Goal: Task Accomplishment & Management: Manage account settings

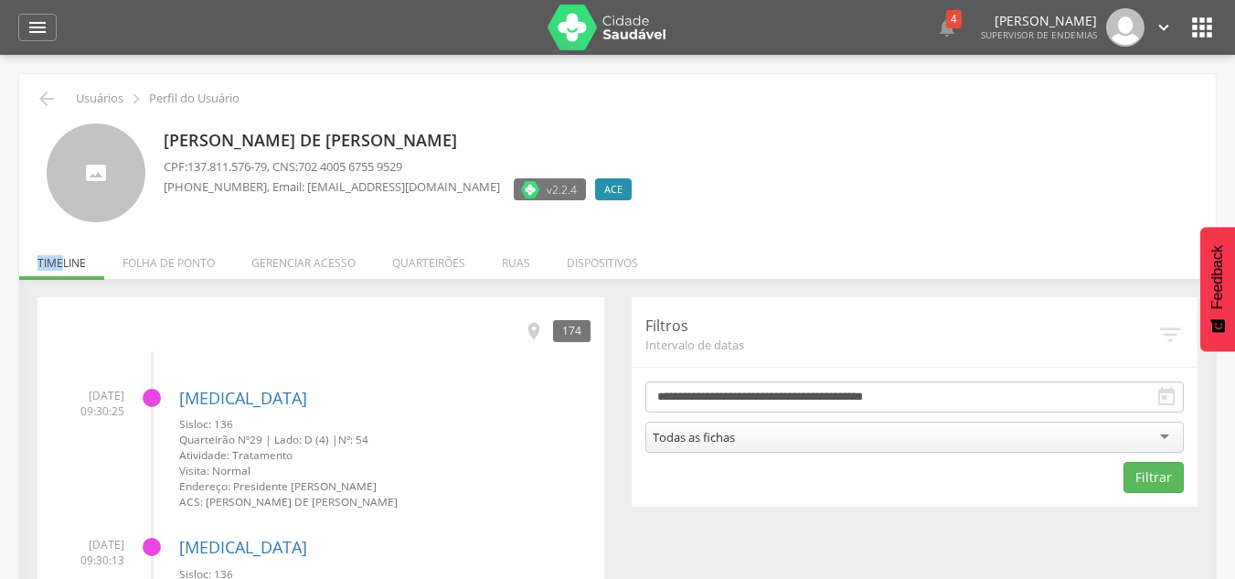
drag, startPoint x: 32, startPoint y: 262, endPoint x: 60, endPoint y: 262, distance: 28.3
click at [61, 262] on ul "Início Produtividade Timeline Folha de ponto Remapeamento Gerenciar acesso Quar…" at bounding box center [617, 263] width 1197 height 16
click at [67, 261] on ul "Início Produtividade Timeline Folha de ponto Remapeamento Gerenciar acesso Quar…" at bounding box center [617, 263] width 1197 height 16
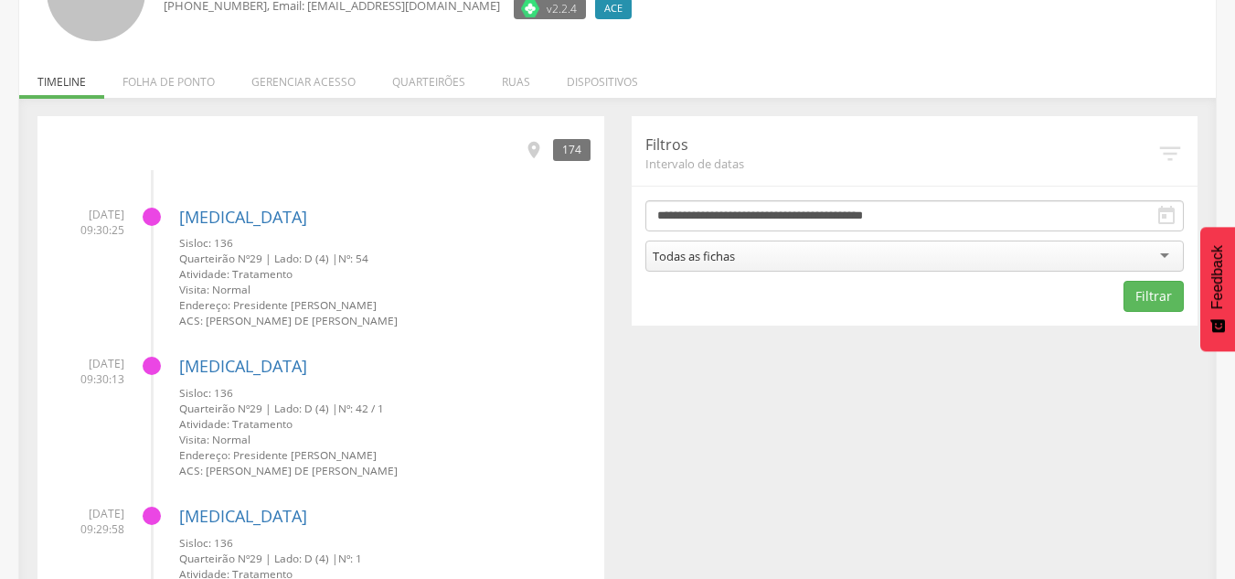
scroll to position [182, 0]
drag, startPoint x: 644, startPoint y: 138, endPoint x: 685, endPoint y: 146, distance: 41.9
click at [685, 146] on div "**********" at bounding box center [915, 219] width 567 height 209
click at [686, 141] on p "Filtros" at bounding box center [901, 143] width 512 height 21
drag, startPoint x: 642, startPoint y: 130, endPoint x: 721, endPoint y: 140, distance: 80.2
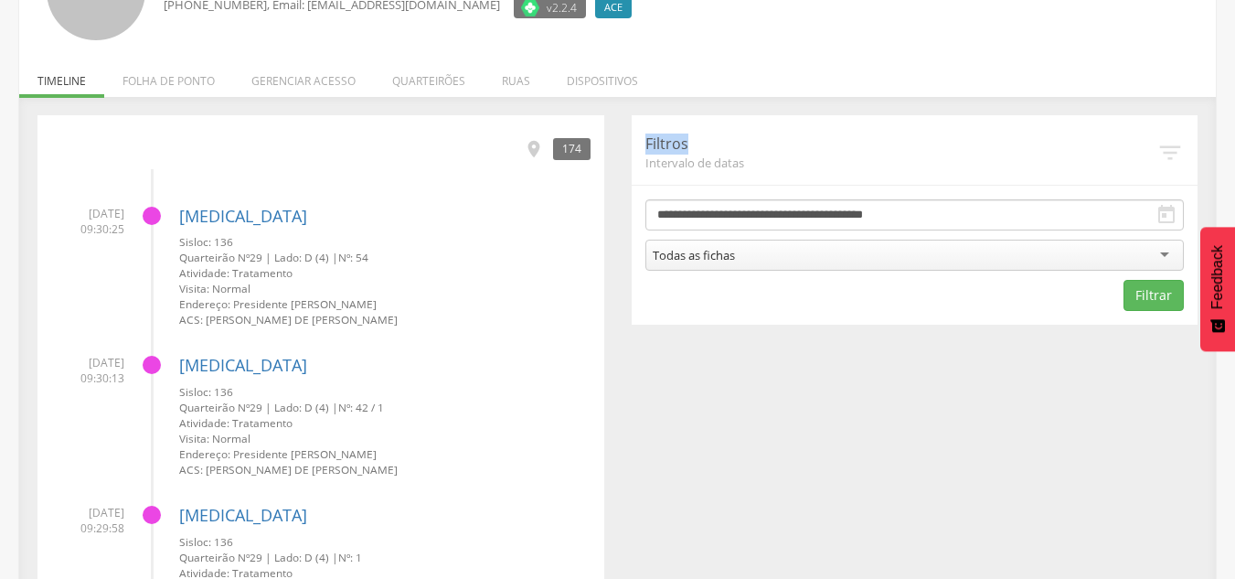
click at [721, 140] on div "**********" at bounding box center [915, 219] width 567 height 209
click at [744, 142] on p "Filtros" at bounding box center [901, 143] width 512 height 21
click at [719, 139] on p "Filtros" at bounding box center [901, 143] width 512 height 21
click at [680, 180] on div "**********" at bounding box center [915, 219] width 567 height 209
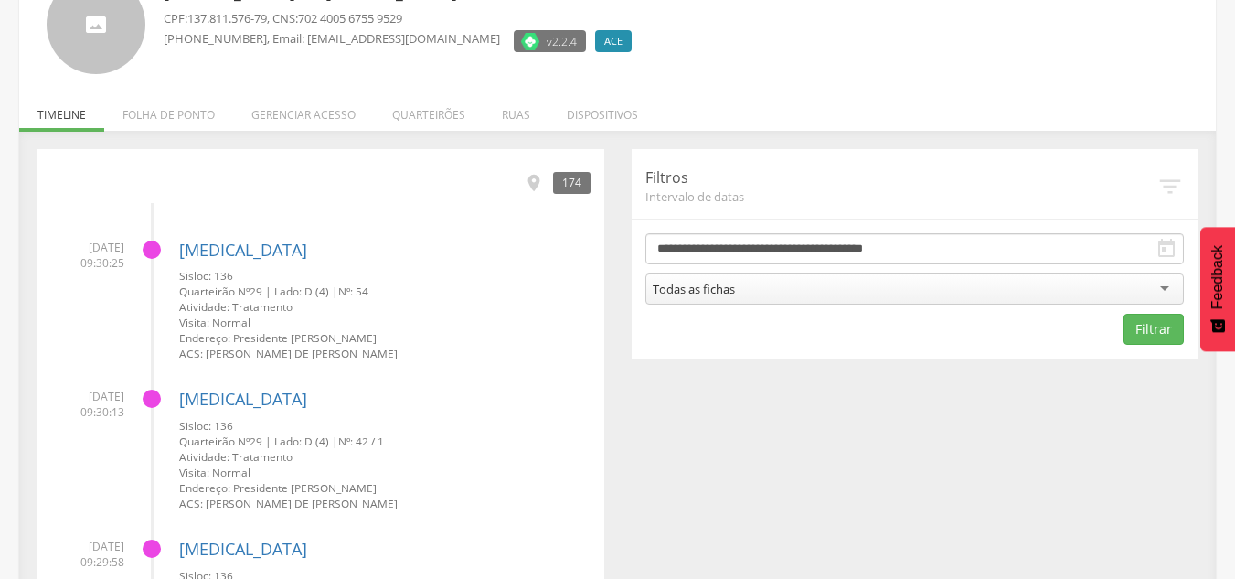
scroll to position [147, 0]
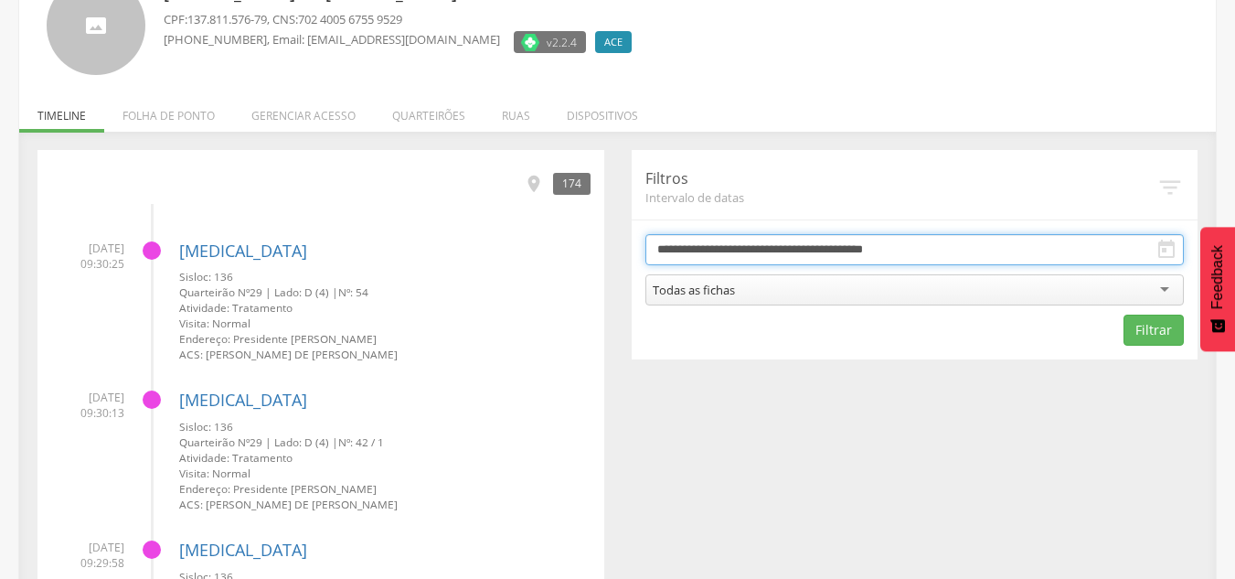
click at [761, 250] on input "**********" at bounding box center [914, 249] width 539 height 31
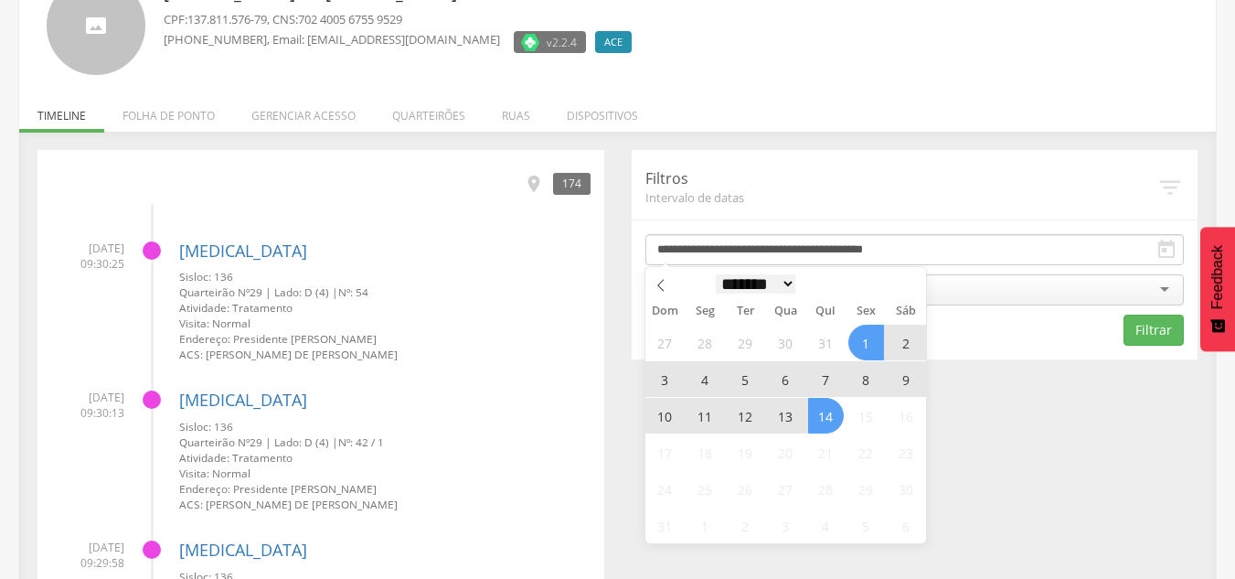
click at [777, 284] on select "******* ********* ***** ***** **** ***** ***** ******" at bounding box center [756, 283] width 80 height 19
select select "*"
click at [716, 274] on select "******* ********* ***** ***** **** ***** ***** ******" at bounding box center [756, 283] width 80 height 19
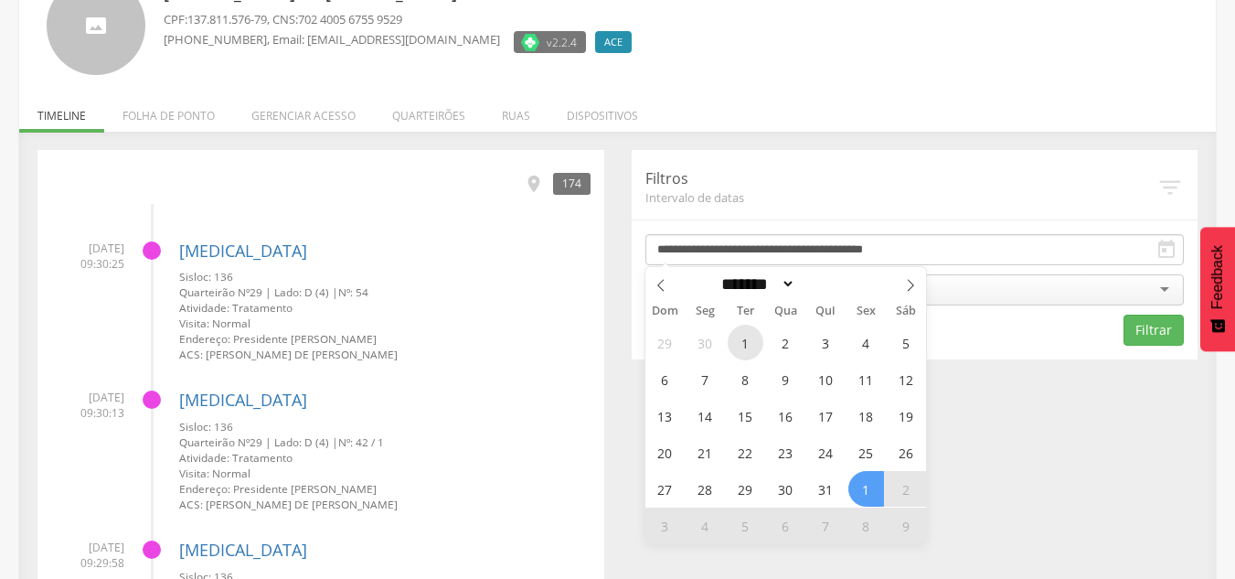
click at [748, 346] on span "1" at bounding box center [746, 343] width 36 height 36
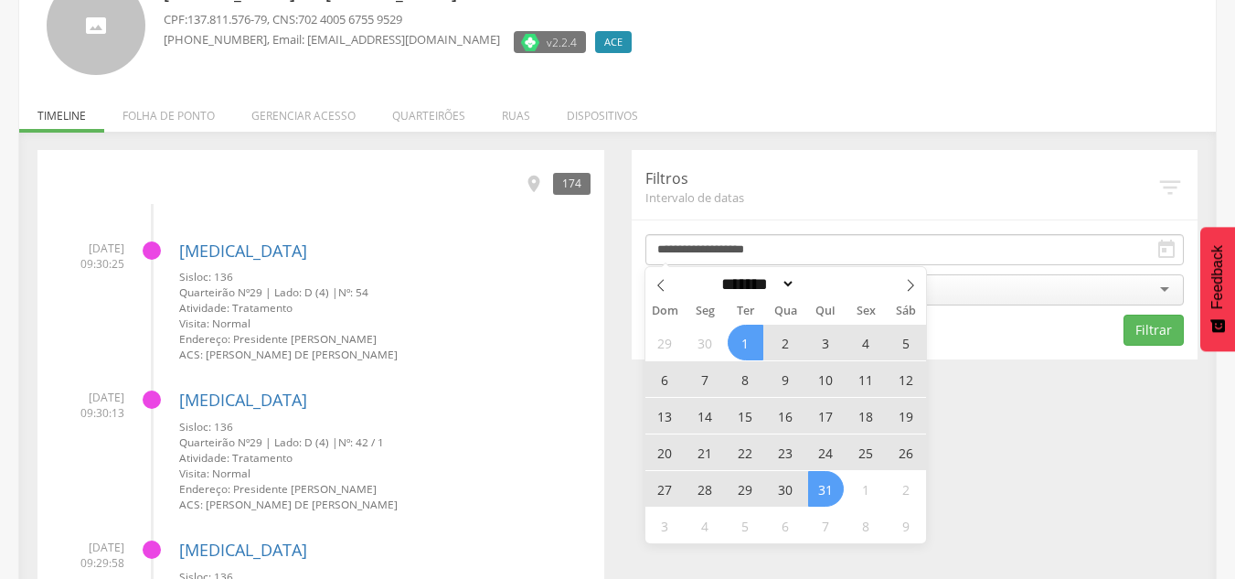
click at [825, 484] on span "31" at bounding box center [826, 489] width 36 height 36
click at [1044, 346] on div "**********" at bounding box center [915, 254] width 567 height 209
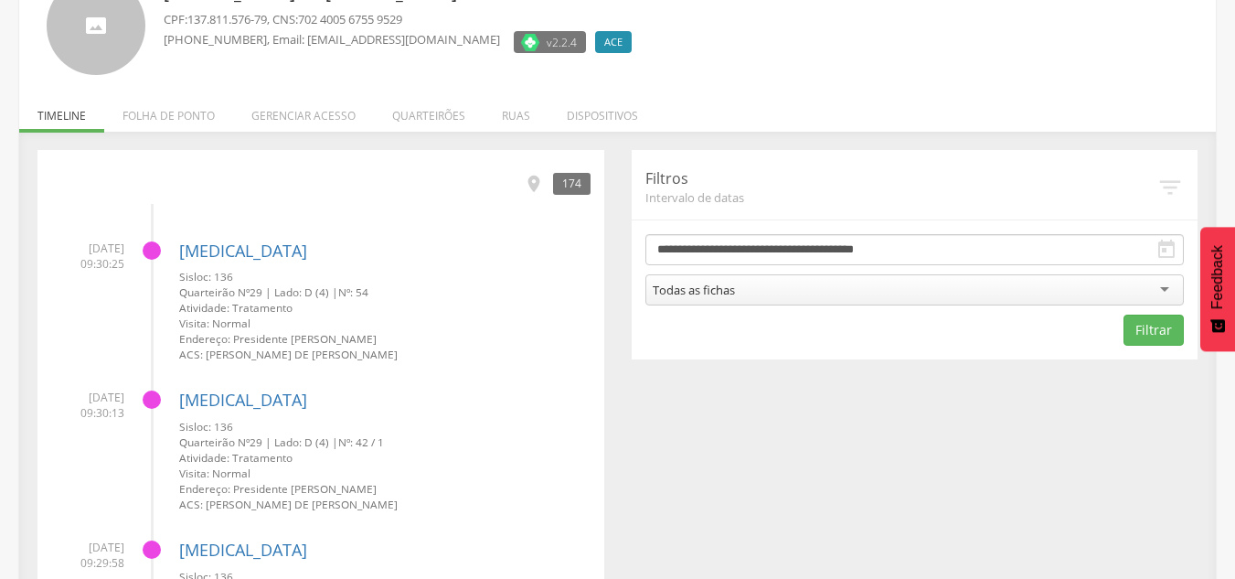
click at [685, 291] on div "Todas as fichas" at bounding box center [694, 290] width 82 height 16
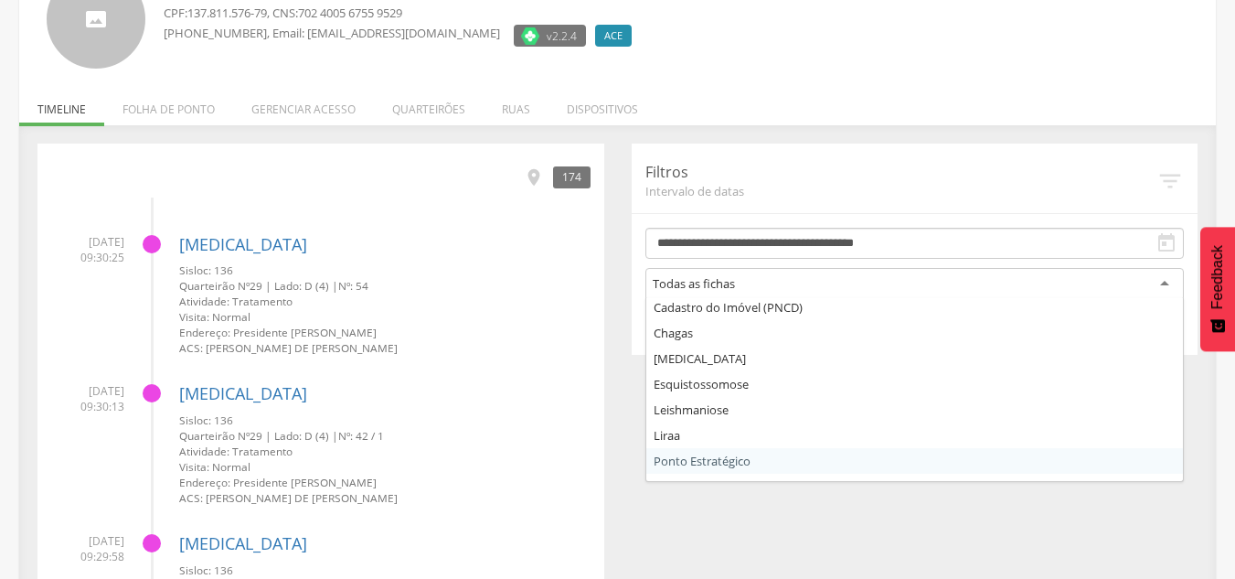
scroll to position [0, 0]
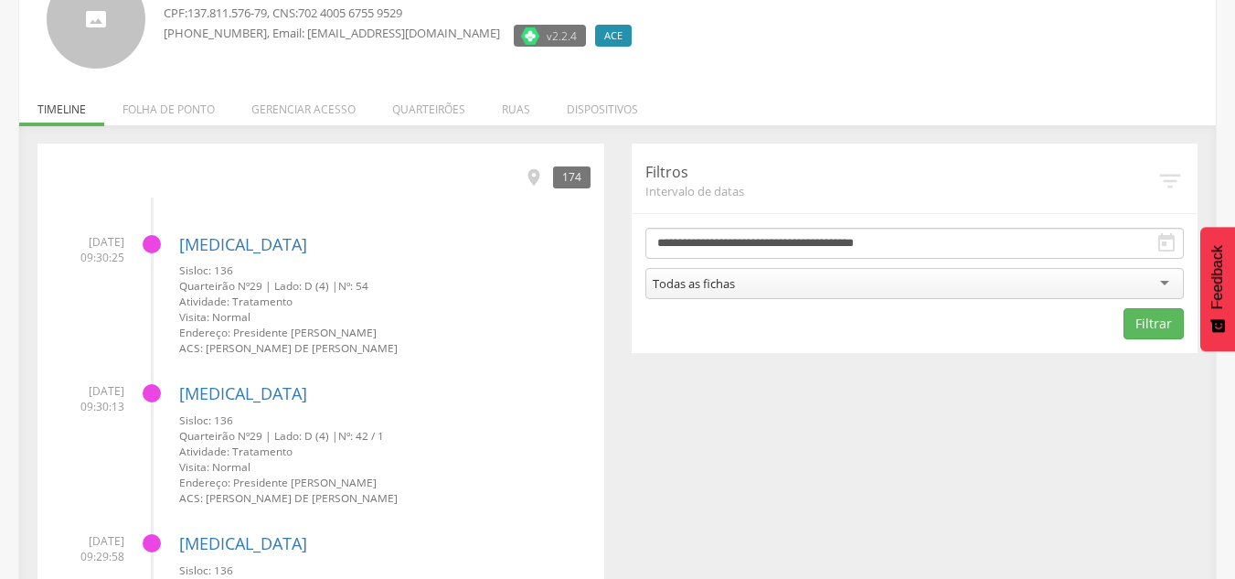
click at [750, 312] on form "**********" at bounding box center [914, 284] width 539 height 112
click at [1147, 320] on button "Filtrar" at bounding box center [1153, 323] width 60 height 31
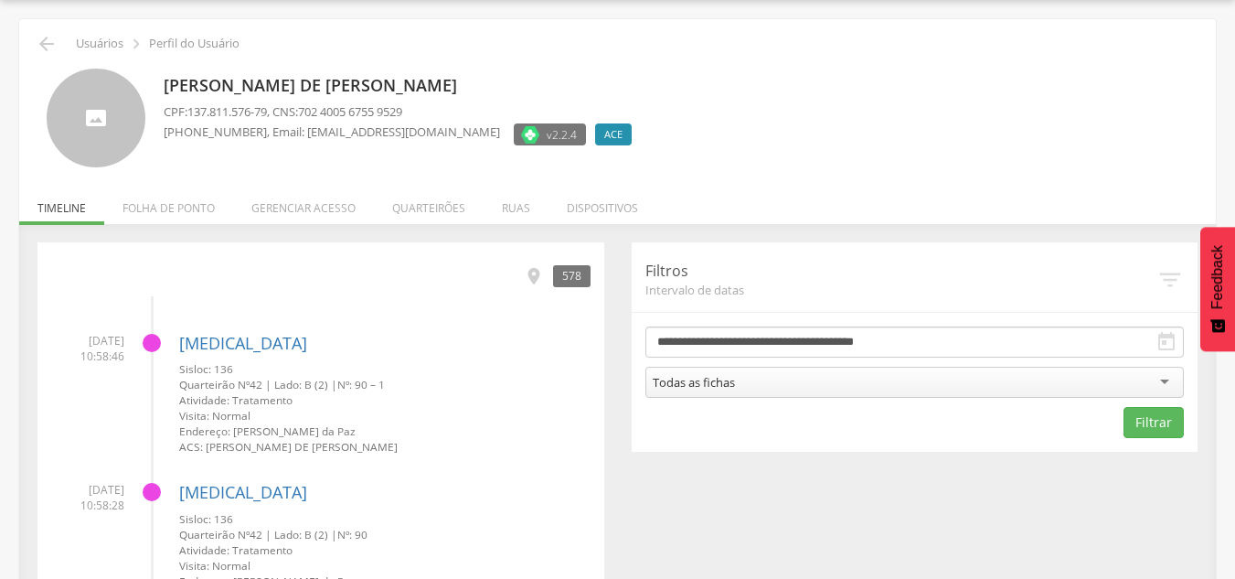
scroll to position [154, 0]
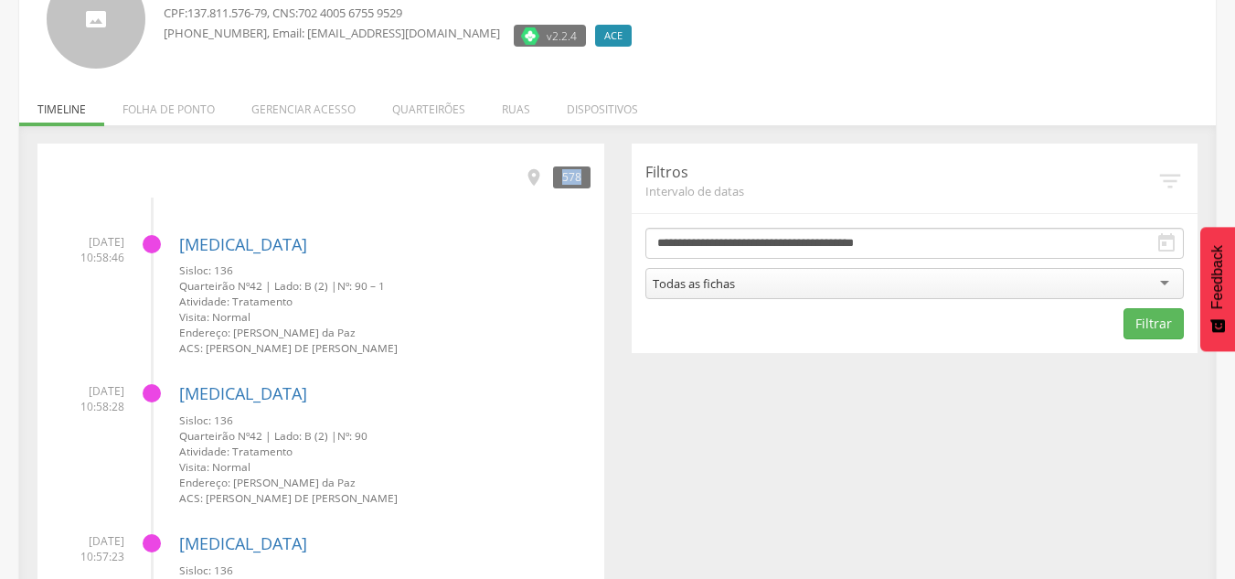
drag, startPoint x: 563, startPoint y: 176, endPoint x: 581, endPoint y: 178, distance: 18.4
click at [581, 178] on div "578" at bounding box center [571, 176] width 37 height 21
drag, startPoint x: 566, startPoint y: 170, endPoint x: 575, endPoint y: 167, distance: 9.5
click at [575, 167] on div "578" at bounding box center [571, 176] width 37 height 21
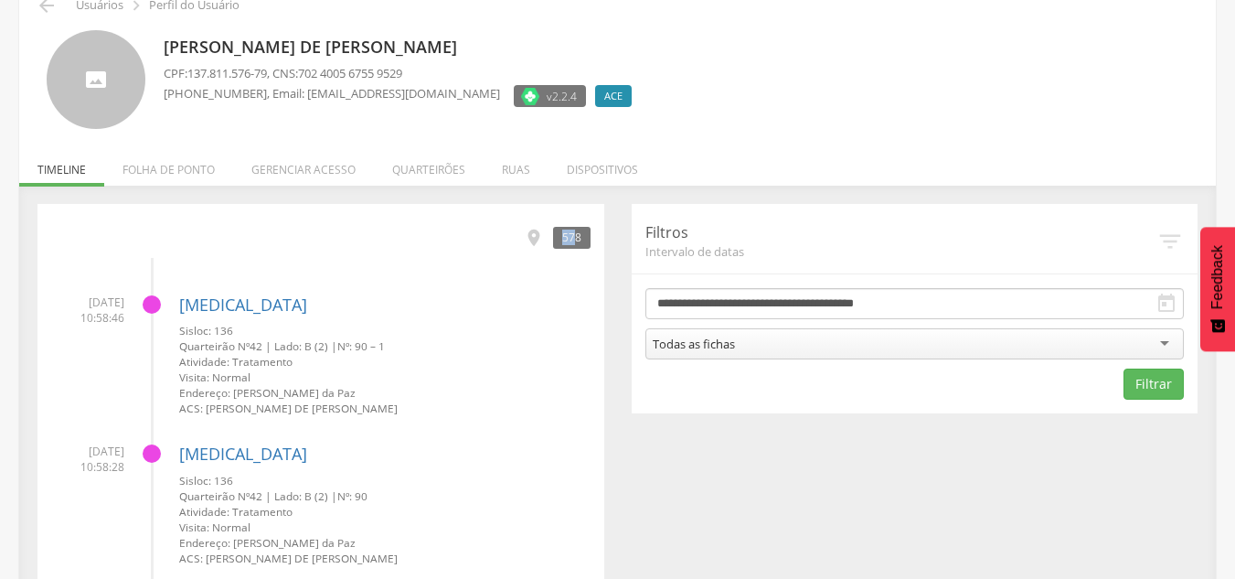
scroll to position [91, 0]
click at [549, 282] on div "Dengue Sisloc: 136 Quarteirão Nº 42 | Lado: B (2) | Nº: 90 – 1 Atividade: Trata…" at bounding box center [384, 350] width 411 height 136
drag, startPoint x: 559, startPoint y: 232, endPoint x: 588, endPoint y: 239, distance: 29.1
click at [588, 239] on div "578" at bounding box center [571, 239] width 37 height 21
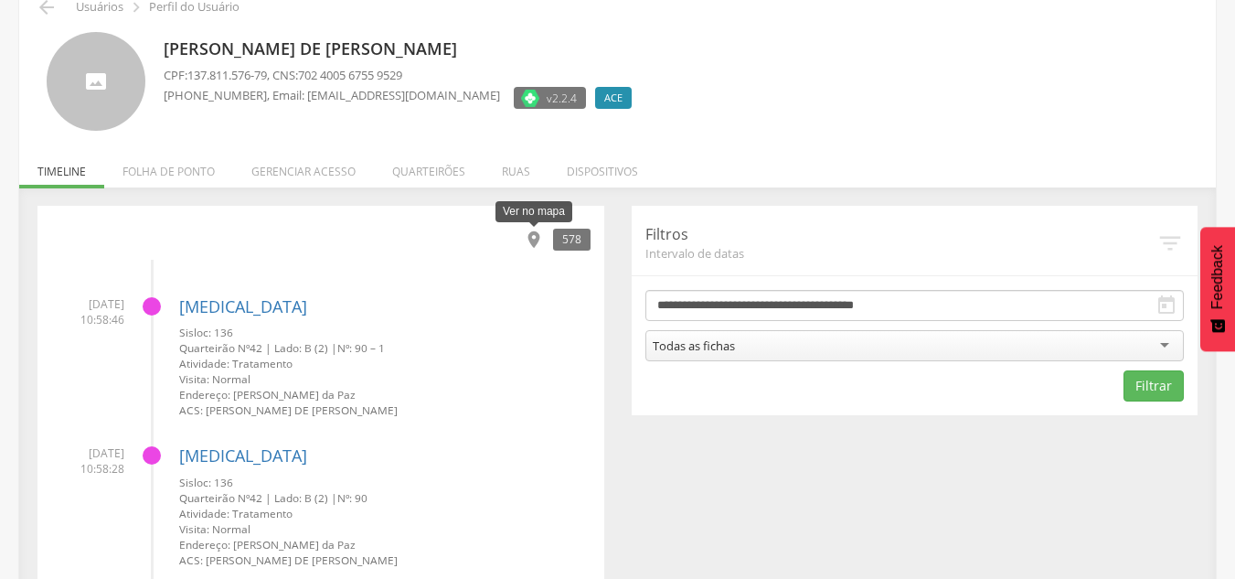
click at [534, 235] on icon "" at bounding box center [534, 239] width 20 height 20
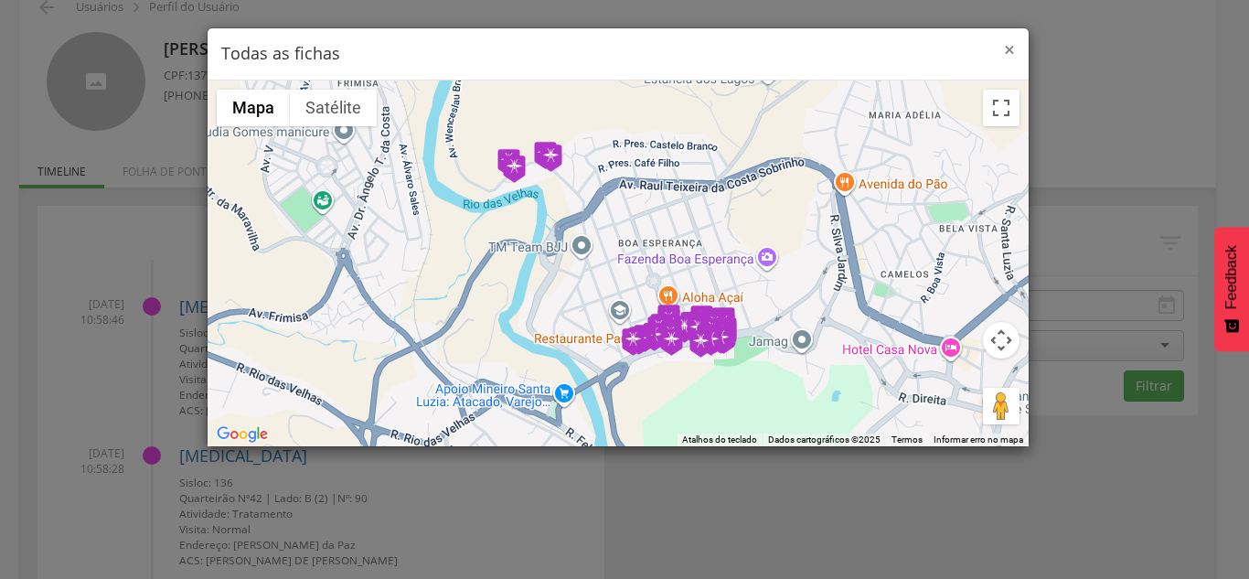
click at [1012, 48] on span "×" at bounding box center [1009, 50] width 11 height 26
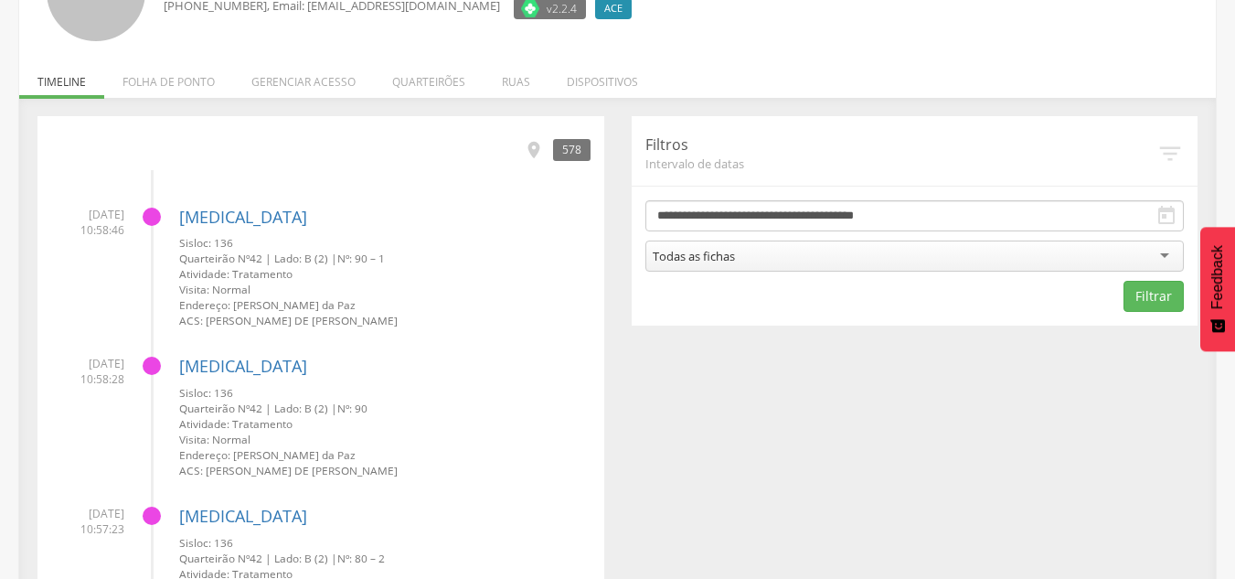
scroll to position [182, 0]
drag, startPoint x: 66, startPoint y: 213, endPoint x: 112, endPoint y: 211, distance: 45.7
click at [112, 211] on span "31/07/2025 10:58:46" at bounding box center [87, 221] width 73 height 31
click at [80, 230] on span "31/07/2025 10:58:46" at bounding box center [87, 221] width 73 height 31
drag, startPoint x: 66, startPoint y: 212, endPoint x: 120, endPoint y: 226, distance: 55.6
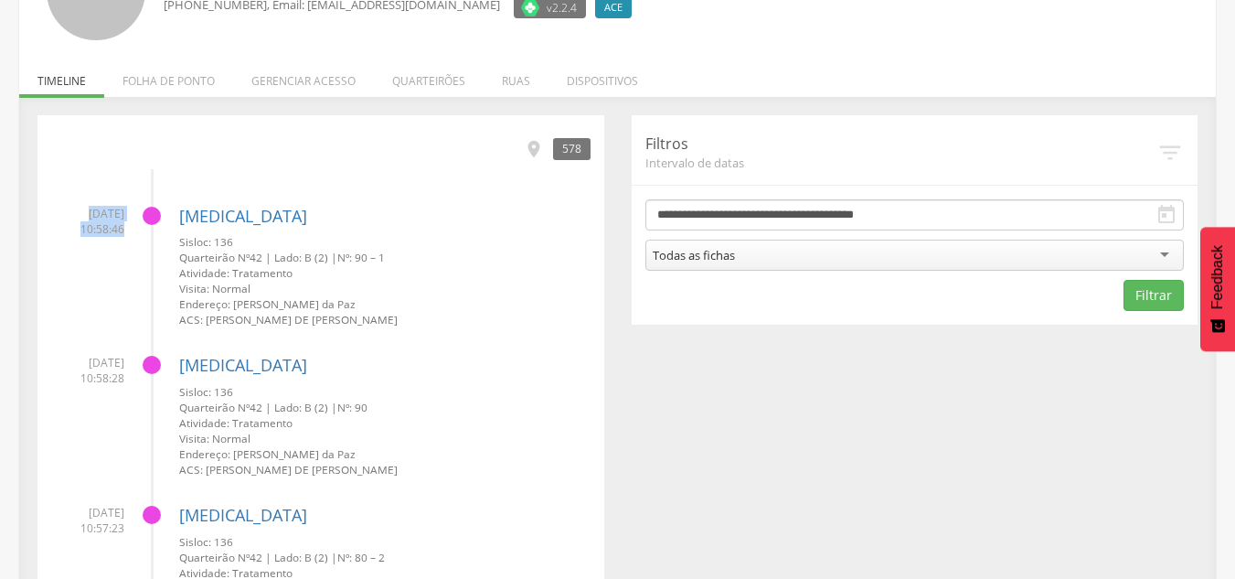
click at [120, 225] on span "31/07/2025 10:58:46" at bounding box center [87, 221] width 73 height 31
click at [122, 230] on span "31/07/2025 10:58:46" at bounding box center [87, 221] width 73 height 31
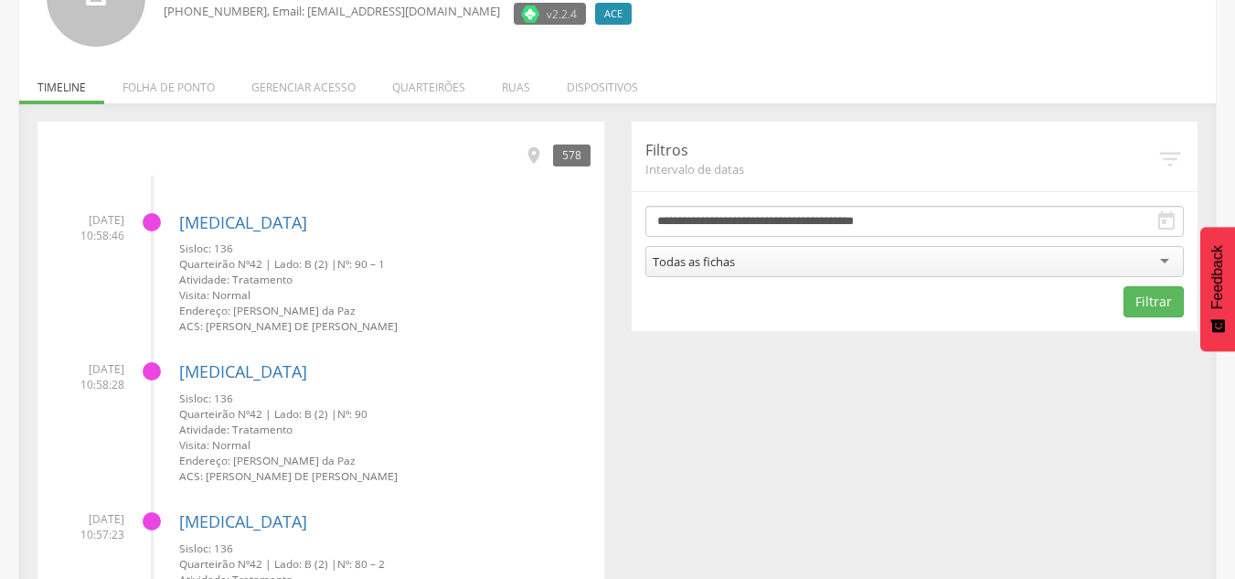
scroll to position [177, 0]
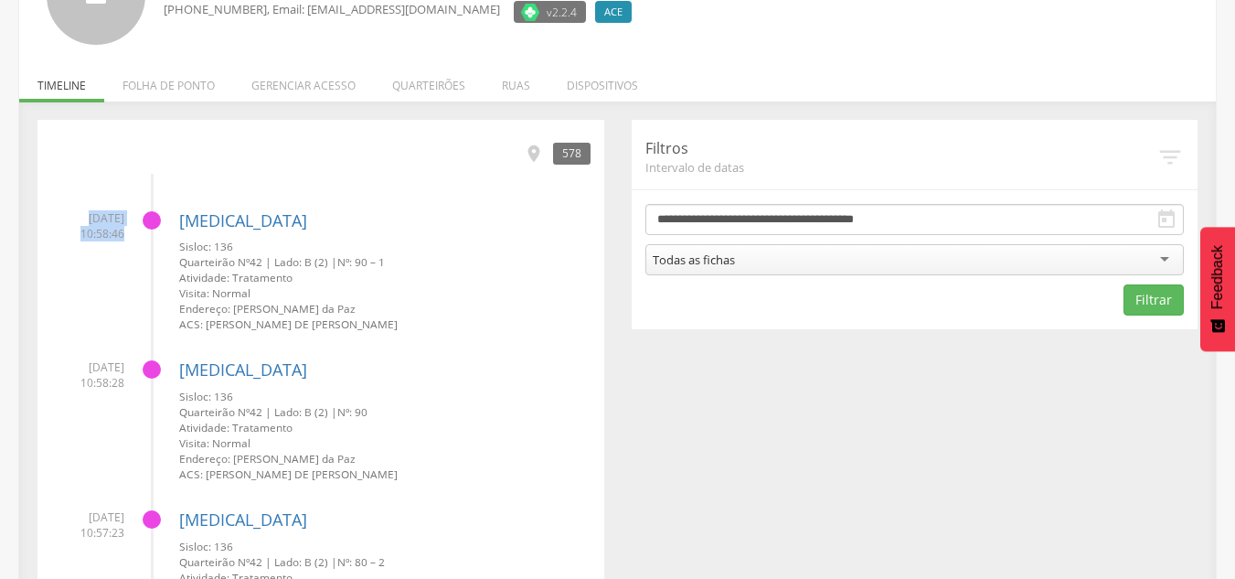
drag, startPoint x: 67, startPoint y: 221, endPoint x: 116, endPoint y: 226, distance: 49.6
click at [129, 217] on li "31/07/2025 10:58:46 Dengue Sisloc: 136 Quarteirão Nº 42 | Lado: B (2) | Nº: 90 …" at bounding box center [320, 265] width 539 height 136
click at [106, 235] on span "31/07/2025 10:58:46" at bounding box center [87, 225] width 73 height 31
drag, startPoint x: 78, startPoint y: 237, endPoint x: 123, endPoint y: 237, distance: 45.7
click at [123, 237] on span "31/07/2025 10:58:46" at bounding box center [87, 225] width 73 height 31
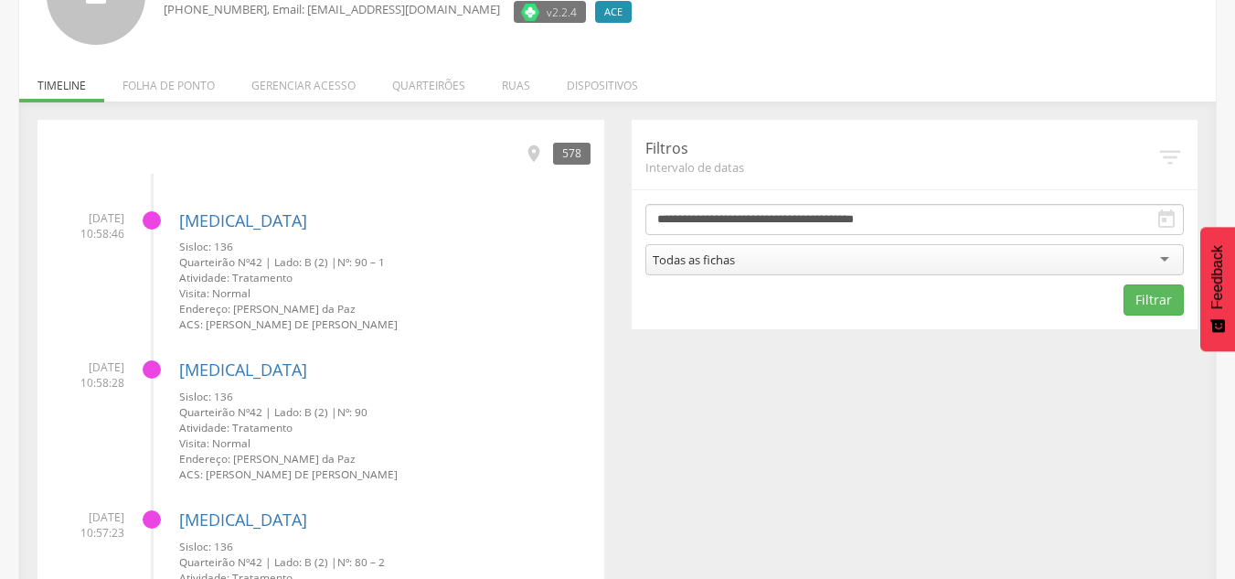
click at [168, 157] on div " 578" at bounding box center [320, 152] width 539 height 39
drag, startPoint x: 176, startPoint y: 241, endPoint x: 230, endPoint y: 251, distance: 55.8
click at [230, 251] on li "31/07/2025 10:58:46 Dengue Sisloc: 136 Quarteirão Nº 42 | Lado: B (2) | Nº: 90 …" at bounding box center [320, 265] width 539 height 136
click at [187, 256] on span "Quarteirão Nº" at bounding box center [214, 261] width 70 height 15
drag, startPoint x: 178, startPoint y: 261, endPoint x: 242, endPoint y: 266, distance: 64.2
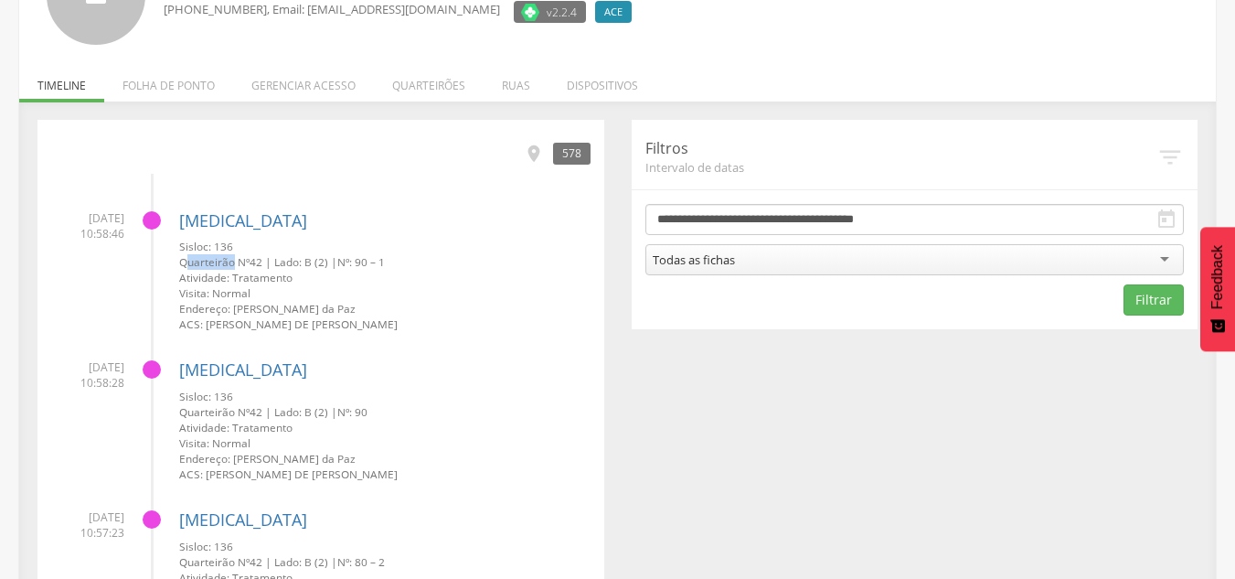
click at [235, 267] on li "31/07/2025 10:58:46 Dengue Sisloc: 136 Quarteirão Nº 42 | Lado: B (2) | Nº: 90 …" at bounding box center [320, 265] width 539 height 136
click at [262, 268] on span "42 |" at bounding box center [261, 261] width 22 height 15
drag, startPoint x: 279, startPoint y: 259, endPoint x: 310, endPoint y: 253, distance: 31.6
click at [312, 257] on span "Lado: B (2) |" at bounding box center [305, 261] width 63 height 15
drag, startPoint x: 349, startPoint y: 261, endPoint x: 395, endPoint y: 274, distance: 47.7
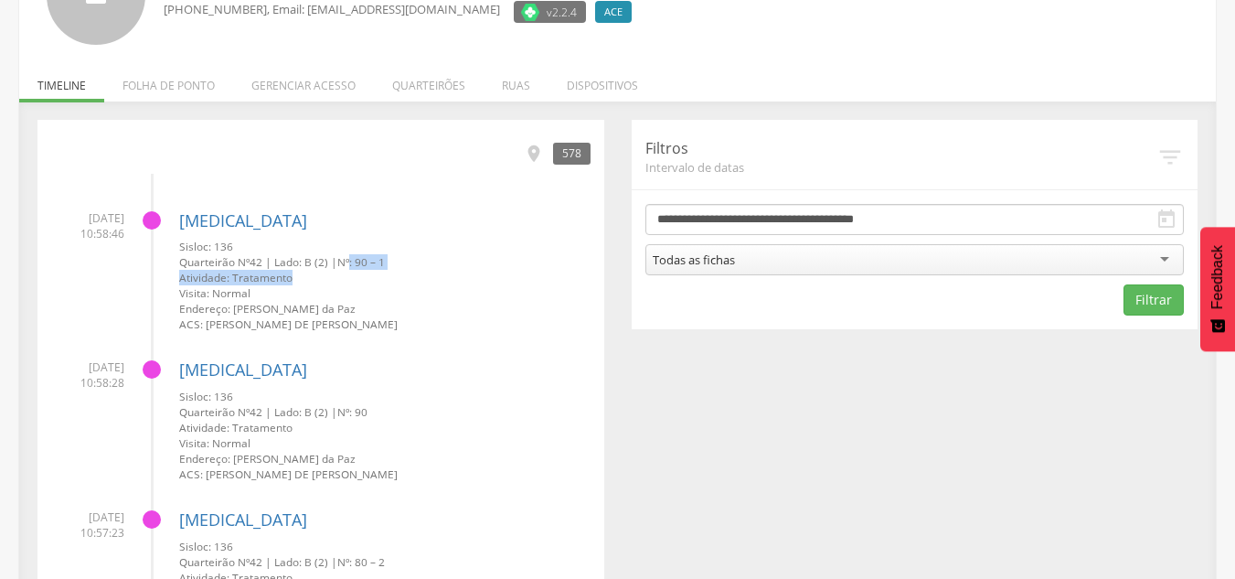
click at [395, 274] on div "Sisloc: 136 Quarteirão Nº 42 | Lado: B (2) | Nº: 90 – 1 Atividade: Tratamento V…" at bounding box center [384, 285] width 411 height 93
click at [380, 255] on small "Quarteirão Nº 42 | Lado: B (2) | Nº: 90 – 1" at bounding box center [384, 262] width 411 height 16
drag, startPoint x: 323, startPoint y: 277, endPoint x: 338, endPoint y: 268, distance: 18.0
click at [324, 276] on small "Atividade: Tratamento" at bounding box center [384, 278] width 411 height 16
drag, startPoint x: 362, startPoint y: 262, endPoint x: 346, endPoint y: 260, distance: 16.7
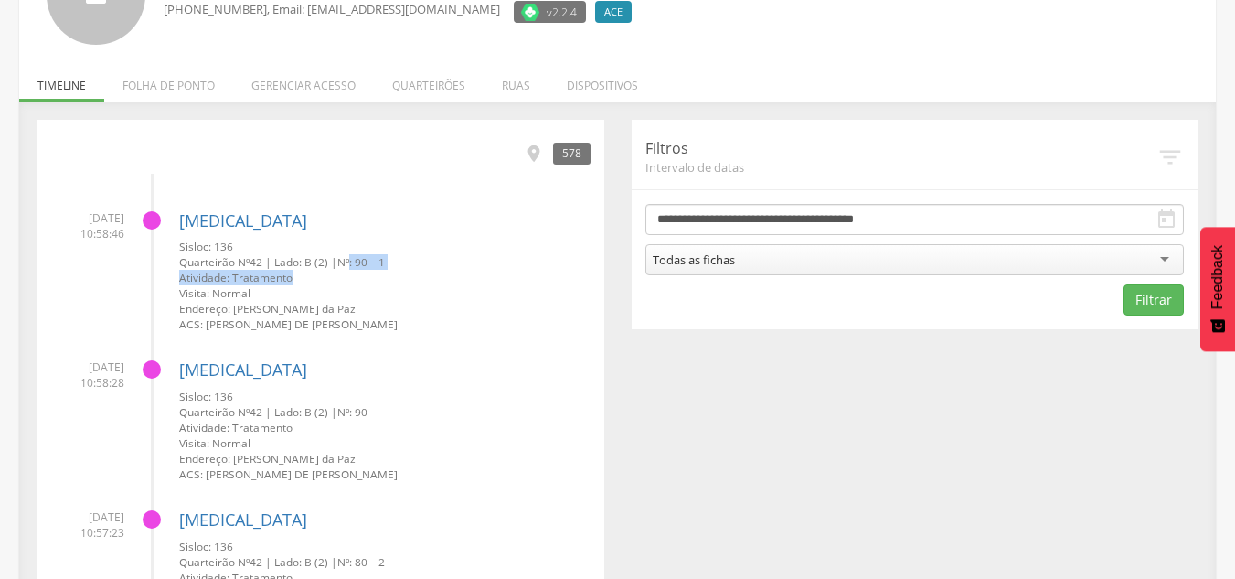
click at [363, 261] on small "Quarteirão Nº 42 | Lado: B (2) | Nº: 90 – 1" at bounding box center [384, 262] width 411 height 16
click at [271, 263] on span "42 |" at bounding box center [261, 261] width 22 height 15
drag, startPoint x: 267, startPoint y: 263, endPoint x: 245, endPoint y: 258, distance: 22.6
click at [245, 258] on small "Quarteirão Nº 42 | Lado: B (2) | Nº: 90 – 1" at bounding box center [384, 262] width 411 height 16
drag, startPoint x: 365, startPoint y: 264, endPoint x: 390, endPoint y: 265, distance: 25.6
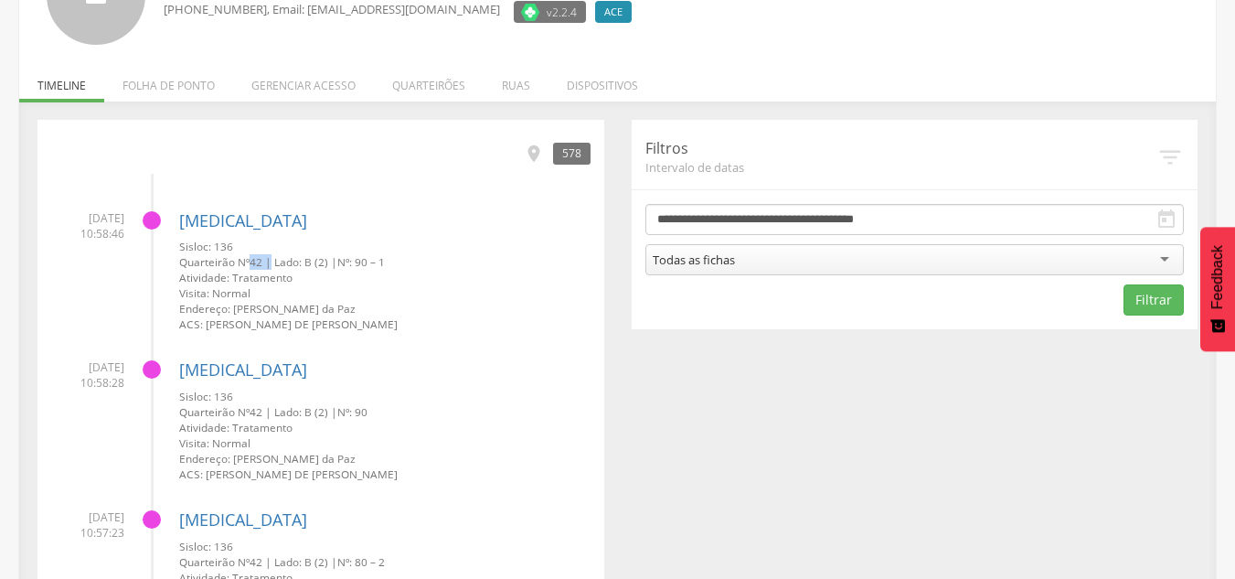
click at [390, 265] on small "Quarteirão Nº 42 | Lado: B (2) | Nº: 90 – 1" at bounding box center [384, 262] width 411 height 16
drag, startPoint x: 184, startPoint y: 273, endPoint x: 254, endPoint y: 283, distance: 71.1
click at [268, 281] on small "Atividade: Tratamento" at bounding box center [384, 278] width 411 height 16
drag, startPoint x: 182, startPoint y: 292, endPoint x: 257, endPoint y: 291, distance: 75.0
click at [257, 291] on small "Visita: Normal" at bounding box center [384, 293] width 411 height 16
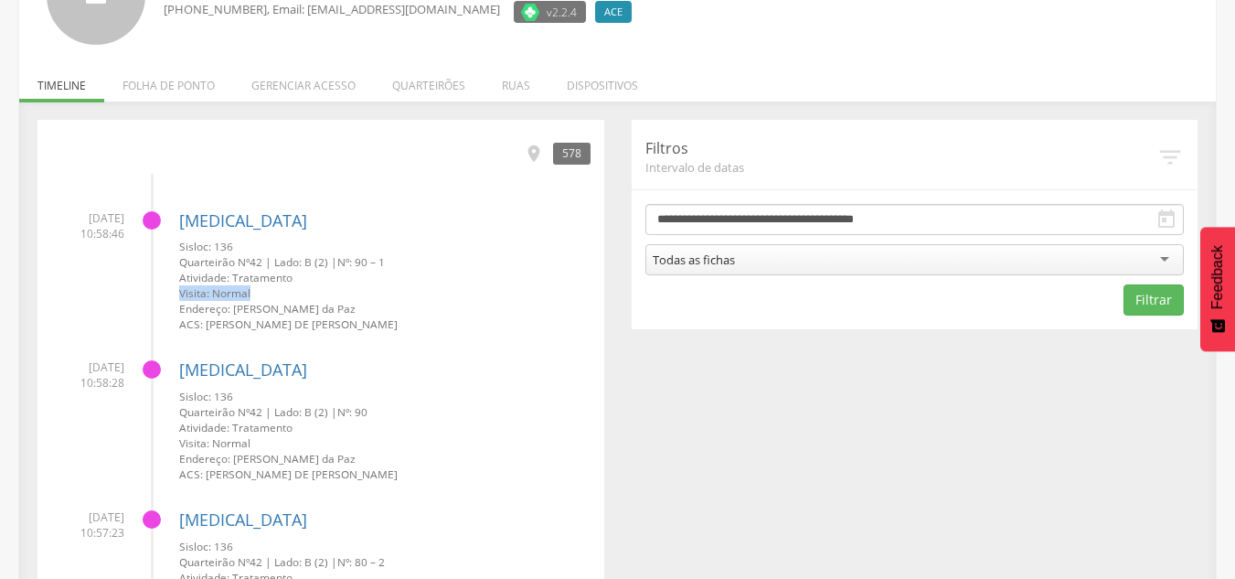
drag, startPoint x: 175, startPoint y: 310, endPoint x: 375, endPoint y: 310, distance: 200.2
click at [375, 310] on li "31/07/2025 10:58:46 Dengue Sisloc: 136 Quarteirão Nº 42 | Lado: B (2) | Nº: 90 …" at bounding box center [320, 265] width 539 height 136
drag, startPoint x: 379, startPoint y: 316, endPoint x: 247, endPoint y: 317, distance: 132.5
click at [247, 317] on small "ACS: Acauan Iero de Paula Marcal" at bounding box center [384, 324] width 411 height 16
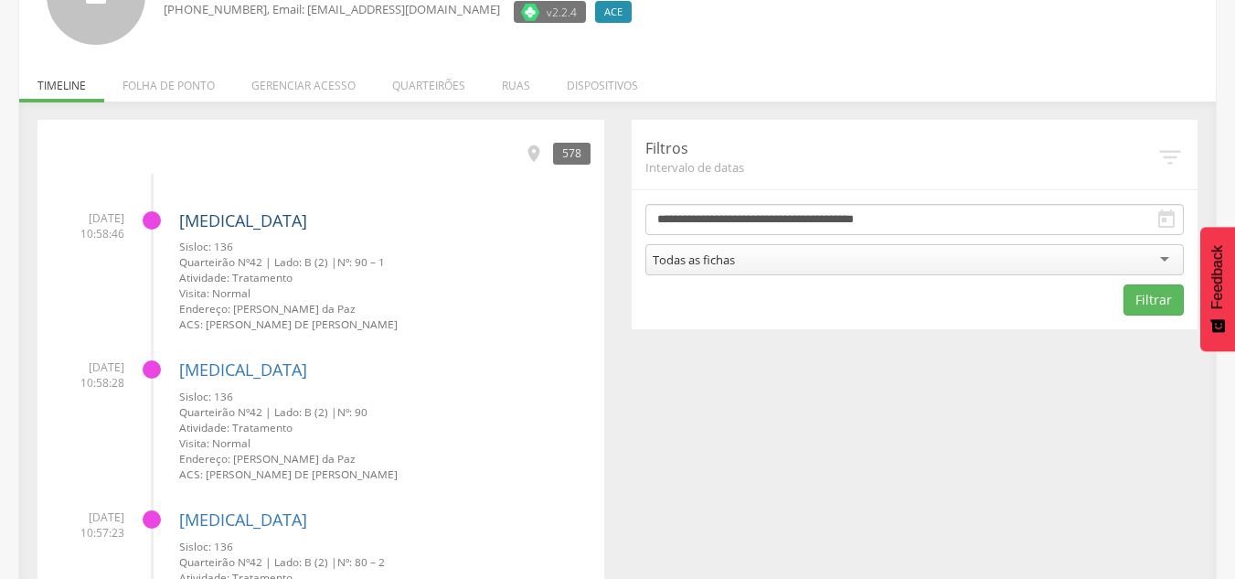
click at [207, 225] on link "[MEDICAL_DATA]" at bounding box center [243, 220] width 128 height 22
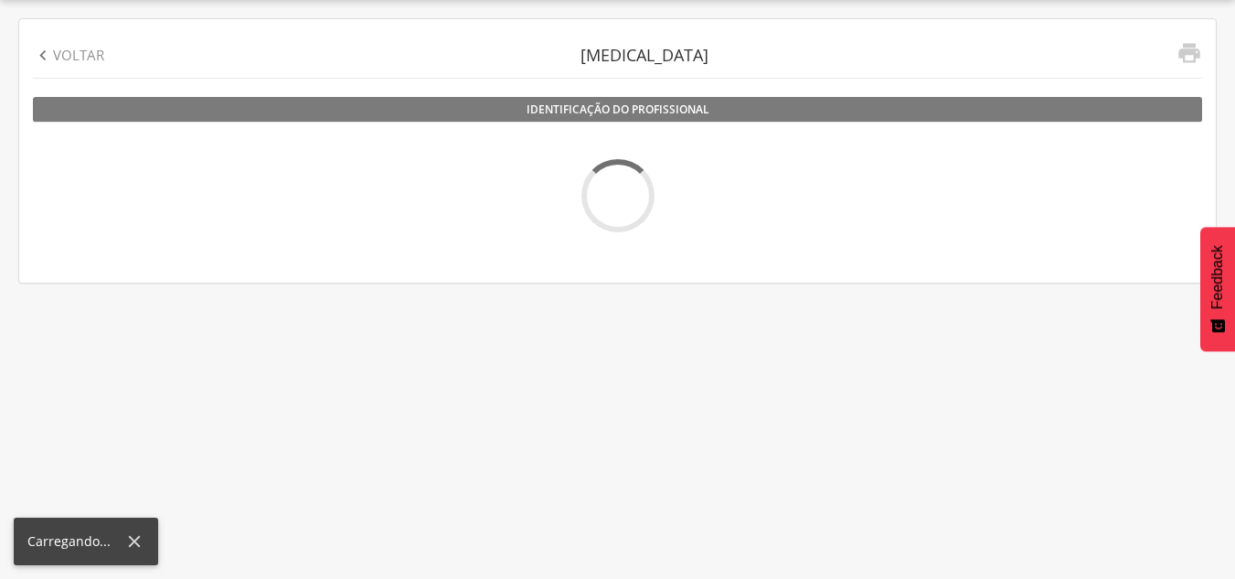
scroll to position [55, 0]
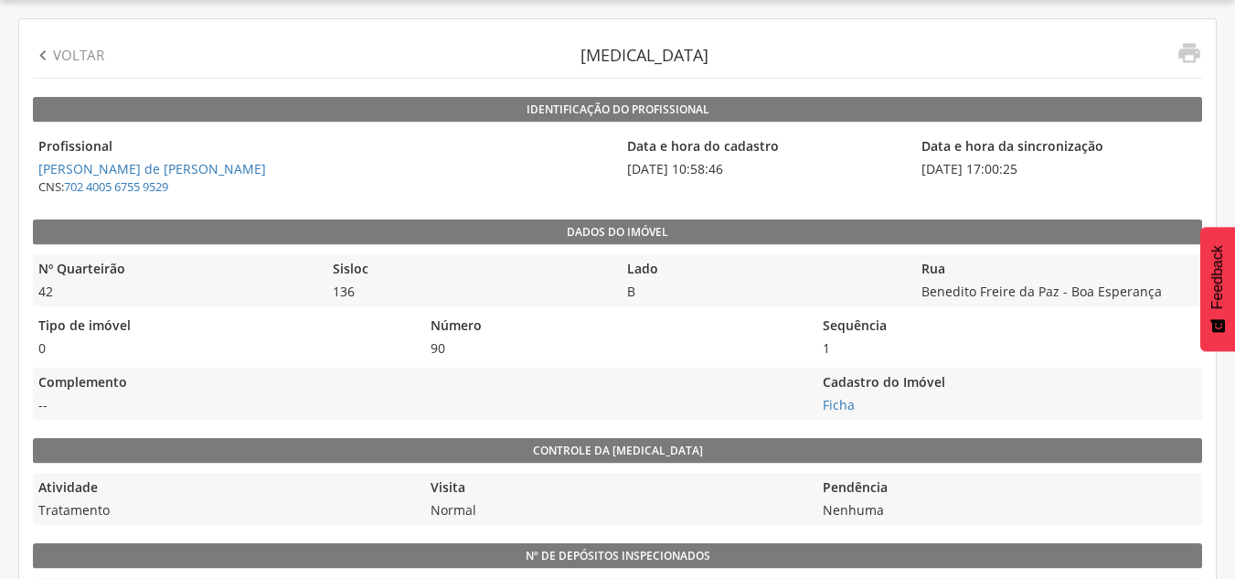
click at [444, 158] on legend "Profissional" at bounding box center [323, 147] width 580 height 21
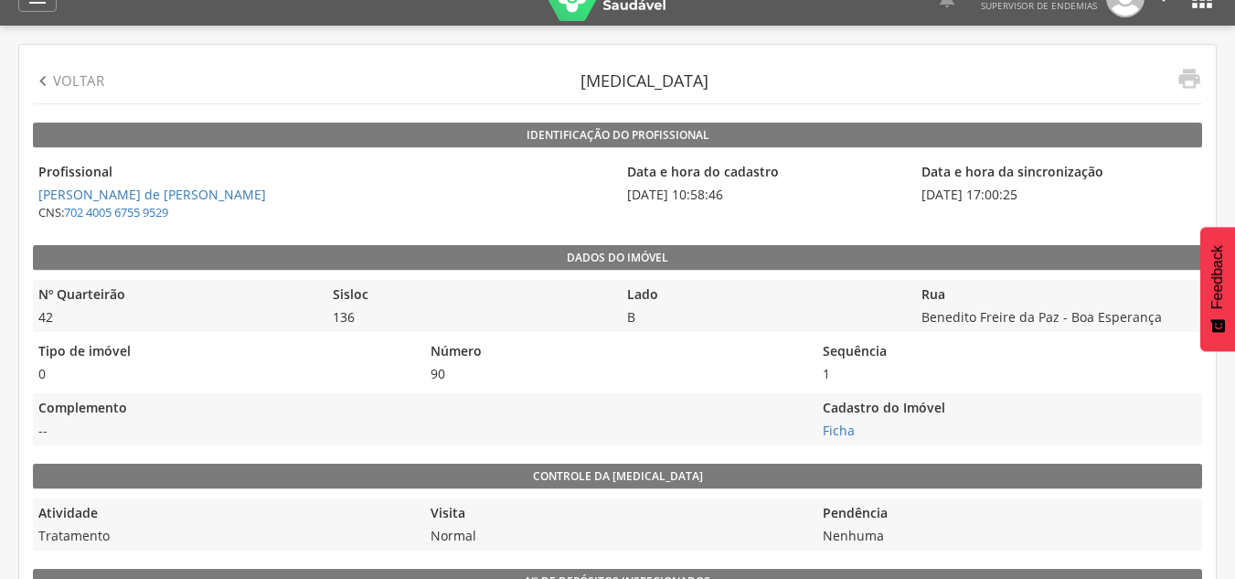
scroll to position [0, 0]
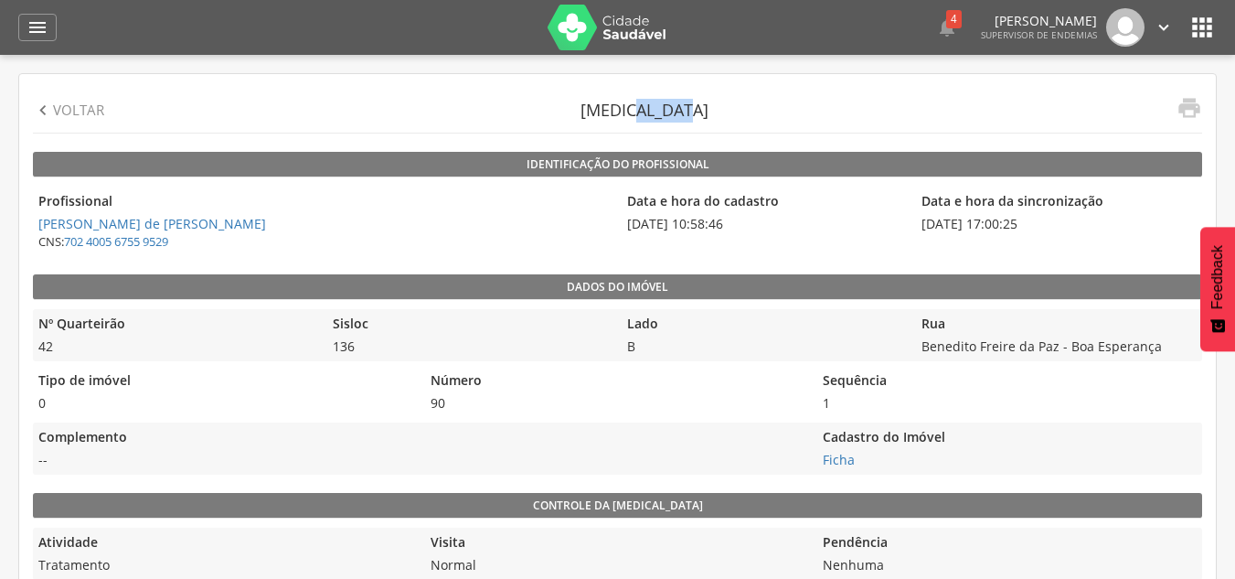
drag, startPoint x: 590, startPoint y: 101, endPoint x: 689, endPoint y: 101, distance: 99.6
click at [689, 101] on div "[MEDICAL_DATA]" at bounding box center [643, 110] width 1043 height 45
click at [615, 115] on header "[MEDICAL_DATA]" at bounding box center [644, 111] width 128 height 24
click at [580, 119] on div "[MEDICAL_DATA]" at bounding box center [643, 110] width 1043 height 45
click at [611, 112] on div "[MEDICAL_DATA]" at bounding box center [643, 110] width 1043 height 45
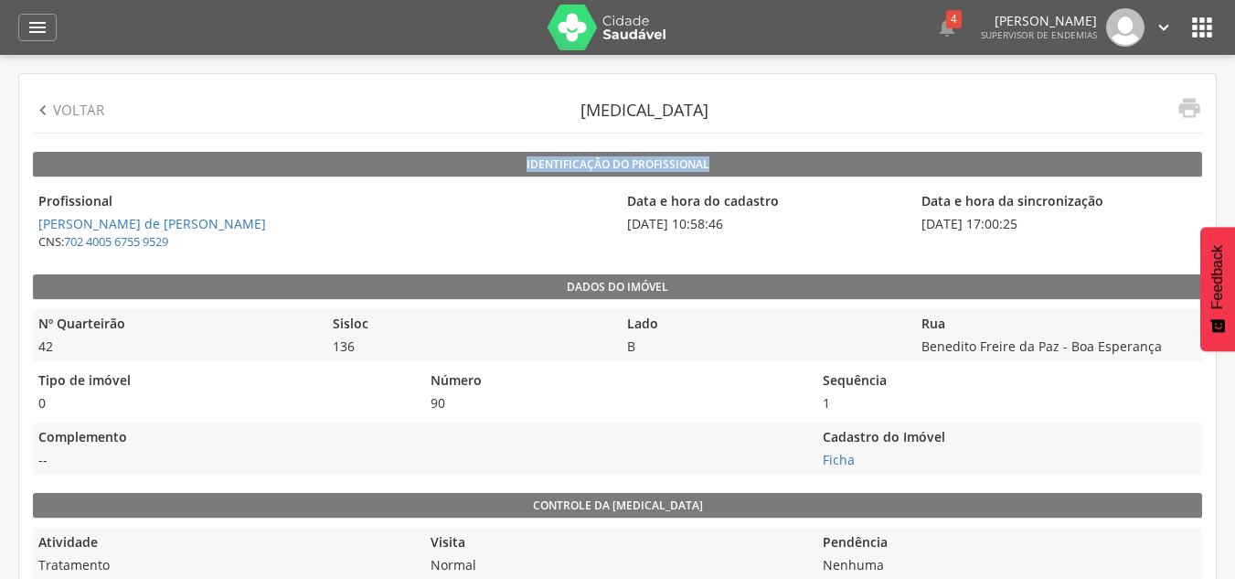
drag, startPoint x: 520, startPoint y: 162, endPoint x: 743, endPoint y: 171, distance: 223.2
click at [743, 171] on legend "Identificação do profissional" at bounding box center [617, 165] width 1169 height 26
click at [596, 201] on legend "Profissional" at bounding box center [323, 202] width 580 height 21
drag, startPoint x: 598, startPoint y: 201, endPoint x: 625, endPoint y: 207, distance: 28.2
click at [599, 201] on legend "Profissional" at bounding box center [323, 202] width 580 height 21
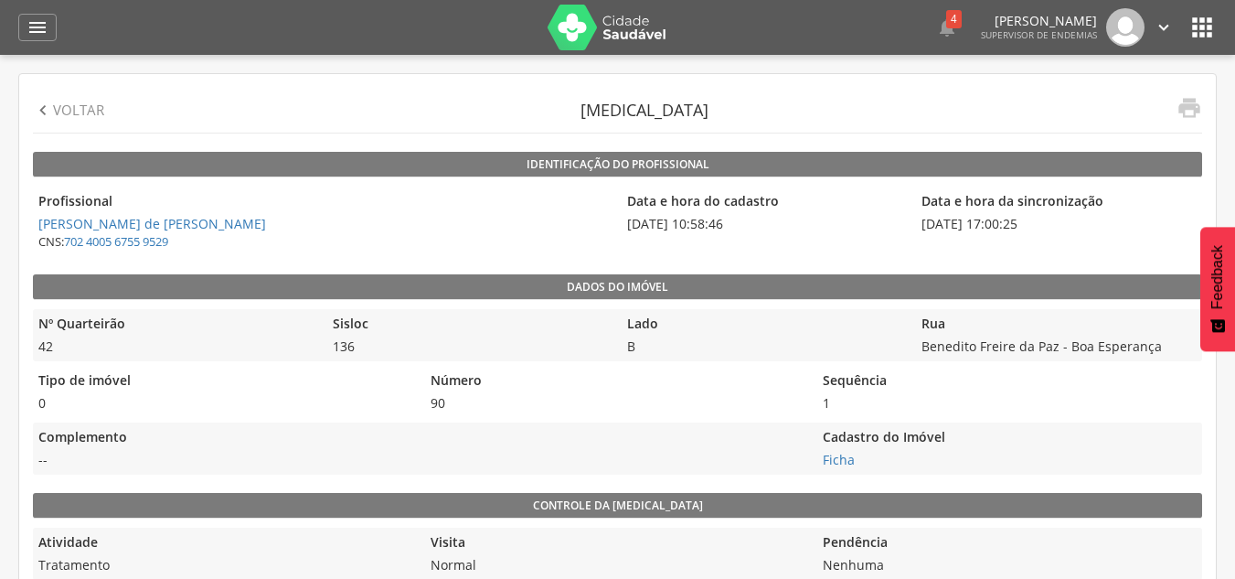
click at [639, 208] on legend "Data e hora do cadastro" at bounding box center [764, 202] width 285 height 21
drag, startPoint x: 633, startPoint y: 225, endPoint x: 734, endPoint y: 225, distance: 100.6
click at [696, 218] on span "31/07/2025 10:58:46" at bounding box center [764, 224] width 285 height 18
drag, startPoint x: 750, startPoint y: 225, endPoint x: 709, endPoint y: 225, distance: 41.1
click at [709, 225] on span "31/07/2025 10:58:46" at bounding box center [764, 224] width 285 height 18
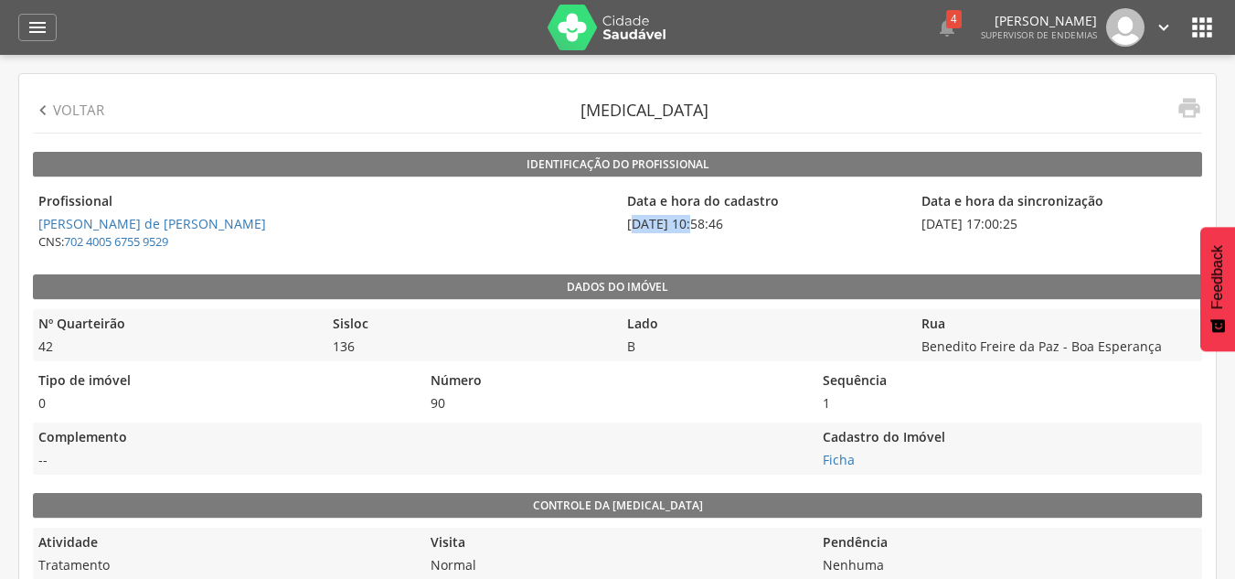
drag, startPoint x: 915, startPoint y: 200, endPoint x: 1055, endPoint y: 215, distance: 140.6
click at [1055, 215] on div "Data e hora da sincronização 01/08/2025 17:00:25" at bounding box center [1058, 220] width 285 height 69
drag, startPoint x: 626, startPoint y: 232, endPoint x: 740, endPoint y: 226, distance: 114.4
click at [740, 226] on div "Data e hora do cadastro 31/07/2025 10:58:46" at bounding box center [764, 220] width 285 height 69
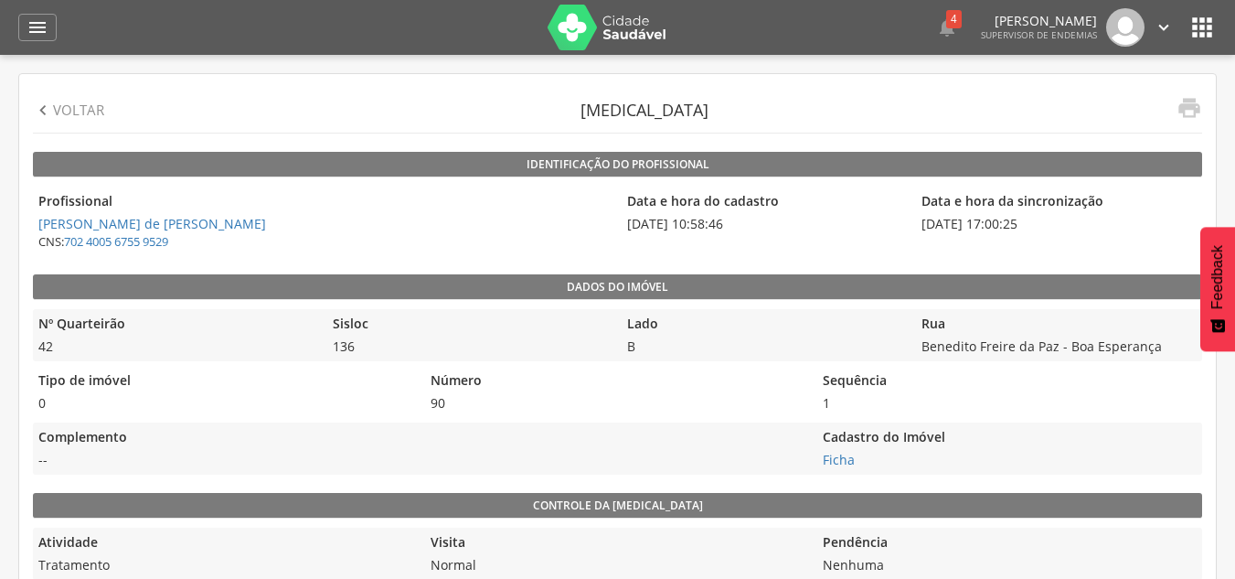
drag, startPoint x: 916, startPoint y: 226, endPoint x: 1040, endPoint y: 229, distance: 124.3
click at [1059, 214] on div "Data e hora da sincronização 01/08/2025 17:00:25" at bounding box center [1058, 220] width 285 height 69
click at [1039, 223] on span "01/08/2025 17:00:25" at bounding box center [1058, 224] width 285 height 18
click at [396, 367] on div "Tipo de imóvel 0" at bounding box center [224, 392] width 383 height 52
click at [649, 404] on span "90" at bounding box center [616, 403] width 383 height 18
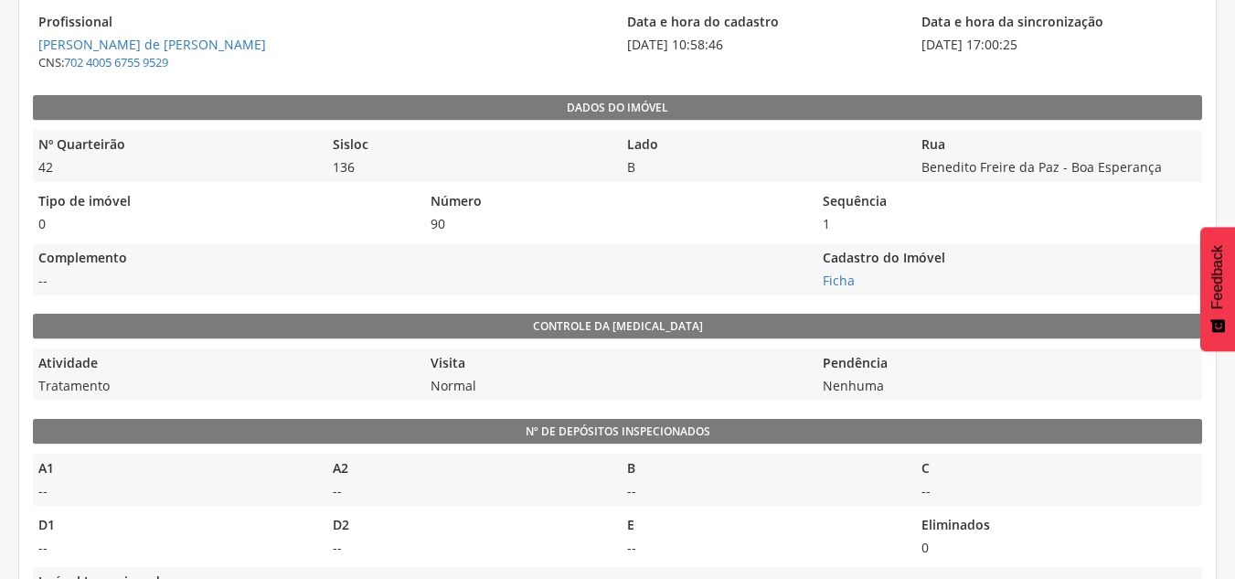
scroll to position [181, 0]
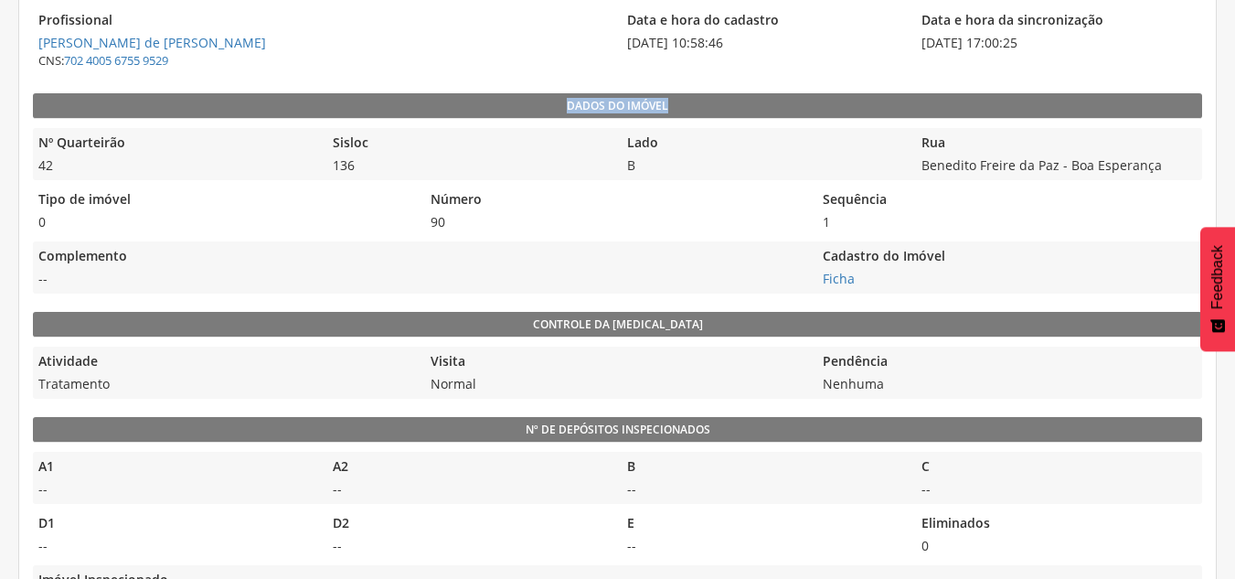
drag, startPoint x: 564, startPoint y: 99, endPoint x: 685, endPoint y: 106, distance: 120.9
click at [685, 106] on legend "Dados do imóvel" at bounding box center [617, 106] width 1169 height 26
drag, startPoint x: 37, startPoint y: 141, endPoint x: 154, endPoint y: 122, distance: 117.5
click at [102, 131] on div "Nº Quarteirão 42" at bounding box center [175, 154] width 285 height 52
drag, startPoint x: 302, startPoint y: 142, endPoint x: 337, endPoint y: 152, distance: 37.0
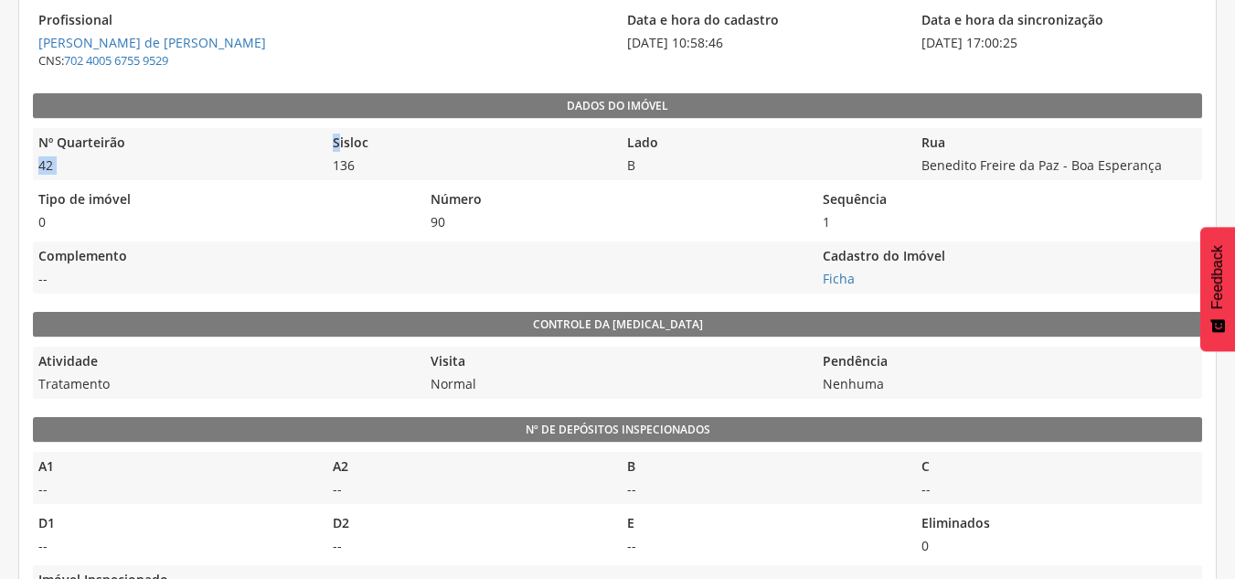
click at [337, 152] on div "Nº Quarteirão 42 Sisloc 136 Lado B Rua Benedito Freire da Paz - Boa Esperança" at bounding box center [617, 154] width 1169 height 52
drag, startPoint x: 361, startPoint y: 169, endPoint x: 333, endPoint y: 144, distance: 38.2
click at [333, 144] on div "Sisloc 136" at bounding box center [469, 154] width 285 height 52
click at [505, 133] on legend "Sisloc" at bounding box center [469, 143] width 285 height 21
drag, startPoint x: 620, startPoint y: 144, endPoint x: 654, endPoint y: 158, distance: 36.8
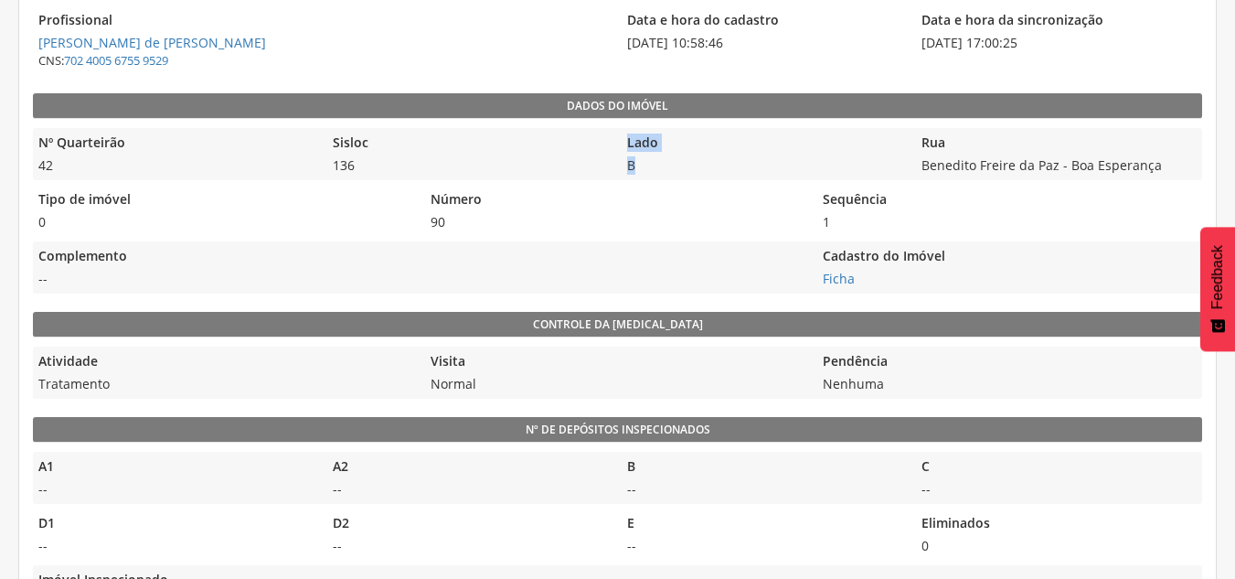
click at [654, 158] on div "Nº Quarteirão 42 Sisloc 136 Lado B Rua Benedito Freire da Paz - Boa Esperança" at bounding box center [617, 154] width 1169 height 52
click at [634, 158] on span "B" at bounding box center [764, 165] width 285 height 18
drag, startPoint x: 615, startPoint y: 142, endPoint x: 623, endPoint y: 147, distance: 9.9
click at [615, 144] on div "Nº Quarteirão 42 Sisloc 136 Lado B Rua Benedito Freire da Paz - Boa Esperança" at bounding box center [617, 154] width 1169 height 52
drag, startPoint x: 923, startPoint y: 139, endPoint x: 1041, endPoint y: 133, distance: 118.1
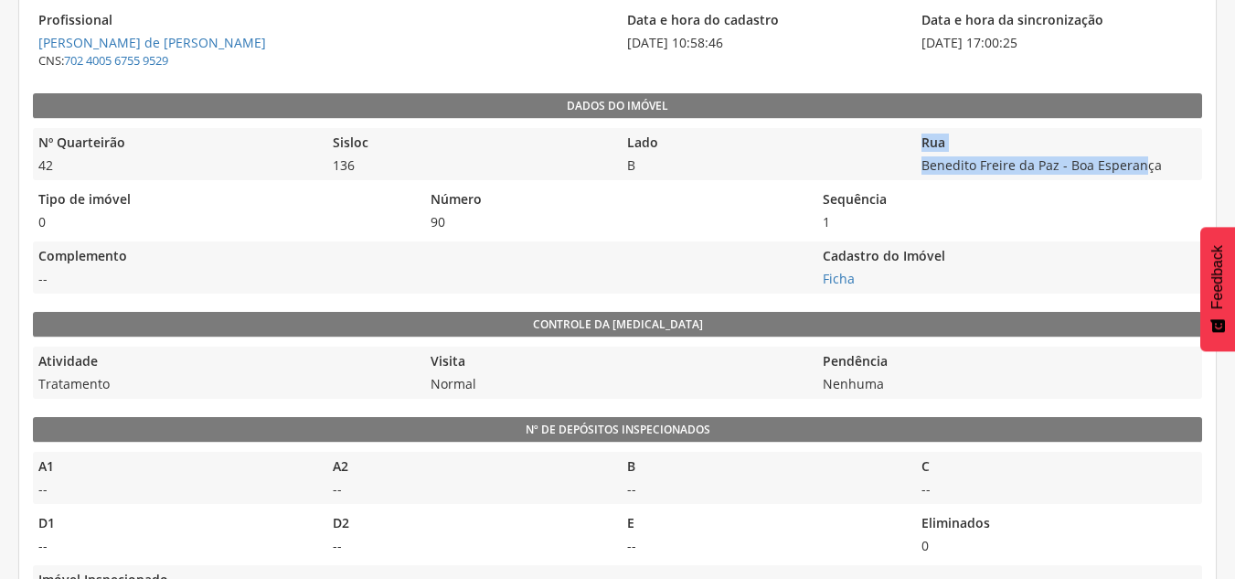
click at [1133, 155] on div "Rua Benedito Freire da Paz - Boa Esperança" at bounding box center [1058, 154] width 285 height 52
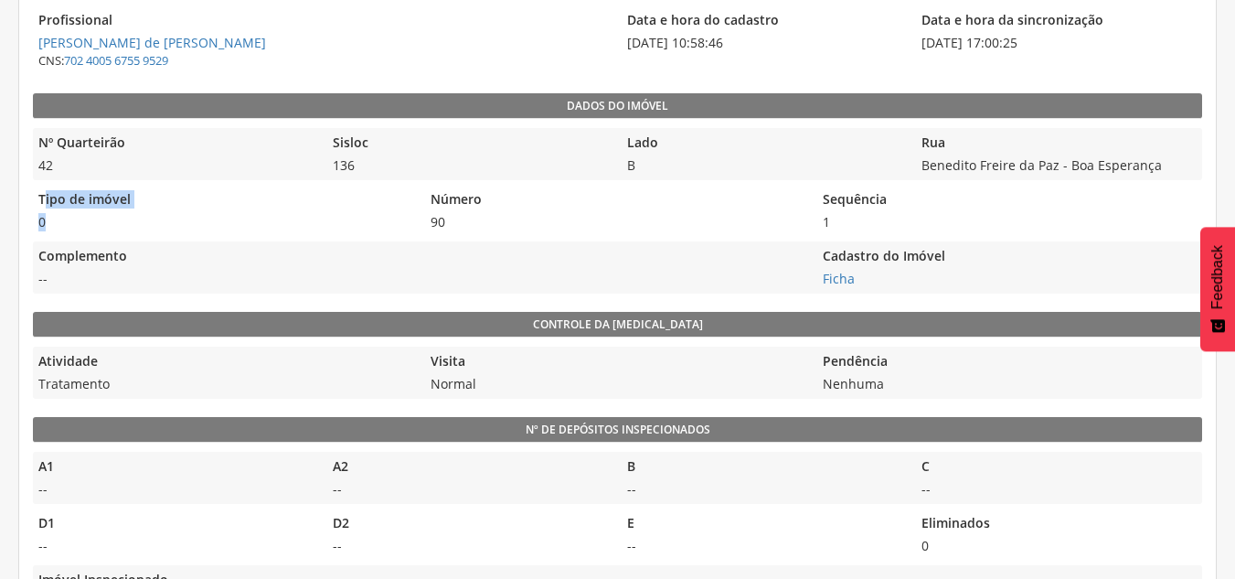
drag, startPoint x: 49, startPoint y: 222, endPoint x: 351, endPoint y: 226, distance: 301.7
click at [49, 200] on div "Tipo de imóvel 0" at bounding box center [224, 211] width 383 height 52
drag, startPoint x: 430, startPoint y: 191, endPoint x: 619, endPoint y: 192, distance: 189.2
click at [527, 186] on div "Número 90" at bounding box center [616, 211] width 383 height 52
drag, startPoint x: 821, startPoint y: 200, endPoint x: 851, endPoint y: 204, distance: 30.4
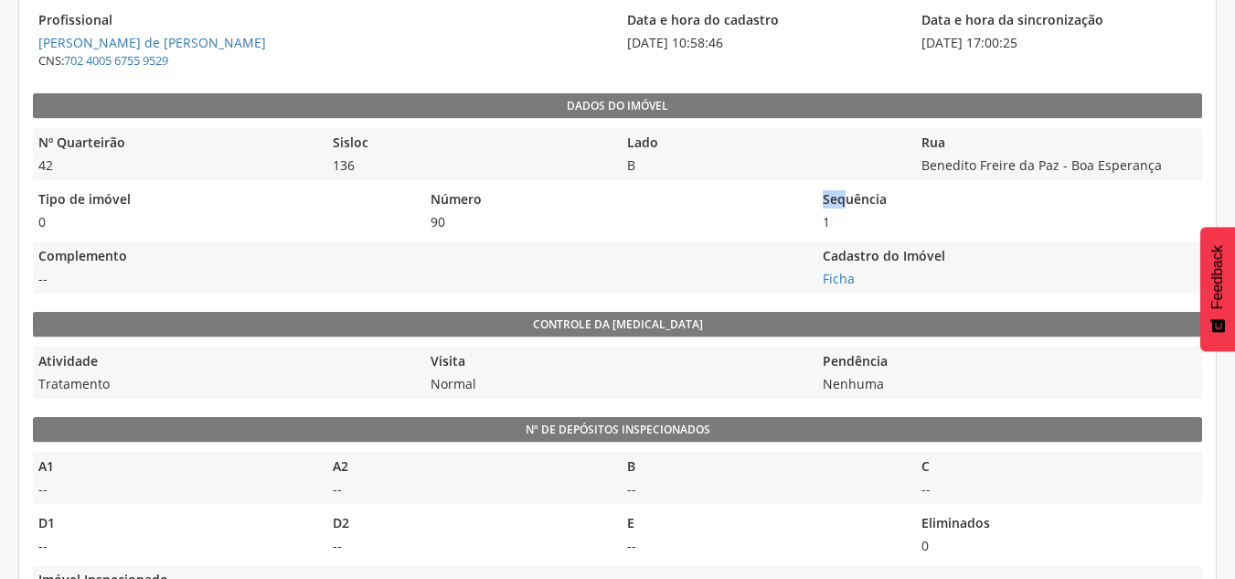
click at [850, 204] on legend "Sequência" at bounding box center [1008, 200] width 383 height 21
click at [552, 251] on legend "Complemento" at bounding box center [420, 257] width 775 height 21
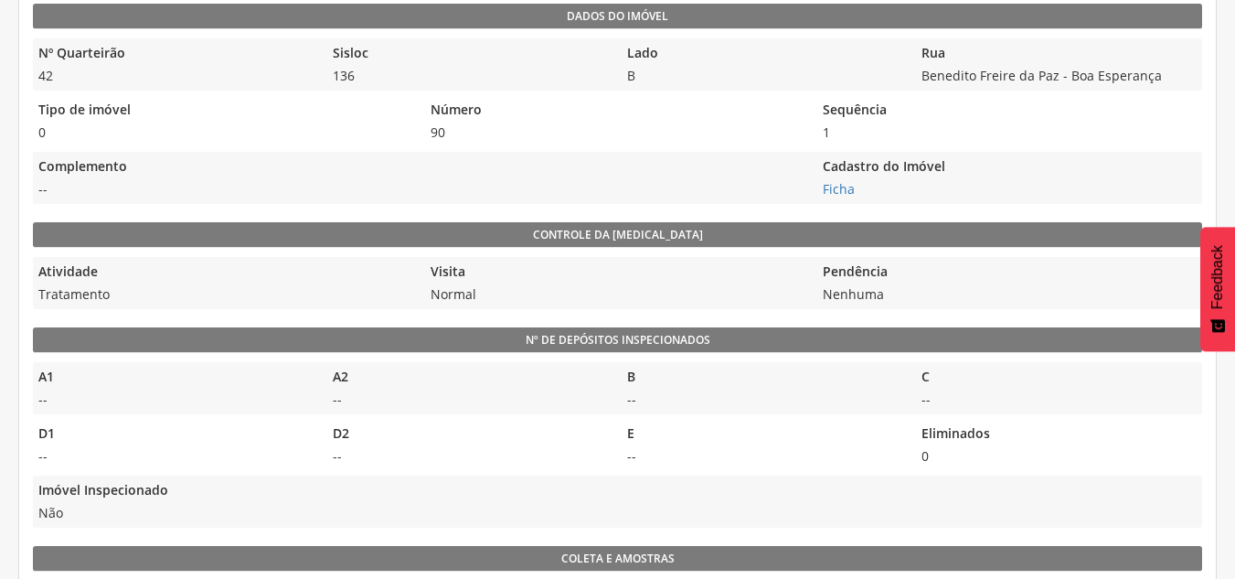
scroll to position [271, 0]
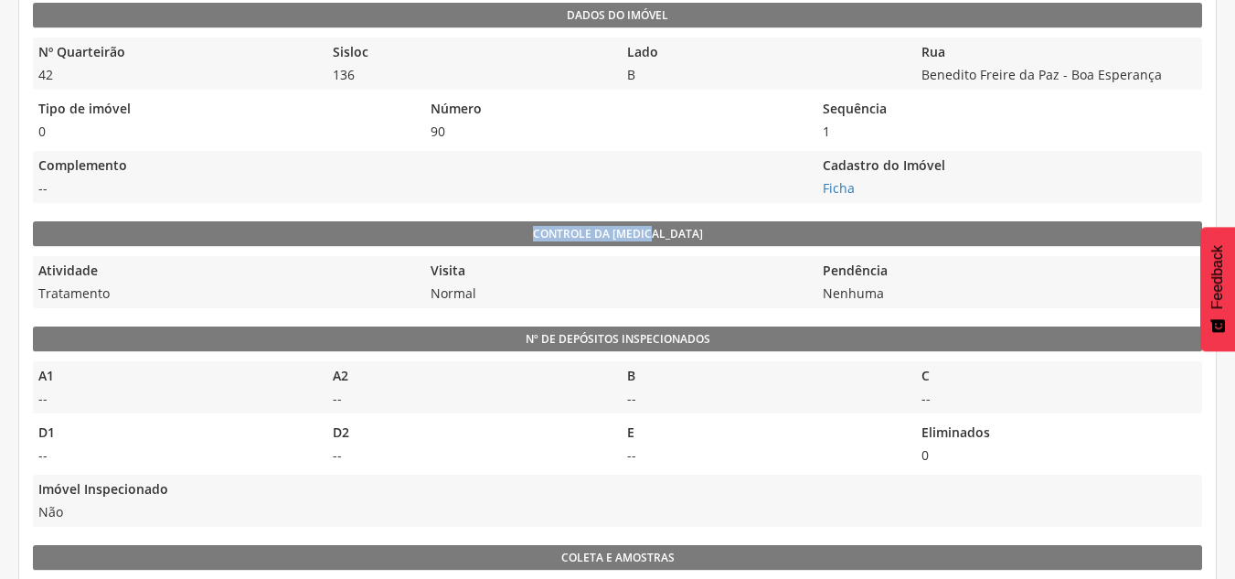
drag, startPoint x: 549, startPoint y: 230, endPoint x: 614, endPoint y: 247, distance: 67.0
click at [687, 229] on legend "Controle da [MEDICAL_DATA]" at bounding box center [617, 234] width 1169 height 26
drag, startPoint x: 129, startPoint y: 299, endPoint x: 44, endPoint y: 263, distance: 92.2
click at [36, 268] on div "Atividade Tratamento" at bounding box center [224, 282] width 383 height 52
click at [472, 292] on span "Normal" at bounding box center [616, 293] width 383 height 18
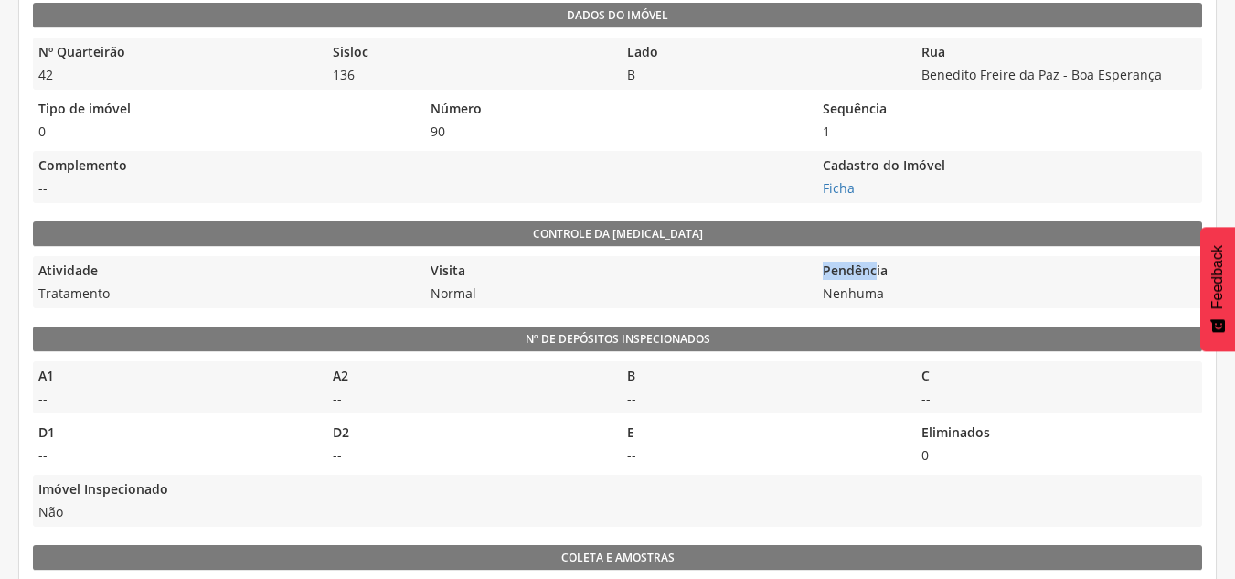
drag, startPoint x: 821, startPoint y: 271, endPoint x: 878, endPoint y: 276, distance: 57.8
click at [877, 270] on legend "Pendência" at bounding box center [1008, 271] width 383 height 21
click at [885, 298] on span "Nenhuma" at bounding box center [1008, 293] width 383 height 18
drag, startPoint x: 877, startPoint y: 293, endPoint x: 835, endPoint y: 265, distance: 50.0
click at [839, 268] on div "Pendência Nenhuma" at bounding box center [1008, 282] width 383 height 52
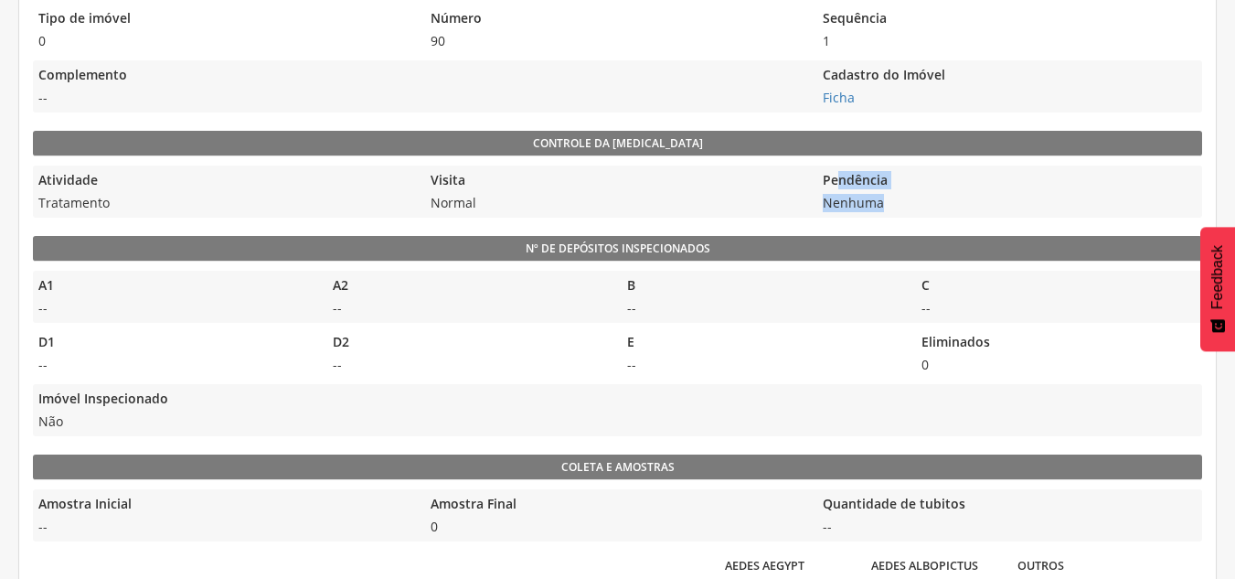
scroll to position [363, 0]
drag, startPoint x: 37, startPoint y: 282, endPoint x: 238, endPoint y: 282, distance: 200.2
click at [65, 283] on legend "A1" at bounding box center [175, 285] width 285 height 21
drag, startPoint x: 621, startPoint y: 282, endPoint x: 643, endPoint y: 284, distance: 22.0
click at [643, 284] on legend "B" at bounding box center [764, 285] width 285 height 21
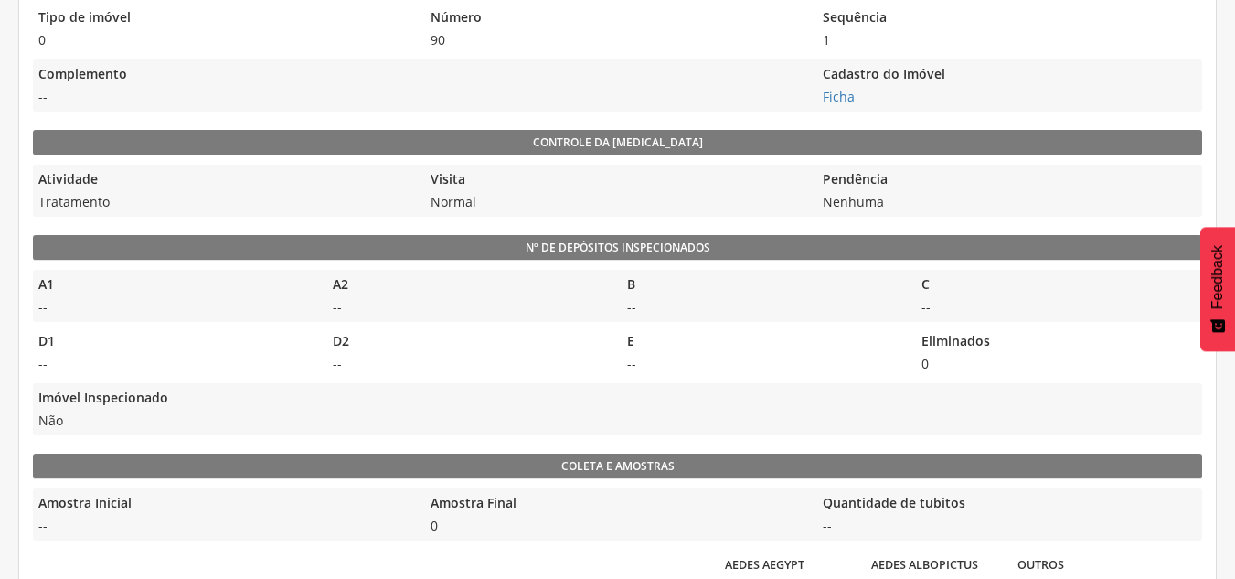
drag, startPoint x: 914, startPoint y: 281, endPoint x: 755, endPoint y: 290, distance: 159.3
click at [857, 291] on div "A1 -- A2 -- B -- C --" at bounding box center [617, 296] width 1169 height 52
click at [507, 353] on legend "D2" at bounding box center [469, 342] width 285 height 21
drag, startPoint x: 38, startPoint y: 285, endPoint x: 72, endPoint y: 284, distance: 33.8
click at [59, 284] on legend "A1" at bounding box center [175, 285] width 285 height 21
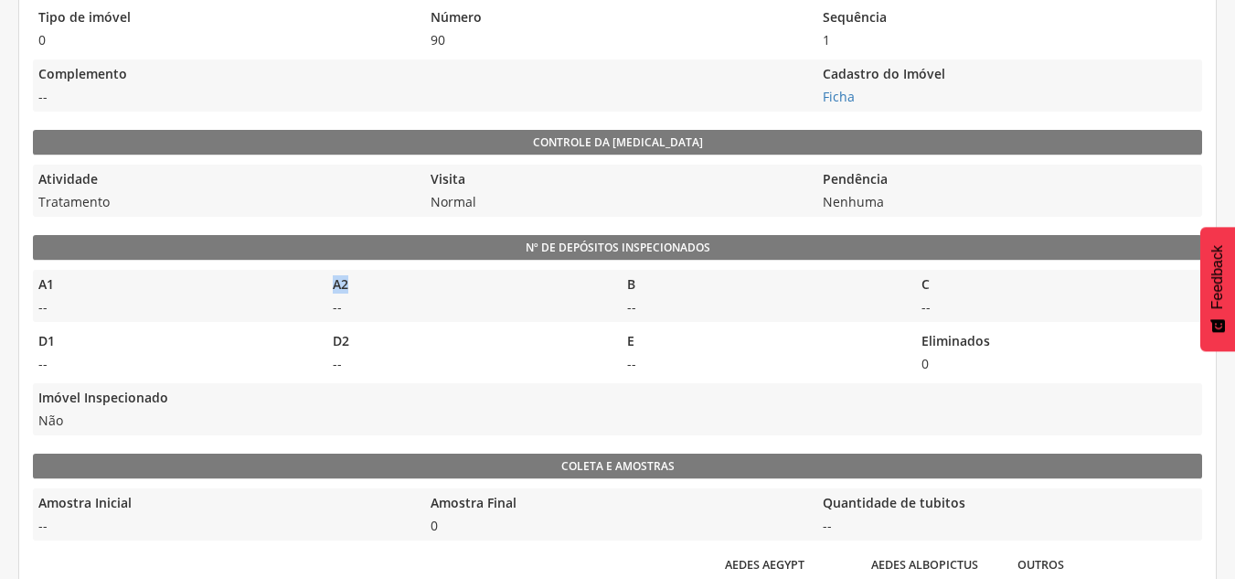
drag, startPoint x: 335, startPoint y: 277, endPoint x: 352, endPoint y: 279, distance: 17.5
click at [352, 279] on legend "A2" at bounding box center [469, 285] width 285 height 21
drag, startPoint x: 328, startPoint y: 328, endPoint x: 511, endPoint y: 324, distance: 182.9
click at [362, 333] on div "D1 -- D2 -- E -- Eliminados 0" at bounding box center [617, 352] width 1169 height 52
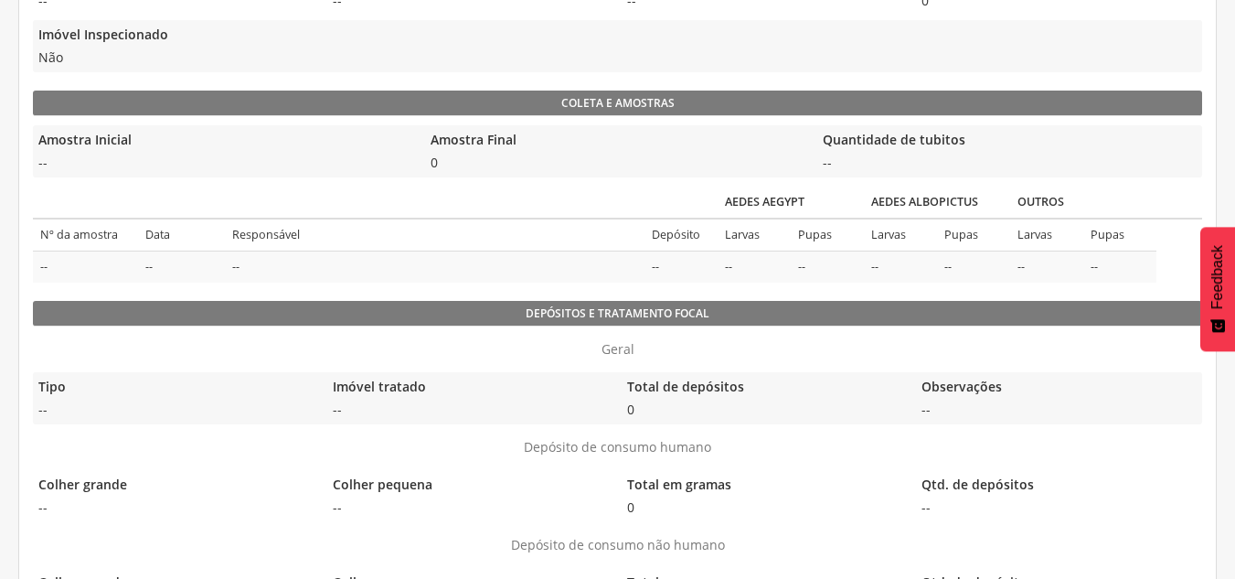
scroll to position [727, 0]
drag, startPoint x: 48, startPoint y: 235, endPoint x: 92, endPoint y: 235, distance: 43.9
click at [80, 235] on td "Nº da amostra" at bounding box center [85, 234] width 105 height 32
drag, startPoint x: 142, startPoint y: 237, endPoint x: 173, endPoint y: 223, distance: 34.0
click at [162, 230] on td "Data" at bounding box center [181, 234] width 87 height 32
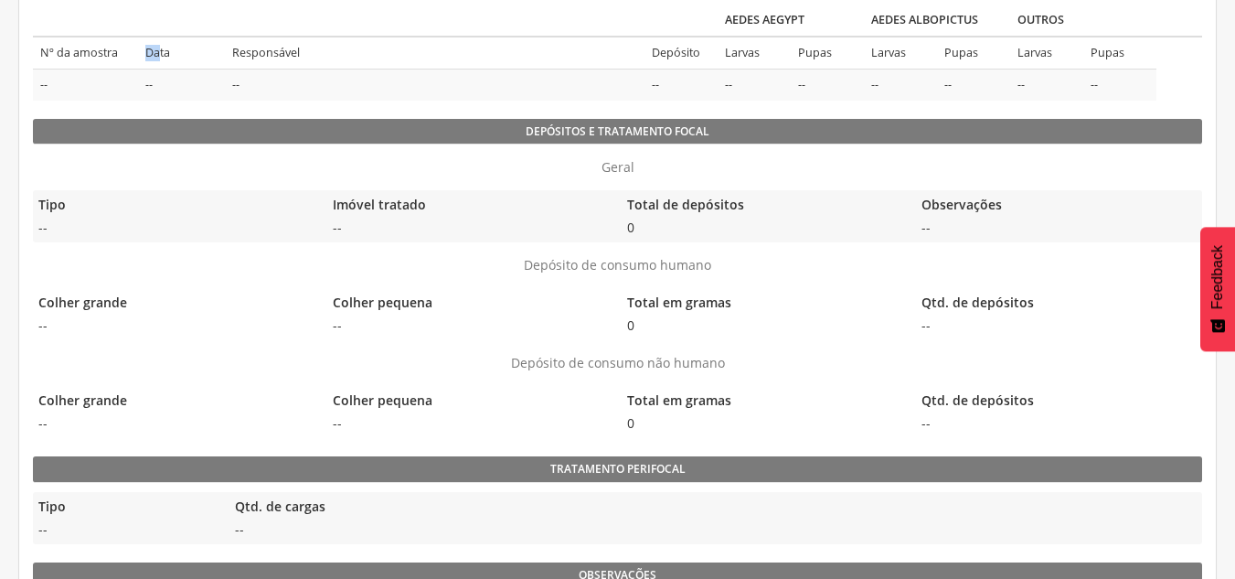
scroll to position [909, 0]
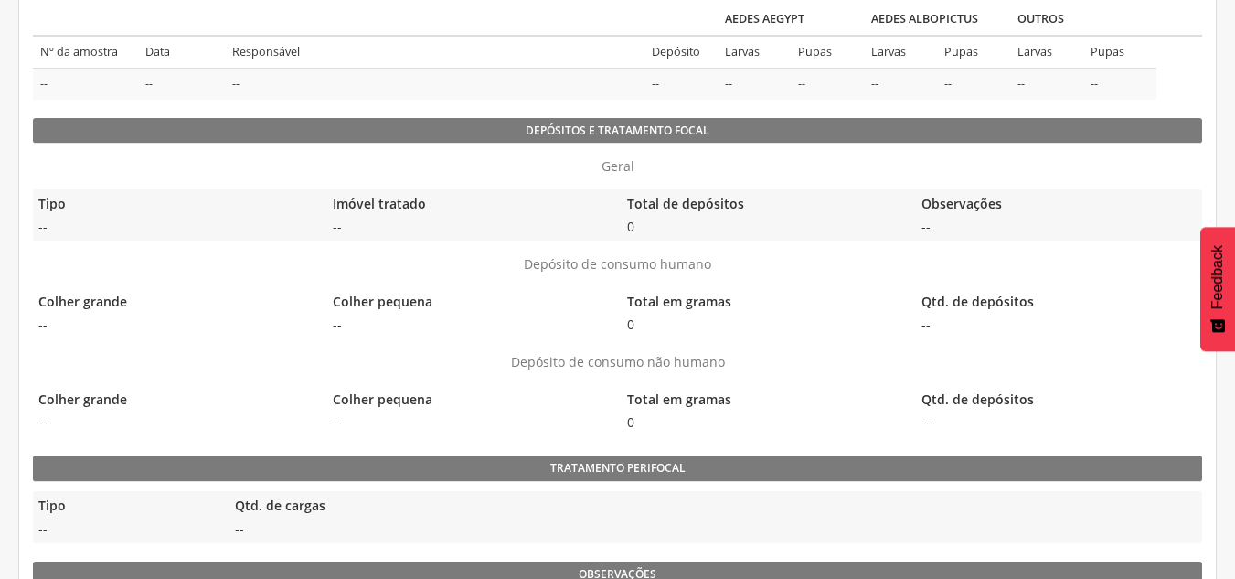
click at [500, 129] on legend "Depósitos e Tratamento focal" at bounding box center [617, 131] width 1169 height 26
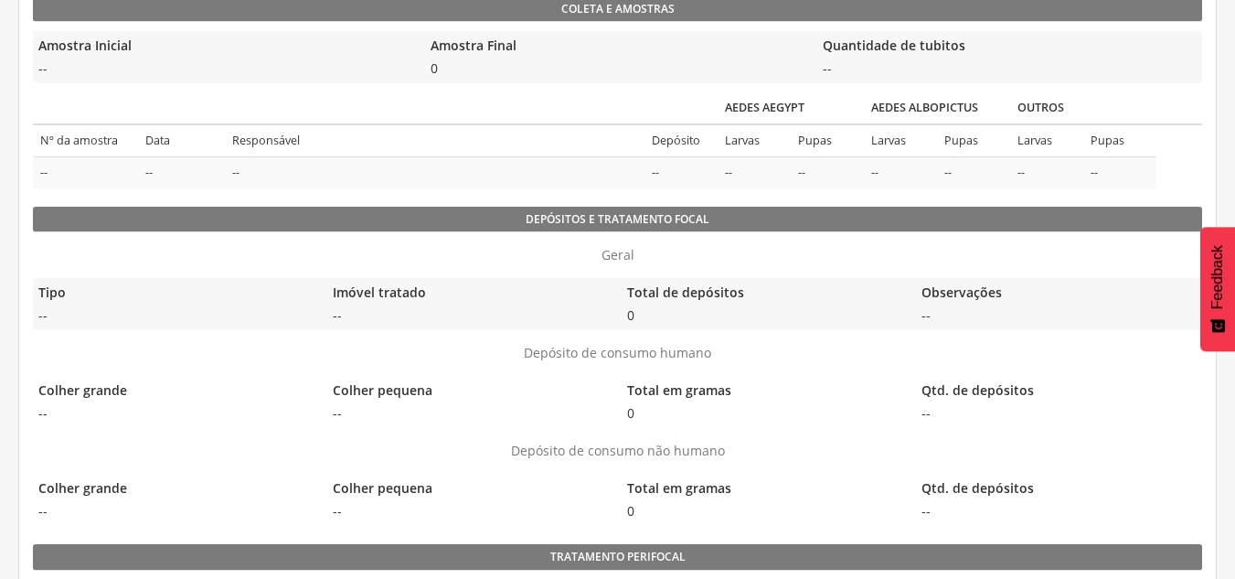
scroll to position [819, 0]
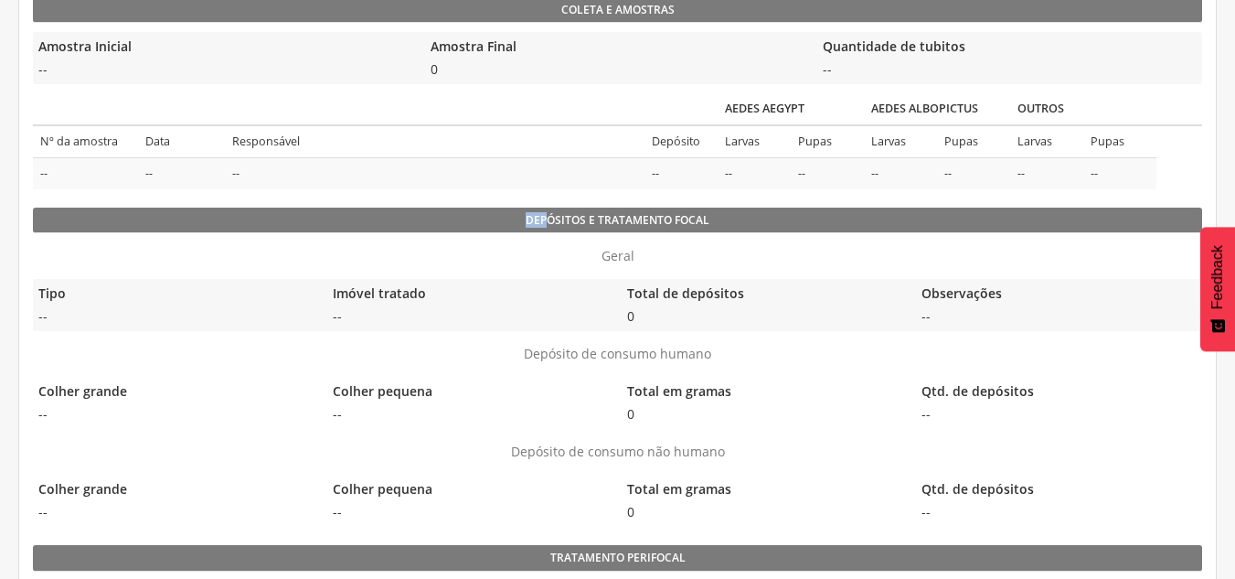
drag, startPoint x: 523, startPoint y: 219, endPoint x: 615, endPoint y: 240, distance: 94.7
click at [552, 223] on legend "Depósitos e Tratamento focal" at bounding box center [617, 220] width 1169 height 26
click at [622, 242] on div "Dados do imóvel Nº Quarteirão 42 Sisloc 136 Lado B Rua Benedito Freire da Paz -…" at bounding box center [617, 79] width 1169 height 1249
drag, startPoint x: 601, startPoint y: 218, endPoint x: 654, endPoint y: 219, distance: 54.0
click at [640, 218] on legend "Depósitos e Tratamento focal" at bounding box center [617, 220] width 1169 height 26
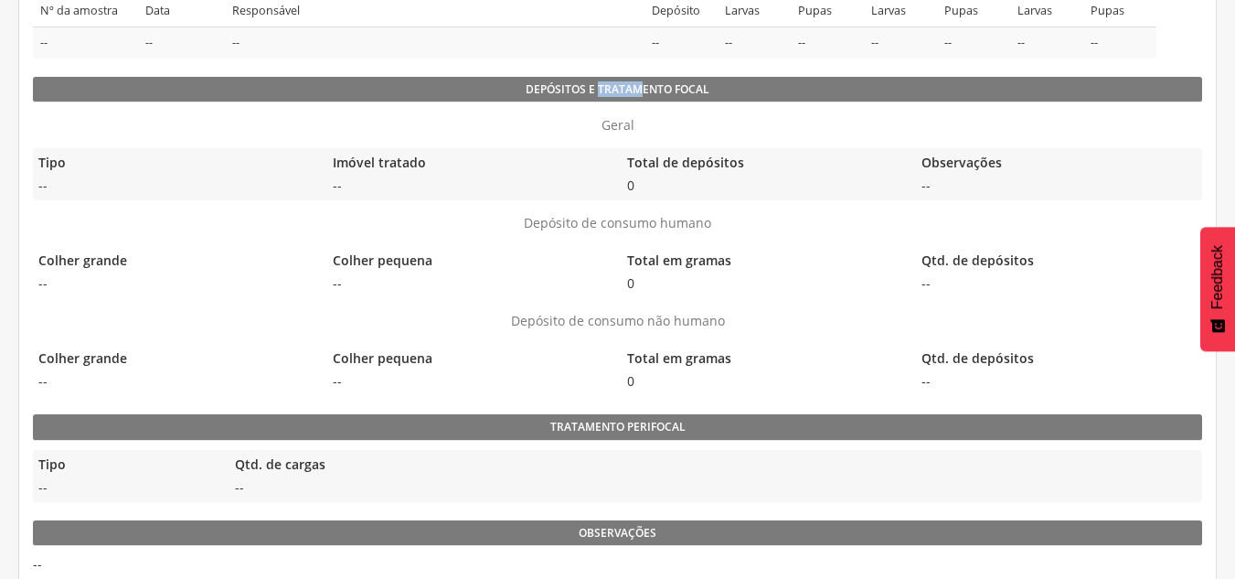
scroll to position [959, 0]
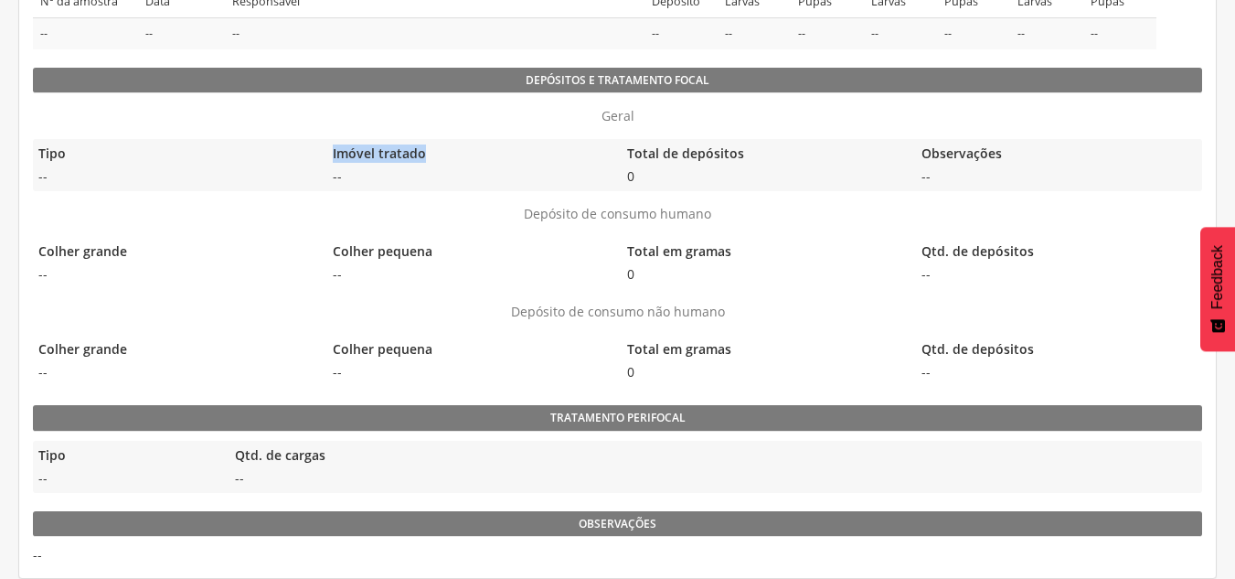
drag, startPoint x: 334, startPoint y: 152, endPoint x: 431, endPoint y: 139, distance: 97.7
click at [431, 139] on div "Imóvel tratado --" at bounding box center [469, 165] width 285 height 52
drag, startPoint x: 644, startPoint y: 156, endPoint x: 723, endPoint y: 155, distance: 78.6
click at [718, 154] on legend "Total de depósitos" at bounding box center [764, 154] width 285 height 21
drag, startPoint x: 920, startPoint y: 152, endPoint x: 947, endPoint y: 159, distance: 28.4
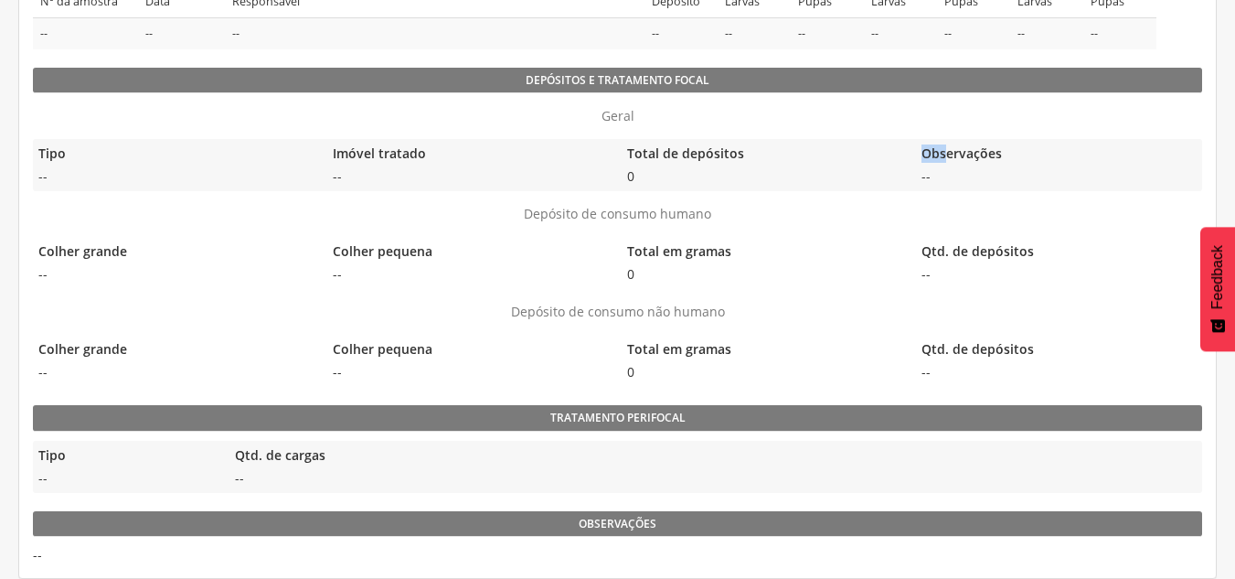
click at [947, 159] on legend "Observações" at bounding box center [1058, 154] width 285 height 21
click at [513, 218] on p "Depósito de consumo humano" at bounding box center [617, 214] width 1169 height 18
drag, startPoint x: 531, startPoint y: 213, endPoint x: 596, endPoint y: 213, distance: 64.9
click at [596, 213] on p "Depósito de consumo humano" at bounding box center [617, 214] width 1169 height 18
click at [552, 223] on p "Depósito de consumo humano" at bounding box center [617, 214] width 1169 height 18
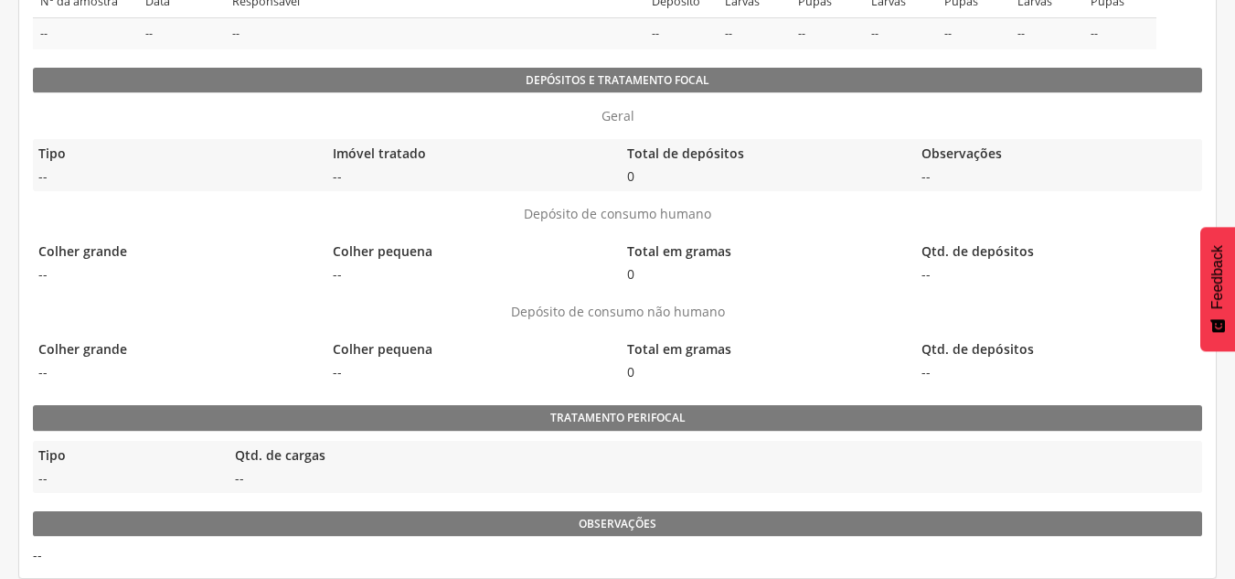
click at [523, 209] on p "Depósito de consumo humano" at bounding box center [617, 214] width 1169 height 18
drag, startPoint x: 518, startPoint y: 218, endPoint x: 721, endPoint y: 211, distance: 203.1
click at [720, 211] on p "Depósito de consumo humano" at bounding box center [617, 214] width 1169 height 18
drag, startPoint x: 40, startPoint y: 251, endPoint x: 129, endPoint y: 251, distance: 88.7
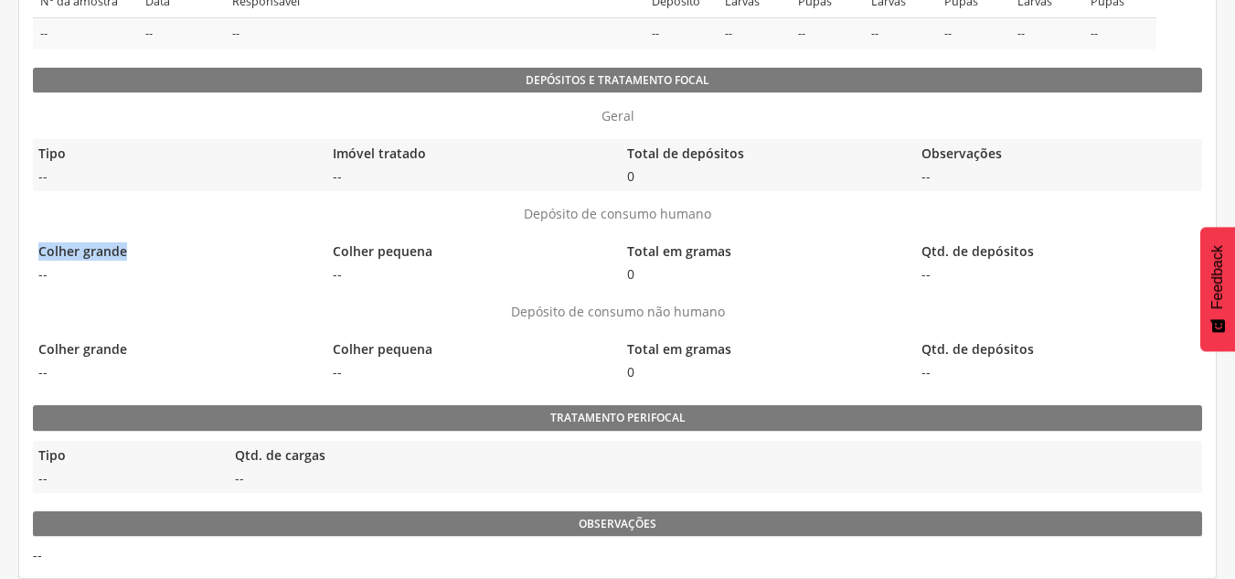
click at [129, 251] on legend "Colher grande" at bounding box center [175, 252] width 285 height 21
click at [392, 261] on legend "Colher pequena" at bounding box center [469, 252] width 285 height 21
drag, startPoint x: 654, startPoint y: 275, endPoint x: 628, endPoint y: 246, distance: 39.5
click at [628, 246] on div "Total em gramas 0" at bounding box center [764, 263] width 285 height 52
drag, startPoint x: 929, startPoint y: 251, endPoint x: 999, endPoint y: 251, distance: 70.4
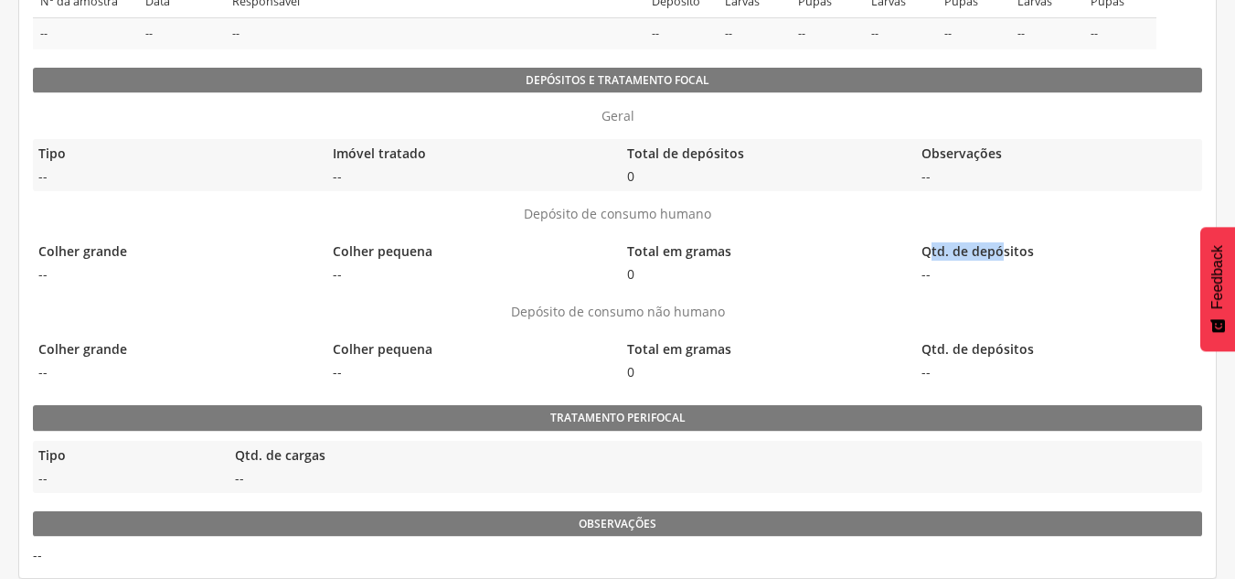
click at [999, 251] on legend "Qtd. de depósitos" at bounding box center [1058, 252] width 285 height 21
drag, startPoint x: 508, startPoint y: 306, endPoint x: 730, endPoint y: 315, distance: 222.3
click at [730, 315] on p "Depósito de consumo não humano" at bounding box center [617, 312] width 1169 height 18
drag, startPoint x: 72, startPoint y: 347, endPoint x: 722, endPoint y: 325, distance: 650.3
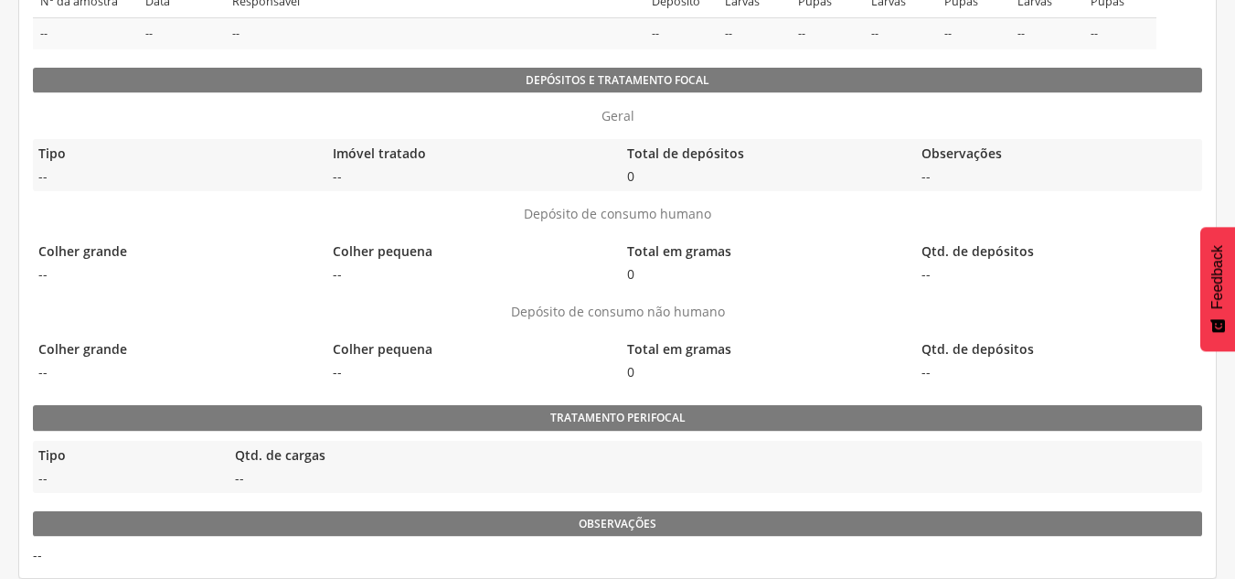
click at [834, 351] on legend "Total em gramas" at bounding box center [764, 350] width 285 height 21
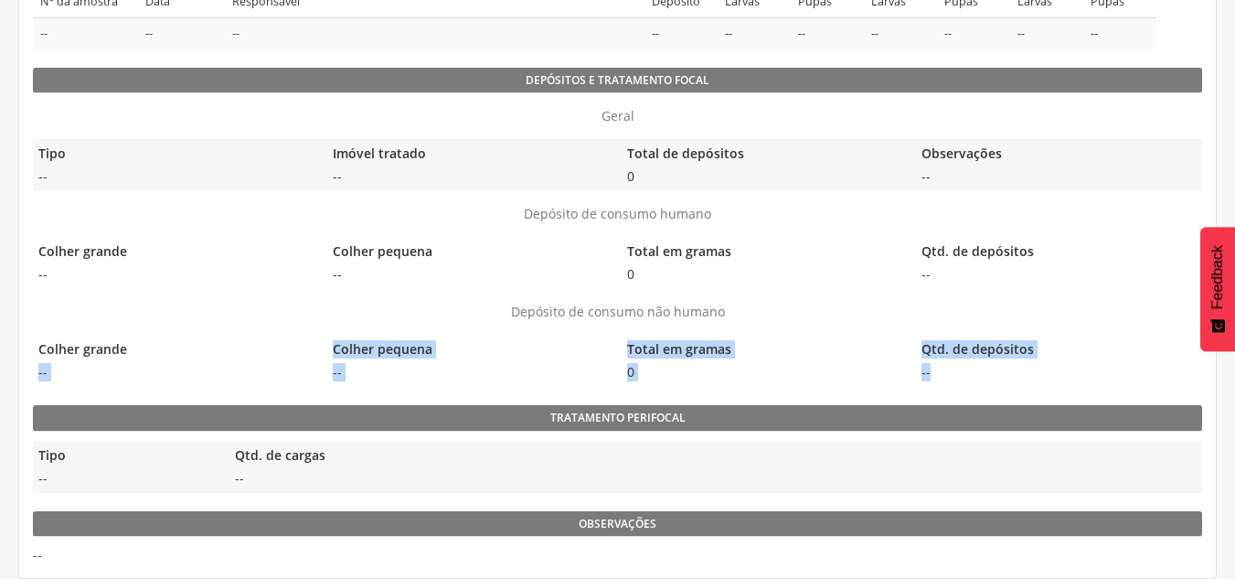
drag, startPoint x: 942, startPoint y: 372, endPoint x: 125, endPoint y: 356, distance: 816.5
click at [122, 358] on div "Colher grande -- Colher pequena -- Total em gramas 0 Qtd. de depósitos --" at bounding box center [617, 361] width 1169 height 52
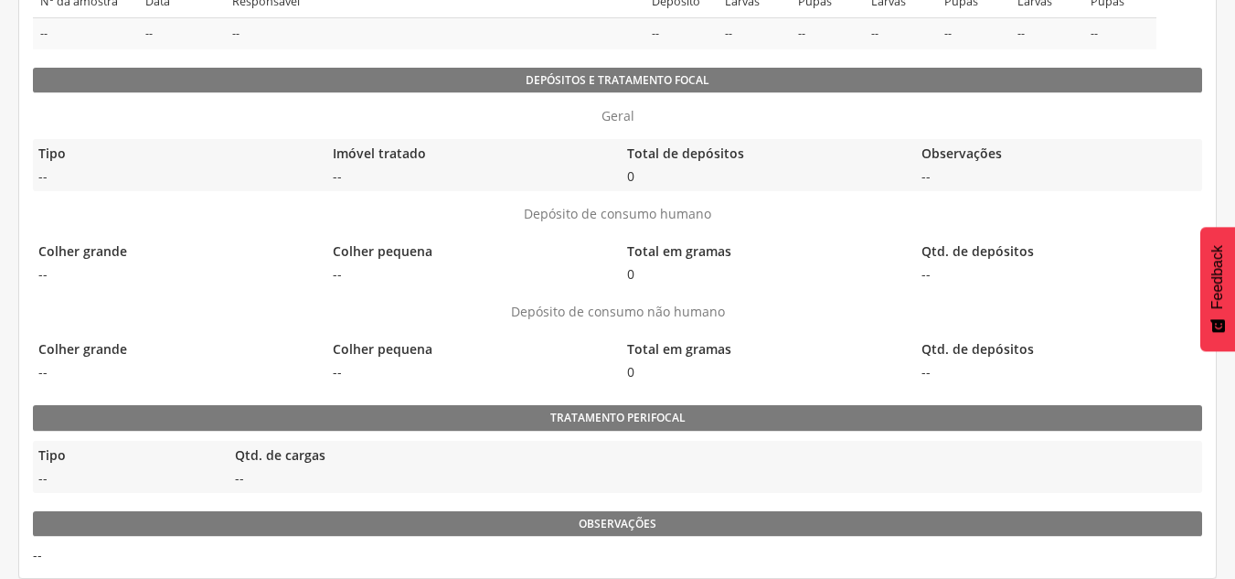
click at [530, 430] on legend "Tratamento perifocal" at bounding box center [617, 418] width 1169 height 26
drag, startPoint x: 562, startPoint y: 529, endPoint x: 649, endPoint y: 527, distance: 86.9
click at [655, 527] on legend "Observações" at bounding box center [617, 524] width 1169 height 26
click at [576, 529] on legend "Observações" at bounding box center [617, 524] width 1169 height 26
click at [576, 519] on legend "Observações" at bounding box center [617, 524] width 1169 height 26
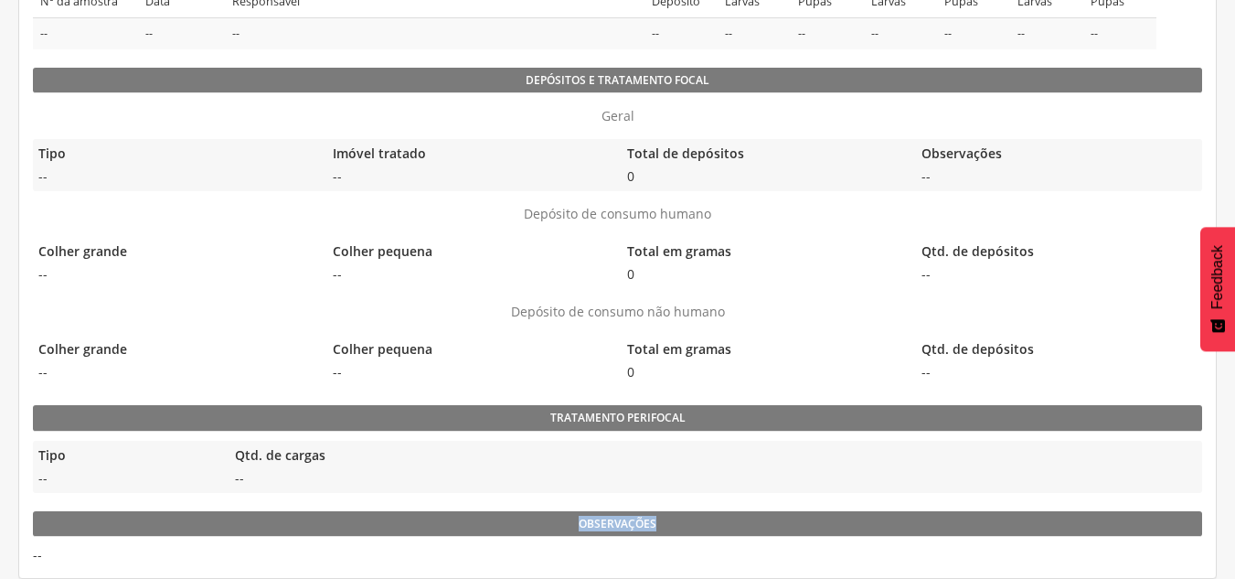
click at [572, 520] on legend "Observações" at bounding box center [617, 524] width 1169 height 26
click at [571, 522] on legend "Observações" at bounding box center [617, 524] width 1169 height 26
click at [494, 520] on legend "Observações" at bounding box center [617, 524] width 1169 height 26
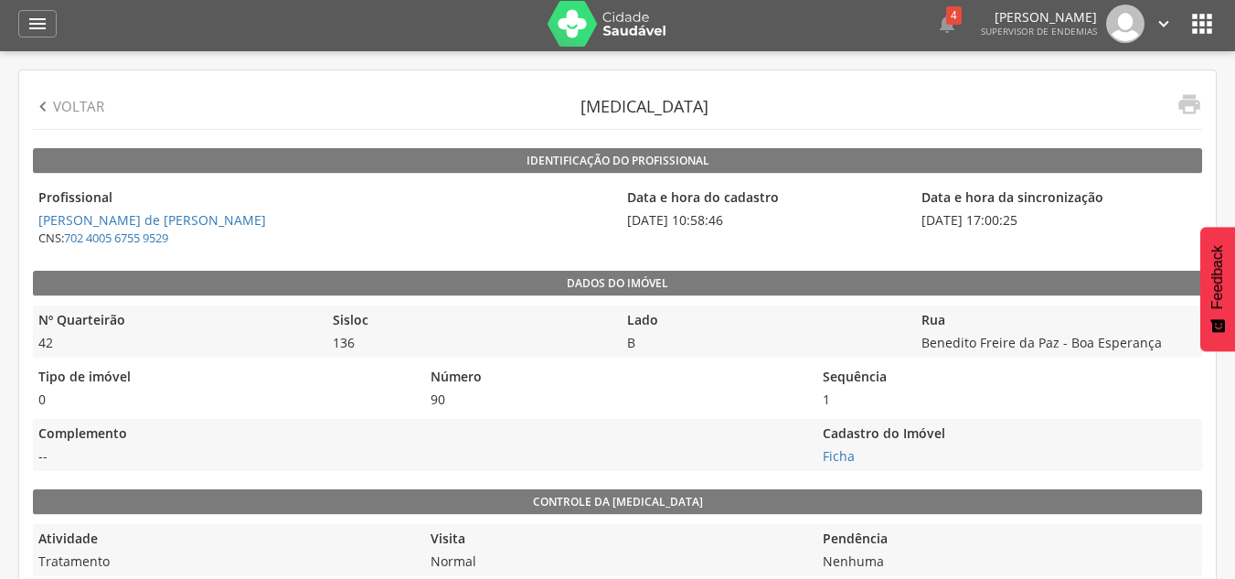
scroll to position [0, 0]
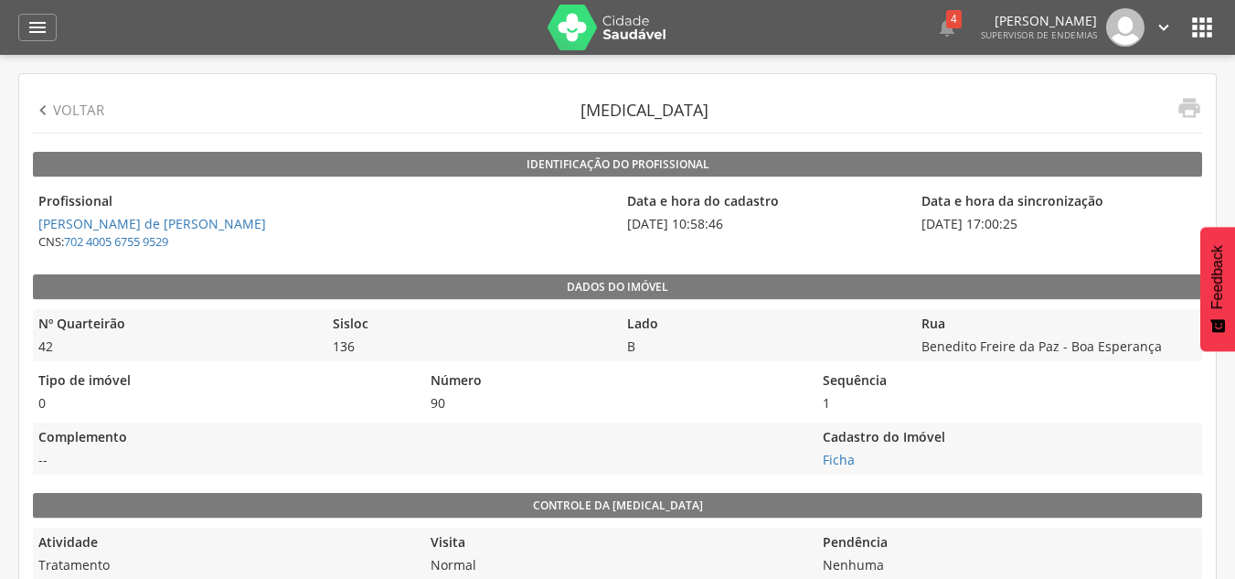
click at [66, 112] on p "Voltar" at bounding box center [78, 110] width 51 height 19
type input "**********"
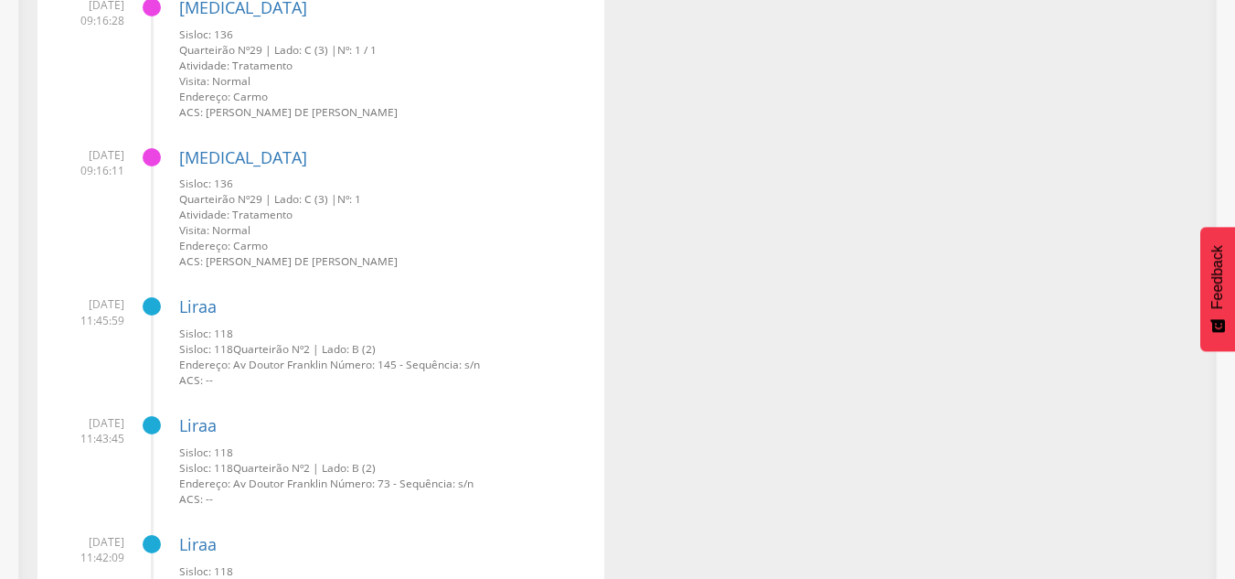
scroll to position [3833, 0]
drag, startPoint x: 59, startPoint y: 301, endPoint x: 100, endPoint y: 303, distance: 40.3
click at [100, 303] on span "11/08/2025 11:45:59" at bounding box center [87, 312] width 73 height 31
drag, startPoint x: 244, startPoint y: 341, endPoint x: 253, endPoint y: 343, distance: 9.3
click at [254, 344] on div "Sisloc: 118 Sisloc: 118 Quarteirão Nº 2 | Lado: B (2) Endereço: Av Doutor Frank…" at bounding box center [384, 357] width 411 height 62
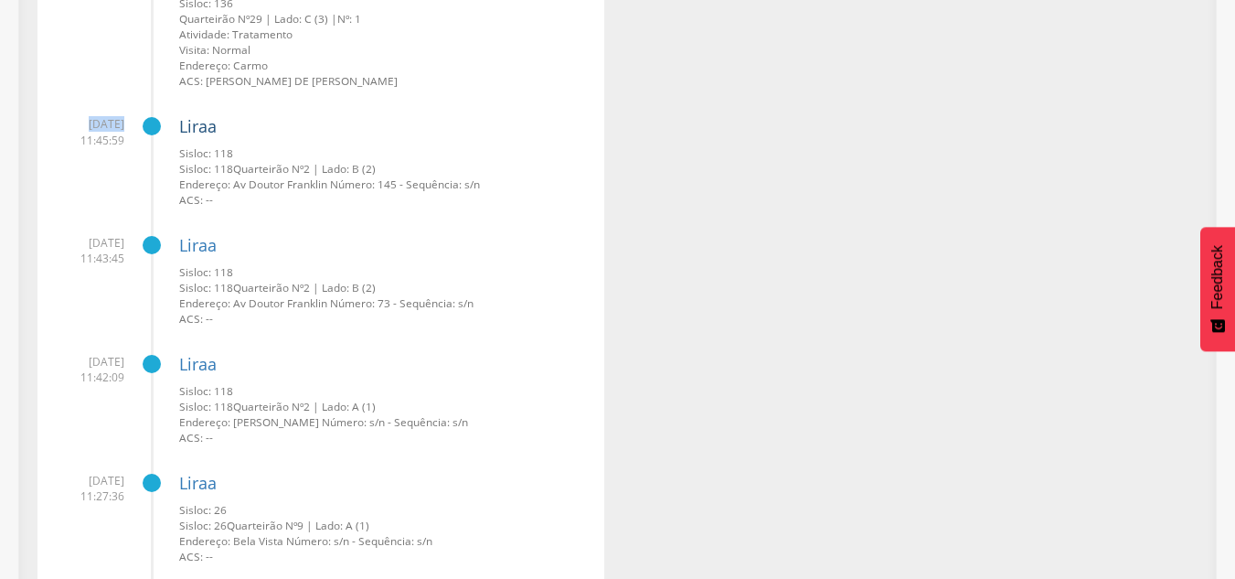
click at [204, 120] on link "Liraa" at bounding box center [197, 126] width 37 height 22
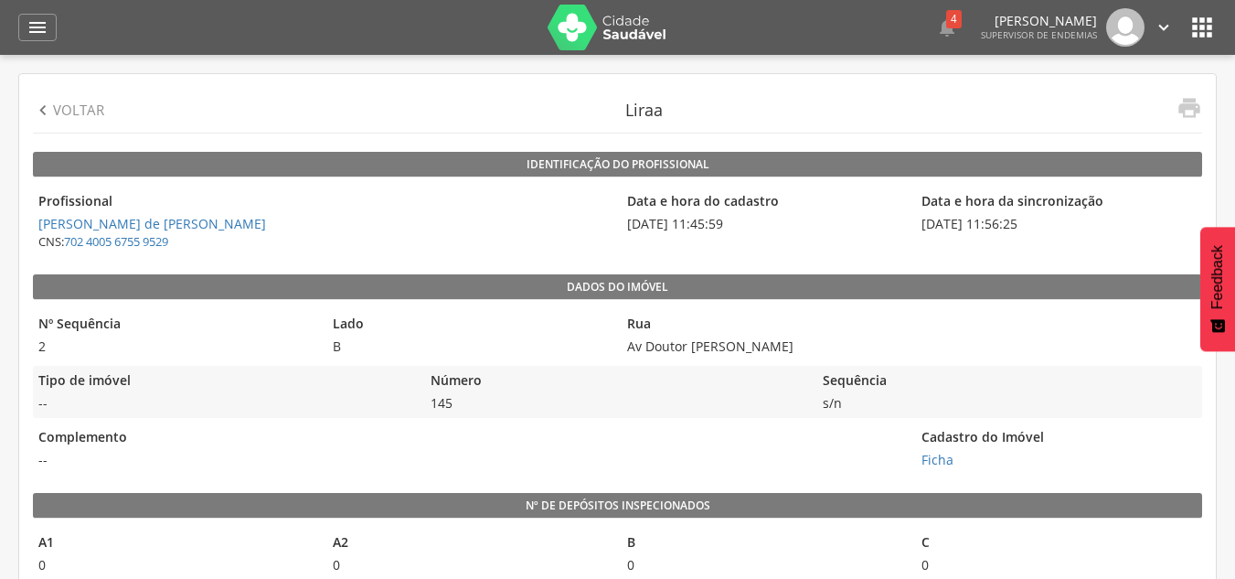
click at [69, 103] on p "Voltar" at bounding box center [78, 110] width 51 height 19
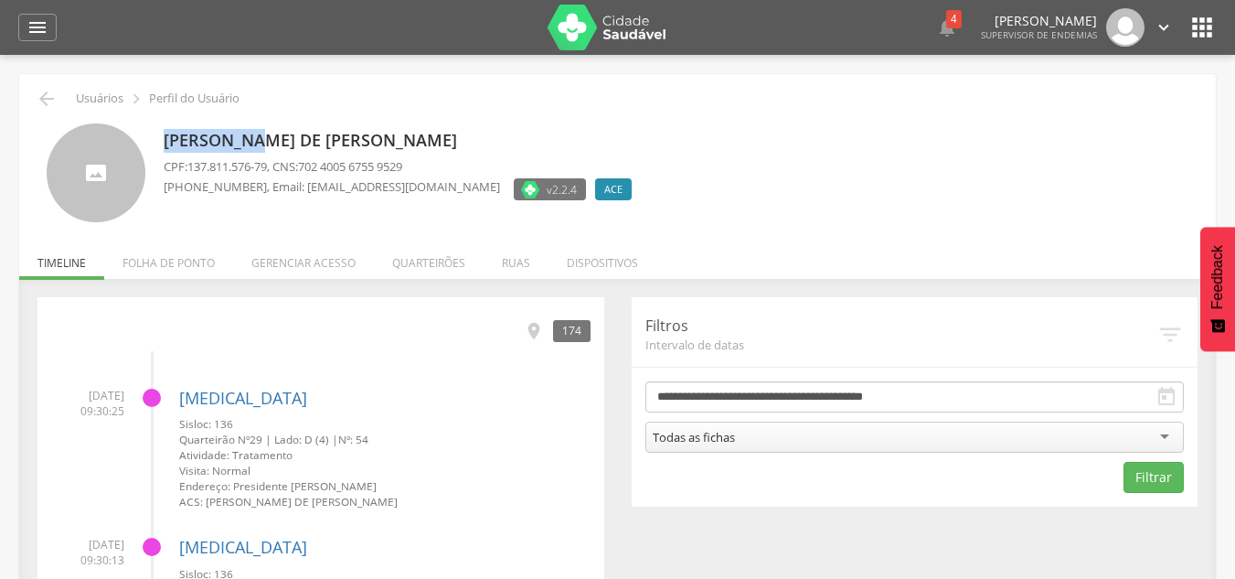
drag, startPoint x: 165, startPoint y: 140, endPoint x: 258, endPoint y: 143, distance: 93.3
click at [267, 125] on div "Acauan Iero de Paula Marcal CPF: 137.811.576-79 , CNS: 702 4005 6755 9529 (31) …" at bounding box center [402, 173] width 477 height 100
click at [186, 197] on div "(31) 99876-9762 , Email: acauanace@gmail.com" at bounding box center [332, 191] width 336 height 27
click at [163, 266] on li "Folha de ponto" at bounding box center [168, 258] width 129 height 43
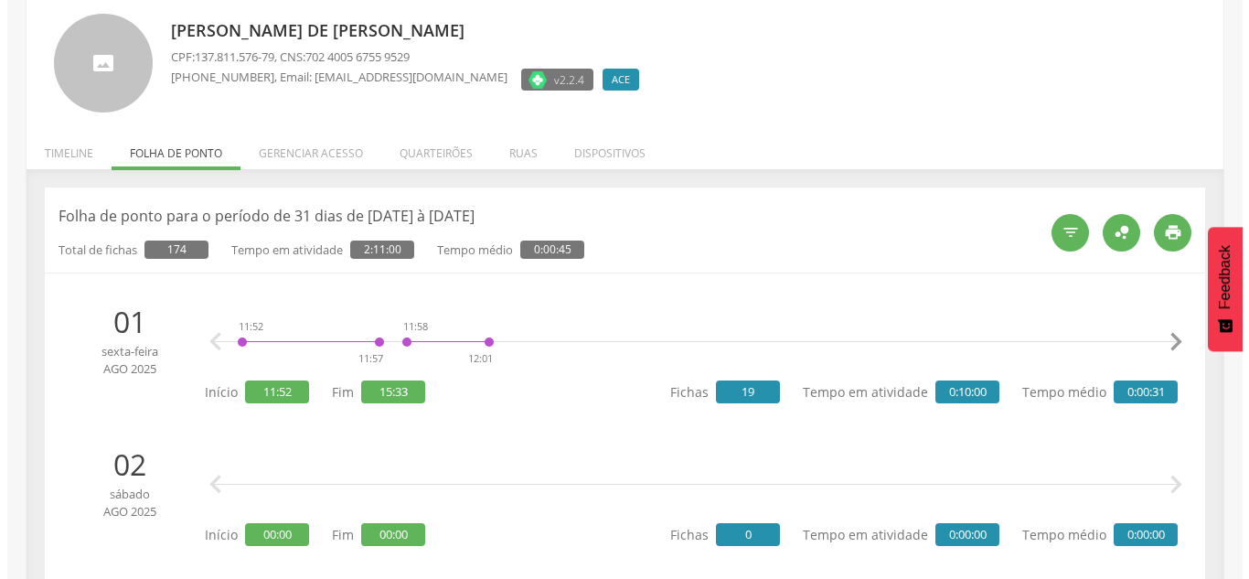
scroll to position [111, 0]
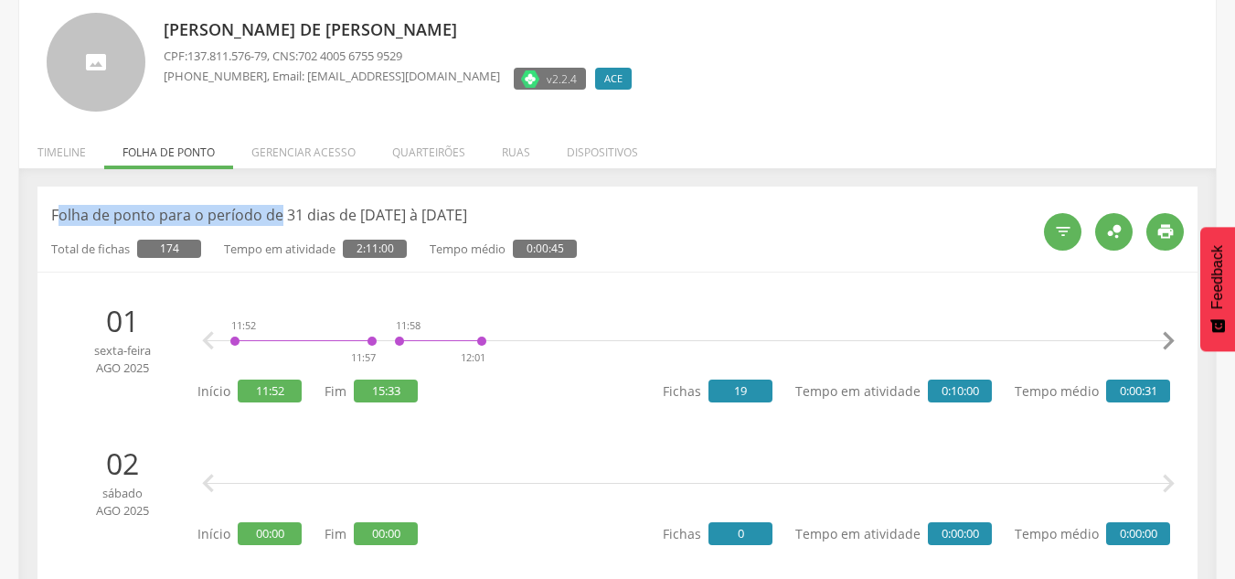
drag, startPoint x: 72, startPoint y: 218, endPoint x: 260, endPoint y: 210, distance: 187.5
click at [214, 218] on p "Folha de ponto para o período de 31 dias de 01/08/2025 à 31/08/2025" at bounding box center [540, 215] width 979 height 21
click at [59, 227] on div "Total de fichas 174 Tempo em atividade 2:11:00 Tempo médio 0:00:45" at bounding box center [540, 242] width 979 height 32
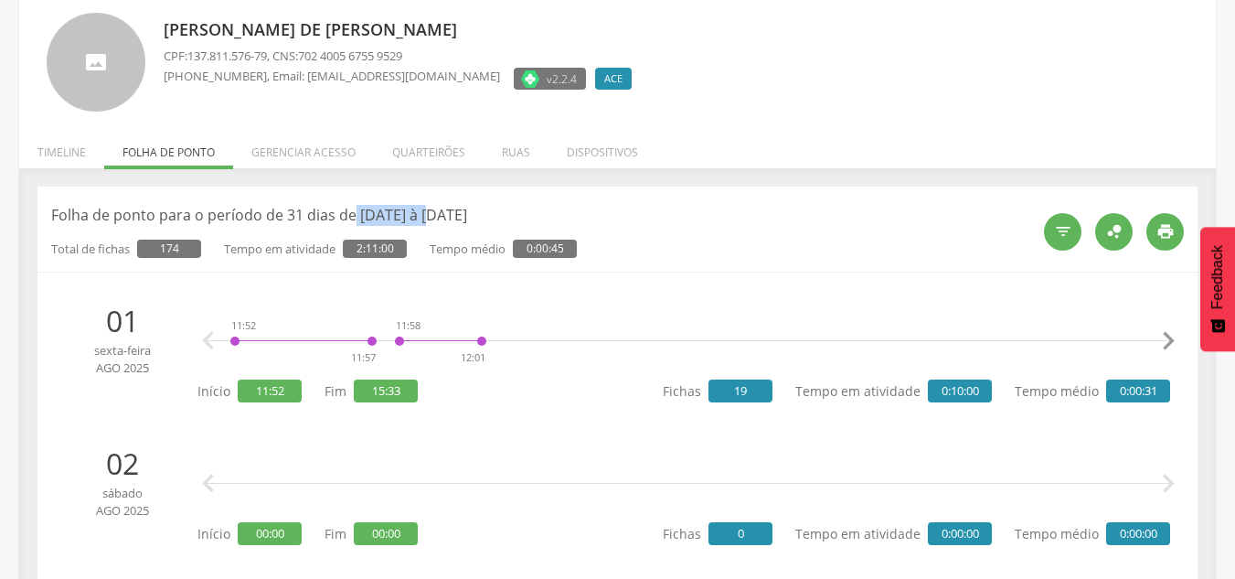
drag, startPoint x: 353, startPoint y: 218, endPoint x: 485, endPoint y: 227, distance: 132.8
click at [431, 218] on p "Folha de ponto para o período de 31 dias de 01/08/2025 à 31/08/2025" at bounding box center [540, 215] width 979 height 21
drag, startPoint x: 457, startPoint y: 214, endPoint x: 527, endPoint y: 213, distance: 70.4
click at [527, 213] on p "Folha de ponto para o período de 31 dias de 01/08/2025 à 31/08/2025" at bounding box center [540, 215] width 979 height 21
click at [57, 249] on p "Total de fichas 174" at bounding box center [126, 248] width 150 height 18
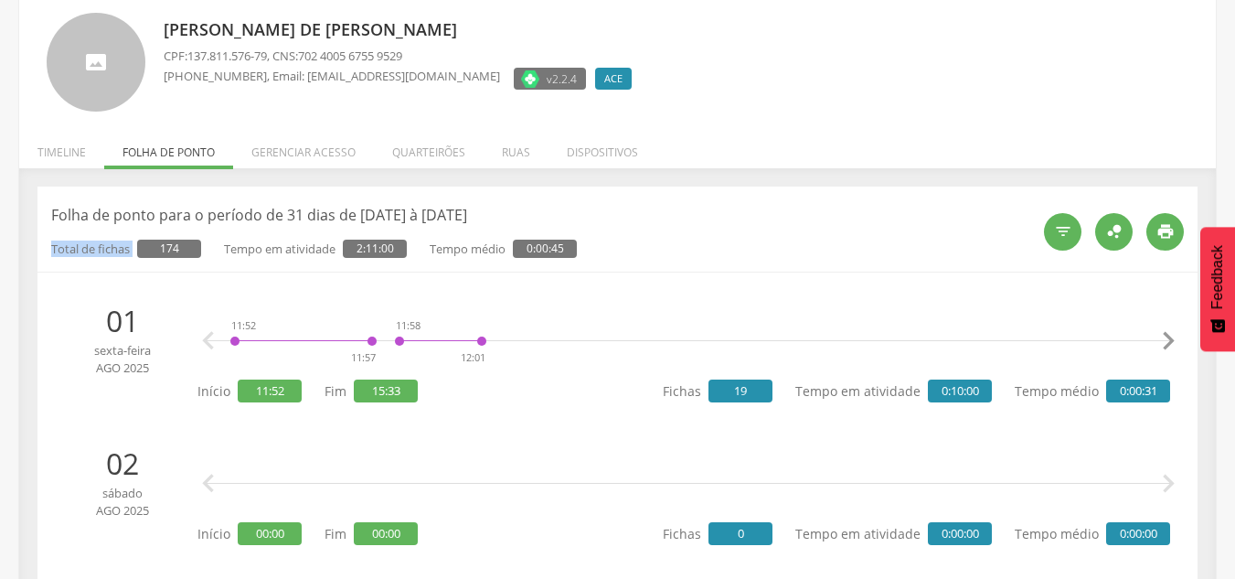
drag, startPoint x: 45, startPoint y: 250, endPoint x: 135, endPoint y: 258, distance: 90.8
click at [454, 218] on p "Folha de ponto para o período de 31 dias de 01/08/2025 à 31/08/2025" at bounding box center [540, 215] width 979 height 21
drag, startPoint x: 157, startPoint y: 248, endPoint x: 198, endPoint y: 243, distance: 41.4
click at [198, 243] on span "174" at bounding box center [169, 248] width 64 height 18
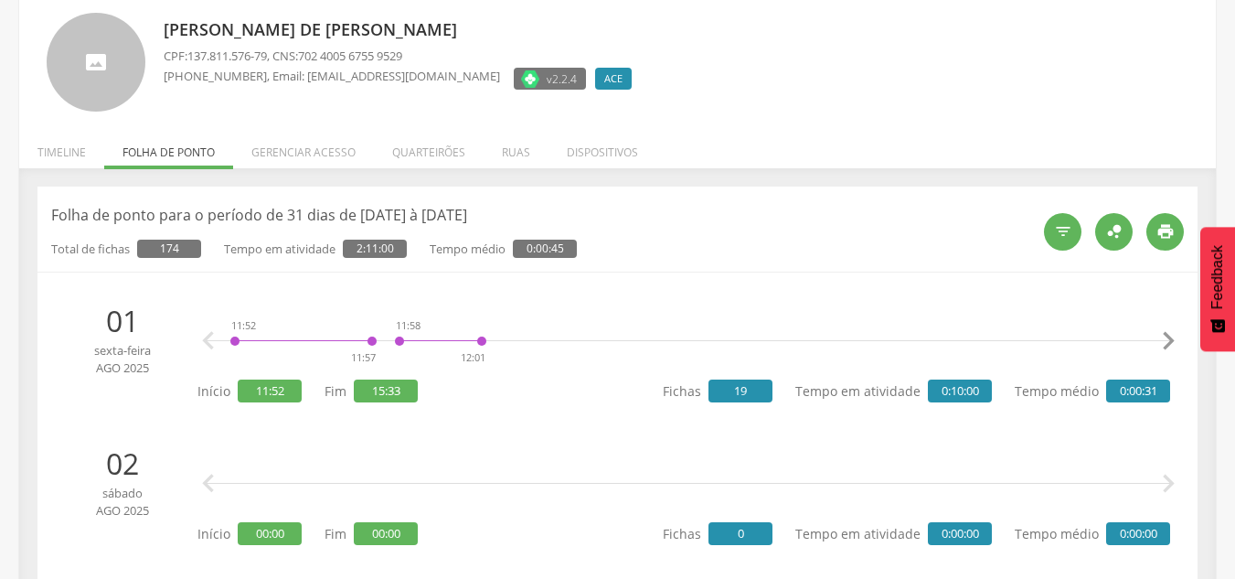
click at [229, 250] on p "Tempo em atividade 2:11:00" at bounding box center [315, 248] width 183 height 18
drag, startPoint x: 353, startPoint y: 247, endPoint x: 396, endPoint y: 247, distance: 43.0
click at [396, 247] on span "2:11:00" at bounding box center [375, 248] width 64 height 18
click at [559, 314] on div "11:52 11:57 11:58 12:01 15:23 15:23 15:23 15:24 15:24 15:25 15:26 15:26 15:27 1…" at bounding box center [688, 341] width 963 height 55
click at [307, 216] on p "Folha de ponto para o período de 31 dias de 01/08/2025 à 31/08/2025" at bounding box center [540, 215] width 979 height 21
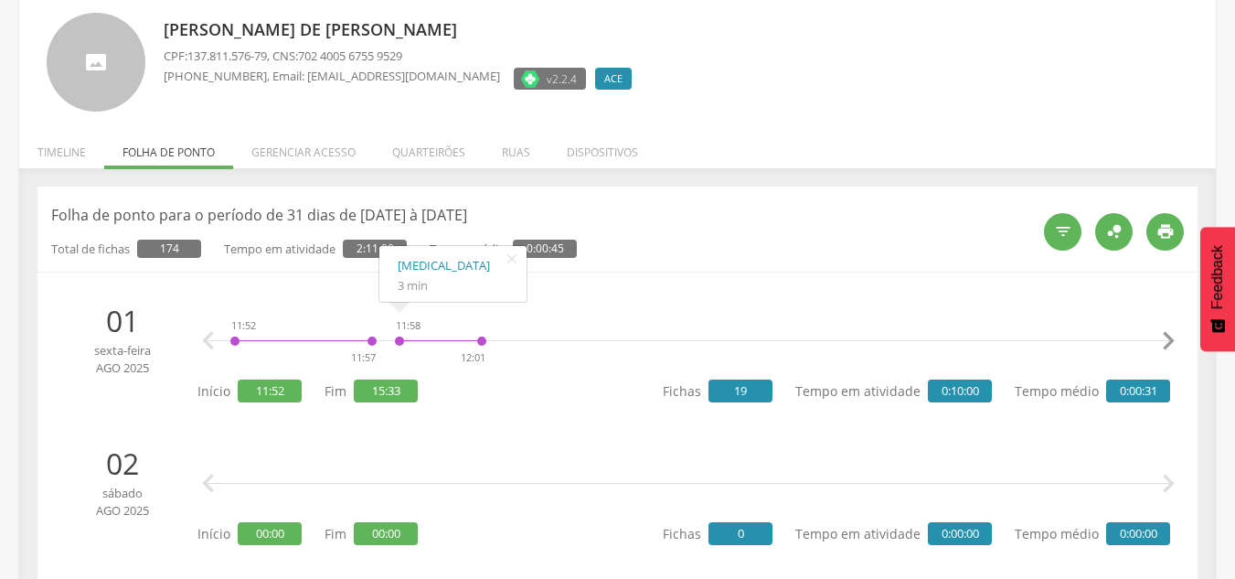
drag, startPoint x: 158, startPoint y: 246, endPoint x: 197, endPoint y: 250, distance: 39.6
click at [197, 250] on span "174" at bounding box center [169, 248] width 64 height 18
click at [515, 260] on icon "" at bounding box center [511, 259] width 29 height 26
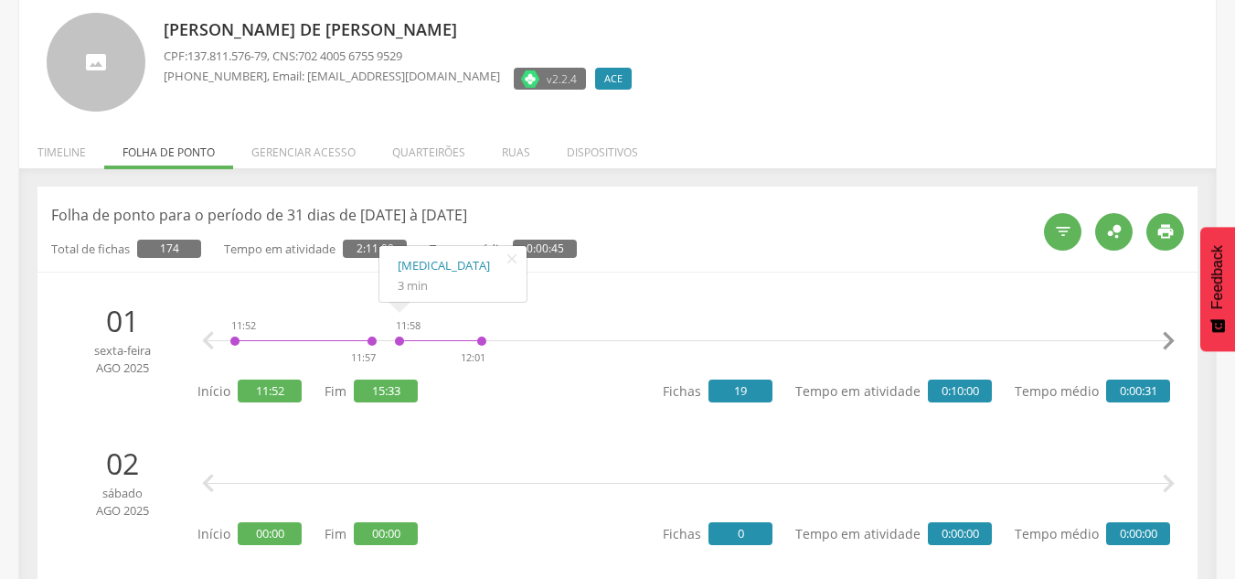
click at [601, 207] on p "Folha de ponto para o período de 31 dias de 01/08/2025 à 31/08/2025" at bounding box center [540, 215] width 979 height 21
click at [587, 248] on div "Total de fichas 174 Tempo em atividade 2:11:00 Tempo médio 0:00:45" at bounding box center [540, 242] width 979 height 32
click at [516, 261] on icon "" at bounding box center [511, 259] width 29 height 26
drag, startPoint x: 571, startPoint y: 247, endPoint x: 559, endPoint y: 250, distance: 13.1
click at [559, 250] on span "0:00:45" at bounding box center [545, 248] width 64 height 18
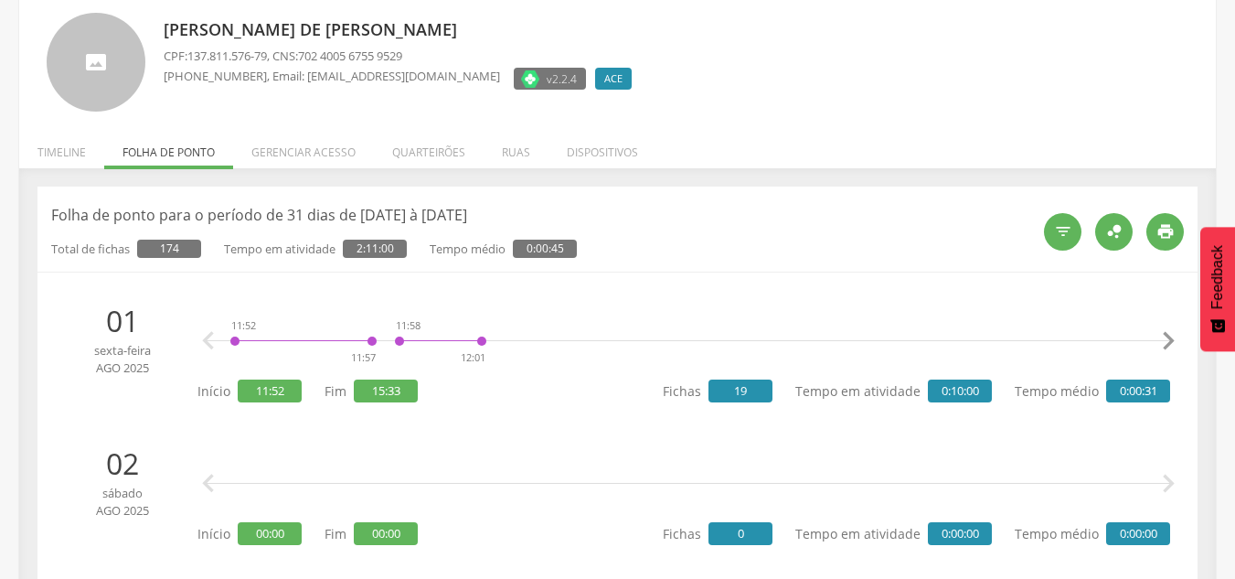
drag, startPoint x: 558, startPoint y: 240, endPoint x: 634, endPoint y: 249, distance: 77.2
click at [639, 249] on div "Total de fichas 174 Tempo em atividade 2:11:00 Tempo médio 0:00:45" at bounding box center [540, 242] width 979 height 32
click at [624, 250] on div "Total de fichas 174 Tempo em atividade 2:11:00 Tempo médio 0:00:45" at bounding box center [540, 242] width 979 height 32
click at [1068, 239] on icon "" at bounding box center [1063, 231] width 18 height 18
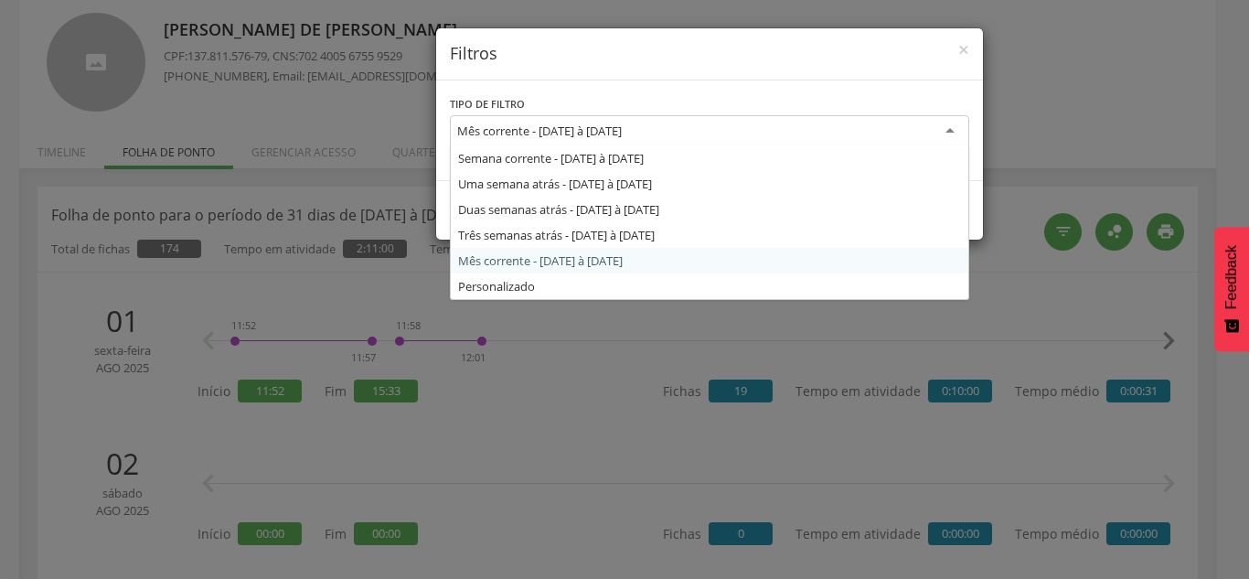
click at [505, 130] on div "Mês corrente - 01/08/2025 à 31/08/2025" at bounding box center [539, 130] width 165 height 16
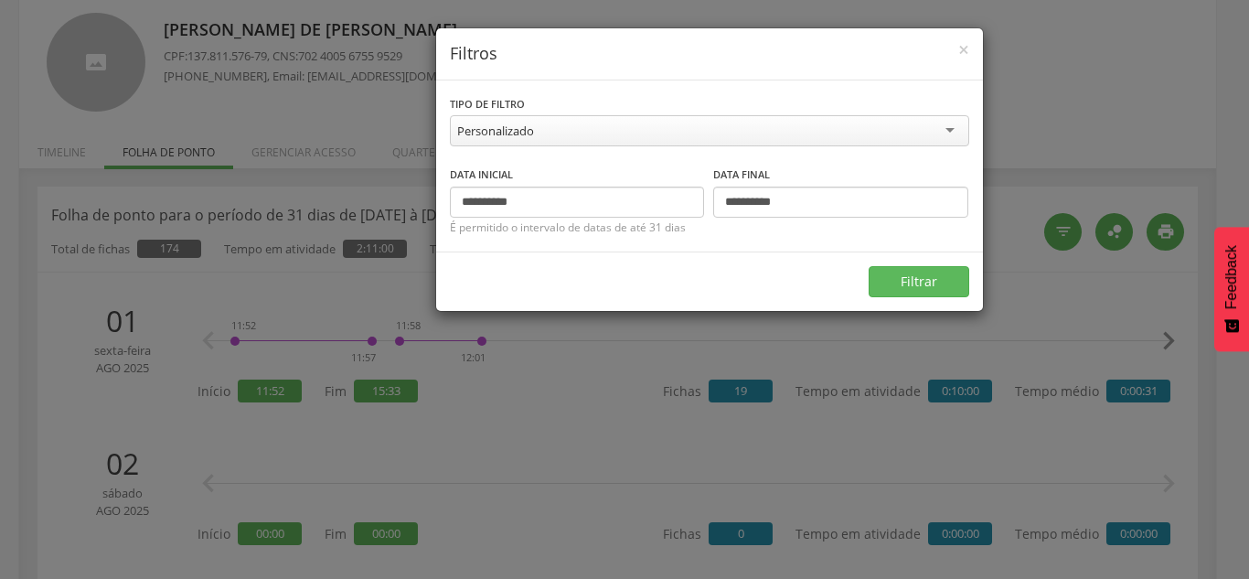
drag, startPoint x: 496, startPoint y: 286, endPoint x: 495, endPoint y: 248, distance: 38.4
click at [476, 195] on input "**********" at bounding box center [577, 201] width 255 height 31
click at [743, 197] on input "**********" at bounding box center [840, 201] width 255 height 31
drag, startPoint x: 551, startPoint y: 201, endPoint x: 405, endPoint y: 187, distance: 146.9
click at [405, 187] on div "**********" at bounding box center [624, 289] width 1249 height 579
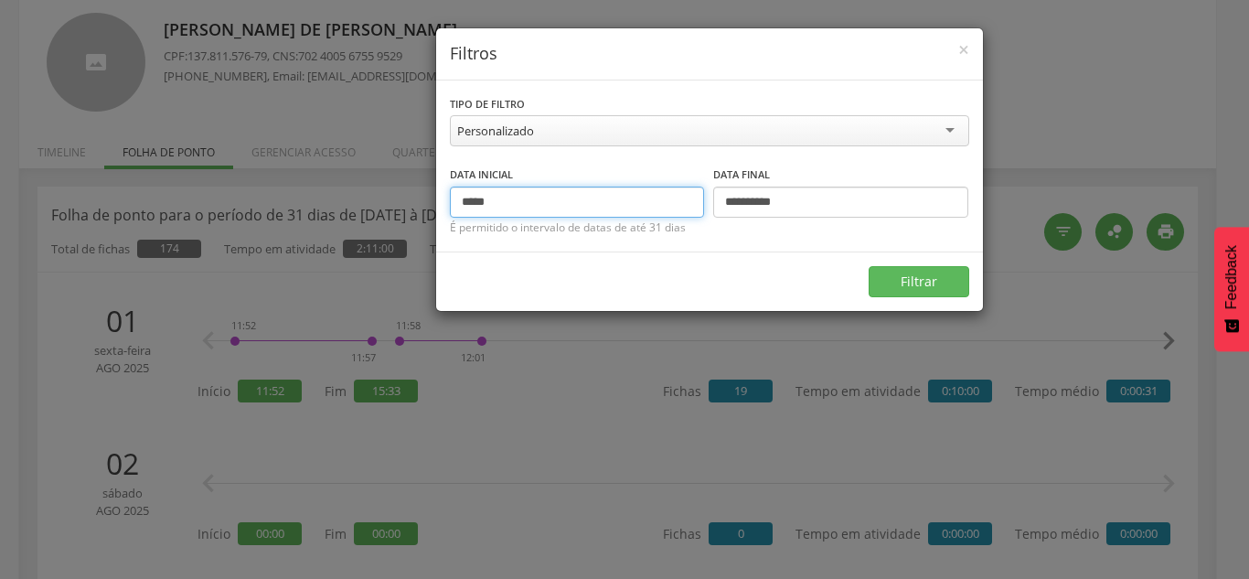
click at [584, 207] on input "*****" at bounding box center [577, 201] width 255 height 31
type input "**********"
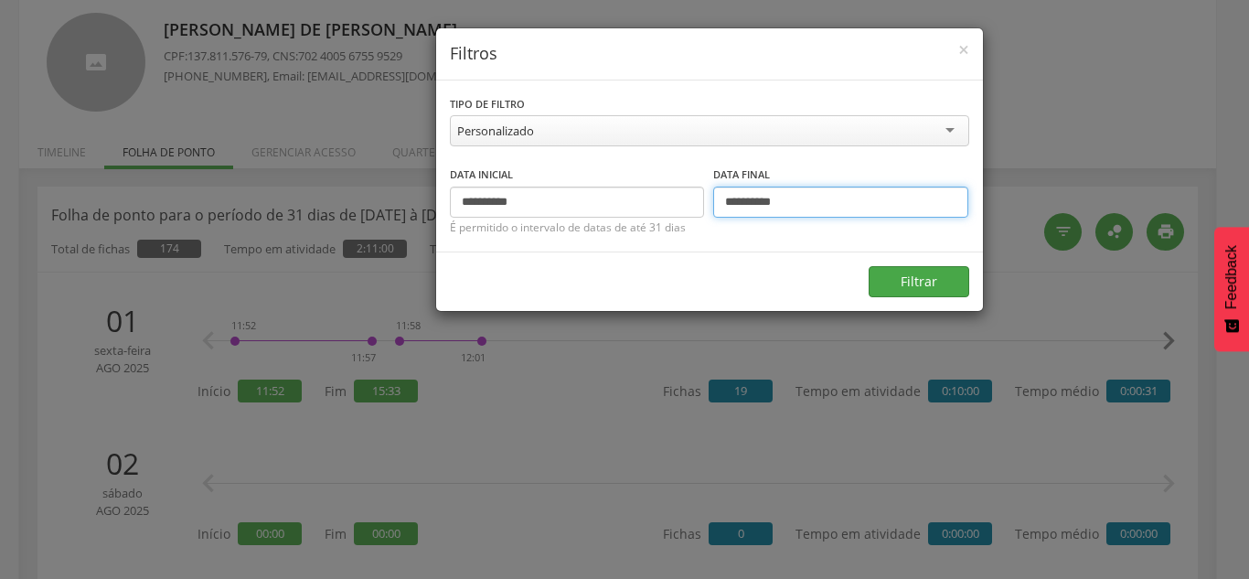
type input "**********"
click at [931, 275] on button "Filtrar" at bounding box center [918, 281] width 101 height 31
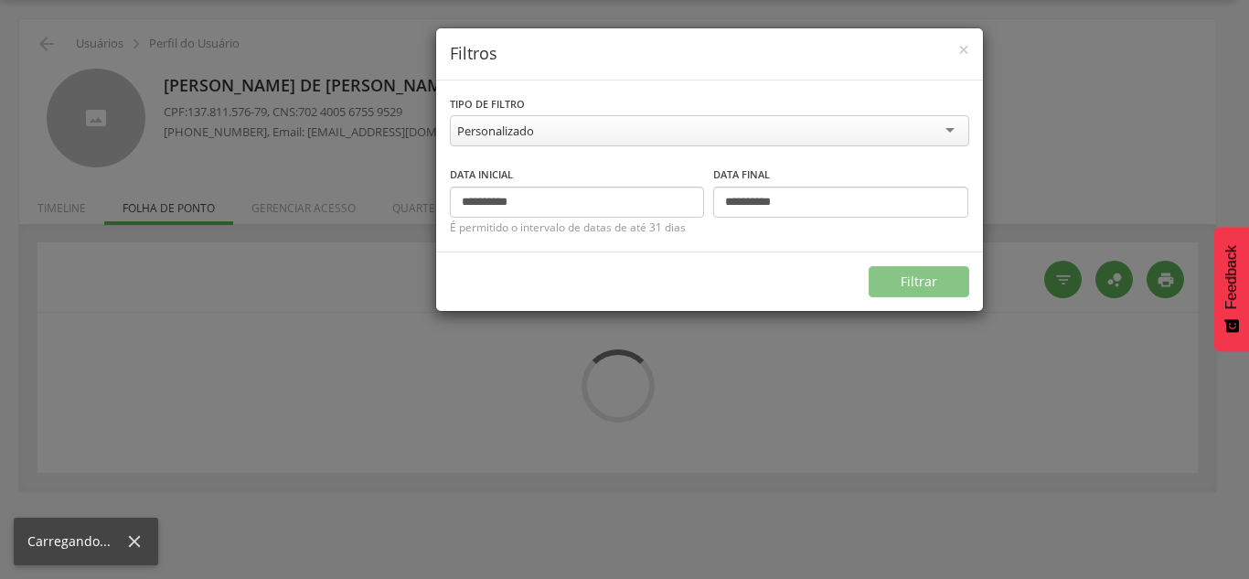
type input "**********"
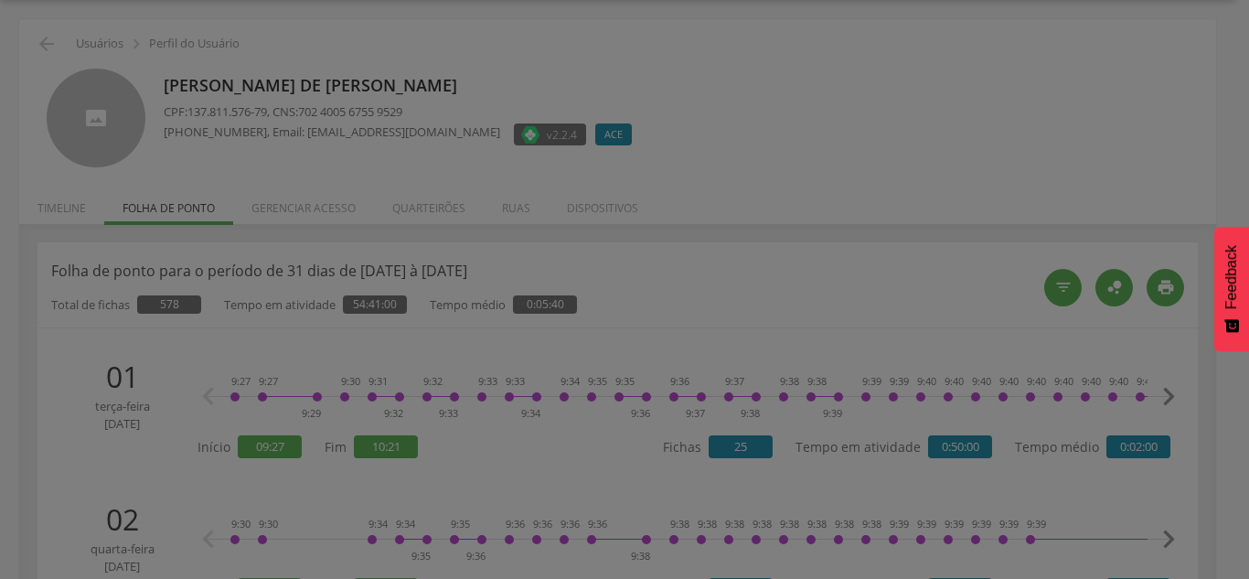
scroll to position [111, 0]
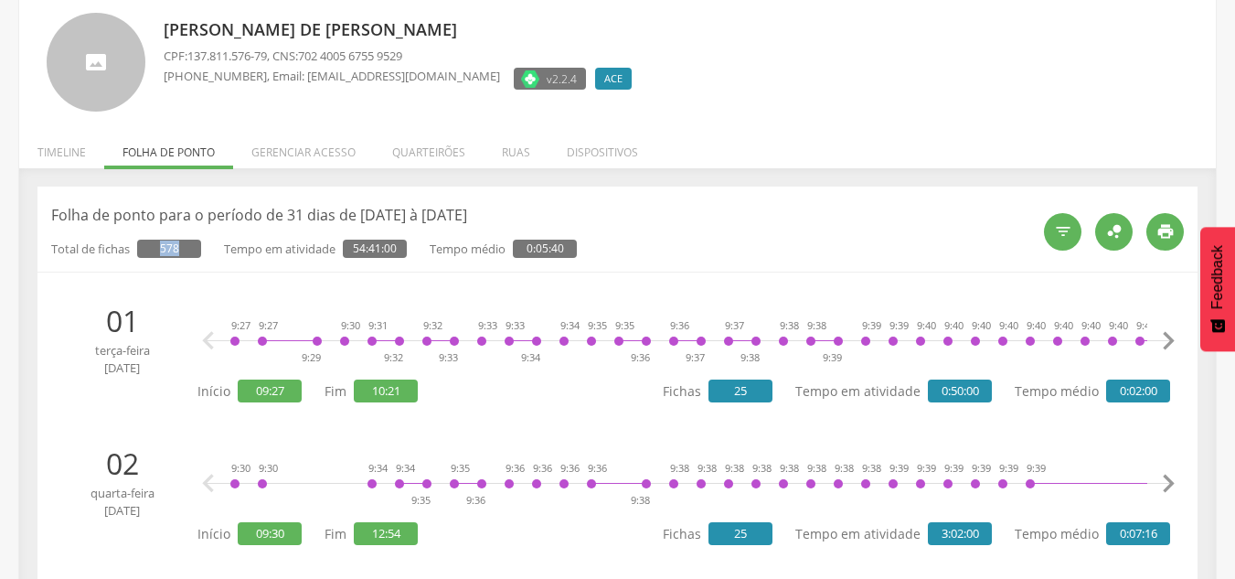
drag, startPoint x: 161, startPoint y: 246, endPoint x: 188, endPoint y: 252, distance: 28.2
click at [187, 252] on span "578" at bounding box center [169, 248] width 64 height 18
drag, startPoint x: 355, startPoint y: 253, endPoint x: 399, endPoint y: 250, distance: 44.0
click at [399, 250] on span "54:41:00" at bounding box center [375, 248] width 64 height 18
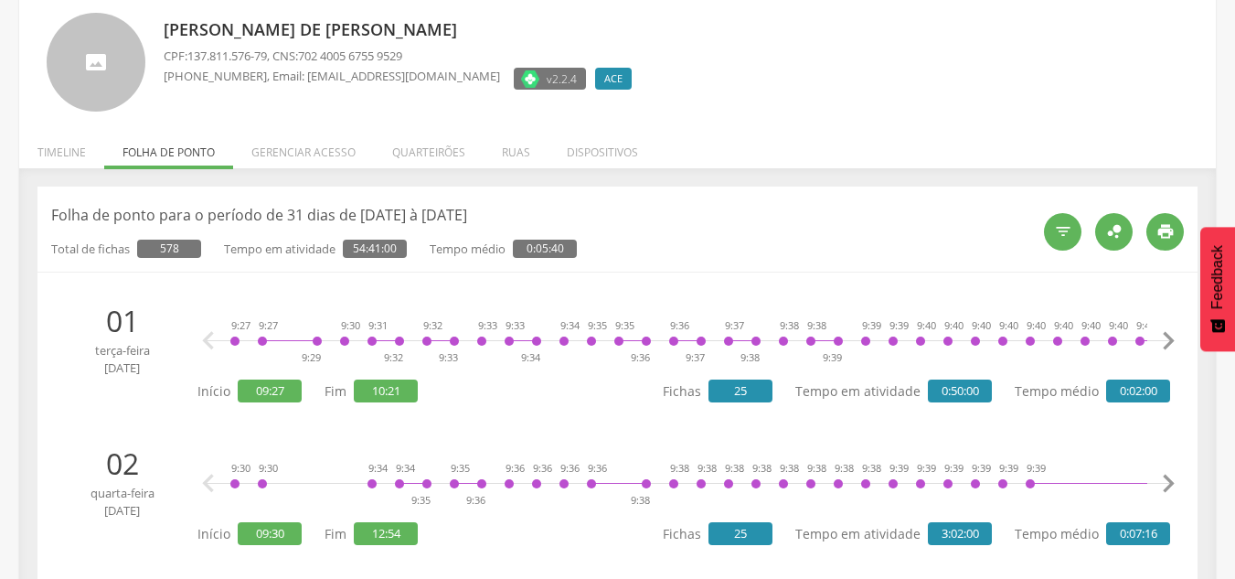
click at [743, 222] on p "Folha de ponto para o período de 31 dias de 01/07/2025 à 31/07/2025" at bounding box center [540, 215] width 979 height 21
click at [1067, 230] on icon "" at bounding box center [1063, 231] width 18 height 18
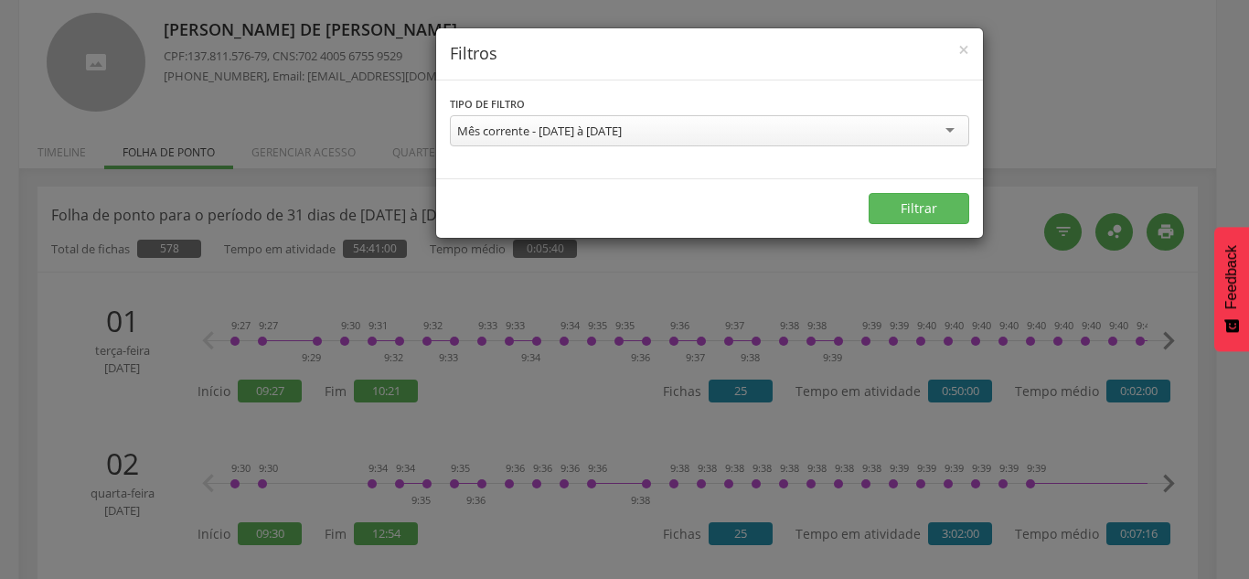
click at [479, 123] on div "Mês corrente - 01/08/2025 à 31/08/2025" at bounding box center [539, 130] width 165 height 16
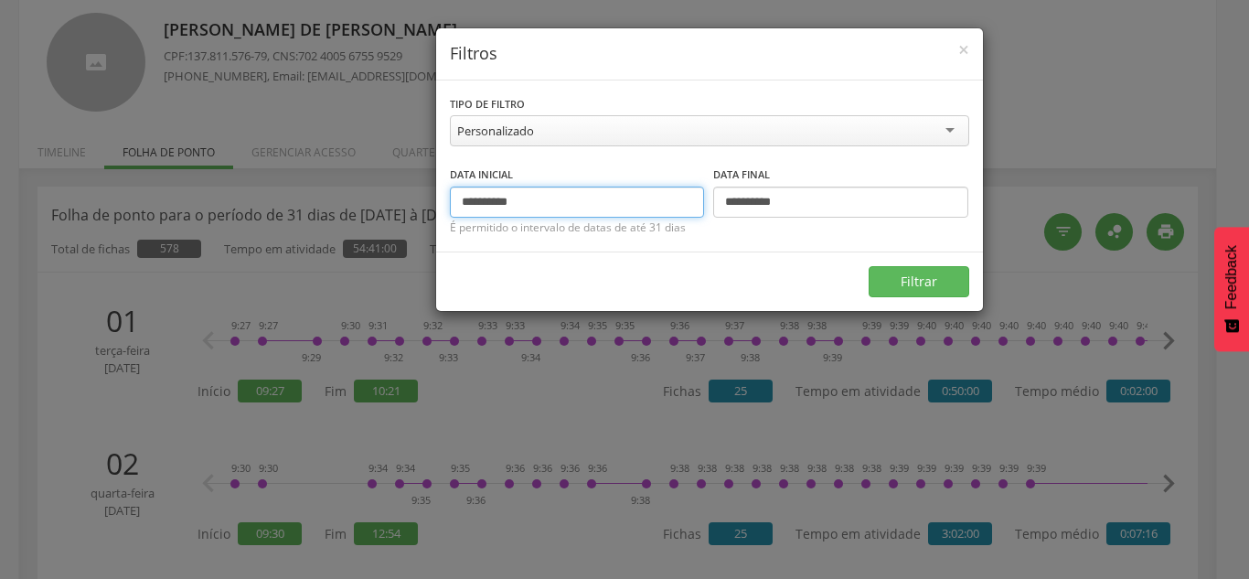
click at [519, 197] on input "**********" at bounding box center [577, 201] width 255 height 31
drag, startPoint x: 531, startPoint y: 193, endPoint x: 442, endPoint y: 194, distance: 88.7
click at [442, 194] on div "**********" at bounding box center [709, 165] width 547 height 171
type input "**********"
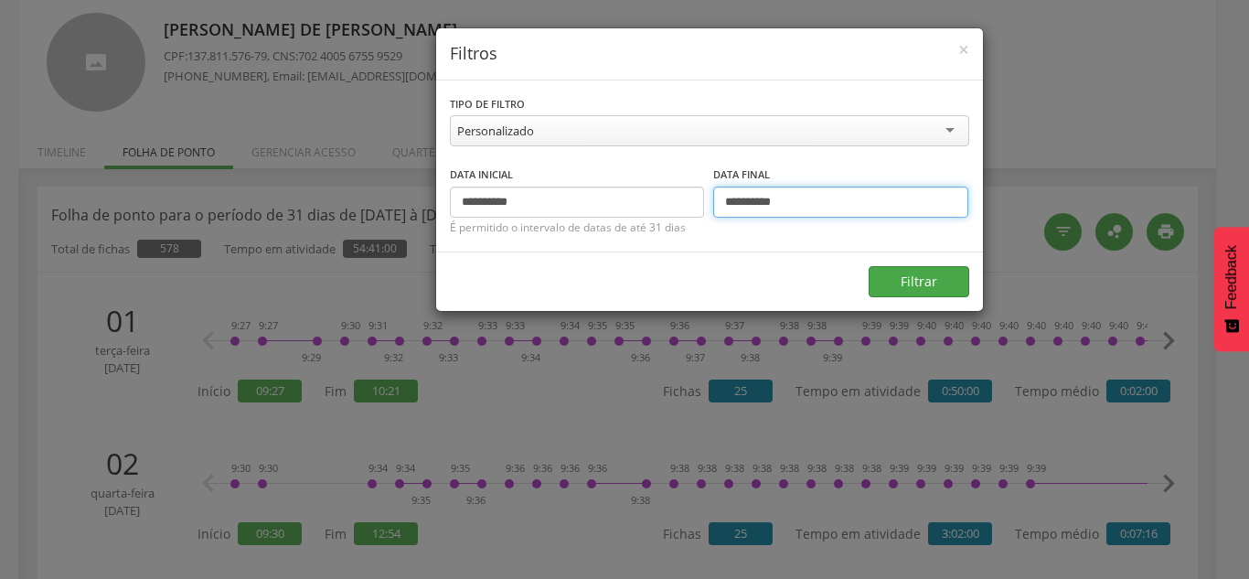
type input "**********"
click at [909, 278] on button "Filtrar" at bounding box center [918, 281] width 101 height 31
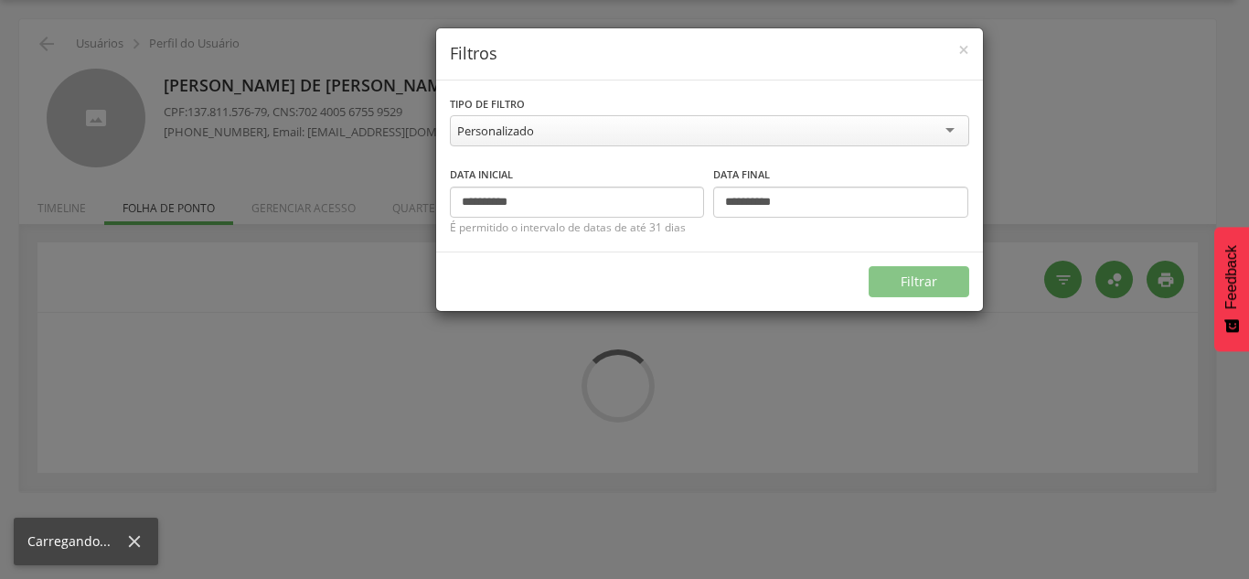
scroll to position [55, 0]
type input "**********"
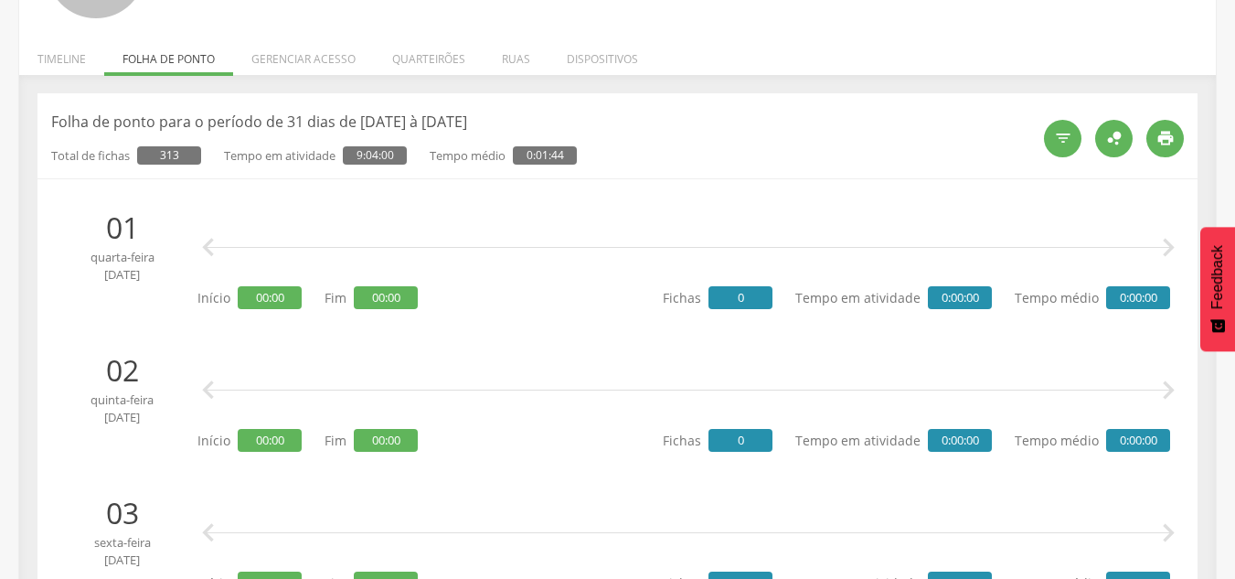
scroll to position [203, 0]
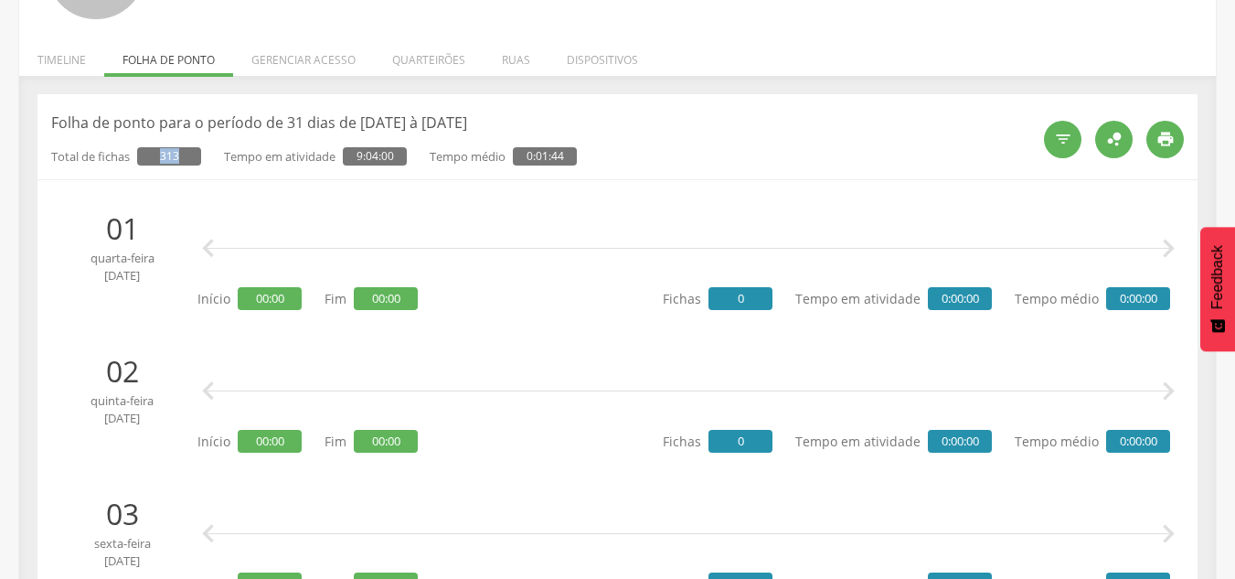
drag, startPoint x: 187, startPoint y: 156, endPoint x: 148, endPoint y: 157, distance: 39.3
click at [148, 157] on span "313" at bounding box center [169, 156] width 64 height 18
click at [149, 158] on span "313" at bounding box center [169, 156] width 64 height 18
drag, startPoint x: 356, startPoint y: 156, endPoint x: 403, endPoint y: 161, distance: 46.8
click at [403, 161] on span "9:04:00" at bounding box center [375, 156] width 64 height 18
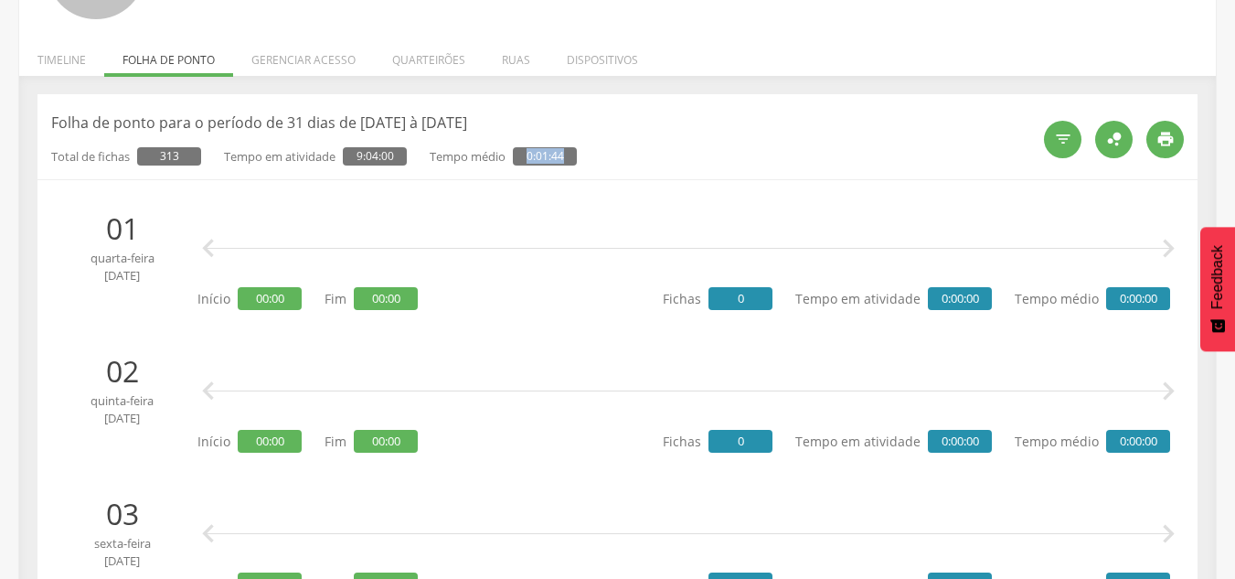
drag, startPoint x: 521, startPoint y: 163, endPoint x: 573, endPoint y: 161, distance: 52.1
click at [573, 161] on span "0:01:44" at bounding box center [545, 156] width 64 height 18
drag, startPoint x: 106, startPoint y: 228, endPoint x: 152, endPoint y: 240, distance: 47.5
click at [152, 240] on p "01" at bounding box center [121, 228] width 123 height 42
click at [153, 278] on span "jan 2025" at bounding box center [121, 275] width 123 height 17
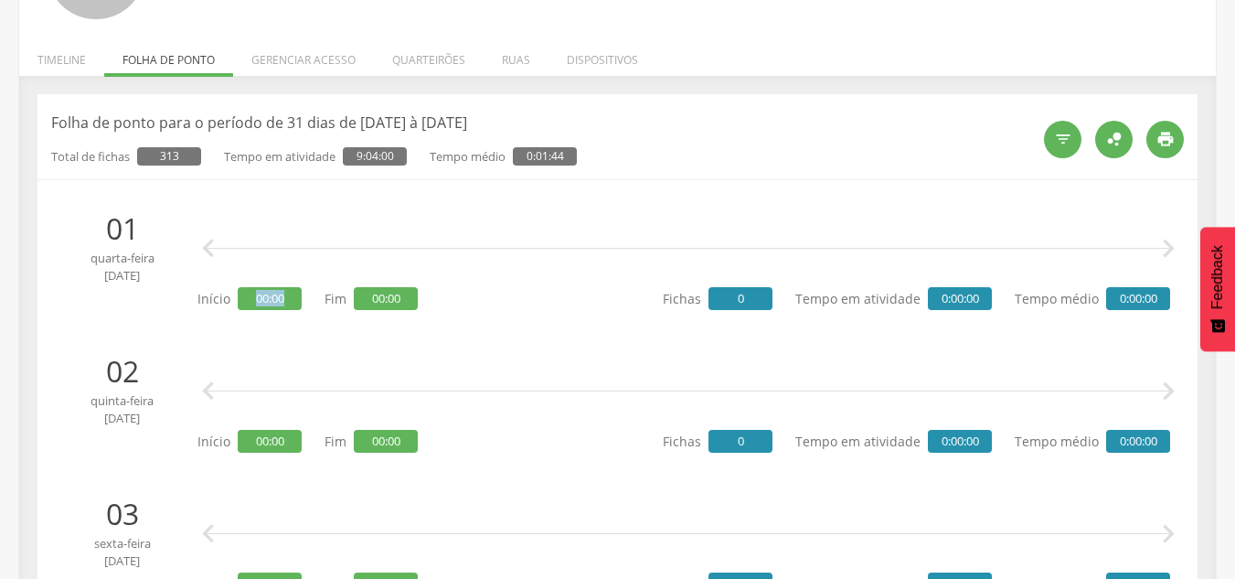
drag, startPoint x: 245, startPoint y: 299, endPoint x: 331, endPoint y: 288, distance: 86.6
click at [314, 286] on div "Início 00:00 Fim 00:00" at bounding box center [307, 299] width 220 height 36
drag, startPoint x: 361, startPoint y: 295, endPoint x: 397, endPoint y: 296, distance: 35.7
click at [397, 296] on span "00:00" at bounding box center [386, 298] width 64 height 23
drag, startPoint x: 729, startPoint y: 293, endPoint x: 1073, endPoint y: 298, distance: 344.7
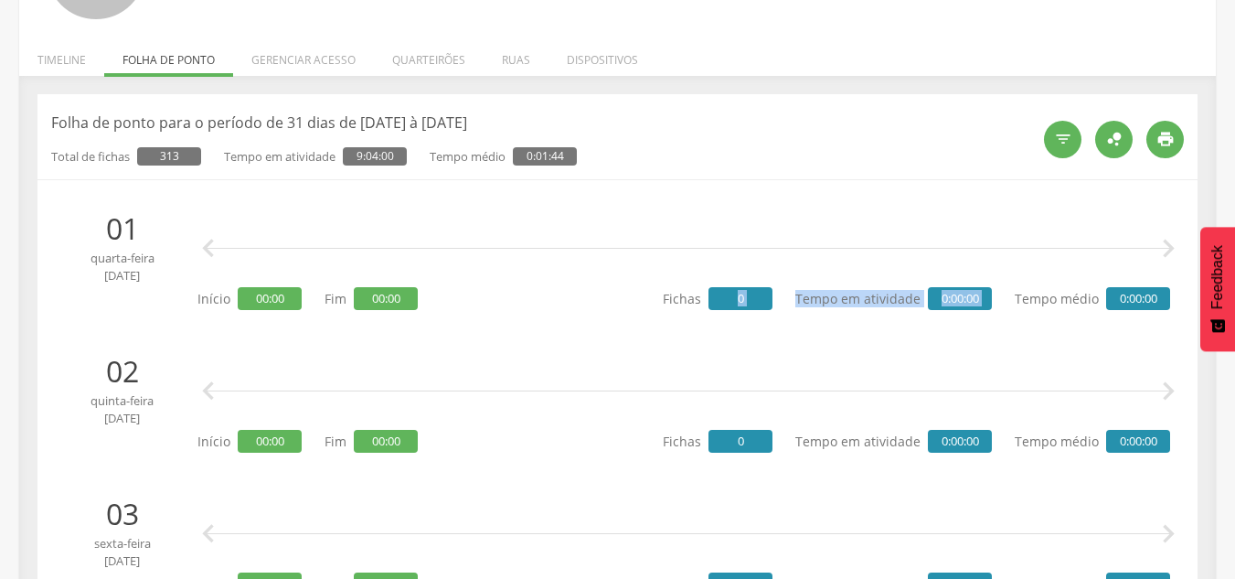
click at [1027, 293] on div "Fichas 0 Tempo em atividade 0:00:00 Tempo médio 0:00:00" at bounding box center [916, 299] width 507 height 36
drag, startPoint x: 1069, startPoint y: 316, endPoint x: 1059, endPoint y: 320, distance: 10.7
click at [1068, 316] on div "Fichas 0 Tempo em atividade 0:00:00 Tempo médio 0:00:00" at bounding box center [916, 299] width 507 height 36
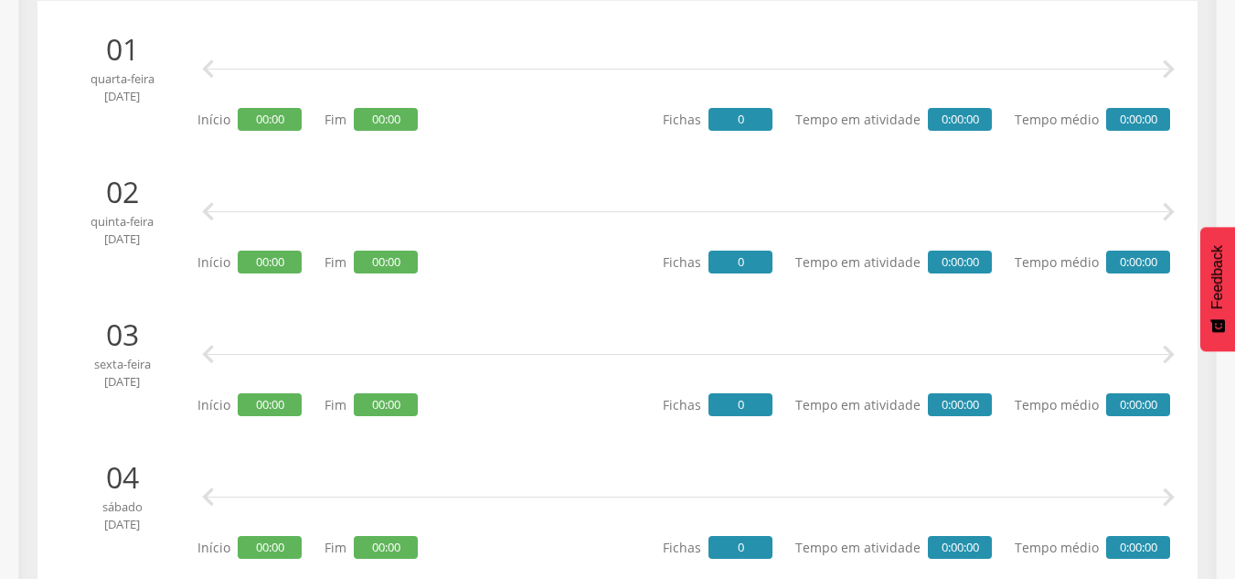
scroll to position [383, 0]
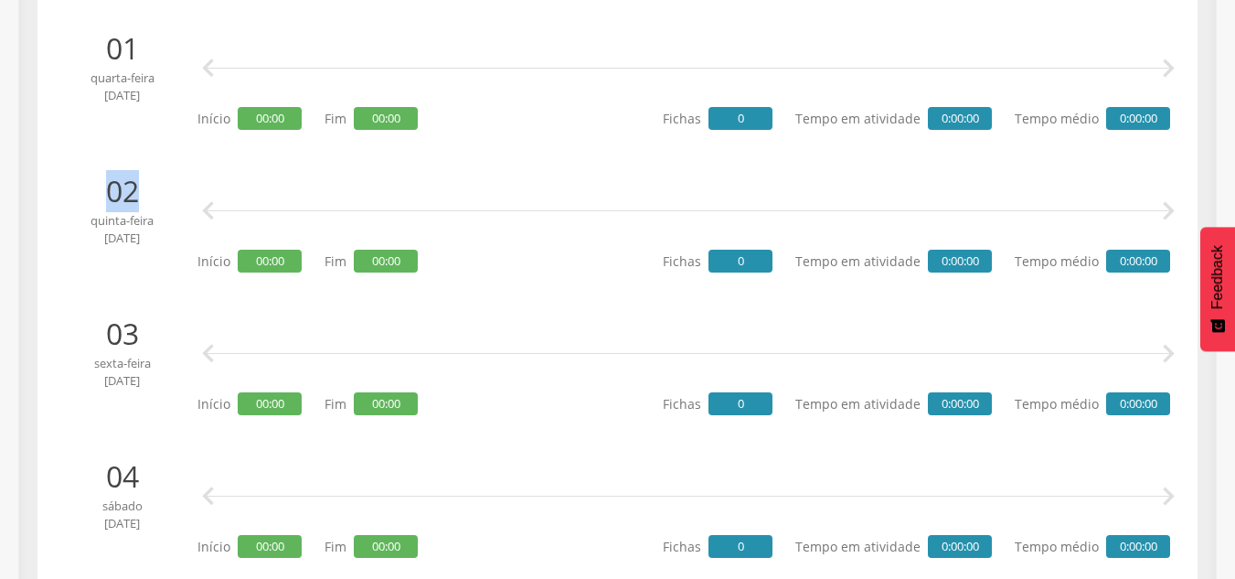
drag, startPoint x: 107, startPoint y: 187, endPoint x: 206, endPoint y: 186, distance: 98.7
click at [166, 182] on p "02" at bounding box center [121, 191] width 123 height 42
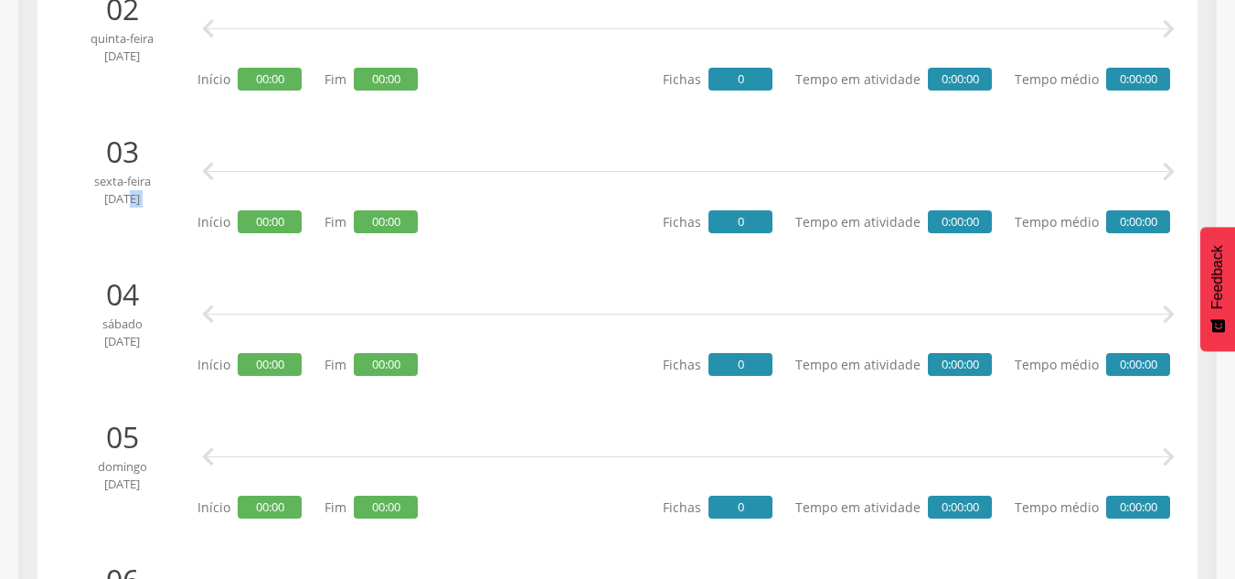
drag, startPoint x: 123, startPoint y: 196, endPoint x: 199, endPoint y: 174, distance: 79.0
click at [195, 176] on div "03 sexta-feira jan 2025   Início 00:00 Fim 00:00 Fichas 0 Tempo em atividade …" at bounding box center [617, 184] width 1114 height 106
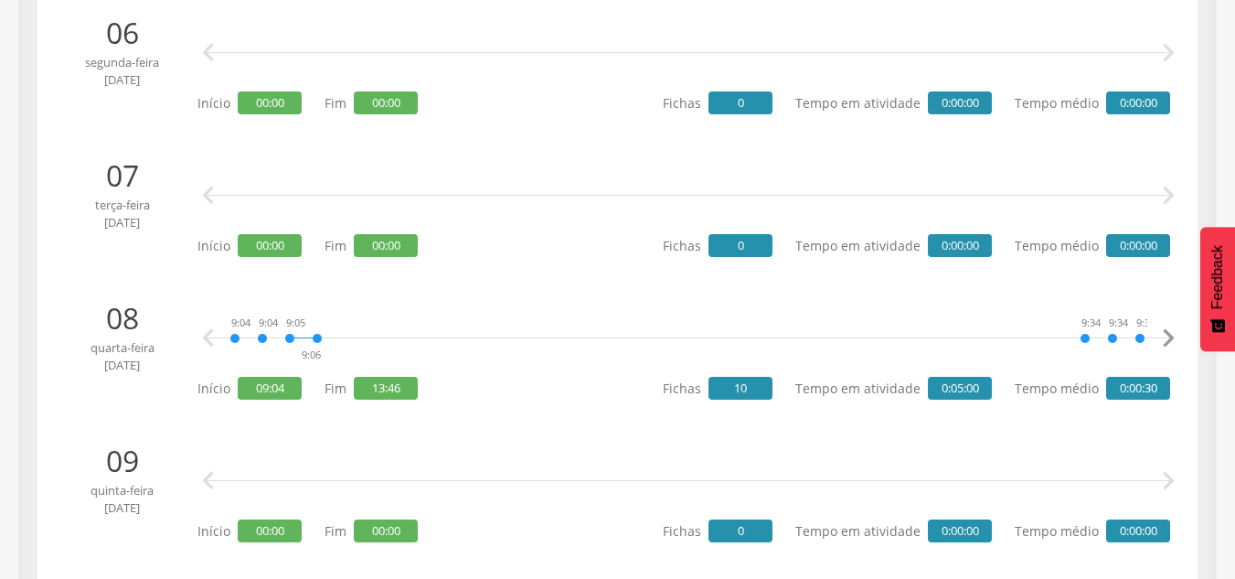
scroll to position [1112, 0]
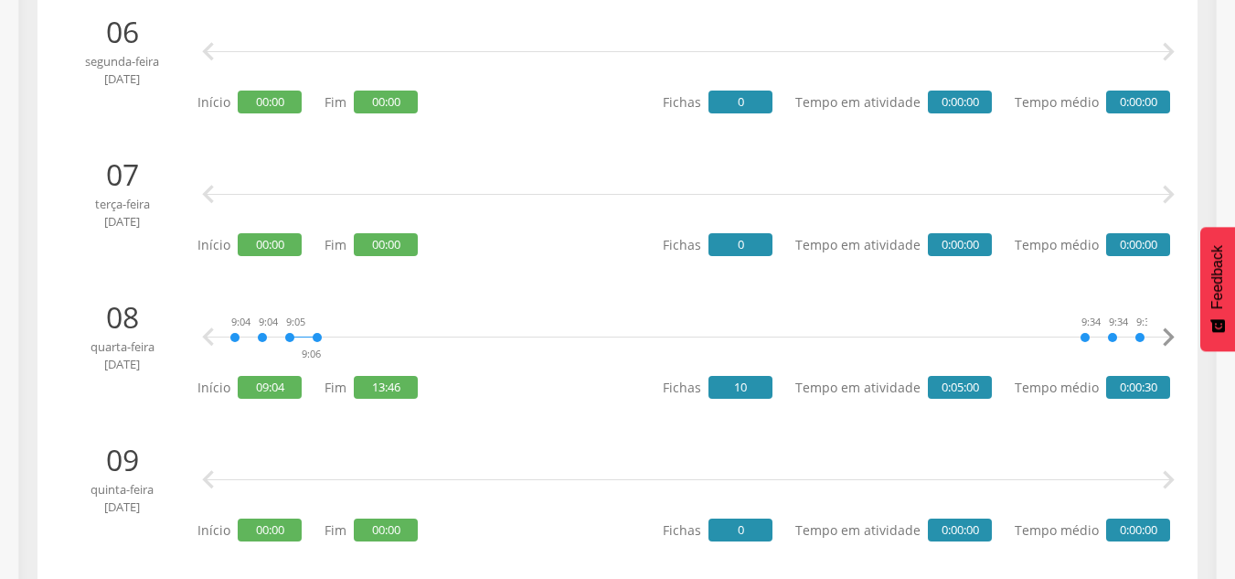
drag, startPoint x: 148, startPoint y: 362, endPoint x: 94, endPoint y: 325, distance: 65.2
click at [94, 325] on div "08 quarta-feira jan 2025" at bounding box center [128, 349] width 137 height 106
drag, startPoint x: 112, startPoint y: 365, endPoint x: 99, endPoint y: 339, distance: 29.0
click at [111, 362] on span "jan 2025" at bounding box center [121, 364] width 123 height 17
drag, startPoint x: 99, startPoint y: 299, endPoint x: 108, endPoint y: 302, distance: 9.5
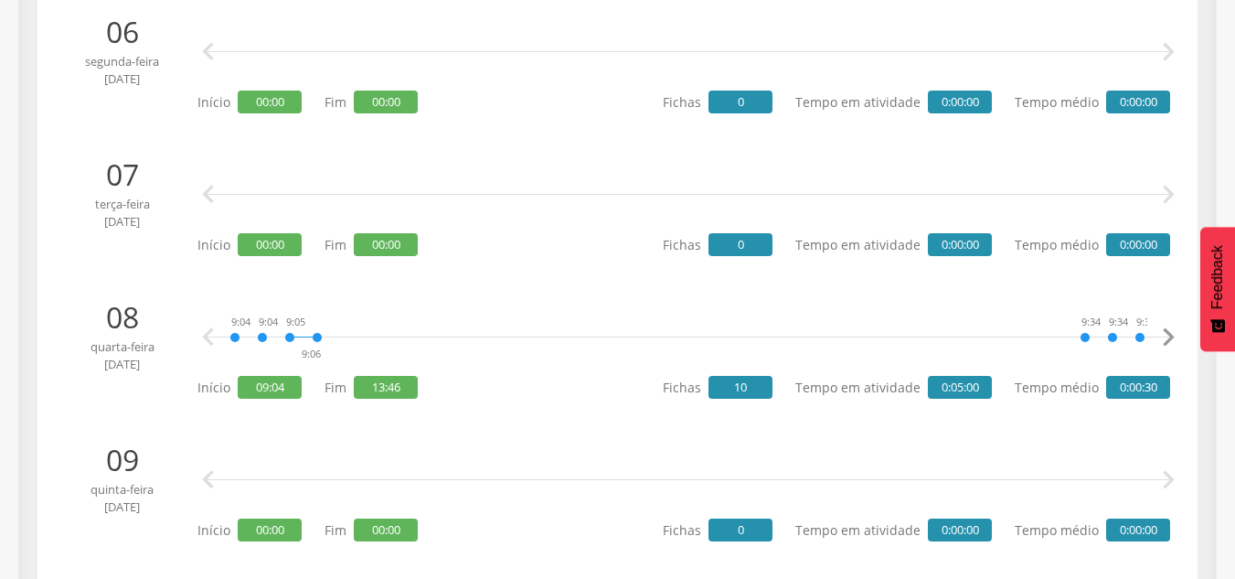
click at [96, 300] on p "08" at bounding box center [121, 317] width 123 height 42
click at [251, 386] on span "09:04" at bounding box center [270, 387] width 64 height 23
click at [240, 399] on span "09:04" at bounding box center [270, 387] width 64 height 23
drag, startPoint x: 139, startPoint y: 372, endPoint x: 220, endPoint y: 335, distance: 89.2
click at [139, 371] on span "jan 2025" at bounding box center [121, 364] width 123 height 17
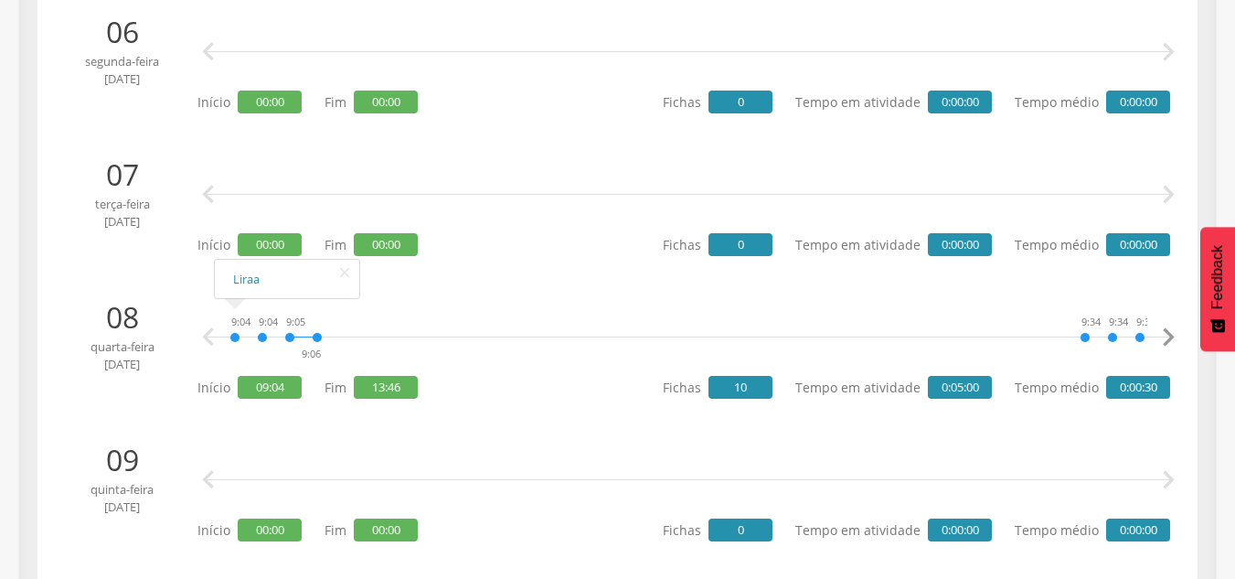
click at [346, 278] on icon "" at bounding box center [344, 273] width 29 height 26
click at [218, 393] on p "Início 09:04" at bounding box center [249, 387] width 104 height 23
drag, startPoint x: 196, startPoint y: 384, endPoint x: 349, endPoint y: 408, distance: 155.4
click at [264, 388] on div "08 quarta-feira jan 2025 9:04 9:04 9:05 9:06 9:34 9:34 9:35 13:40 13:40 13:41 1…" at bounding box center [617, 349] width 1114 height 106
click at [356, 410] on li "08 quarta-feira jan 2025 9:04 9:04 9:05 9:06 9:34 9:34 9:35 13:40 13:40 13:41 1…" at bounding box center [617, 349] width 1133 height 124
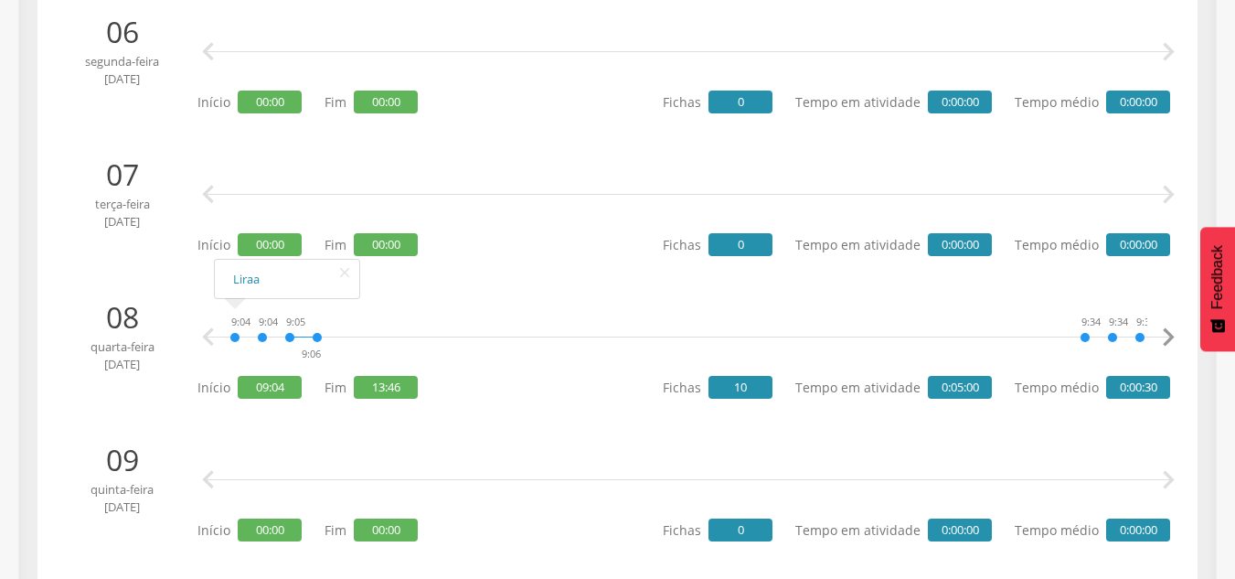
click at [364, 388] on span "13:46" at bounding box center [386, 387] width 64 height 23
drag, startPoint x: 282, startPoint y: 391, endPoint x: 248, endPoint y: 382, distance: 35.0
click at [248, 382] on span "09:04" at bounding box center [270, 387] width 64 height 23
click at [177, 378] on div "08 quarta-feira jan 2025" at bounding box center [128, 349] width 137 height 106
drag, startPoint x: 250, startPoint y: 380, endPoint x: 299, endPoint y: 385, distance: 48.7
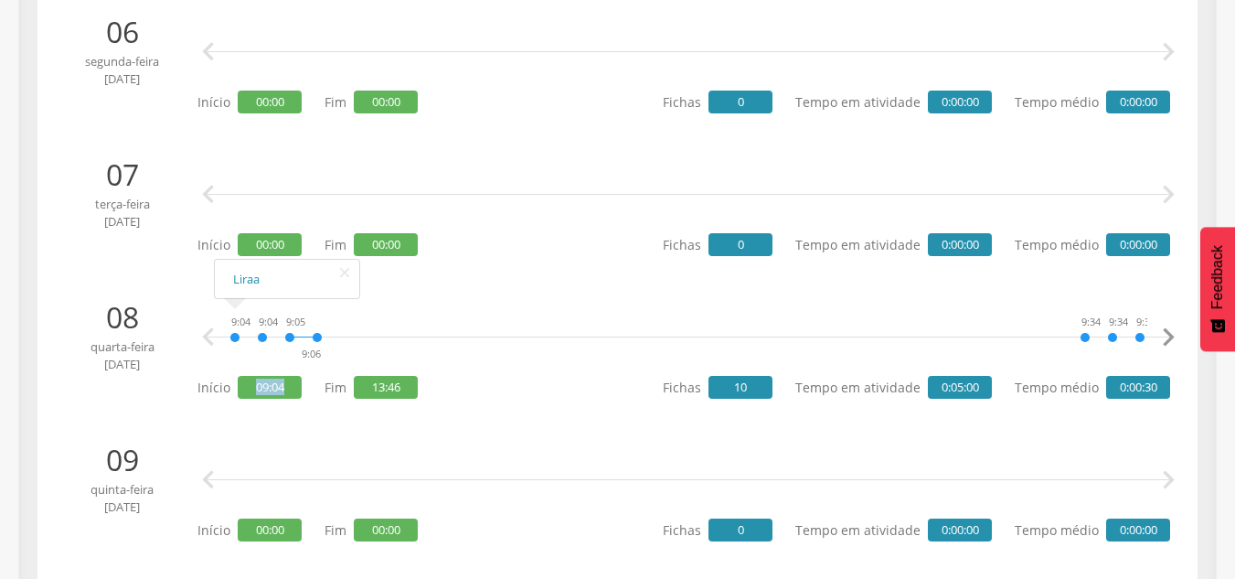
click at [299, 385] on span "09:04" at bounding box center [270, 387] width 64 height 23
click at [259, 385] on span "09:04" at bounding box center [270, 387] width 64 height 23
click at [255, 401] on div "Início 09:04 Fim 13:46" at bounding box center [307, 387] width 220 height 36
drag, startPoint x: 291, startPoint y: 388, endPoint x: 267, endPoint y: 385, distance: 24.0
click at [267, 385] on span "09:04" at bounding box center [270, 387] width 64 height 23
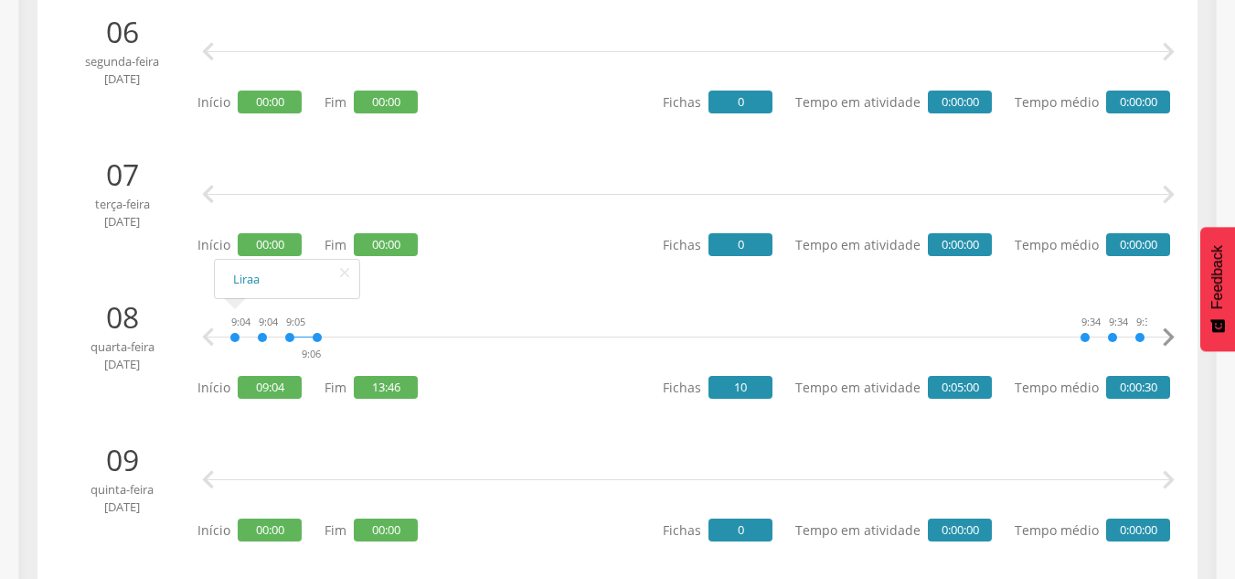
click at [341, 382] on p "Fim 13:46" at bounding box center [371, 387] width 93 height 23
drag, startPoint x: 344, startPoint y: 382, endPoint x: 323, endPoint y: 384, distance: 21.1
click at [325, 384] on p "Fim 13:46" at bounding box center [371, 387] width 93 height 23
click at [366, 392] on span "13:46" at bounding box center [386, 387] width 64 height 23
drag, startPoint x: 369, startPoint y: 386, endPoint x: 404, endPoint y: 385, distance: 34.7
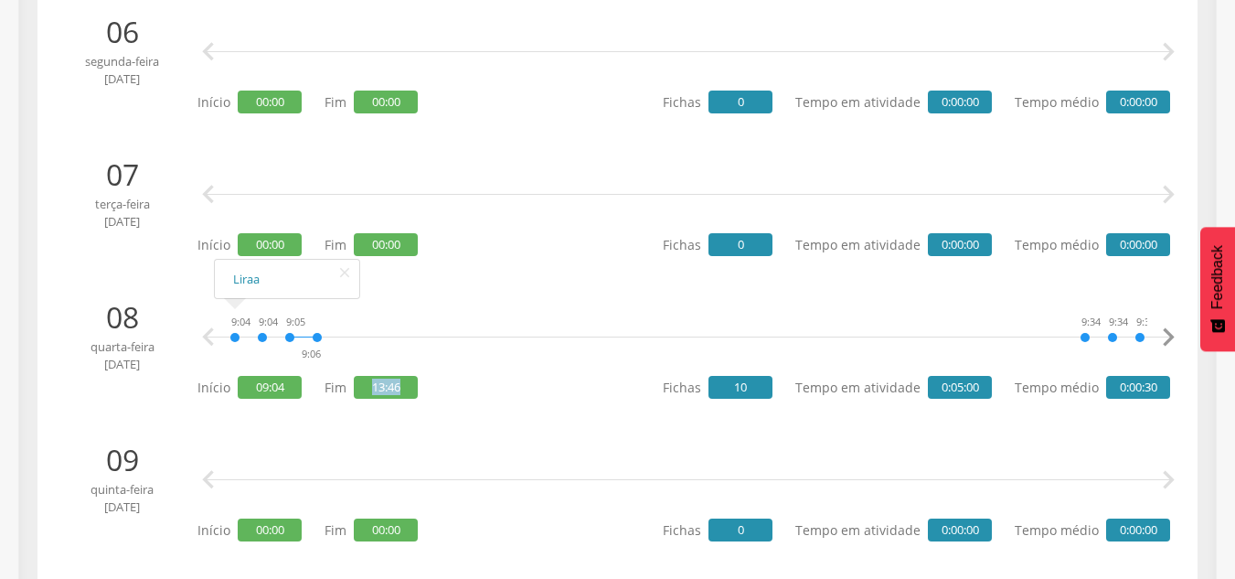
click at [404, 385] on span "13:46" at bounding box center [386, 387] width 64 height 23
click at [259, 399] on div "Início 09:04 Fim 13:46" at bounding box center [307, 387] width 220 height 36
click at [259, 397] on span "09:04" at bounding box center [270, 387] width 64 height 23
click at [252, 383] on span "09:04" at bounding box center [270, 387] width 64 height 23
click at [251, 378] on span "09:04" at bounding box center [270, 387] width 64 height 23
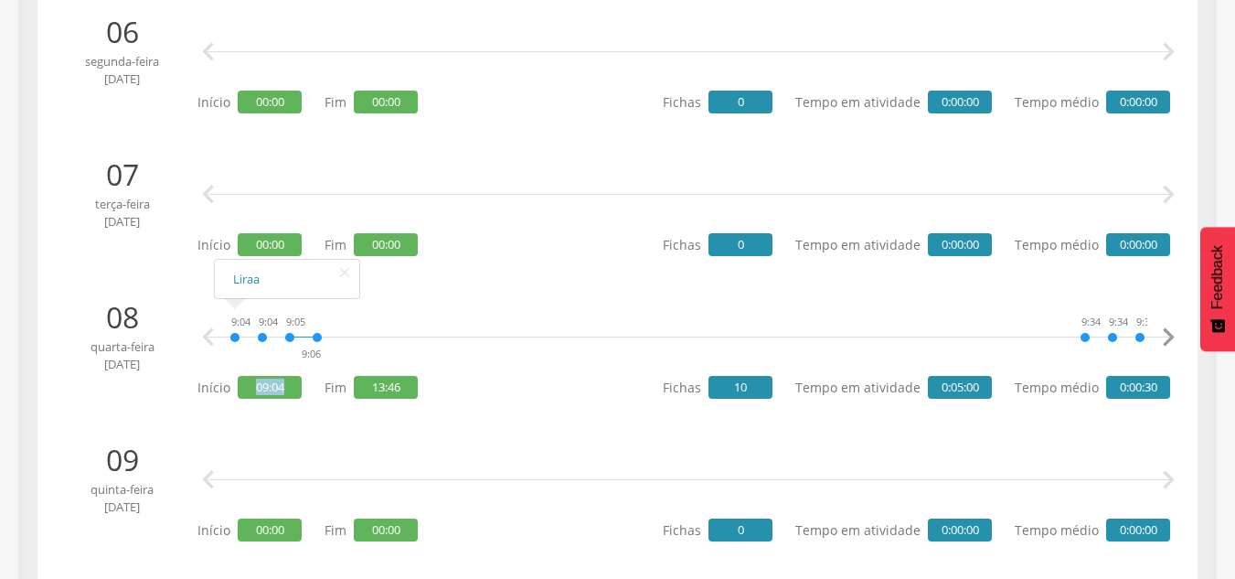
drag, startPoint x: 250, startPoint y: 392, endPoint x: 289, endPoint y: 393, distance: 39.3
click at [289, 393] on span "09:04" at bounding box center [270, 387] width 64 height 23
click at [351, 363] on div "9:04 9:04 9:05 9:06 9:34 9:34 9:35 13:40 13:40 13:41 13:41 13:42 13:44 13:46 Li…" at bounding box center [688, 337] width 918 height 55
drag, startPoint x: 369, startPoint y: 381, endPoint x: 410, endPoint y: 385, distance: 41.3
click at [410, 385] on span "13:46" at bounding box center [386, 387] width 64 height 23
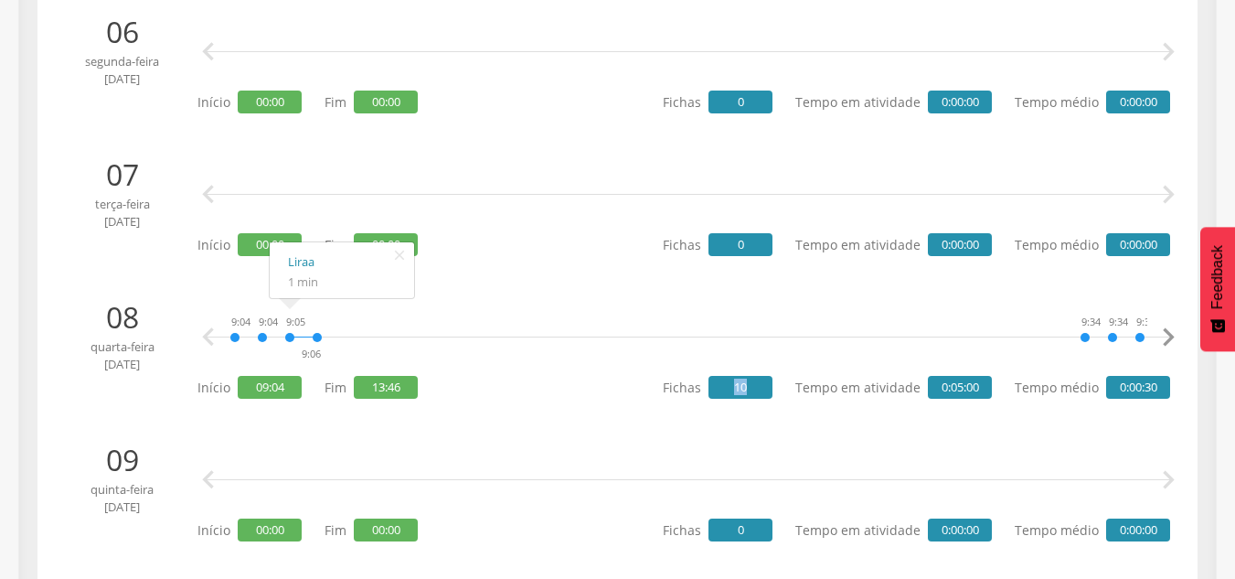
drag, startPoint x: 756, startPoint y: 388, endPoint x: 724, endPoint y: 389, distance: 32.0
click at [724, 389] on span "10" at bounding box center [740, 387] width 64 height 23
drag, startPoint x: 851, startPoint y: 394, endPoint x: 984, endPoint y: 386, distance: 132.8
click at [984, 386] on p "Tempo em atividade 0:05:00" at bounding box center [893, 387] width 197 height 23
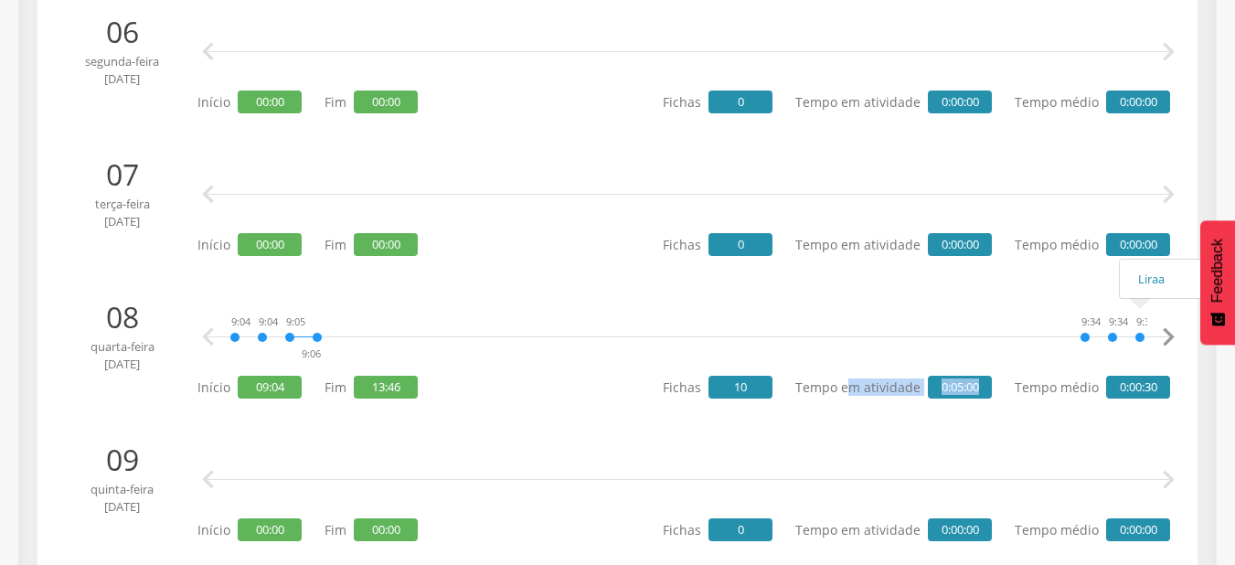
click at [1164, 342] on icon "" at bounding box center [1168, 337] width 37 height 37
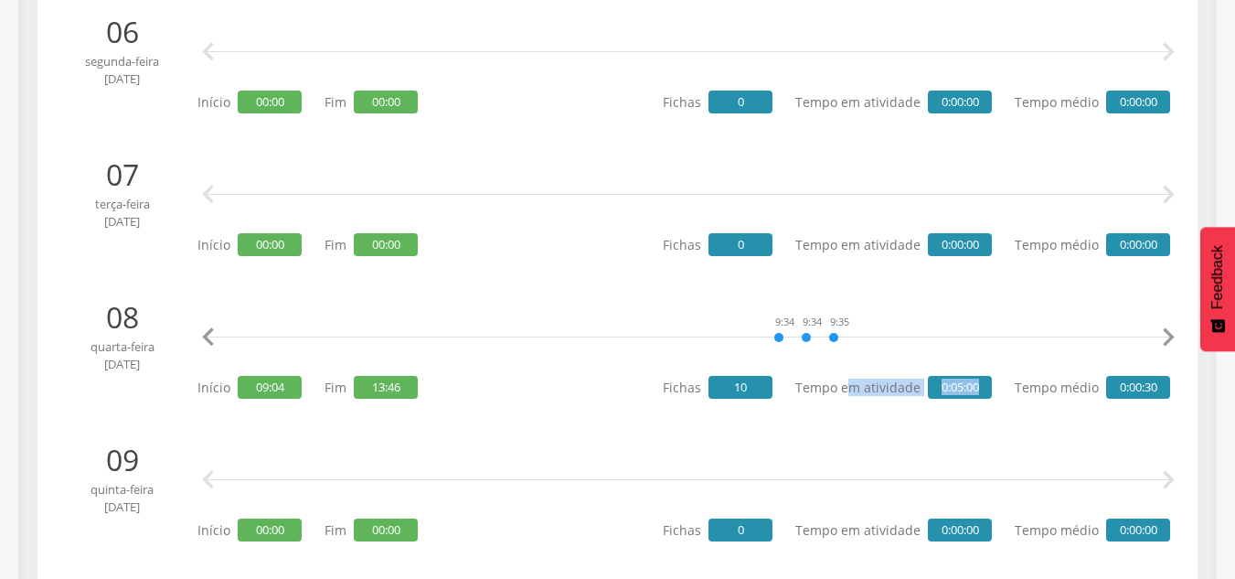
click at [1169, 335] on icon "" at bounding box center [1168, 337] width 37 height 37
click at [1170, 335] on icon "" at bounding box center [1168, 337] width 37 height 37
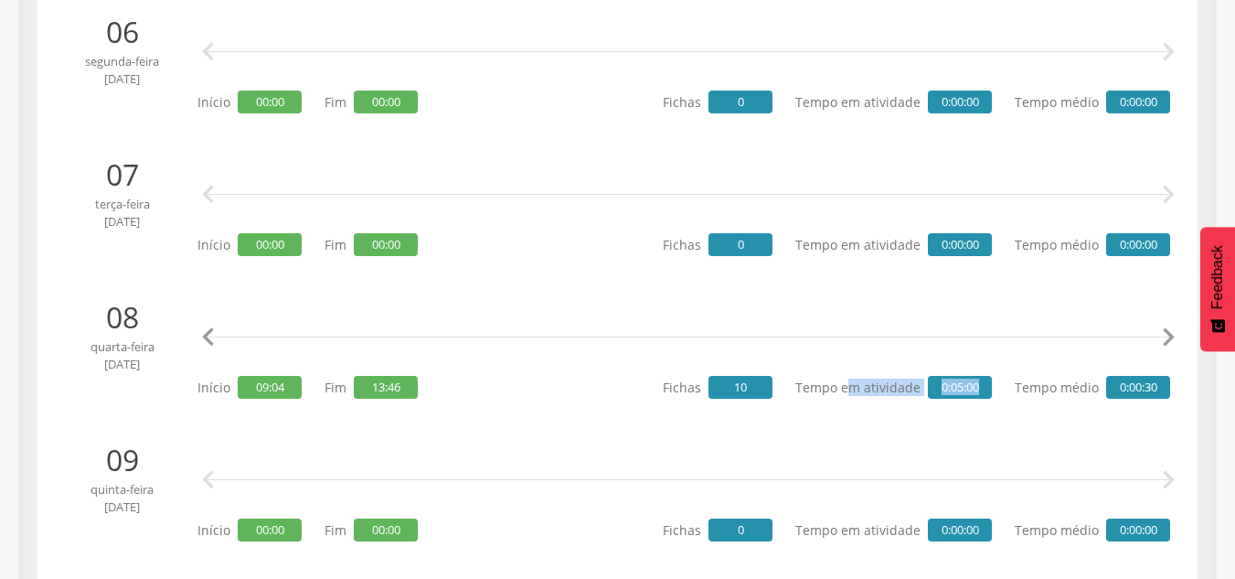
click at [1171, 335] on icon "" at bounding box center [1168, 337] width 37 height 37
click at [209, 333] on icon "" at bounding box center [208, 337] width 37 height 37
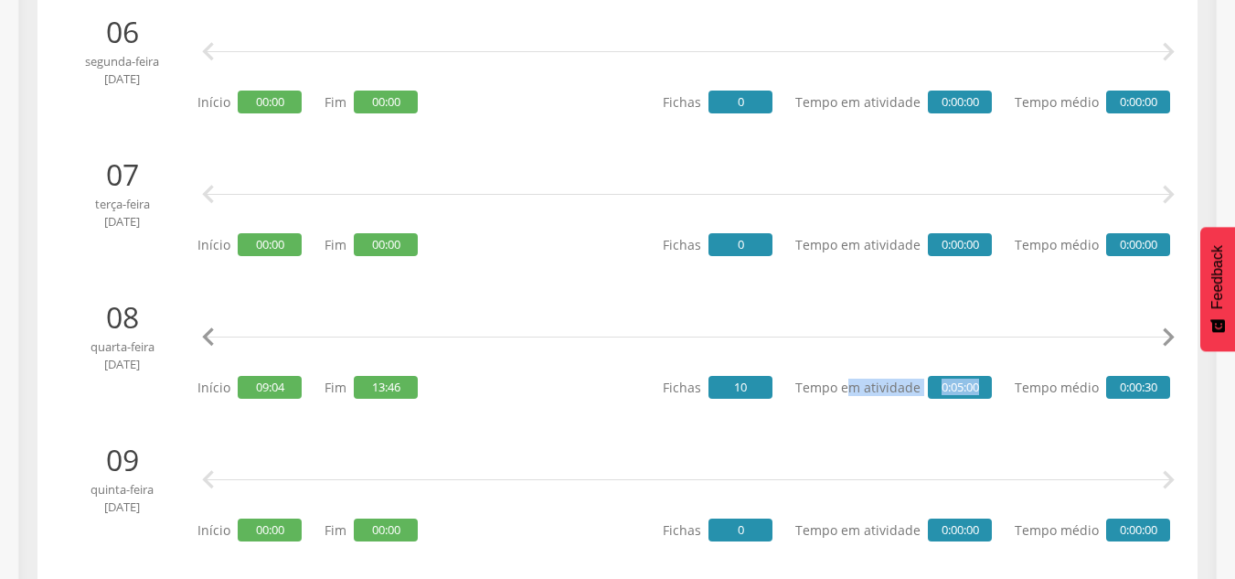
click at [209, 334] on icon "" at bounding box center [208, 337] width 37 height 37
click at [206, 334] on icon "" at bounding box center [208, 337] width 37 height 37
click at [202, 334] on icon "" at bounding box center [208, 337] width 37 height 37
click at [201, 334] on icon "" at bounding box center [208, 337] width 37 height 37
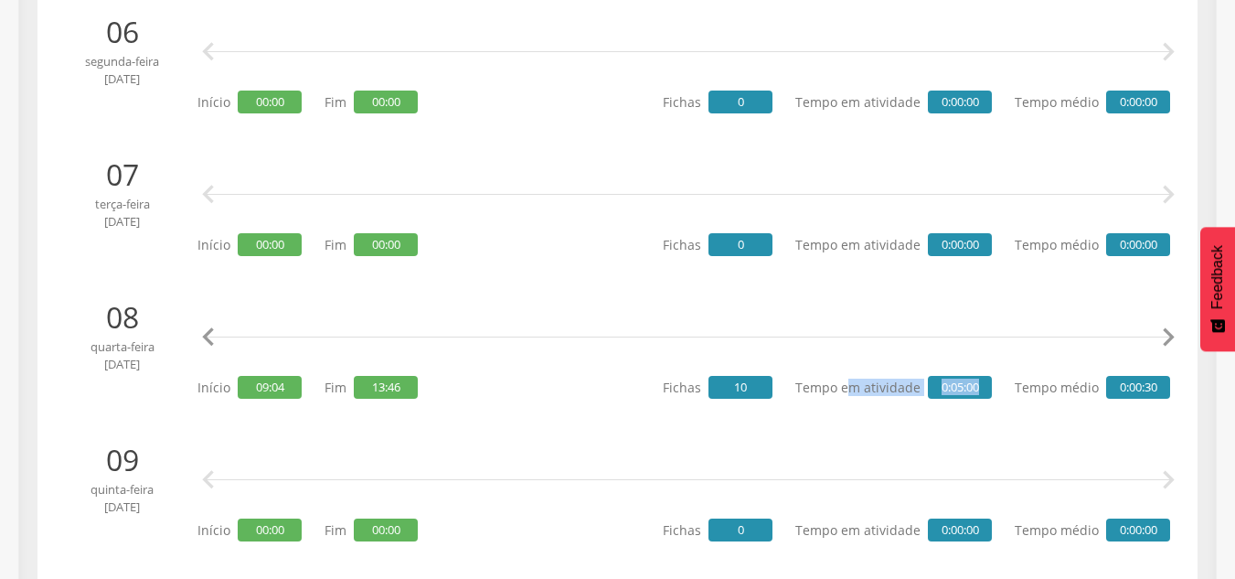
click at [201, 334] on icon "" at bounding box center [208, 337] width 37 height 37
click at [1172, 339] on icon "" at bounding box center [1168, 337] width 37 height 37
click at [1173, 339] on icon "" at bounding box center [1168, 337] width 37 height 37
click at [1167, 335] on icon "" at bounding box center [1168, 337] width 37 height 37
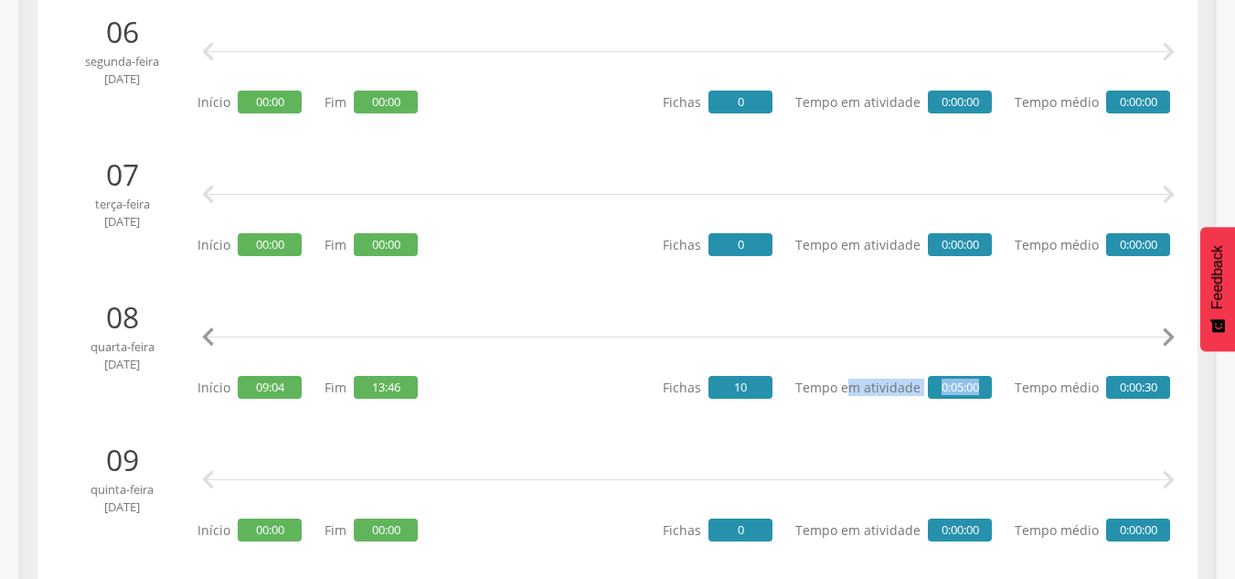
click at [1168, 334] on icon "" at bounding box center [1168, 337] width 37 height 37
click at [204, 334] on icon "" at bounding box center [208, 337] width 37 height 37
click at [188, 334] on div "08 quarta-feira jan 2025" at bounding box center [128, 349] width 137 height 106
click at [199, 331] on icon "" at bounding box center [208, 337] width 37 height 37
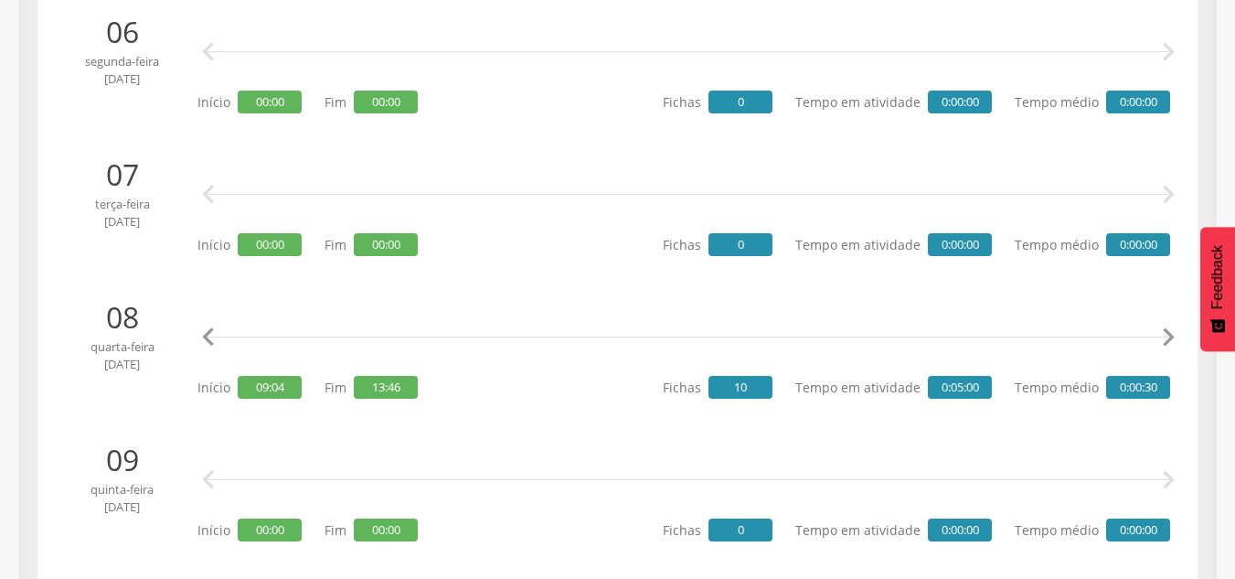
drag, startPoint x: 199, startPoint y: 331, endPoint x: 208, endPoint y: 337, distance: 11.2
click at [202, 333] on icon "" at bounding box center [208, 337] width 37 height 37
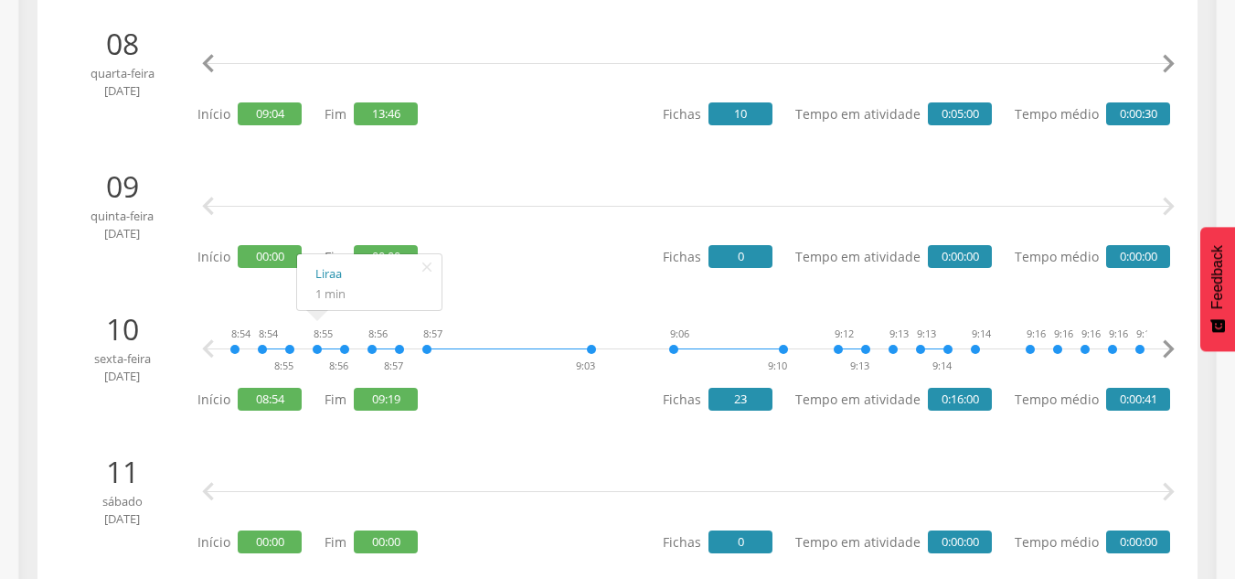
scroll to position [1387, 0]
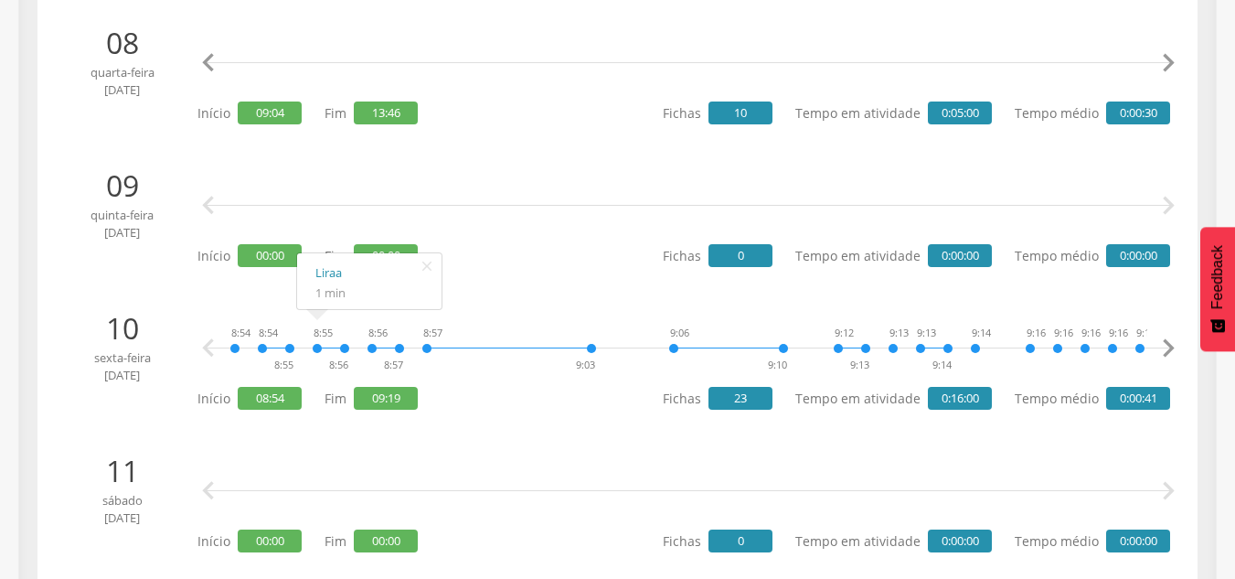
click at [144, 177] on p "09" at bounding box center [121, 186] width 123 height 42
drag, startPoint x: 107, startPoint y: 179, endPoint x: 191, endPoint y: 200, distance: 86.7
click at [176, 184] on p "09" at bounding box center [121, 186] width 123 height 42
drag, startPoint x: 242, startPoint y: 253, endPoint x: 331, endPoint y: 282, distance: 93.1
click at [255, 261] on span "00:00" at bounding box center [270, 255] width 64 height 23
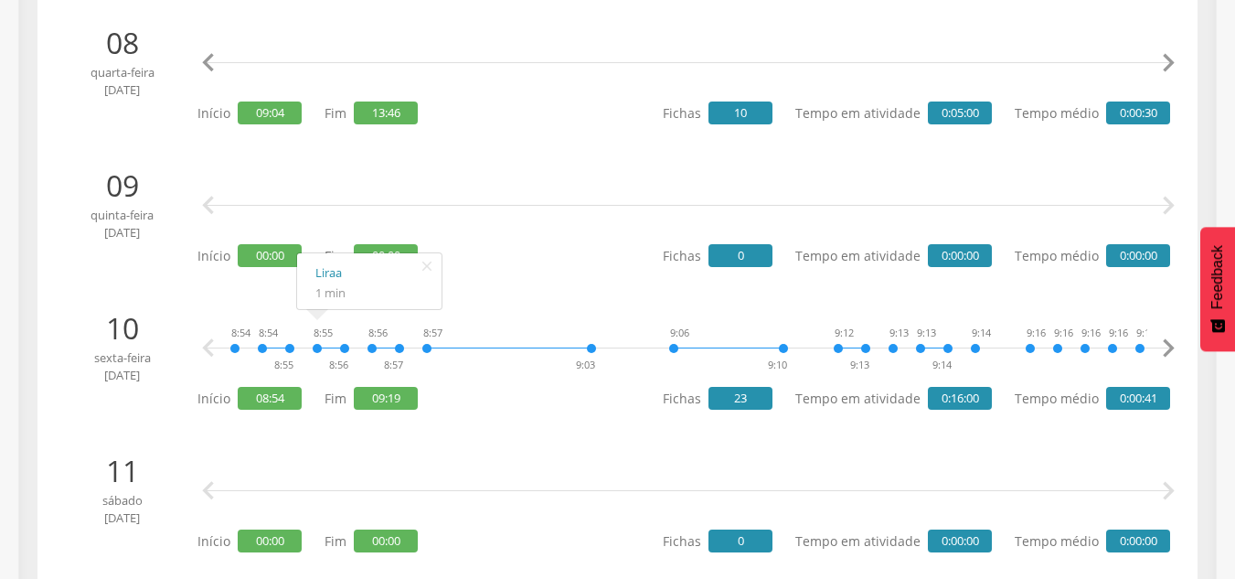
click at [425, 260] on icon "" at bounding box center [426, 266] width 29 height 26
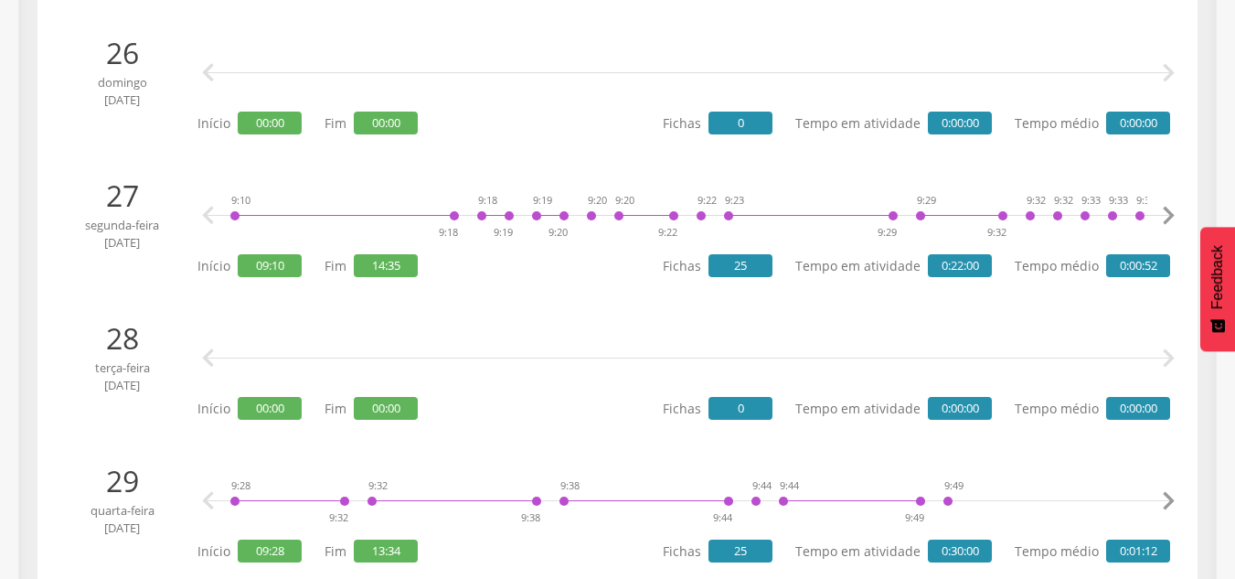
scroll to position [3945, 0]
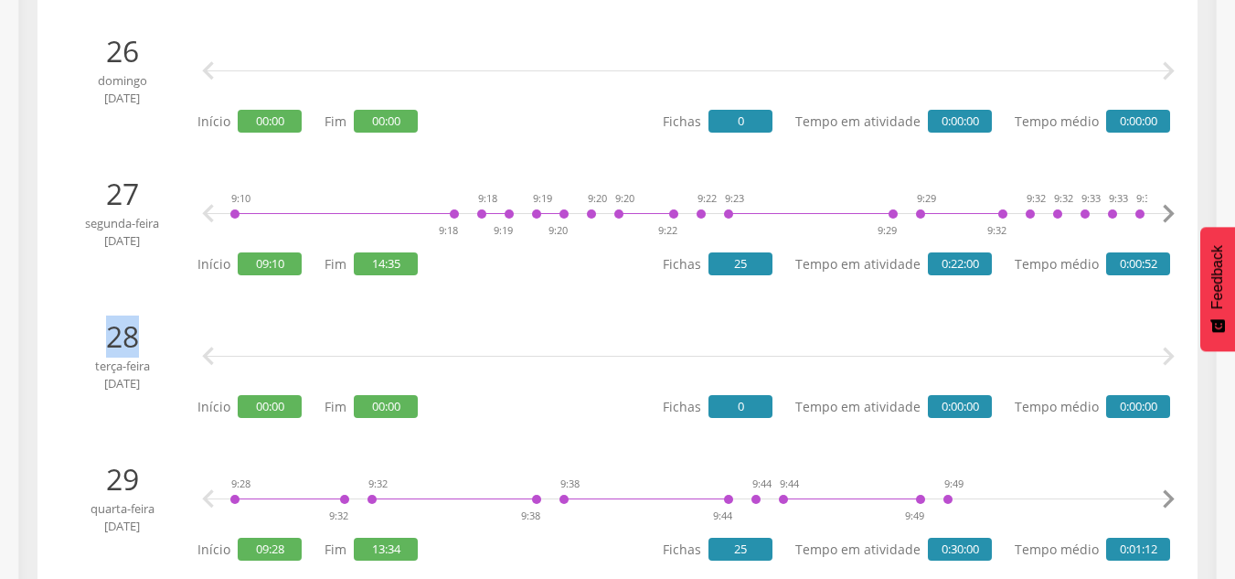
drag, startPoint x: 106, startPoint y: 337, endPoint x: 139, endPoint y: 356, distance: 38.1
click at [144, 334] on p "28" at bounding box center [121, 336] width 123 height 42
click at [138, 367] on span "terça-feira" at bounding box center [121, 365] width 123 height 17
drag, startPoint x: 151, startPoint y: 388, endPoint x: 113, endPoint y: 340, distance: 60.5
click at [121, 355] on div "28 terça-feira jan 2025" at bounding box center [128, 368] width 137 height 106
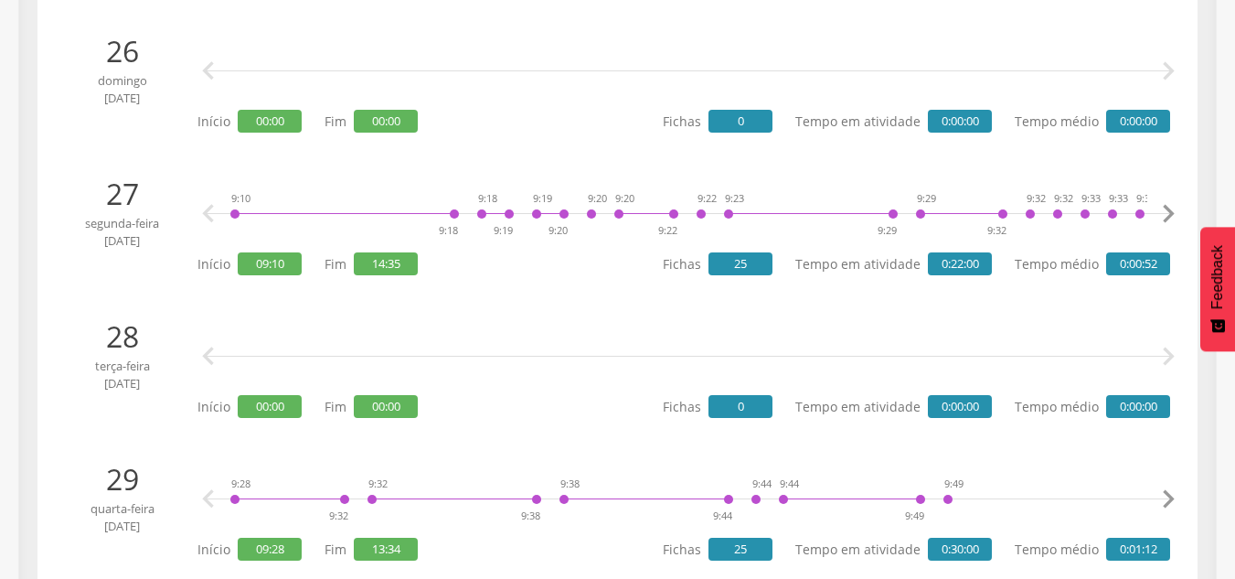
click at [164, 365] on span "terça-feira" at bounding box center [121, 365] width 123 height 17
click at [79, 321] on p "28" at bounding box center [121, 336] width 123 height 42
click at [129, 378] on span "jan 2025" at bounding box center [121, 383] width 123 height 17
click at [523, 392] on div "  Início 00:00 Fim 00:00 Fichas 0 Tempo em atividade 0:00:00 Tempo médio 0:00…" at bounding box center [683, 368] width 973 height 106
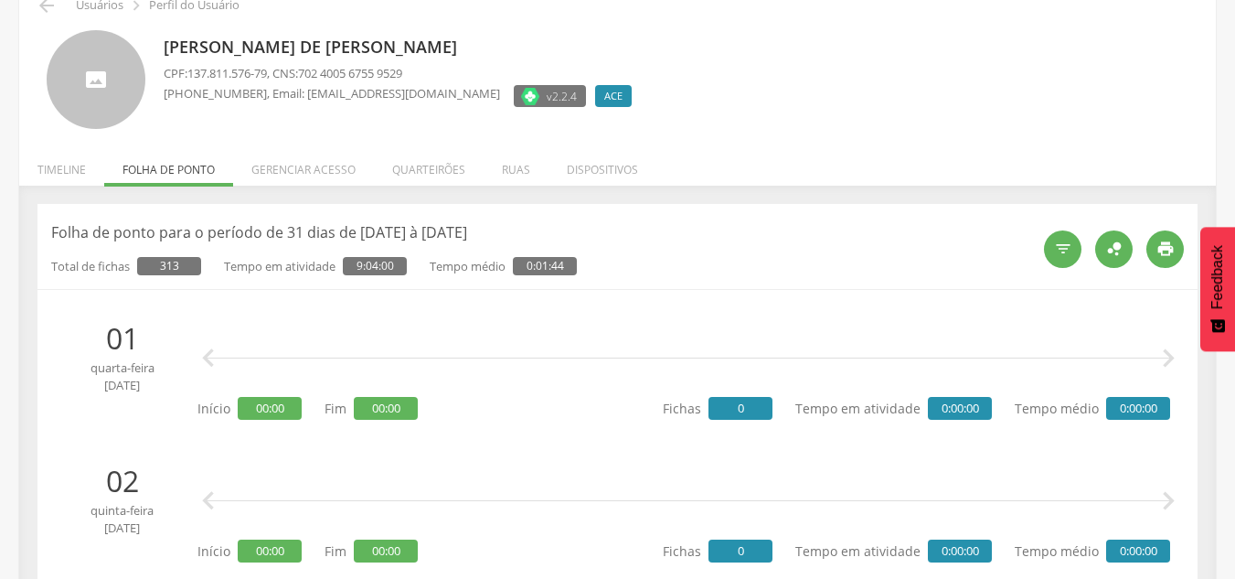
scroll to position [91, 0]
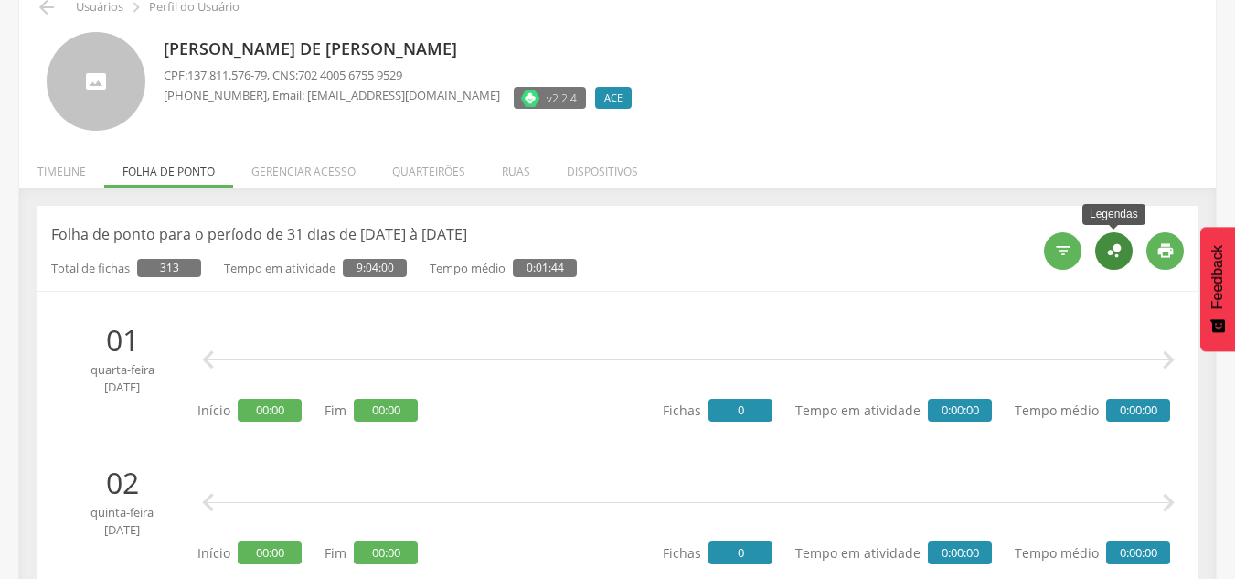
click at [1114, 257] on icon "" at bounding box center [1114, 250] width 20 height 20
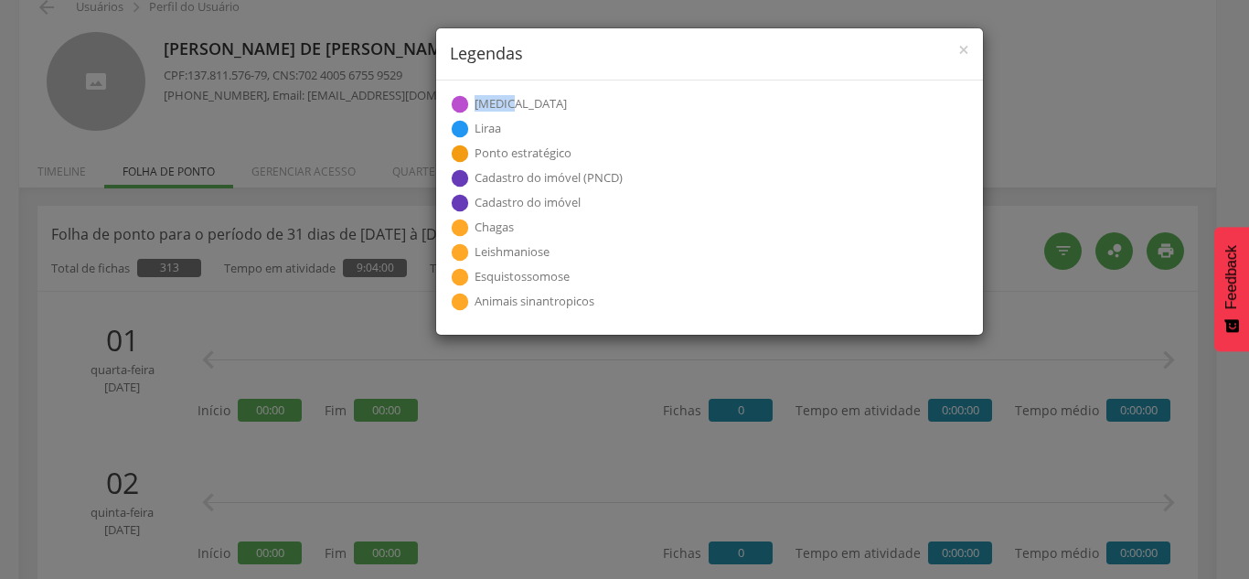
drag, startPoint x: 474, startPoint y: 104, endPoint x: 537, endPoint y: 106, distance: 63.1
click at [537, 106] on div " Dengue" at bounding box center [700, 104] width 501 height 20
click at [463, 128] on icon "" at bounding box center [460, 129] width 20 height 20
drag, startPoint x: 474, startPoint y: 103, endPoint x: 521, endPoint y: 101, distance: 47.6
click at [521, 101] on div " Dengue" at bounding box center [700, 104] width 501 height 20
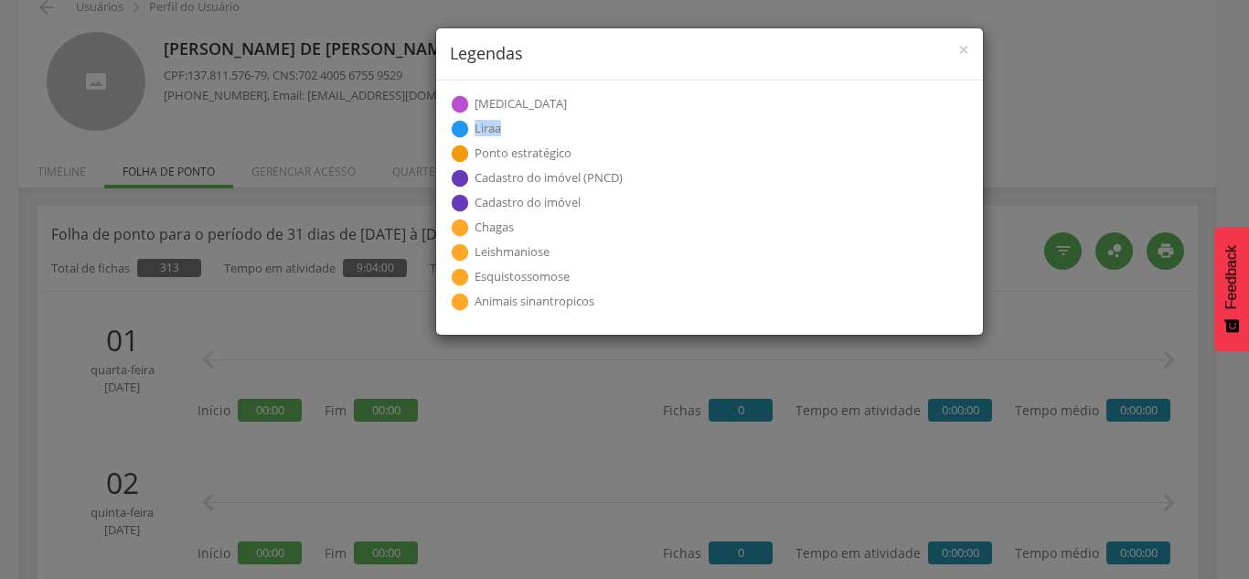
drag, startPoint x: 476, startPoint y: 122, endPoint x: 527, endPoint y: 131, distance: 52.0
click at [527, 130] on div " Liraa" at bounding box center [700, 129] width 501 height 20
drag, startPoint x: 474, startPoint y: 156, endPoint x: 617, endPoint y: 145, distance: 143.0
click at [617, 145] on div " Ponto estratégico" at bounding box center [700, 154] width 501 height 20
drag, startPoint x: 495, startPoint y: 181, endPoint x: 632, endPoint y: 185, distance: 137.2
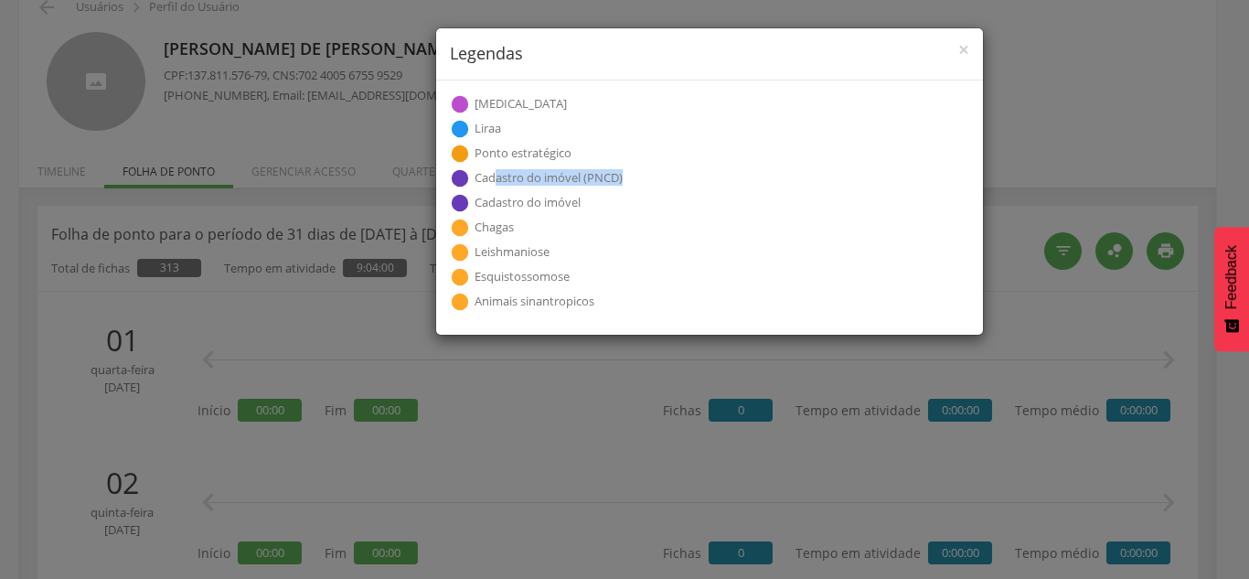
click at [632, 185] on div " Cadastro do imóvel (PNCD)" at bounding box center [700, 178] width 501 height 20
drag, startPoint x: 601, startPoint y: 205, endPoint x: 474, endPoint y: 195, distance: 126.5
click at [475, 193] on div " Cadastro do imóvel" at bounding box center [700, 203] width 501 height 20
drag, startPoint x: 492, startPoint y: 229, endPoint x: 559, endPoint y: 232, distance: 66.8
click at [559, 232] on div " Chagas" at bounding box center [700, 228] width 501 height 20
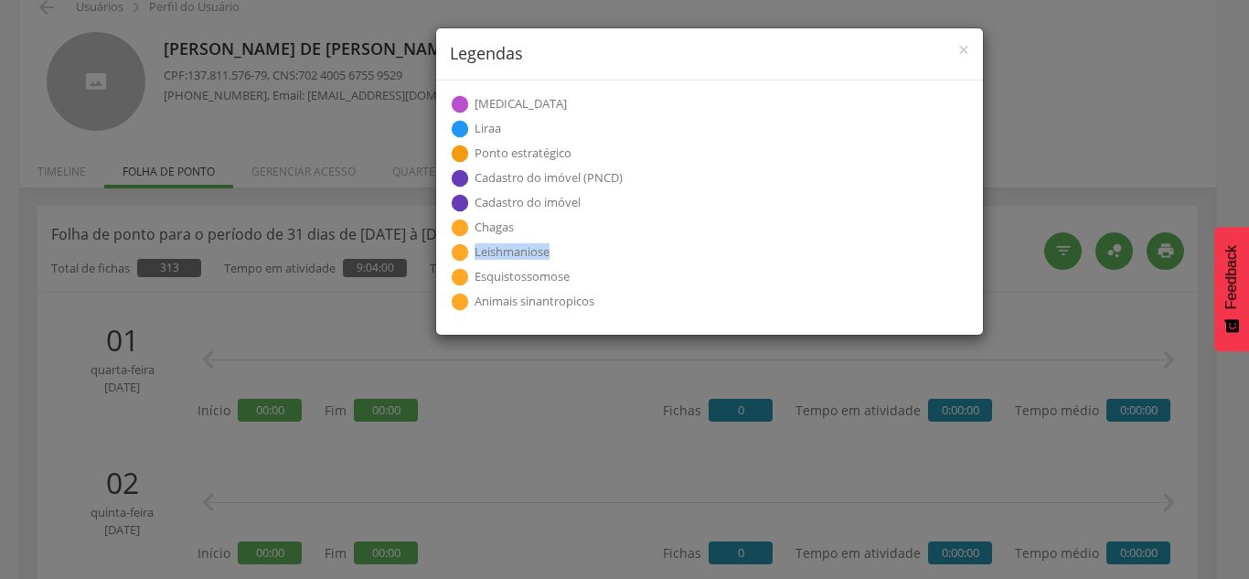
drag, startPoint x: 571, startPoint y: 255, endPoint x: 473, endPoint y: 266, distance: 99.3
click at [473, 256] on div " Leishmaniose" at bounding box center [700, 252] width 501 height 20
drag, startPoint x: 474, startPoint y: 282, endPoint x: 616, endPoint y: 308, distance: 144.9
click at [612, 302] on div " Dengue  Liraa  Ponto estratégico  Cadastro do imóvel (PNCD)  Cadastro do …" at bounding box center [709, 203] width 519 height 218
click at [520, 259] on div " Leishmaniose" at bounding box center [700, 252] width 501 height 20
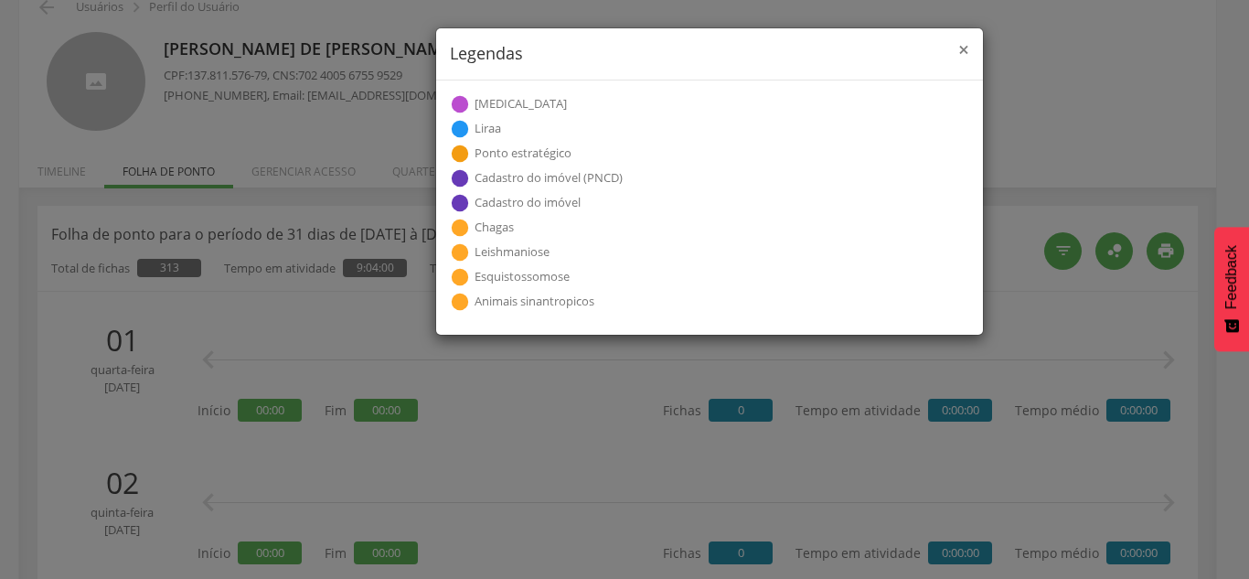
click at [963, 48] on span "×" at bounding box center [963, 50] width 11 height 26
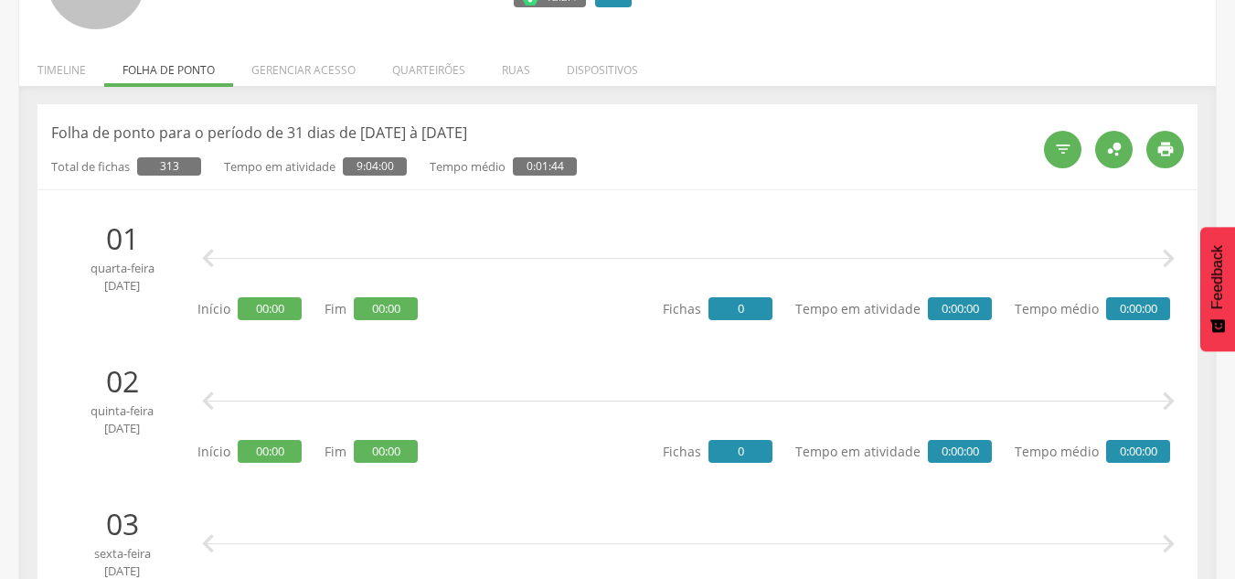
scroll to position [0, 0]
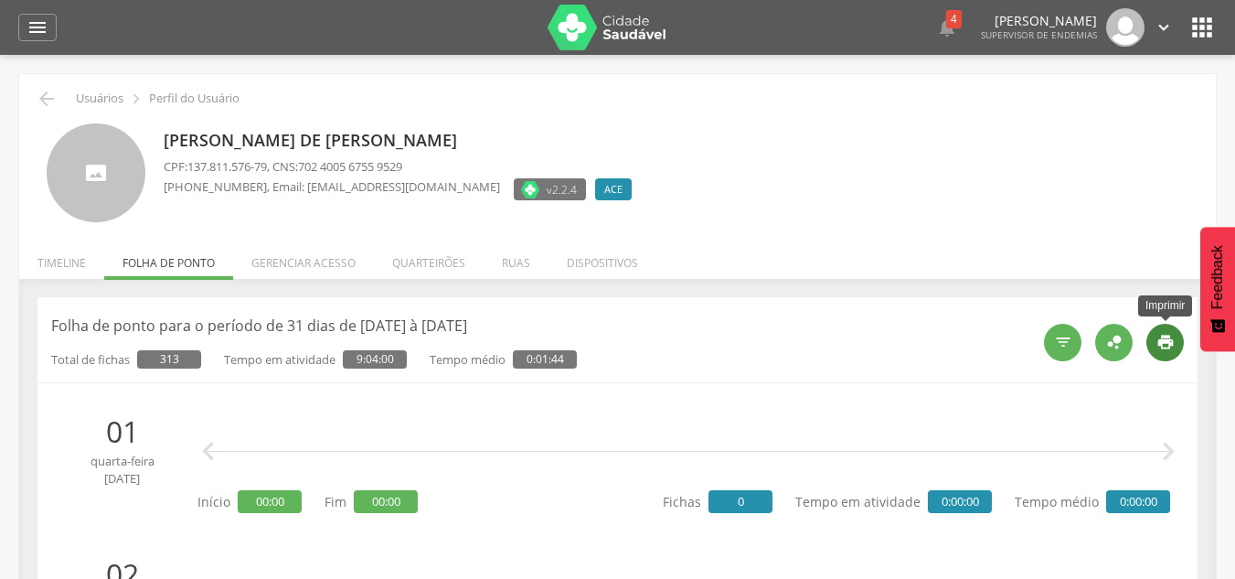
click at [1167, 337] on icon "" at bounding box center [1165, 342] width 18 height 18
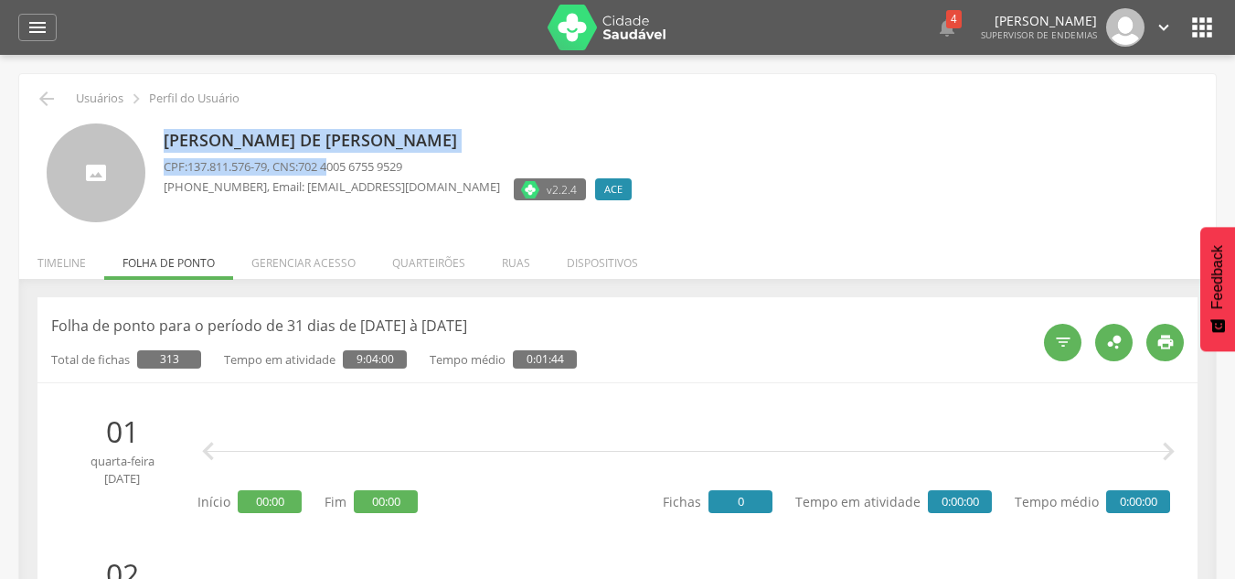
drag, startPoint x: 196, startPoint y: 144, endPoint x: 358, endPoint y: 176, distance: 165.7
click at [342, 168] on div "Acauan Iero de Paula Marcal CPF: 137.811.576-79 , CNS: 702 4005 6755 9529 (31) …" at bounding box center [402, 173] width 477 height 100
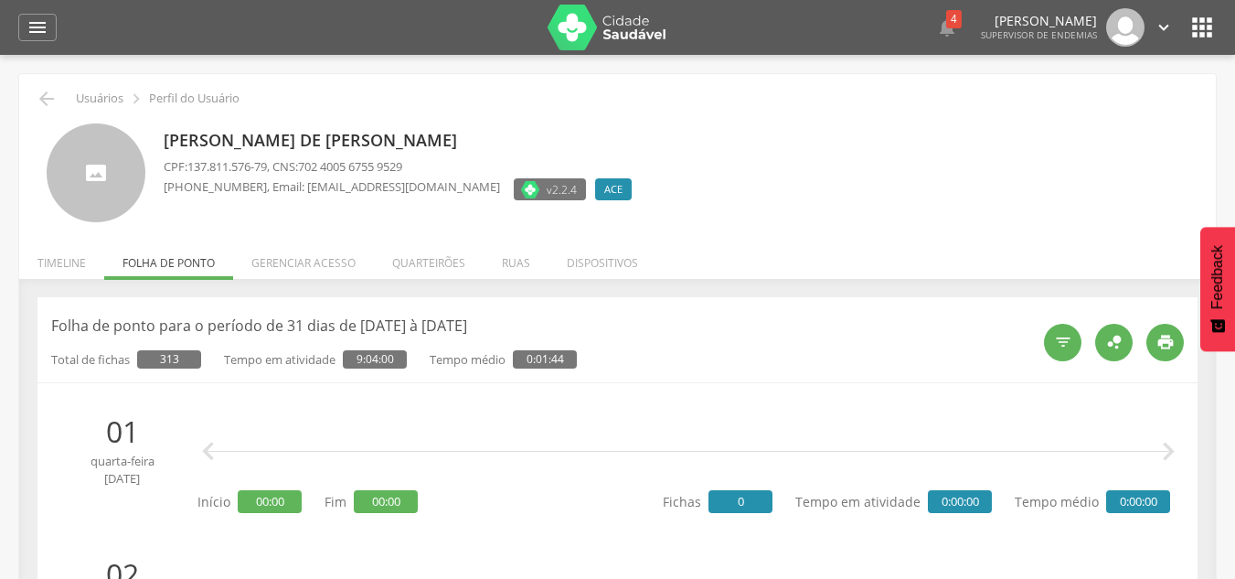
click at [366, 183] on p "(31) 99876-9762 , Email: acauanace@gmail.com" at bounding box center [332, 186] width 336 height 17
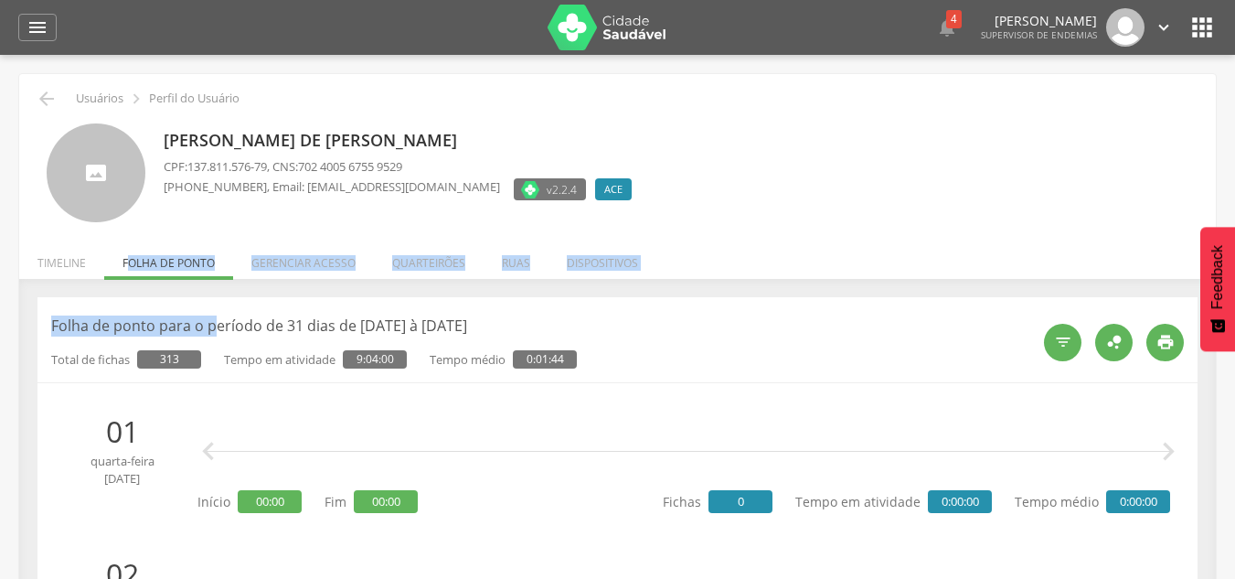
drag, startPoint x: 125, startPoint y: 261, endPoint x: 225, endPoint y: 271, distance: 100.1
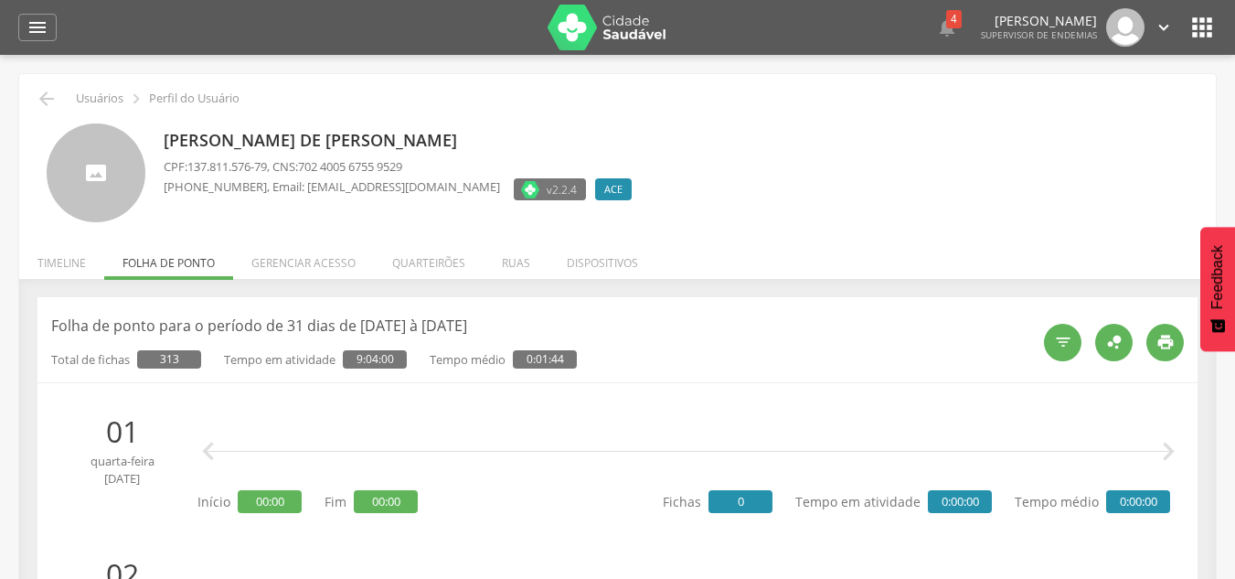
click at [306, 261] on li "Gerenciar acesso" at bounding box center [303, 258] width 141 height 43
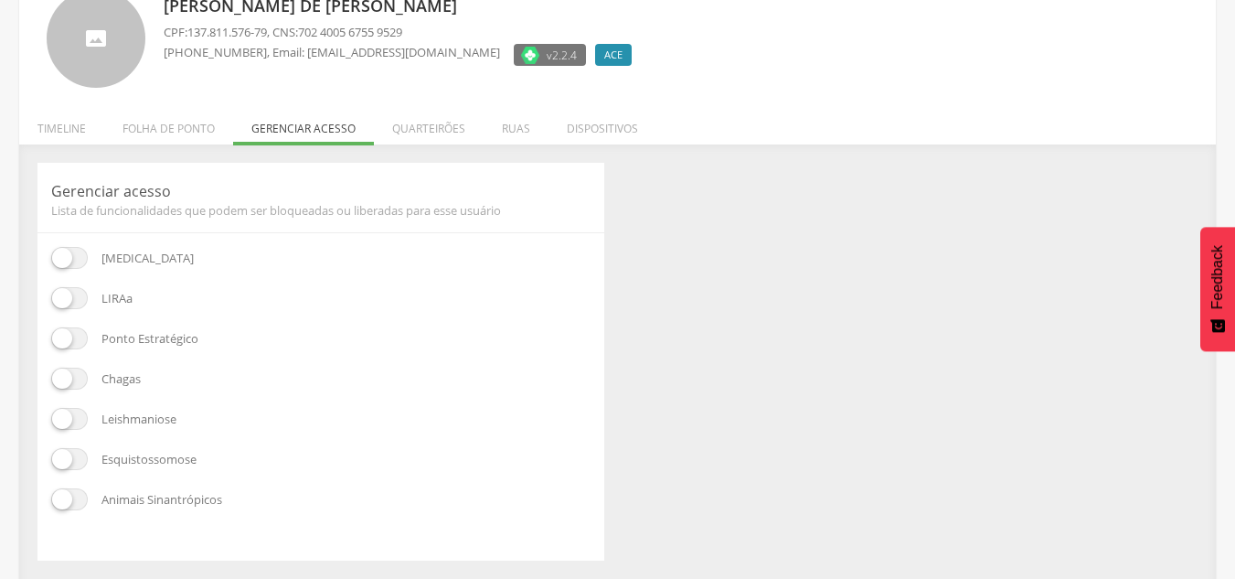
scroll to position [144, 0]
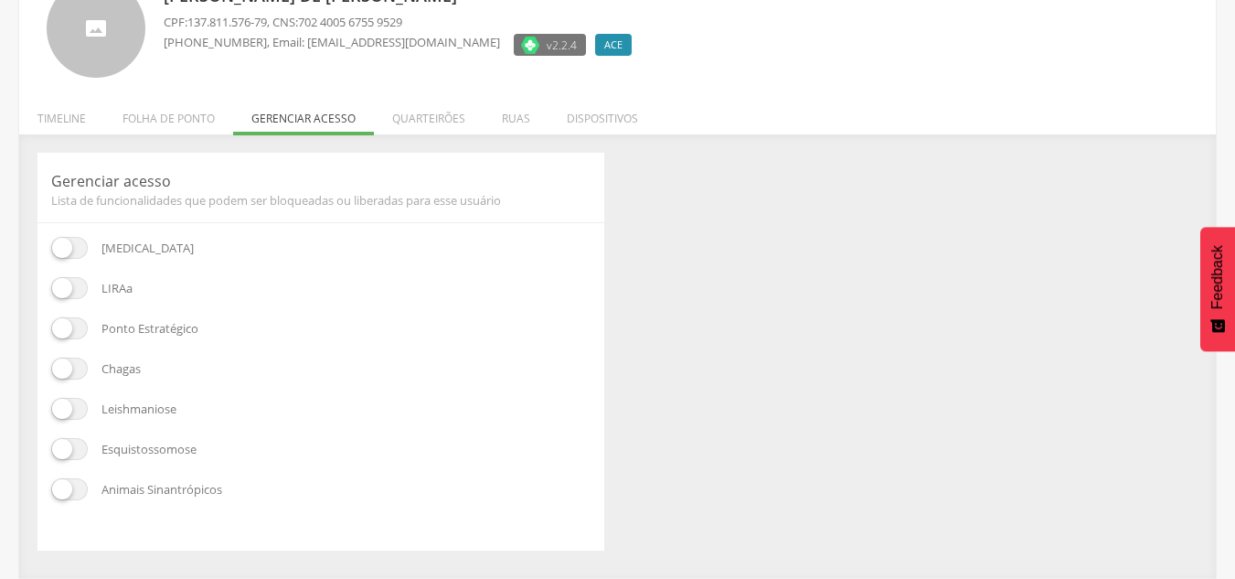
drag, startPoint x: 100, startPoint y: 290, endPoint x: 136, endPoint y: 282, distance: 37.3
click at [136, 282] on div "LIRAa" at bounding box center [320, 288] width 539 height 22
click at [285, 258] on div "[MEDICAL_DATA]" at bounding box center [320, 248] width 539 height 22
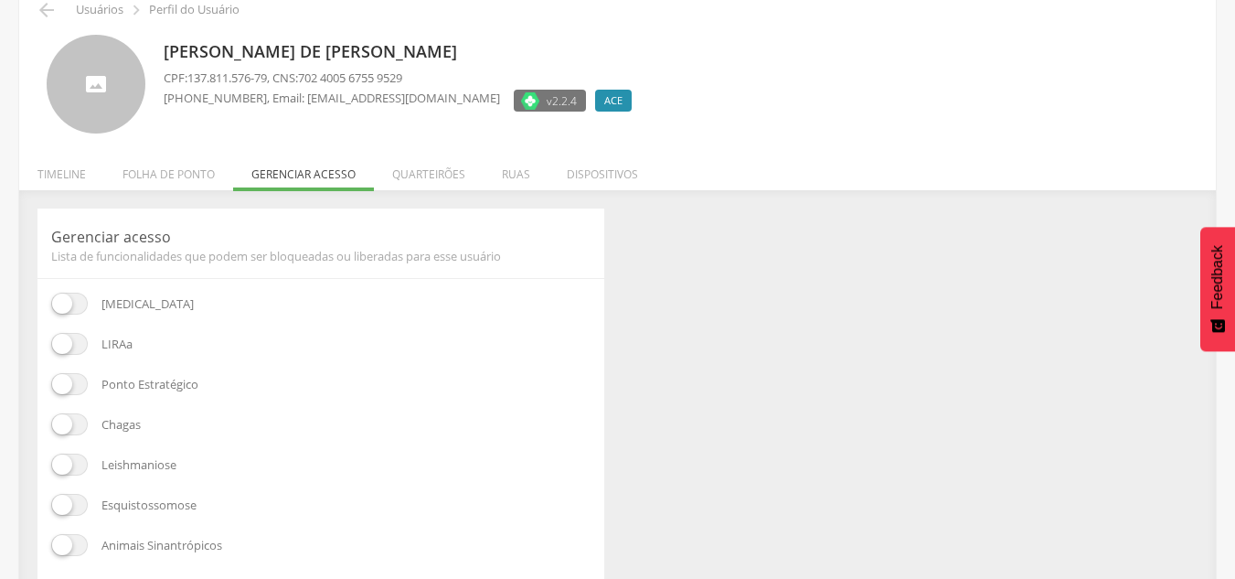
scroll to position [90, 0]
drag, startPoint x: 105, startPoint y: 307, endPoint x: 149, endPoint y: 302, distance: 44.2
click at [149, 302] on div "[MEDICAL_DATA]" at bounding box center [320, 303] width 539 height 22
drag, startPoint x: 135, startPoint y: 343, endPoint x: 104, endPoint y: 349, distance: 31.7
click at [104, 345] on div "LIRAa" at bounding box center [320, 343] width 539 height 22
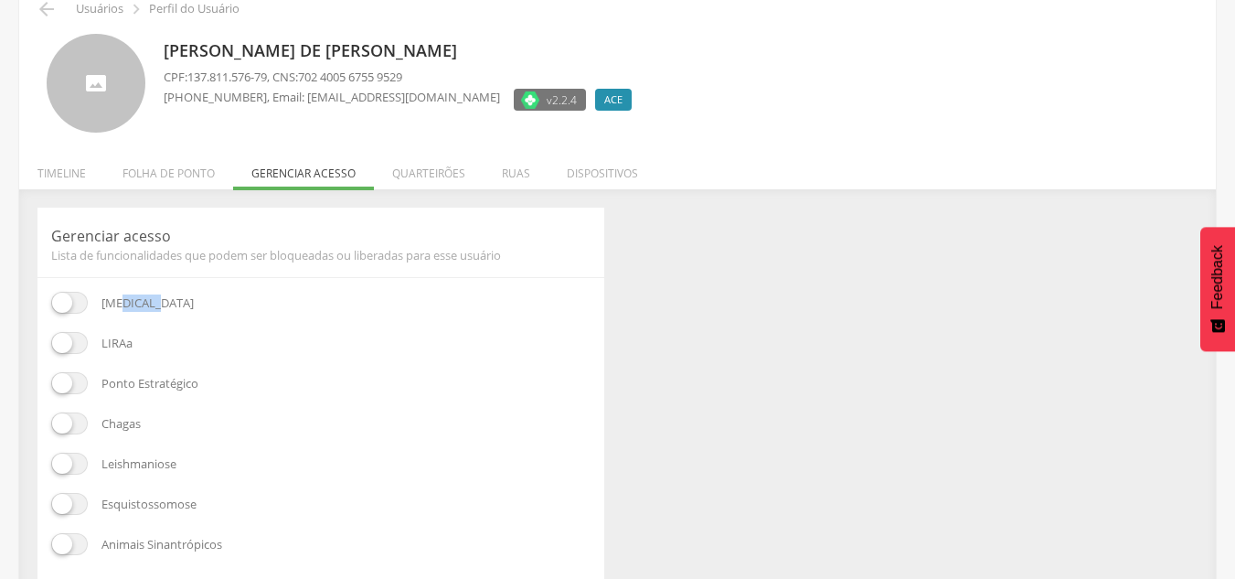
drag, startPoint x: 105, startPoint y: 377, endPoint x: 211, endPoint y: 379, distance: 106.1
click at [211, 379] on div "Ponto Estratégico" at bounding box center [320, 383] width 539 height 22
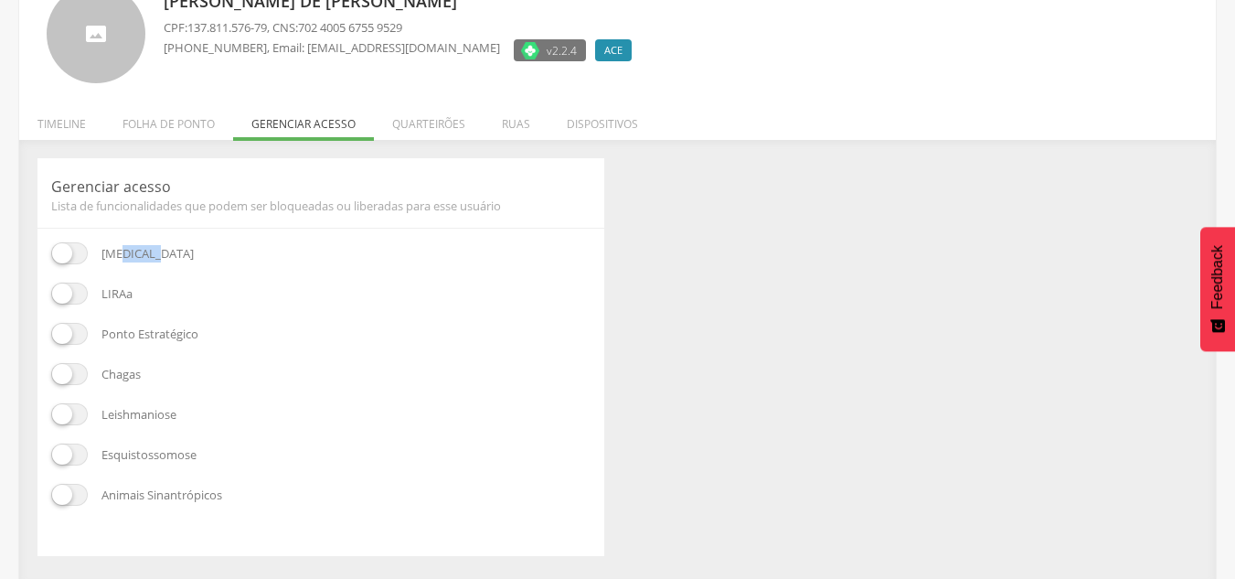
scroll to position [144, 0]
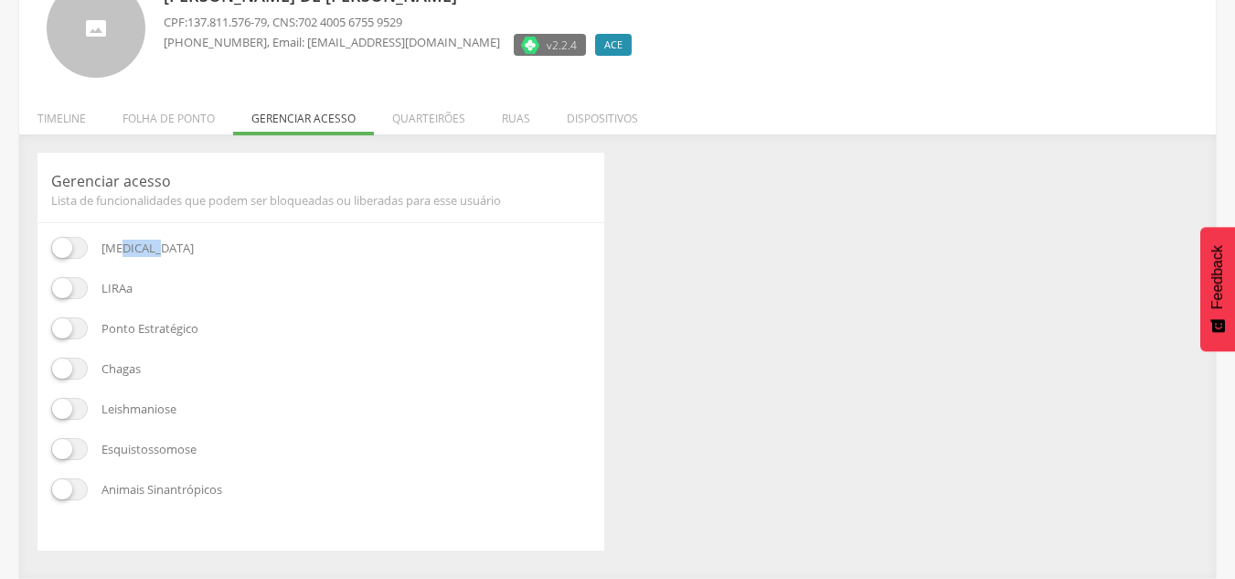
drag, startPoint x: 153, startPoint y: 365, endPoint x: 112, endPoint y: 392, distance: 48.7
click at [102, 372] on div "Chagas" at bounding box center [320, 368] width 539 height 22
drag, startPoint x: 98, startPoint y: 410, endPoint x: 194, endPoint y: 417, distance: 96.3
click at [192, 415] on div "Leishmaniose" at bounding box center [320, 409] width 539 height 22
drag, startPoint x: 189, startPoint y: 447, endPoint x: 101, endPoint y: 458, distance: 89.3
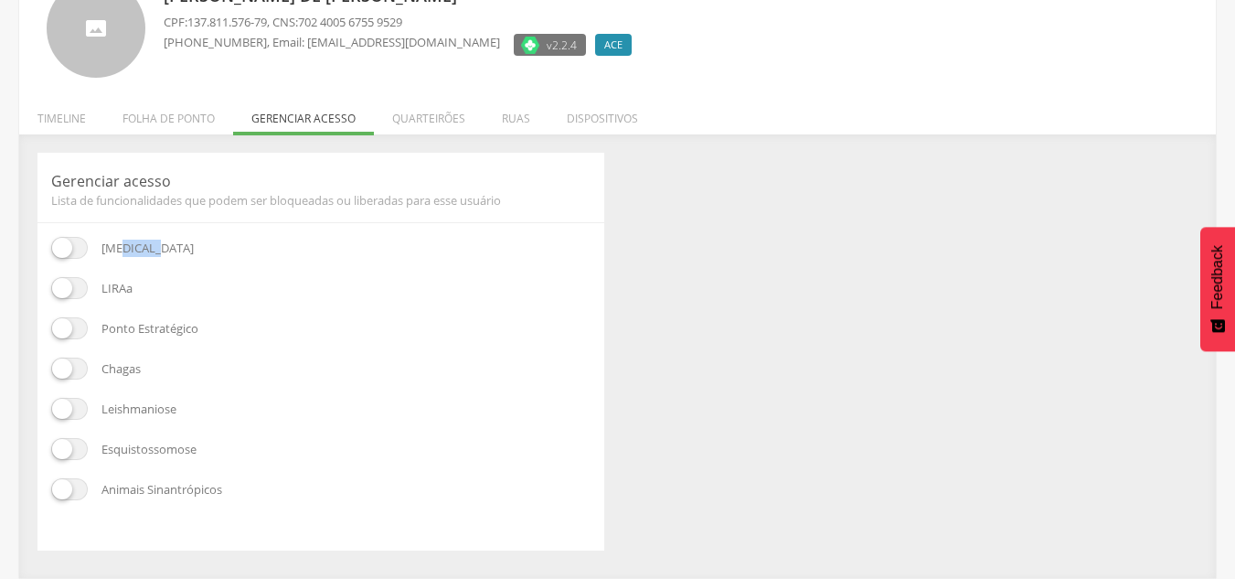
click at [101, 457] on div "Esquistossomose" at bounding box center [320, 449] width 539 height 22
drag, startPoint x: 100, startPoint y: 490, endPoint x: 218, endPoint y: 491, distance: 117.9
click at [229, 491] on div "Animais Sinantrópicos" at bounding box center [320, 489] width 539 height 22
drag, startPoint x: 110, startPoint y: 326, endPoint x: 230, endPoint y: 335, distance: 120.9
click at [230, 335] on div "Ponto Estratégico" at bounding box center [320, 328] width 539 height 22
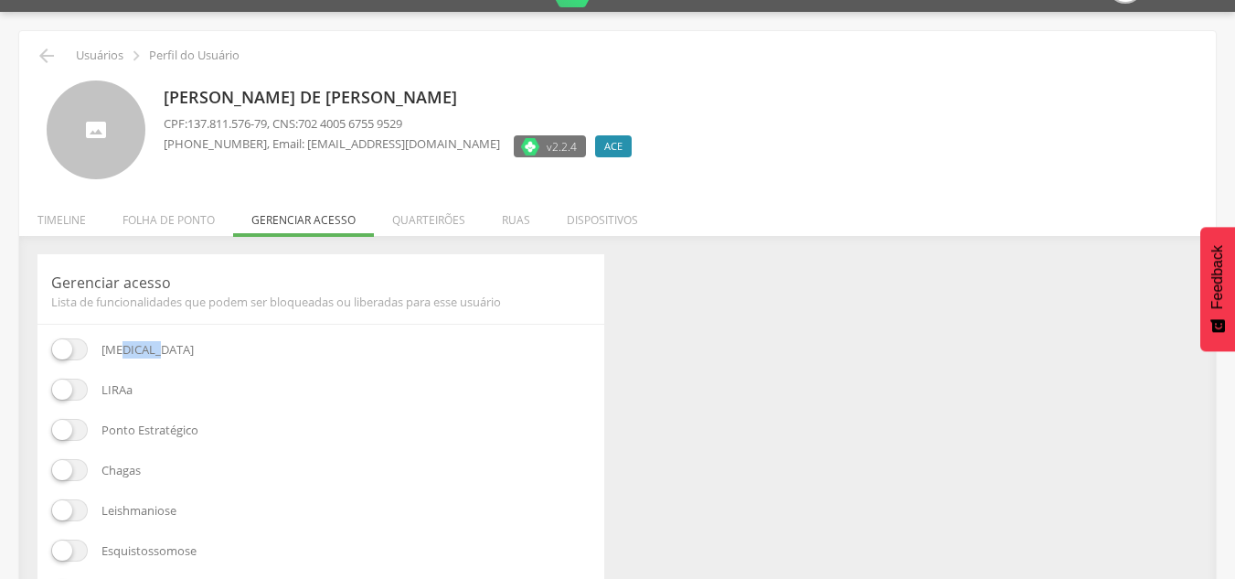
scroll to position [0, 0]
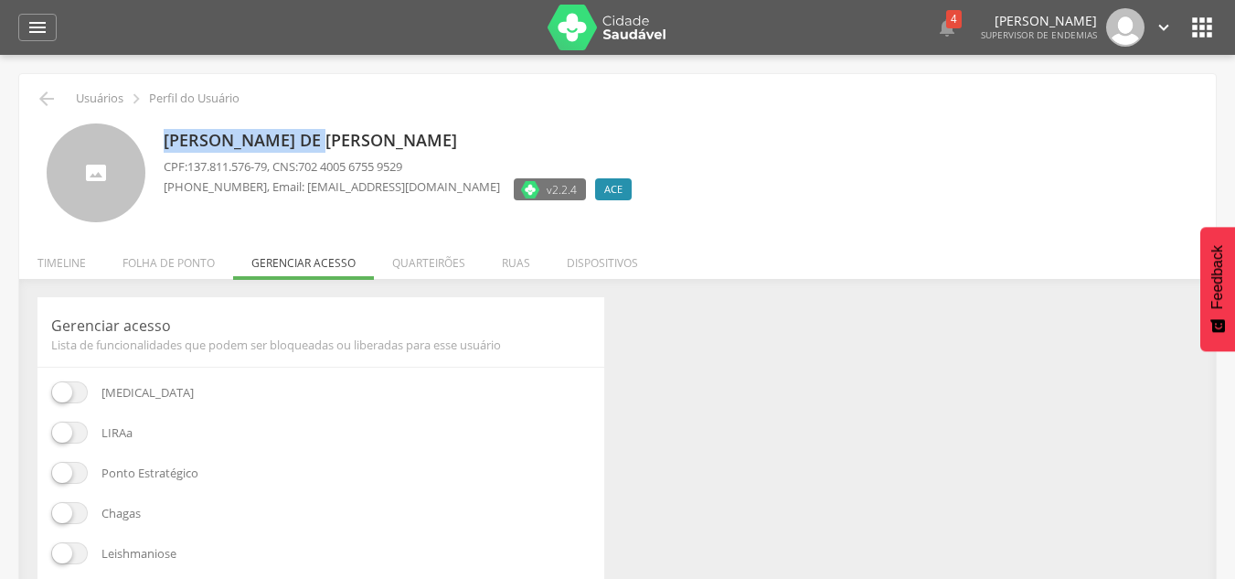
drag, startPoint x: 162, startPoint y: 136, endPoint x: 335, endPoint y: 136, distance: 173.7
click at [331, 135] on div "Acauan Iero de Paula Marcal CPF: 137.811.576-79 , CNS: 702 4005 6755 9529 (31) …" at bounding box center [618, 173] width 1142 height 100
click at [293, 176] on div "CPF: 137.811.576-79 , CNS: 702 4005 6755 9529 (31) 99876-9762 , Email: acauanac…" at bounding box center [402, 182] width 477 height 48
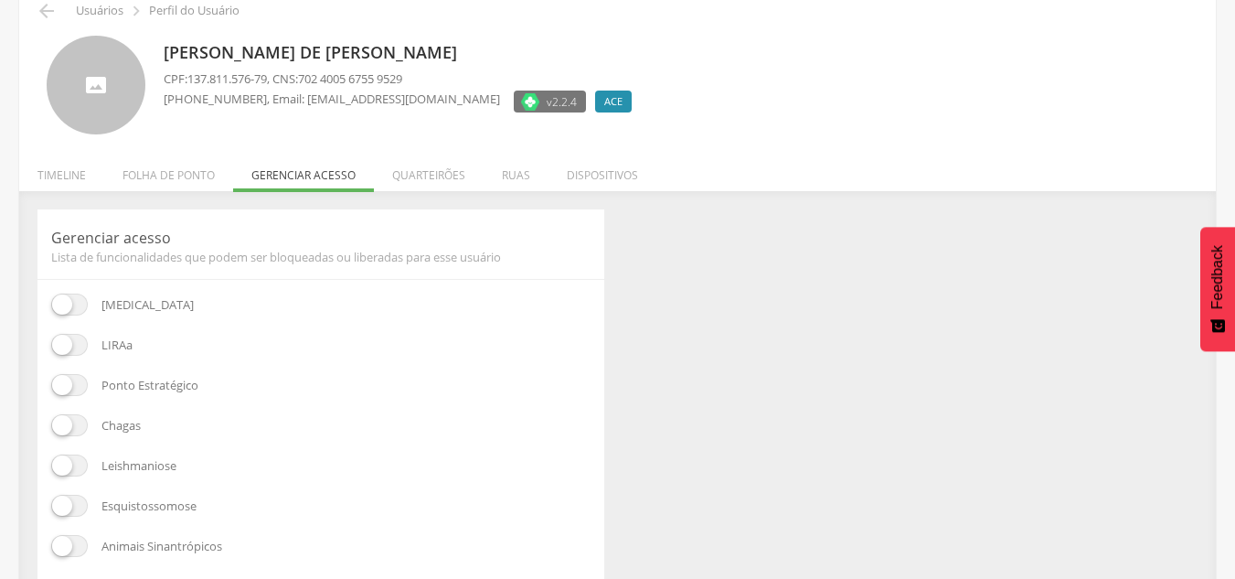
scroll to position [90, 0]
click at [351, 116] on div "Acauan Iero de Paula Marcal CPF: 137.811.576-79 , CNS: 702 4005 6755 9529 (31) …" at bounding box center [402, 84] width 477 height 100
click at [417, 167] on li "Quarteirões" at bounding box center [429, 168] width 110 height 43
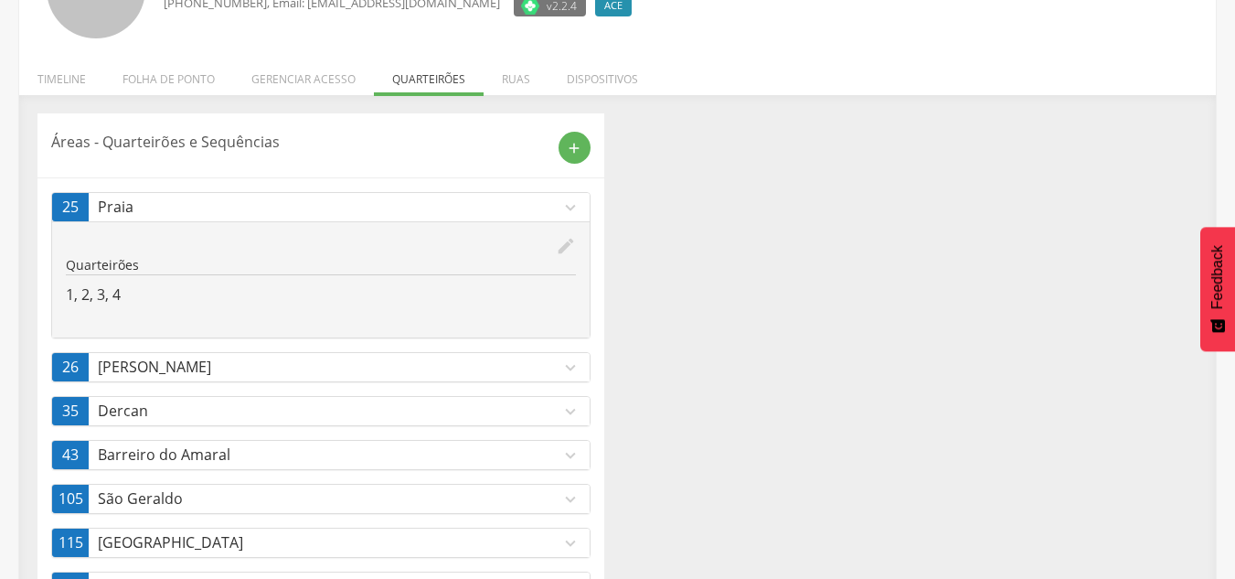
scroll to position [183, 0]
click at [572, 207] on icon "expand_more" at bounding box center [570, 208] width 20 height 20
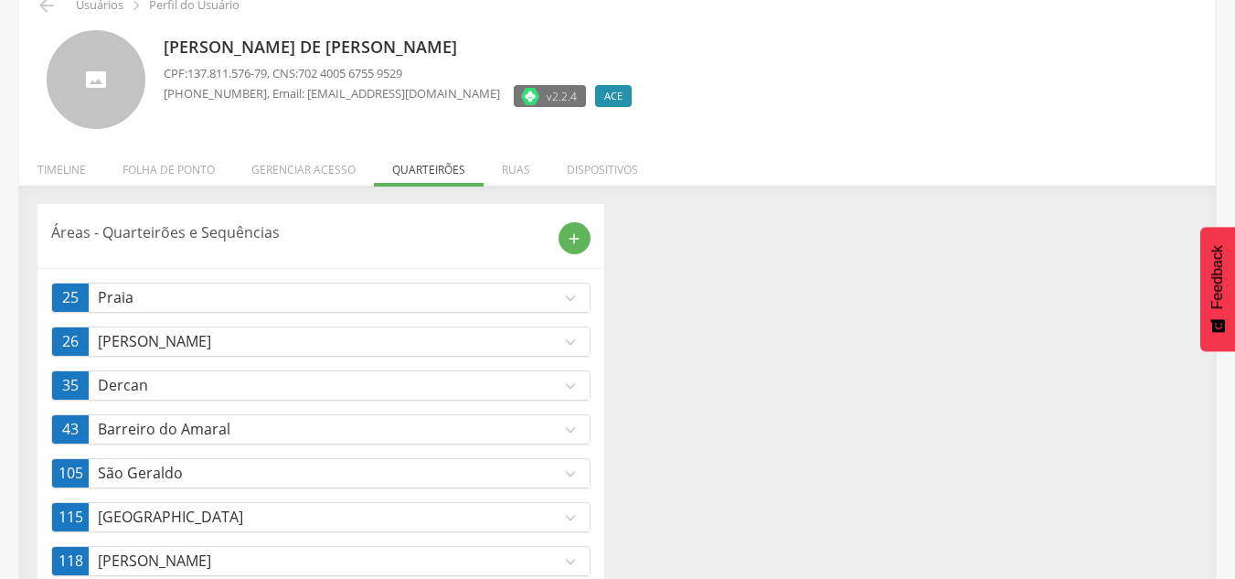
scroll to position [91, 0]
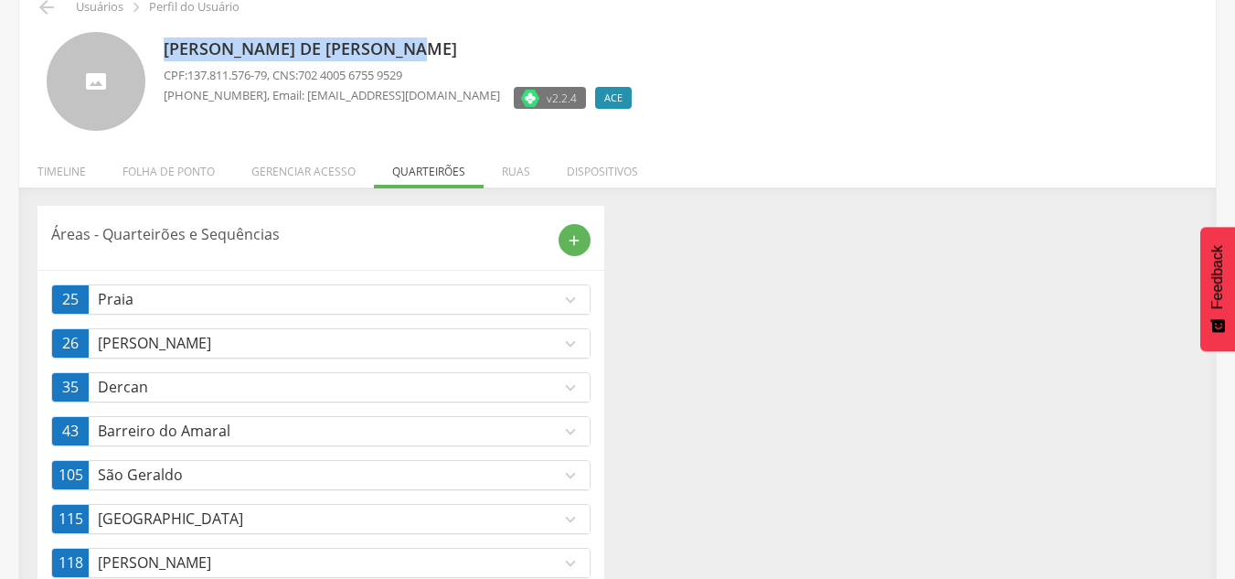
drag, startPoint x: 164, startPoint y: 45, endPoint x: 433, endPoint y: 48, distance: 269.7
click at [433, 48] on p "[PERSON_NAME] de [PERSON_NAME]" at bounding box center [402, 49] width 477 height 24
click at [67, 255] on div "Áreas - Quarteirões e Sequências add 25 Praia expand_more edit Quarteirões 1, 2…" at bounding box center [320, 583] width 567 height 755
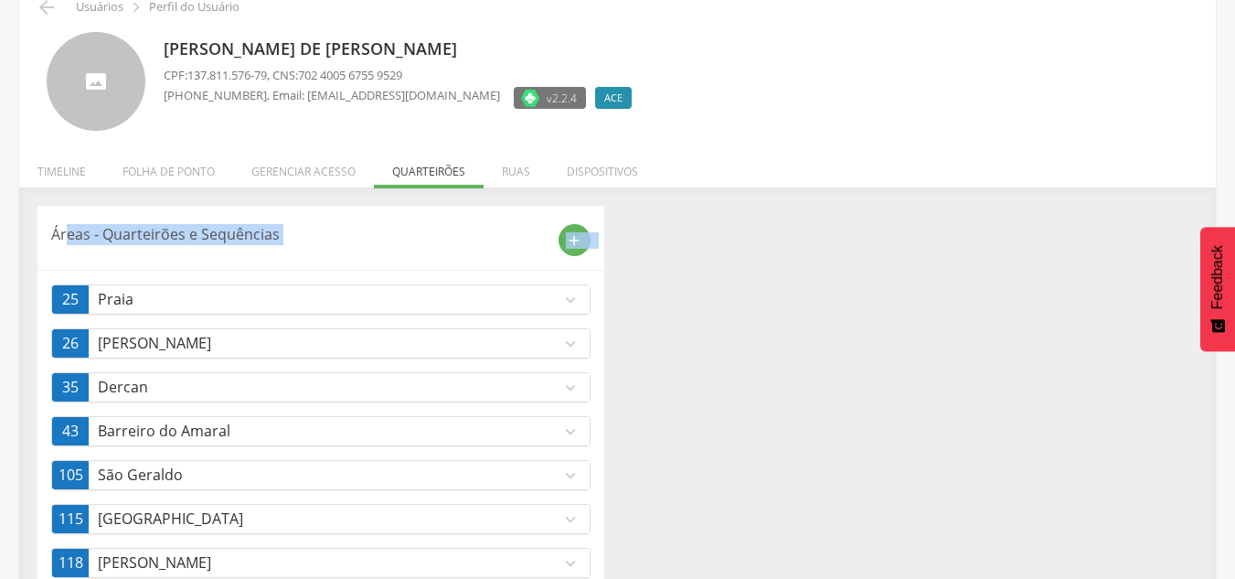
click at [90, 242] on p "Áreas - Quarteirões e Sequências" at bounding box center [298, 234] width 494 height 21
drag, startPoint x: 74, startPoint y: 219, endPoint x: 70, endPoint y: 229, distance: 9.8
click at [72, 220] on header "Áreas - Quarteirões e Sequências add" at bounding box center [320, 237] width 539 height 37
click at [85, 223] on header "Áreas - Quarteirões e Sequências add" at bounding box center [320, 237] width 539 height 37
click at [107, 242] on p "Áreas - Quarteirões e Sequências" at bounding box center [298, 234] width 494 height 21
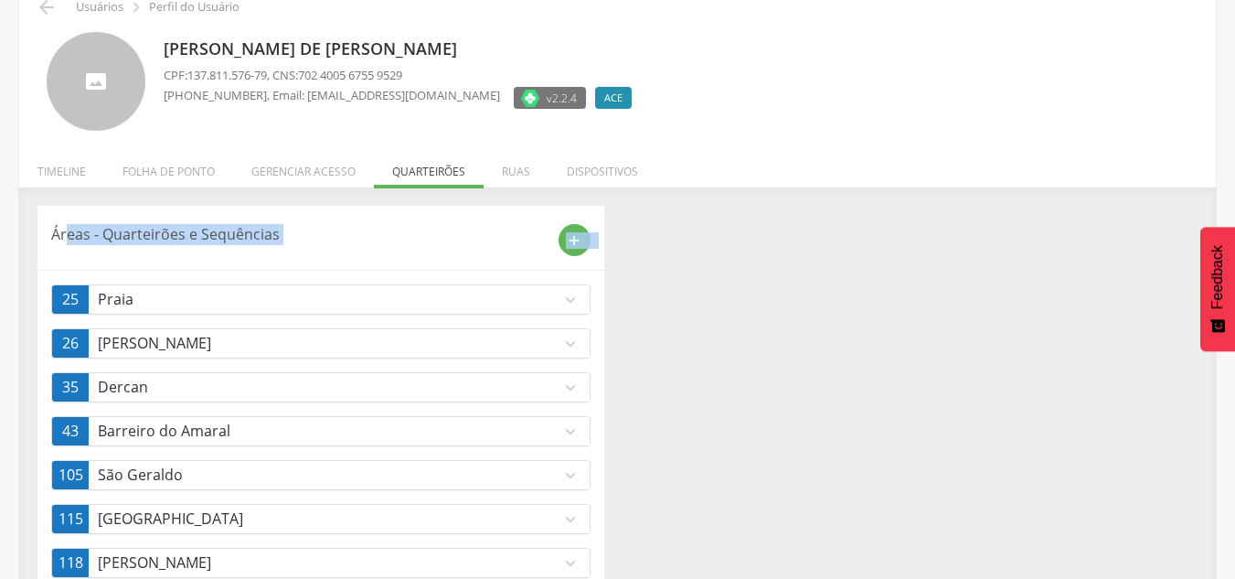
click at [78, 294] on span "25" at bounding box center [70, 299] width 16 height 21
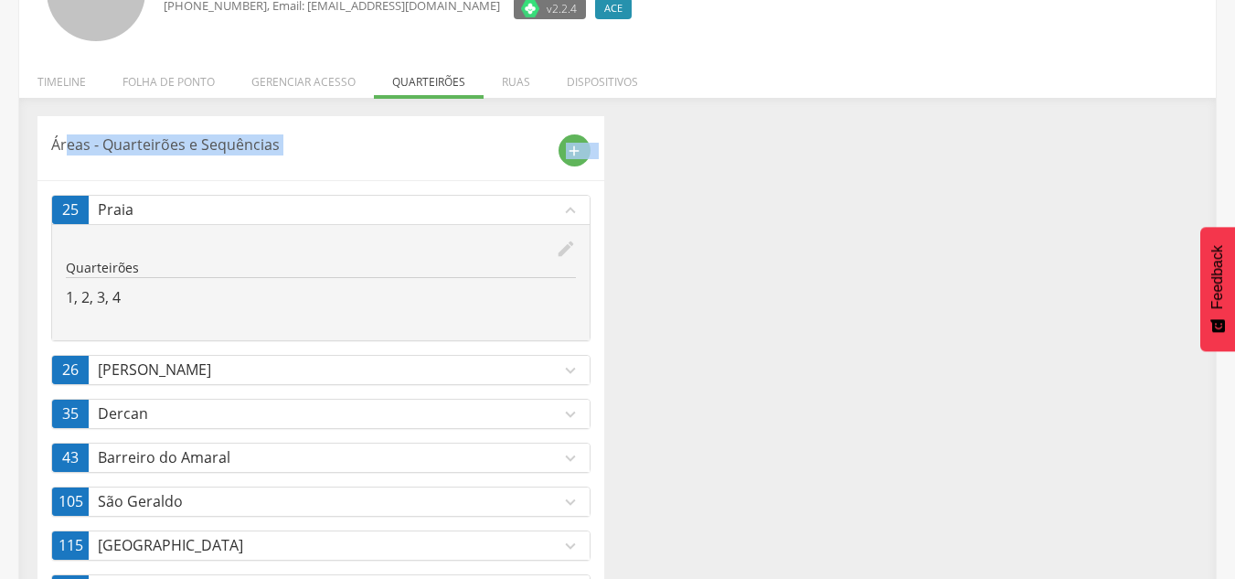
scroll to position [182, 0]
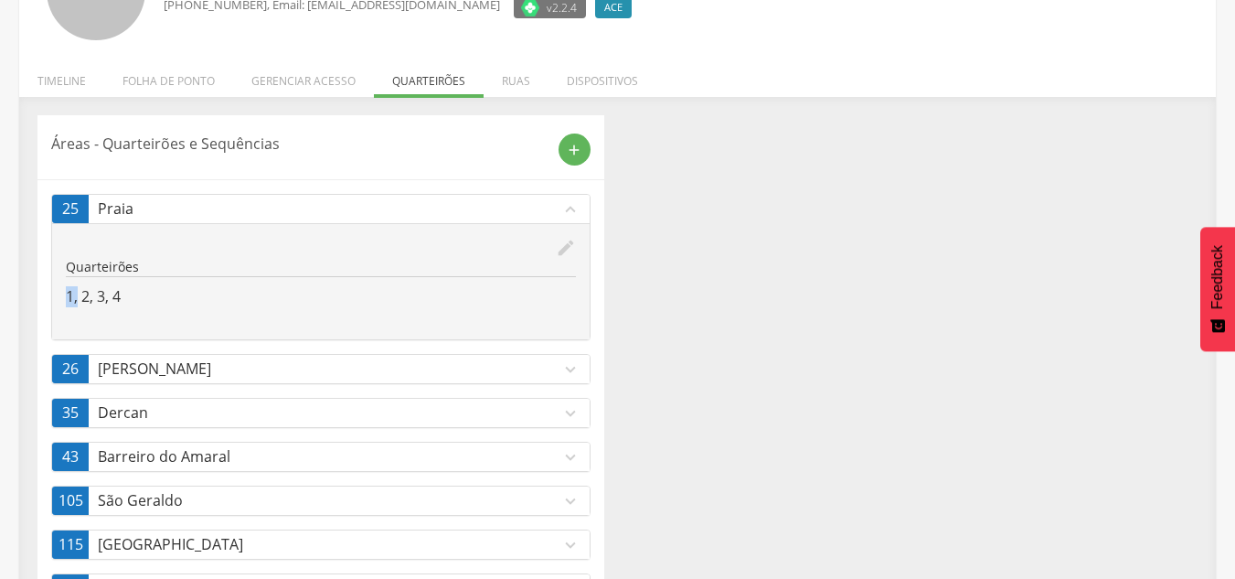
click at [78, 295] on p "1, 2, 3, 4" at bounding box center [321, 296] width 510 height 21
drag, startPoint x: 90, startPoint y: 299, endPoint x: 101, endPoint y: 298, distance: 11.0
click at [100, 299] on p "1, 2, 3, 4" at bounding box center [321, 296] width 510 height 21
drag, startPoint x: 103, startPoint y: 298, endPoint x: 125, endPoint y: 301, distance: 22.1
click at [118, 299] on p "1, 2, 3, 4" at bounding box center [321, 296] width 510 height 21
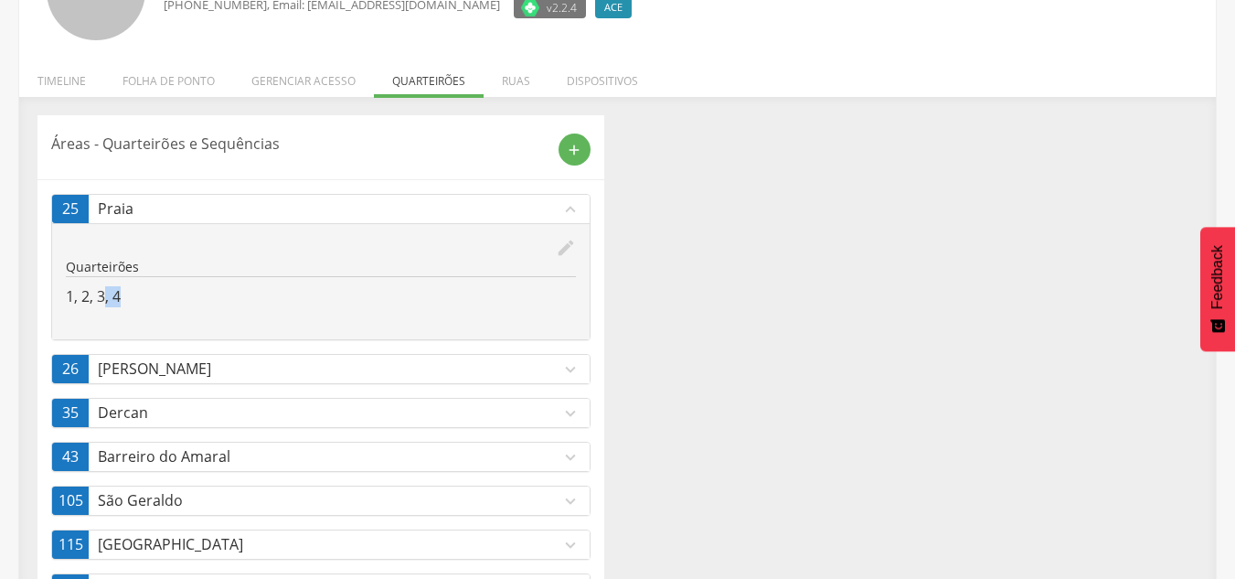
click at [129, 302] on p "1, 2, 3, 4" at bounding box center [321, 296] width 510 height 21
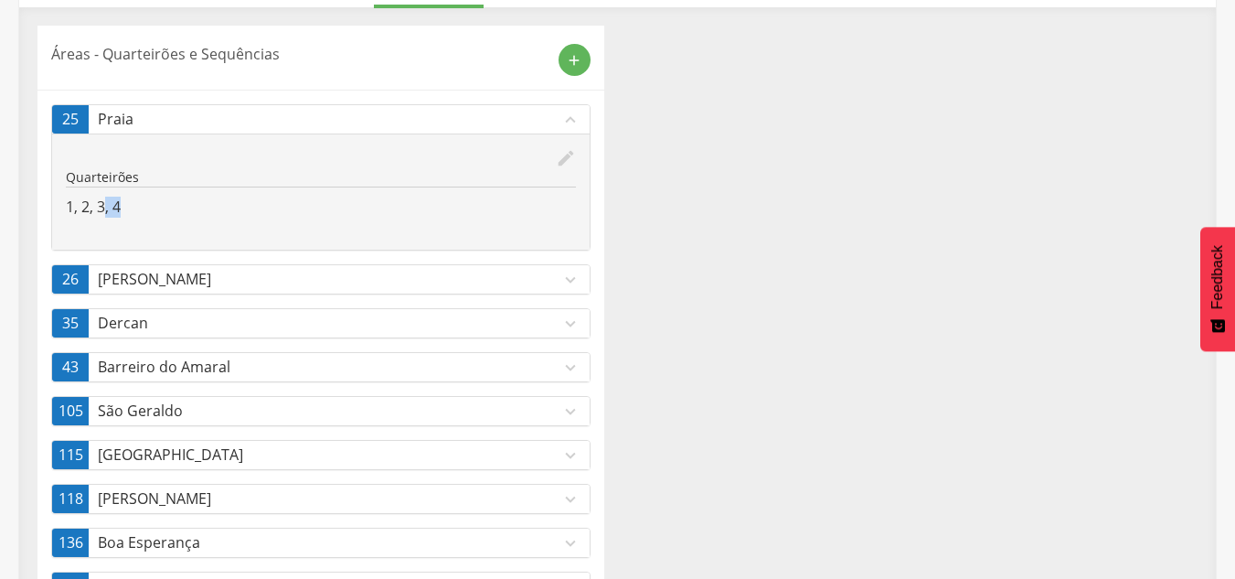
scroll to position [272, 0]
click at [189, 271] on p "[PERSON_NAME]" at bounding box center [329, 278] width 463 height 21
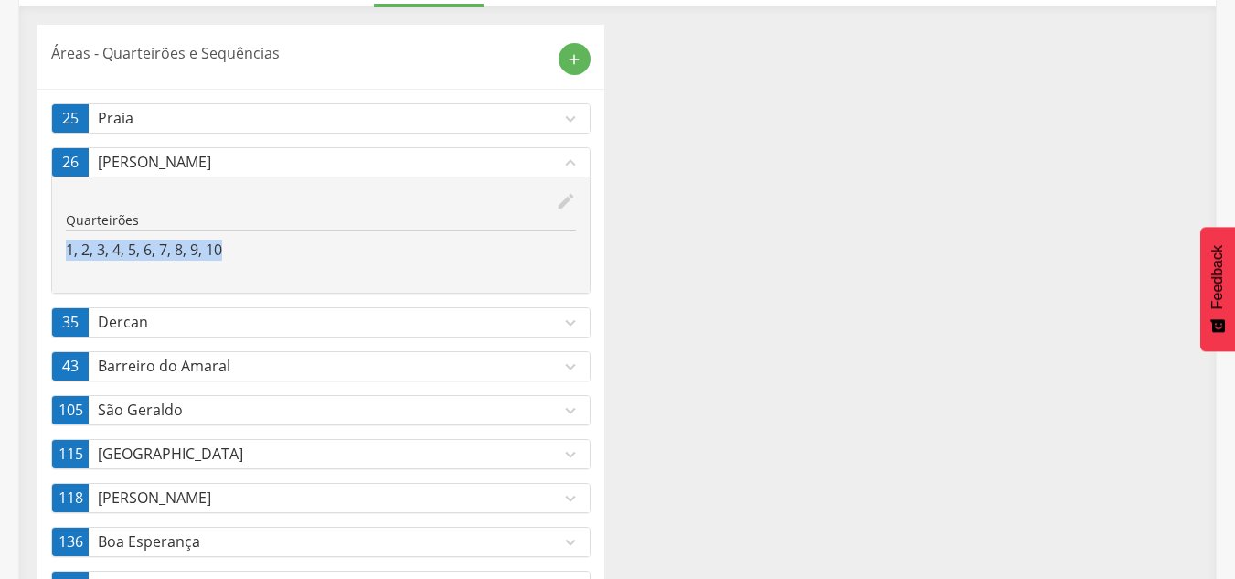
drag, startPoint x: 59, startPoint y: 247, endPoint x: 229, endPoint y: 276, distance: 171.6
click at [241, 265] on div "edit Quarteirões 1, 2, 3, 4, 5, 6, 7, 8, 9, 10" at bounding box center [320, 234] width 537 height 116
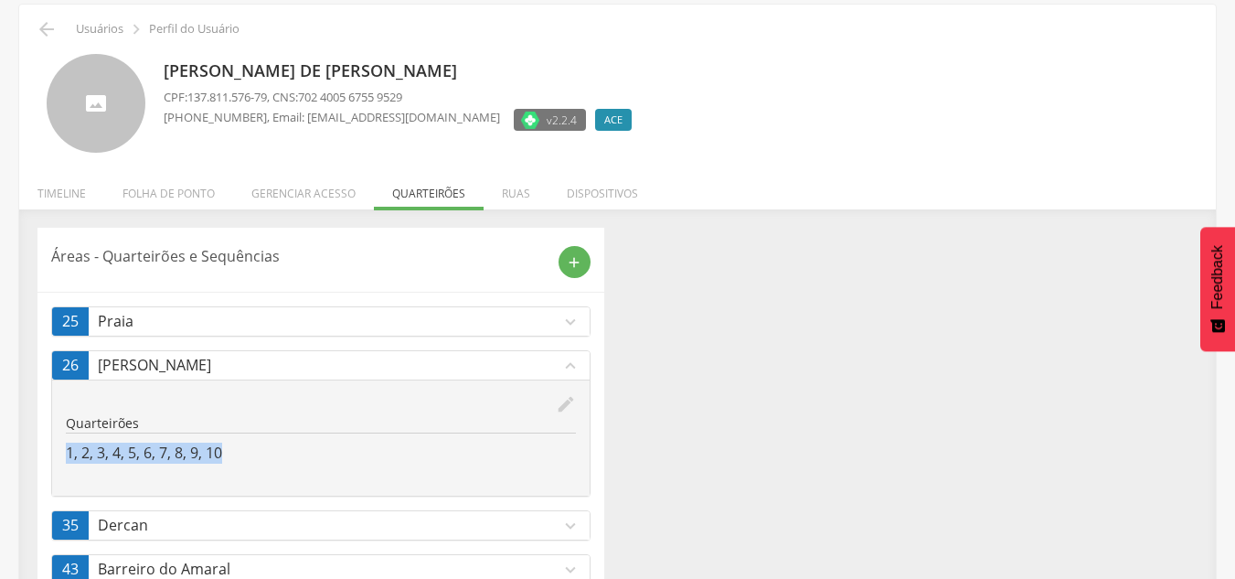
click at [123, 360] on p "[PERSON_NAME]" at bounding box center [329, 365] width 463 height 21
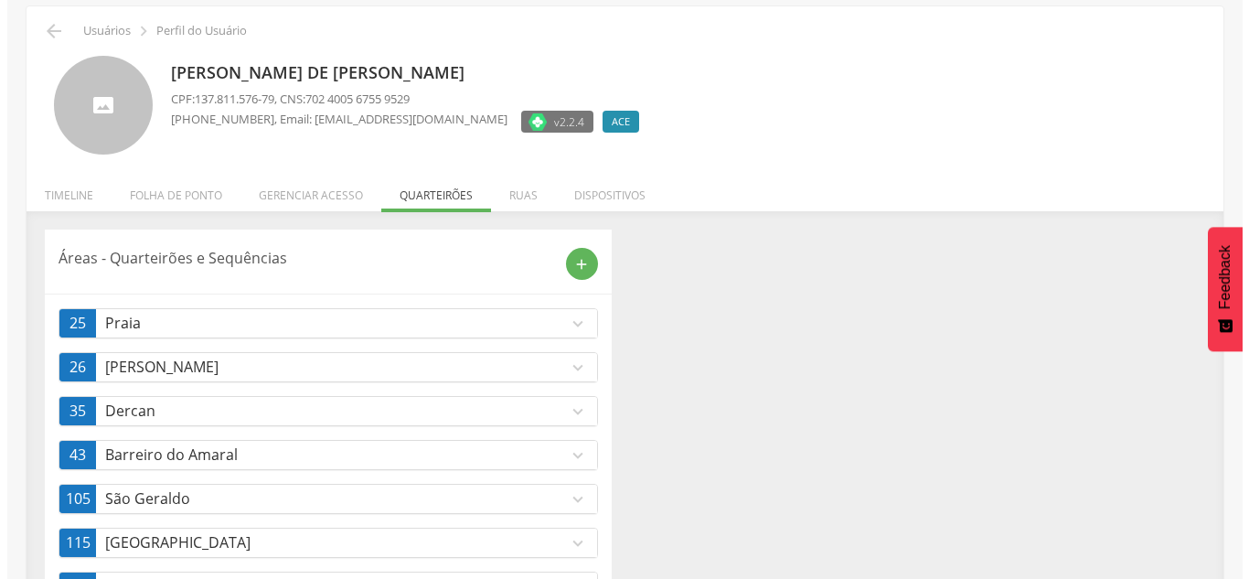
scroll to position [67, 0]
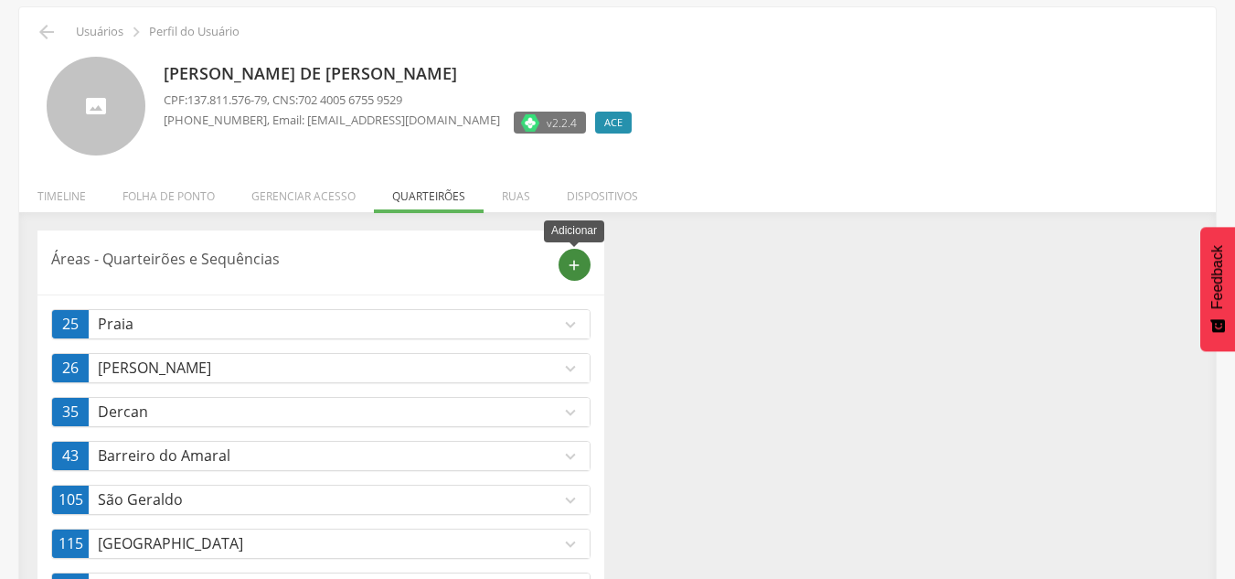
click at [578, 257] on icon "add" at bounding box center [574, 265] width 16 height 16
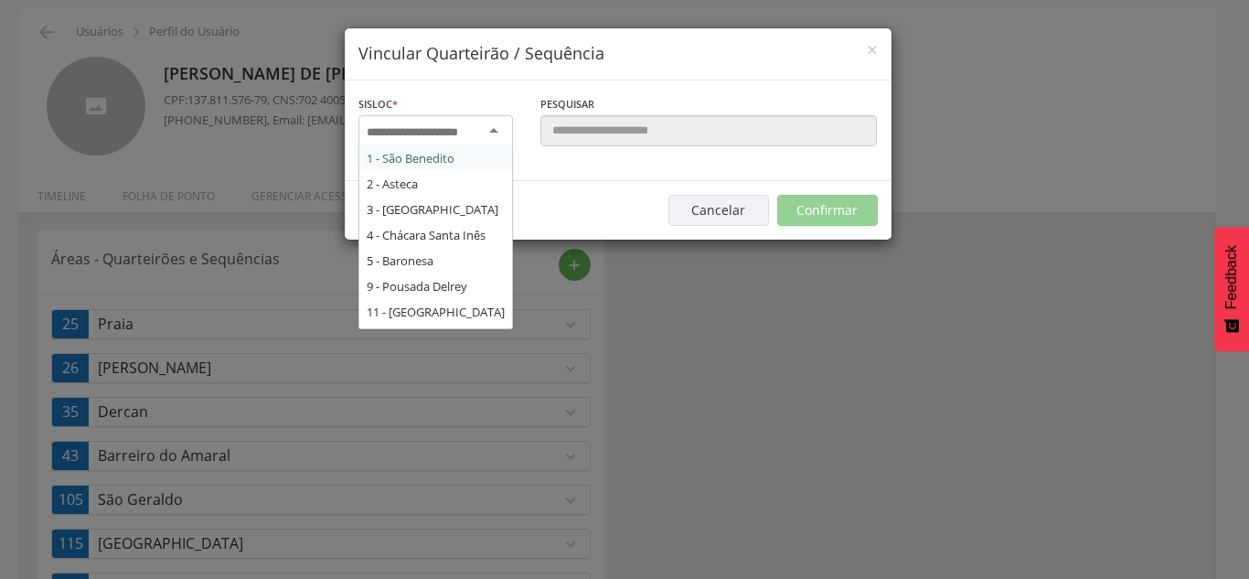
click at [463, 133] on input "select-one" at bounding box center [424, 132] width 115 height 16
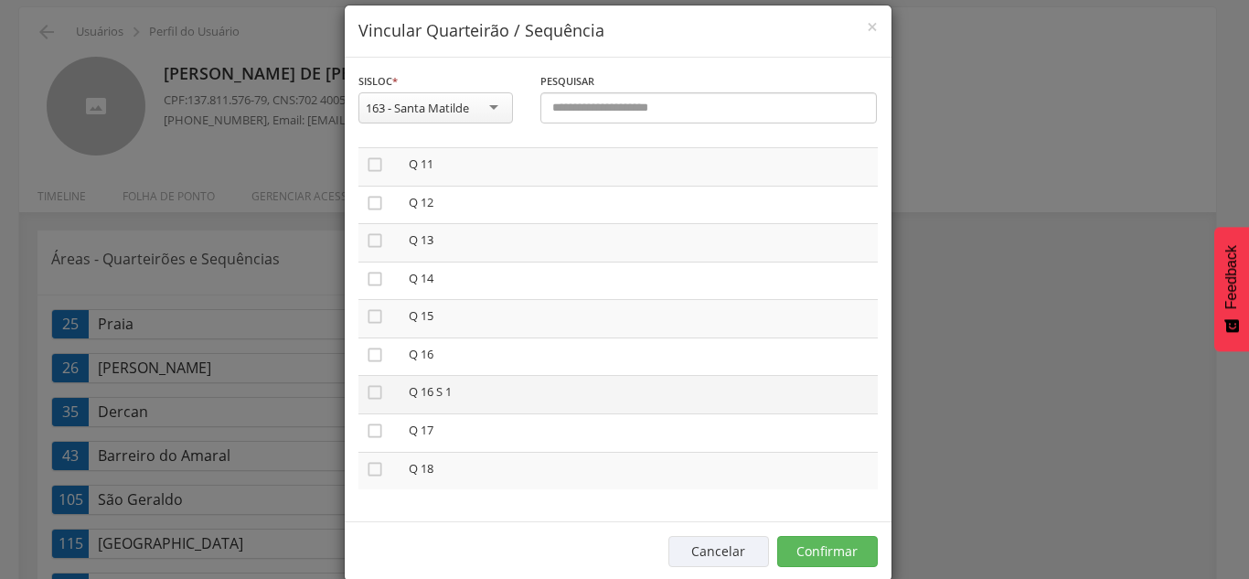
scroll to position [24, 0]
click at [371, 463] on icon "" at bounding box center [375, 468] width 18 height 18
click at [841, 549] on button "Confirmar" at bounding box center [827, 550] width 101 height 31
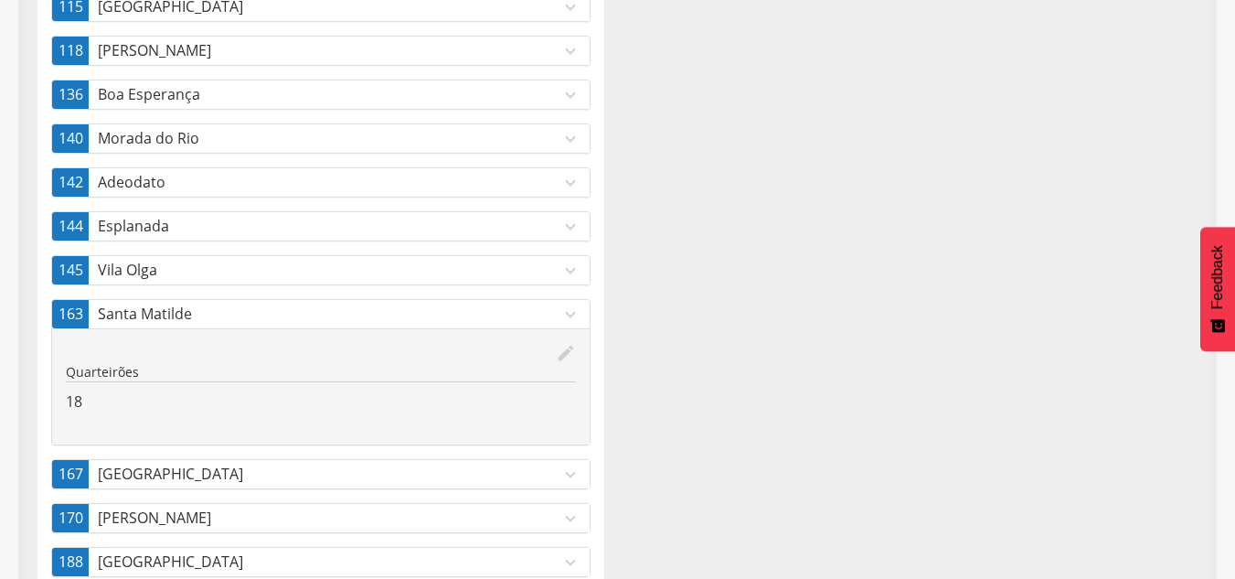
scroll to position [653, 0]
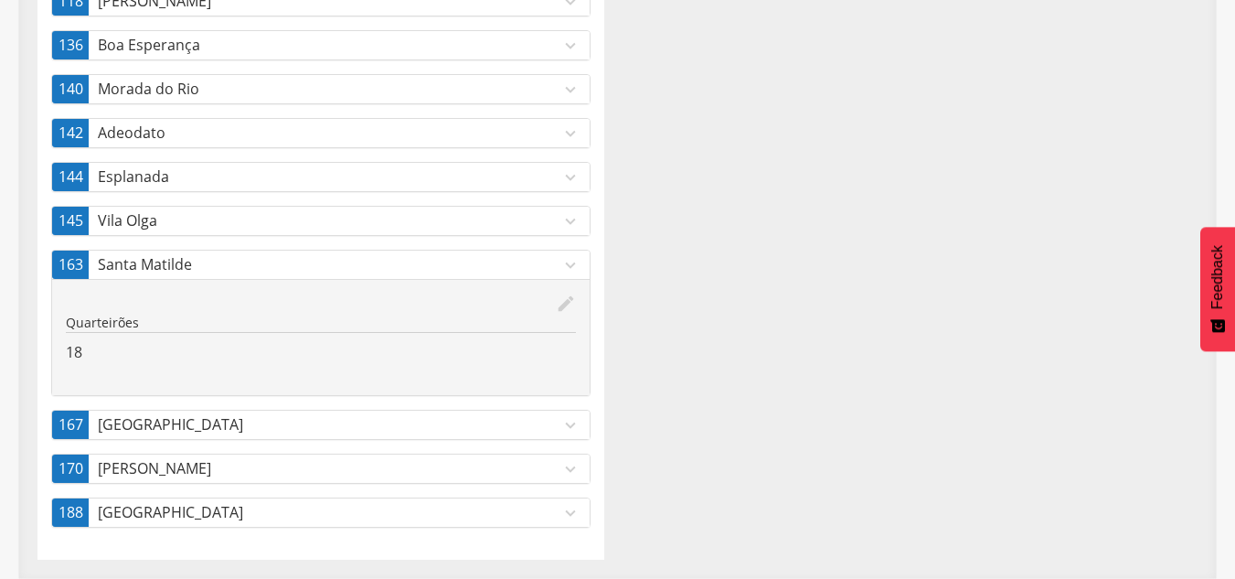
click at [183, 259] on p "Santa Matilde" at bounding box center [329, 264] width 463 height 21
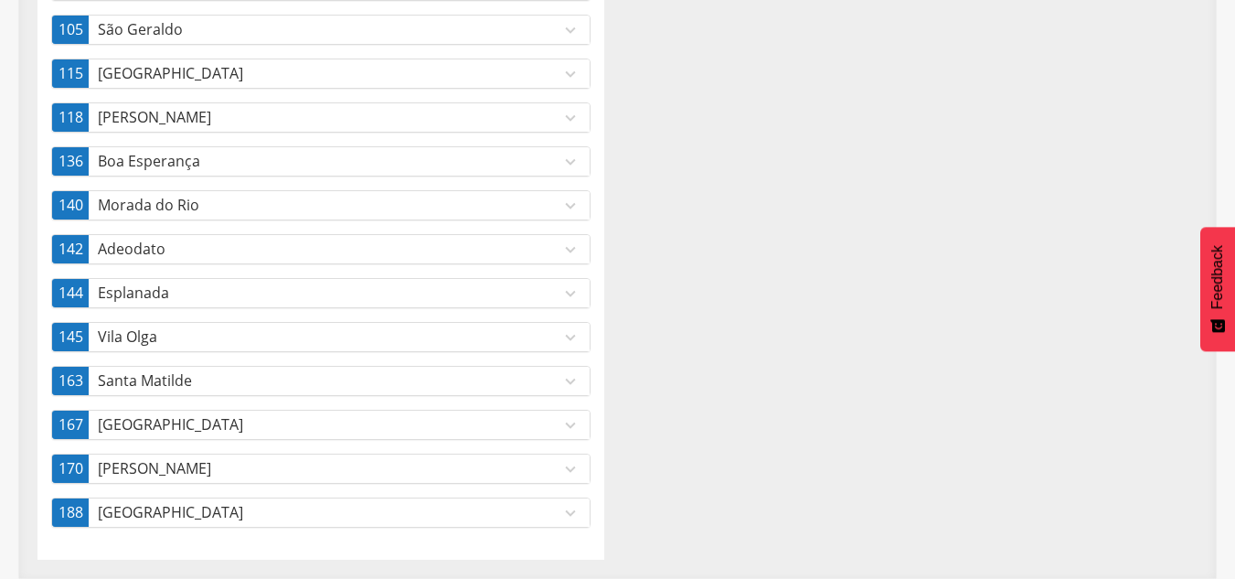
click at [122, 379] on p "Santa Matilde" at bounding box center [329, 380] width 463 height 21
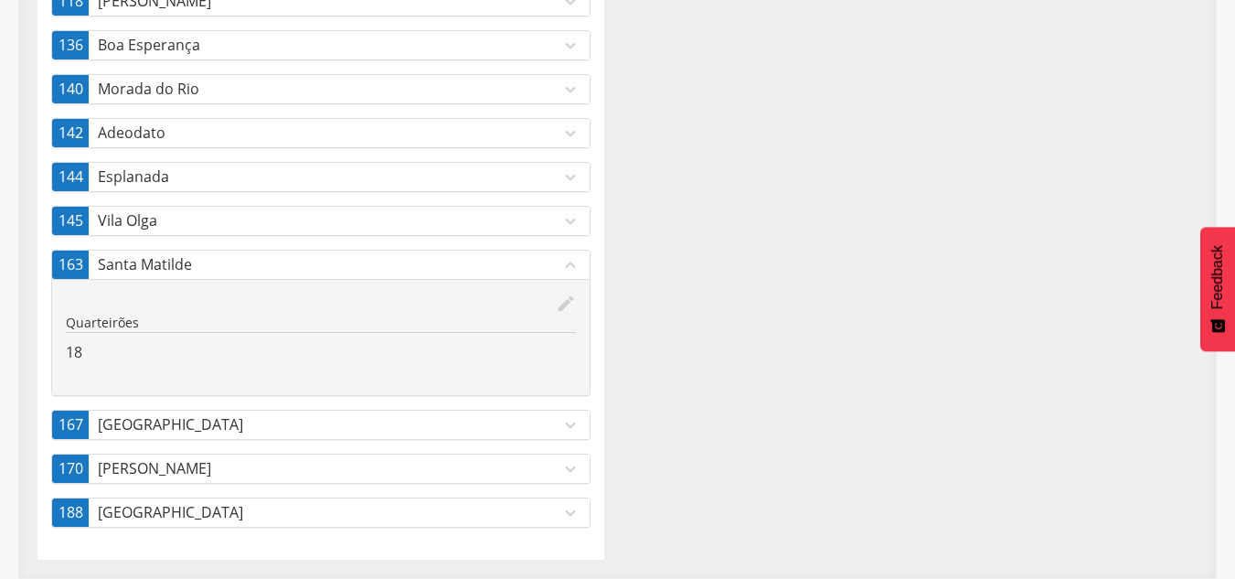
click at [79, 265] on span "163" at bounding box center [71, 264] width 25 height 21
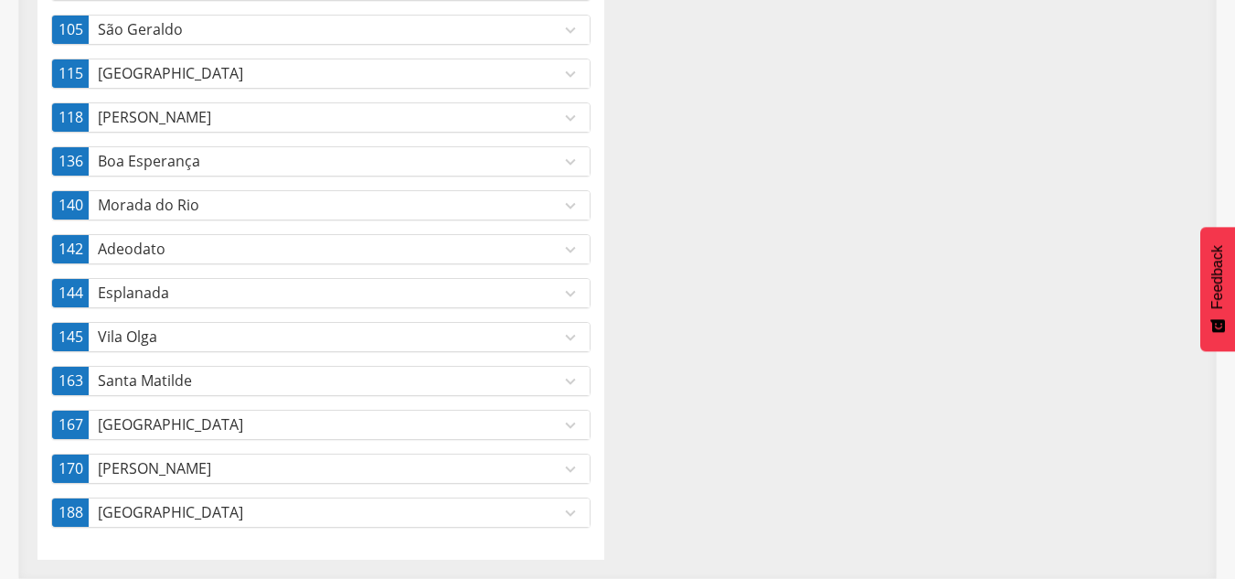
click at [66, 377] on span "163" at bounding box center [71, 380] width 25 height 21
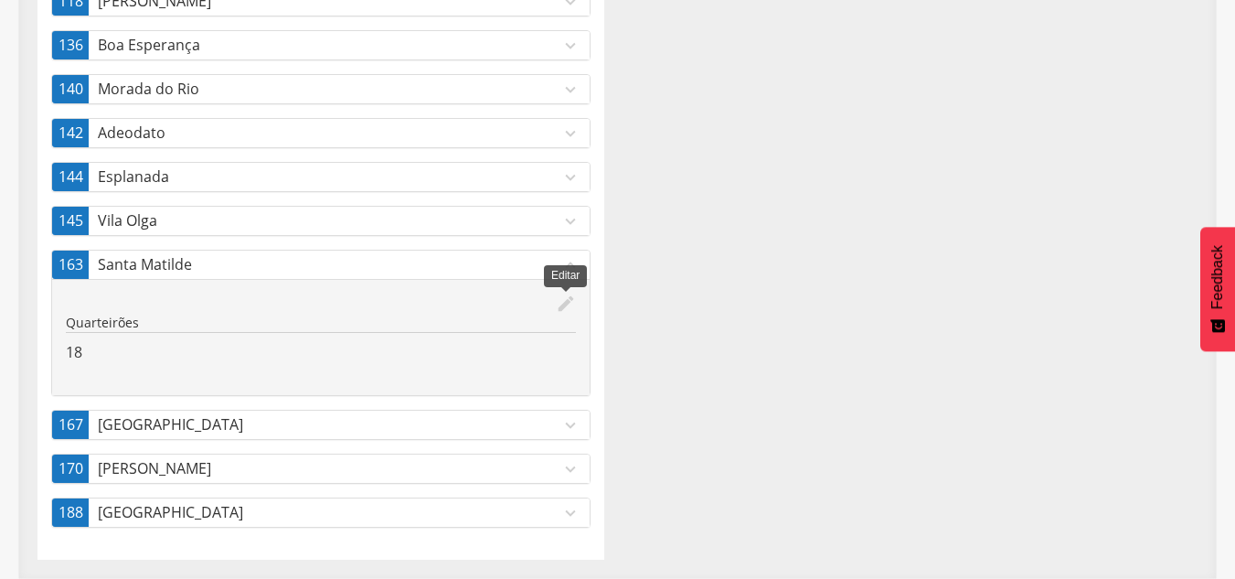
click at [564, 303] on icon "edit" at bounding box center [566, 303] width 20 height 20
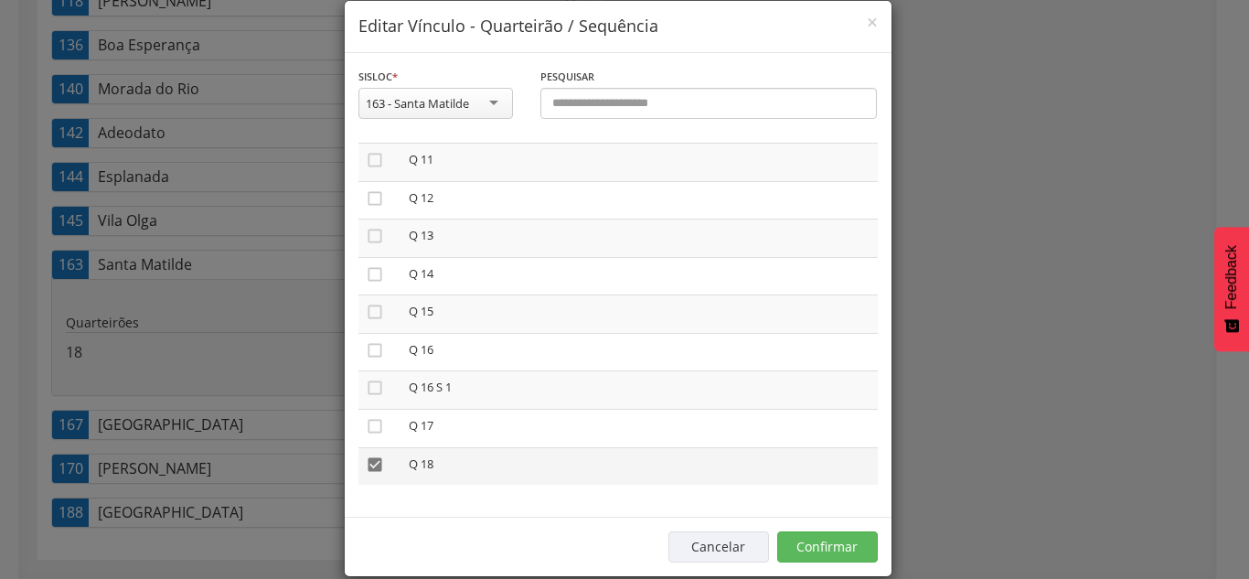
scroll to position [53, 0]
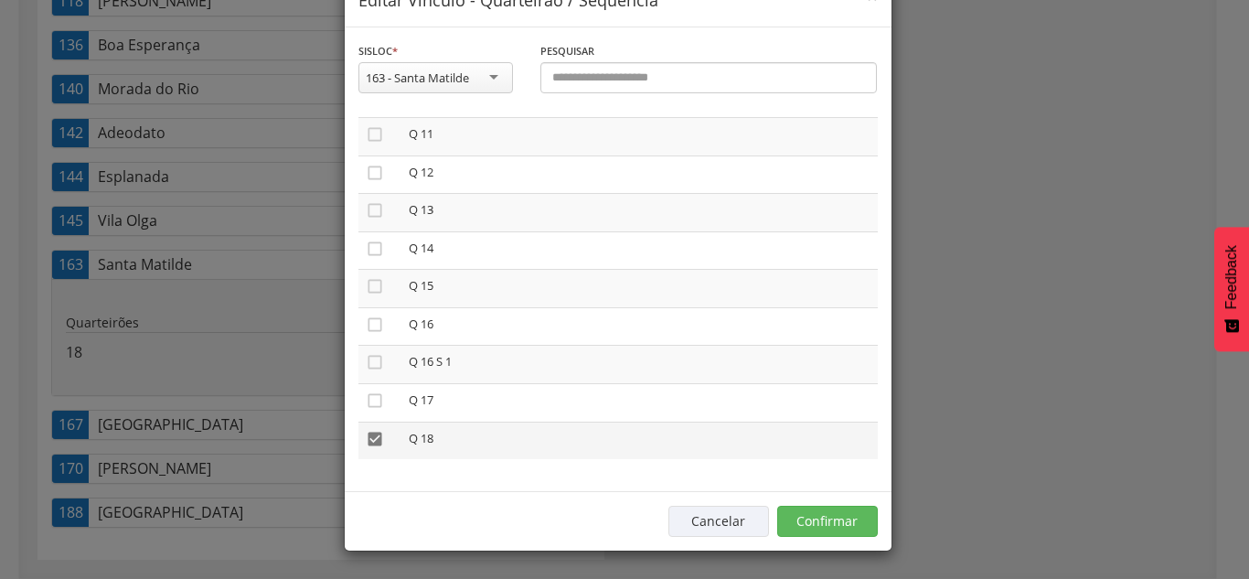
click at [367, 443] on icon "" at bounding box center [375, 439] width 18 height 18
click at [846, 518] on button "Confirmar" at bounding box center [827, 520] width 101 height 31
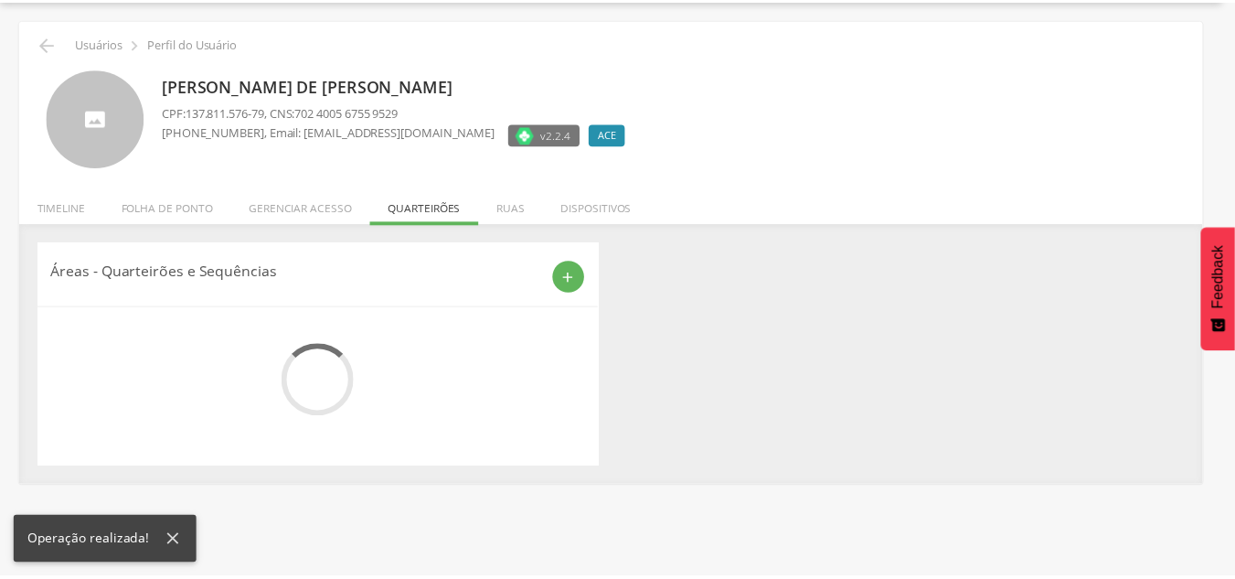
scroll to position [609, 0]
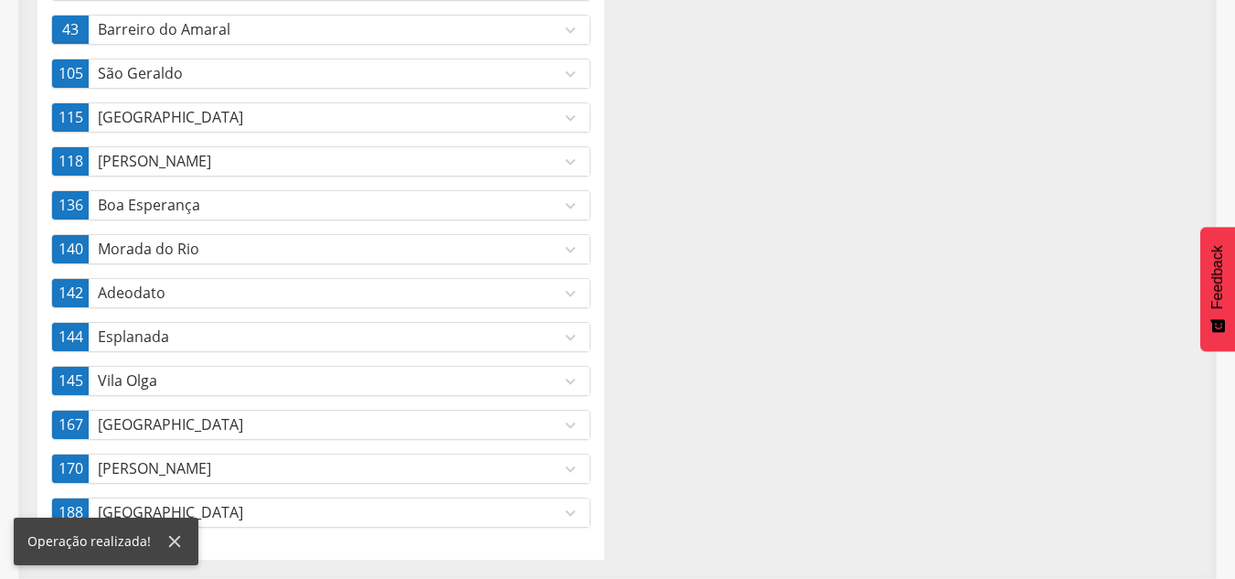
click at [732, 348] on div "Áreas - Quarteirões e Sequências add 25 Praia expand_more edit Quarteirões 1, 2…" at bounding box center [617, 123] width 1187 height 871
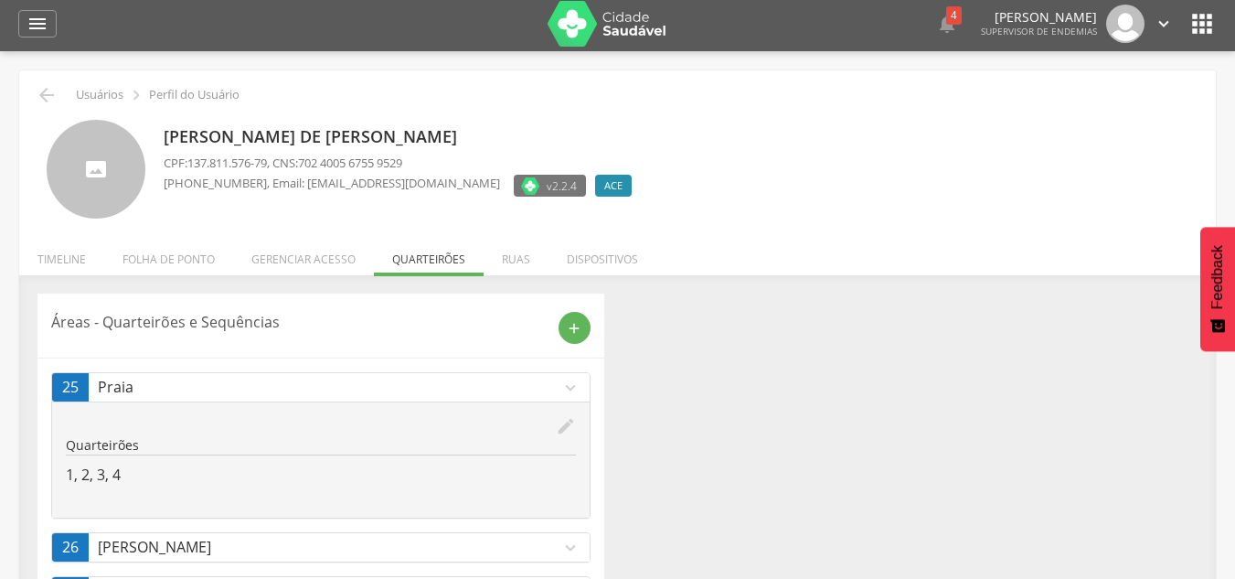
scroll to position [0, 0]
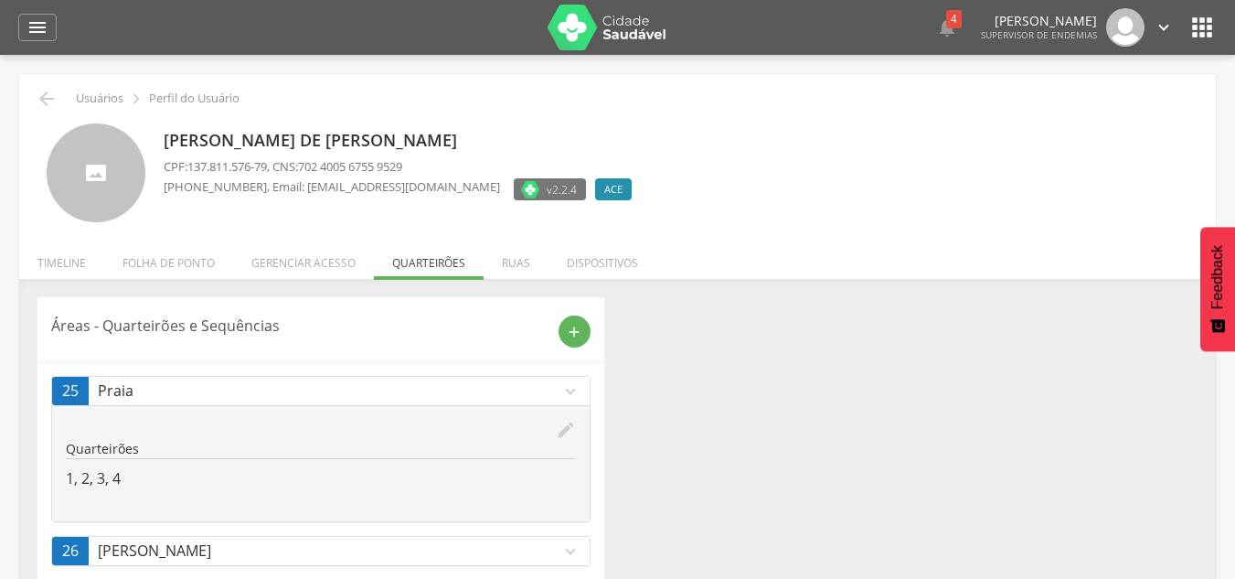
click at [484, 398] on p "Praia" at bounding box center [329, 390] width 463 height 21
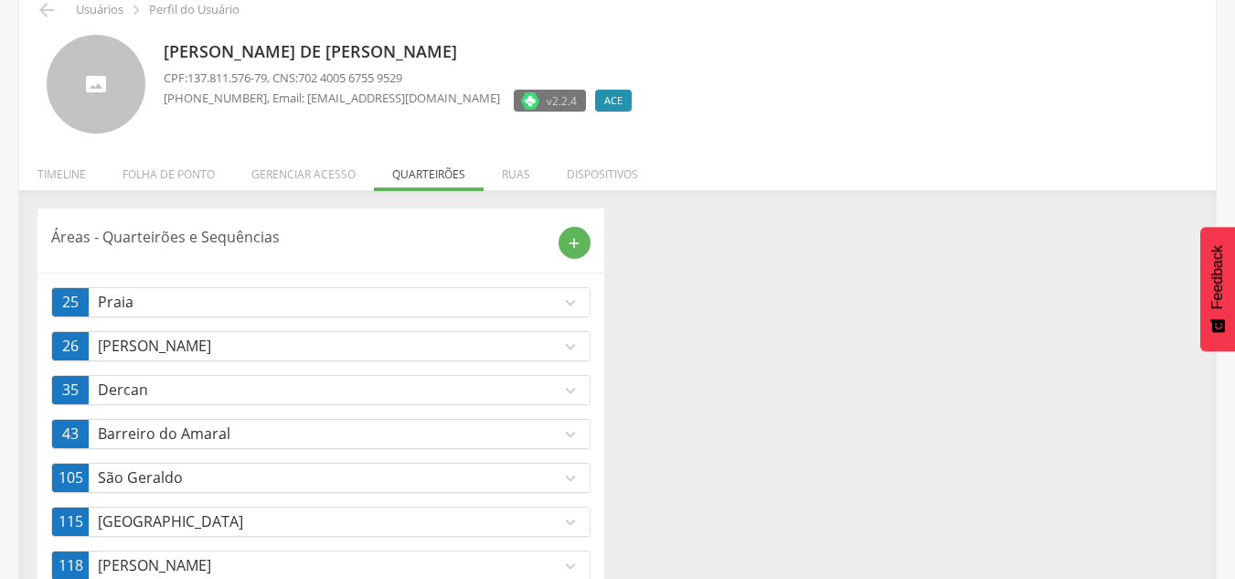
scroll to position [90, 0]
click at [518, 162] on li "Ruas" at bounding box center [516, 168] width 65 height 43
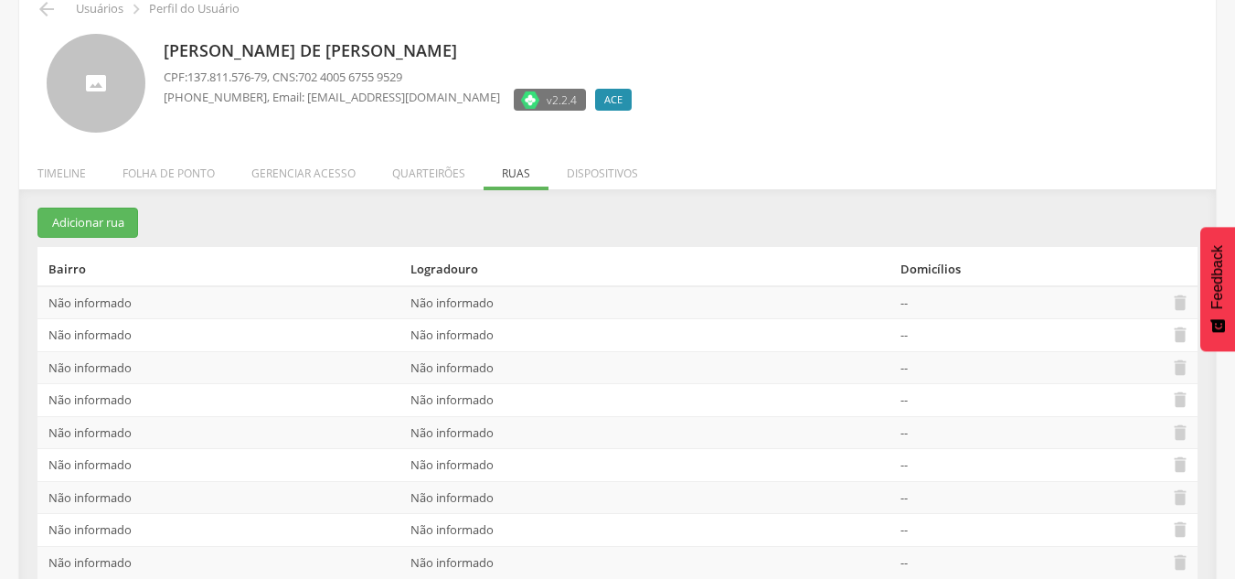
scroll to position [90, 0]
click at [109, 212] on button "Adicionar rua" at bounding box center [87, 222] width 101 height 30
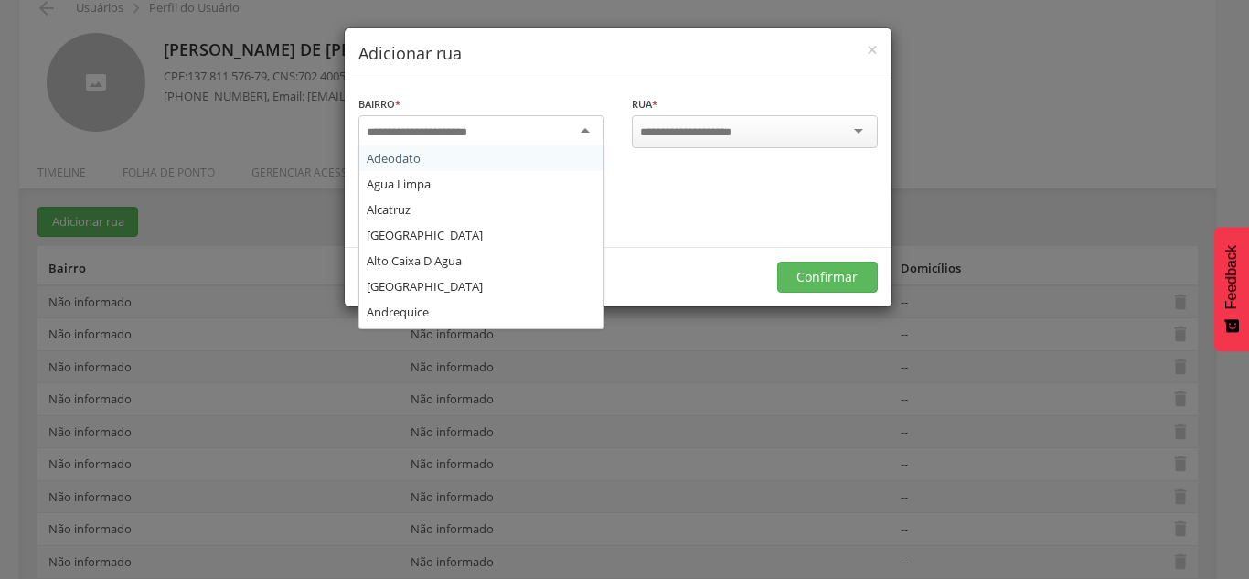
click at [390, 120] on div at bounding box center [481, 131] width 246 height 33
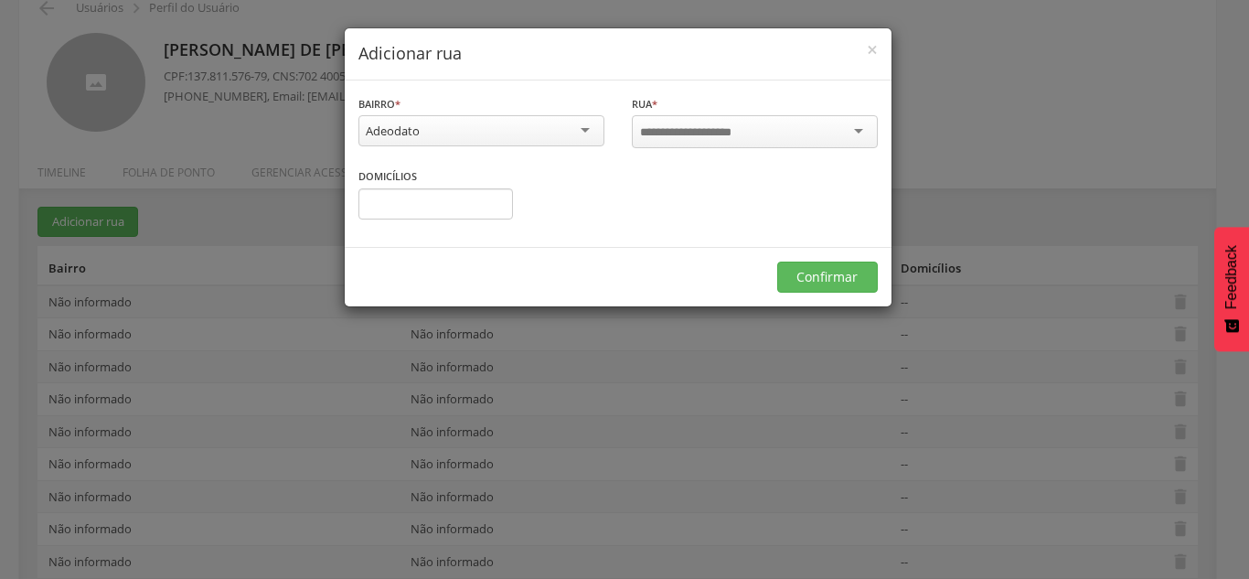
click at [684, 126] on input "select-one" at bounding box center [698, 132] width 116 height 16
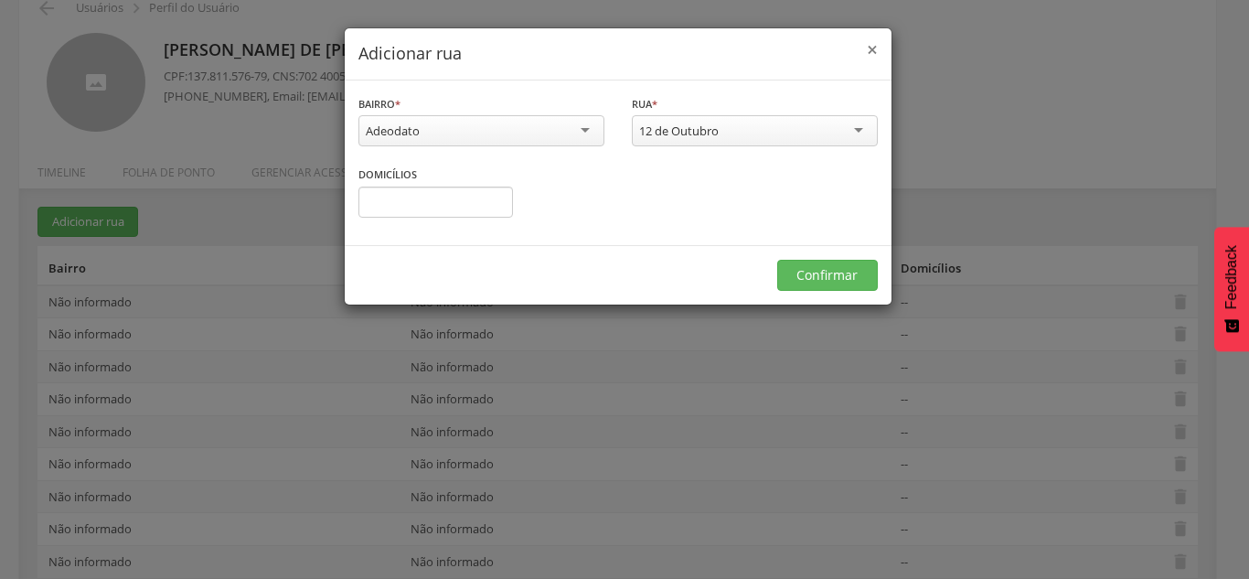
click at [871, 48] on span "×" at bounding box center [872, 50] width 11 height 26
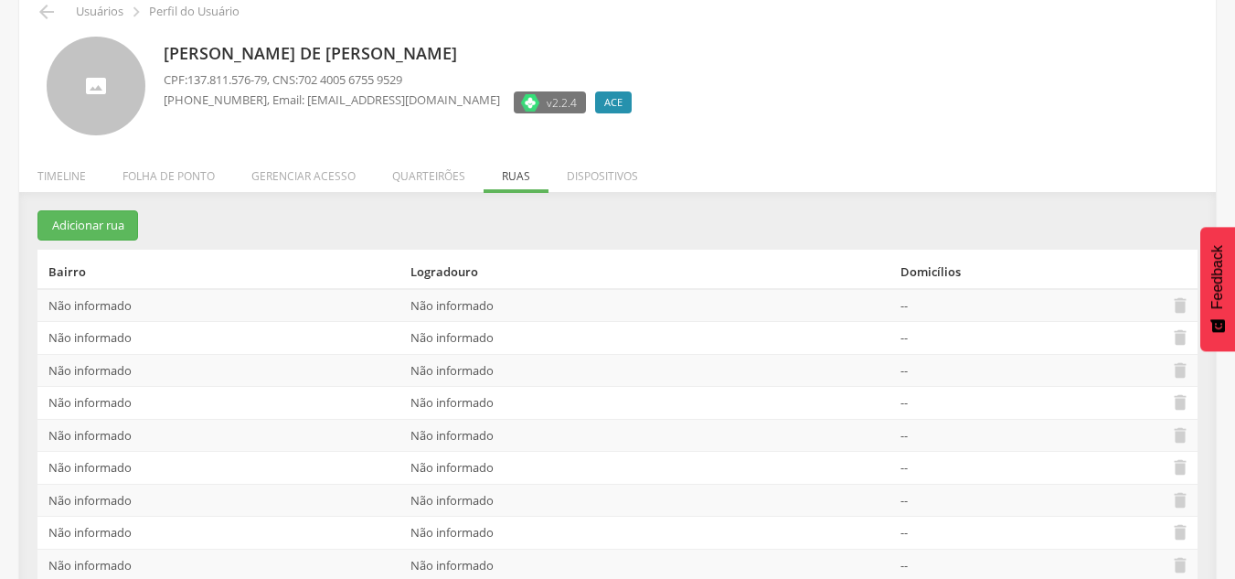
scroll to position [0, 0]
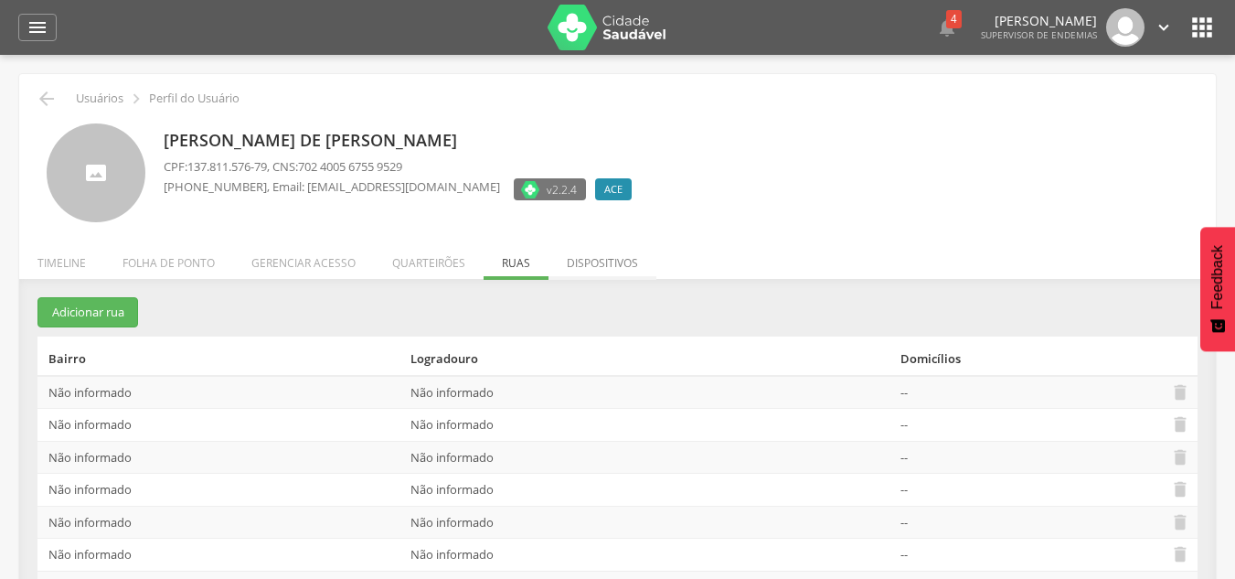
click at [593, 266] on li "Dispositivos" at bounding box center [602, 258] width 108 height 43
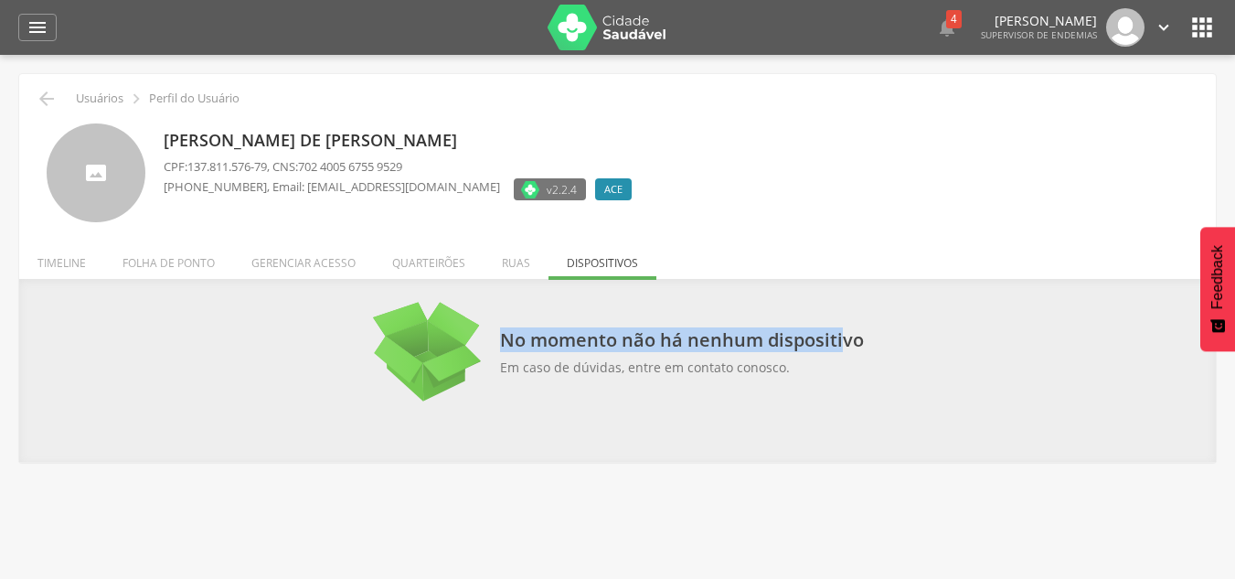
drag, startPoint x: 494, startPoint y: 346, endPoint x: 839, endPoint y: 345, distance: 345.5
click at [841, 346] on div "No momento não há nenhum dispositivo Em caso de dúvidas, entre em contato conos…" at bounding box center [618, 352] width 492 height 110
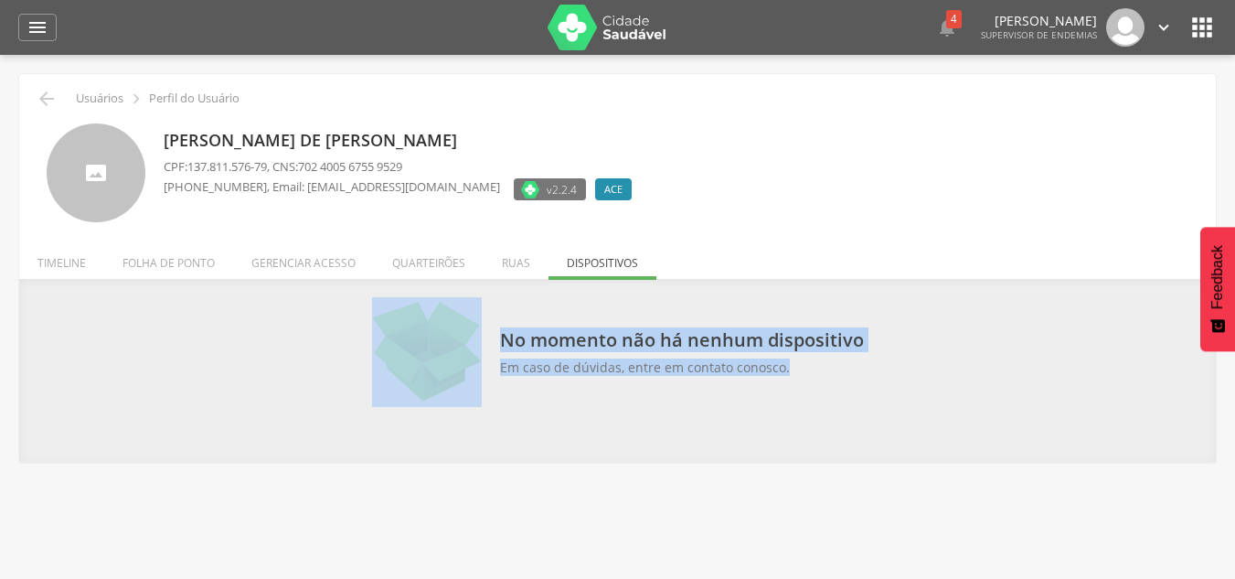
drag, startPoint x: 796, startPoint y: 375, endPoint x: 430, endPoint y: 326, distance: 369.7
click at [487, 328] on div "No momento não há nenhum dispositivo Em caso de dúvidas, entre em contato conos…" at bounding box center [618, 352] width 492 height 110
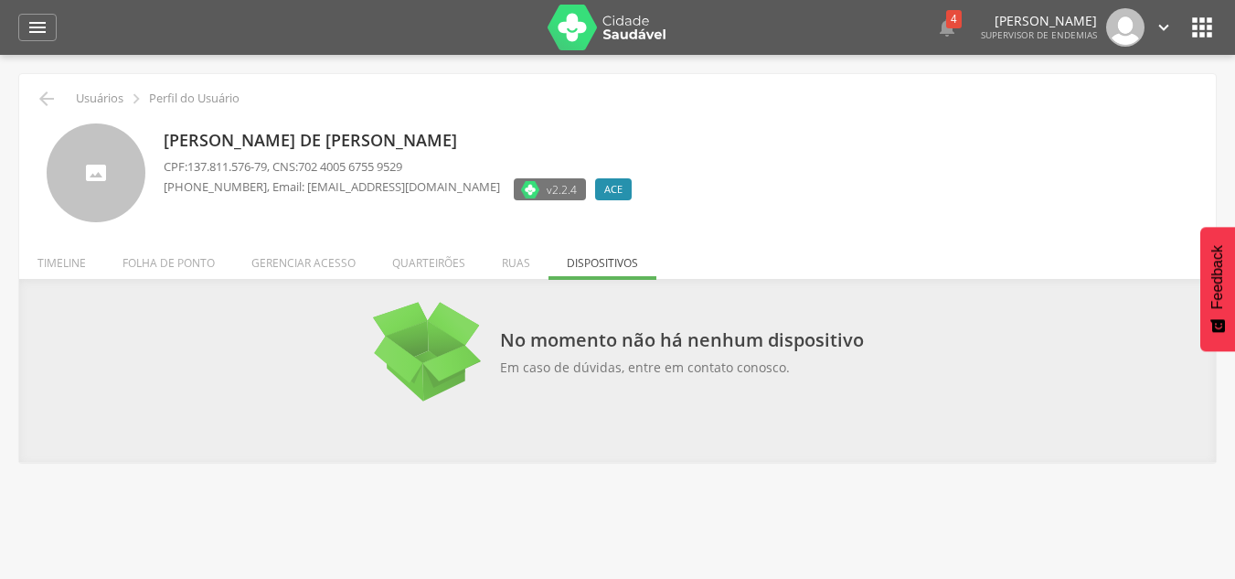
click at [283, 301] on section "No momento não há nenhum dispositivo Em caso de dúvidas, entre em contato conos…" at bounding box center [617, 352] width 1160 height 110
click at [1208, 32] on icon "" at bounding box center [1201, 27] width 29 height 29
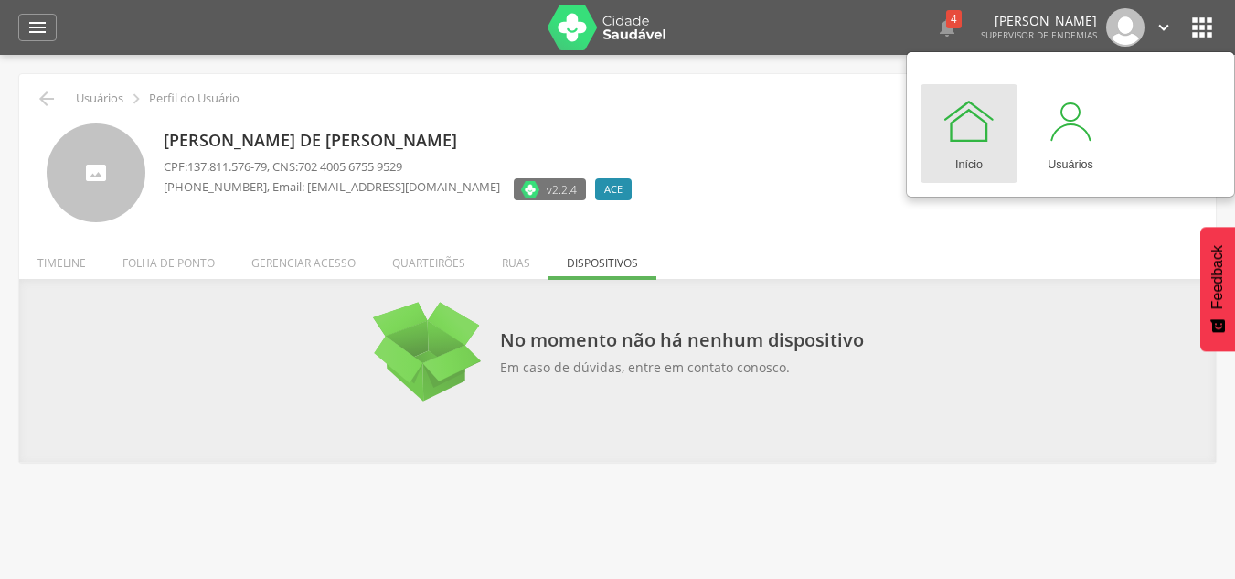
click at [844, 116] on div "Acauan Iero de Paula Marcal CPF: 137.811.576-79 , CNS: 702 4005 6755 9529 (31) …" at bounding box center [617, 166] width 1169 height 113
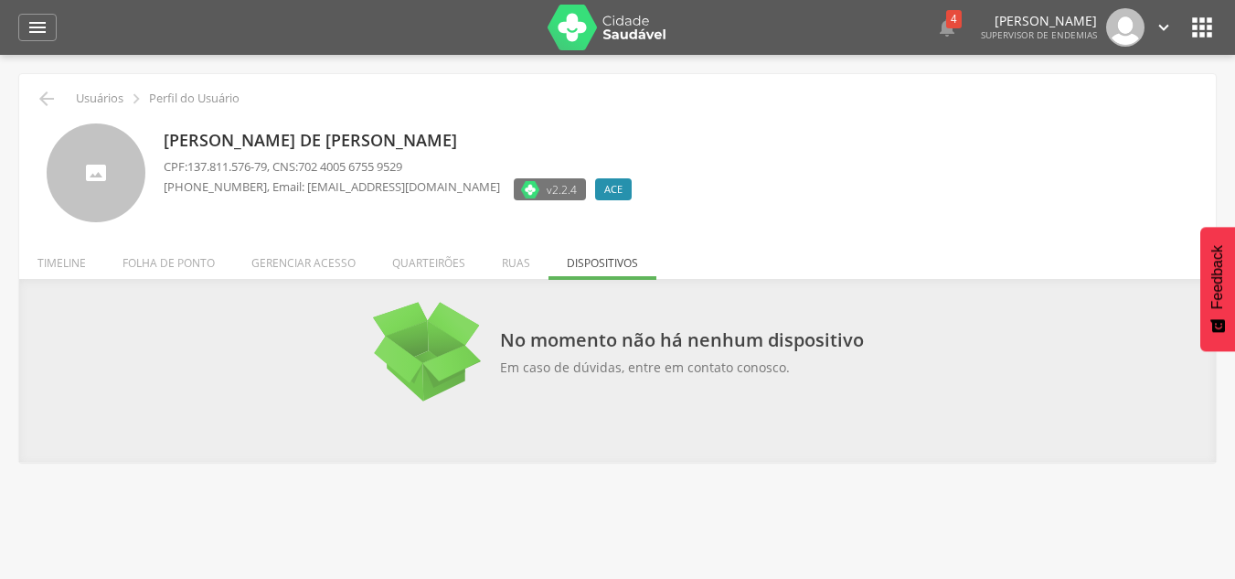
click at [1196, 31] on icon "" at bounding box center [1201, 27] width 29 height 29
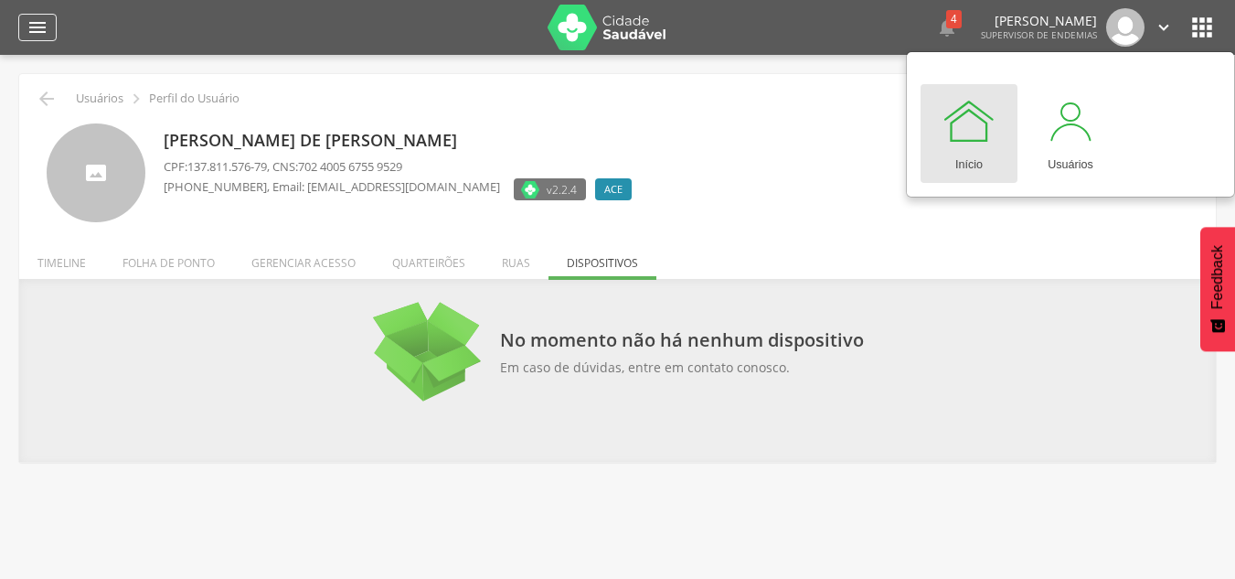
click at [45, 18] on icon "" at bounding box center [38, 27] width 22 height 22
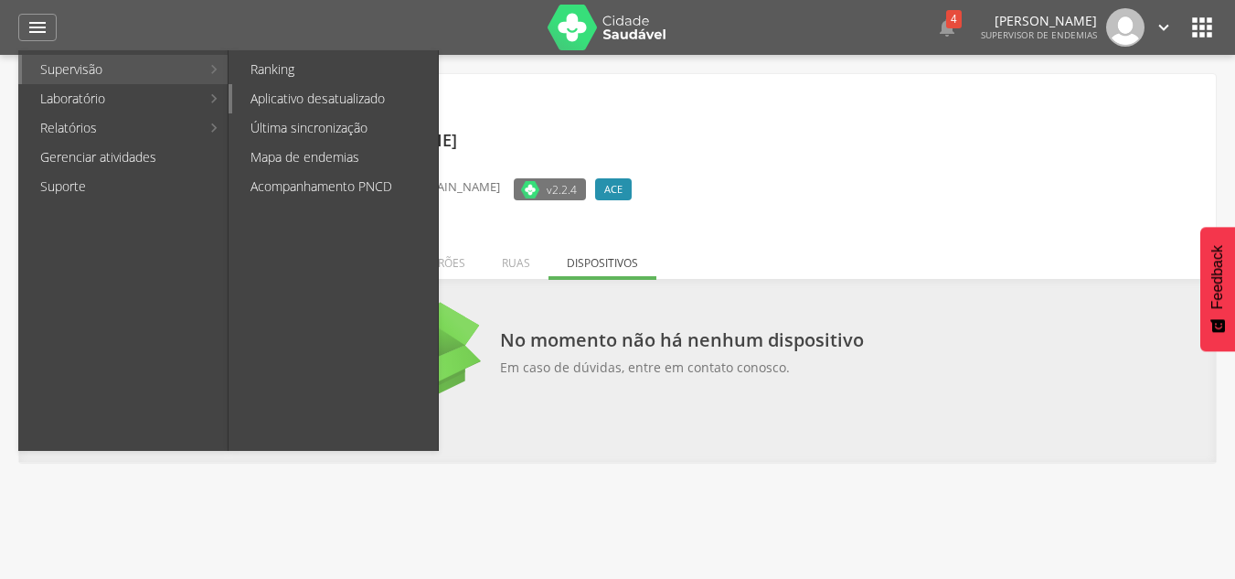
click at [346, 103] on link "Aplicativo desatualizado" at bounding box center [335, 98] width 206 height 29
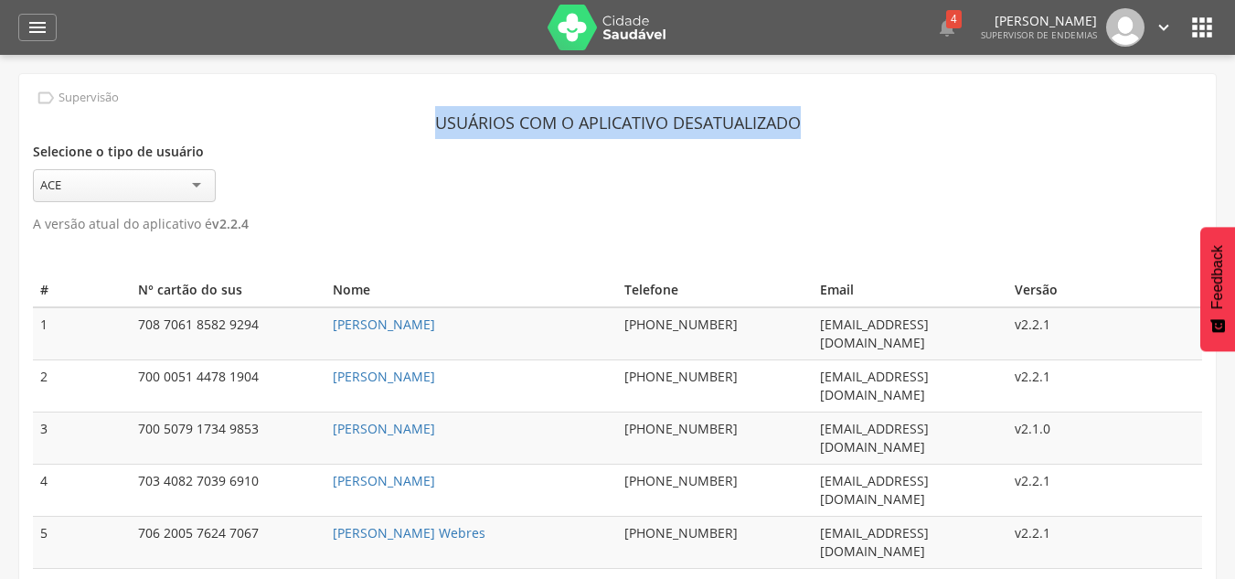
drag, startPoint x: 23, startPoint y: 149, endPoint x: 137, endPoint y: 137, distance: 114.9
click at [132, 135] on div " Supervisão Usuários com o aplicativo desatualizado Selecione o tipo de usuári…" at bounding box center [617, 415] width 1197 height 682
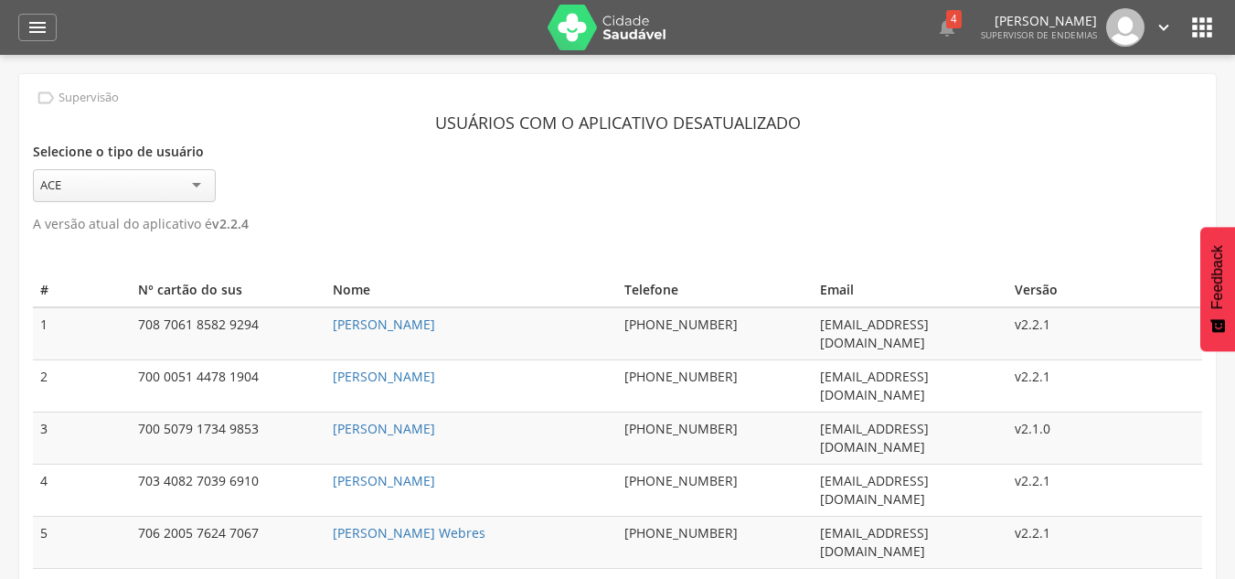
click at [237, 147] on div "Selecione o tipo de usuário *** ACE" at bounding box center [617, 170] width 1169 height 63
drag, startPoint x: 35, startPoint y: 226, endPoint x: 220, endPoint y: 216, distance: 185.8
click at [195, 218] on p "A versão atual do aplicativo é v 2.2.4" at bounding box center [617, 224] width 1169 height 26
drag, startPoint x: 215, startPoint y: 221, endPoint x: 252, endPoint y: 220, distance: 37.5
click at [239, 224] on strong "v 2.2.4" at bounding box center [230, 223] width 37 height 17
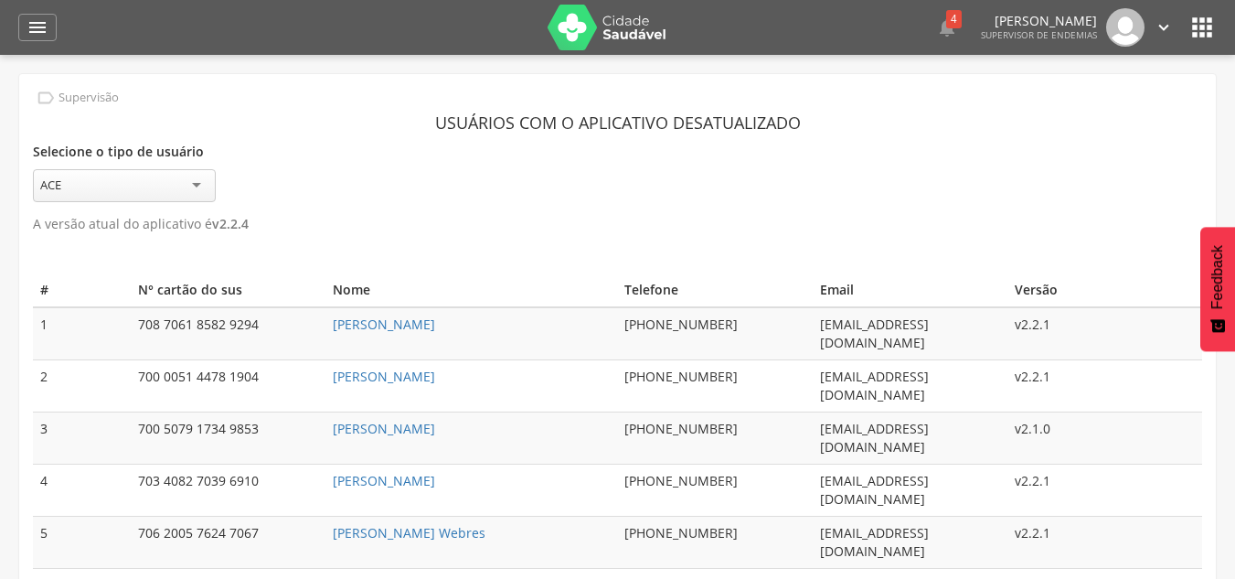
click at [253, 219] on p "A versão atual do aplicativo é v 2.2.4" at bounding box center [617, 224] width 1169 height 26
drag, startPoint x: 288, startPoint y: 227, endPoint x: 45, endPoint y: 228, distance: 243.2
click at [35, 222] on p "A versão atual do aplicativo é v 2.2.4" at bounding box center [617, 224] width 1169 height 26
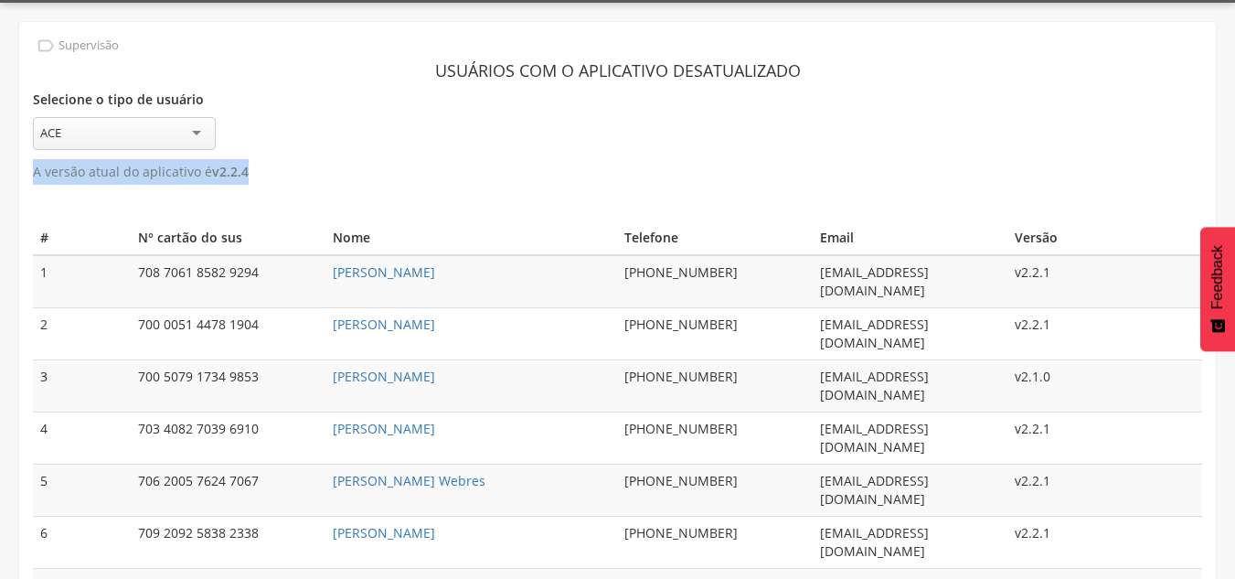
scroll to position [55, 0]
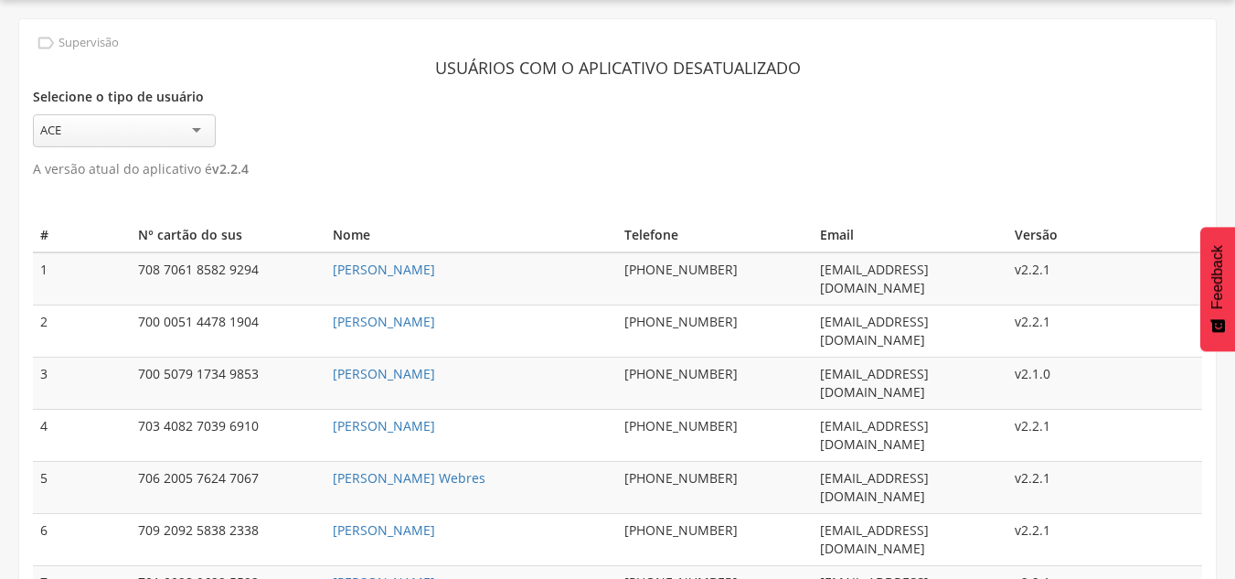
click at [179, 305] on td "700 0051 4478 1904" at bounding box center [228, 331] width 195 height 52
drag, startPoint x: 403, startPoint y: 271, endPoint x: 399, endPoint y: 176, distance: 95.2
click at [399, 176] on p "A versão atual do aplicativo é v 2.2.4" at bounding box center [617, 169] width 1169 height 26
drag, startPoint x: 314, startPoint y: 270, endPoint x: 435, endPoint y: 242, distance: 124.6
click at [469, 273] on tr "1 708 7061 8582 9294 Alice Marques Miranda (77) 7777-7777 acesantaluzia6@gmail.…" at bounding box center [617, 278] width 1169 height 53
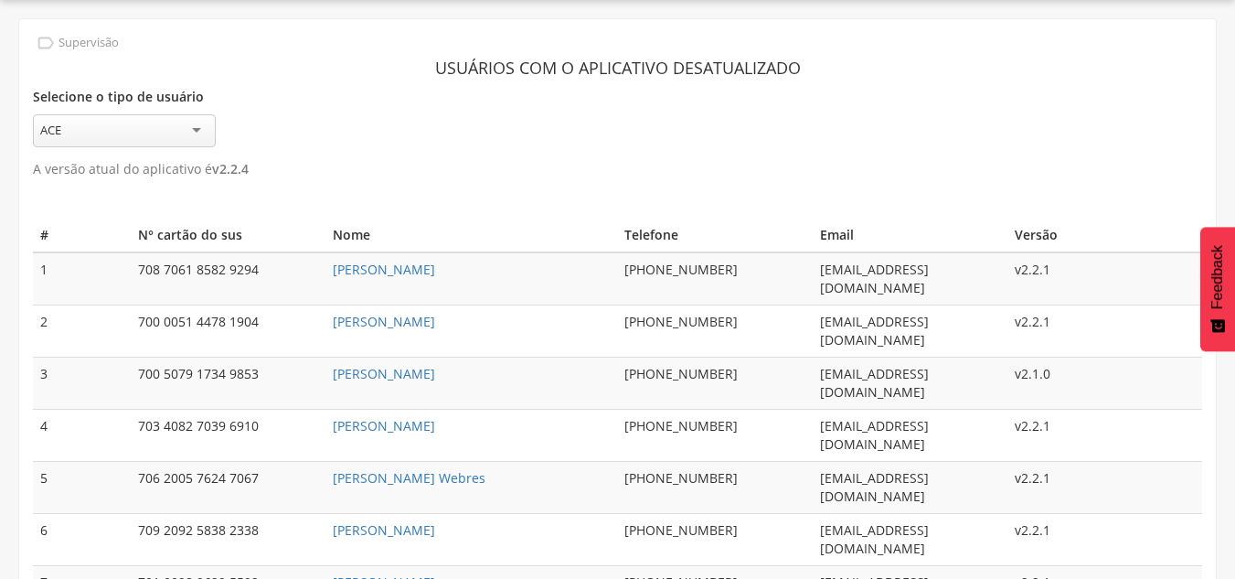
click at [353, 145] on section "Usuários com o aplicativo desatualizado Selecione o tipo de usuário *** ACE A v…" at bounding box center [617, 116] width 1169 height 131
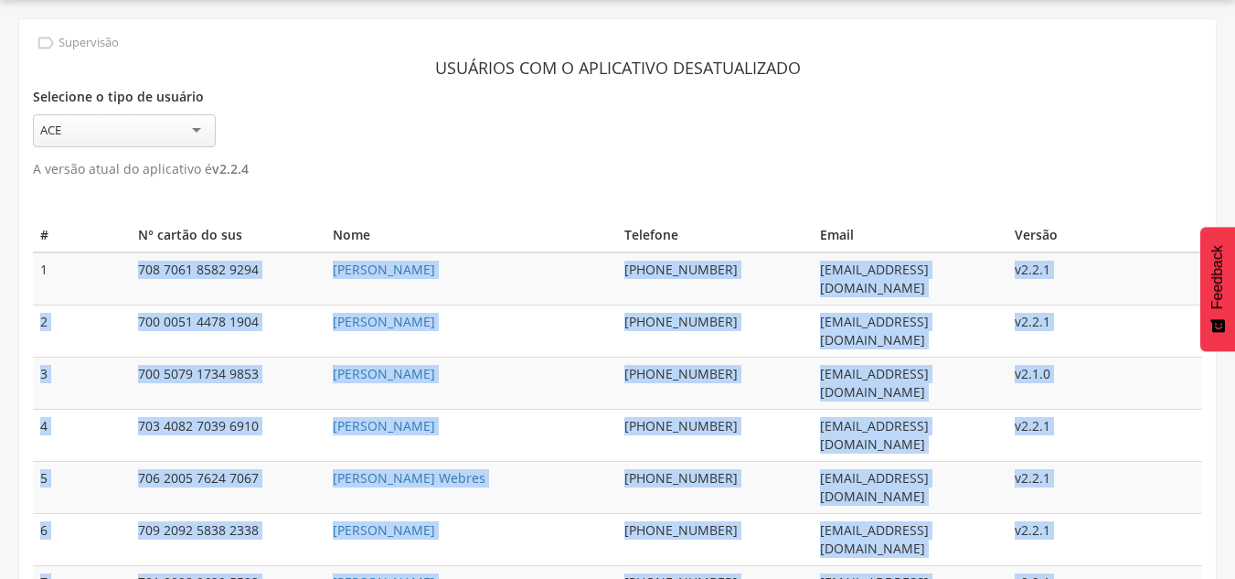
drag, startPoint x: 1012, startPoint y: 516, endPoint x: 44, endPoint y: 261, distance: 1001.3
click at [46, 260] on tbody "1 708 7061 8582 9294 Alice Marques Miranda (77) 7777-7777 acesantaluzia6@gmail.…" at bounding box center [617, 460] width 1169 height 417
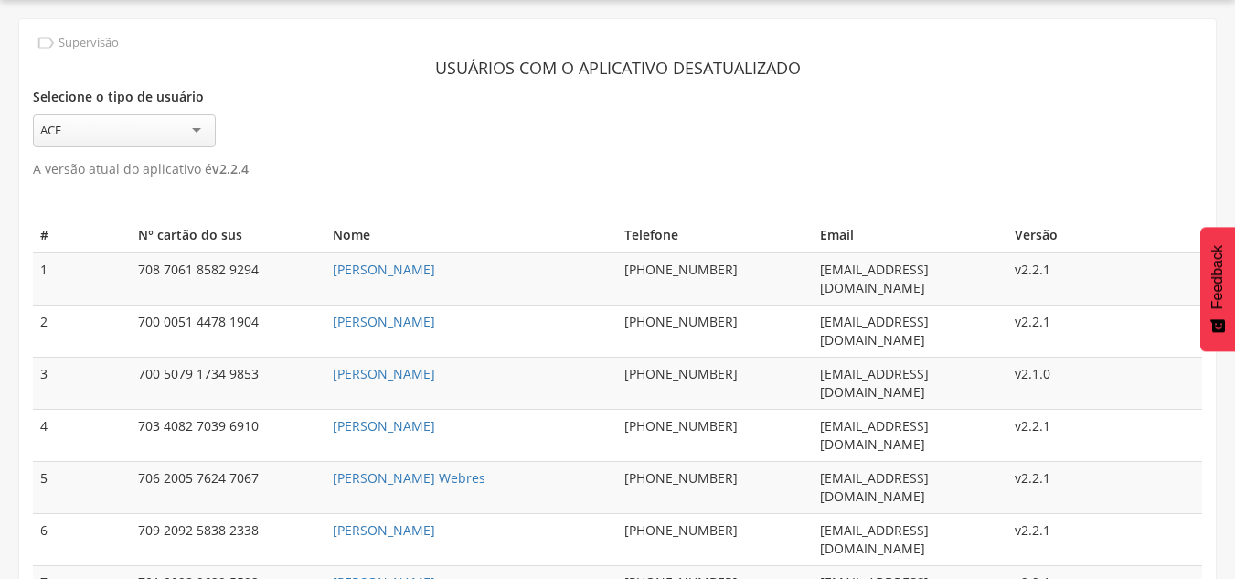
click at [33, 261] on td "1" at bounding box center [82, 278] width 98 height 53
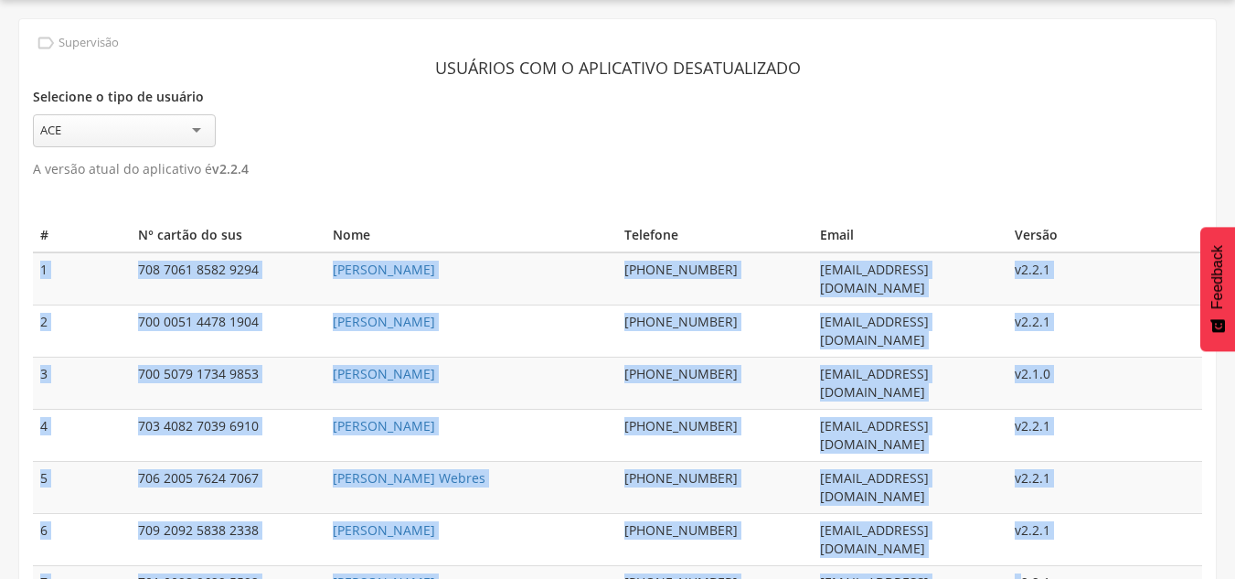
drag, startPoint x: 37, startPoint y: 267, endPoint x: 1024, endPoint y: 472, distance: 1007.3
click at [1024, 472] on tbody "1 708 7061 8582 9294 Alice Marques Miranda (77) 7777-7777 acesantaluzia6@gmail.…" at bounding box center [617, 460] width 1169 height 417
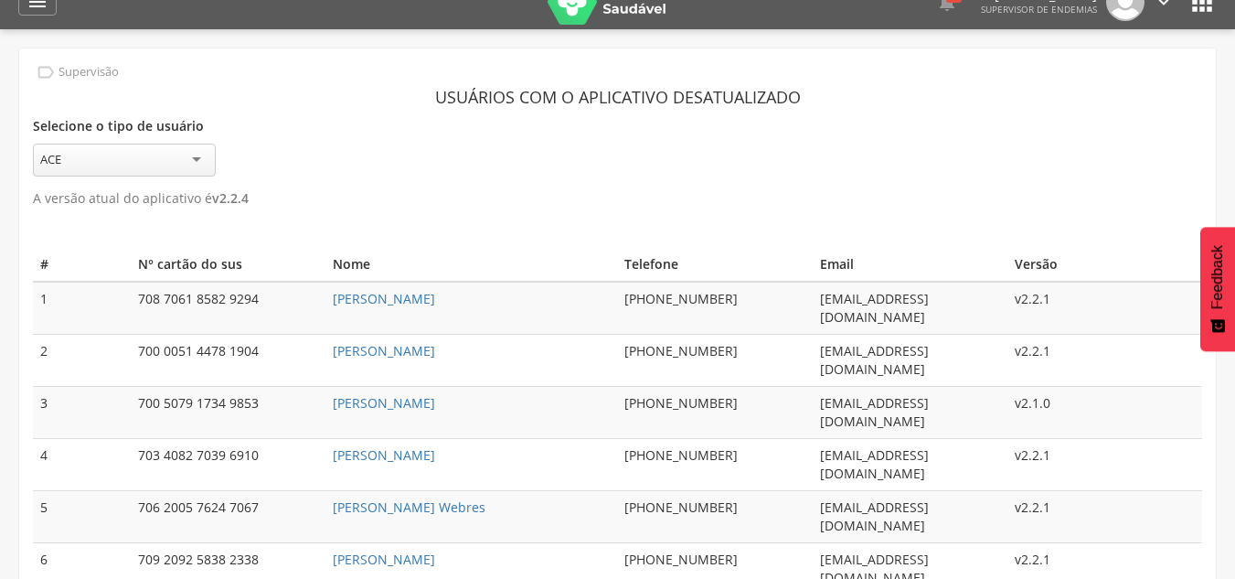
scroll to position [0, 0]
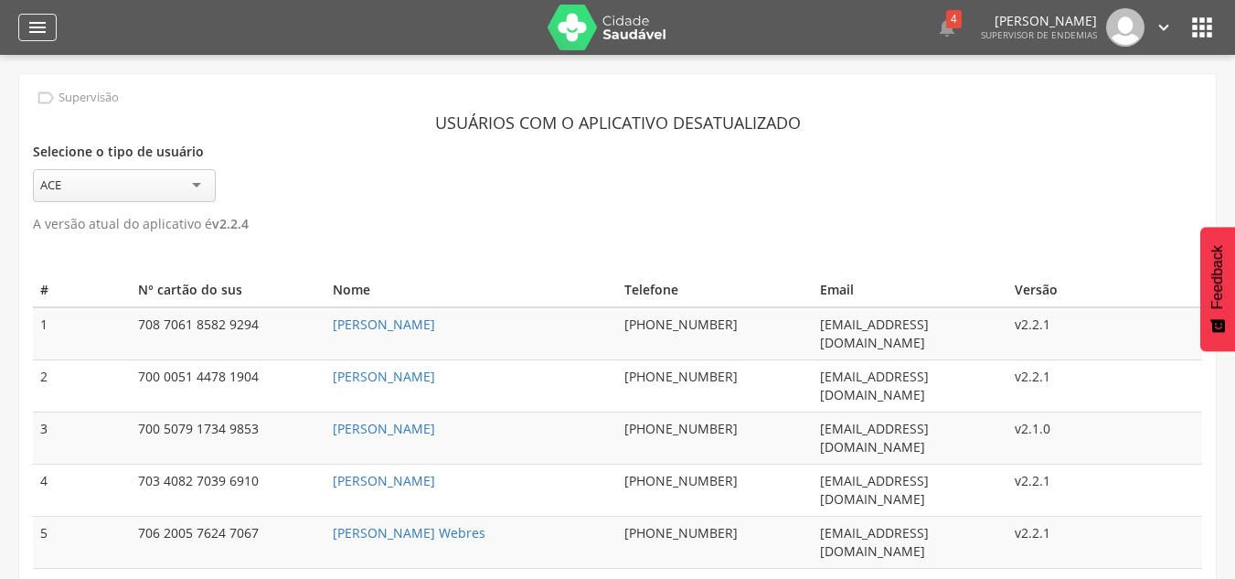
click at [47, 27] on icon "" at bounding box center [38, 27] width 22 height 22
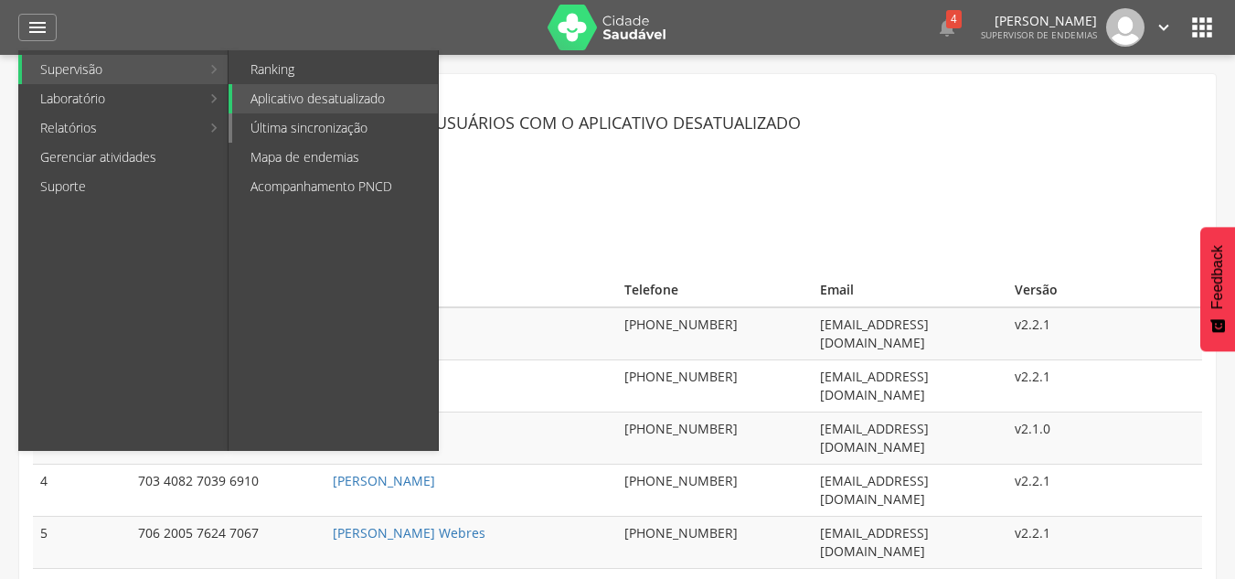
click at [294, 130] on link "Última sincronização" at bounding box center [335, 127] width 206 height 29
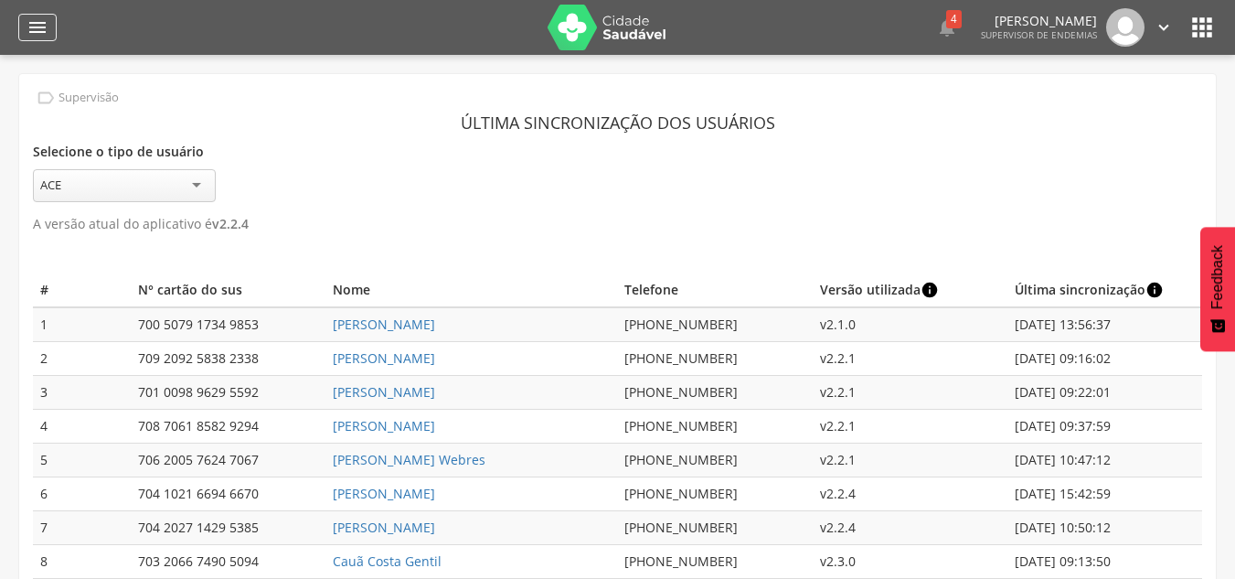
click at [51, 27] on div "" at bounding box center [37, 27] width 38 height 27
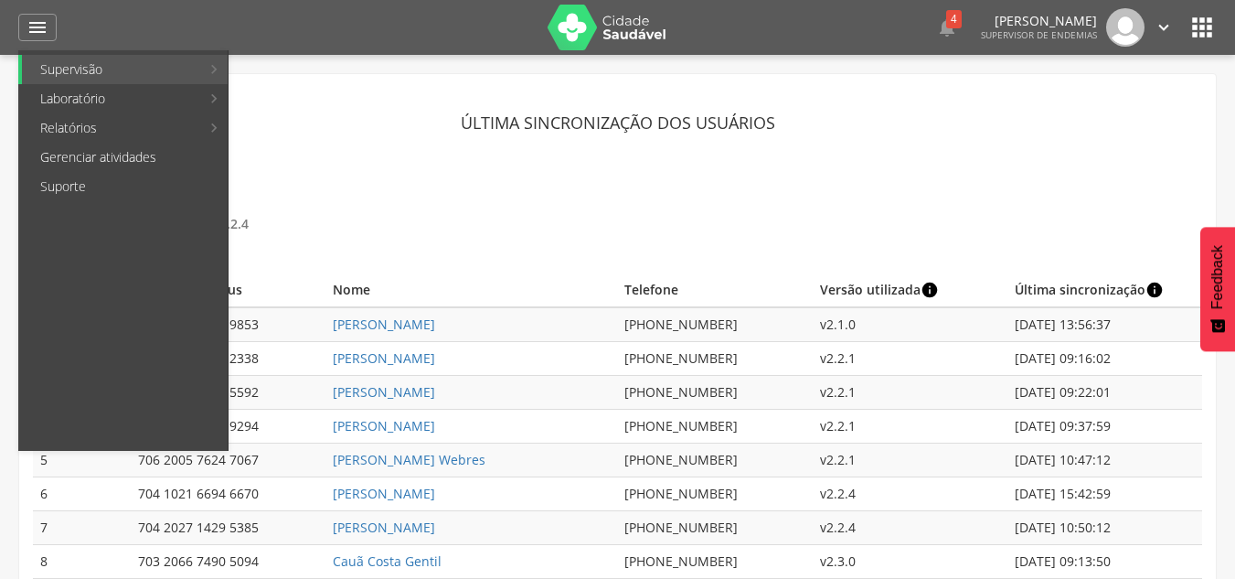
click at [325, 101] on link "Aplicativo desatualizado" at bounding box center [335, 98] width 206 height 29
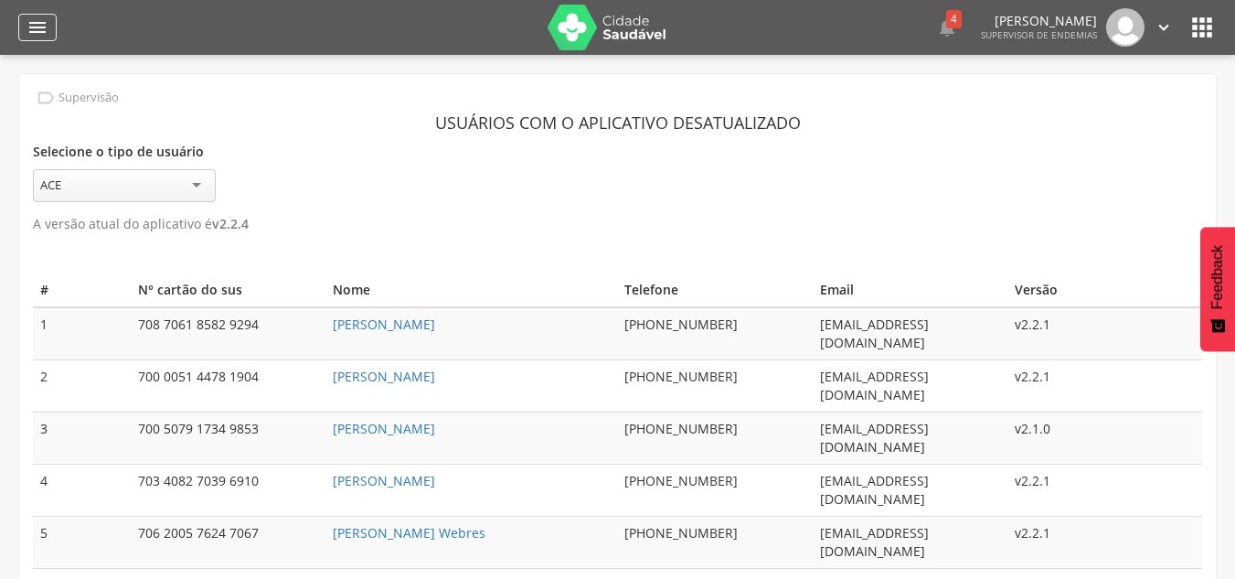
click at [42, 25] on icon "" at bounding box center [38, 27] width 22 height 22
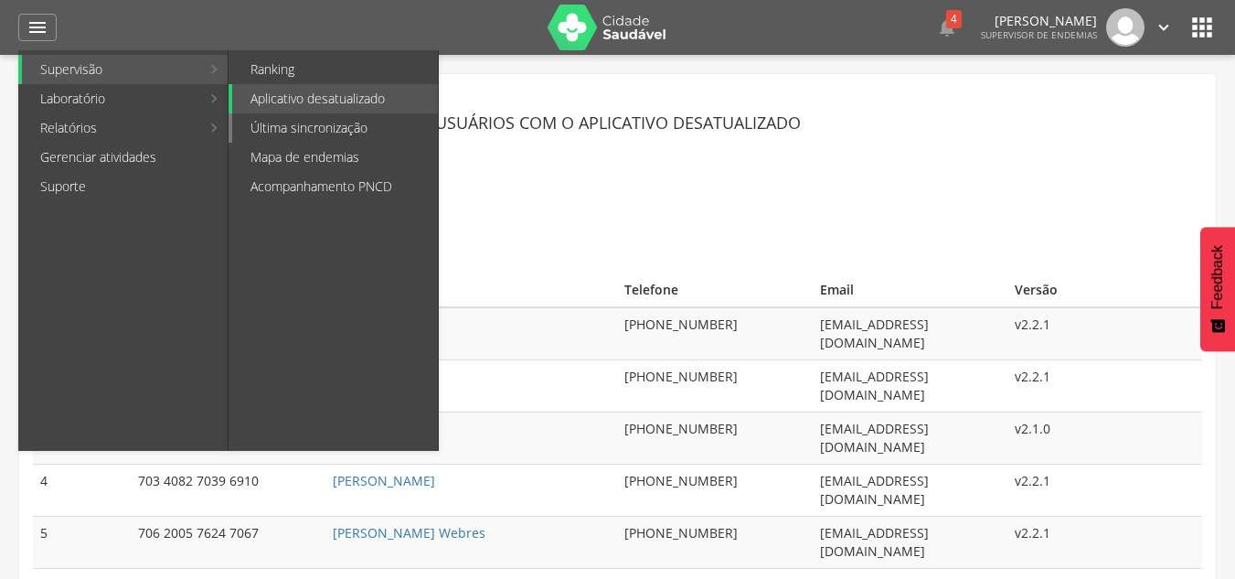
click at [309, 129] on link "Última sincronização" at bounding box center [335, 127] width 206 height 29
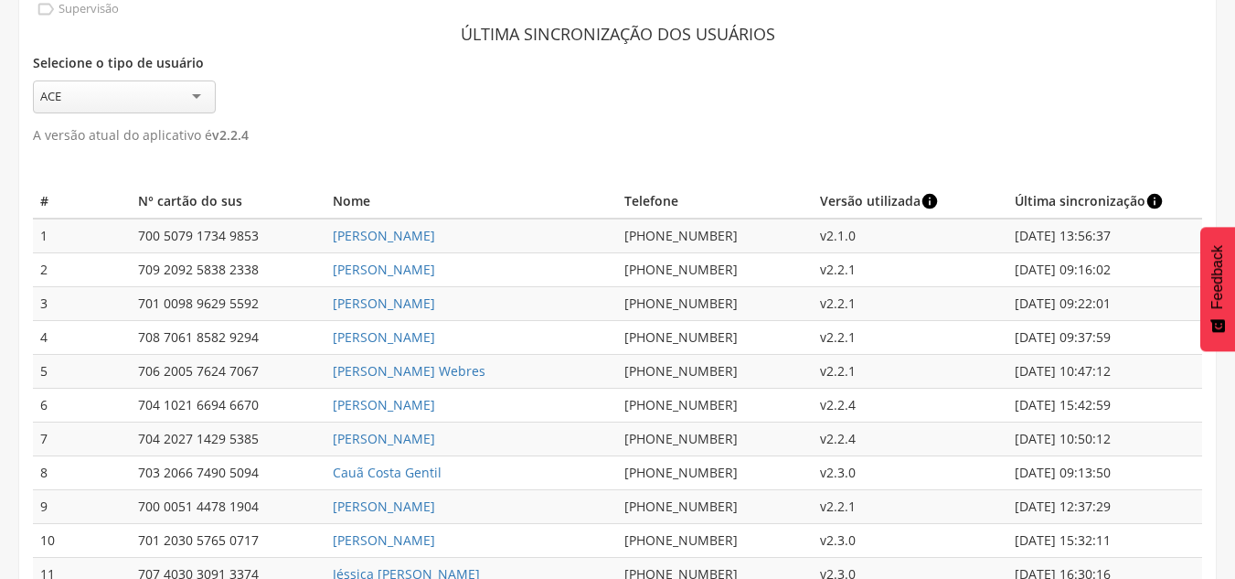
scroll to position [90, 0]
drag, startPoint x: 1011, startPoint y: 200, endPoint x: 1087, endPoint y: 208, distance: 76.3
click at [1137, 200] on th "Última sincronização info" at bounding box center [1104, 201] width 195 height 34
click at [1048, 210] on th "Última sincronização info" at bounding box center [1104, 201] width 195 height 34
drag, startPoint x: 1016, startPoint y: 235, endPoint x: 1072, endPoint y: 234, distance: 55.8
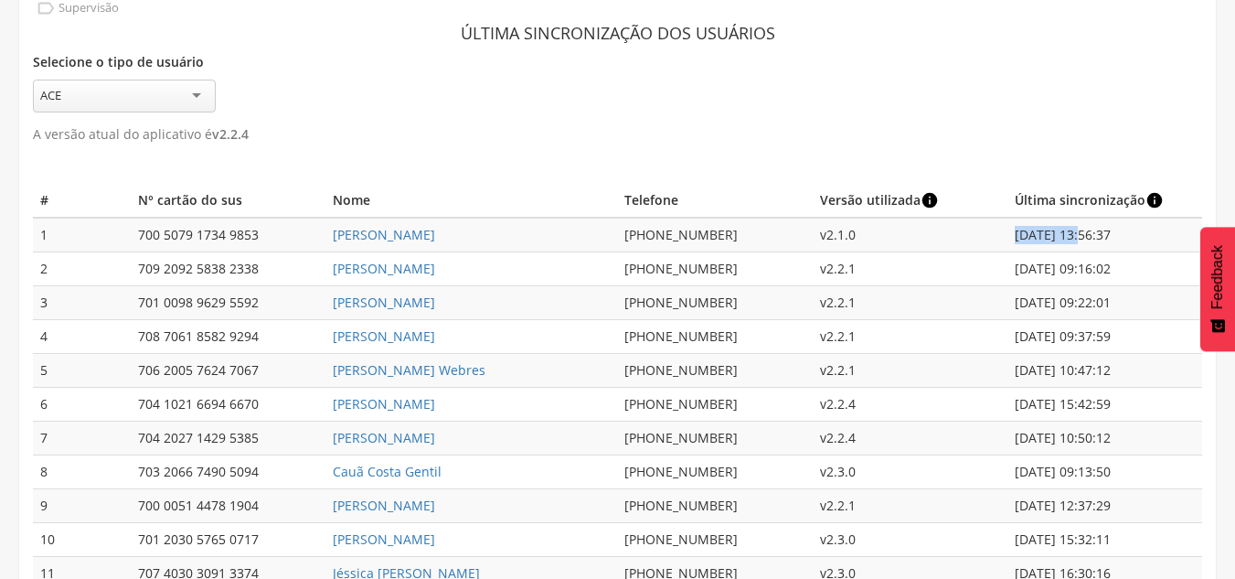
click at [1079, 238] on td "06/11/2024 13:56:37" at bounding box center [1104, 235] width 195 height 35
drag, startPoint x: 648, startPoint y: 218, endPoint x: 637, endPoint y: 218, distance: 11.0
click at [649, 218] on td "(31) 98628-5533" at bounding box center [714, 235] width 195 height 35
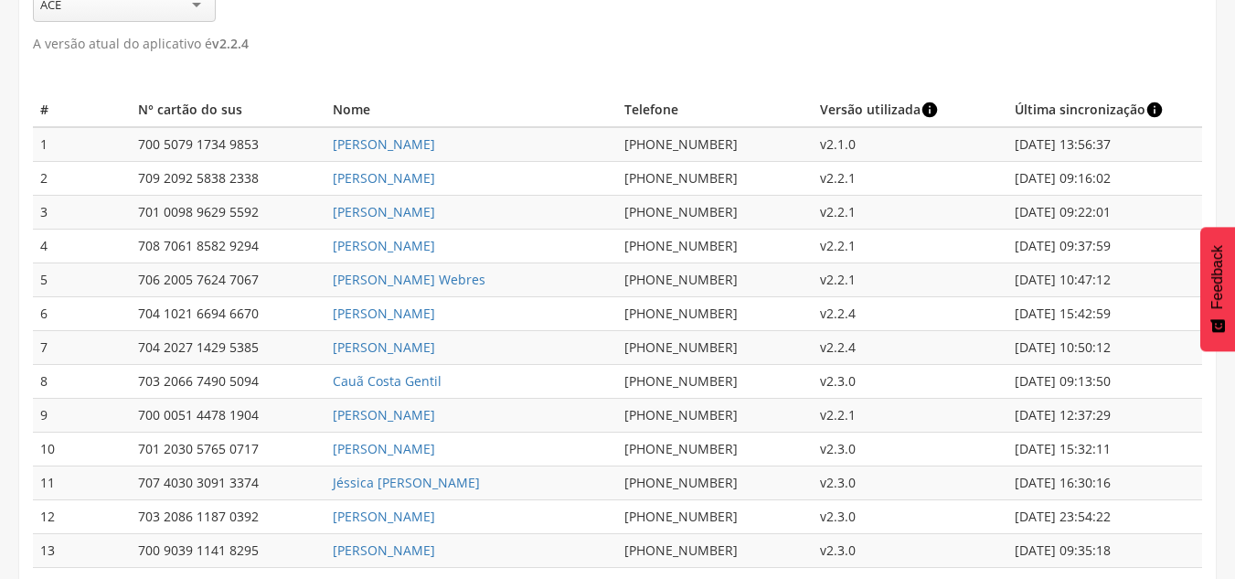
click at [954, 134] on td "v2.1.0" at bounding box center [910, 144] width 195 height 35
drag, startPoint x: 1006, startPoint y: 143, endPoint x: 1136, endPoint y: 146, distance: 129.9
click at [1140, 148] on tr "1 700 5079 1734 9853 Daiane Alves de Souza (31) 98628-5533 v2.1.0 06/11/2024 13…" at bounding box center [617, 143] width 1169 height 35
drag, startPoint x: 1017, startPoint y: 175, endPoint x: 1091, endPoint y: 171, distance: 74.1
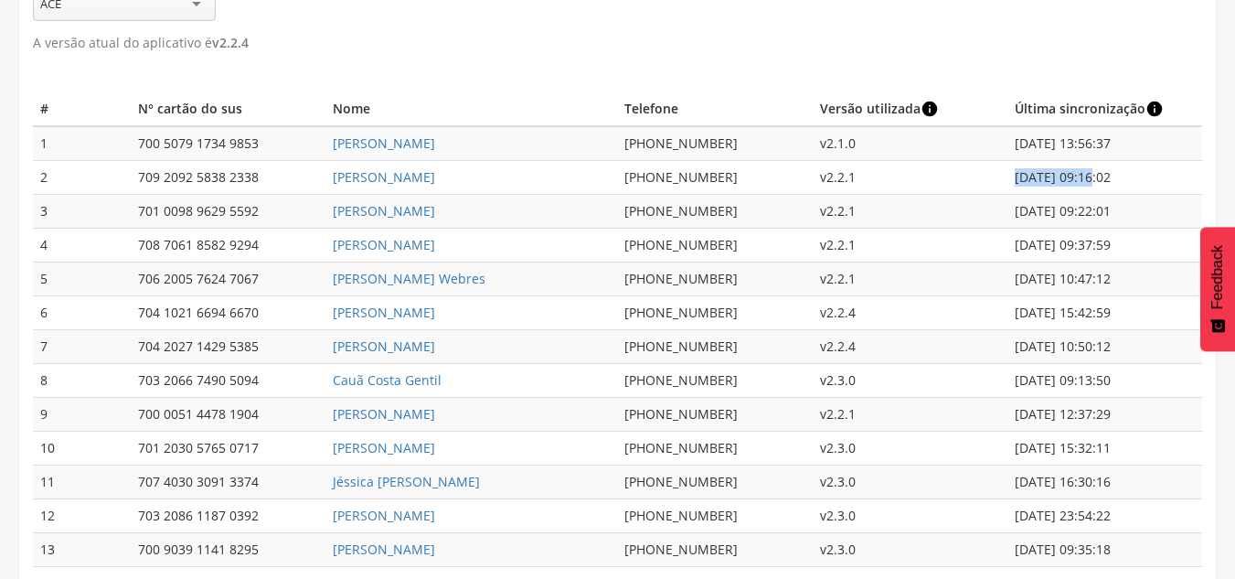
click at [1091, 171] on td "03/04/2025 09:16:02" at bounding box center [1104, 178] width 195 height 34
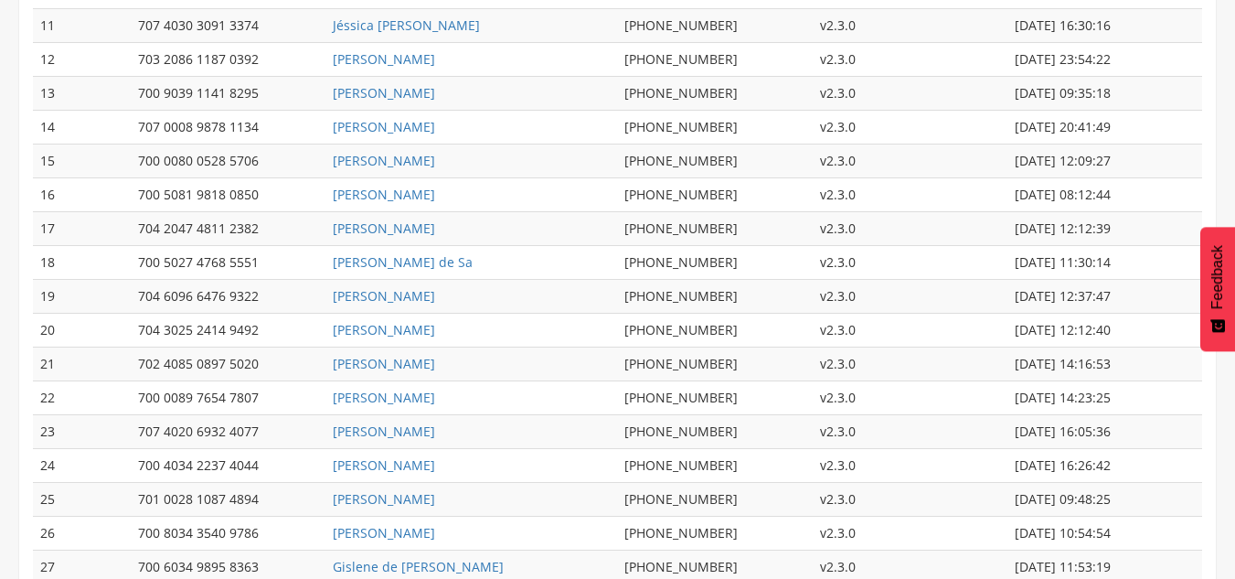
scroll to position [638, 0]
drag, startPoint x: 1015, startPoint y: 356, endPoint x: 1123, endPoint y: 350, distance: 108.1
click at [1123, 350] on td "06/08/2025 14:16:53" at bounding box center [1104, 363] width 195 height 34
click at [881, 327] on td "v2.3.0" at bounding box center [910, 330] width 195 height 34
drag, startPoint x: 1005, startPoint y: 346, endPoint x: 1049, endPoint y: 346, distance: 44.8
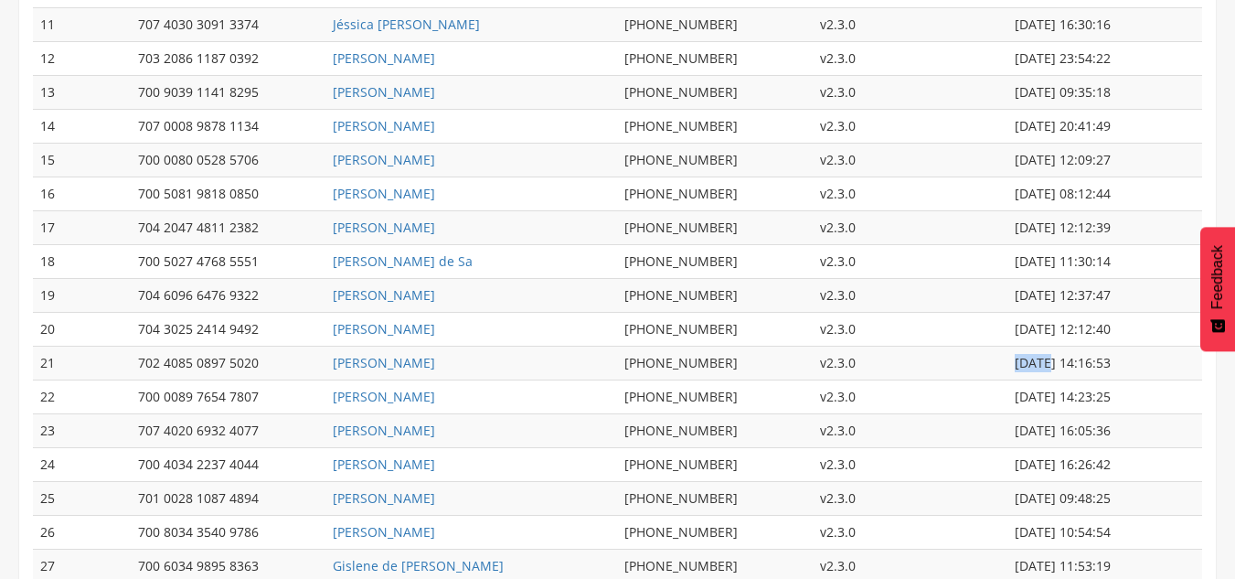
click at [1049, 346] on tr "21 702 4085 0897 5020 Wiliam Soares Silva (31) 98334-8427 v2.3.0 06/08/2025 14:…" at bounding box center [617, 363] width 1169 height 34
drag, startPoint x: 1009, startPoint y: 398, endPoint x: 1088, endPoint y: 390, distance: 79.0
click at [1123, 395] on td "06/08/2025 14:23:25" at bounding box center [1104, 397] width 195 height 34
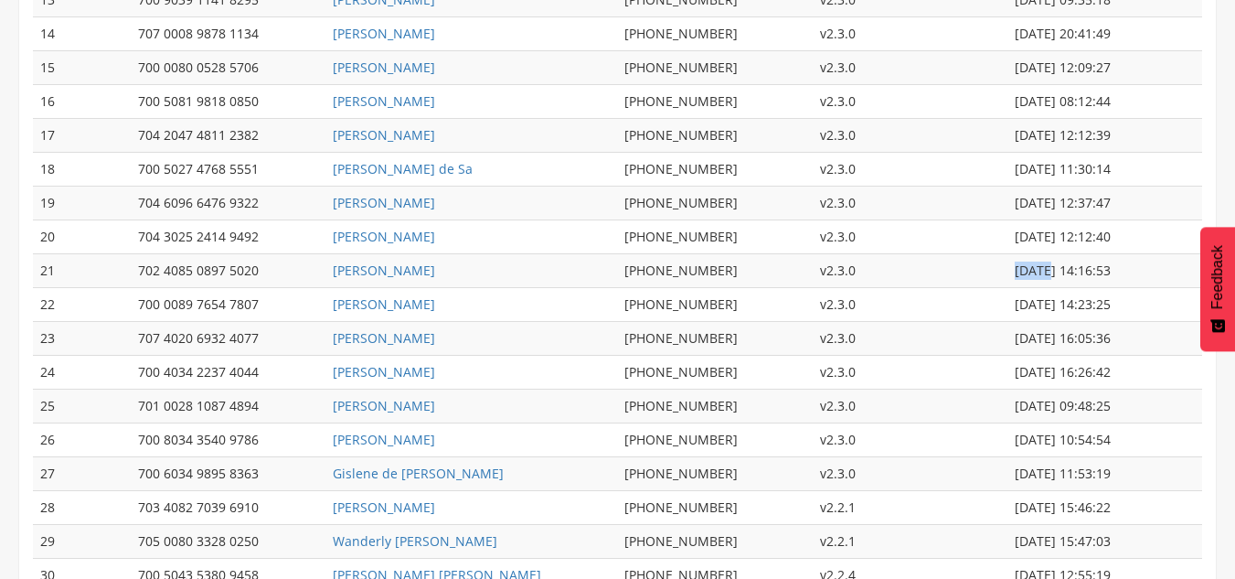
scroll to position [729, 0]
drag, startPoint x: 1008, startPoint y: 271, endPoint x: 1085, endPoint y: 261, distance: 77.6
click at [1085, 261] on td "06/08/2025 14:16:53" at bounding box center [1104, 272] width 195 height 34
click at [835, 380] on td "v2.3.0" at bounding box center [910, 373] width 195 height 34
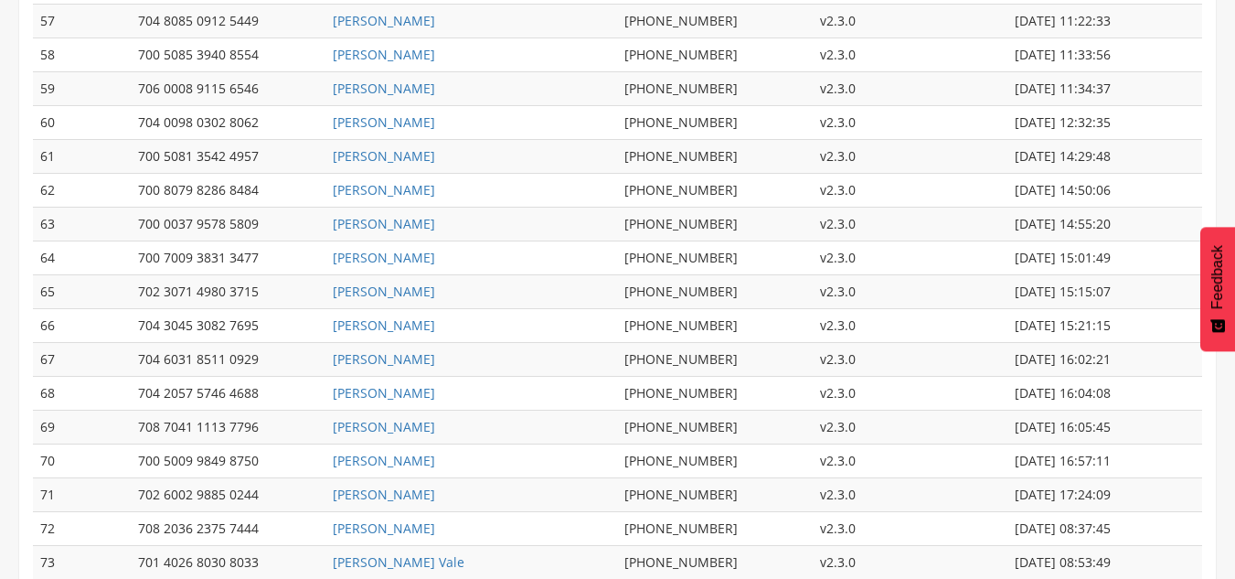
scroll to position [2330, 0]
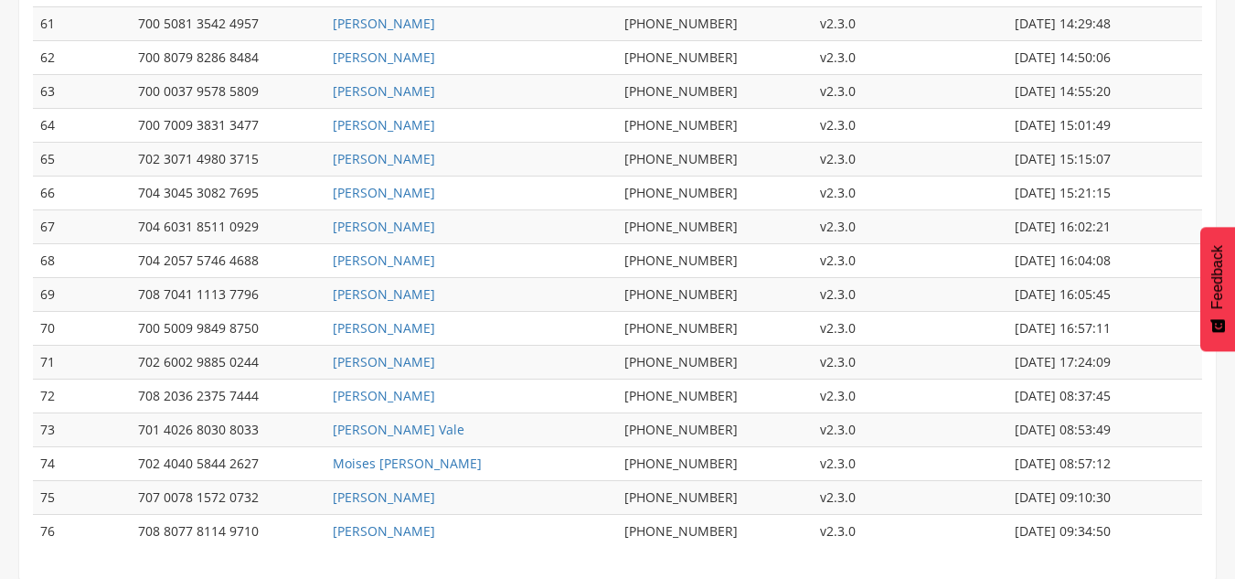
drag, startPoint x: 1152, startPoint y: 532, endPoint x: 68, endPoint y: 395, distance: 1092.8
click at [972, 417] on td "v2.3.0" at bounding box center [910, 430] width 195 height 34
click at [959, 388] on td "v2.3.0" at bounding box center [910, 396] width 195 height 34
drag, startPoint x: 1138, startPoint y: 287, endPoint x: 1027, endPoint y: 282, distance: 110.7
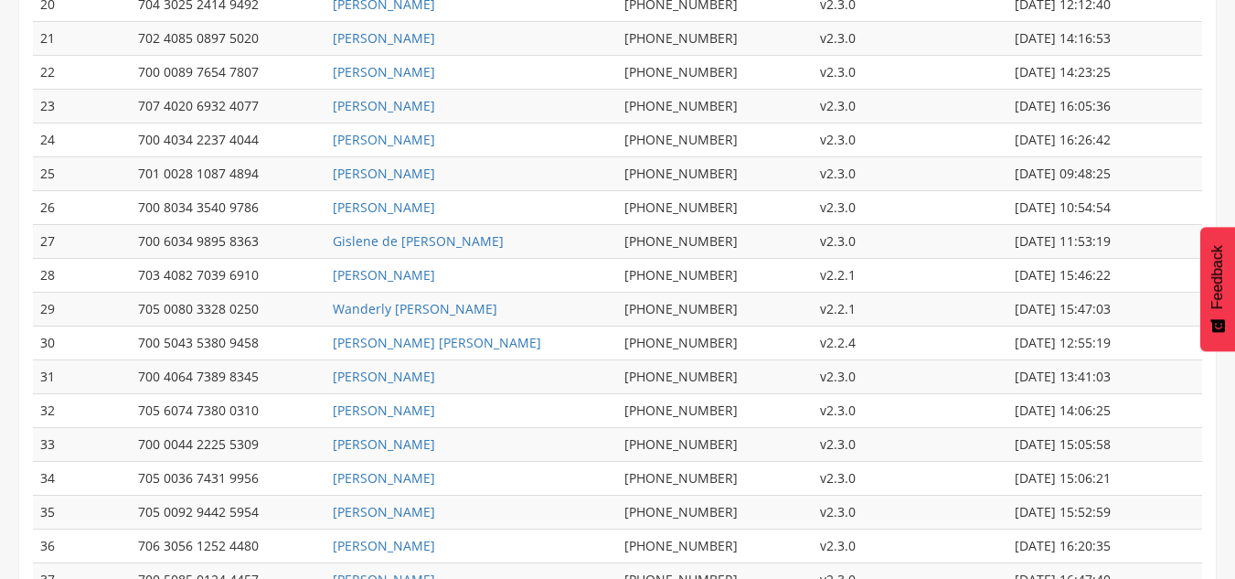
scroll to position [961, 0]
click at [860, 450] on td "v2.3.0" at bounding box center [910, 447] width 195 height 34
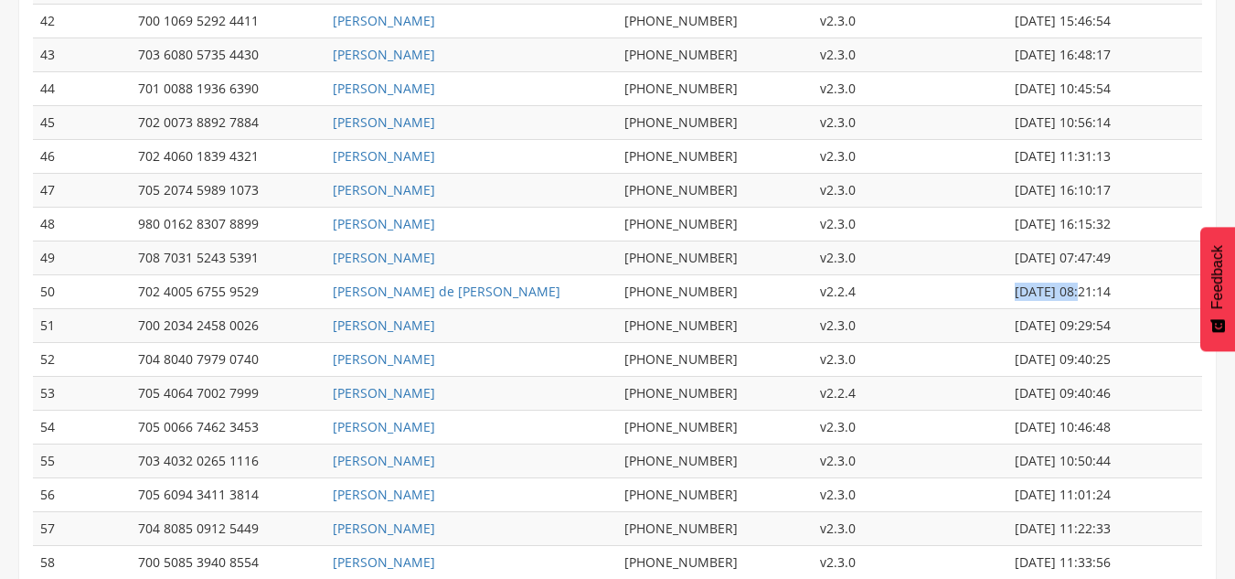
drag, startPoint x: 1014, startPoint y: 289, endPoint x: 1104, endPoint y: 504, distance: 233.1
click at [1091, 293] on td "13/08/2025 08:21:14" at bounding box center [1104, 292] width 195 height 34
click at [885, 257] on td "v2.3.0" at bounding box center [910, 258] width 195 height 34
drag, startPoint x: 1143, startPoint y: 284, endPoint x: 1016, endPoint y: 293, distance: 127.3
click at [1016, 293] on td "13/08/2025 08:21:14" at bounding box center [1104, 292] width 195 height 34
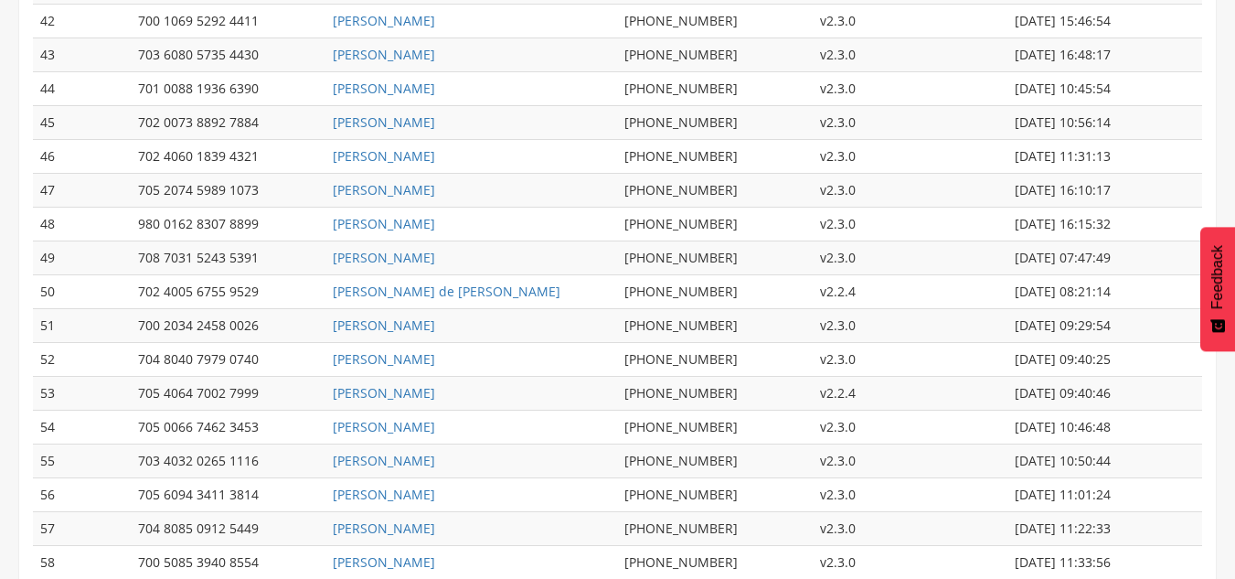
click at [1079, 292] on td "13/08/2025 08:21:14" at bounding box center [1104, 292] width 195 height 34
click at [1085, 293] on td "13/08/2025 08:21:14" at bounding box center [1104, 292] width 195 height 34
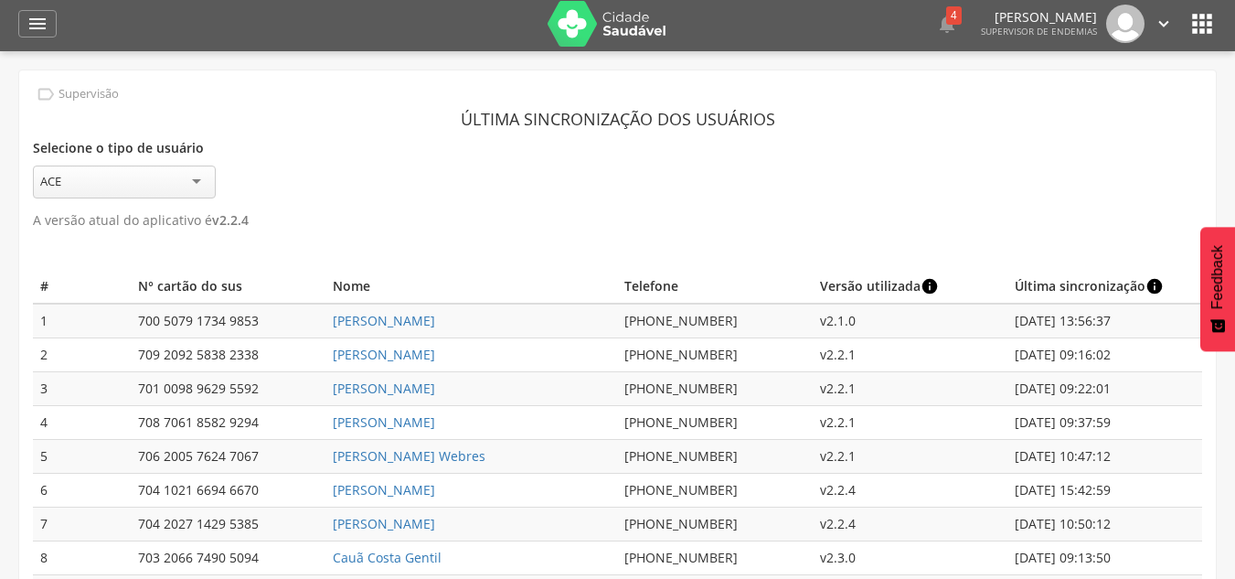
scroll to position [0, 0]
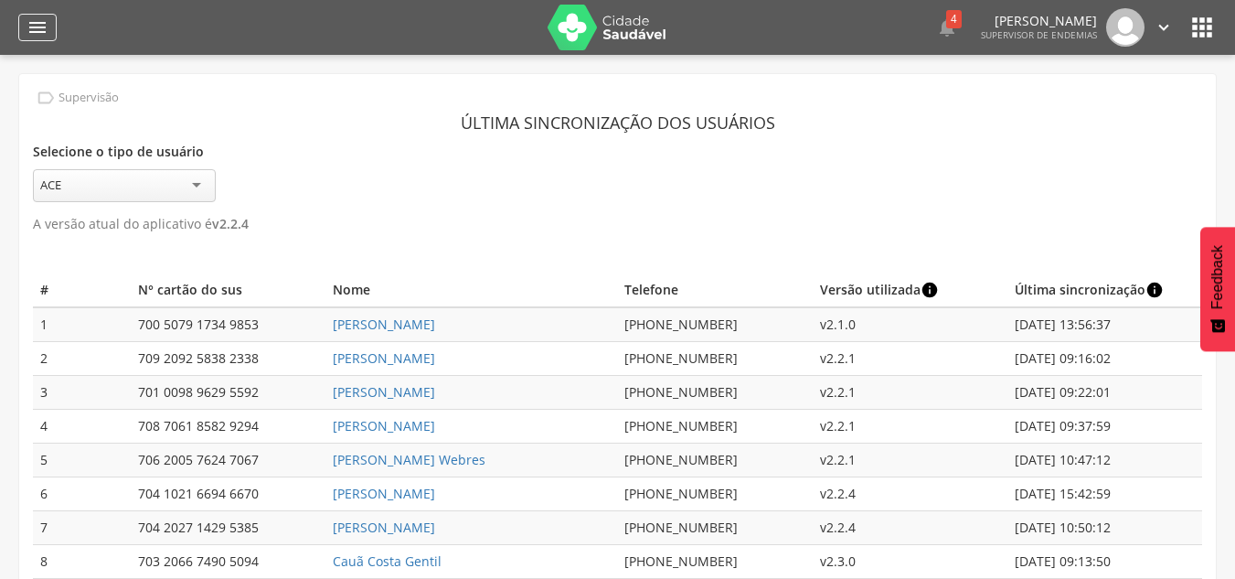
click at [37, 27] on icon "" at bounding box center [38, 27] width 22 height 22
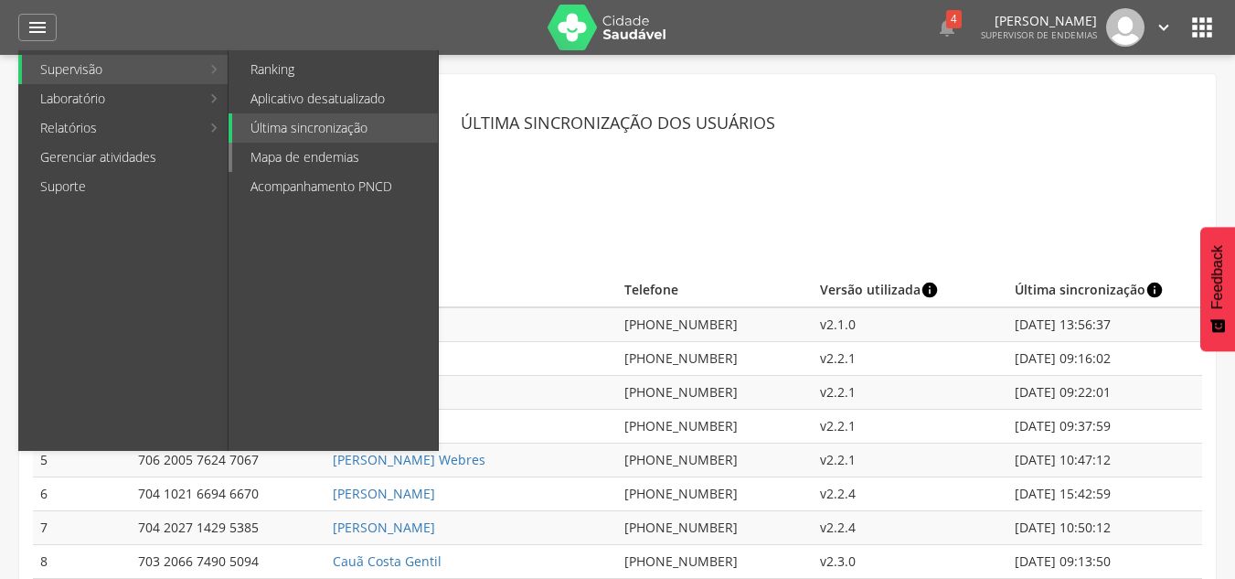
click at [314, 153] on link "Mapa de endemias" at bounding box center [335, 157] width 206 height 29
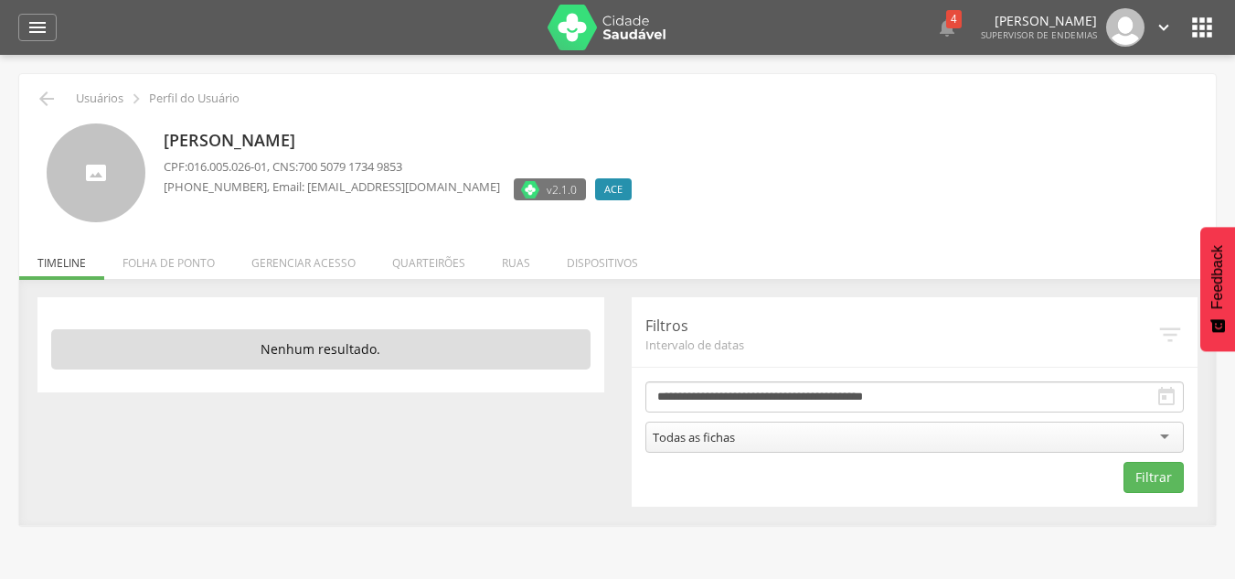
drag, startPoint x: 169, startPoint y: 136, endPoint x: 362, endPoint y: 141, distance: 192.9
click at [355, 141] on p "[PERSON_NAME]" at bounding box center [402, 141] width 477 height 24
drag, startPoint x: 362, startPoint y: 141, endPoint x: 433, endPoint y: 141, distance: 71.3
click at [362, 142] on p "[PERSON_NAME]" at bounding box center [402, 141] width 477 height 24
drag, startPoint x: 628, startPoint y: 185, endPoint x: 668, endPoint y: 186, distance: 40.2
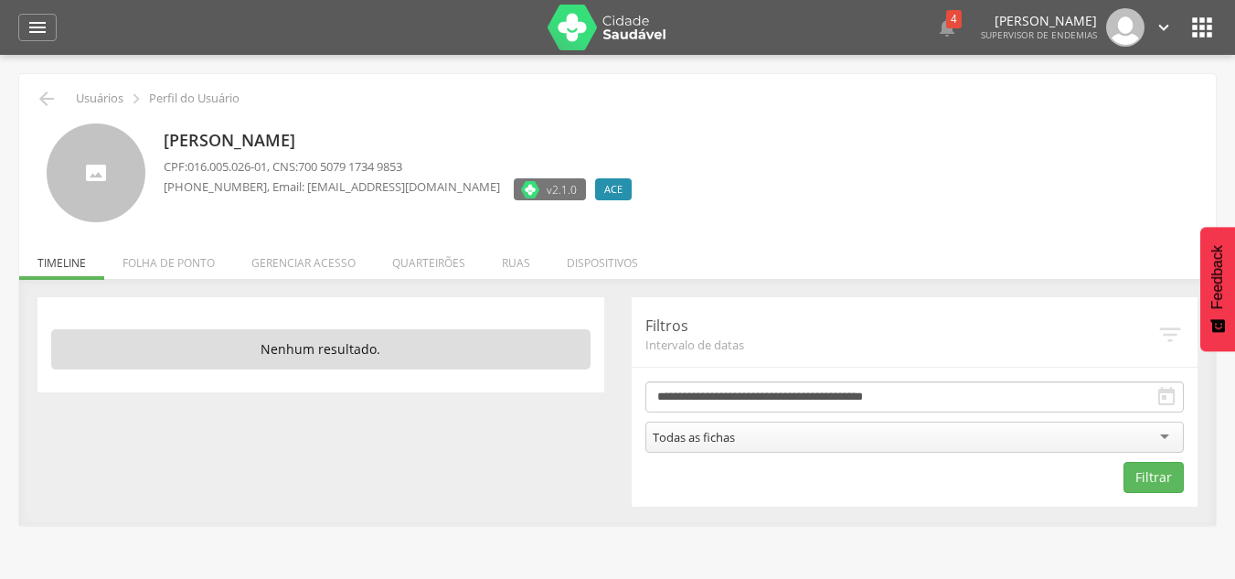
click at [668, 186] on div "Daiane Alves de Souza CPF: 016.005.026-01 , CNS: 700 5079 1734 9853 (31) 98628-…" at bounding box center [676, 173] width 1025 height 100
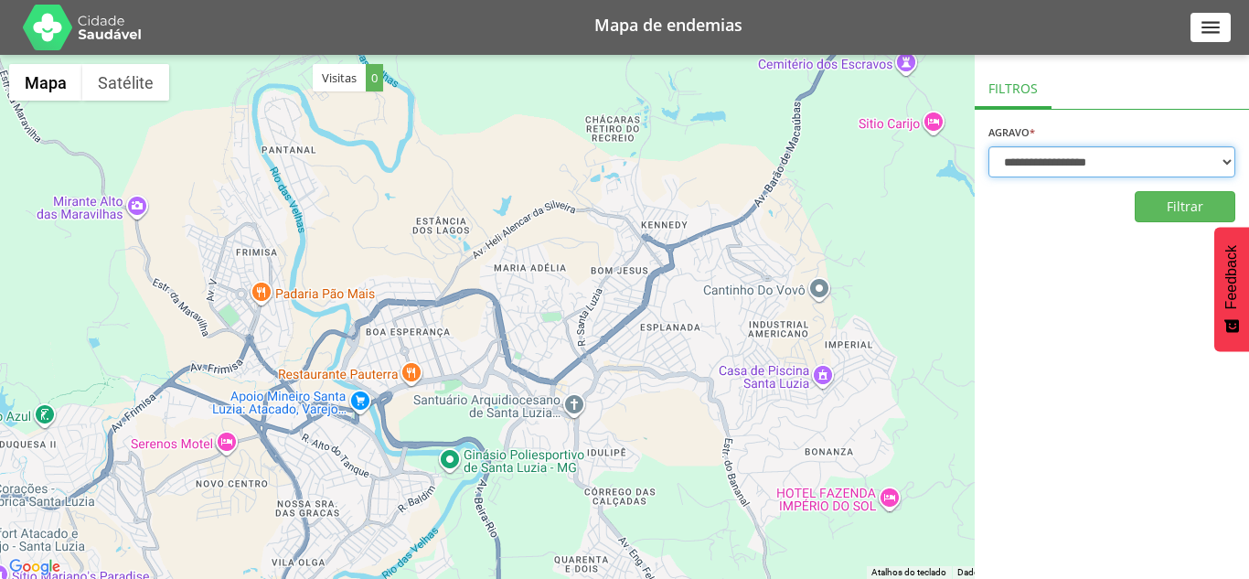
click at [1033, 164] on select "**********" at bounding box center [1111, 161] width 247 height 31
select select "*"
click at [988, 146] on select "**********" at bounding box center [1111, 161] width 247 height 31
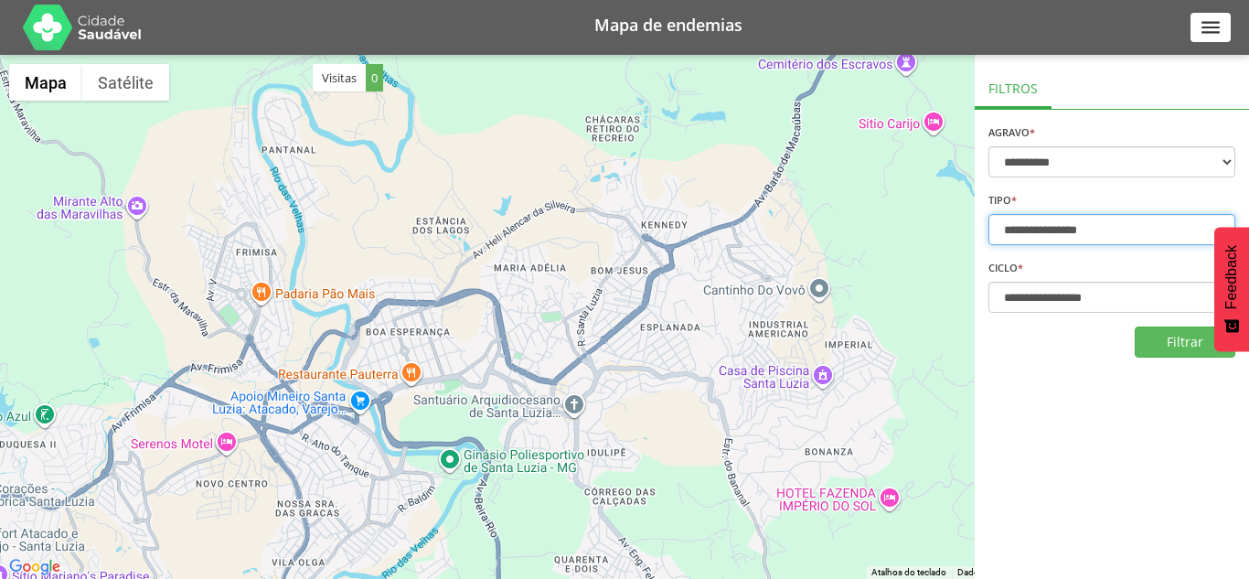
click at [1029, 231] on select "**********" at bounding box center [1111, 229] width 247 height 31
select select "*"
click at [988, 214] on select "**********" at bounding box center [1111, 229] width 247 height 31
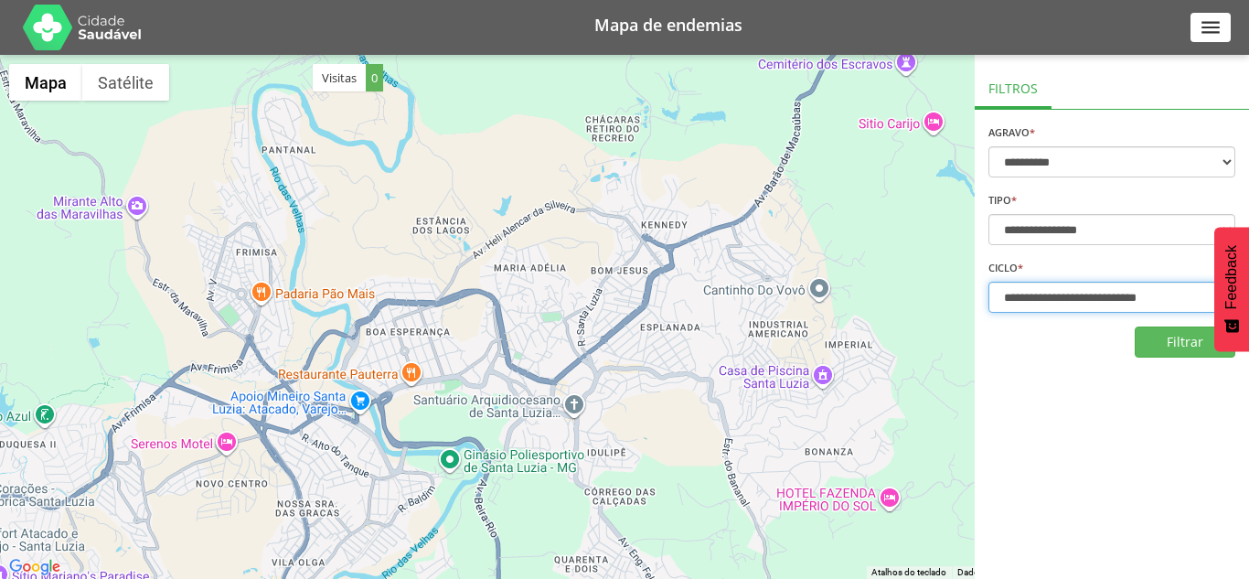
click at [1050, 300] on select "**********" at bounding box center [1111, 297] width 247 height 31
select select "**********"
click at [988, 282] on select "**********" at bounding box center [1111, 297] width 247 height 31
click at [1170, 341] on button "Filtrar" at bounding box center [1184, 341] width 101 height 31
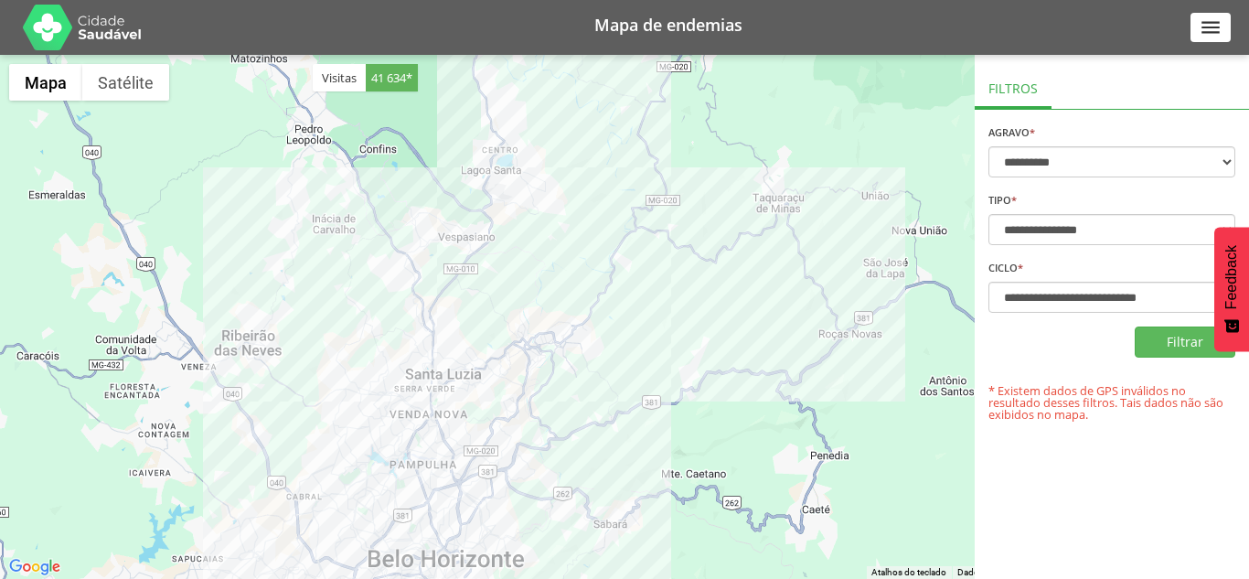
drag, startPoint x: 766, startPoint y: 372, endPoint x: 694, endPoint y: 334, distance: 81.8
click at [694, 334] on div at bounding box center [624, 317] width 1249 height 524
drag, startPoint x: 371, startPoint y: 76, endPoint x: 406, endPoint y: 75, distance: 34.7
click at [412, 76] on span "41 634*" at bounding box center [392, 77] width 52 height 27
click at [403, 83] on span "41 634*" at bounding box center [392, 77] width 52 height 27
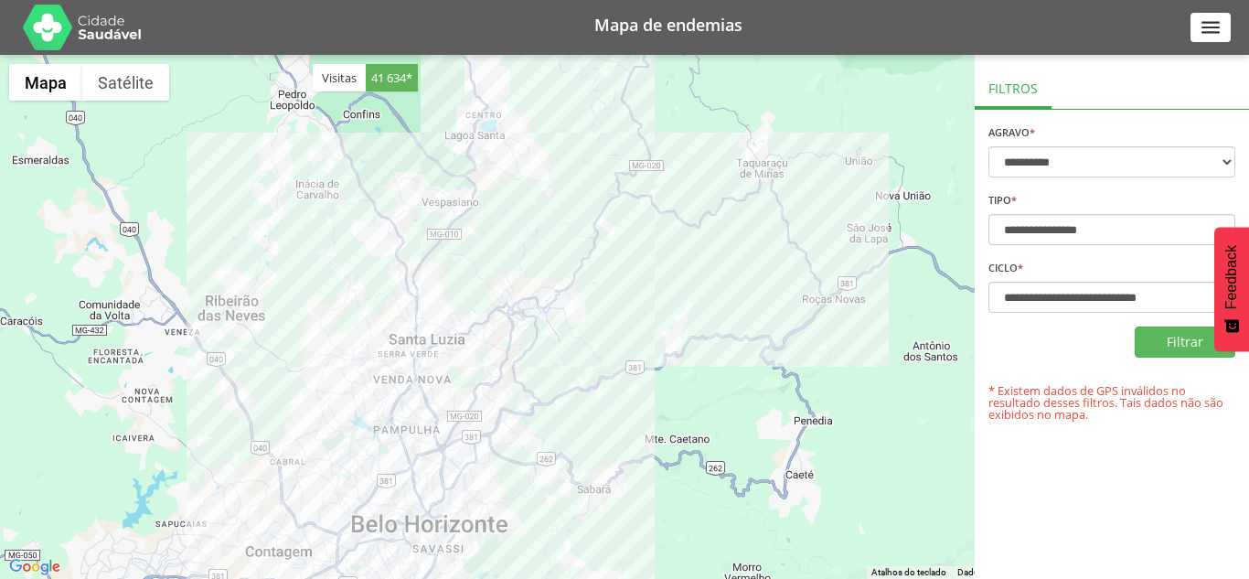
drag, startPoint x: 556, startPoint y: 335, endPoint x: 548, endPoint y: 310, distance: 26.0
click at [548, 310] on div at bounding box center [624, 317] width 1249 height 524
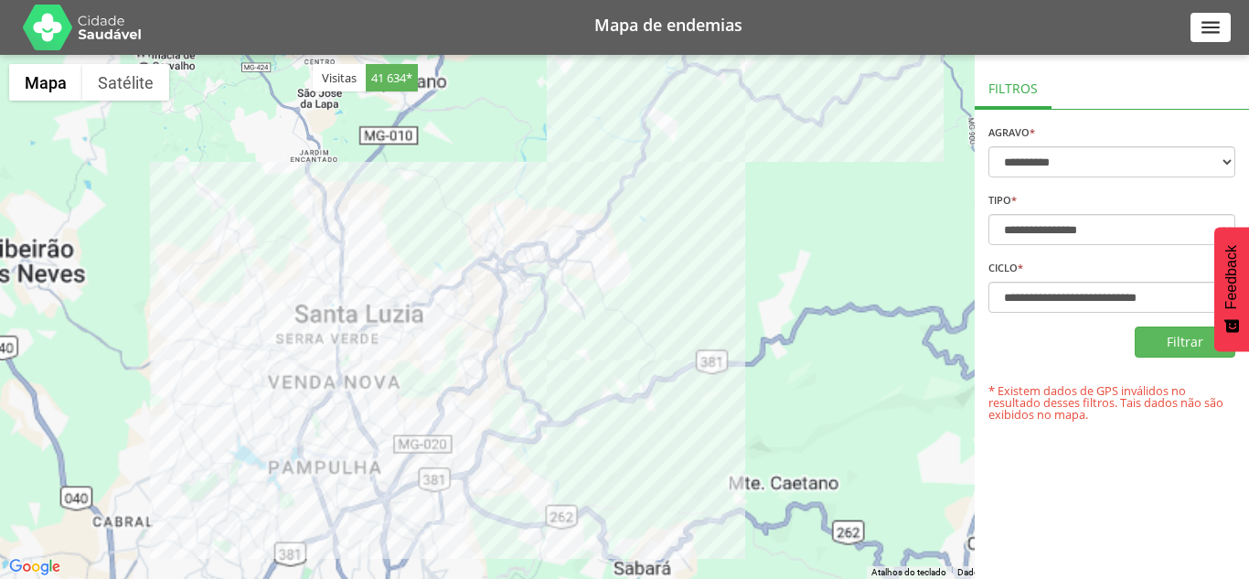
click at [546, 327] on div at bounding box center [624, 317] width 1249 height 524
click at [574, 241] on div at bounding box center [624, 317] width 1249 height 524
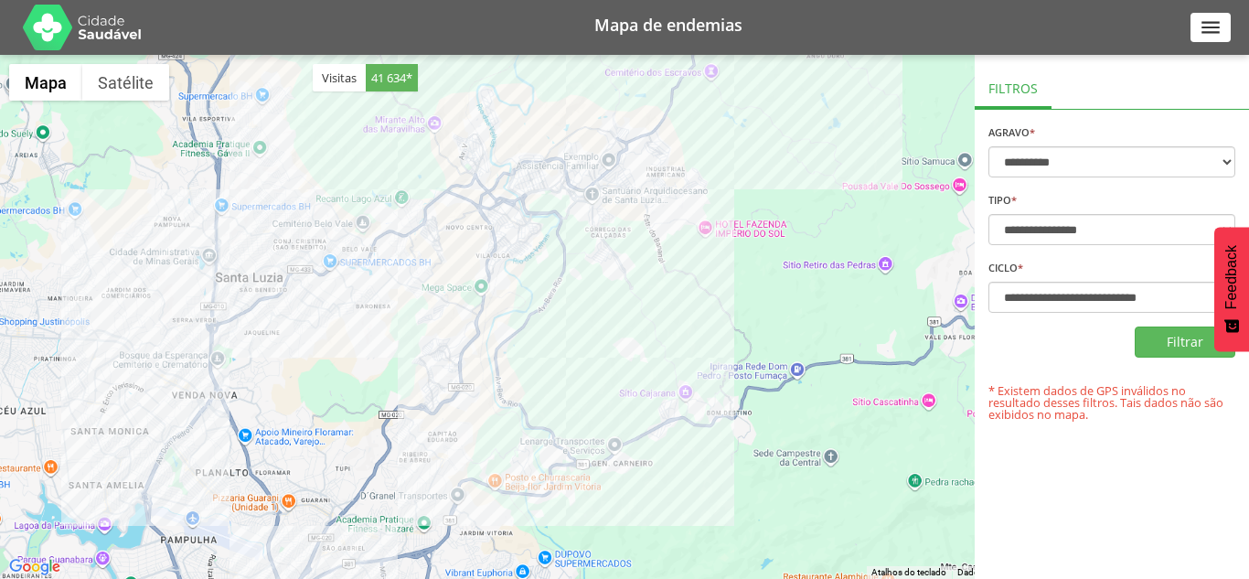
drag, startPoint x: 397, startPoint y: 429, endPoint x: 513, endPoint y: 308, distance: 167.4
click at [528, 298] on div at bounding box center [624, 317] width 1249 height 524
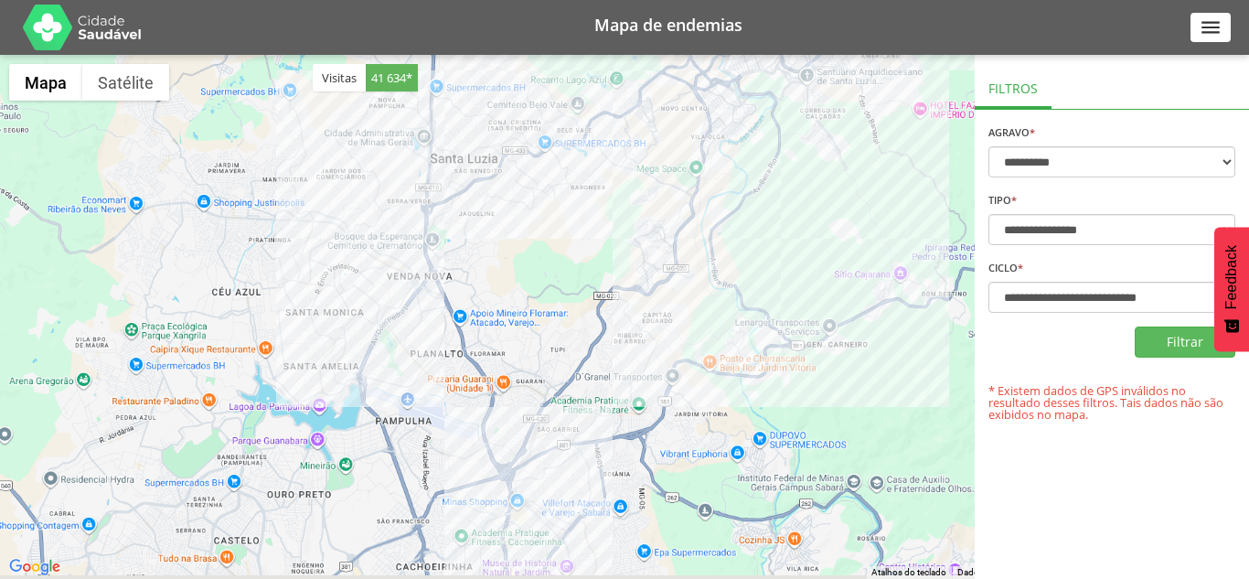
drag, startPoint x: 328, startPoint y: 432, endPoint x: 548, endPoint y: 296, distance: 258.2
click at [548, 296] on div at bounding box center [624, 317] width 1249 height 524
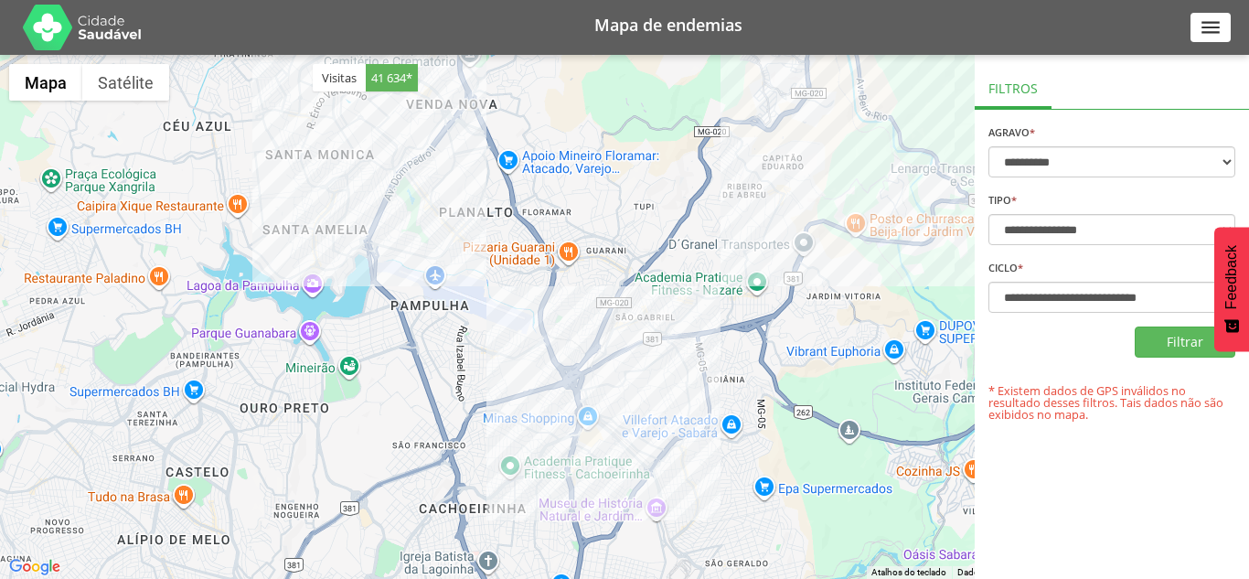
drag, startPoint x: 422, startPoint y: 366, endPoint x: 498, endPoint y: 265, distance: 126.0
click at [498, 265] on div at bounding box center [624, 317] width 1249 height 524
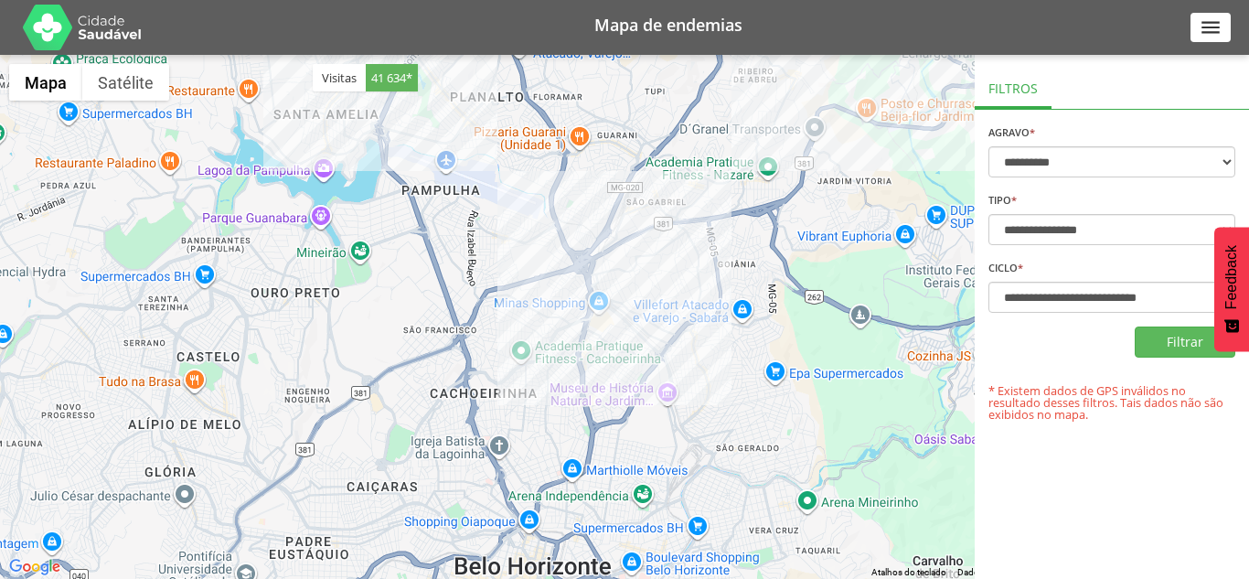
drag, startPoint x: 525, startPoint y: 290, endPoint x: 537, endPoint y: 165, distance: 125.8
click at [537, 165] on div at bounding box center [624, 317] width 1249 height 524
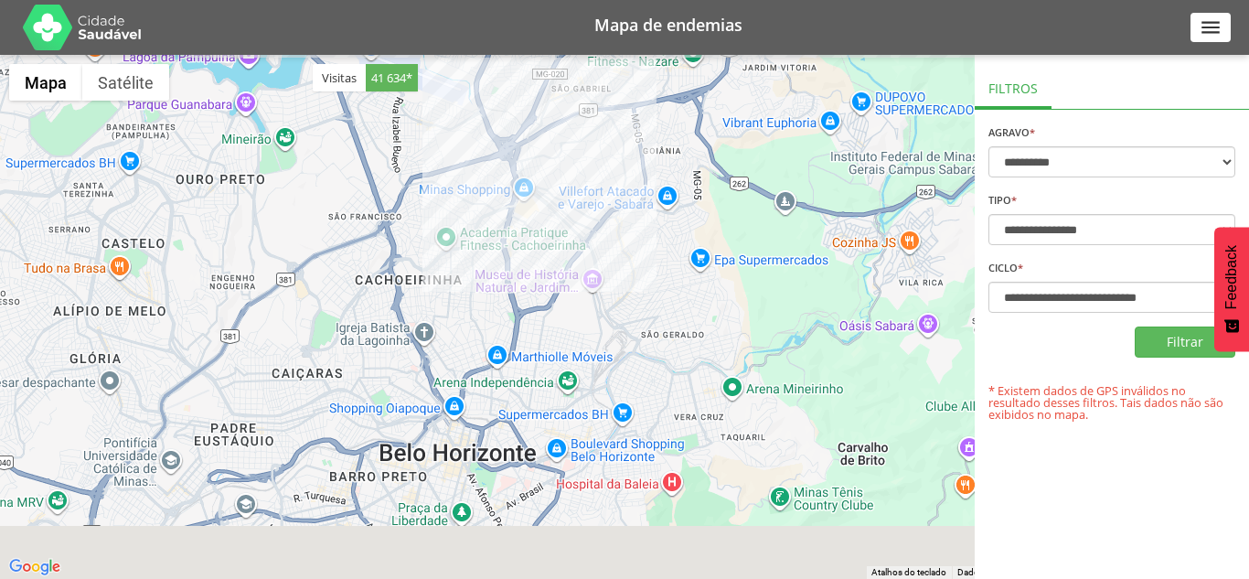
drag, startPoint x: 529, startPoint y: 365, endPoint x: 427, endPoint y: 215, distance: 181.5
click at [427, 215] on div at bounding box center [624, 317] width 1249 height 524
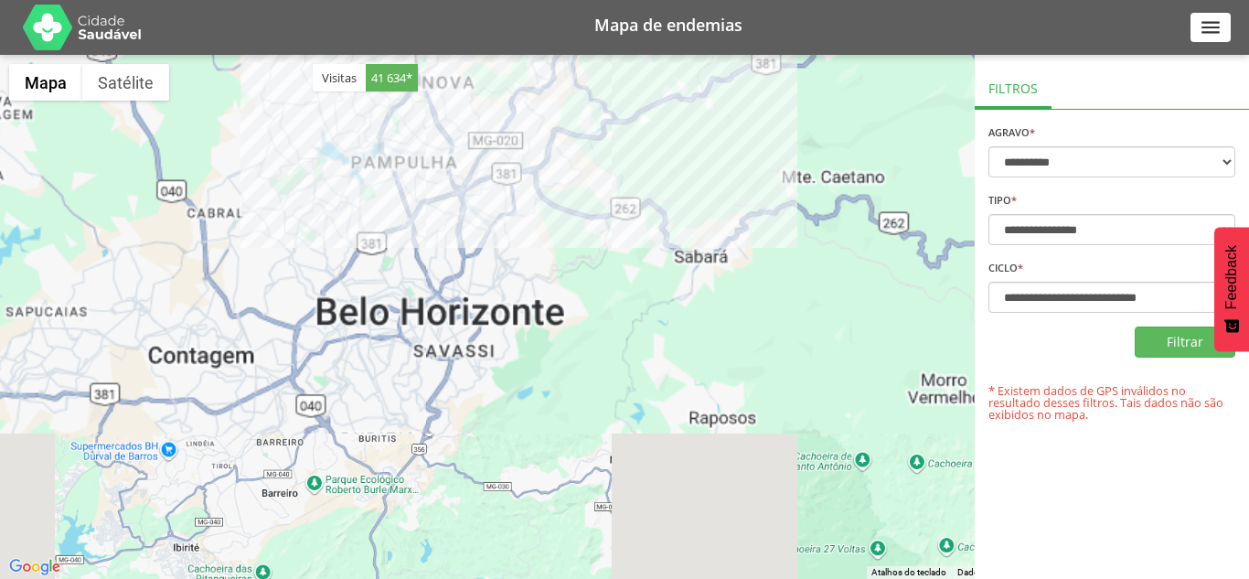
drag, startPoint x: 508, startPoint y: 289, endPoint x: 499, endPoint y: 293, distance: 9.8
click at [508, 290] on div at bounding box center [624, 317] width 1249 height 524
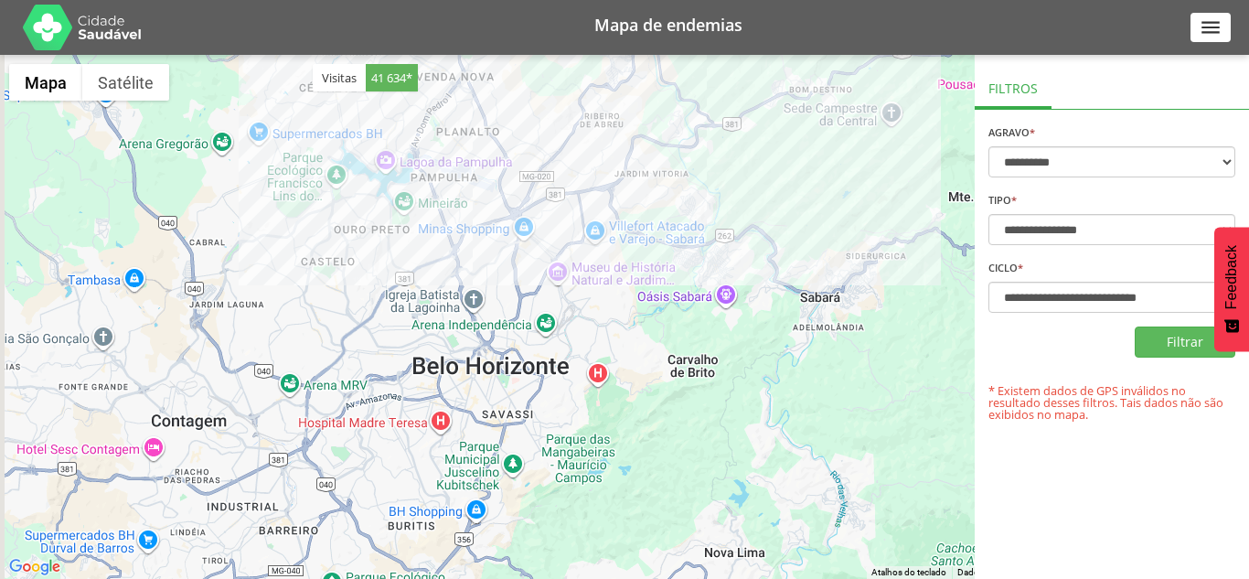
drag, startPoint x: 353, startPoint y: 246, endPoint x: 440, endPoint y: 295, distance: 99.9
click at [440, 295] on div at bounding box center [624, 317] width 1249 height 524
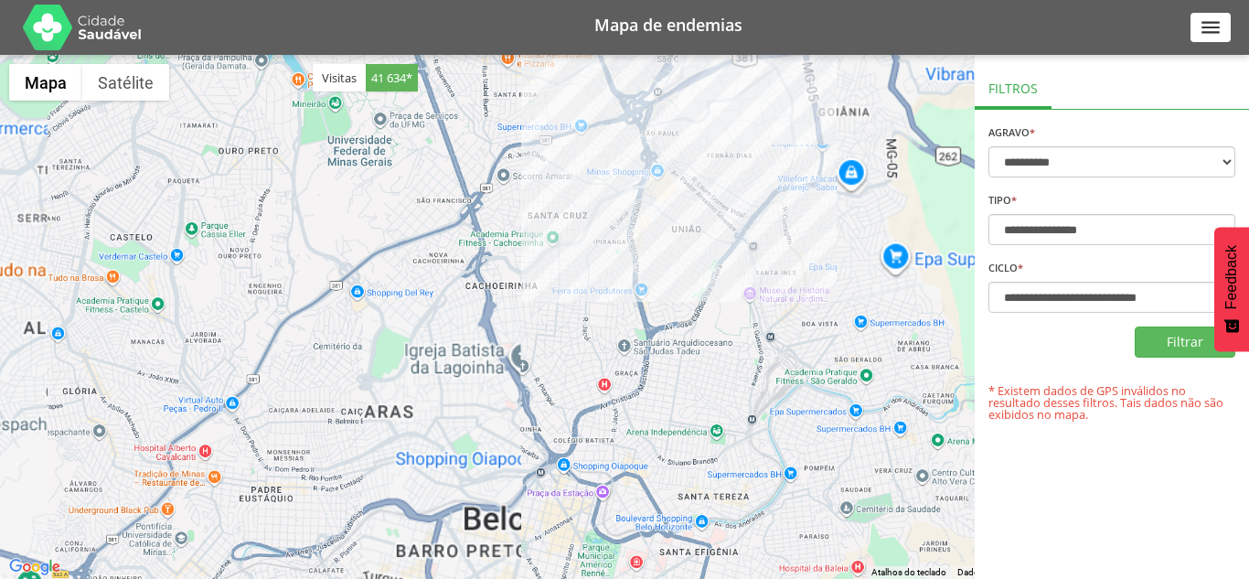
drag, startPoint x: 431, startPoint y: 193, endPoint x: 385, endPoint y: 110, distance: 94.9
click at [546, 322] on div at bounding box center [624, 317] width 1249 height 524
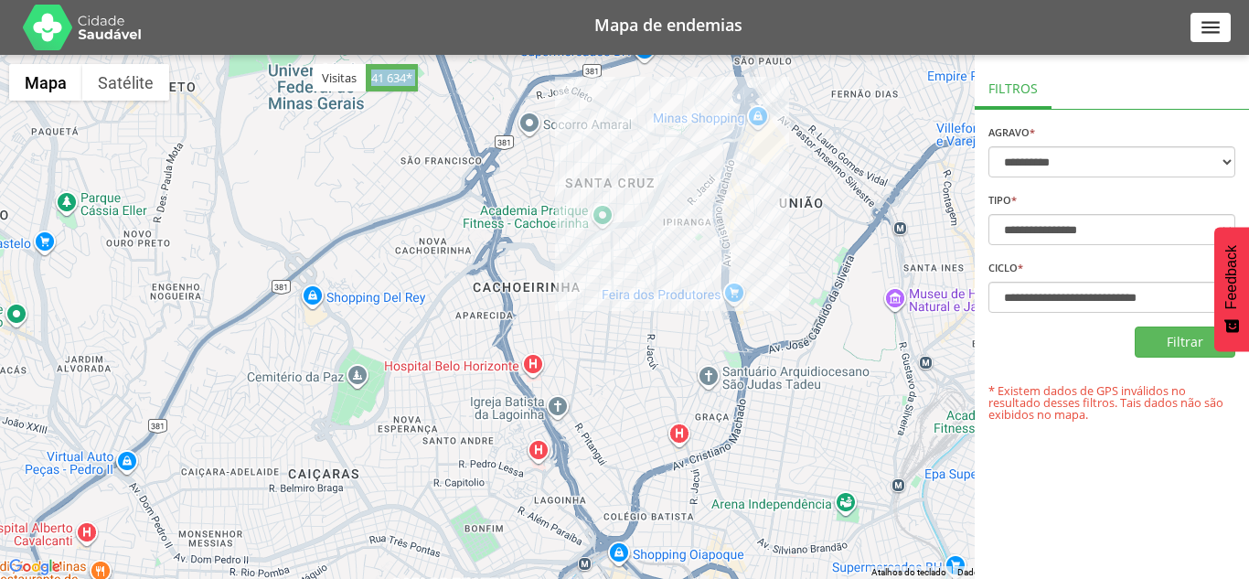
drag, startPoint x: 373, startPoint y: 82, endPoint x: 427, endPoint y: 206, distance: 134.7
click at [469, 253] on div "**********" at bounding box center [624, 289] width 1249 height 579
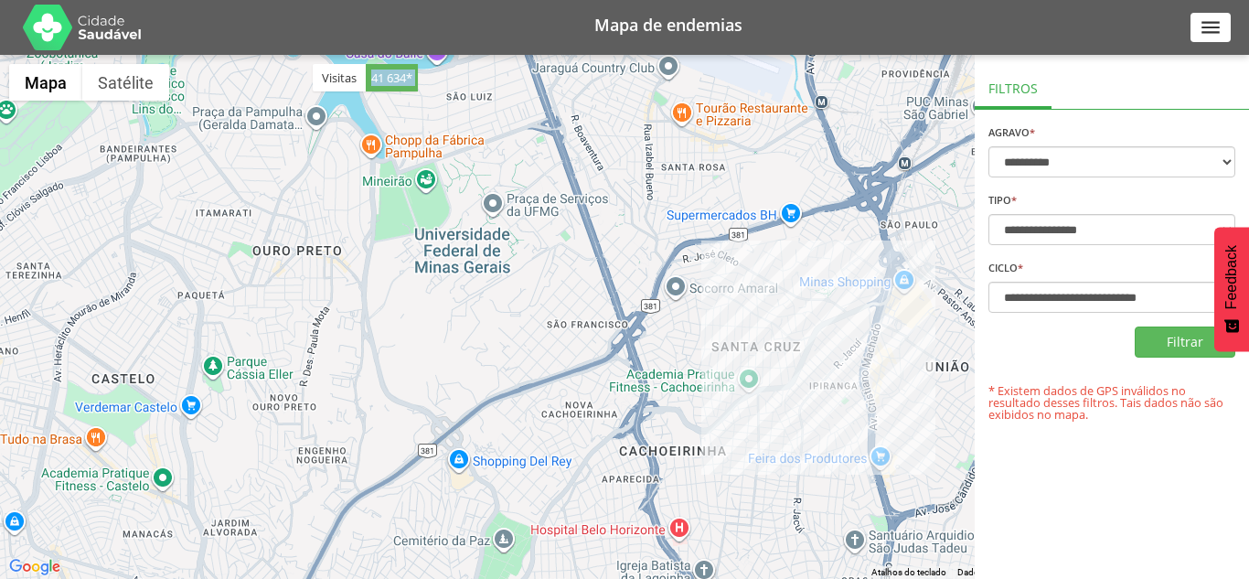
drag, startPoint x: 395, startPoint y: 175, endPoint x: 494, endPoint y: 284, distance: 147.6
click at [548, 346] on div at bounding box center [624, 317] width 1249 height 524
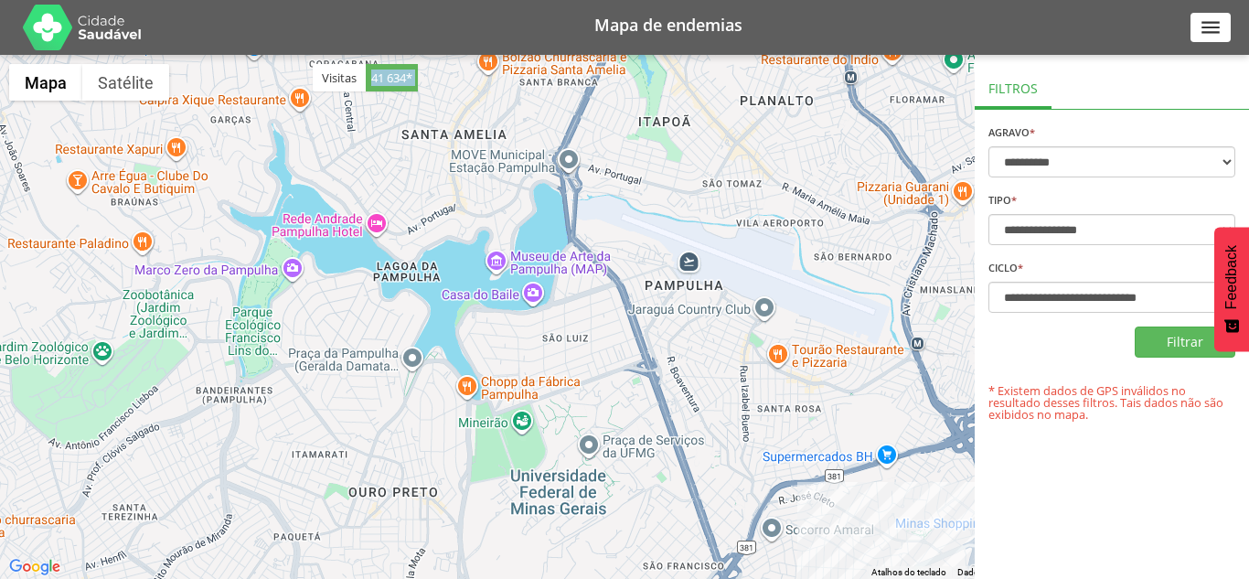
drag, startPoint x: 414, startPoint y: 175, endPoint x: 453, endPoint y: 369, distance: 198.6
click at [453, 369] on div at bounding box center [624, 317] width 1249 height 524
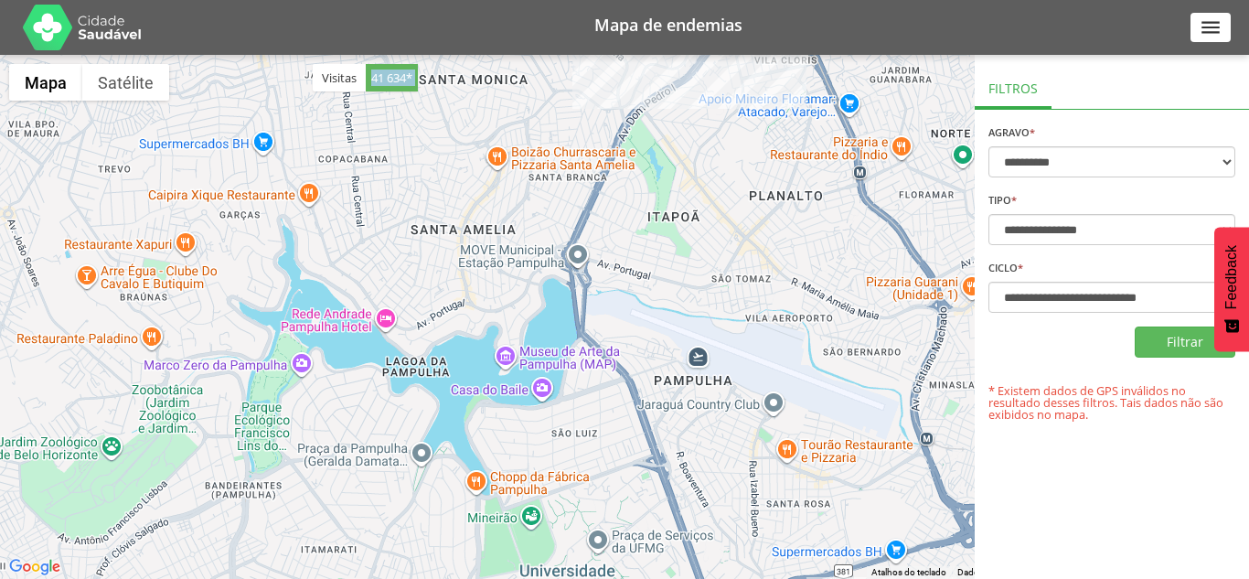
drag, startPoint x: 469, startPoint y: 292, endPoint x: 474, endPoint y: 339, distance: 47.8
click at [474, 339] on div at bounding box center [624, 317] width 1249 height 524
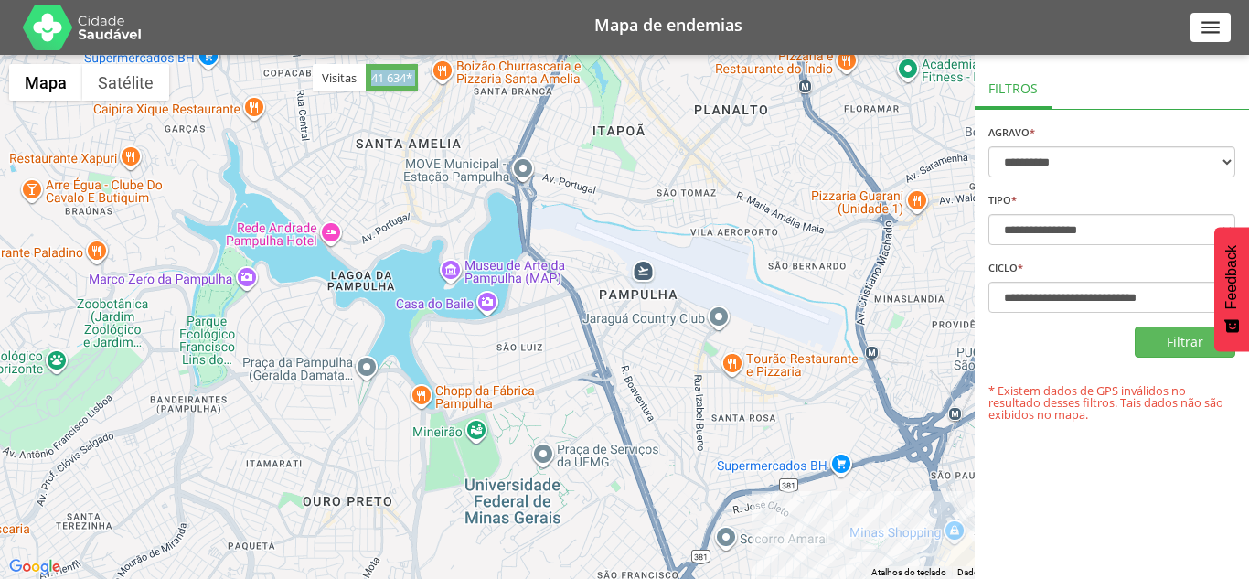
drag, startPoint x: 563, startPoint y: 354, endPoint x: 490, endPoint y: 277, distance: 106.0
click at [507, 268] on div at bounding box center [624, 317] width 1249 height 524
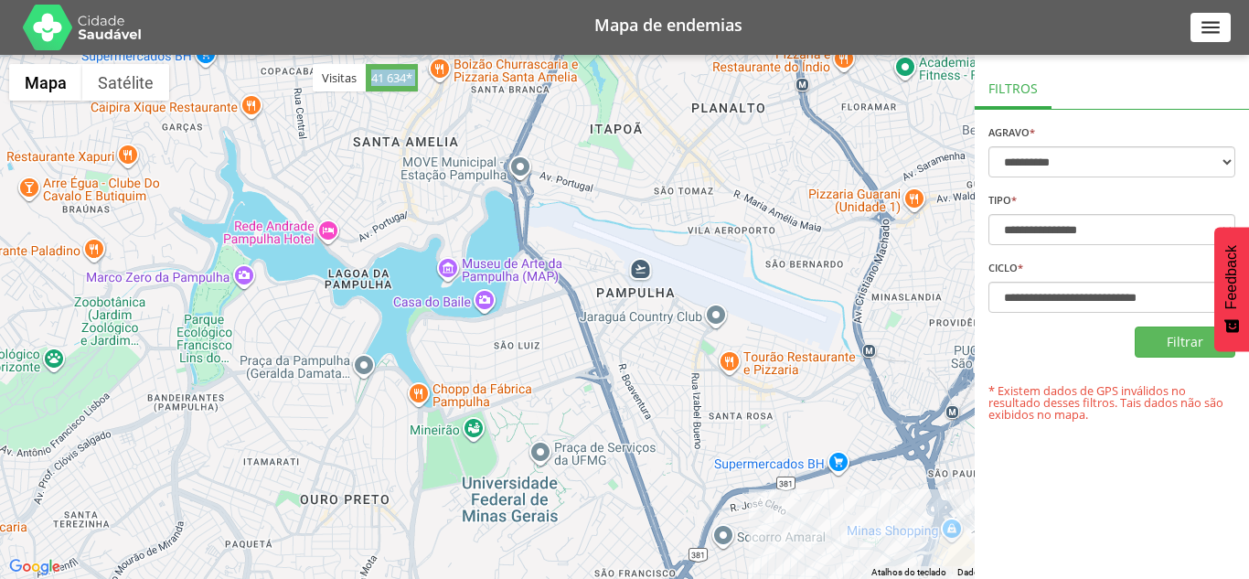
click at [398, 330] on div at bounding box center [624, 317] width 1249 height 524
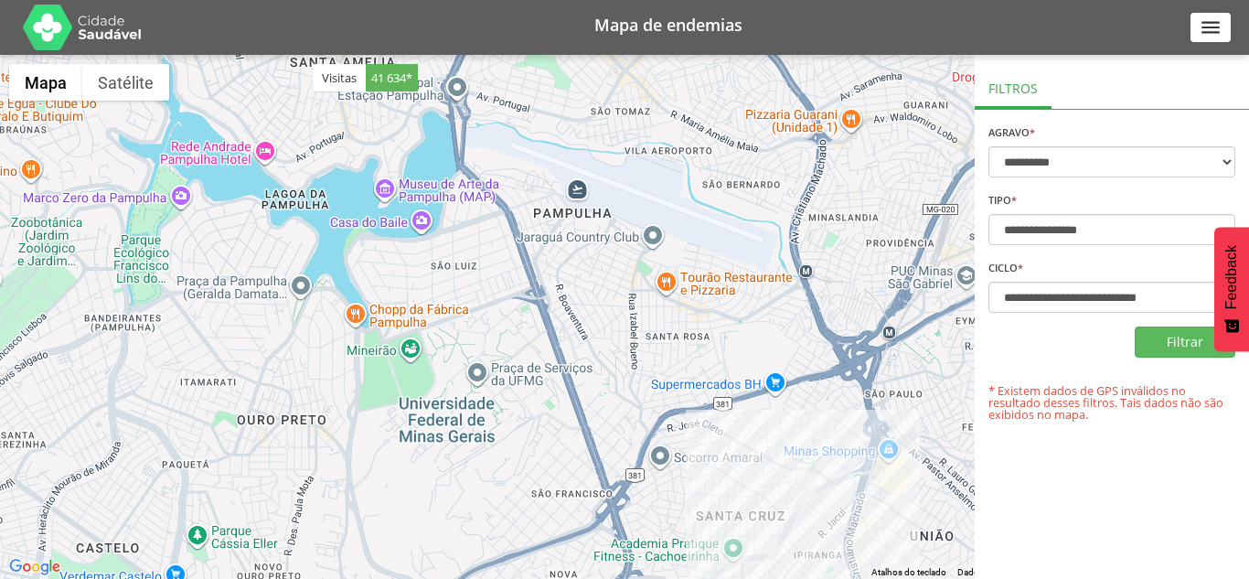
drag, startPoint x: 553, startPoint y: 381, endPoint x: 512, endPoint y: 326, distance: 68.6
click at [512, 326] on div at bounding box center [624, 317] width 1249 height 524
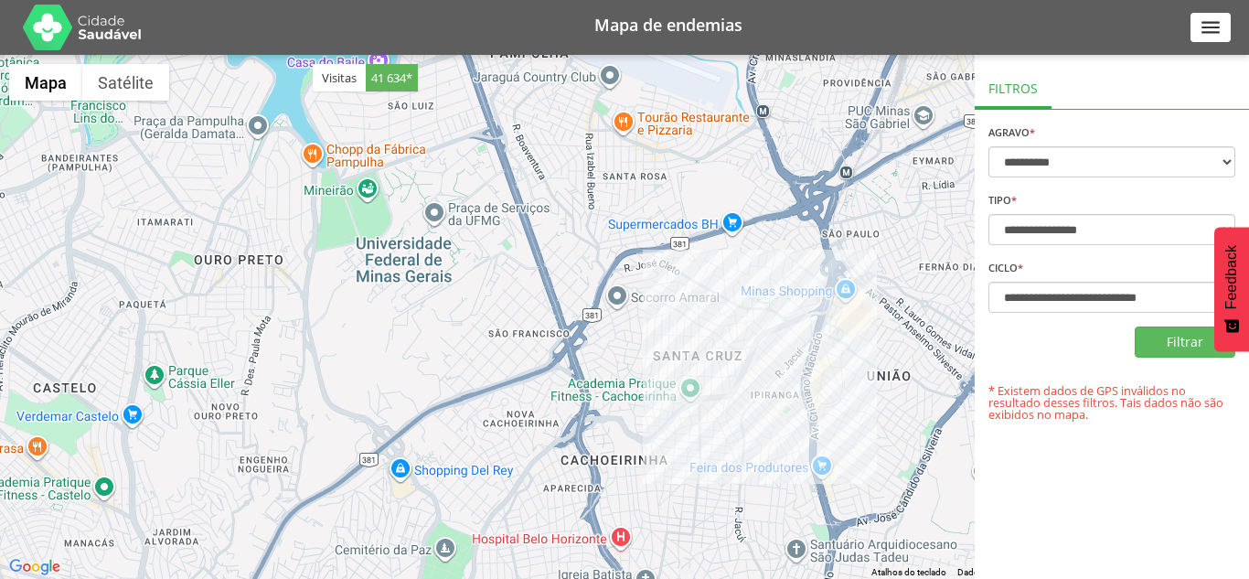
drag, startPoint x: 638, startPoint y: 437, endPoint x: 613, endPoint y: 316, distance: 123.2
click at [613, 316] on div at bounding box center [624, 317] width 1249 height 524
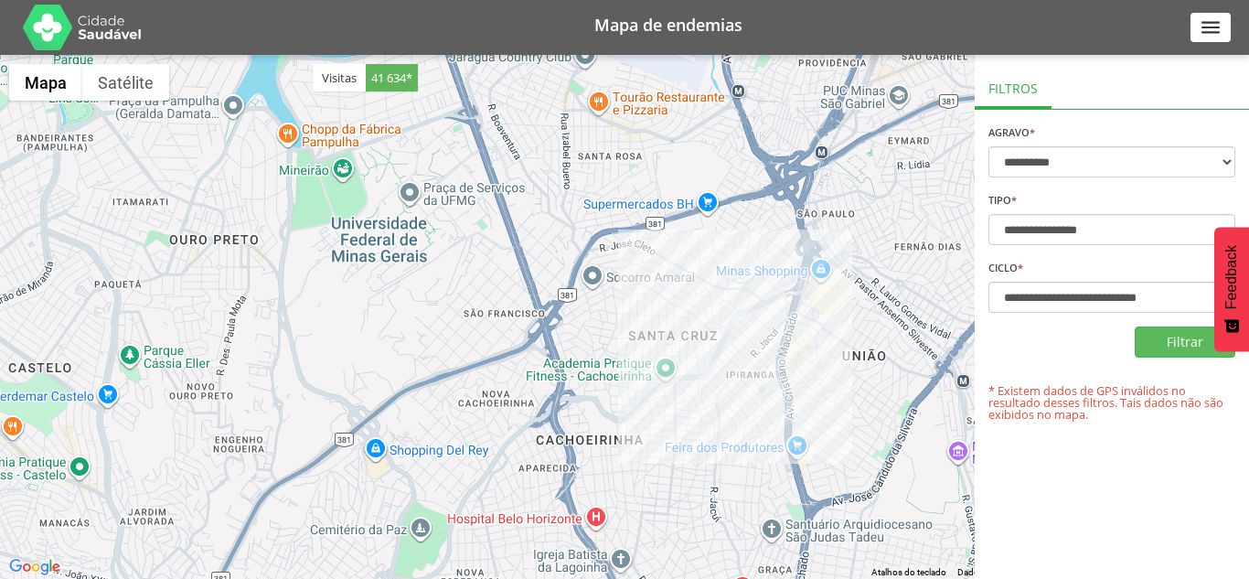
drag, startPoint x: 696, startPoint y: 389, endPoint x: 641, endPoint y: 369, distance: 58.4
click at [641, 369] on div at bounding box center [624, 317] width 1249 height 524
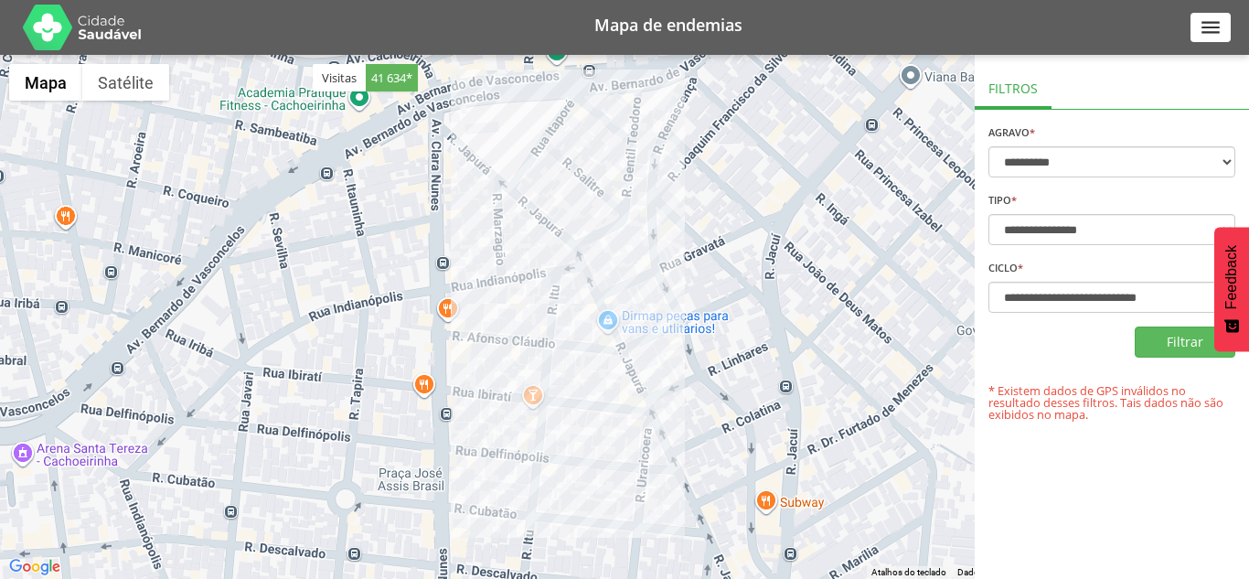
click at [530, 301] on div at bounding box center [624, 317] width 1249 height 524
click at [529, 297] on div at bounding box center [624, 317] width 1249 height 524
click at [521, 290] on div at bounding box center [624, 317] width 1249 height 524
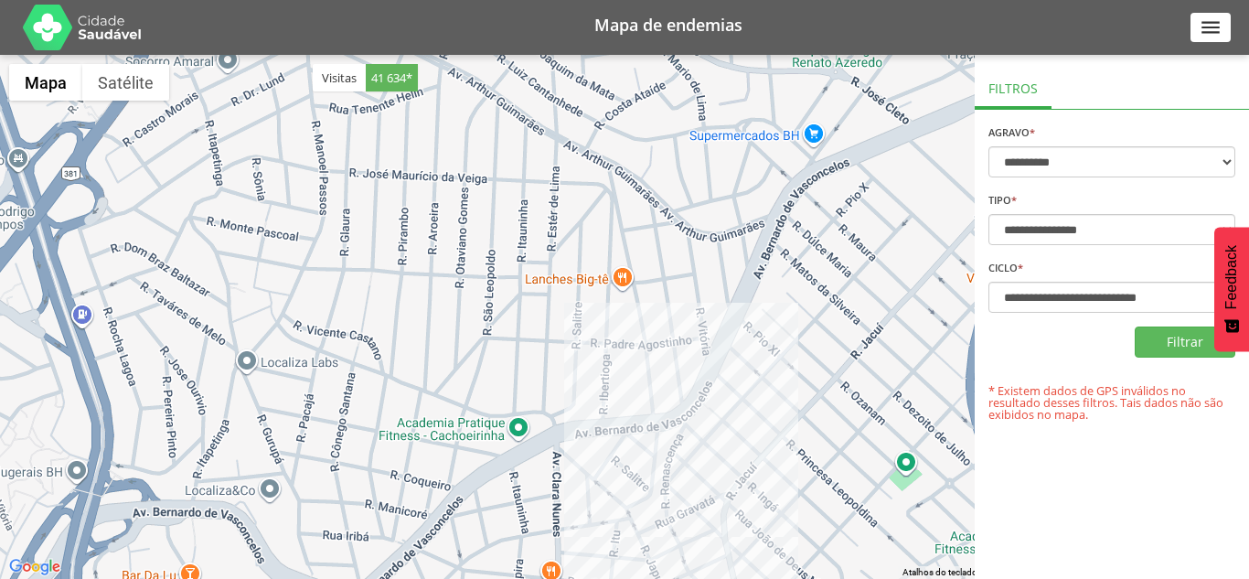
drag, startPoint x: 623, startPoint y: 410, endPoint x: 585, endPoint y: 308, distance: 108.5
click at [519, 186] on div at bounding box center [624, 317] width 1249 height 524
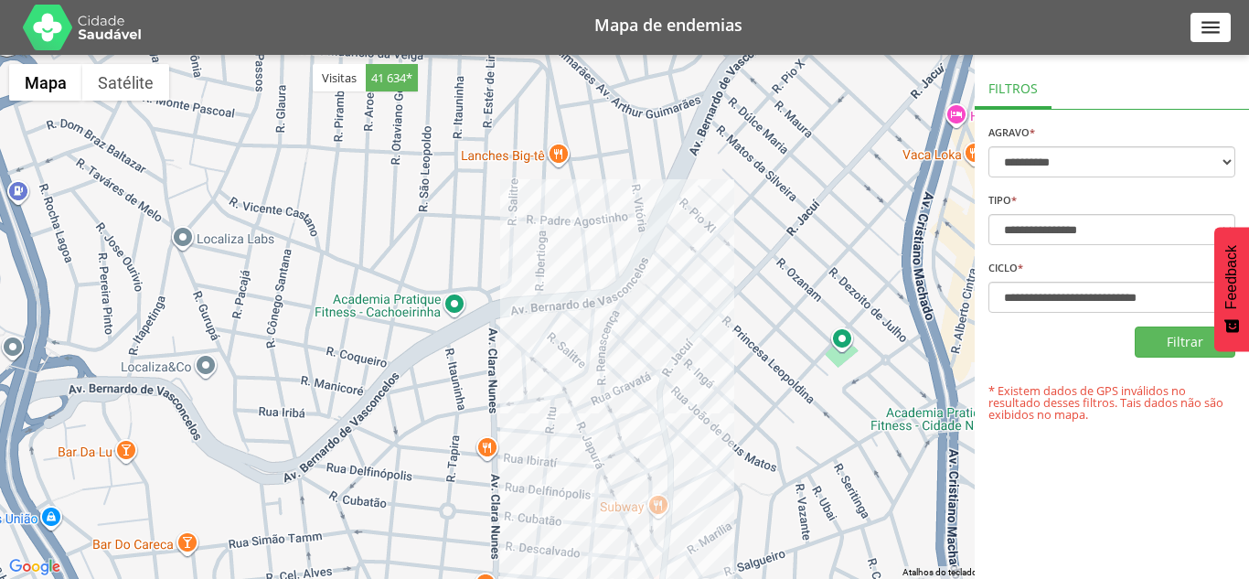
drag, startPoint x: 634, startPoint y: 381, endPoint x: 561, endPoint y: 301, distance: 108.7
click at [566, 253] on div at bounding box center [624, 317] width 1249 height 524
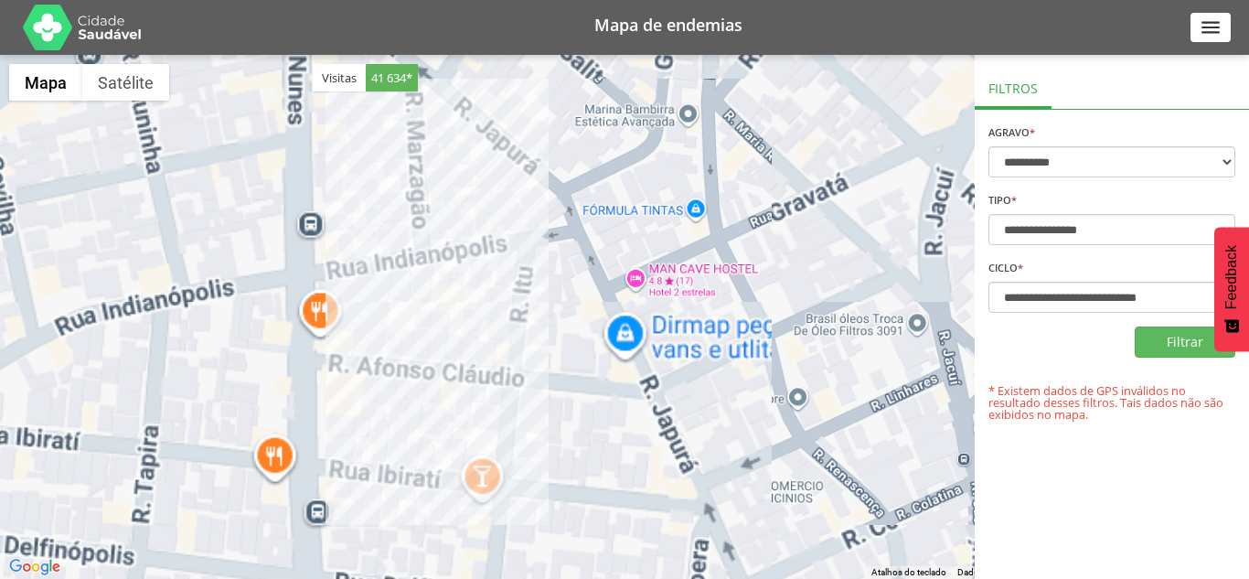
drag, startPoint x: 499, startPoint y: 273, endPoint x: 586, endPoint y: 283, distance: 87.4
click at [591, 280] on div at bounding box center [624, 317] width 1249 height 524
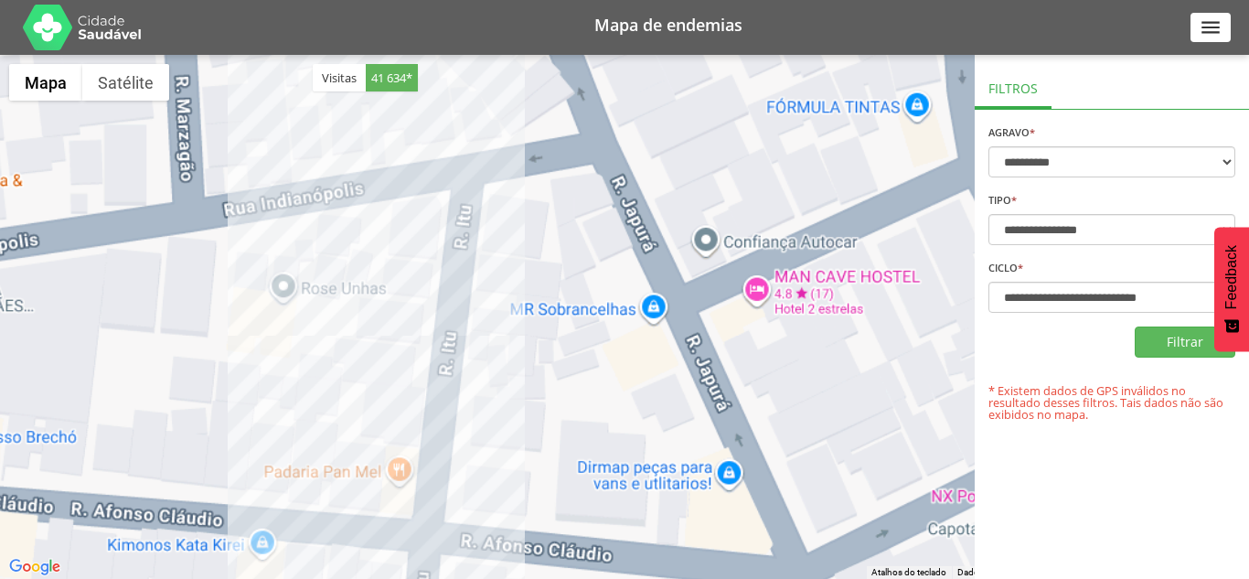
drag, startPoint x: 522, startPoint y: 260, endPoint x: 612, endPoint y: 283, distance: 93.6
click at [614, 280] on div at bounding box center [624, 317] width 1249 height 524
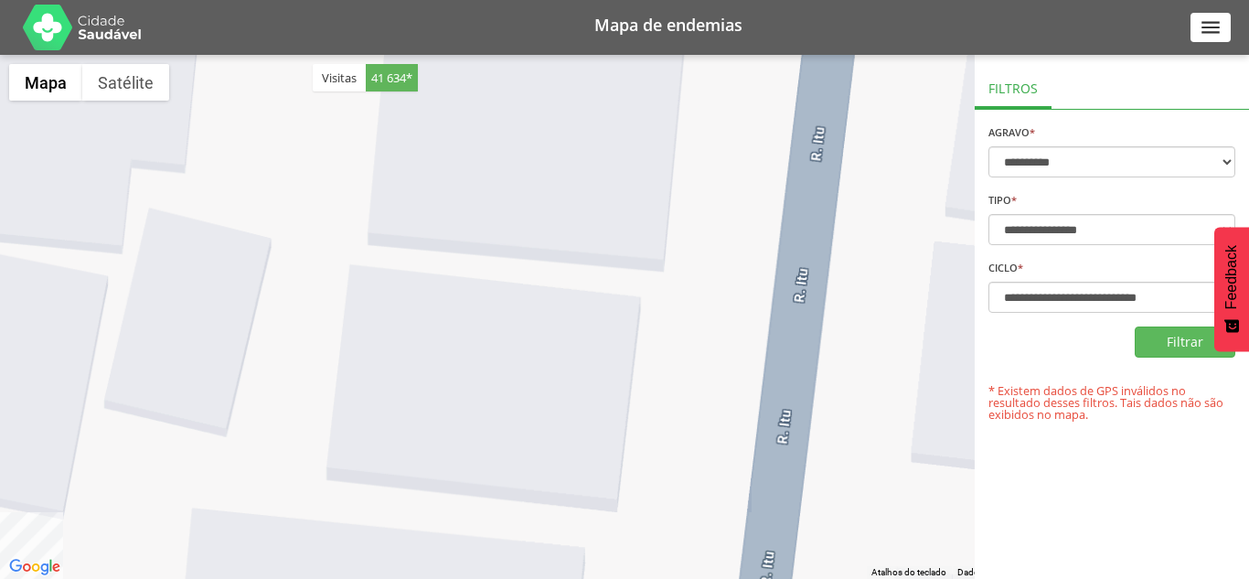
drag, startPoint x: 477, startPoint y: 273, endPoint x: 617, endPoint y: 268, distance: 140.0
click at [617, 268] on div at bounding box center [624, 317] width 1249 height 524
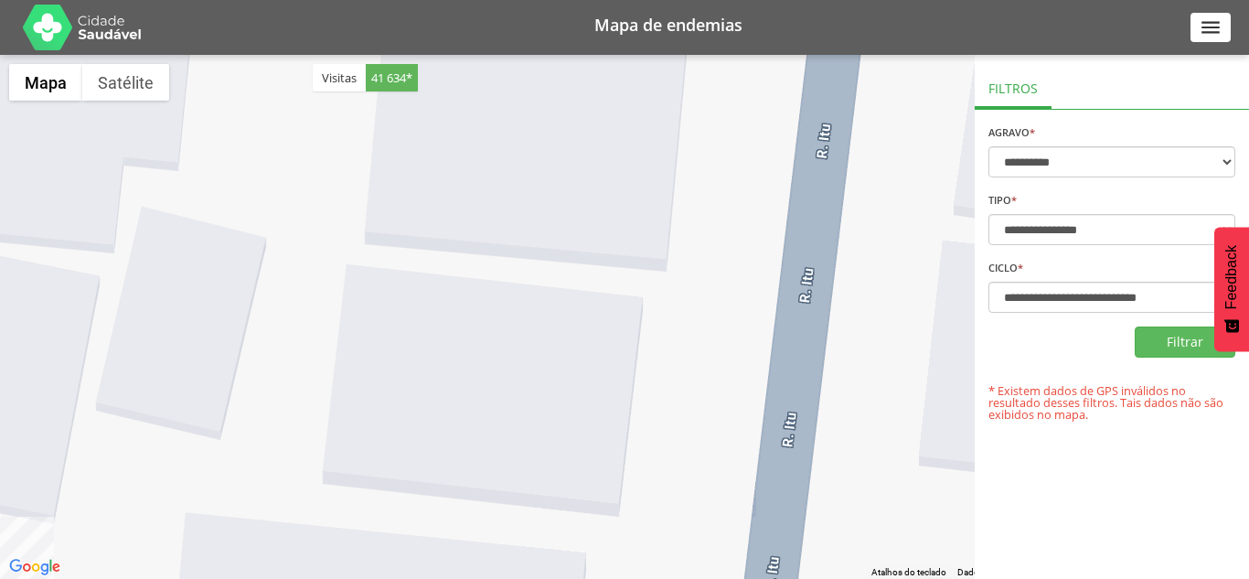
drag, startPoint x: 434, startPoint y: 367, endPoint x: 665, endPoint y: 248, distance: 260.0
click at [665, 248] on div at bounding box center [624, 317] width 1249 height 524
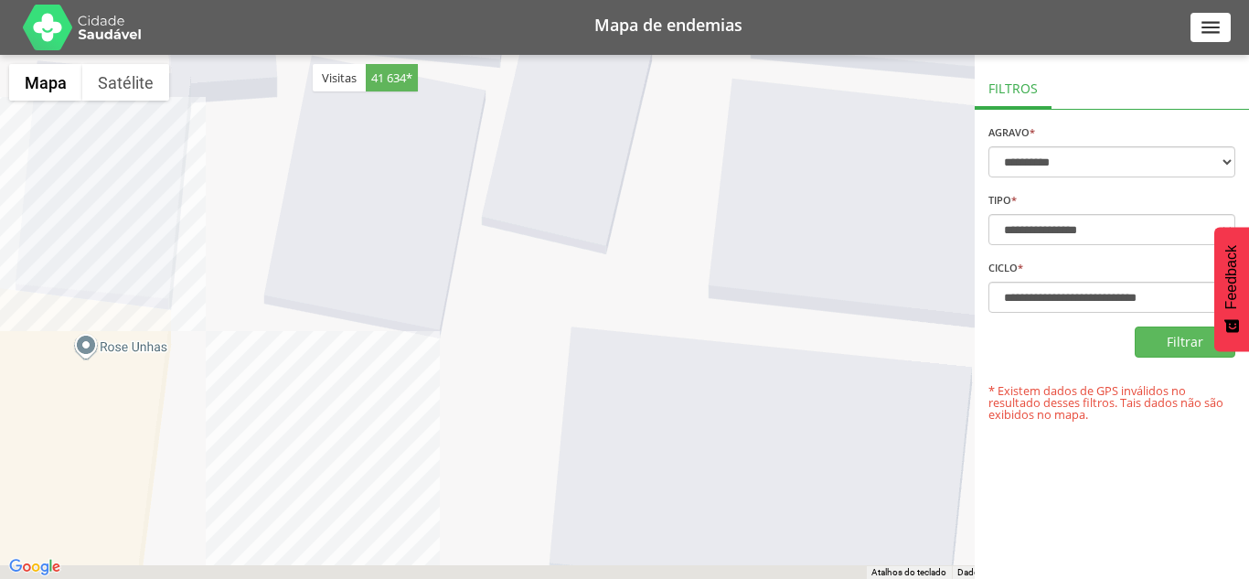
drag, startPoint x: 484, startPoint y: 367, endPoint x: 599, endPoint y: 243, distance: 169.5
click at [599, 243] on div at bounding box center [624, 317] width 1249 height 524
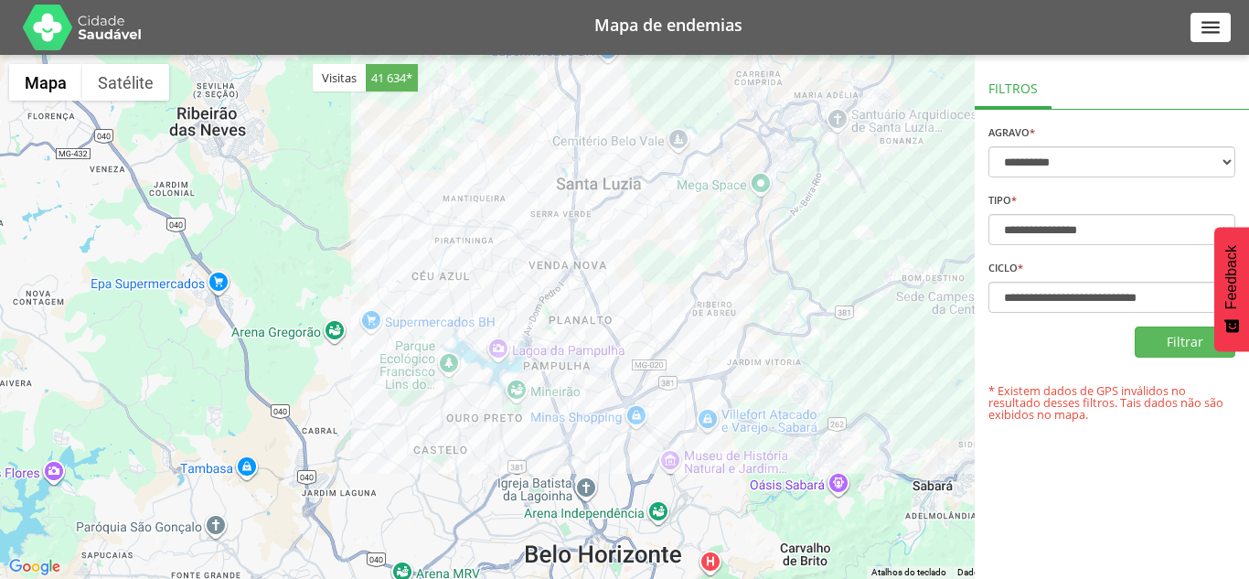
drag, startPoint x: 713, startPoint y: 226, endPoint x: 633, endPoint y: 415, distance: 205.3
click at [633, 415] on div at bounding box center [624, 317] width 1249 height 524
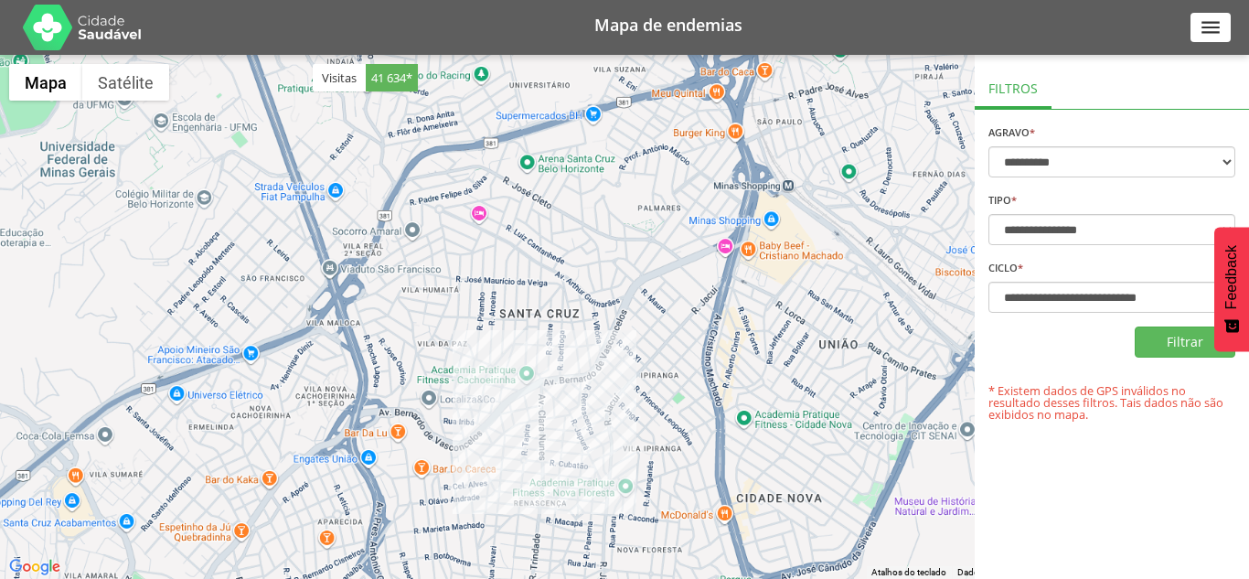
drag, startPoint x: 620, startPoint y: 409, endPoint x: 545, endPoint y: 292, distance: 139.0
click at [545, 292] on div at bounding box center [624, 317] width 1249 height 524
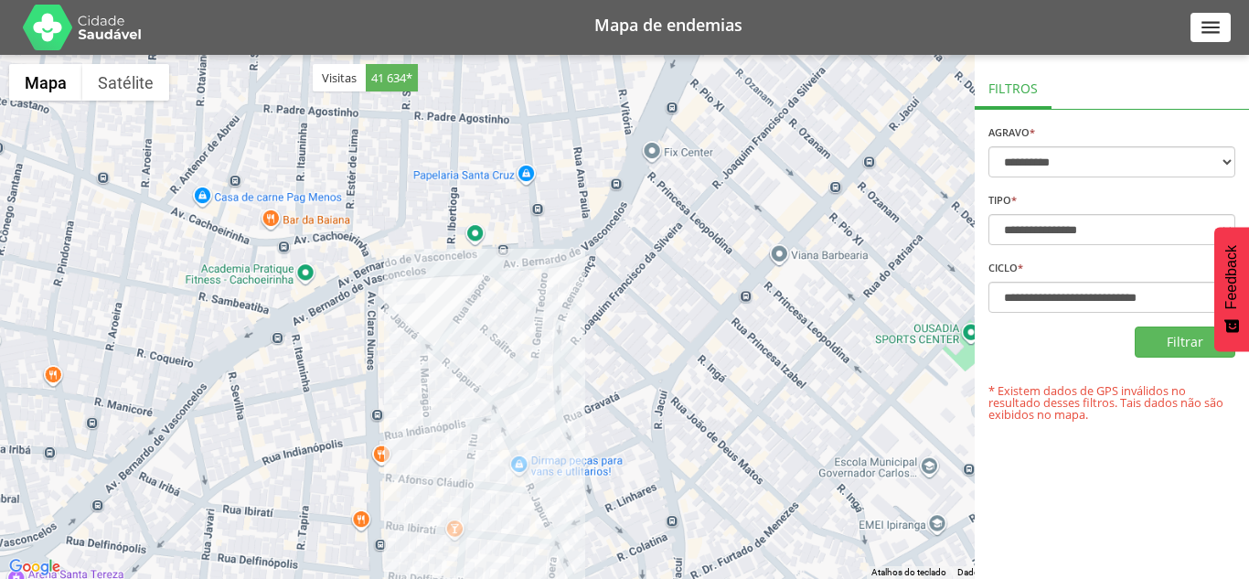
drag, startPoint x: 546, startPoint y: 377, endPoint x: 587, endPoint y: 256, distance: 127.5
click at [584, 259] on div at bounding box center [624, 317] width 1249 height 524
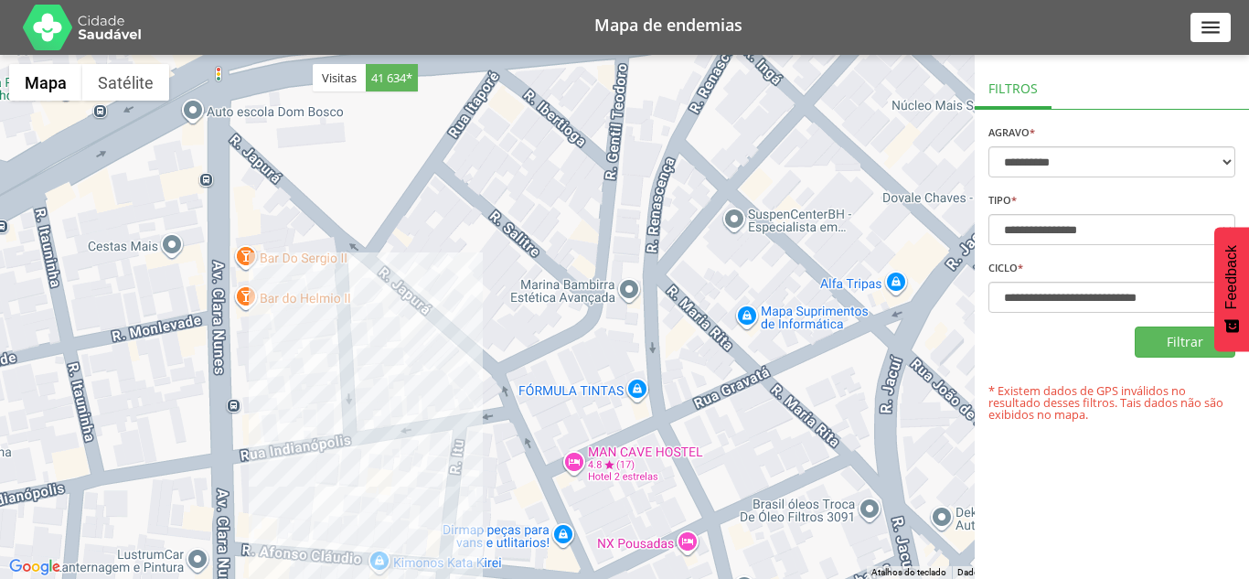
drag, startPoint x: 542, startPoint y: 364, endPoint x: 573, endPoint y: 319, distance: 54.5
click at [636, 224] on div at bounding box center [624, 317] width 1249 height 524
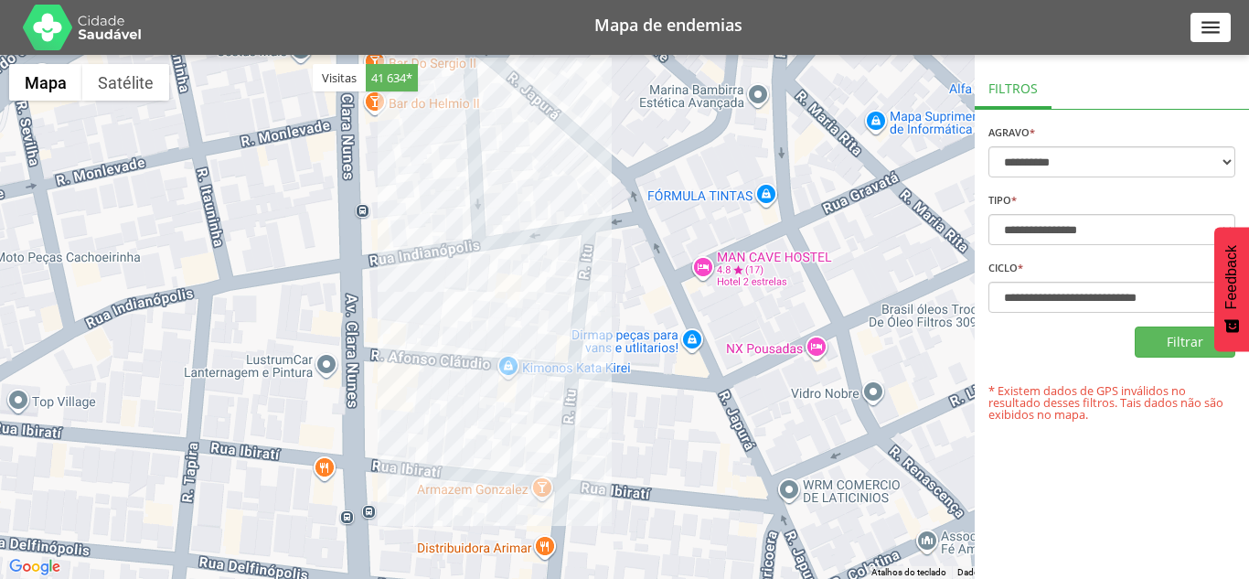
drag, startPoint x: 564, startPoint y: 294, endPoint x: 580, endPoint y: 279, distance: 22.0
click at [580, 279] on div at bounding box center [624, 317] width 1249 height 524
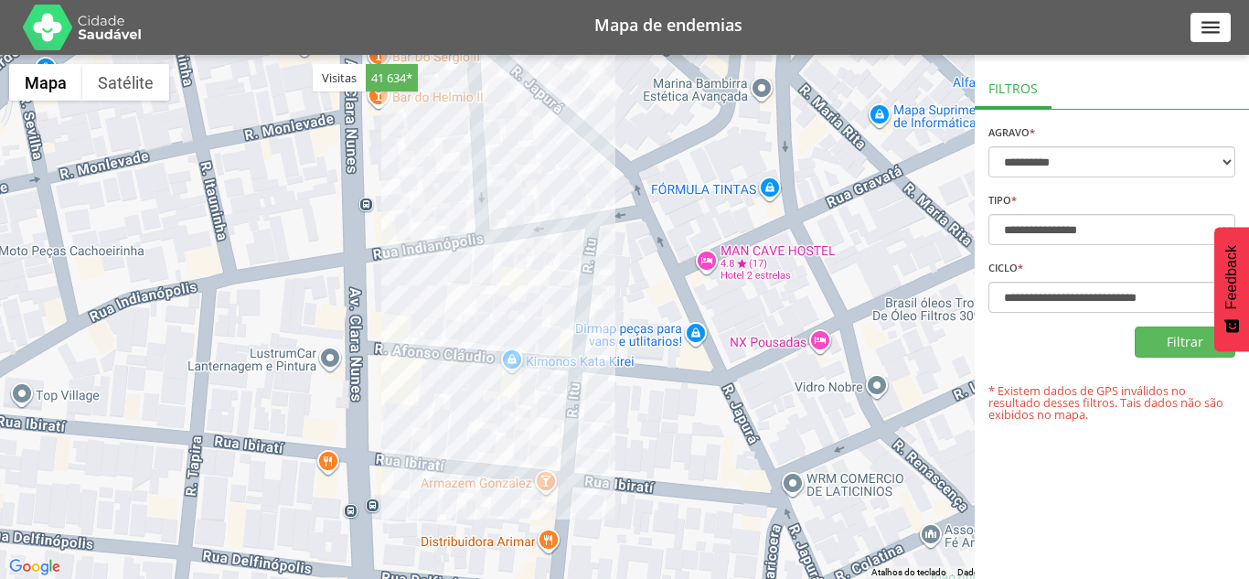
click at [543, 278] on div at bounding box center [624, 317] width 1249 height 524
click at [543, 277] on div at bounding box center [624, 317] width 1249 height 524
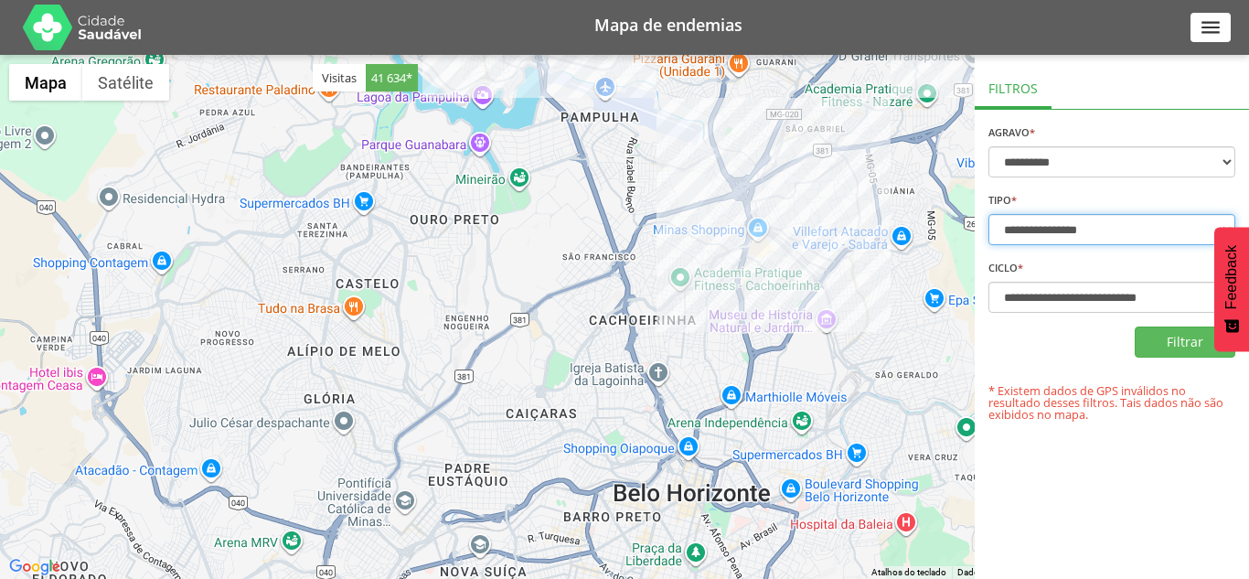
click at [1040, 233] on select "**********" at bounding box center [1111, 229] width 247 height 31
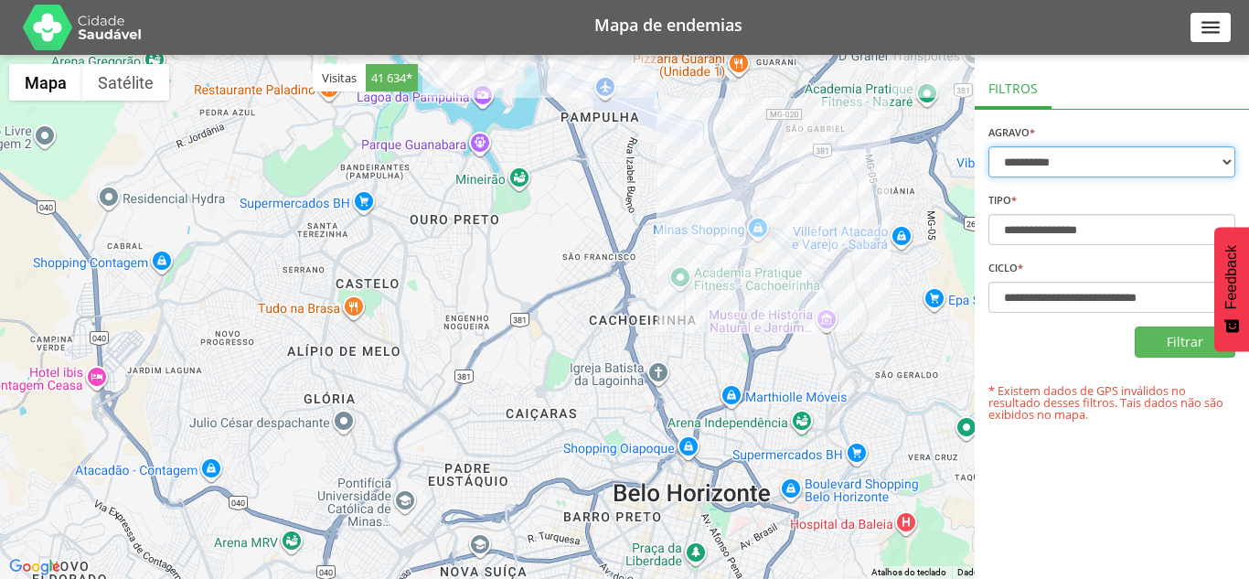
click at [1084, 156] on select "**********" at bounding box center [1111, 161] width 247 height 31
drag, startPoint x: 1016, startPoint y: 324, endPoint x: 1042, endPoint y: 228, distance: 99.3
click at [1016, 324] on form "**********" at bounding box center [1111, 271] width 247 height 296
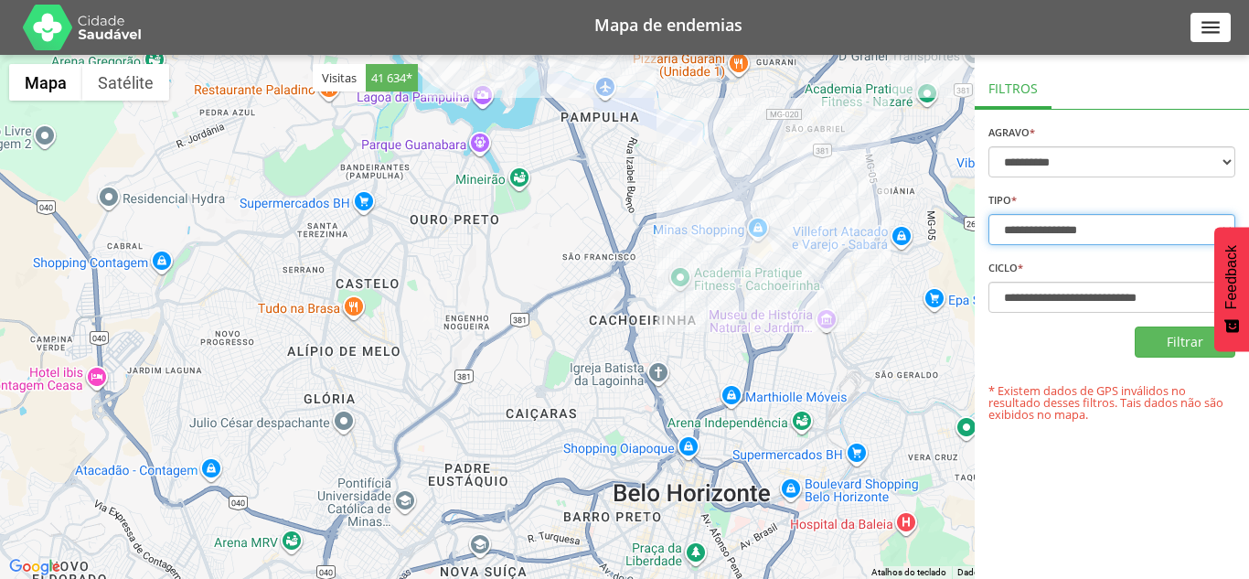
click at [1047, 222] on select "**********" at bounding box center [1111, 229] width 247 height 31
click at [1060, 333] on div "Filtrar" at bounding box center [1111, 341] width 247 height 31
click at [1213, 29] on icon "" at bounding box center [1210, 28] width 24 height 24
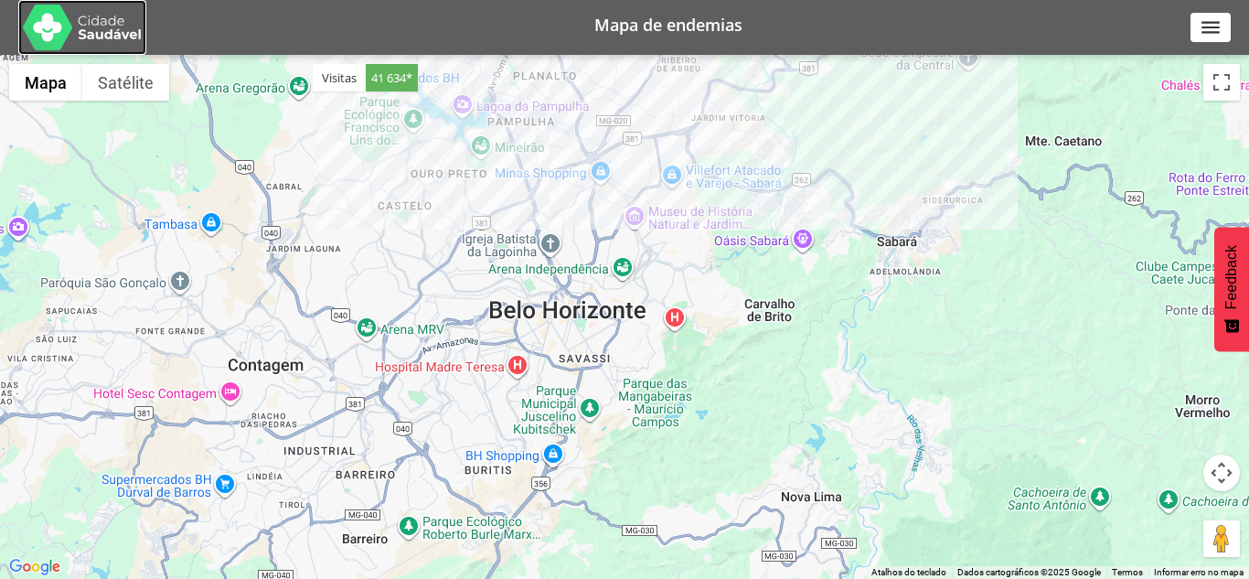
click at [53, 28] on img at bounding box center [82, 28] width 119 height 46
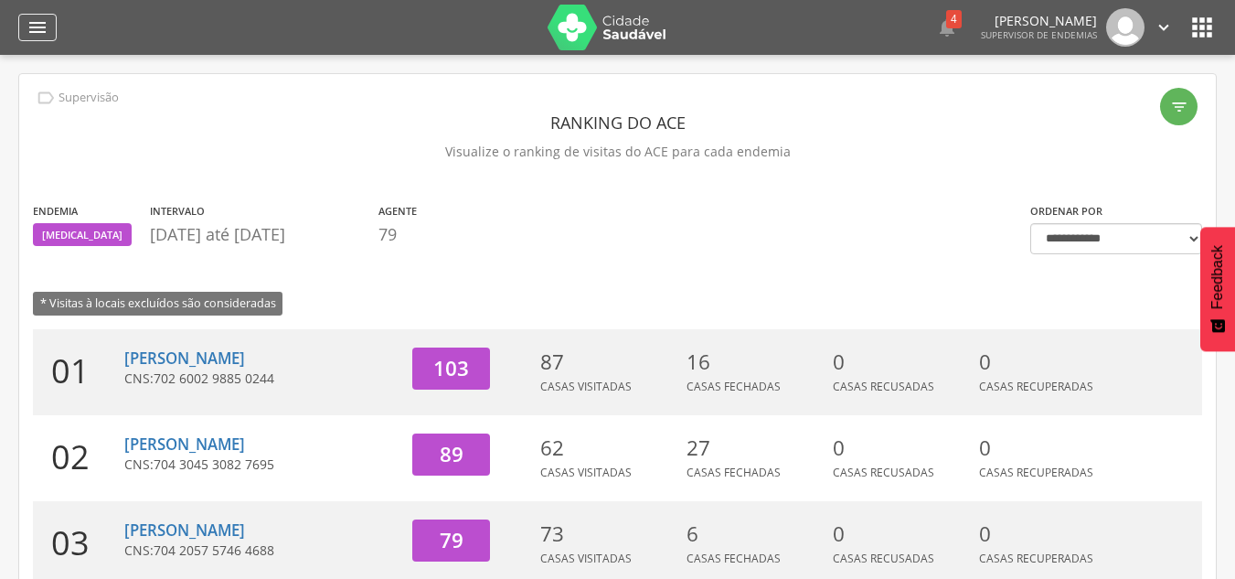
click at [36, 32] on icon "" at bounding box center [38, 27] width 22 height 22
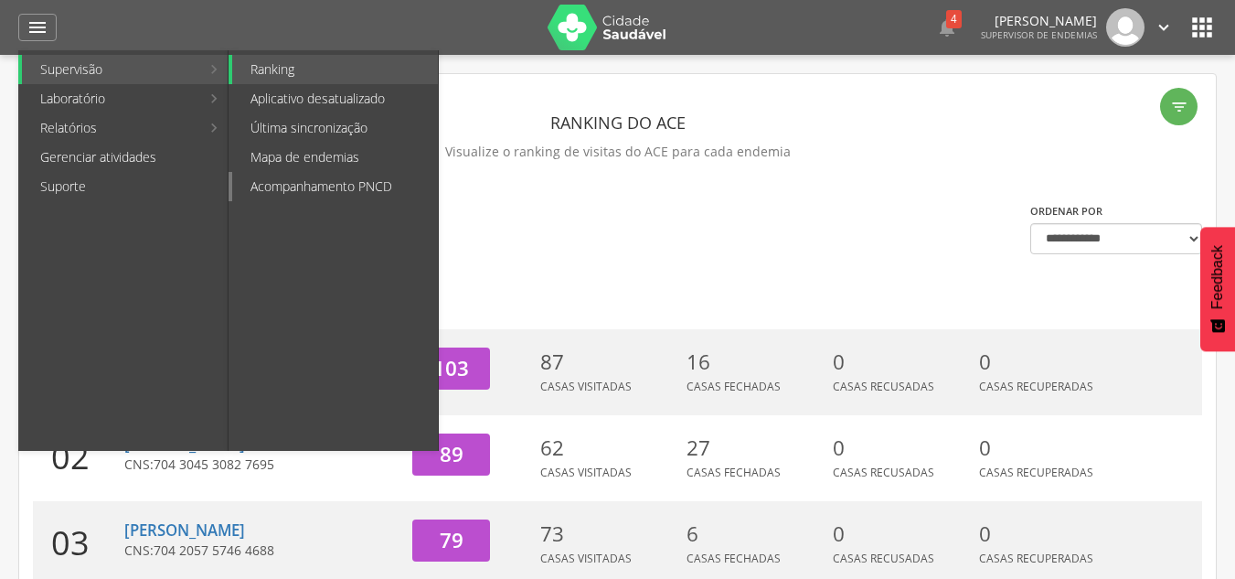
click at [288, 192] on link "Acompanhamento PNCD" at bounding box center [335, 186] width 206 height 29
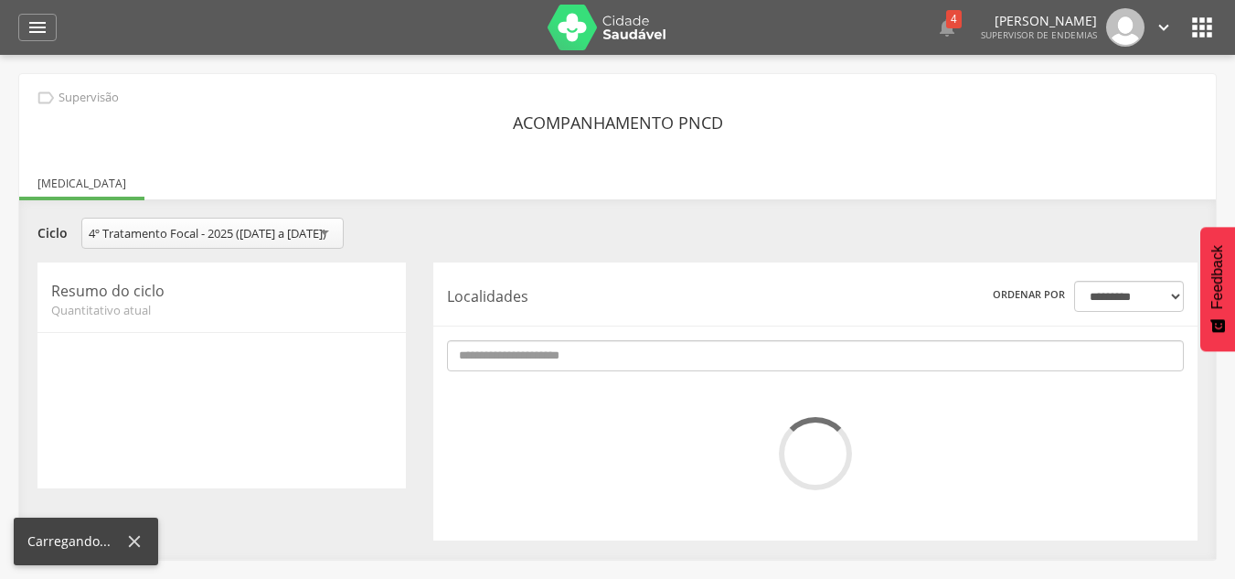
click at [1071, 186] on ul "[MEDICAL_DATA]" at bounding box center [617, 184] width 1197 height 16
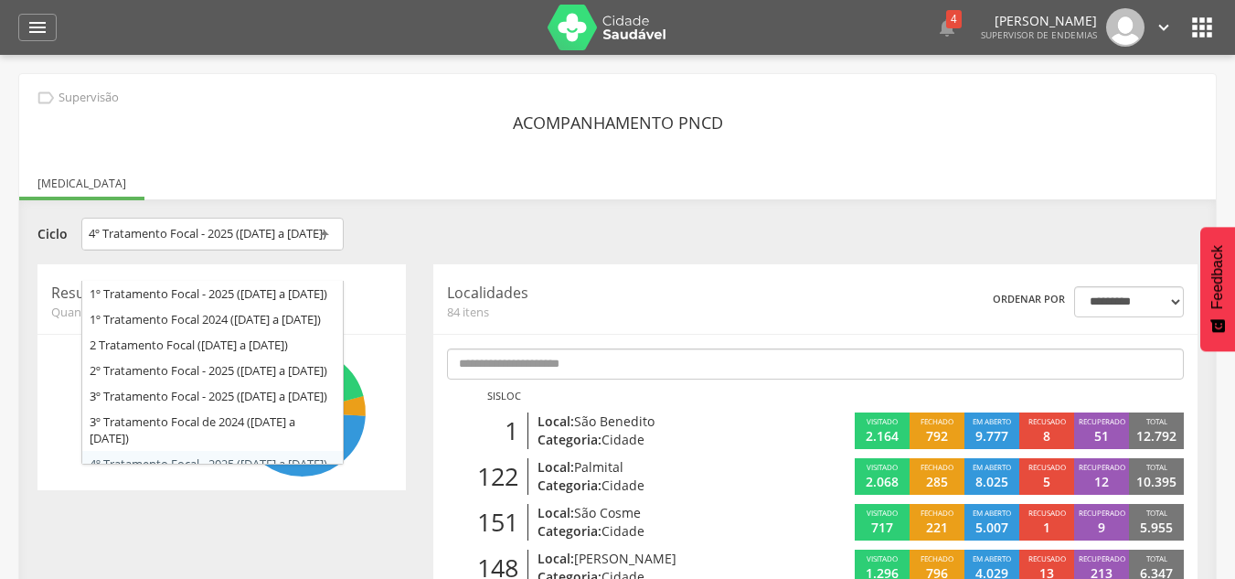
click at [206, 237] on div "4º Tratamento Focal - 2025 ([DATE] a [DATE])" at bounding box center [208, 233] width 238 height 16
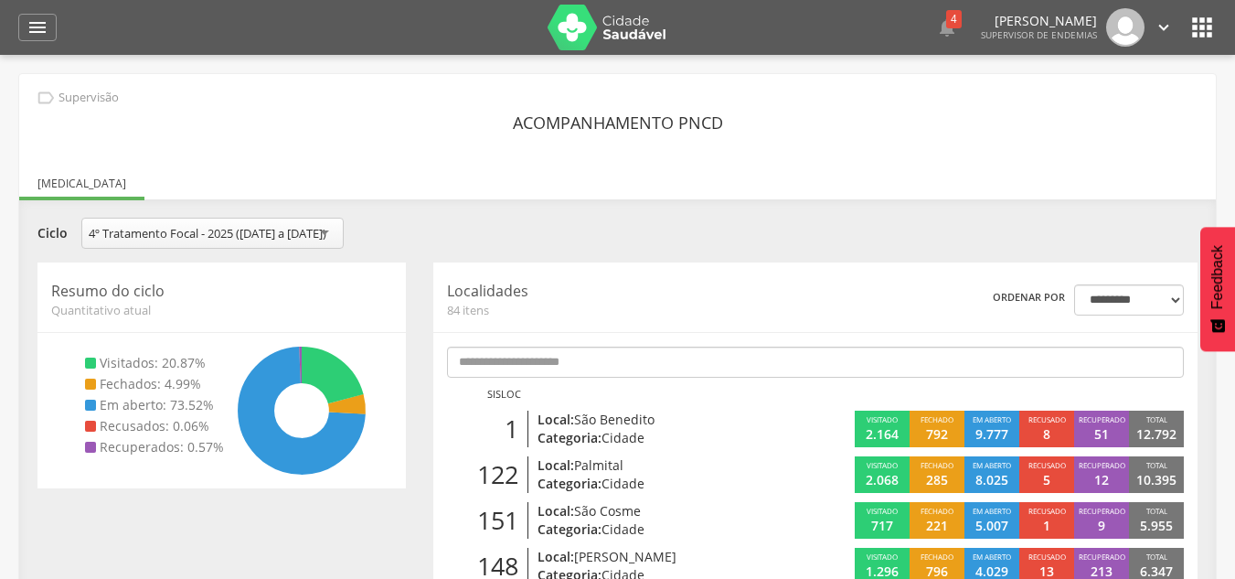
drag, startPoint x: 465, startPoint y: 255, endPoint x: 439, endPoint y: 247, distance: 27.8
click at [463, 253] on div "**********" at bounding box center [617, 236] width 1187 height 36
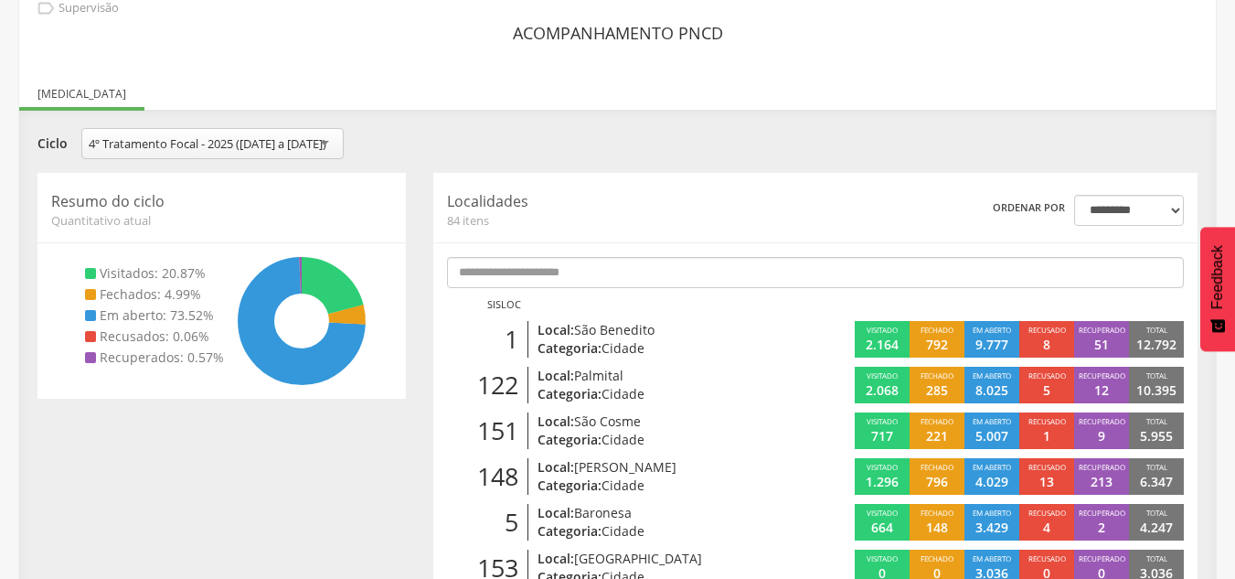
scroll to position [90, 0]
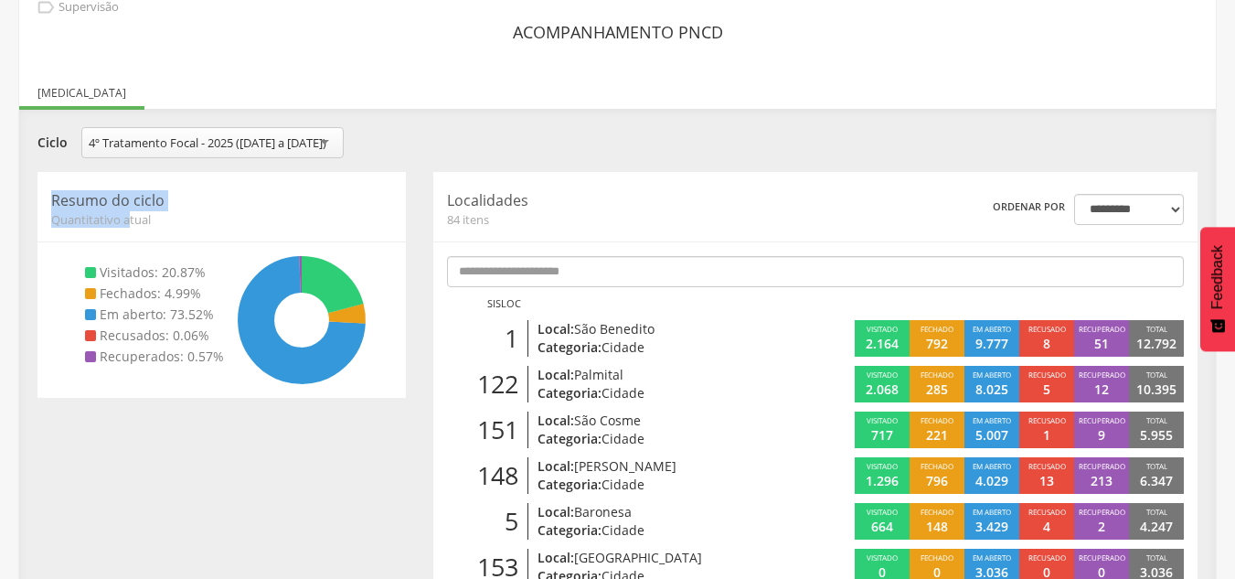
drag, startPoint x: 48, startPoint y: 218, endPoint x: 122, endPoint y: 234, distance: 75.8
click at [130, 228] on div "Resumo do ciclo Quantitativo atual Visitados: 20.87% Fechados: 4.99% Em aberto:…" at bounding box center [221, 285] width 368 height 226
click at [112, 228] on span "Quantitativo atual" at bounding box center [221, 219] width 341 height 16
drag, startPoint x: 100, startPoint y: 290, endPoint x: 151, endPoint y: 288, distance: 51.2
click at [151, 282] on li "Visitados: 20.87%" at bounding box center [154, 272] width 139 height 18
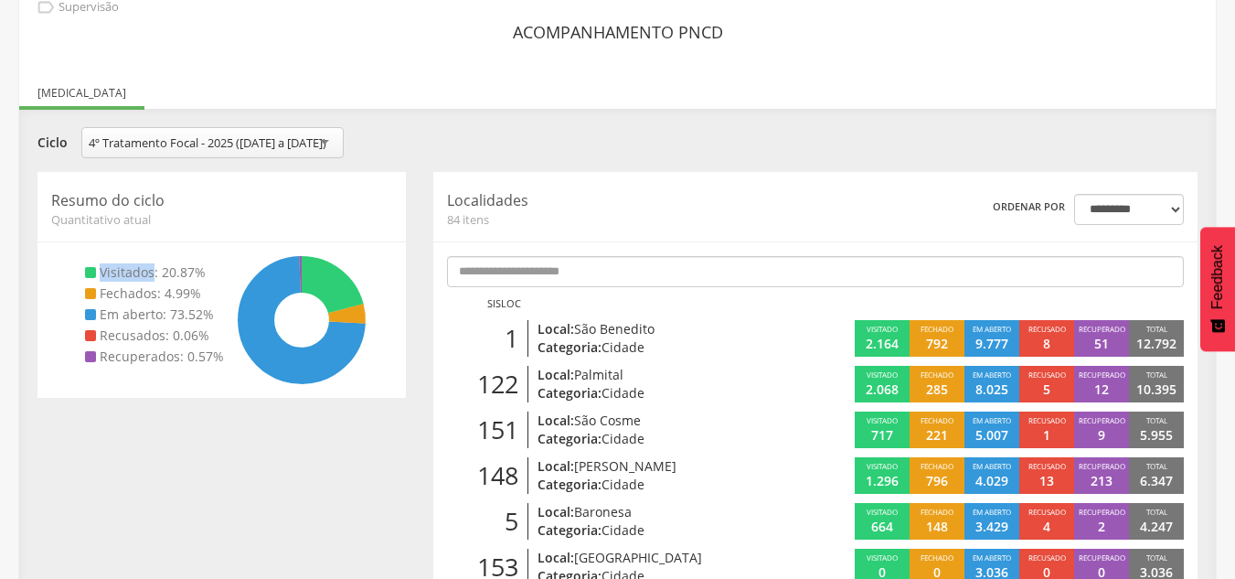
click at [91, 282] on li "Visitados: 20.87%" at bounding box center [154, 272] width 139 height 18
click at [86, 282] on li "Visitados: 20.87%" at bounding box center [154, 272] width 139 height 18
click at [143, 303] on li "Fechados: 4.99%" at bounding box center [154, 293] width 139 height 18
drag, startPoint x: 166, startPoint y: 332, endPoint x: 197, endPoint y: 327, distance: 31.4
click at [197, 324] on li "Em aberto: 73.52%" at bounding box center [154, 314] width 139 height 18
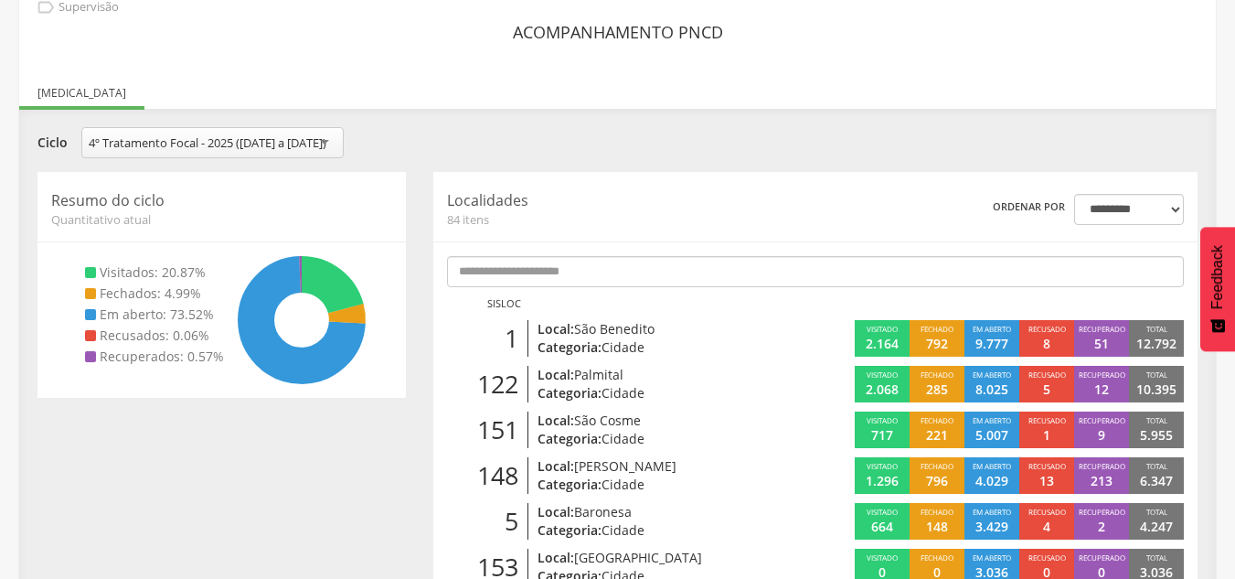
click at [129, 345] on li "Recusados: 0.06%" at bounding box center [154, 335] width 139 height 18
drag, startPoint x: 446, startPoint y: 235, endPoint x: 502, endPoint y: 244, distance: 56.5
click at [497, 228] on span "84 itens" at bounding box center [604, 219] width 314 height 16
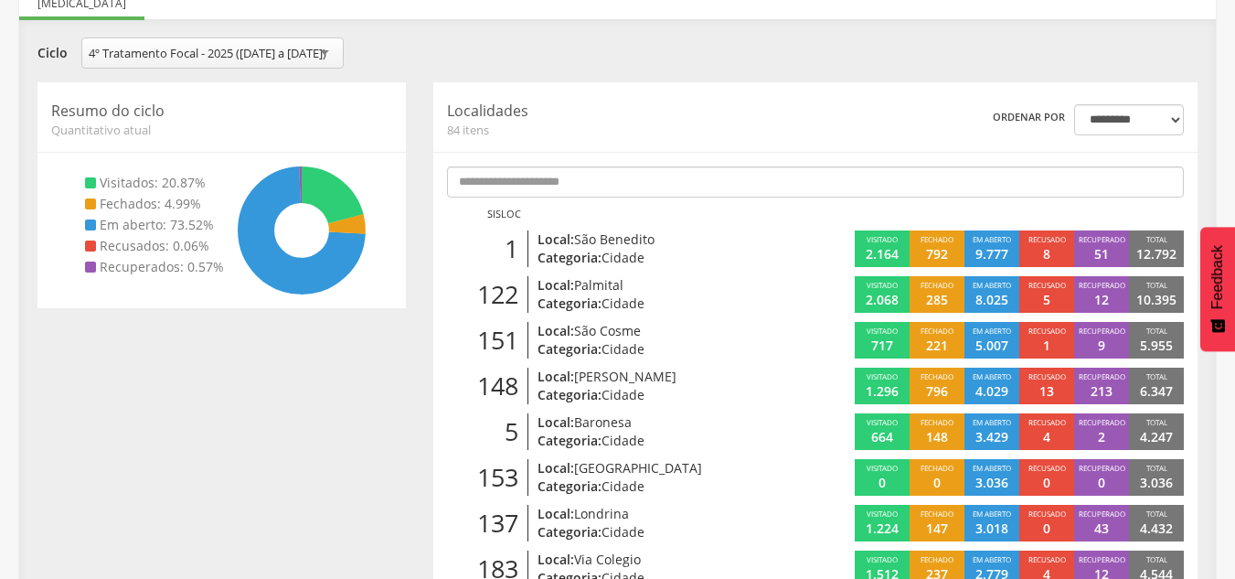
scroll to position [181, 0]
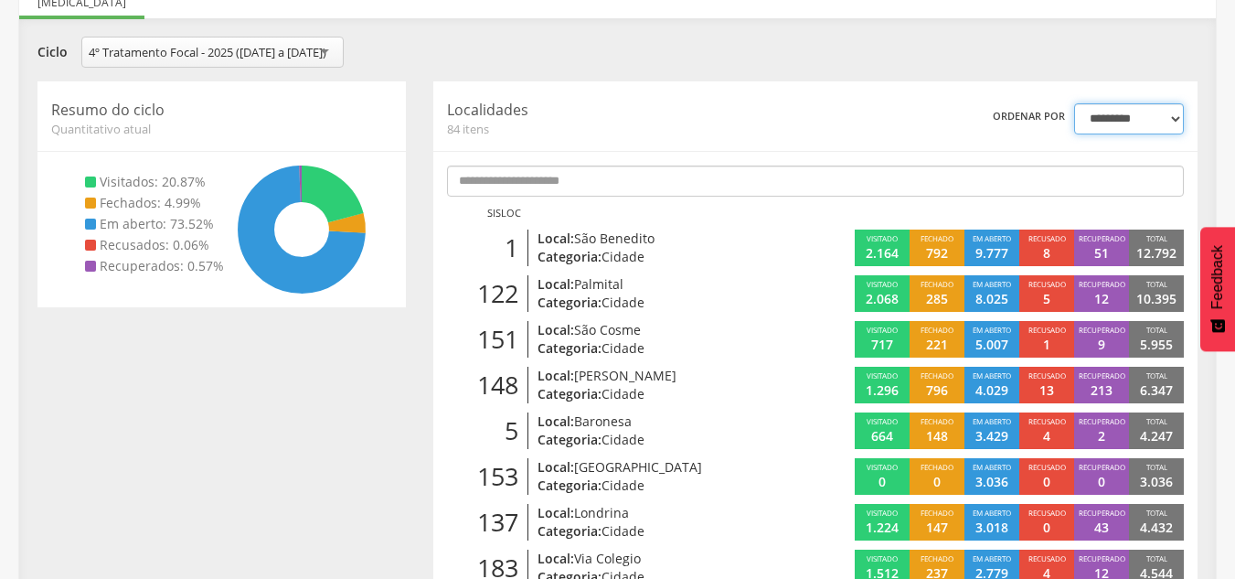
click at [1089, 134] on select "**********" at bounding box center [1129, 118] width 110 height 31
click at [912, 134] on div "**********" at bounding box center [972, 118] width 423 height 31
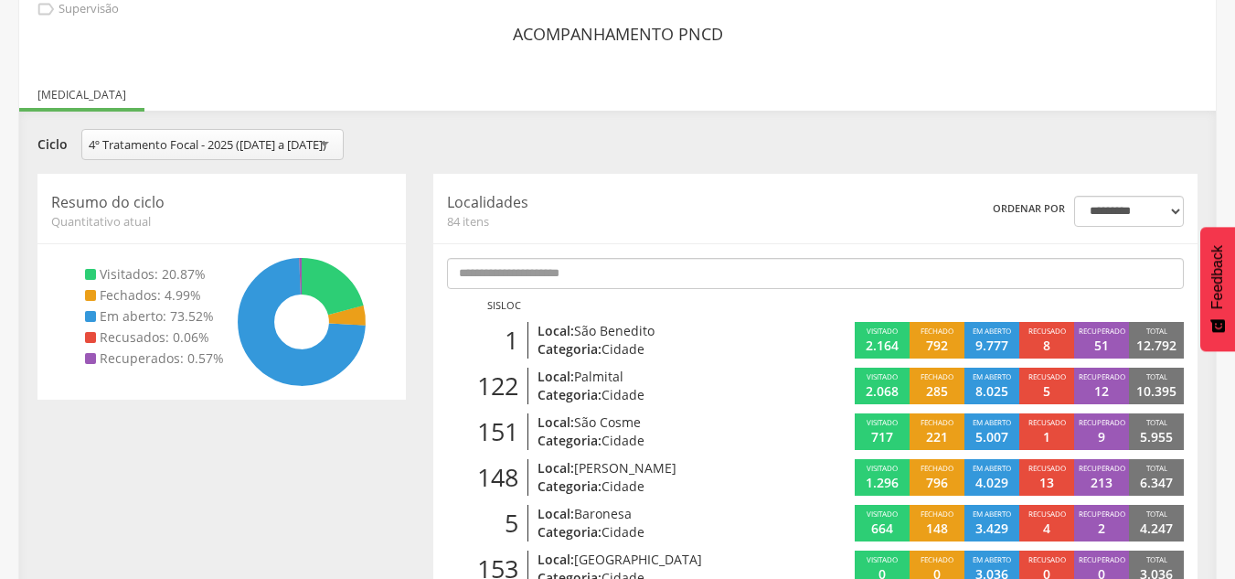
scroll to position [90, 0]
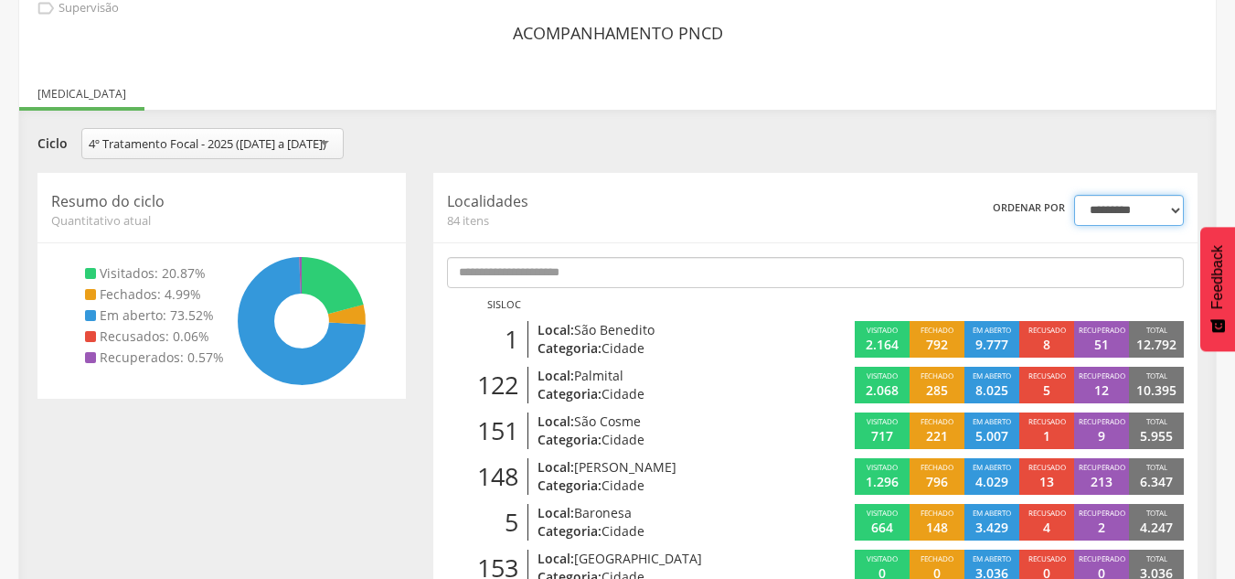
click at [1153, 223] on select "**********" at bounding box center [1129, 210] width 110 height 31
click at [1074, 210] on select "**********" at bounding box center [1129, 210] width 110 height 31
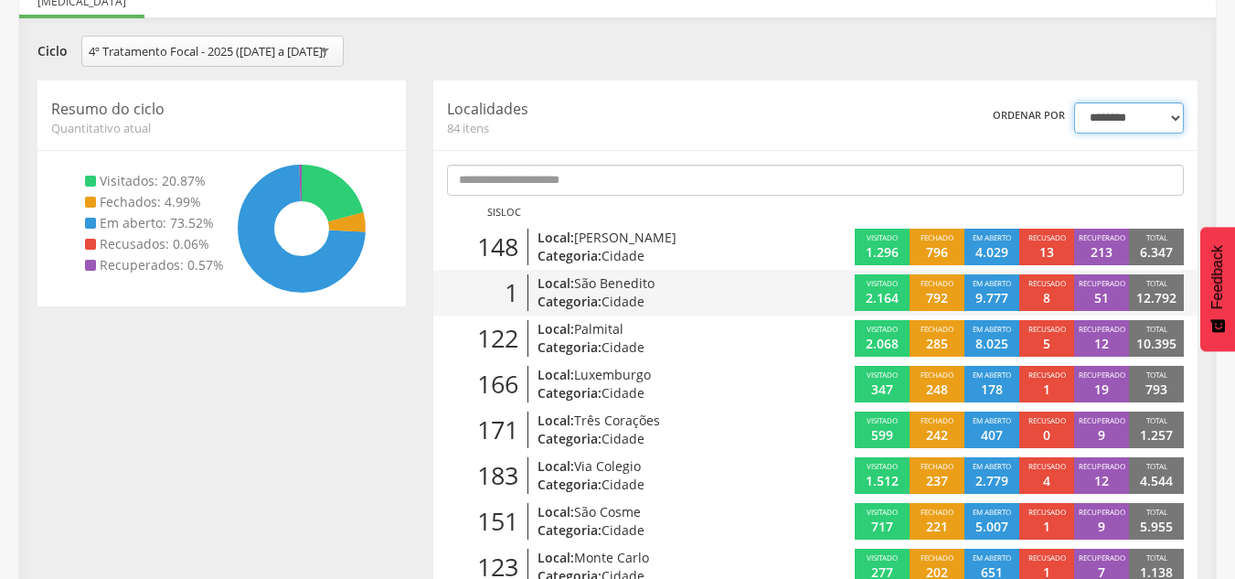
scroll to position [181, 0]
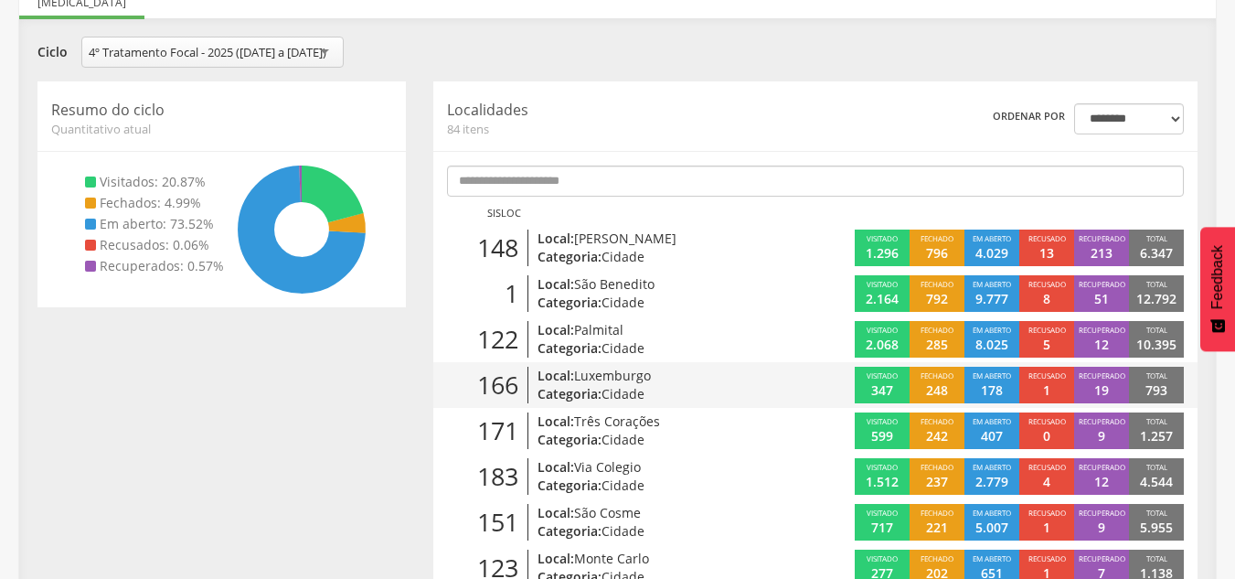
click at [619, 384] on span "Luxemburgo" at bounding box center [612, 375] width 77 height 17
select select "*"
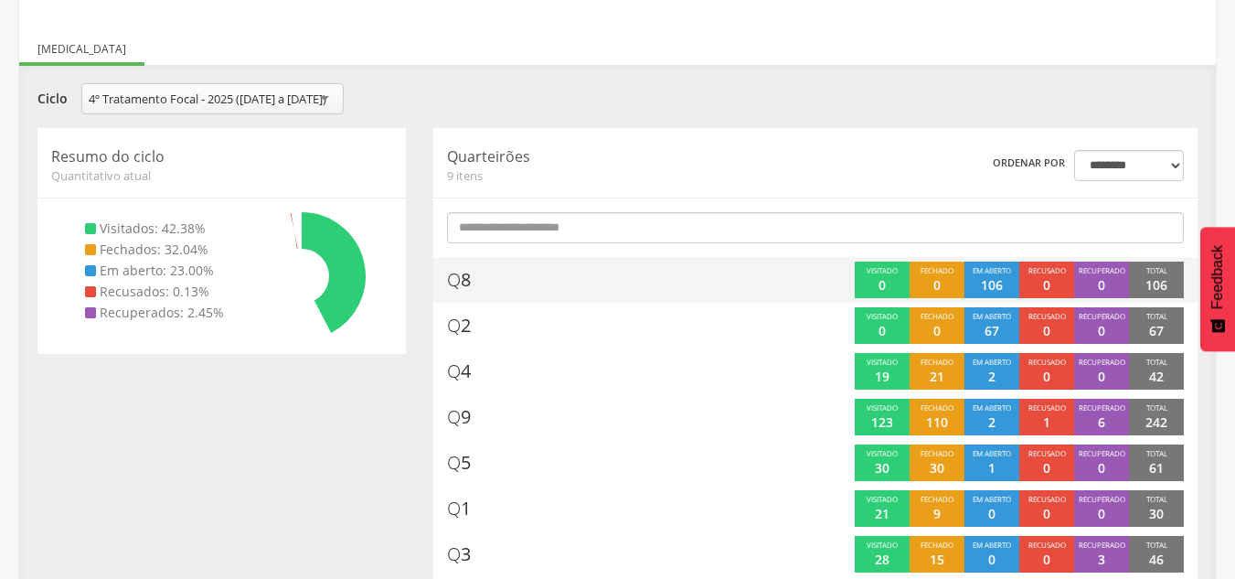
scroll to position [161, 0]
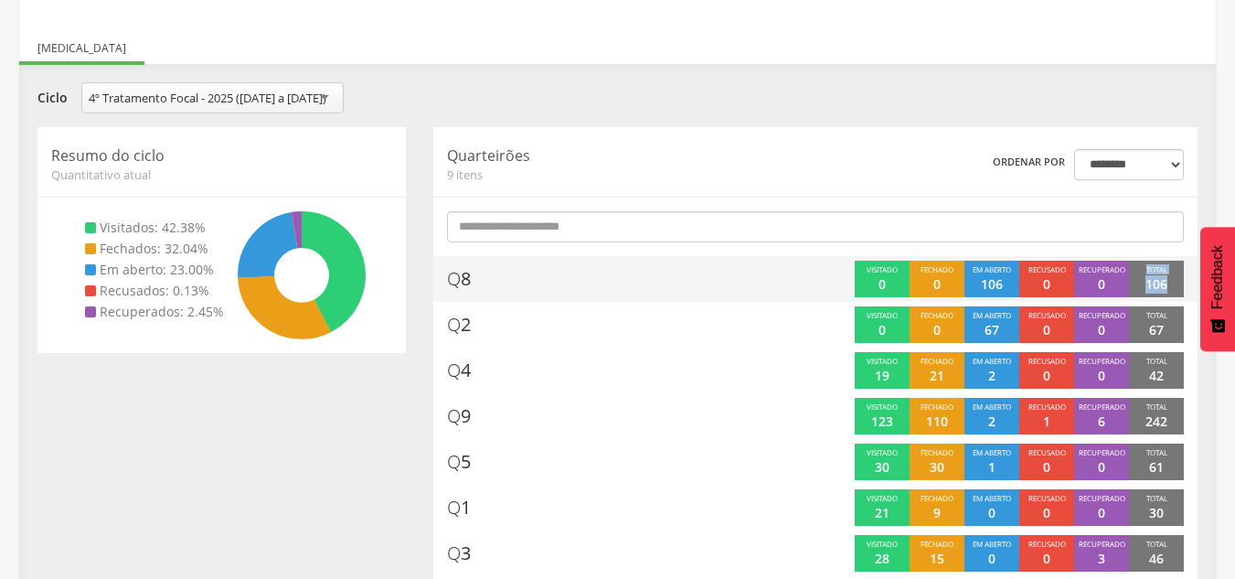
drag, startPoint x: 1168, startPoint y: 303, endPoint x: 1144, endPoint y: 286, distance: 29.4
click at [1144, 286] on div "Total 106" at bounding box center [1156, 279] width 55 height 37
drag, startPoint x: 449, startPoint y: 293, endPoint x: 476, endPoint y: 294, distance: 27.5
click at [476, 294] on div "Q 8" at bounding box center [620, 279] width 346 height 37
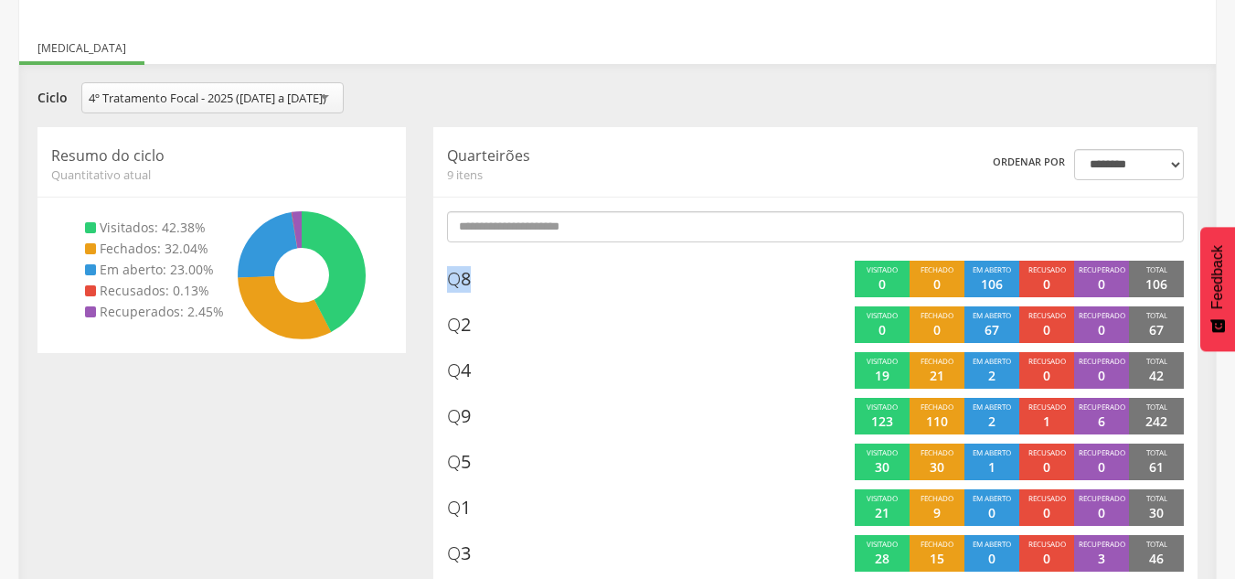
click at [524, 262] on div "**********" at bounding box center [815, 404] width 764 height 554
click at [517, 260] on div "**********" at bounding box center [815, 404] width 764 height 554
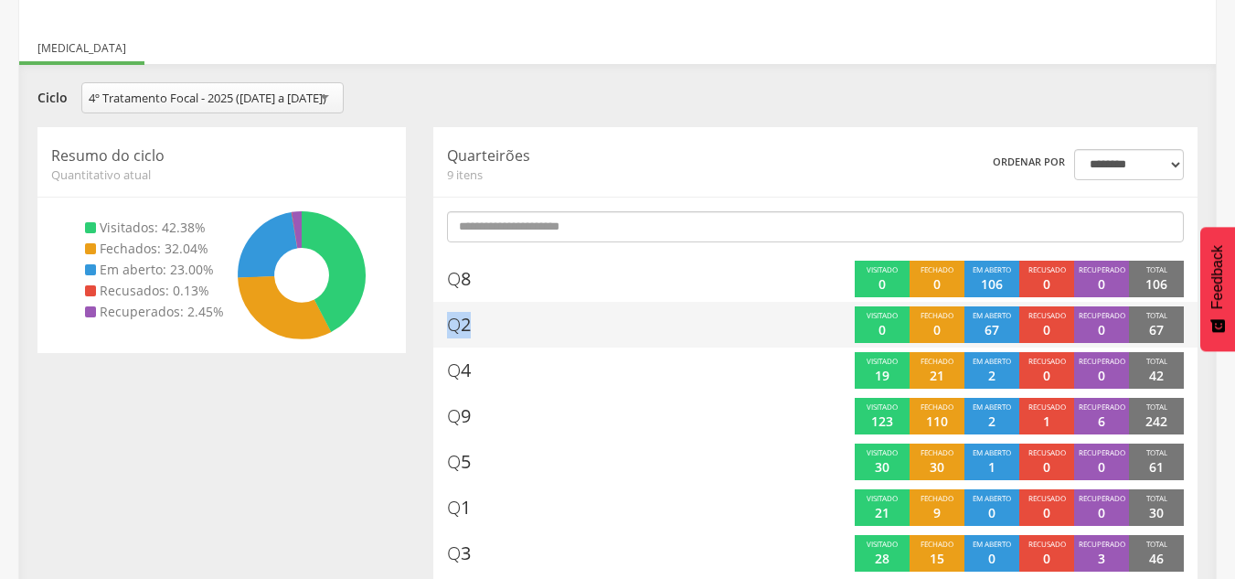
drag, startPoint x: 473, startPoint y: 342, endPoint x: 487, endPoint y: 327, distance: 20.7
click at [445, 335] on div "Q 2" at bounding box center [624, 324] width 382 height 37
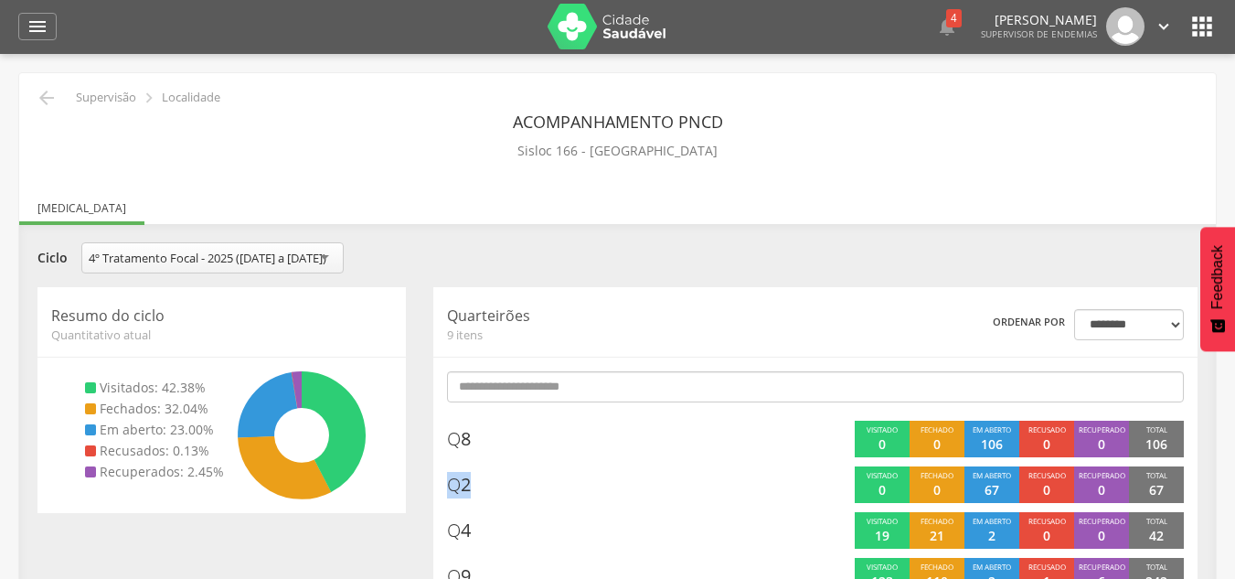
scroll to position [0, 0]
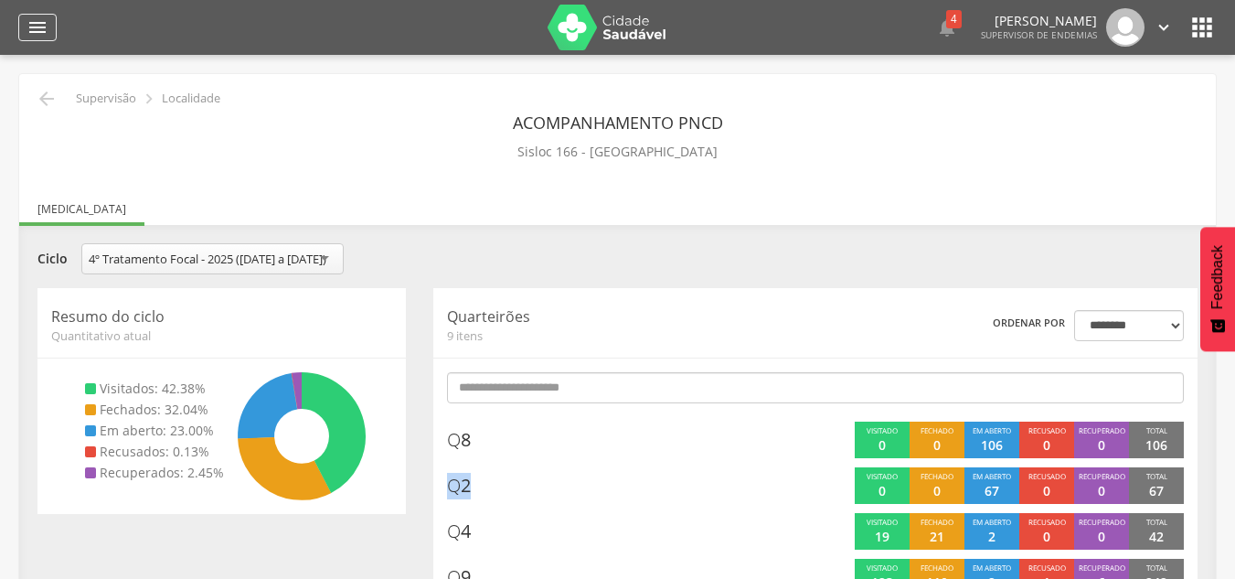
click at [42, 18] on icon "" at bounding box center [38, 27] width 22 height 22
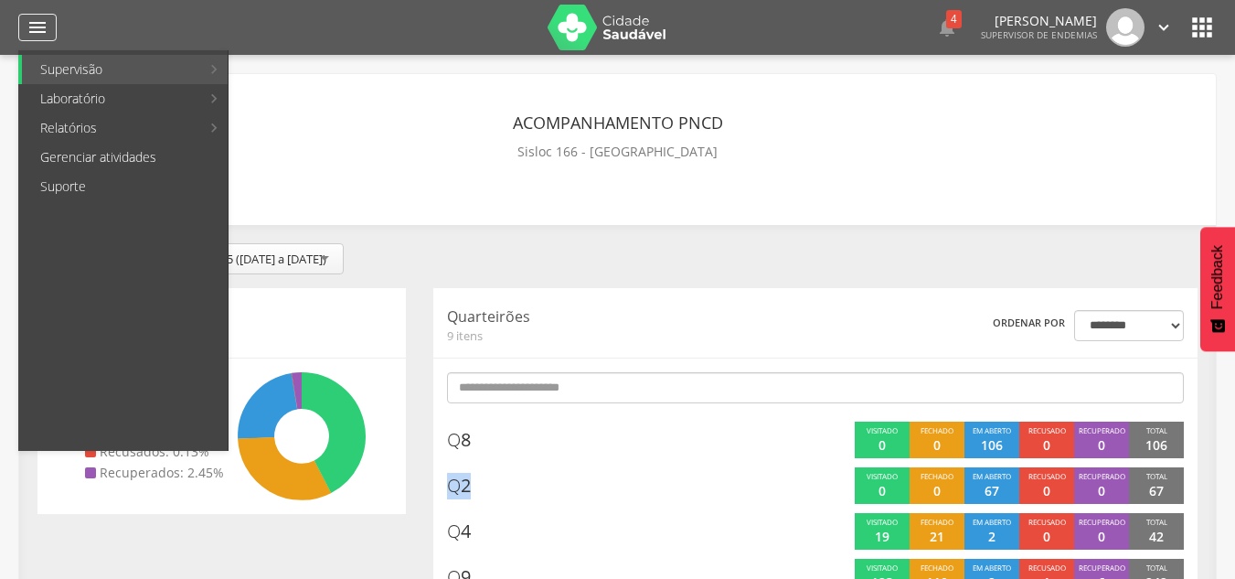
click at [31, 29] on icon "" at bounding box center [38, 27] width 22 height 22
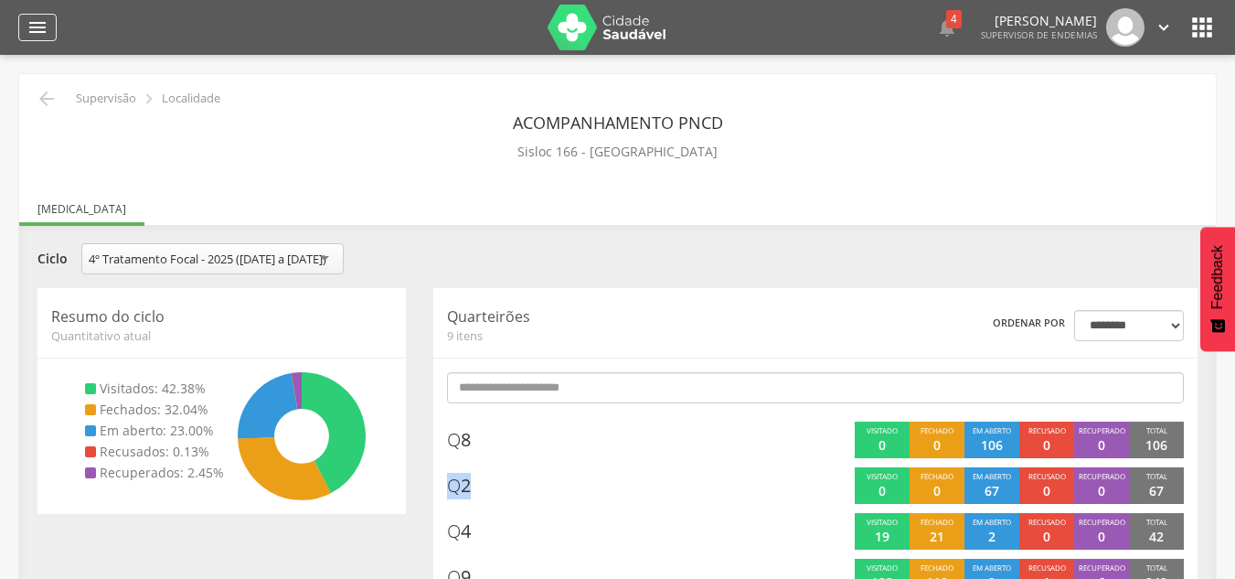
click at [36, 16] on icon "" at bounding box center [38, 27] width 22 height 22
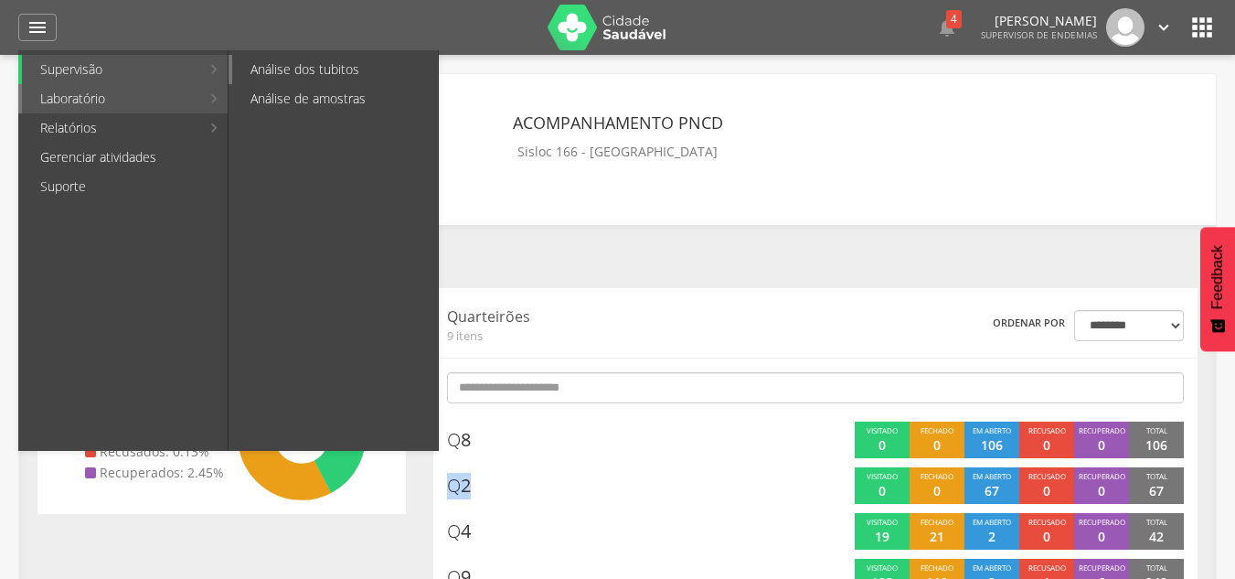
click at [328, 72] on link "Análise dos tubitos" at bounding box center [335, 69] width 206 height 29
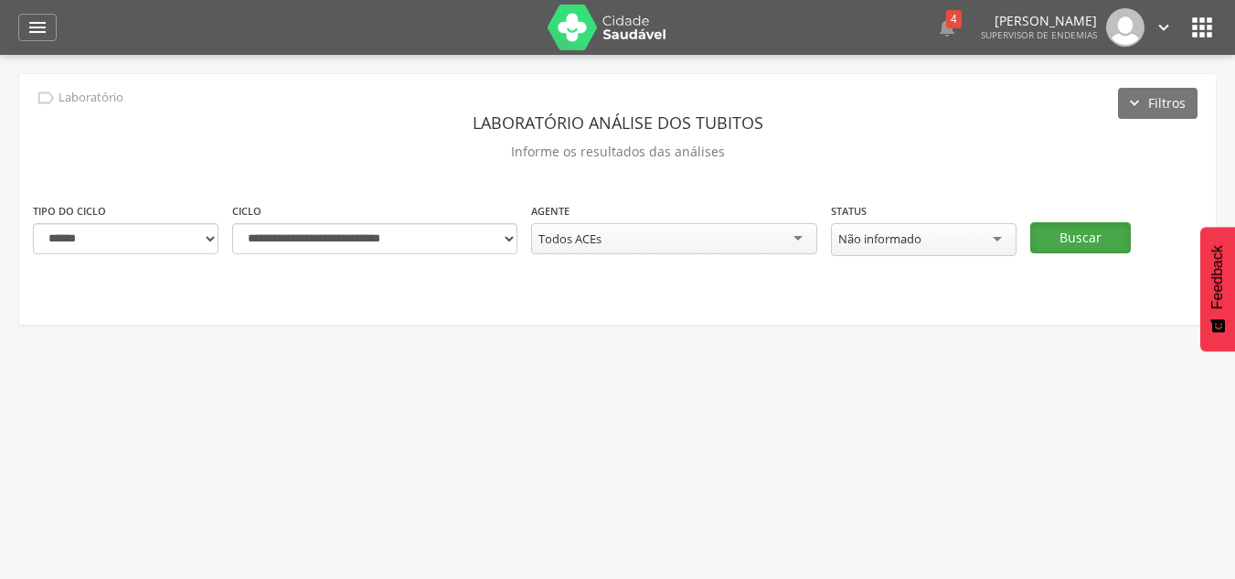
click at [1093, 233] on button "Buscar" at bounding box center [1080, 237] width 101 height 31
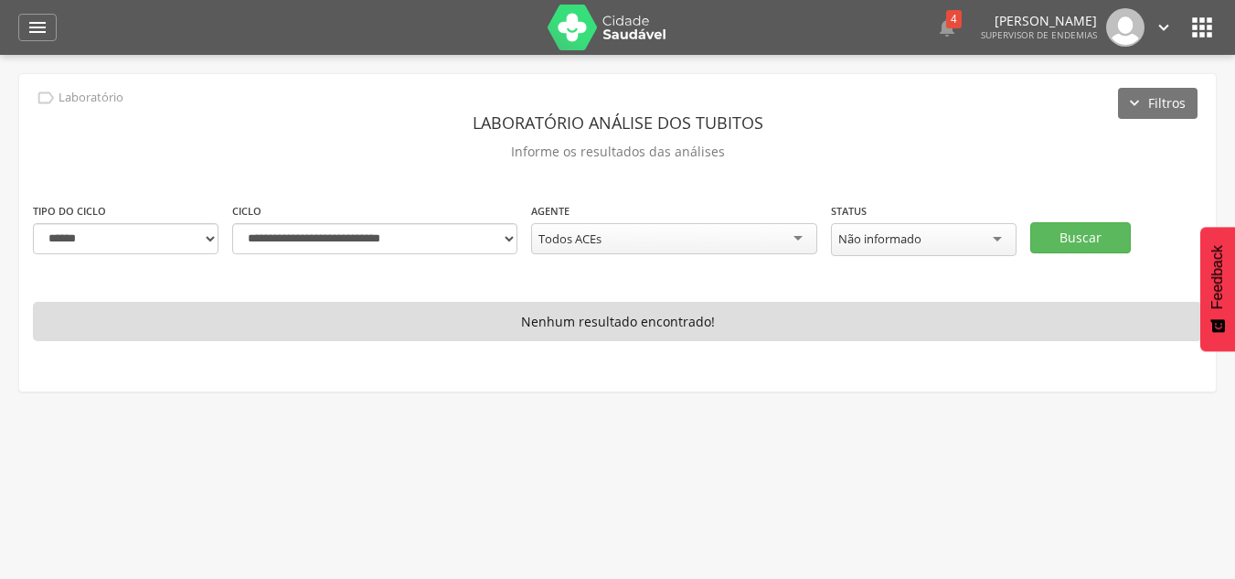
click at [399, 216] on div "**********" at bounding box center [374, 227] width 285 height 53
click at [405, 244] on select "**********" at bounding box center [374, 238] width 285 height 31
click at [232, 223] on select "**********" at bounding box center [374, 238] width 285 height 31
click at [1087, 238] on button "Buscar" at bounding box center [1080, 237] width 101 height 31
click at [324, 235] on select "**********" at bounding box center [374, 238] width 285 height 31
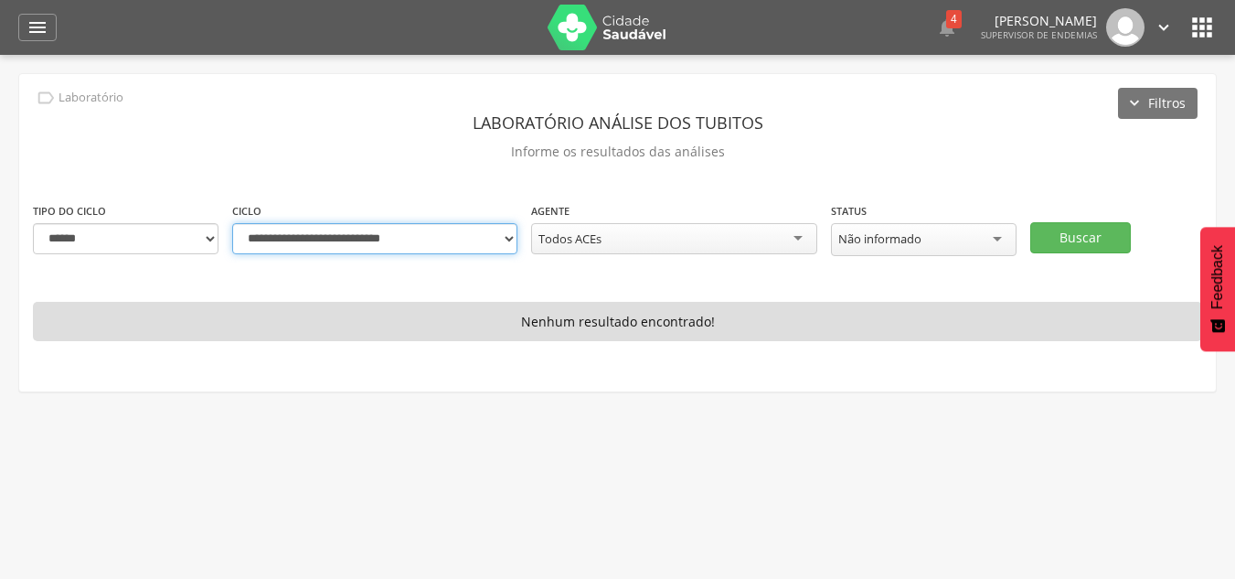
click at [232, 223] on select "**********" at bounding box center [374, 238] width 285 height 31
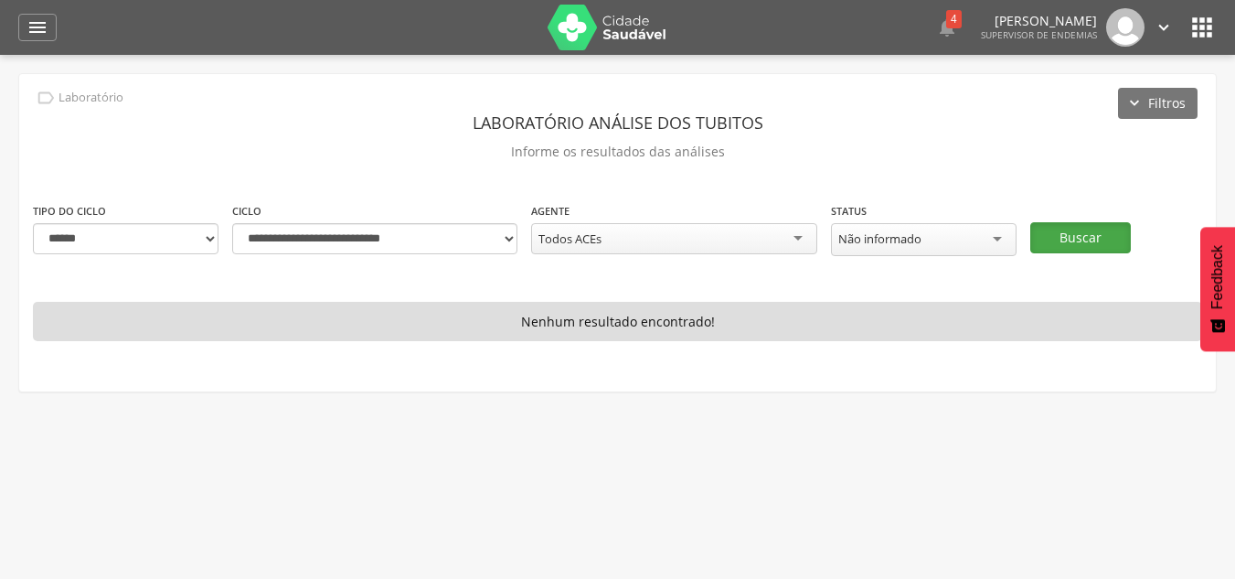
click at [1039, 224] on button "Buscar" at bounding box center [1080, 237] width 101 height 31
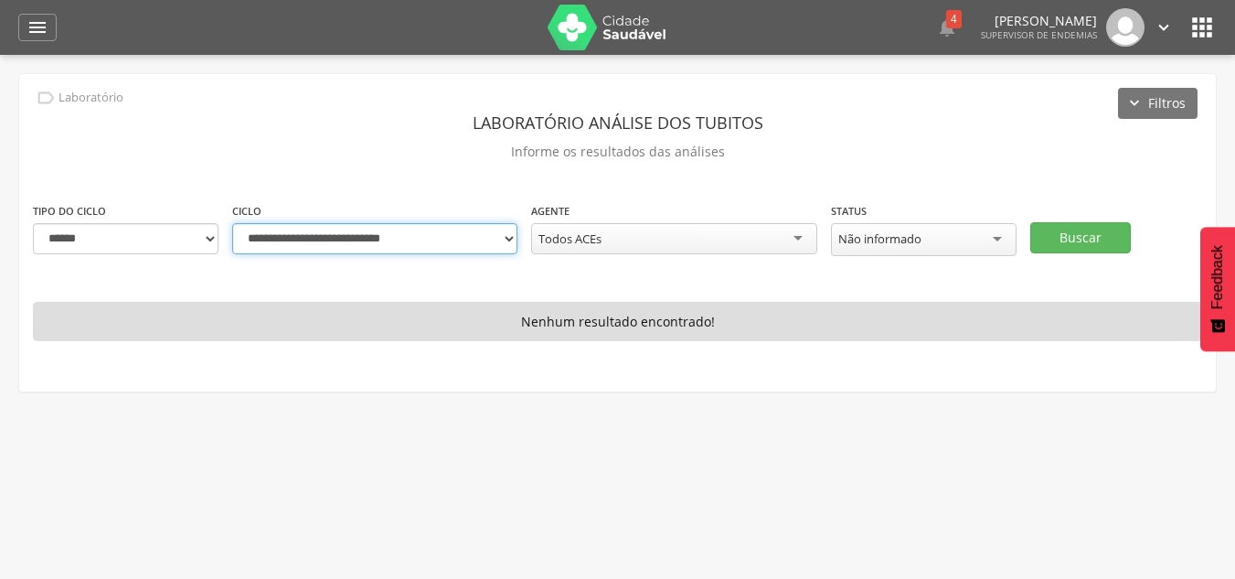
click at [324, 239] on select "**********" at bounding box center [374, 238] width 285 height 31
select select "**********"
click at [232, 223] on select "**********" at bounding box center [374, 238] width 285 height 31
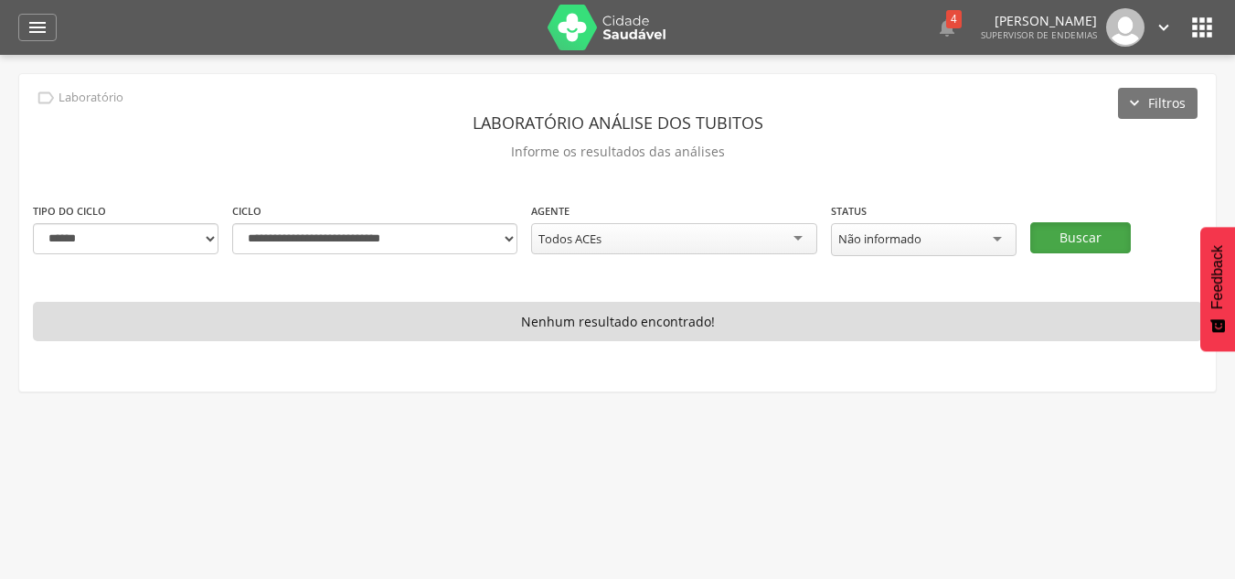
click at [1112, 235] on button "Buscar" at bounding box center [1080, 237] width 101 height 31
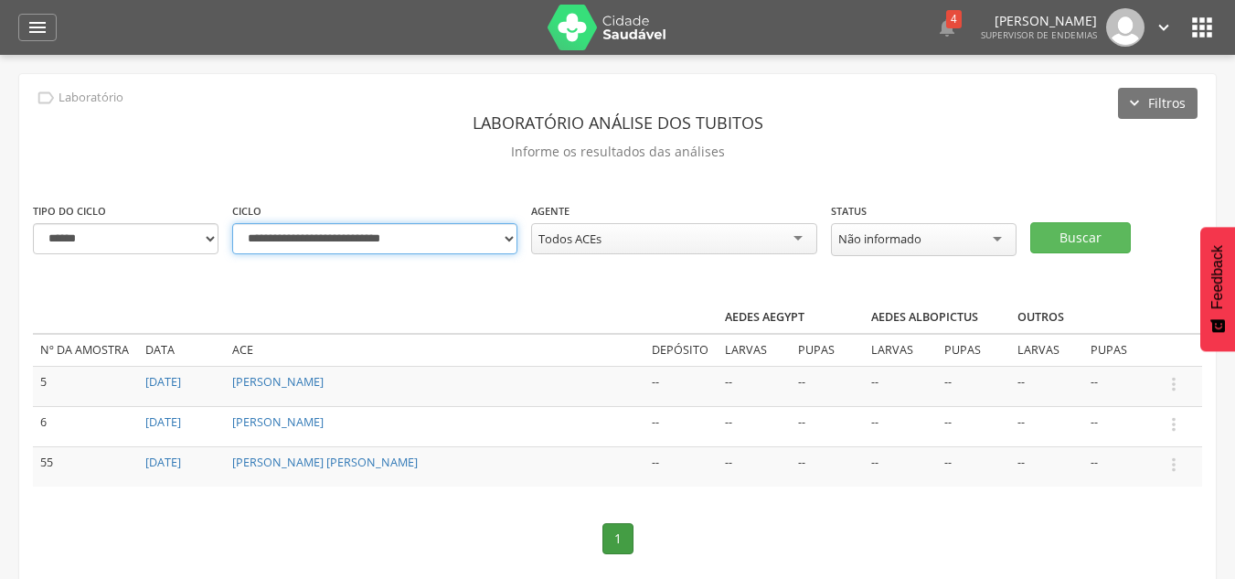
click at [422, 229] on select "**********" at bounding box center [374, 238] width 285 height 31
click at [717, 425] on td "--" at bounding box center [680, 426] width 73 height 40
click at [262, 250] on select "**********" at bounding box center [374, 238] width 285 height 31
click at [98, 109] on header "Laboratório análise dos tubitos" at bounding box center [617, 122] width 1169 height 33
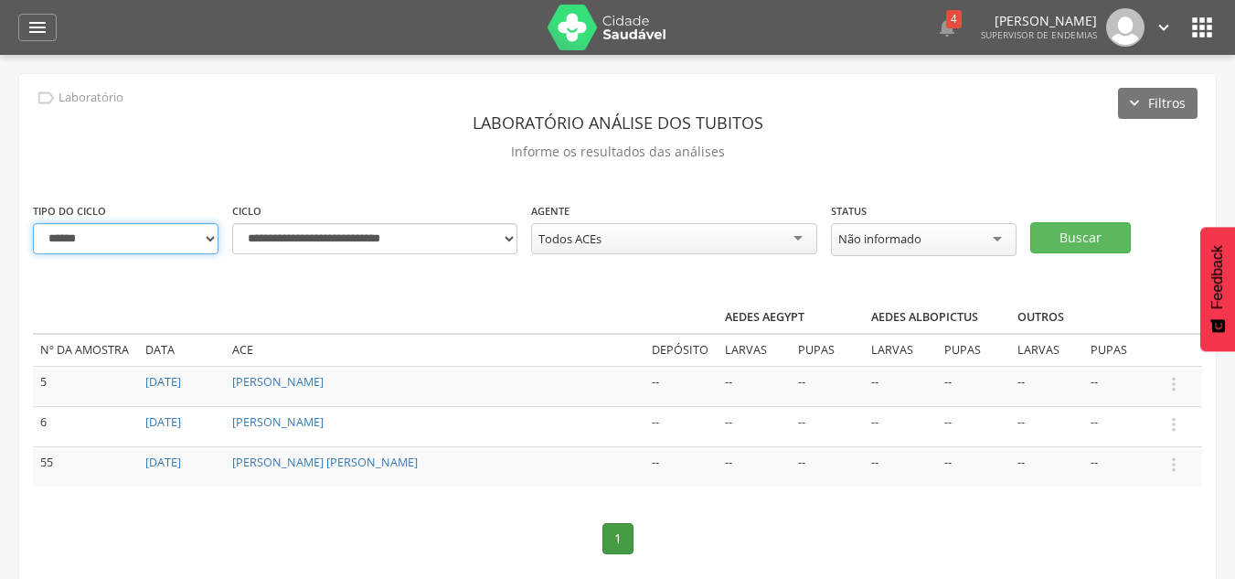
click at [125, 236] on select "**********" at bounding box center [126, 238] width 186 height 31
click at [316, 144] on p "Informe os resultados das análises" at bounding box center [617, 152] width 1169 height 26
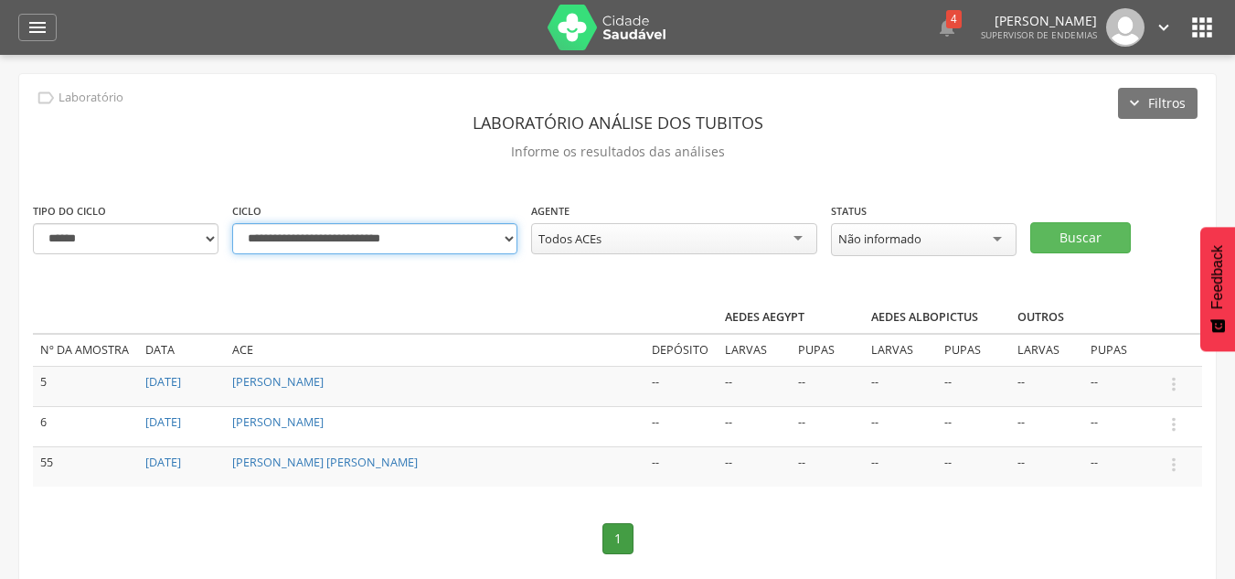
click at [332, 248] on select "**********" at bounding box center [374, 238] width 285 height 31
click at [670, 288] on div "**********" at bounding box center [617, 348] width 1197 height 548
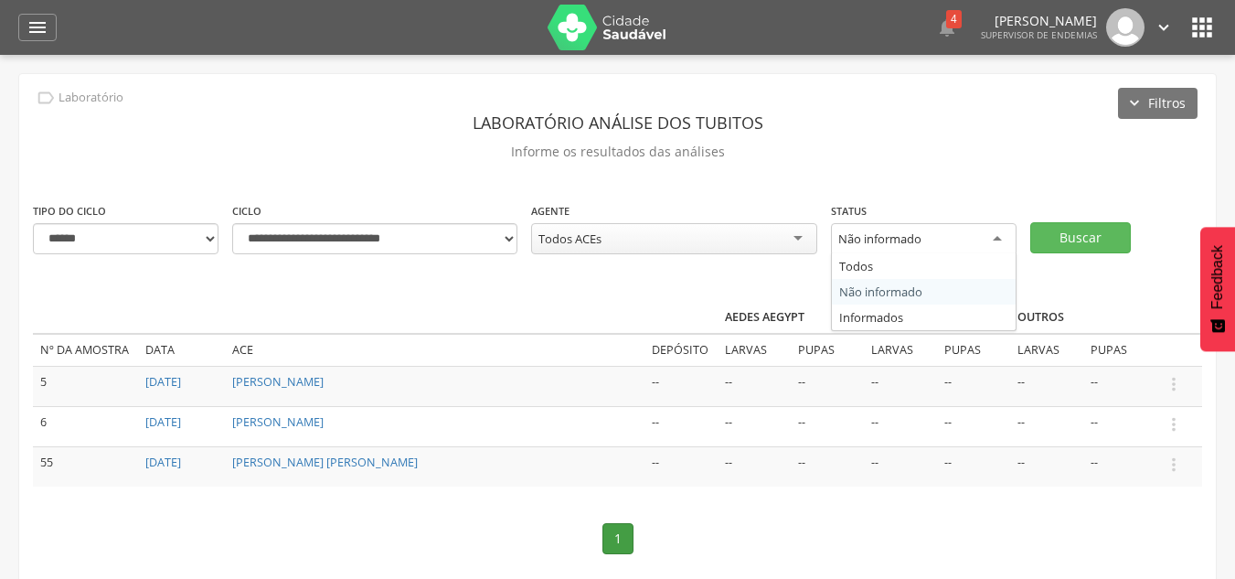
click at [953, 239] on div "Não informado" at bounding box center [924, 239] width 186 height 33
drag, startPoint x: 611, startPoint y: 284, endPoint x: 1055, endPoint y: 285, distance: 444.3
click at [612, 284] on div "**********" at bounding box center [617, 347] width 1197 height 547
click at [940, 247] on div "Não informado" at bounding box center [924, 238] width 186 height 31
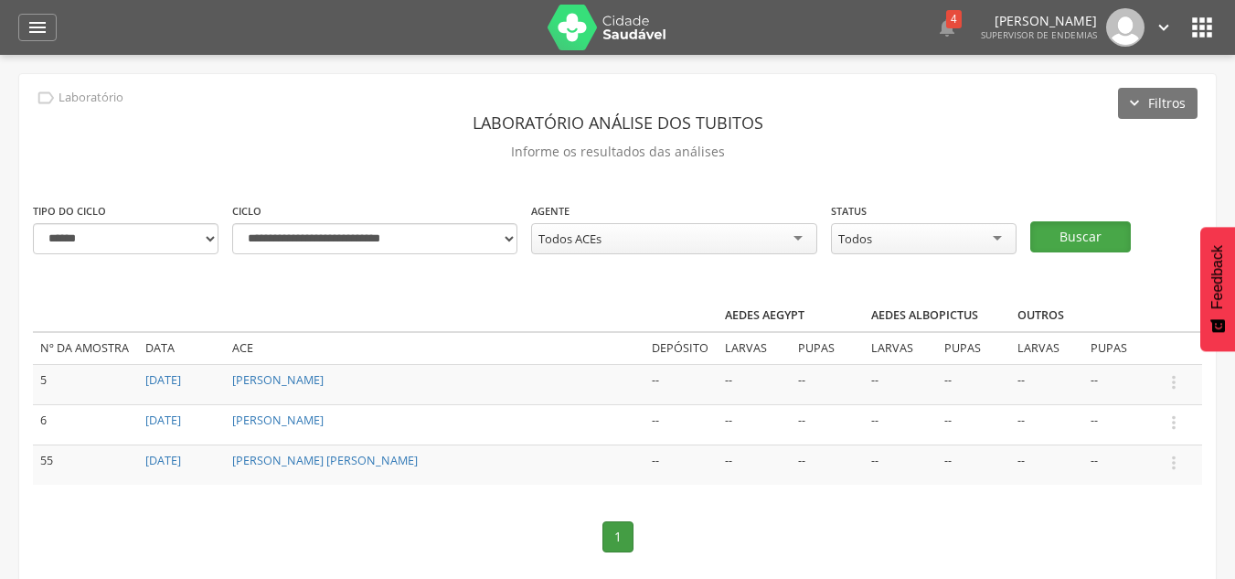
click at [1058, 241] on button "Buscar" at bounding box center [1080, 236] width 101 height 31
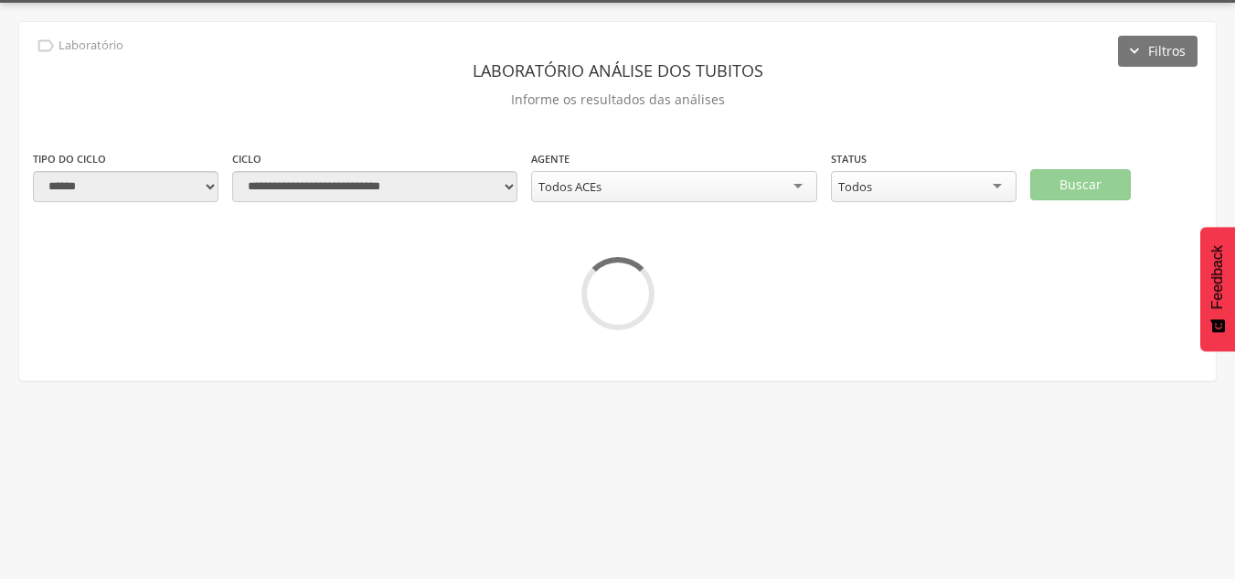
scroll to position [55, 0]
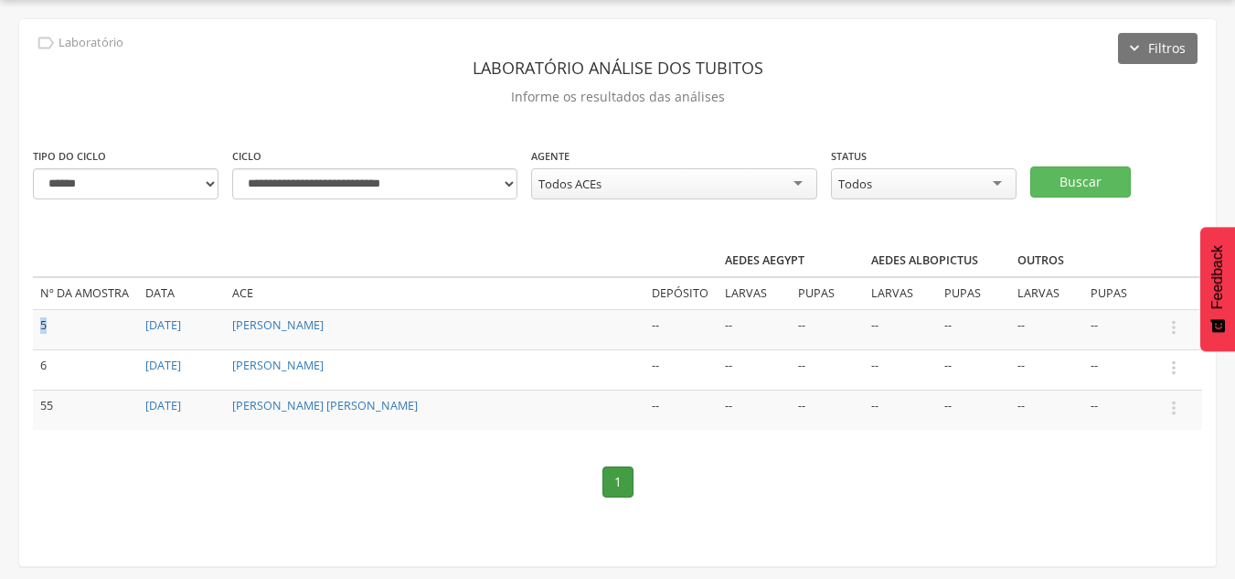
drag, startPoint x: 37, startPoint y: 324, endPoint x: 121, endPoint y: 304, distance: 85.4
click at [53, 326] on td "5" at bounding box center [85, 329] width 105 height 40
drag, startPoint x: 140, startPoint y: 296, endPoint x: 130, endPoint y: 298, distance: 10.2
click at [135, 296] on tr "Nº da amostra Data ACE Depósito Larvas Pupas Larvas Pupas Larvas Pupas" at bounding box center [617, 293] width 1169 height 32
drag, startPoint x: 231, startPoint y: 294, endPoint x: 345, endPoint y: 306, distance: 114.0
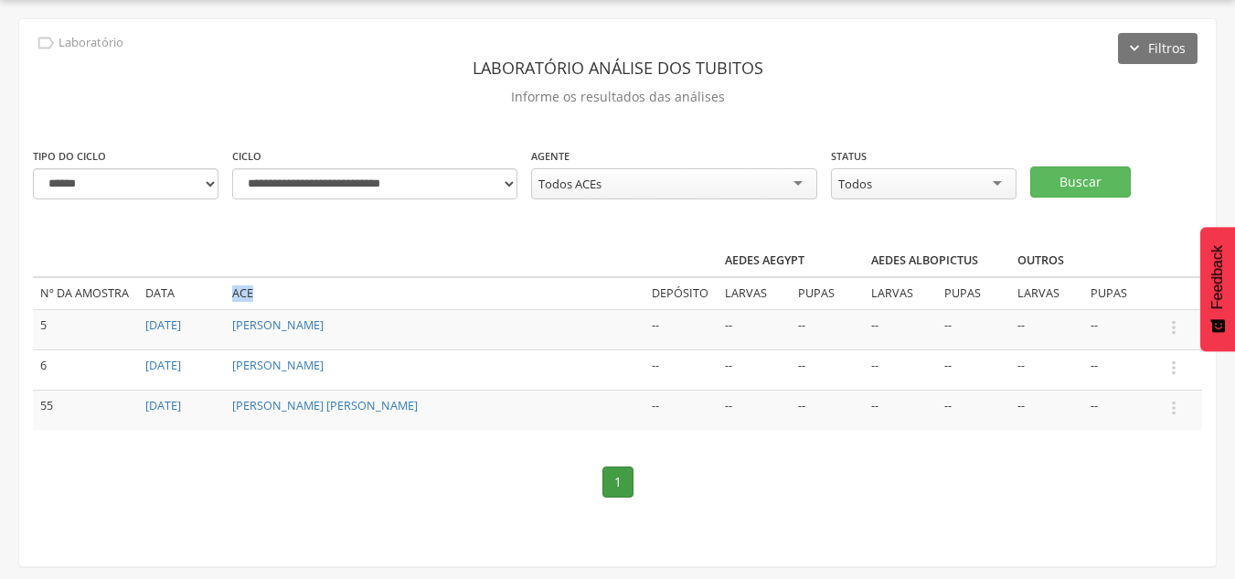
click at [342, 306] on td "ACE" at bounding box center [435, 293] width 420 height 32
click at [1179, 323] on icon "" at bounding box center [1174, 327] width 20 height 20
drag, startPoint x: 573, startPoint y: 284, endPoint x: 581, endPoint y: 291, distance: 10.4
click at [580, 289] on td "ACE" at bounding box center [435, 293] width 420 height 32
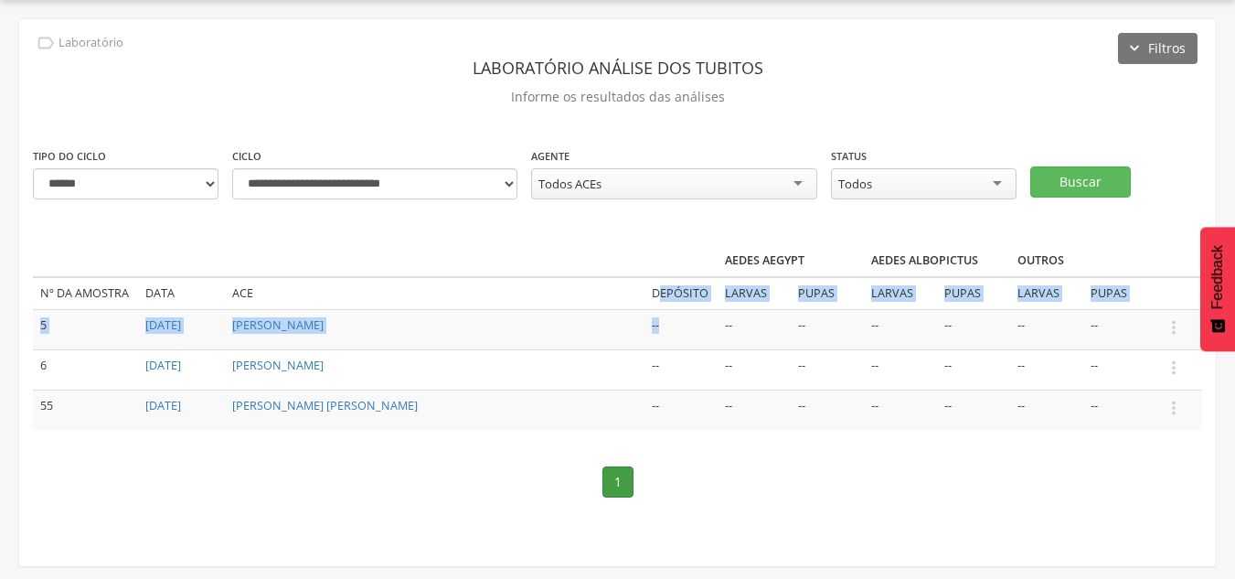
drag, startPoint x: 668, startPoint y: 317, endPoint x: 663, endPoint y: 298, distance: 20.0
click at [661, 299] on table "Aedes aegypt Aedes albopictus Outros Nº da amostra Data ACE Depósito Larvas Pup…" at bounding box center [617, 337] width 1169 height 185
click at [749, 303] on td "Larvas" at bounding box center [754, 293] width 73 height 32
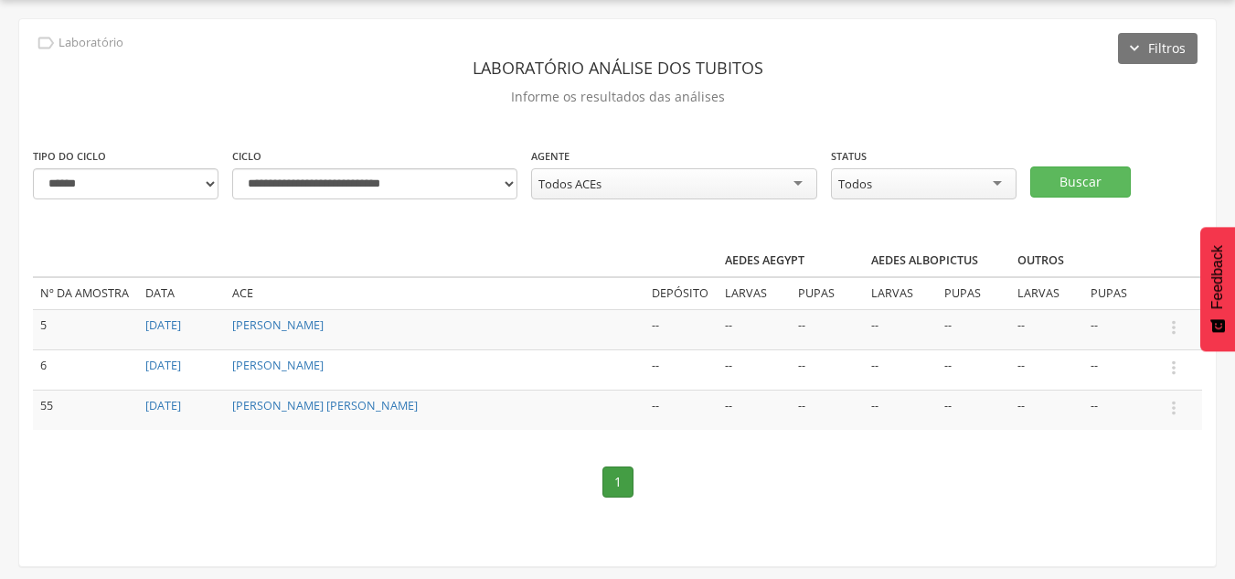
click at [727, 331] on td "--" at bounding box center [754, 329] width 73 height 40
click at [1175, 325] on icon "" at bounding box center [1174, 327] width 20 height 20
click at [1139, 299] on link "Informar resultado" at bounding box center [1110, 296] width 144 height 23
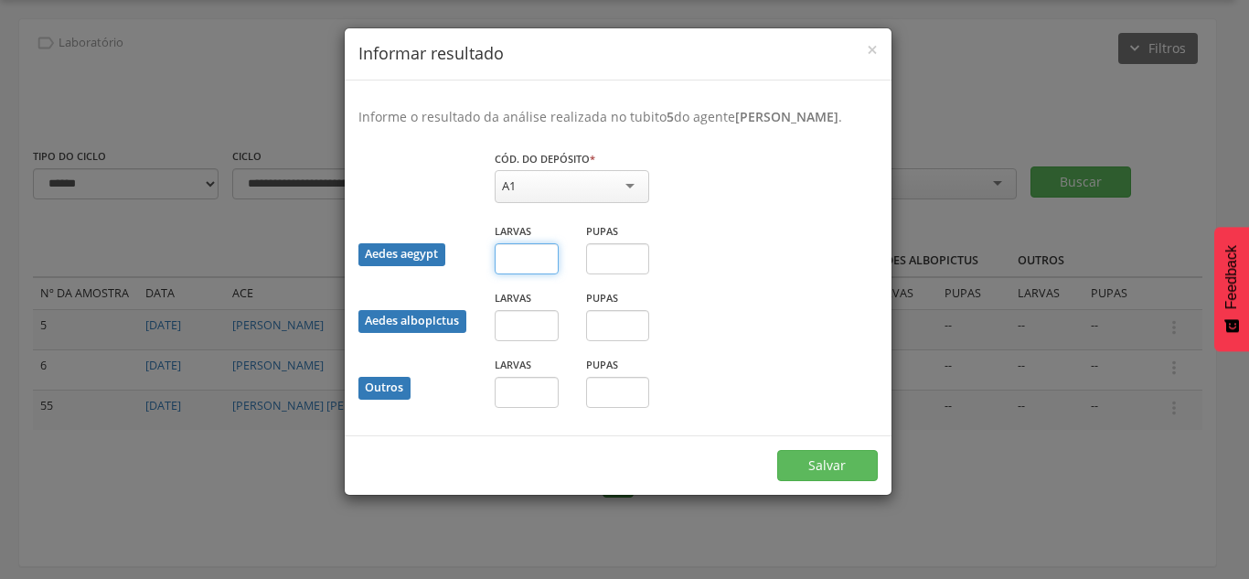
click at [545, 274] on input "text" at bounding box center [527, 258] width 64 height 31
click at [619, 274] on input "text" at bounding box center [618, 258] width 64 height 31
click at [791, 253] on div "Aedes aegypt Larvas Pupas" at bounding box center [618, 254] width 547 height 67
click at [530, 274] on input "text" at bounding box center [527, 258] width 64 height 31
click at [633, 274] on input "text" at bounding box center [618, 258] width 64 height 31
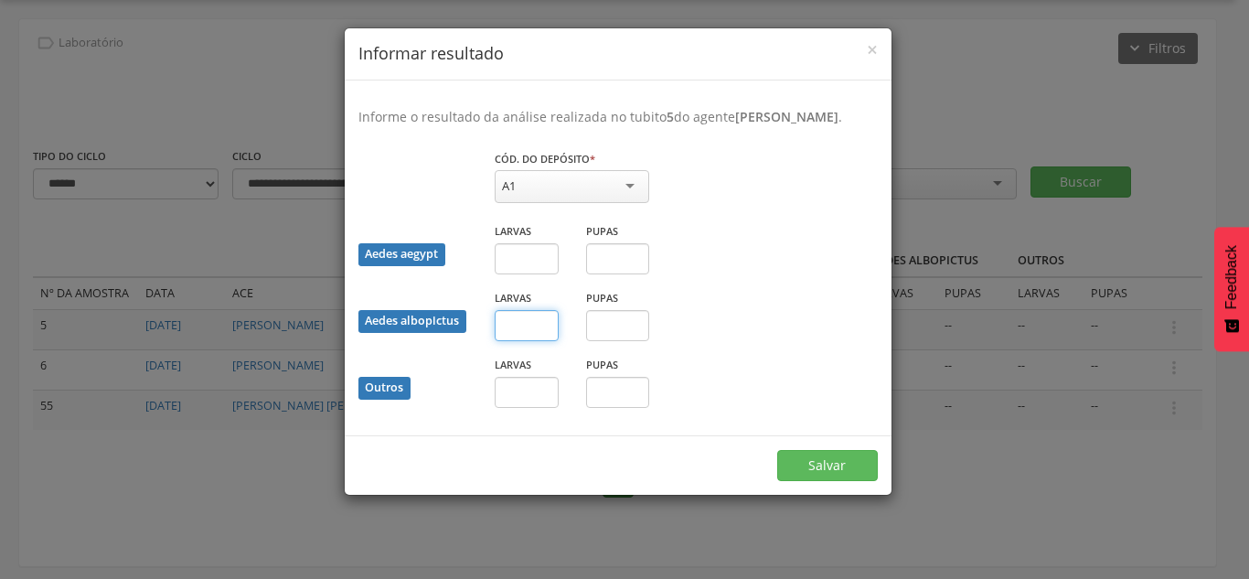
click at [528, 341] on input "text" at bounding box center [527, 325] width 64 height 31
click at [544, 274] on input "text" at bounding box center [527, 258] width 64 height 31
click at [587, 198] on div "A1" at bounding box center [572, 186] width 154 height 33
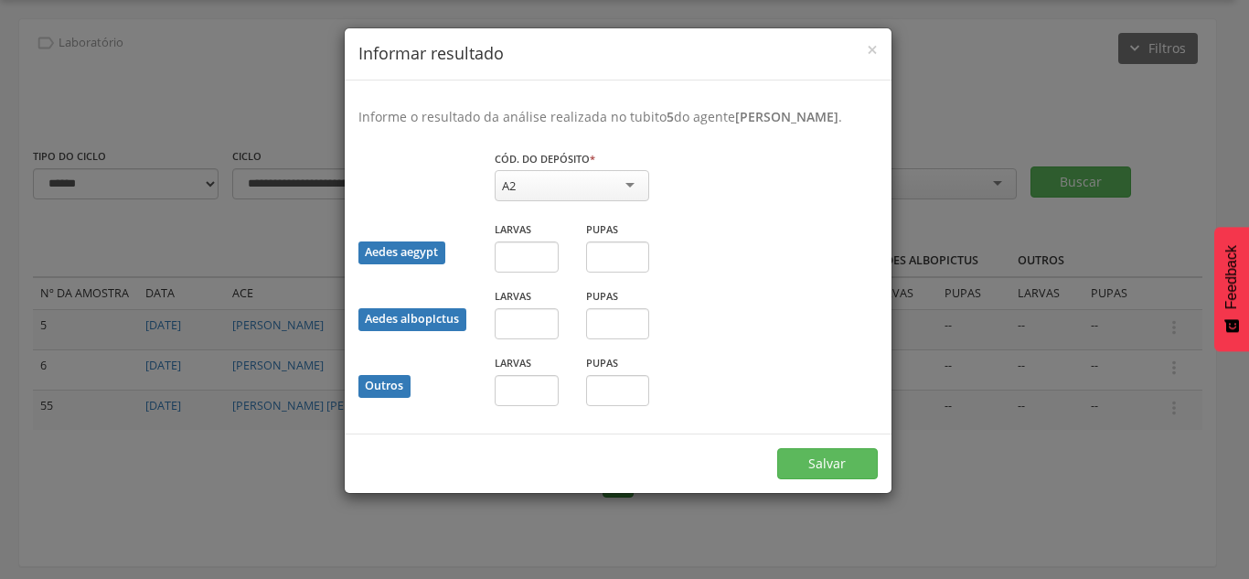
drag, startPoint x: 559, startPoint y: 255, endPoint x: 569, endPoint y: 263, distance: 13.0
click at [869, 52] on span "×" at bounding box center [872, 50] width 11 height 26
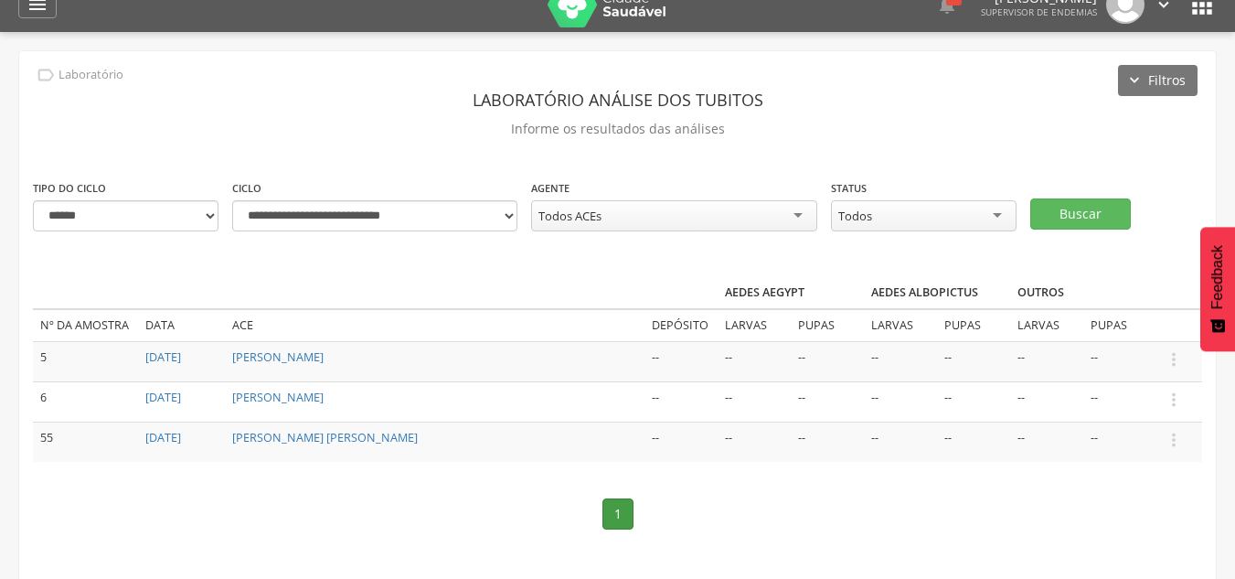
scroll to position [0, 0]
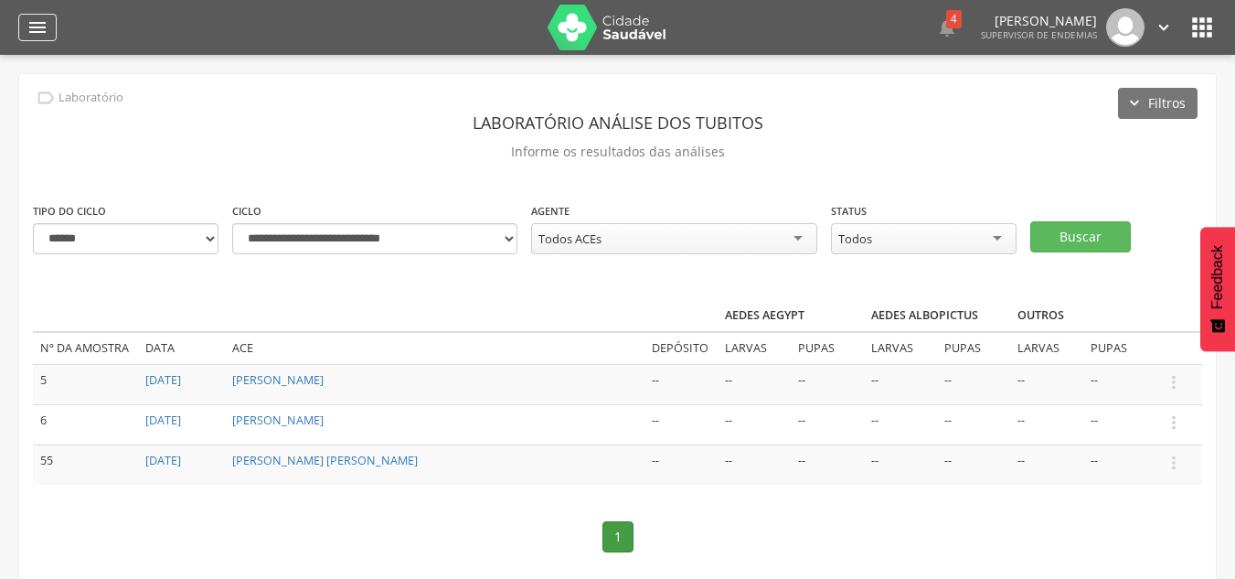
click at [36, 28] on icon "" at bounding box center [38, 27] width 22 height 22
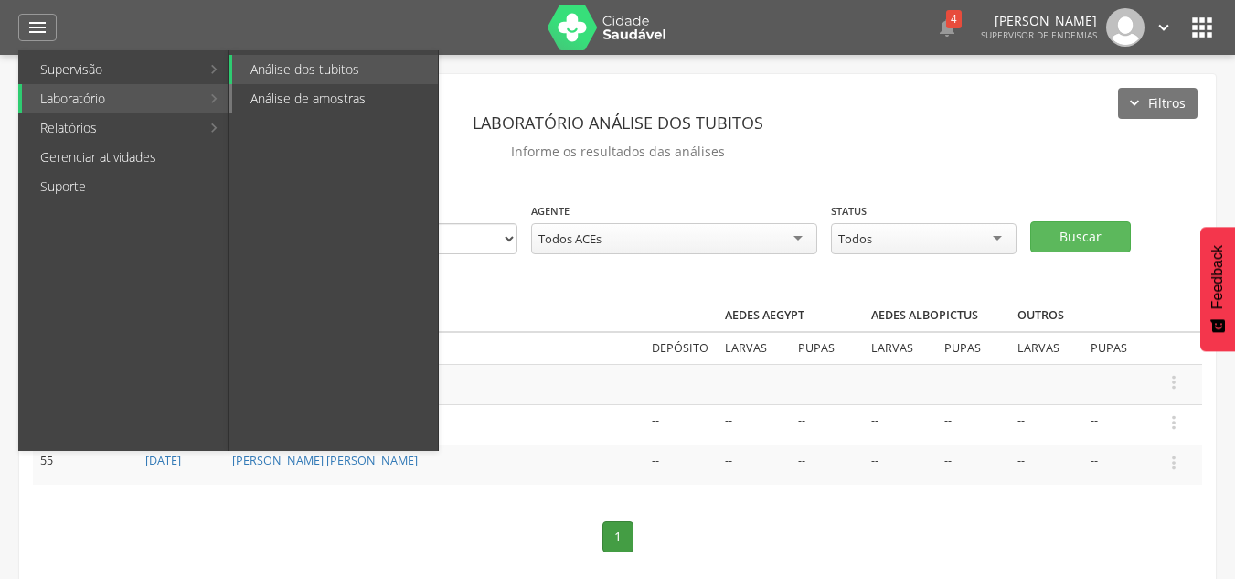
click at [308, 101] on link "Análise de amostras" at bounding box center [335, 98] width 206 height 29
type input "**********"
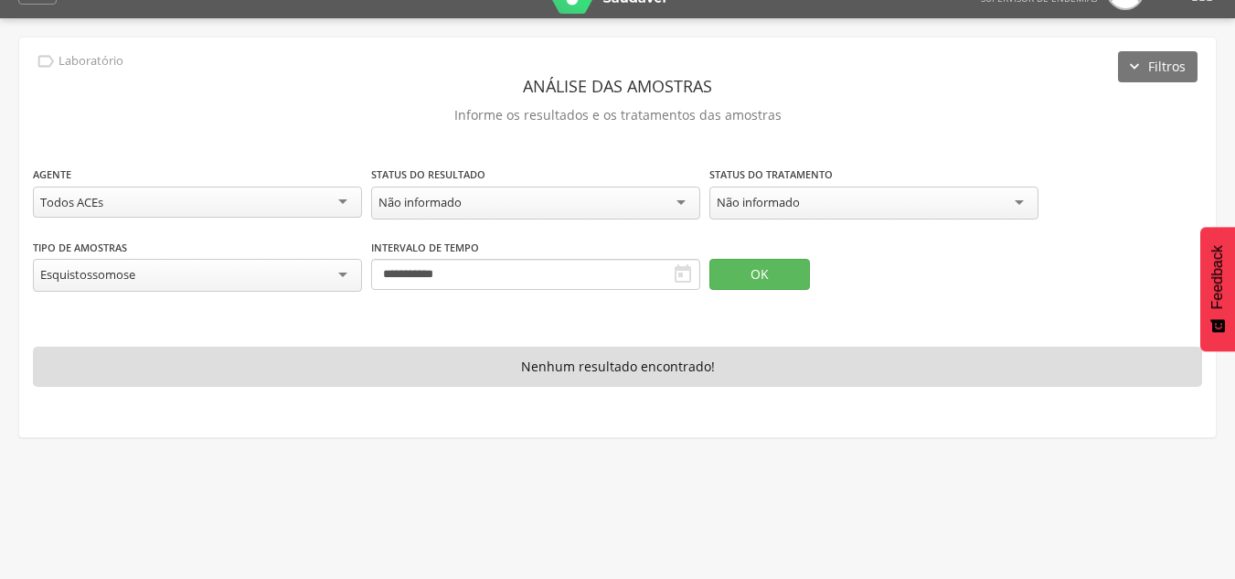
scroll to position [55, 0]
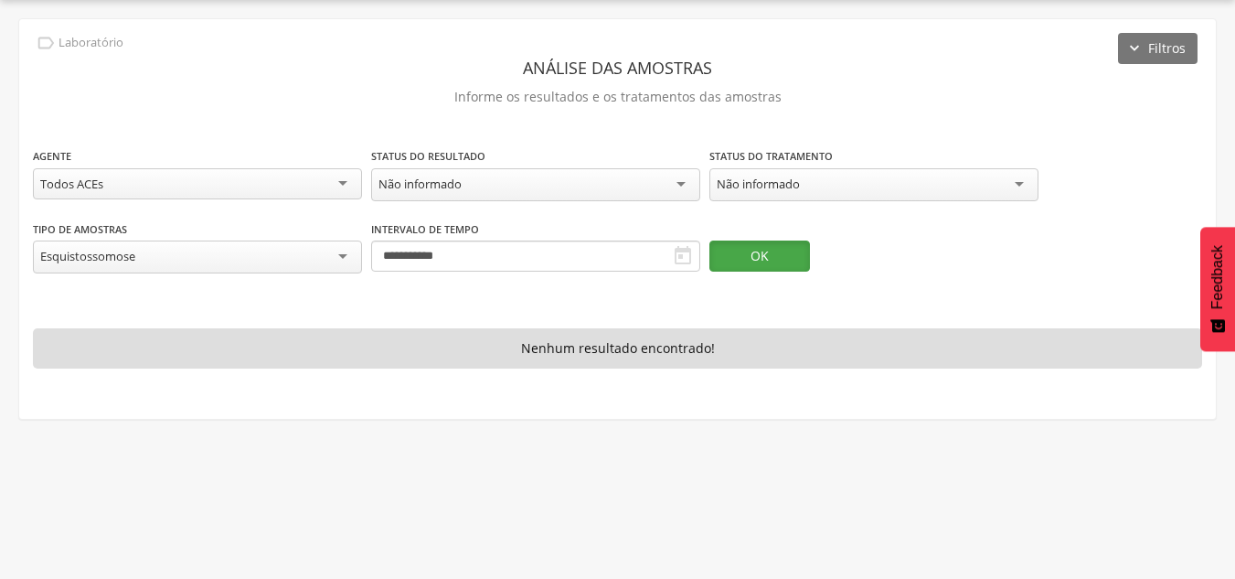
click at [777, 254] on button "OK" at bounding box center [759, 255] width 101 height 31
click at [191, 255] on div "Esquistossomose" at bounding box center [197, 256] width 329 height 33
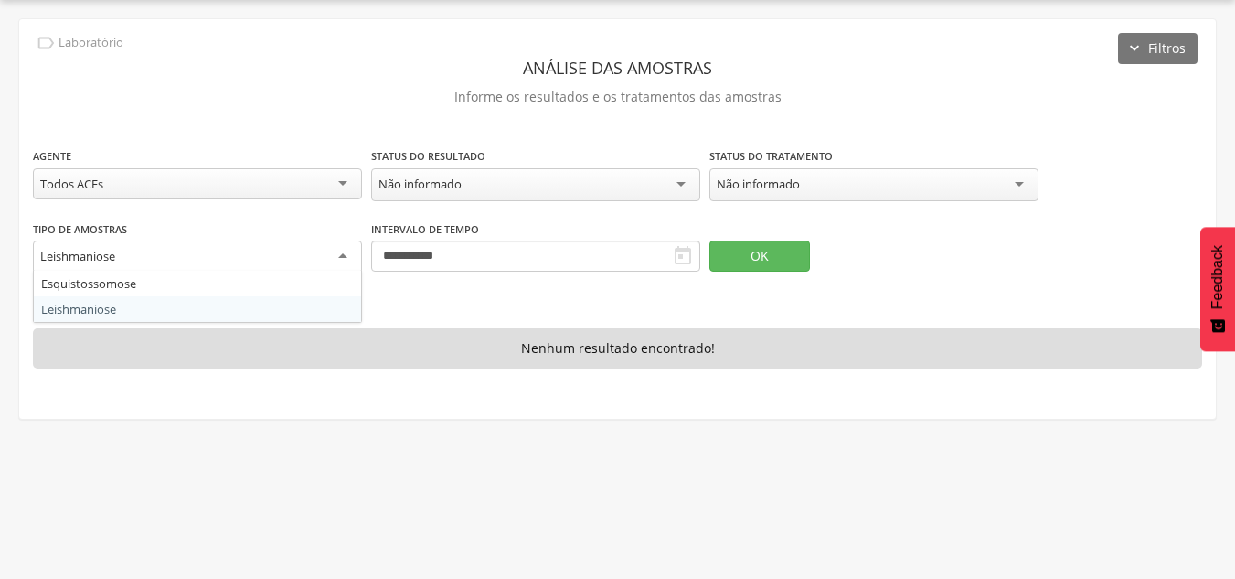
click at [176, 261] on div "Leishmaniose" at bounding box center [197, 256] width 329 height 33
click at [584, 300] on div "**********" at bounding box center [617, 218] width 1197 height 399
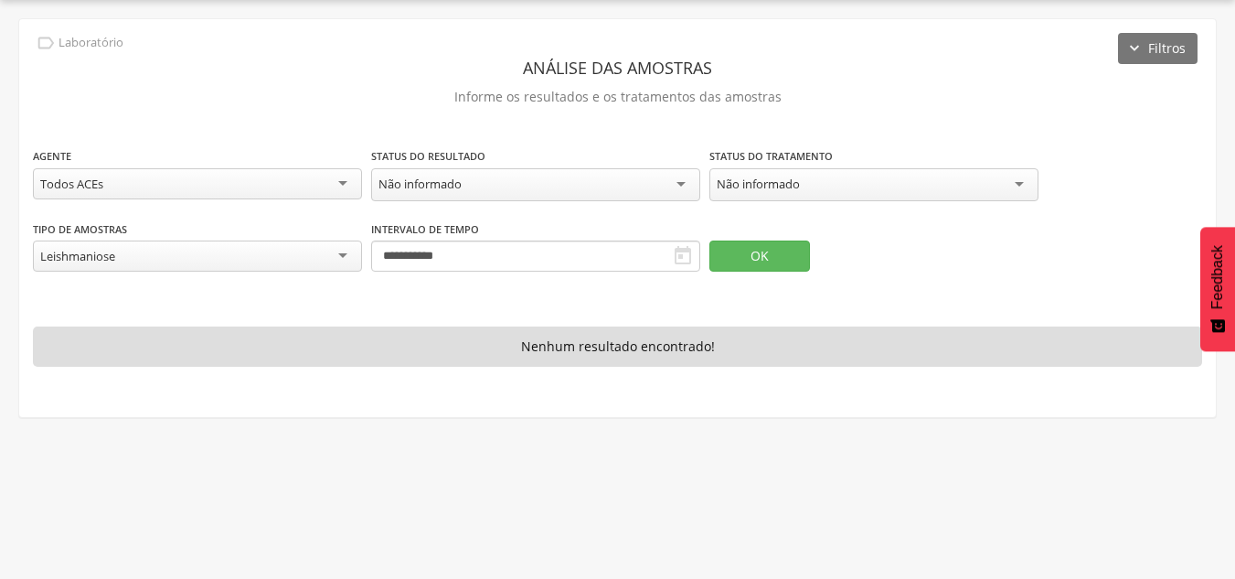
click at [747, 229] on div "OK" at bounding box center [802, 245] width 187 height 52
click at [756, 264] on button "OK" at bounding box center [759, 255] width 101 height 31
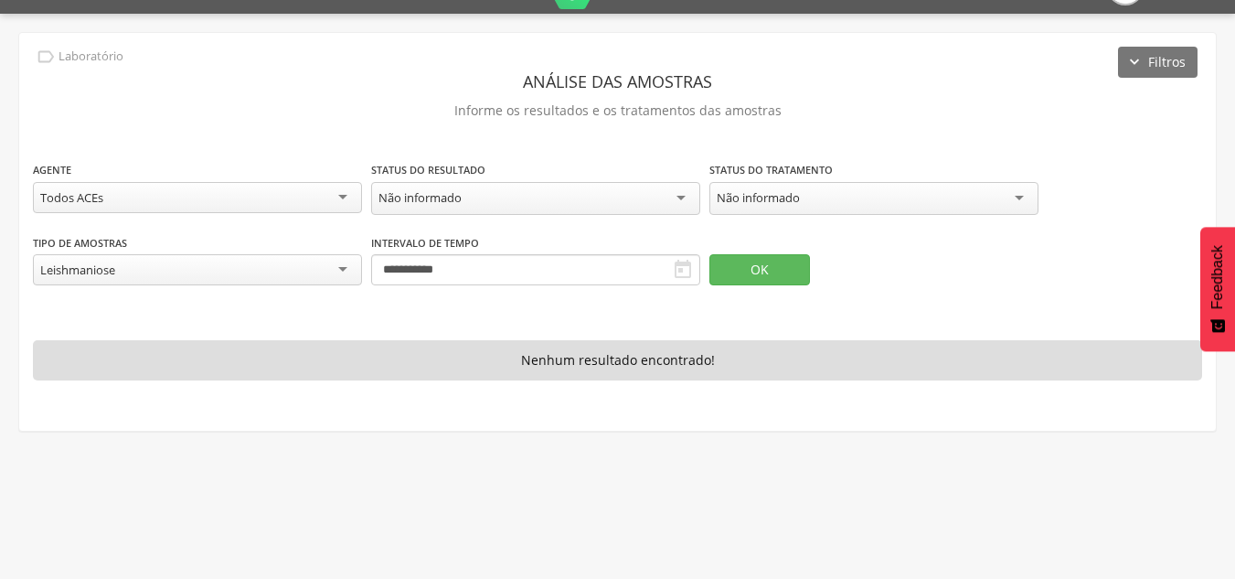
scroll to position [0, 0]
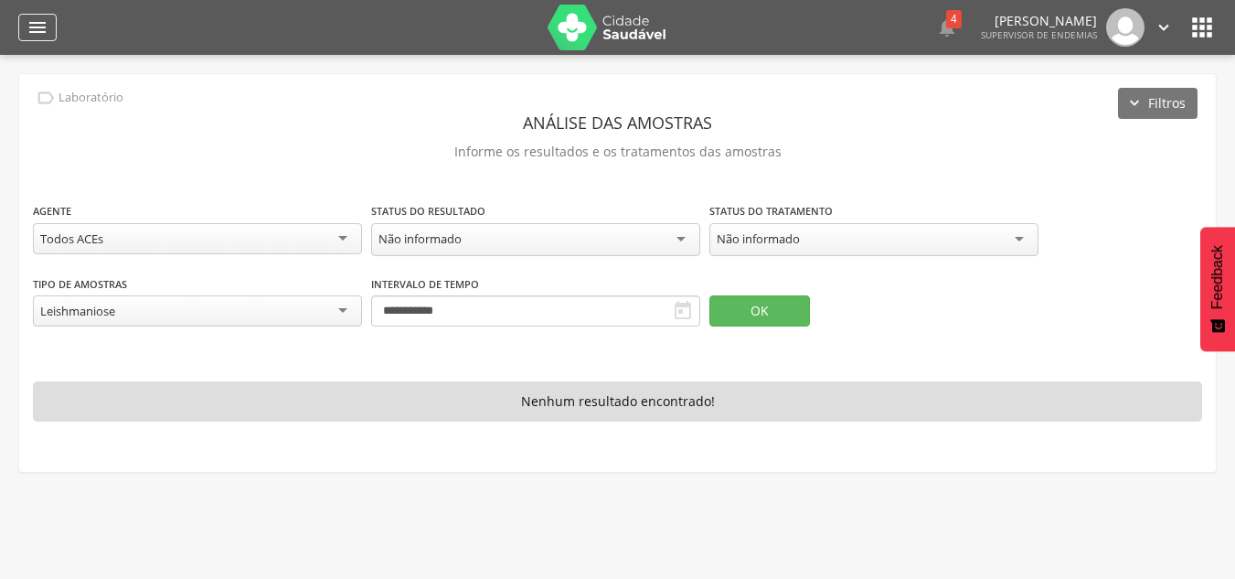
click at [47, 28] on icon "" at bounding box center [38, 27] width 22 height 22
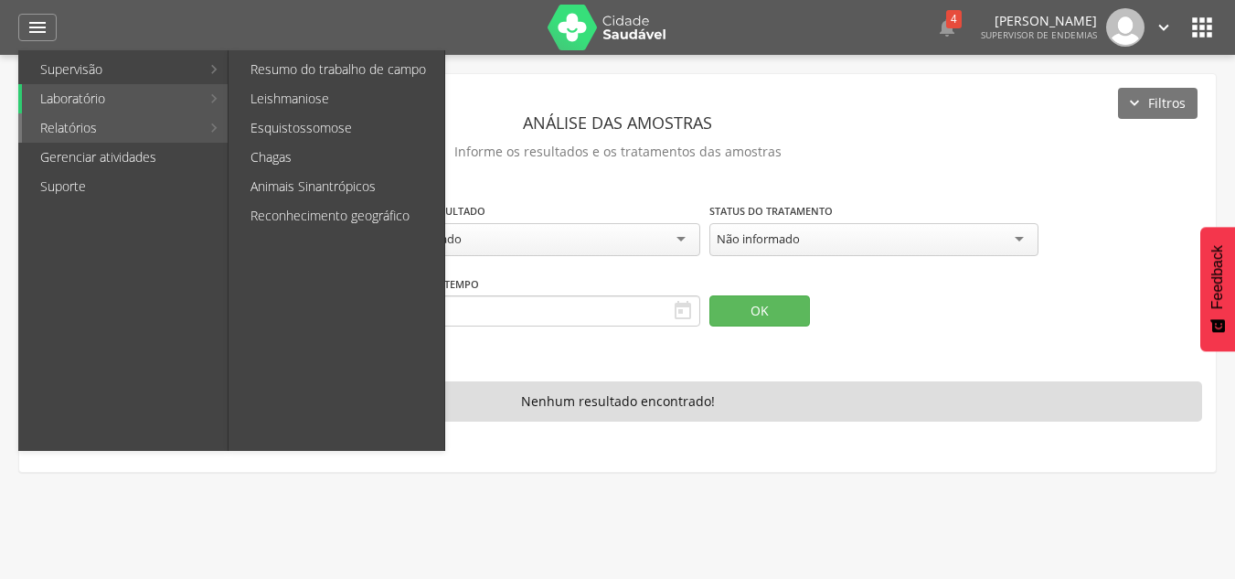
click at [177, 132] on link "Relatórios" at bounding box center [111, 127] width 178 height 29
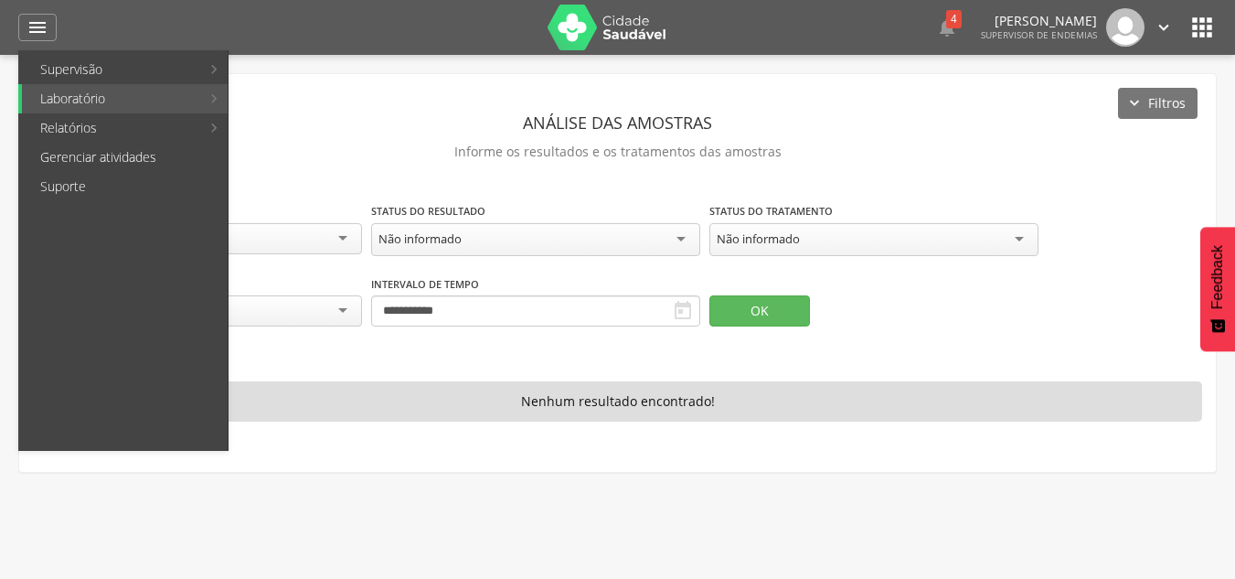
click at [423, 69] on link "Resumo do trabalho de campo" at bounding box center [338, 69] width 212 height 29
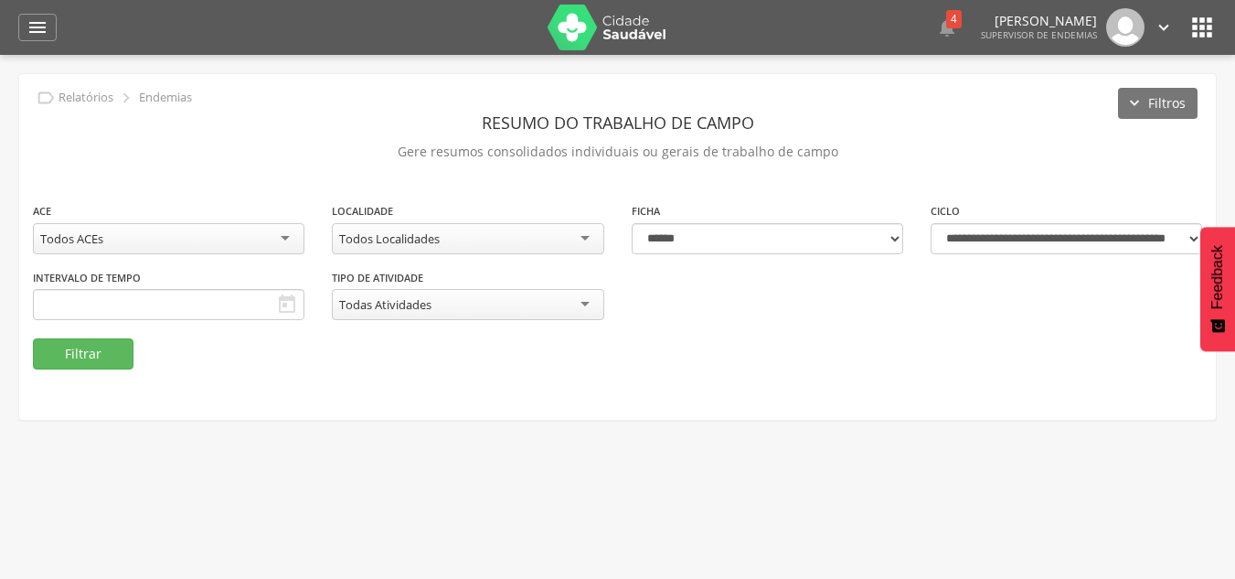
click at [64, 240] on div "Todos ACEs" at bounding box center [71, 238] width 63 height 16
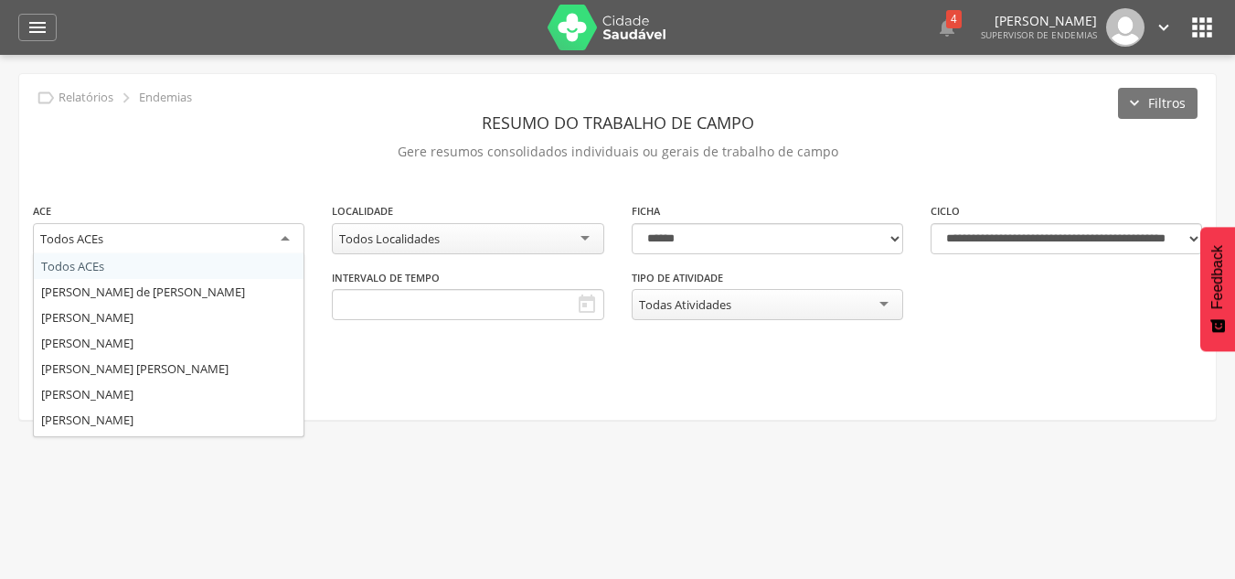
click at [107, 190] on div "**********" at bounding box center [617, 247] width 1197 height 346
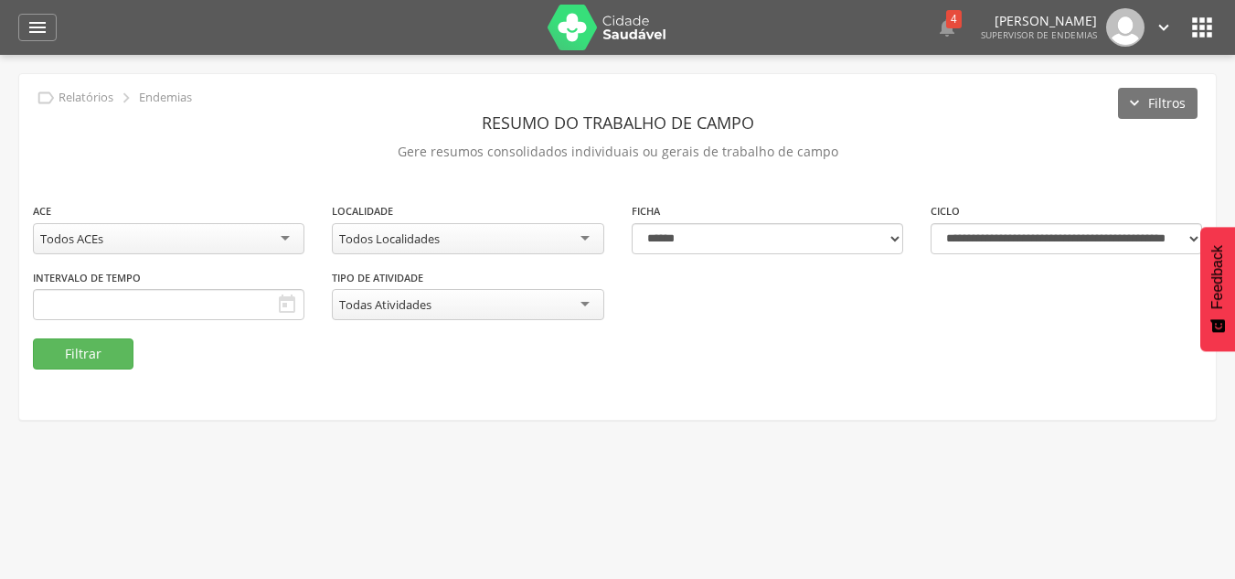
click at [100, 234] on div "Todos ACEs" at bounding box center [71, 238] width 63 height 16
click at [152, 158] on p "Gere resumos consolidados individuais ou gerais de trabalho de campo" at bounding box center [617, 152] width 1169 height 26
click at [129, 239] on div "Todos ACEs" at bounding box center [168, 238] width 271 height 31
drag, startPoint x: 92, startPoint y: 176, endPoint x: 84, endPoint y: 169, distance: 10.4
click at [86, 168] on div "**********" at bounding box center [617, 247] width 1197 height 346
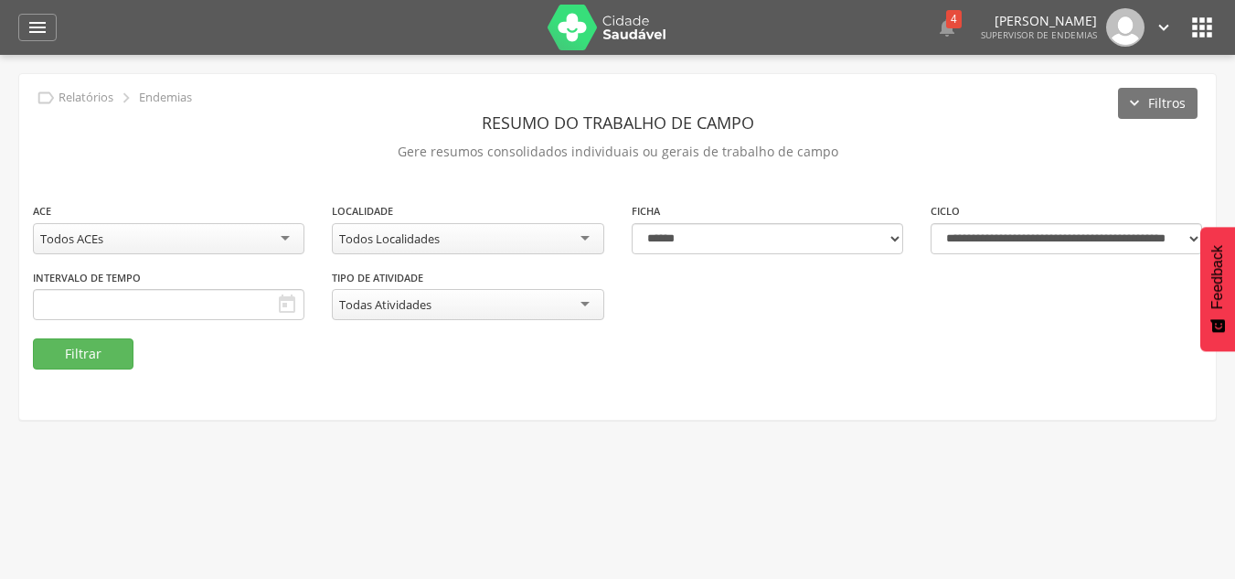
drag, startPoint x: 76, startPoint y: 225, endPoint x: 83, endPoint y: 244, distance: 20.5
click at [77, 227] on div "Todos ACEs" at bounding box center [168, 238] width 271 height 31
click at [361, 229] on div "Todos Localidades" at bounding box center [467, 238] width 271 height 31
click at [426, 276] on div "**********" at bounding box center [617, 269] width 1197 height 137
click at [687, 232] on select "**********" at bounding box center [767, 238] width 271 height 31
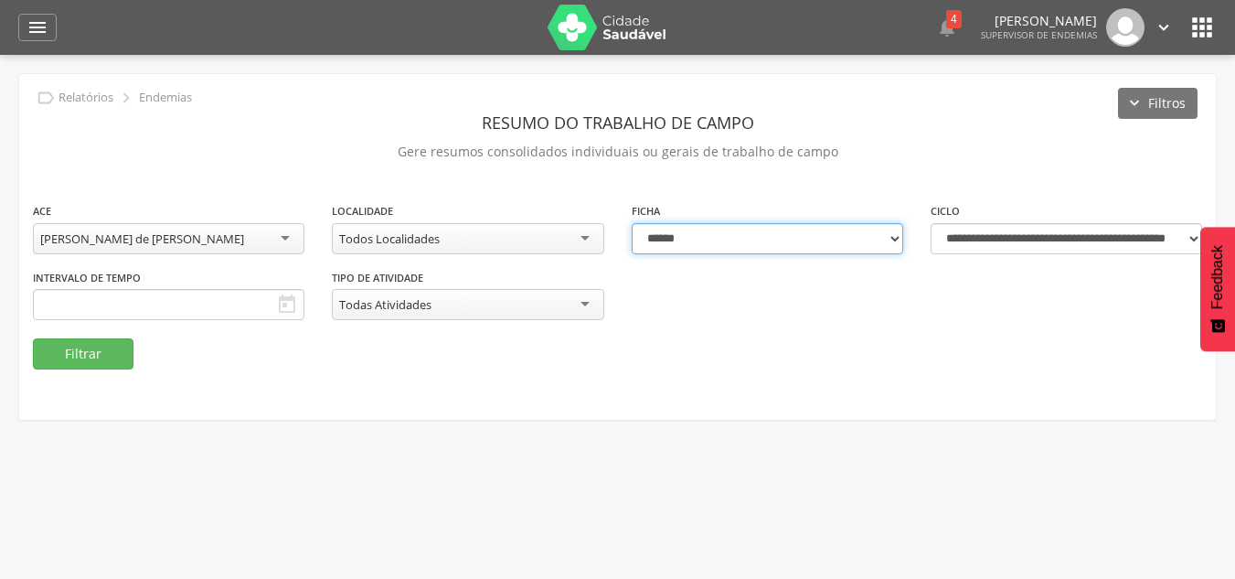
click at [632, 223] on select "**********" at bounding box center [767, 238] width 271 height 31
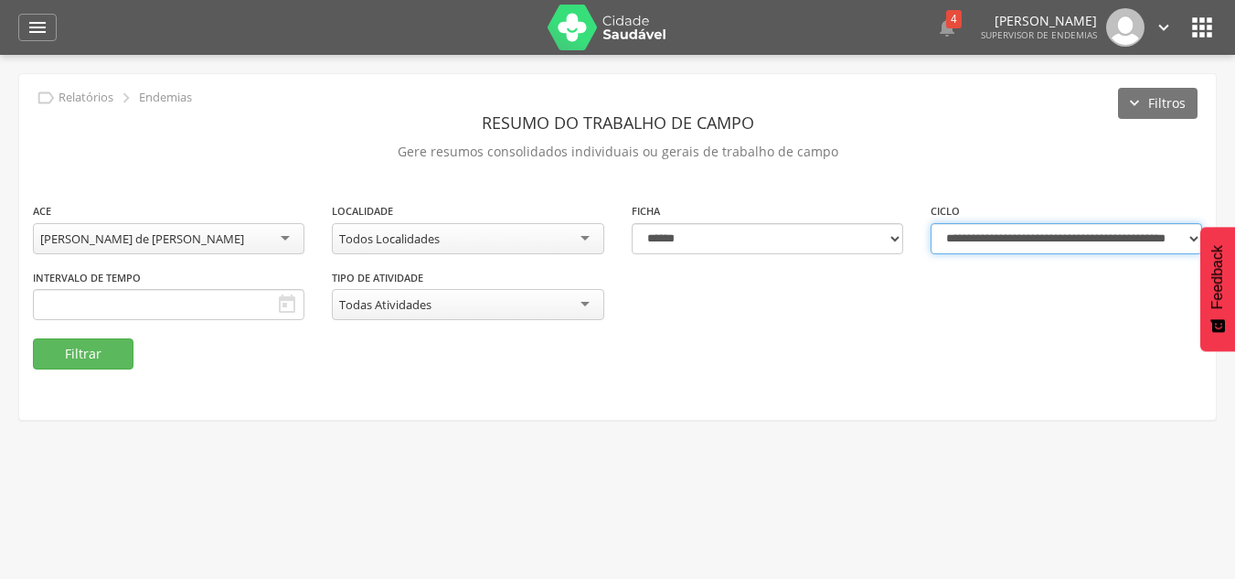
click at [989, 233] on select "**********" at bounding box center [1066, 238] width 271 height 31
select select "**********"
click at [931, 223] on select "**********" at bounding box center [1066, 238] width 271 height 31
type input "**********"
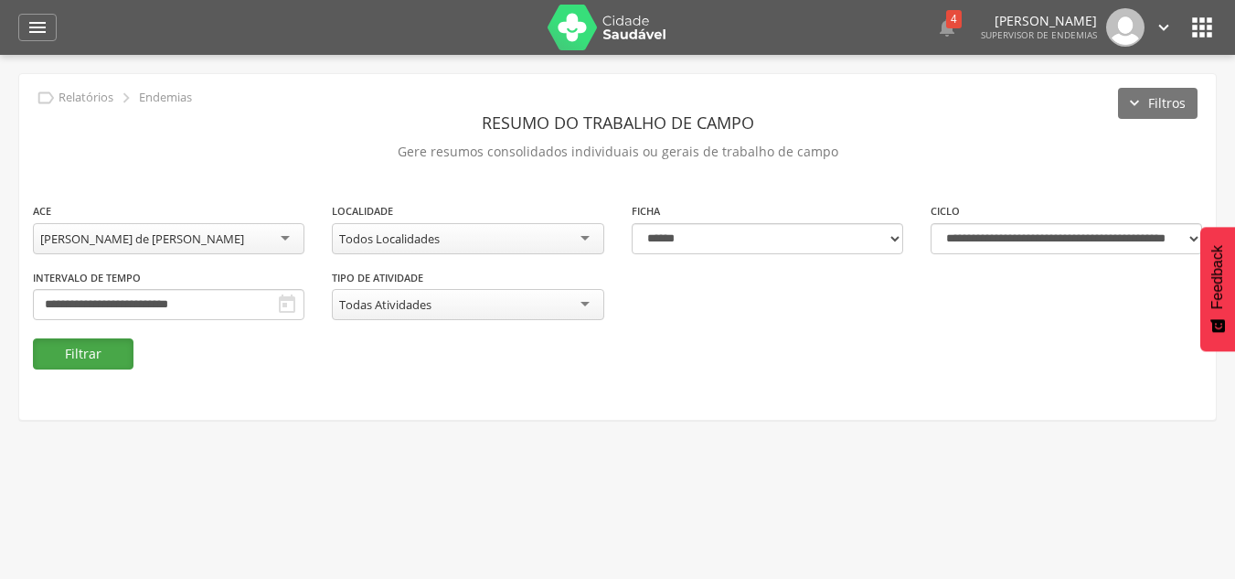
click at [67, 356] on button "Filtrar" at bounding box center [83, 353] width 101 height 31
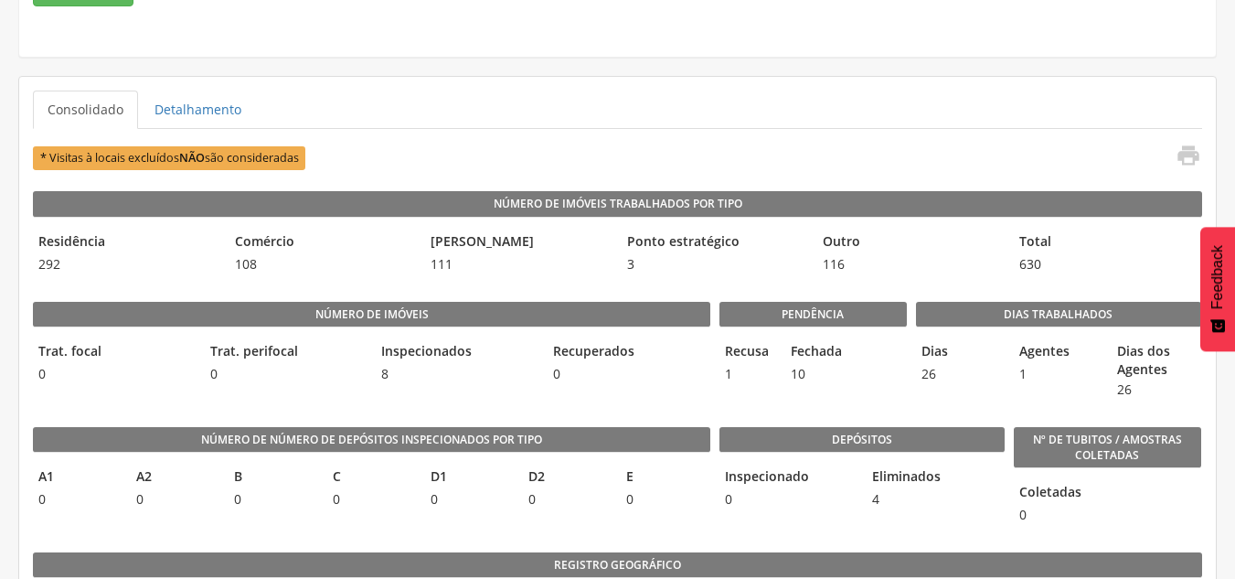
scroll to position [364, 0]
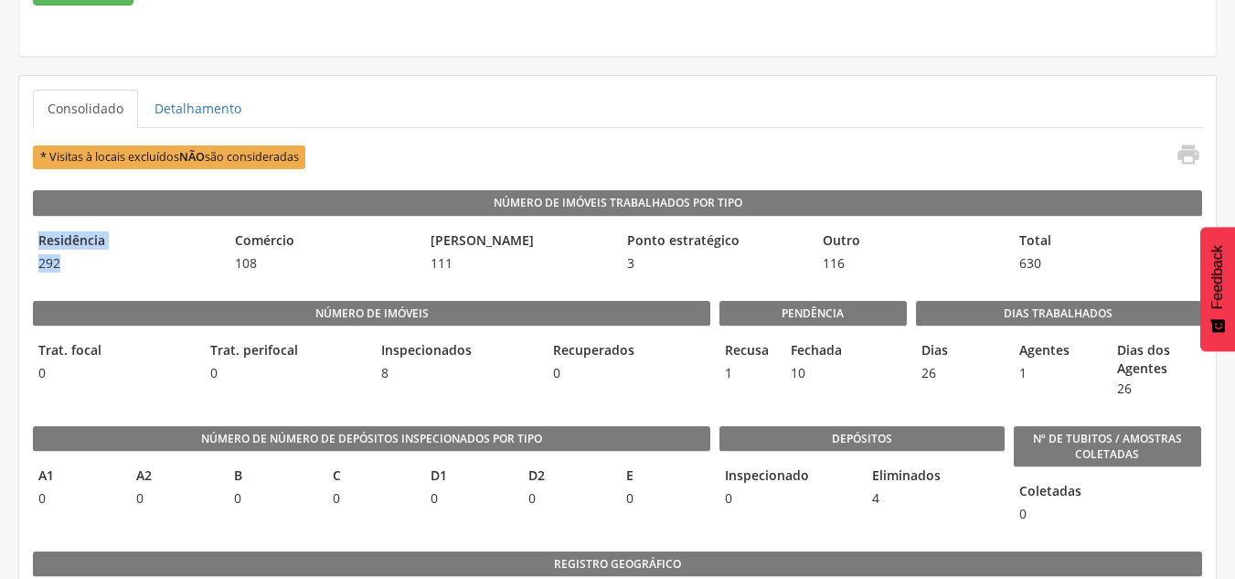
drag, startPoint x: 60, startPoint y: 257, endPoint x: 41, endPoint y: 242, distance: 24.1
click at [41, 242] on div "Residência 292" at bounding box center [126, 252] width 187 height 52
click at [46, 250] on legend "Residência" at bounding box center [126, 241] width 187 height 21
drag, startPoint x: 68, startPoint y: 266, endPoint x: 34, endPoint y: 239, distance: 43.0
click at [34, 239] on div "Residência 292" at bounding box center [126, 252] width 187 height 52
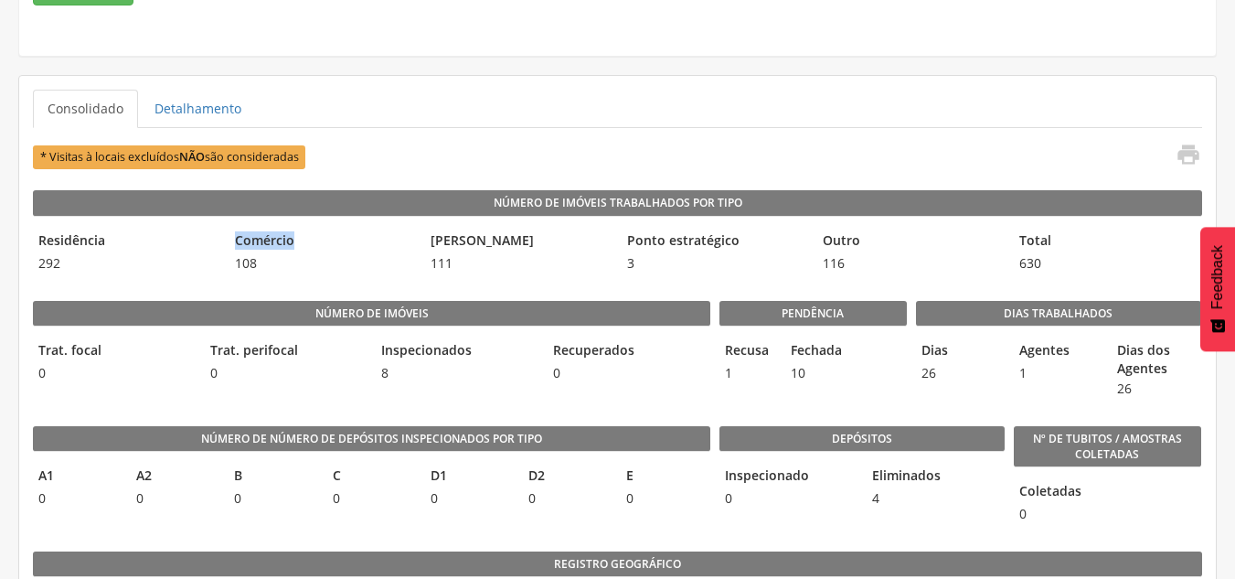
drag, startPoint x: 238, startPoint y: 232, endPoint x: 265, endPoint y: 268, distance: 45.0
click at [293, 243] on legend "Comércio" at bounding box center [322, 241] width 187 height 21
drag, startPoint x: 265, startPoint y: 268, endPoint x: 229, endPoint y: 241, distance: 44.4
click at [229, 241] on div "Comércio 108" at bounding box center [322, 252] width 187 height 52
click at [428, 242] on legend "[PERSON_NAME]" at bounding box center [518, 241] width 187 height 21
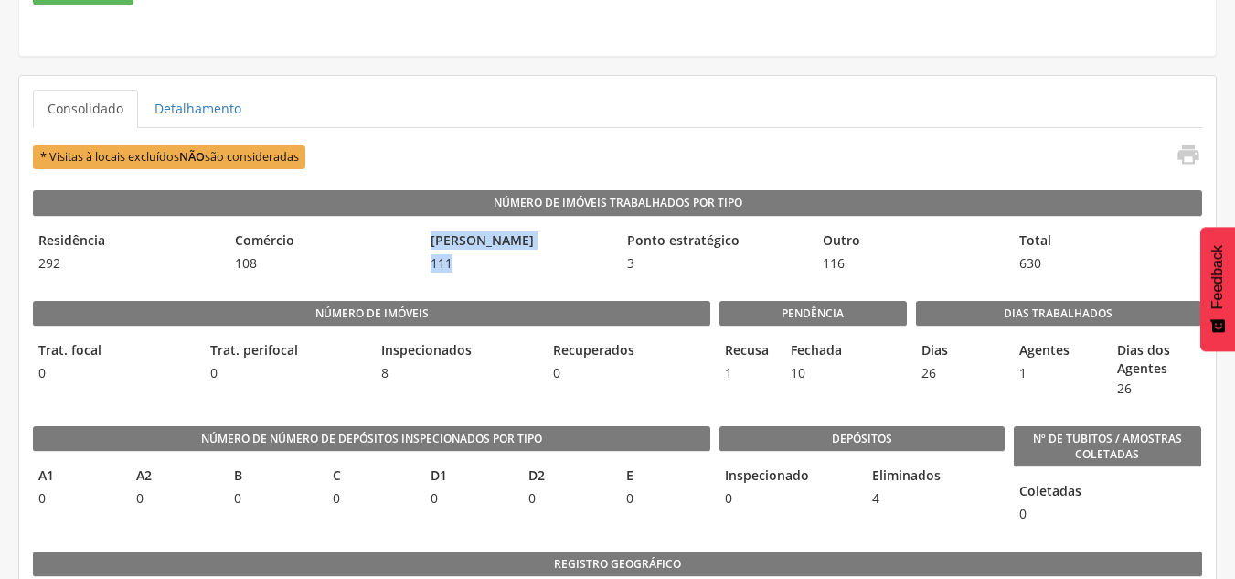
drag, startPoint x: 465, startPoint y: 262, endPoint x: 425, endPoint y: 237, distance: 47.7
click at [423, 239] on div "Residência 292 Comércio 108 Terreno baldio 111 Ponto estratégico 3 Outro 116 To…" at bounding box center [617, 252] width 1169 height 52
click at [589, 201] on legend "Número de Imóveis Trabalhados por Tipo" at bounding box center [617, 203] width 1169 height 26
drag, startPoint x: 645, startPoint y: 262, endPoint x: 828, endPoint y: 221, distance: 187.4
click at [627, 240] on div "Ponto estratégico 3" at bounding box center [715, 252] width 187 height 52
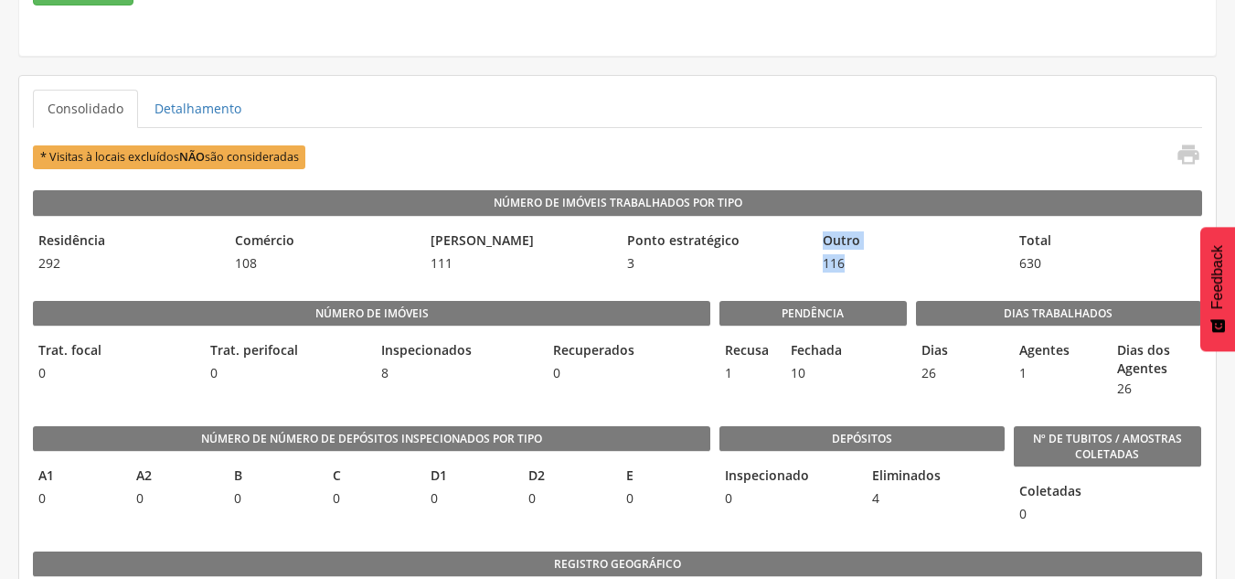
drag, startPoint x: 825, startPoint y: 244, endPoint x: 868, endPoint y: 262, distance: 46.7
click at [868, 262] on div "Outro 116" at bounding box center [910, 252] width 187 height 52
click at [844, 257] on span "116" at bounding box center [910, 263] width 187 height 18
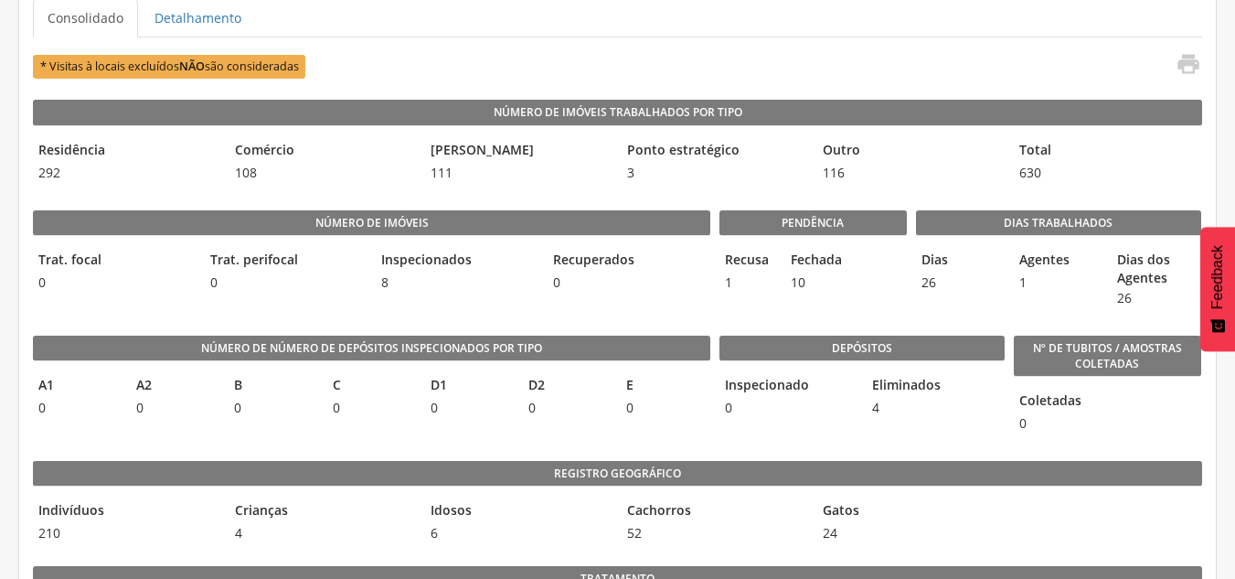
scroll to position [455, 0]
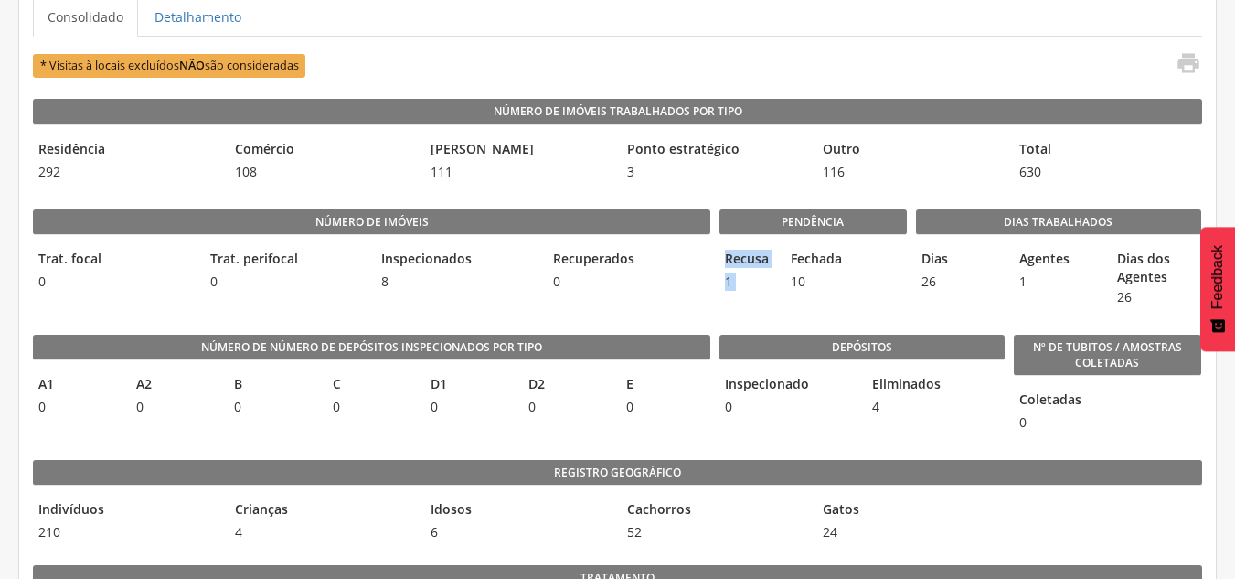
drag, startPoint x: 724, startPoint y: 257, endPoint x: 788, endPoint y: 270, distance: 65.3
click at [788, 270] on div "Recusa 1 Fechada 10" at bounding box center [812, 270] width 187 height 52
click at [816, 283] on span "10" at bounding box center [813, 281] width 56 height 18
drag, startPoint x: 815, startPoint y: 284, endPoint x: 795, endPoint y: 262, distance: 29.8
click at [795, 262] on div "Fechada 10" at bounding box center [813, 270] width 56 height 52
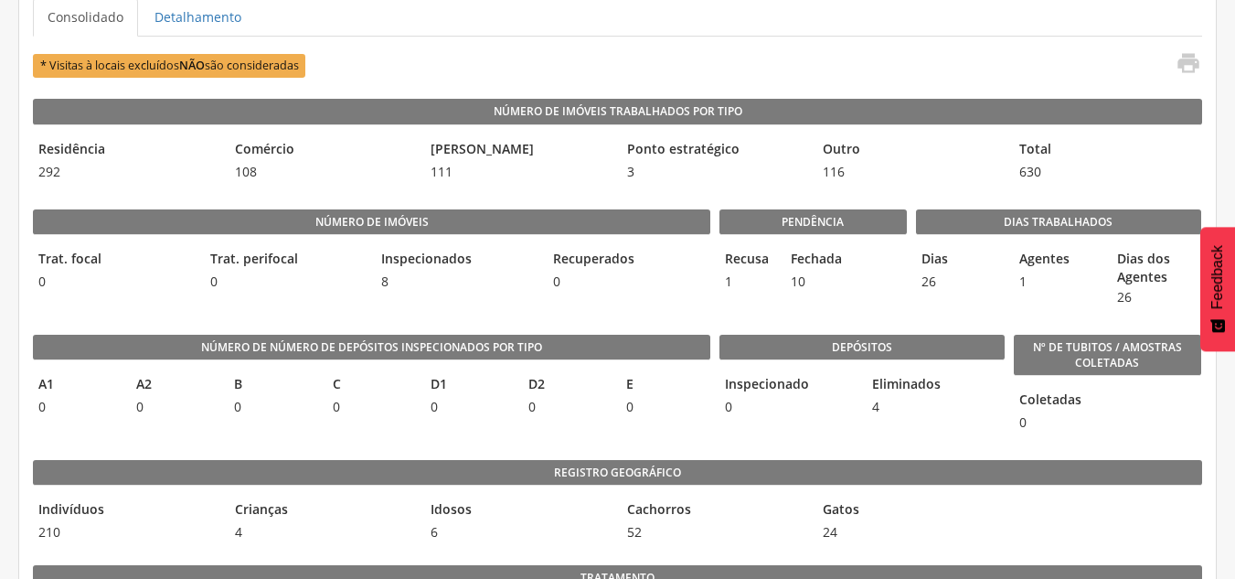
click at [782, 250] on div "Recusa 1 Fechada 10" at bounding box center [812, 270] width 187 height 52
drag, startPoint x: 1008, startPoint y: 220, endPoint x: 1113, endPoint y: 221, distance: 105.1
click at [1113, 221] on legend "Dias Trabalhados" at bounding box center [1058, 222] width 285 height 26
click at [1024, 233] on legend "Dias Trabalhados" at bounding box center [1058, 222] width 285 height 26
drag, startPoint x: 929, startPoint y: 270, endPoint x: 920, endPoint y: 252, distance: 19.2
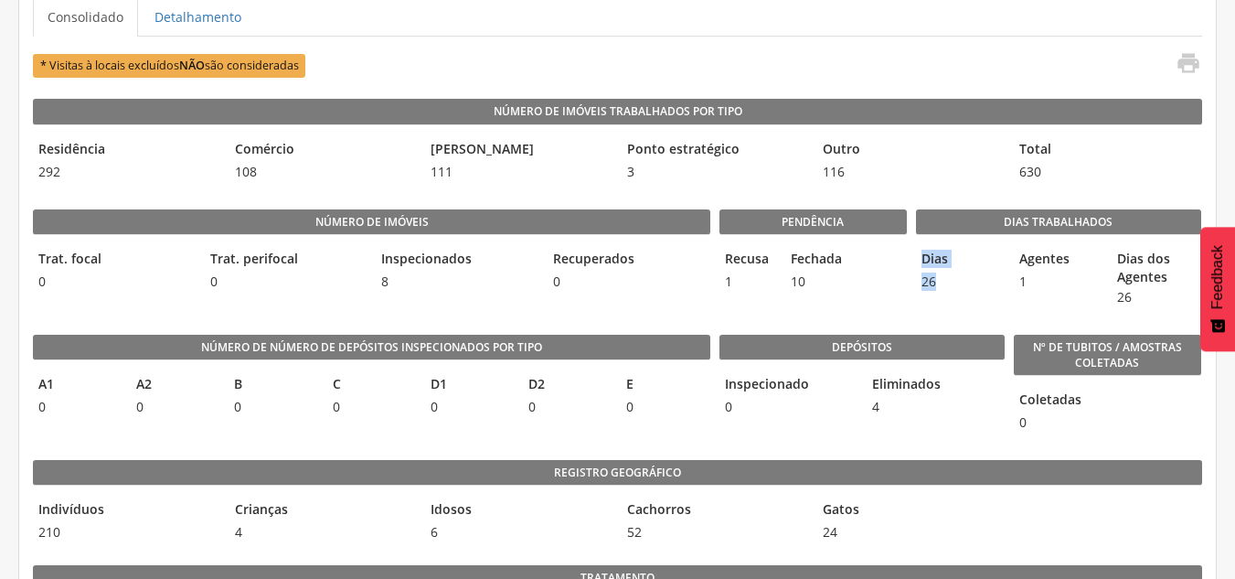
click at [920, 252] on div "Dias 26" at bounding box center [960, 278] width 89 height 68
click at [1015, 285] on span "1" at bounding box center [1058, 281] width 89 height 18
drag, startPoint x: 1019, startPoint y: 253, endPoint x: 1046, endPoint y: 283, distance: 40.2
click at [1046, 283] on div "Agentes 1" at bounding box center [1058, 278] width 89 height 68
drag, startPoint x: 1121, startPoint y: 256, endPoint x: 1139, endPoint y: 290, distance: 38.4
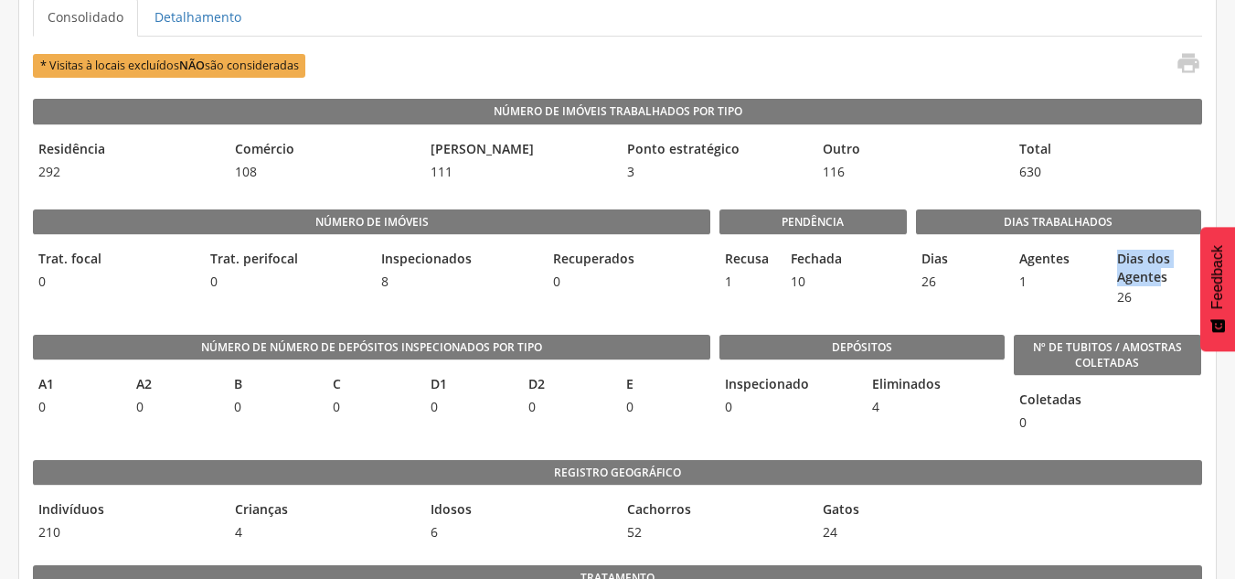
click at [1158, 275] on legend "Dias dos Agentes" at bounding box center [1156, 268] width 89 height 37
click at [1133, 294] on span "26" at bounding box center [1156, 297] width 89 height 18
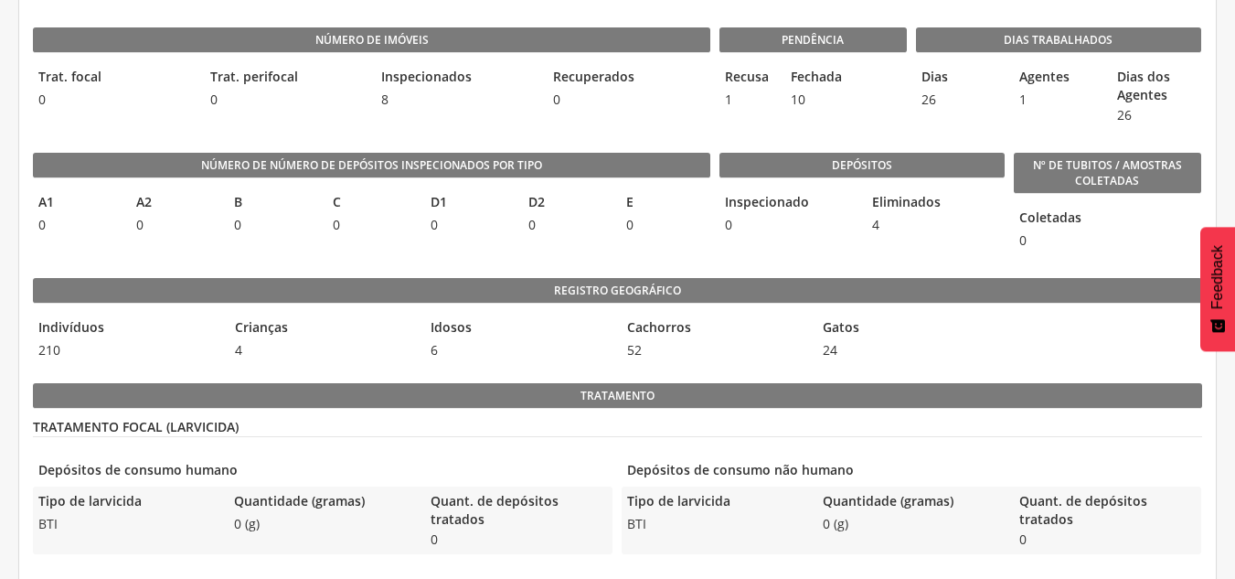
scroll to position [638, 0]
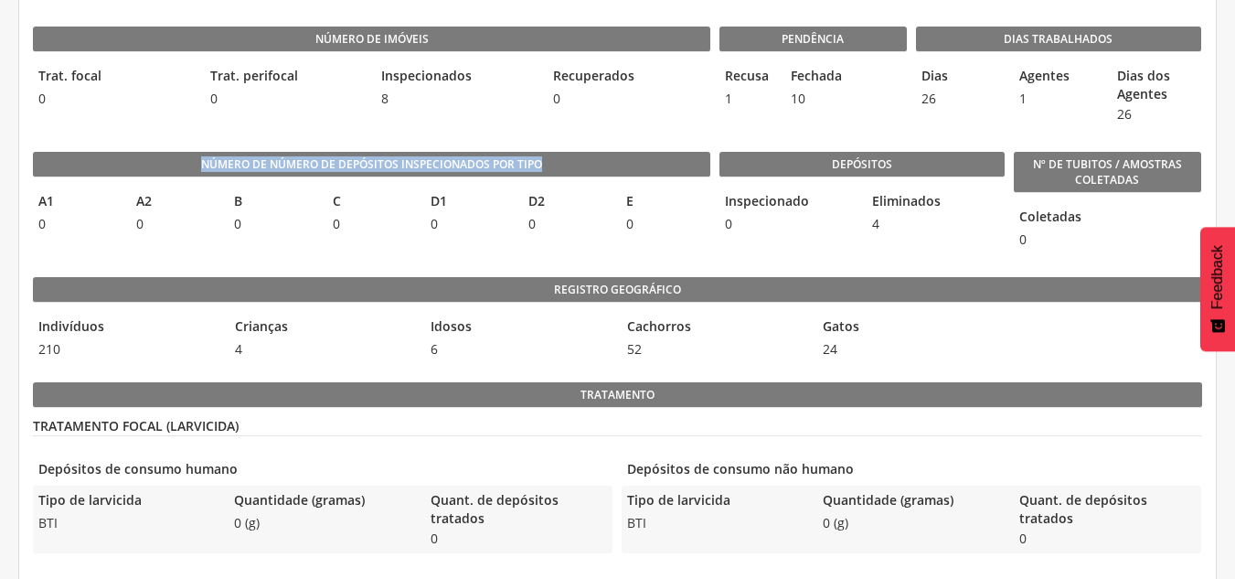
drag, startPoint x: 197, startPoint y: 165, endPoint x: 549, endPoint y: 167, distance: 351.9
click at [550, 168] on legend "Número de Número de Depósitos Inspecionados por Tipo" at bounding box center [371, 165] width 677 height 26
click at [39, 202] on legend "A1" at bounding box center [77, 202] width 89 height 21
drag, startPoint x: 46, startPoint y: 205, endPoint x: 108, endPoint y: 200, distance: 62.3
click at [78, 201] on legend "A1" at bounding box center [77, 202] width 89 height 21
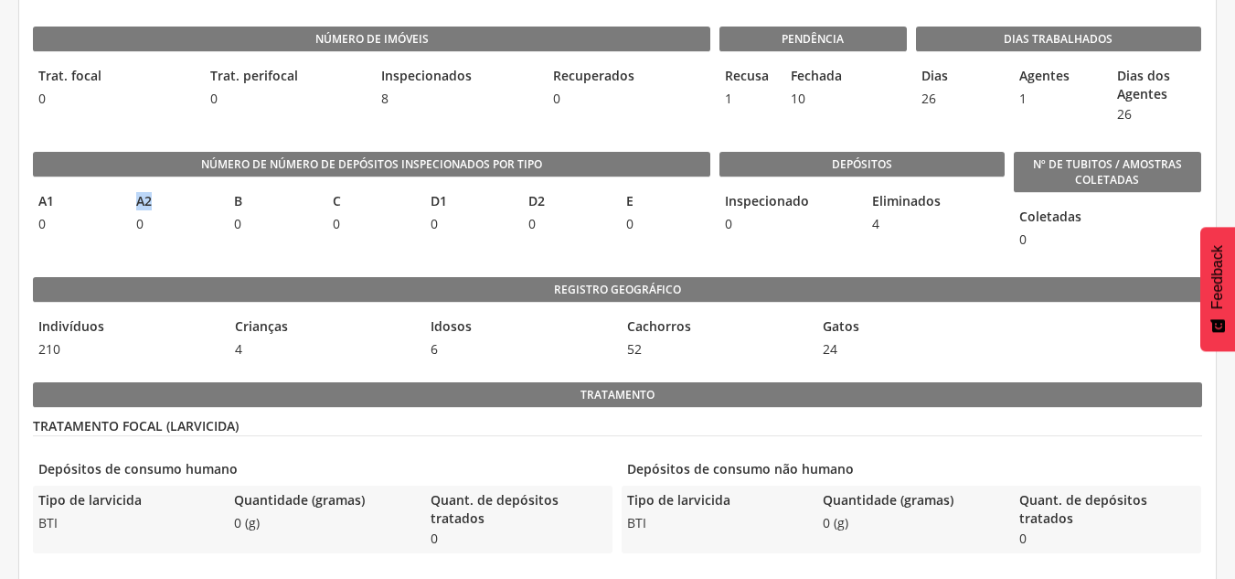
drag, startPoint x: 136, startPoint y: 197, endPoint x: 216, endPoint y: 196, distance: 79.5
click at [179, 198] on legend "A2" at bounding box center [175, 202] width 89 height 21
drag, startPoint x: 225, startPoint y: 199, endPoint x: 298, endPoint y: 206, distance: 73.4
click at [288, 207] on div "A1 0 A2 0 B 0 C 0 D1 0 D2 0 E 0" at bounding box center [371, 212] width 677 height 52
drag, startPoint x: 431, startPoint y: 208, endPoint x: 442, endPoint y: 205, distance: 10.7
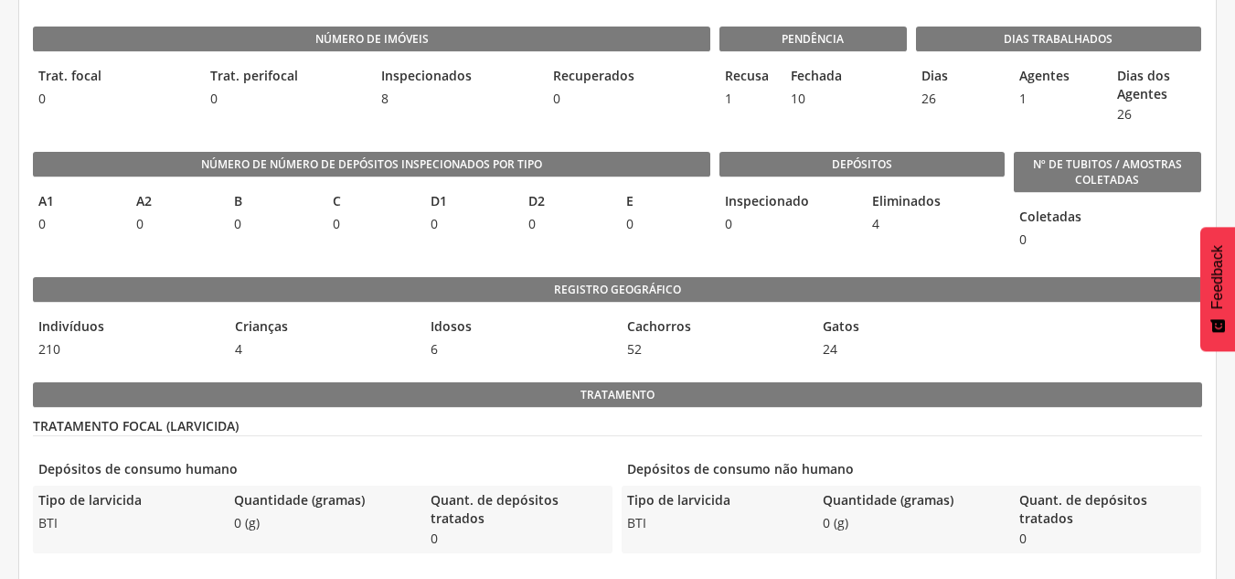
click at [436, 207] on legend "D1" at bounding box center [469, 202] width 89 height 21
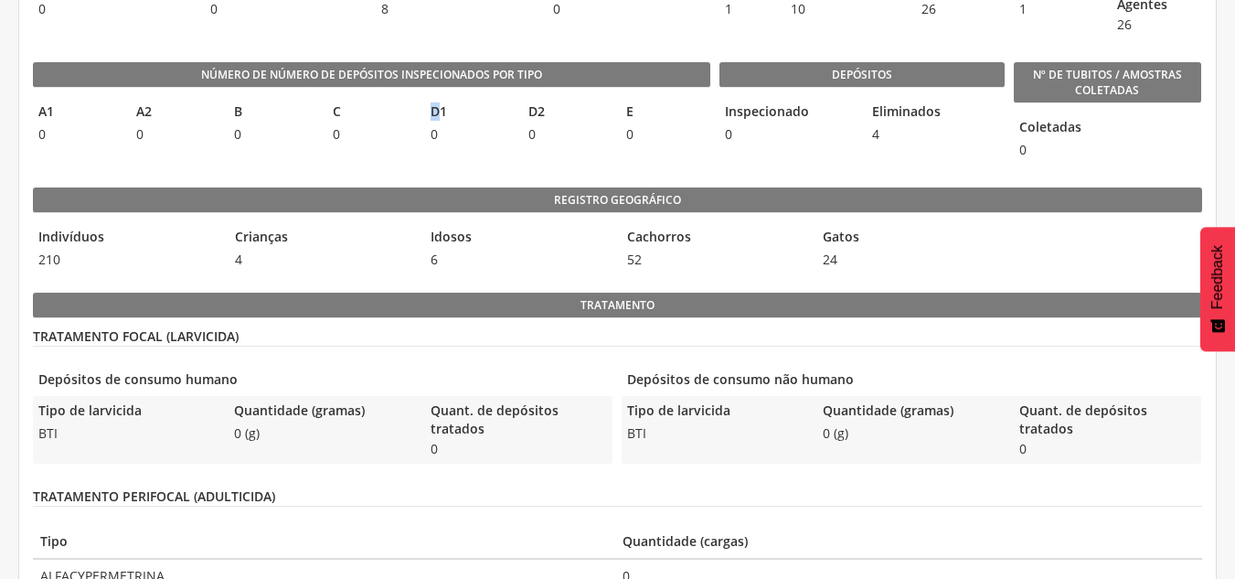
scroll to position [729, 0]
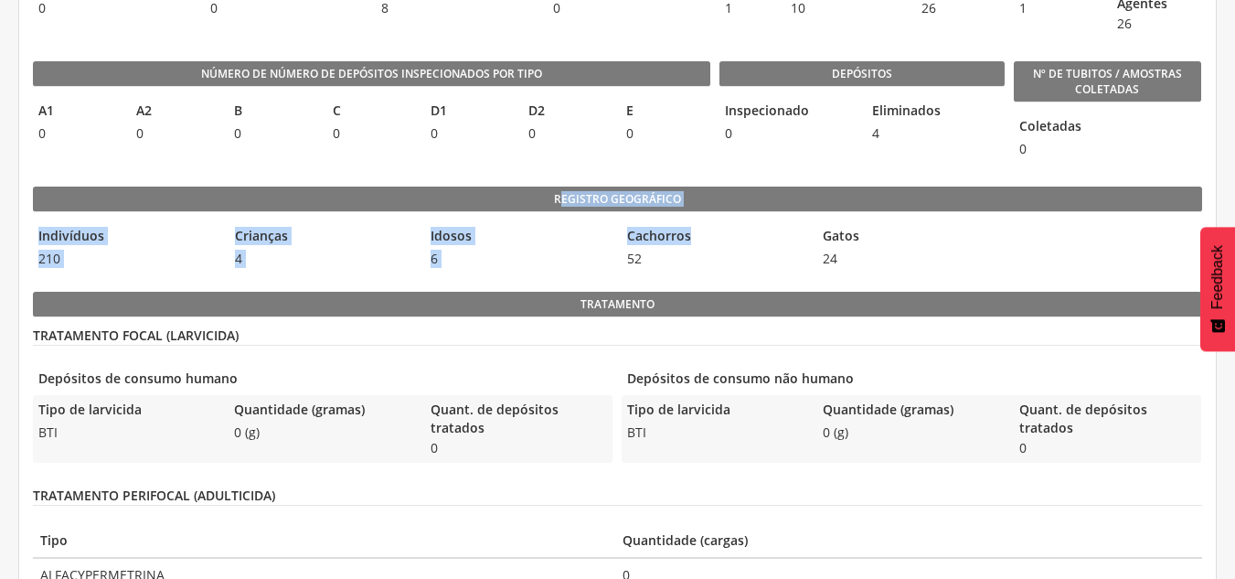
drag, startPoint x: 560, startPoint y: 197, endPoint x: 689, endPoint y: 197, distance: 128.9
click at [698, 206] on legend "Registro geográfico" at bounding box center [617, 199] width 1169 height 26
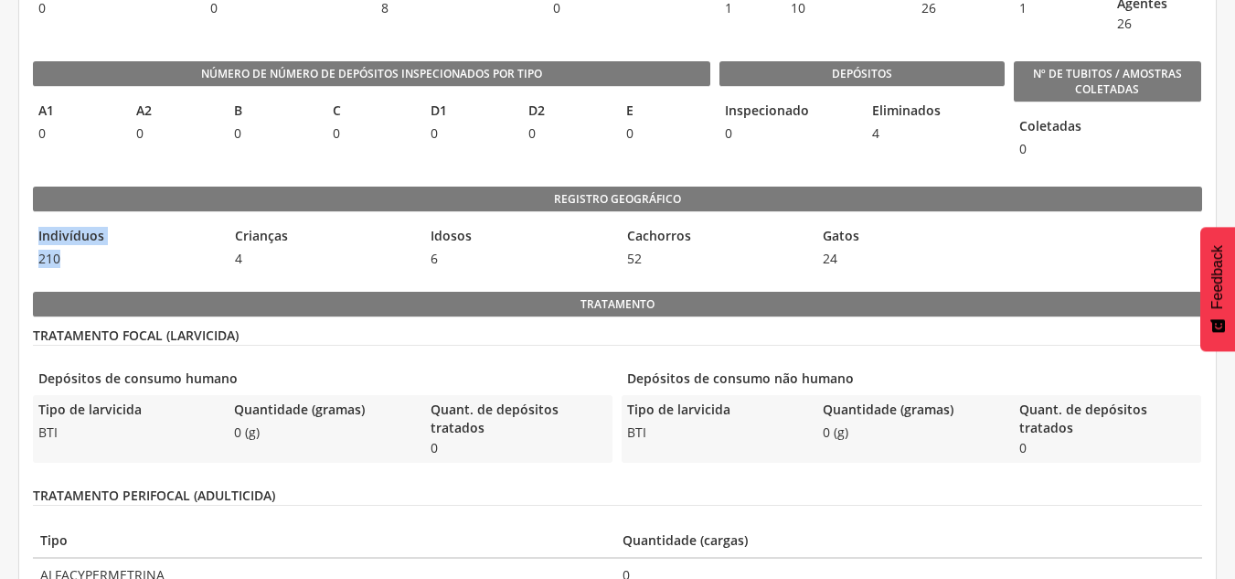
drag, startPoint x: 69, startPoint y: 265, endPoint x: 27, endPoint y: 232, distance: 53.4
drag, startPoint x: 248, startPoint y: 239, endPoint x: 330, endPoint y: 254, distance: 83.6
click at [275, 250] on div "Crianças 4" at bounding box center [322, 247] width 187 height 52
drag, startPoint x: 425, startPoint y: 231, endPoint x: 484, endPoint y: 242, distance: 60.4
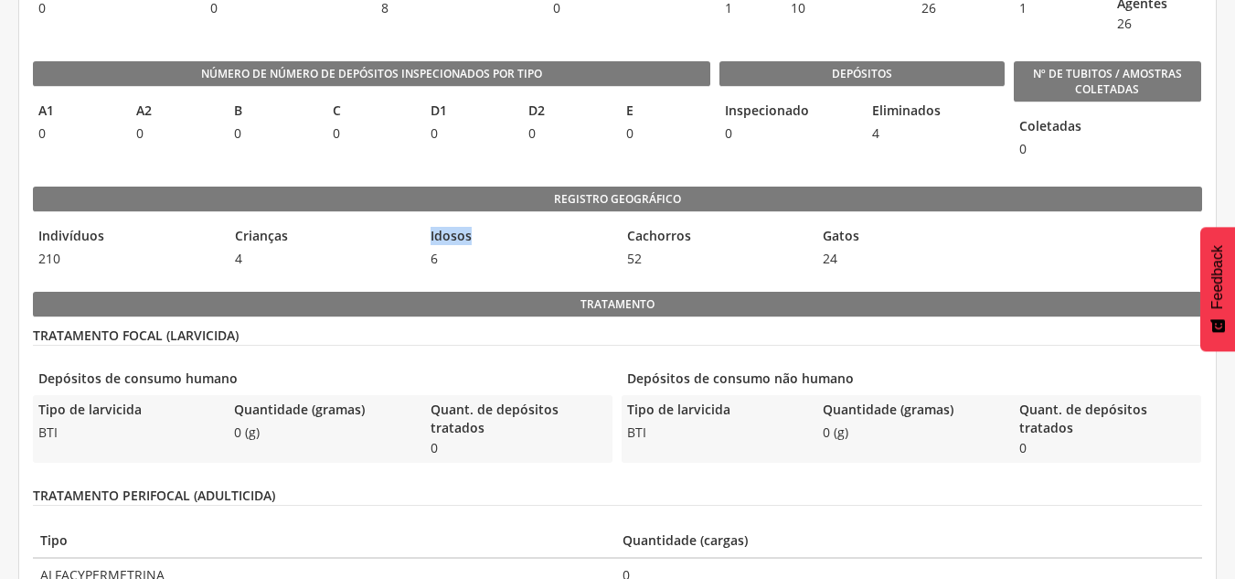
click at [476, 242] on div "Indivíduos 210 Crianças 4 Idosos 6 Cachorros 52 Gatos 24" at bounding box center [617, 247] width 1169 height 52
drag, startPoint x: 624, startPoint y: 239, endPoint x: 714, endPoint y: 258, distance: 91.6
click at [670, 253] on div "Cachorros 52" at bounding box center [715, 247] width 187 height 52
drag, startPoint x: 830, startPoint y: 223, endPoint x: 871, endPoint y: 272, distance: 64.3
click at [866, 253] on div "Gatos 24" at bounding box center [910, 247] width 187 height 52
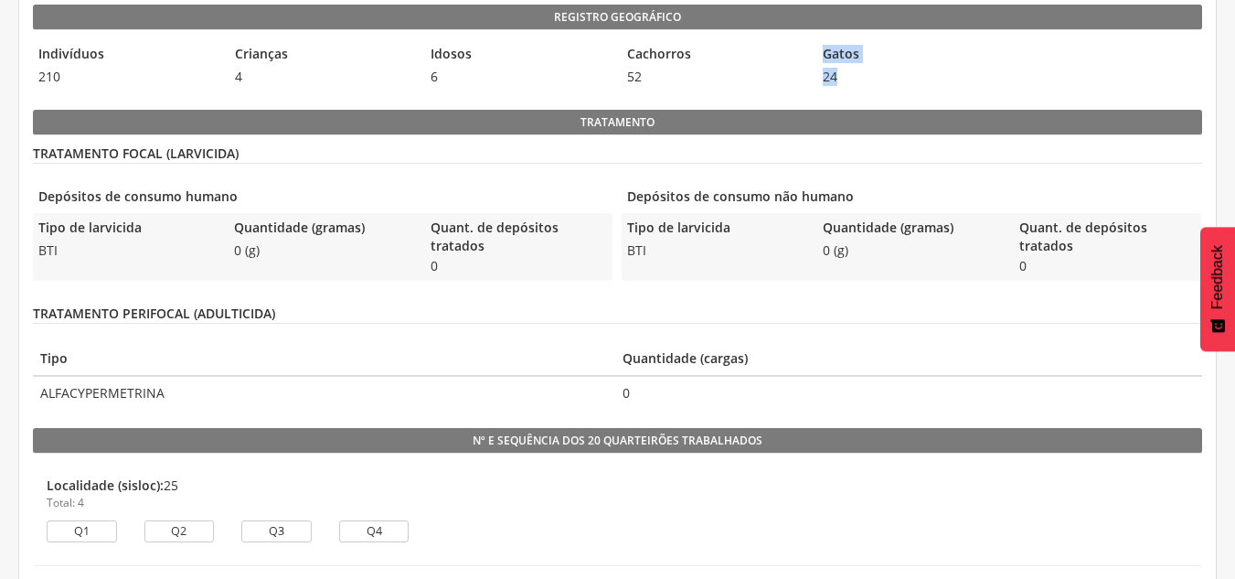
scroll to position [911, 0]
drag, startPoint x: 584, startPoint y: 120, endPoint x: 676, endPoint y: 113, distance: 92.5
click at [676, 113] on legend "Tratamento" at bounding box center [617, 122] width 1169 height 26
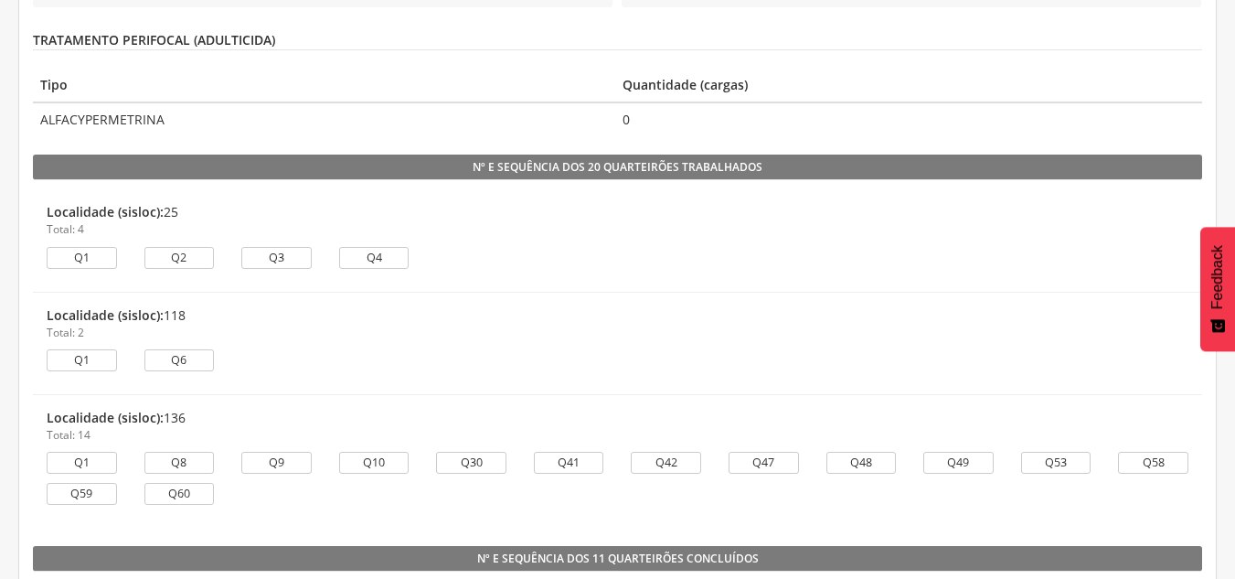
scroll to position [1185, 0]
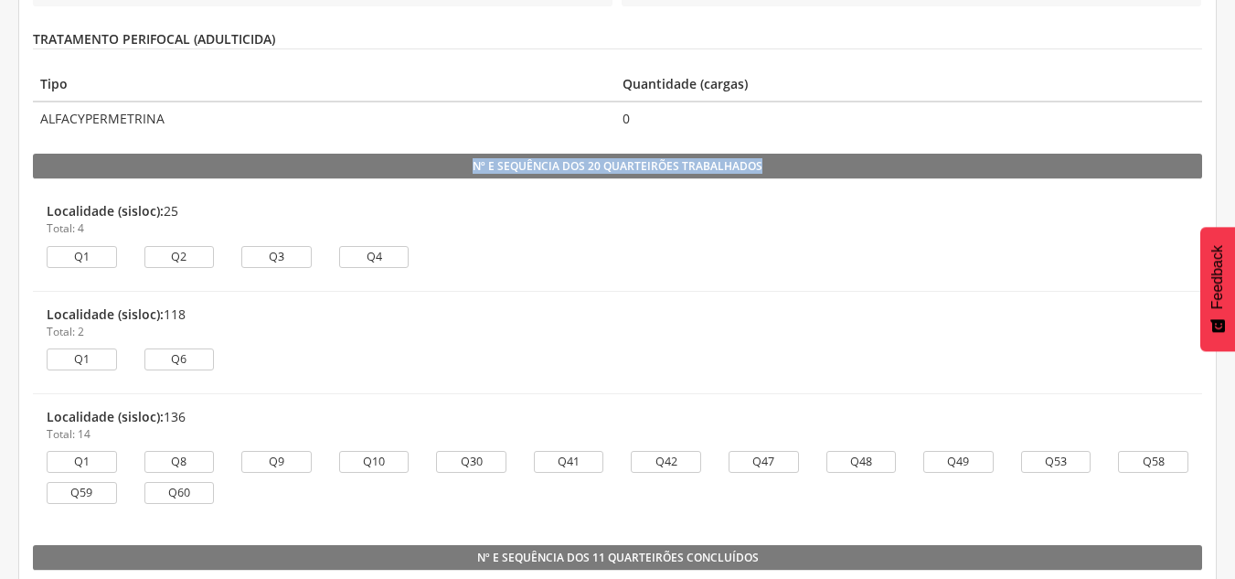
drag, startPoint x: 466, startPoint y: 164, endPoint x: 788, endPoint y: 171, distance: 321.8
click at [779, 171] on legend "Nº e sequência dos 20 quarteirões trabalhados" at bounding box center [617, 167] width 1169 height 26
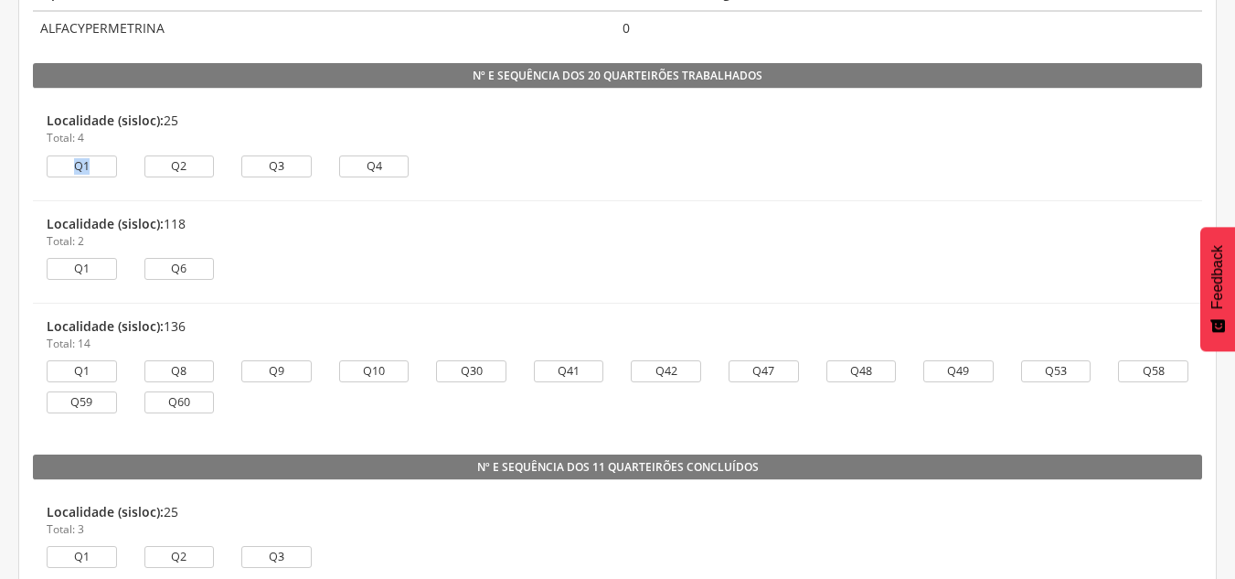
drag, startPoint x: 101, startPoint y: 174, endPoint x: 65, endPoint y: 163, distance: 38.2
click at [65, 163] on div "Q1" at bounding box center [82, 166] width 70 height 22
click at [116, 173] on div "Q1" at bounding box center [82, 165] width 70 height 22
drag, startPoint x: 99, startPoint y: 165, endPoint x: 79, endPoint y: 157, distance: 21.4
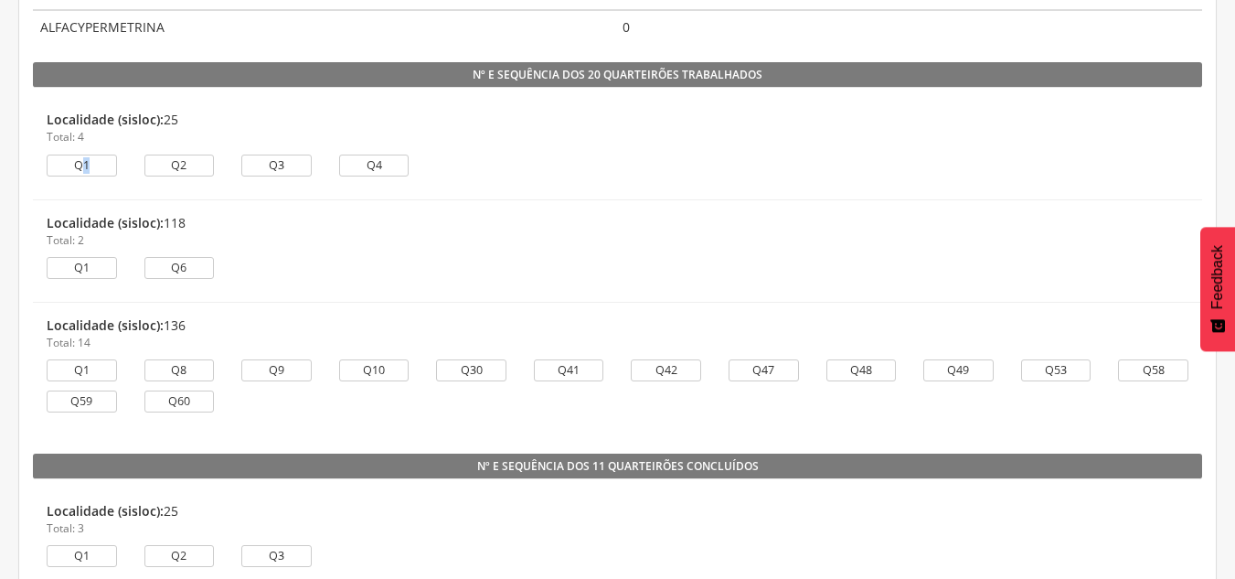
click at [80, 159] on div "Q1" at bounding box center [82, 165] width 70 height 22
click at [63, 127] on strong "Localidade (sisloc):" at bounding box center [105, 119] width 117 height 17
click at [100, 143] on p "Total: 4" at bounding box center [618, 137] width 1142 height 16
drag, startPoint x: 93, startPoint y: 141, endPoint x: 75, endPoint y: 141, distance: 18.3
click at [77, 137] on p "Total: 4" at bounding box center [618, 137] width 1142 height 16
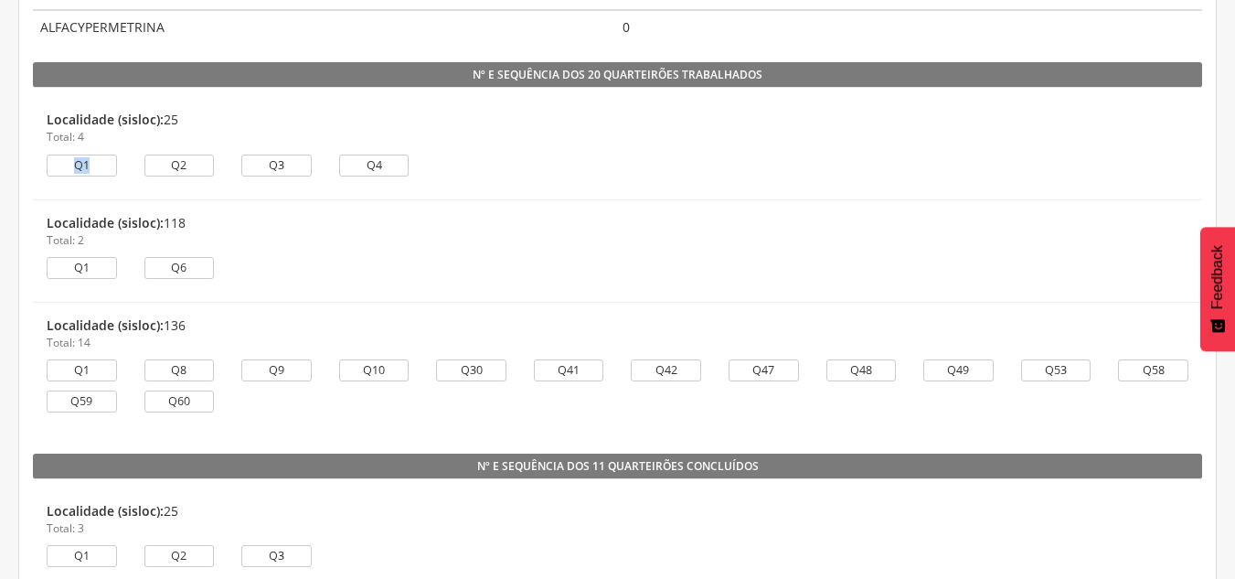
drag, startPoint x: 69, startPoint y: 163, endPoint x: 110, endPoint y: 172, distance: 41.2
click at [101, 172] on div "Q1" at bounding box center [82, 165] width 70 height 22
drag, startPoint x: 165, startPoint y: 168, endPoint x: 276, endPoint y: 138, distance: 115.5
click at [240, 143] on li "Localidade (sisloc): 25 Total: 4 Q1 Q2 Q3 Q4" at bounding box center [617, 148] width 1169 height 102
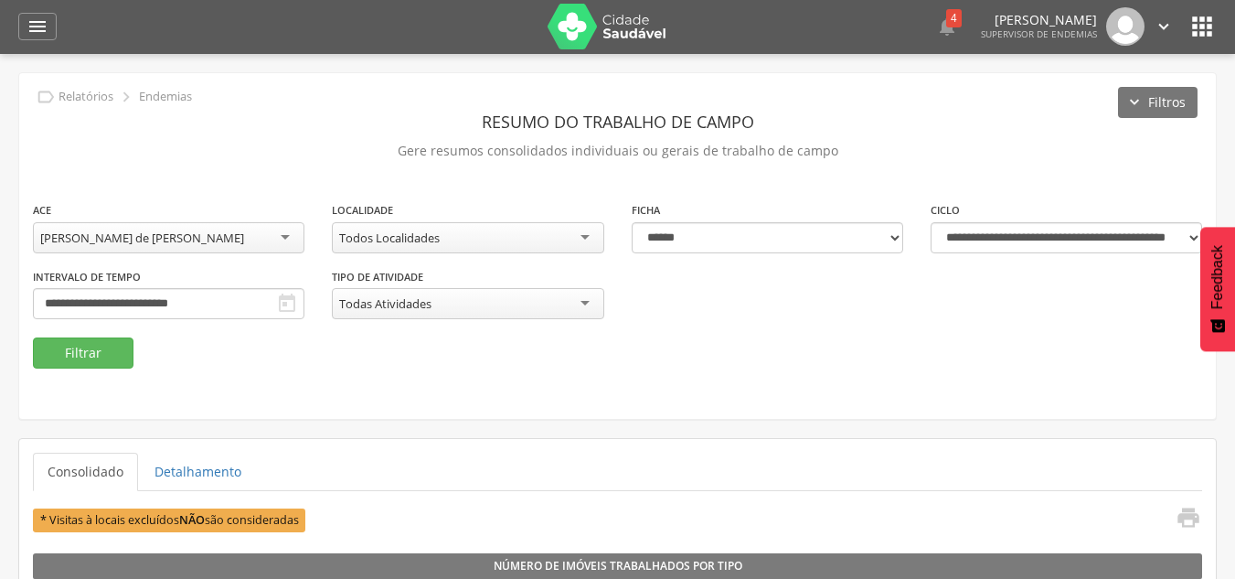
scroll to position [0, 0]
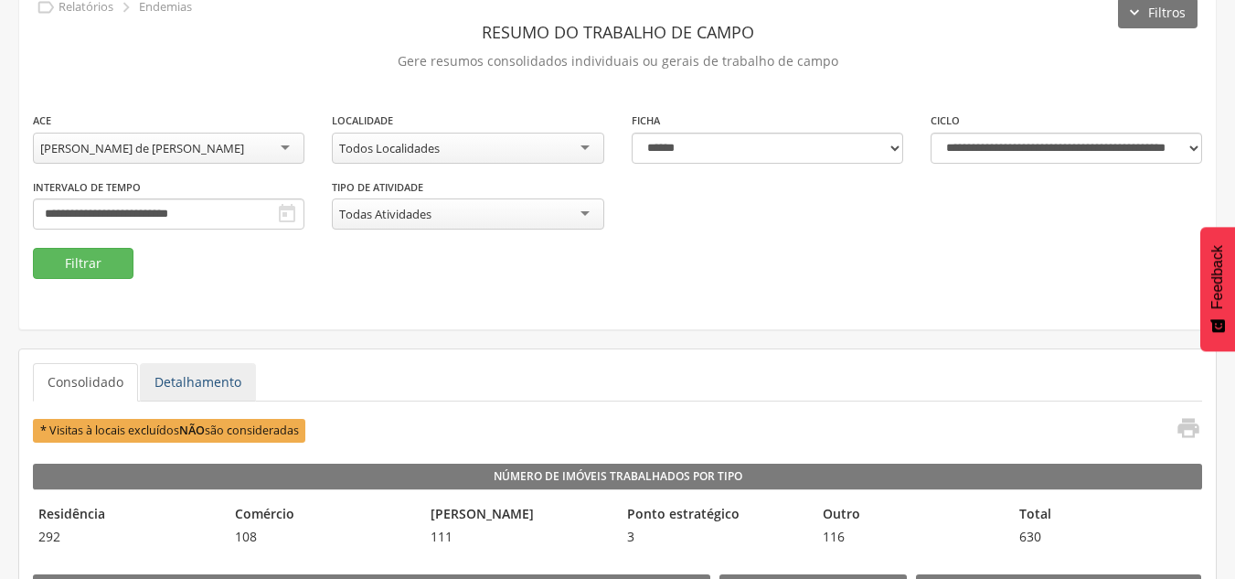
click at [193, 377] on link "Detalhamento" at bounding box center [198, 382] width 116 height 38
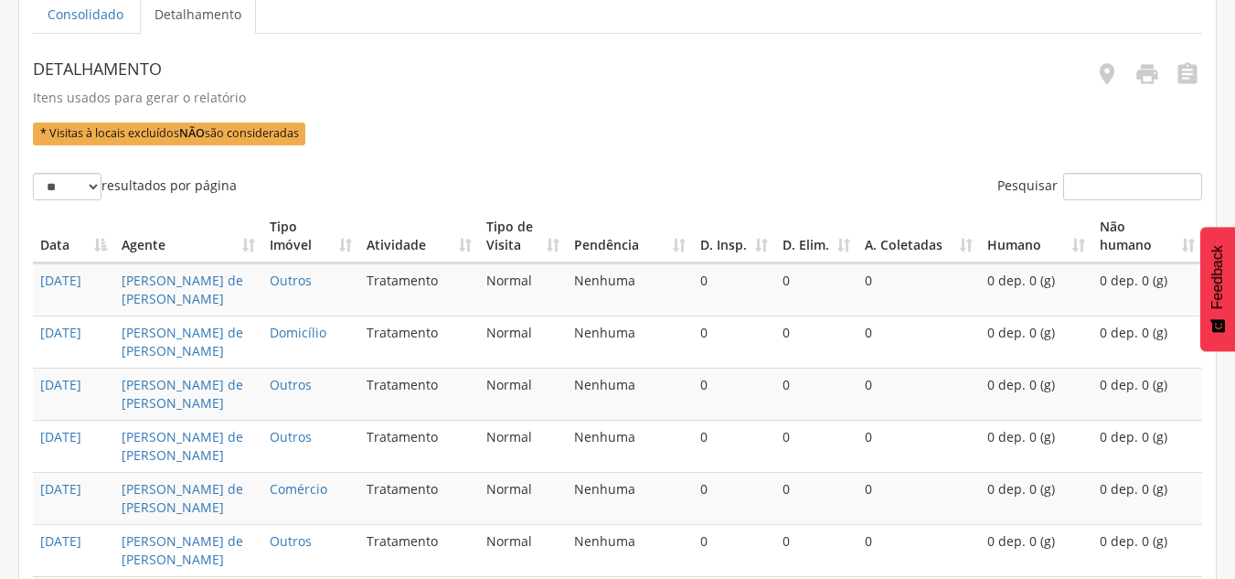
scroll to position [457, 0]
click at [69, 281] on link "[DATE]" at bounding box center [60, 280] width 41 height 17
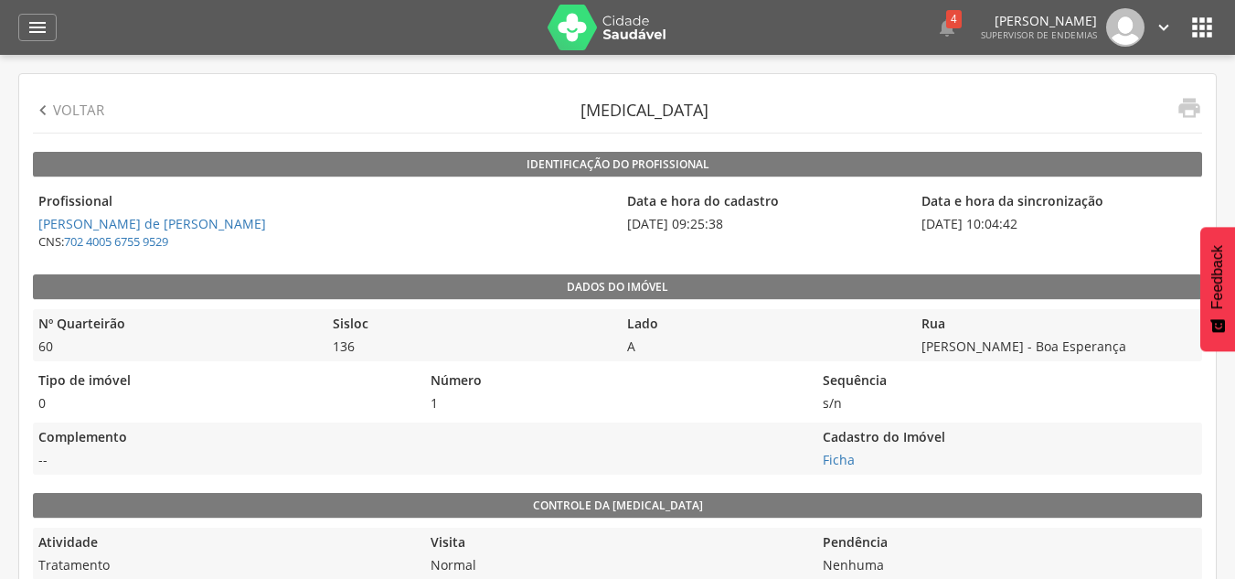
click at [68, 113] on p "Voltar" at bounding box center [78, 110] width 51 height 19
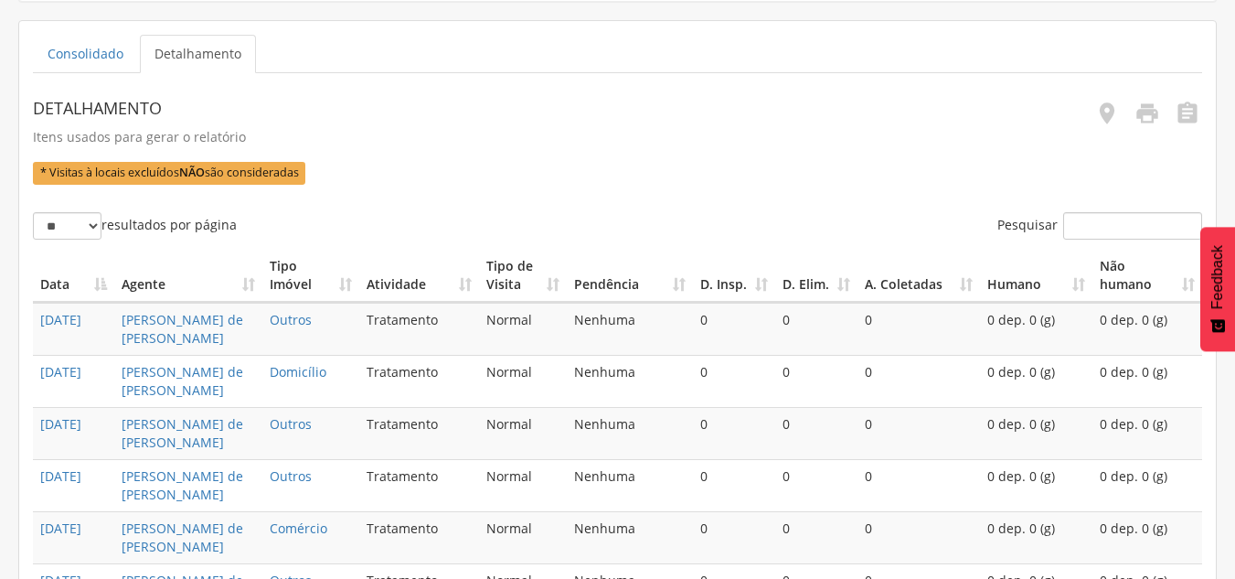
scroll to position [420, 0]
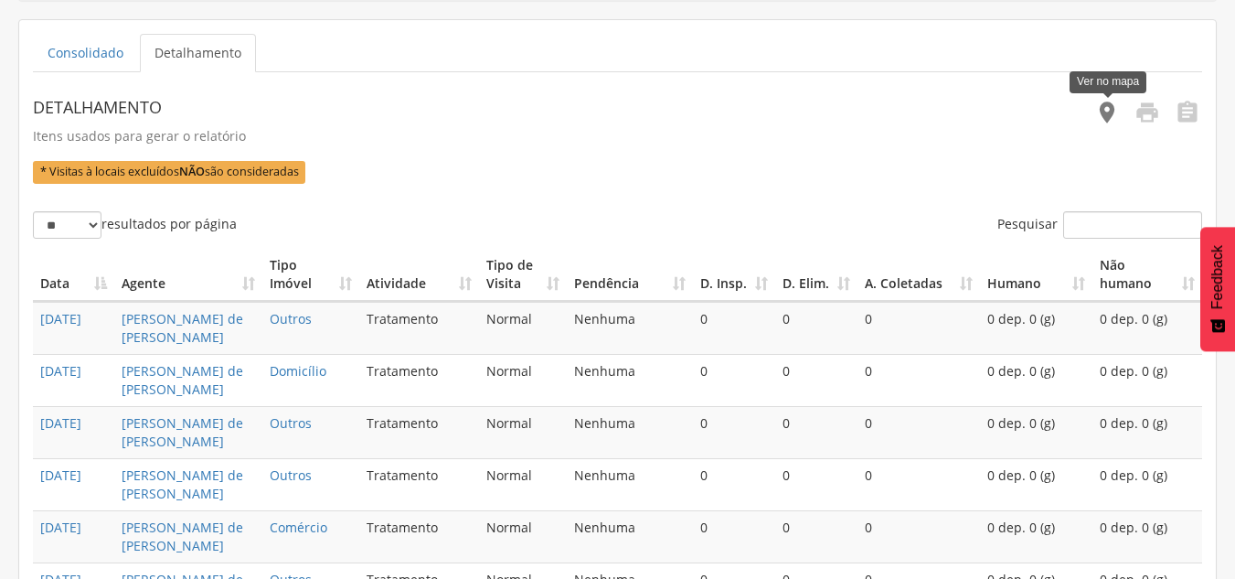
click at [1106, 117] on icon "" at bounding box center [1107, 113] width 26 height 26
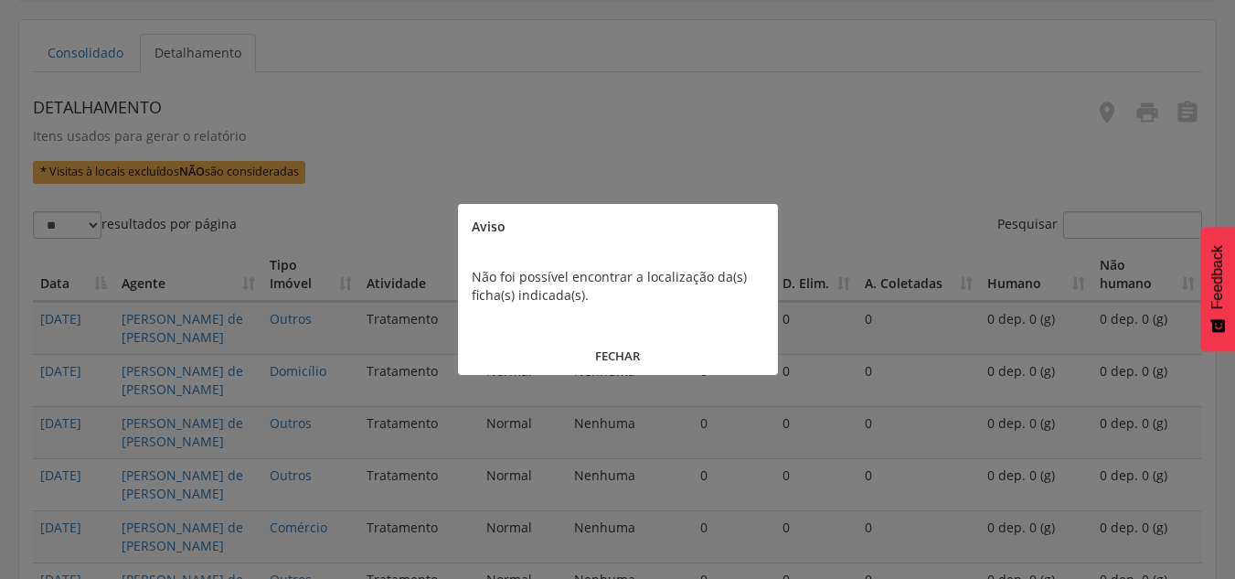
click at [601, 355] on button "FECHAR" at bounding box center [618, 355] width 320 height 39
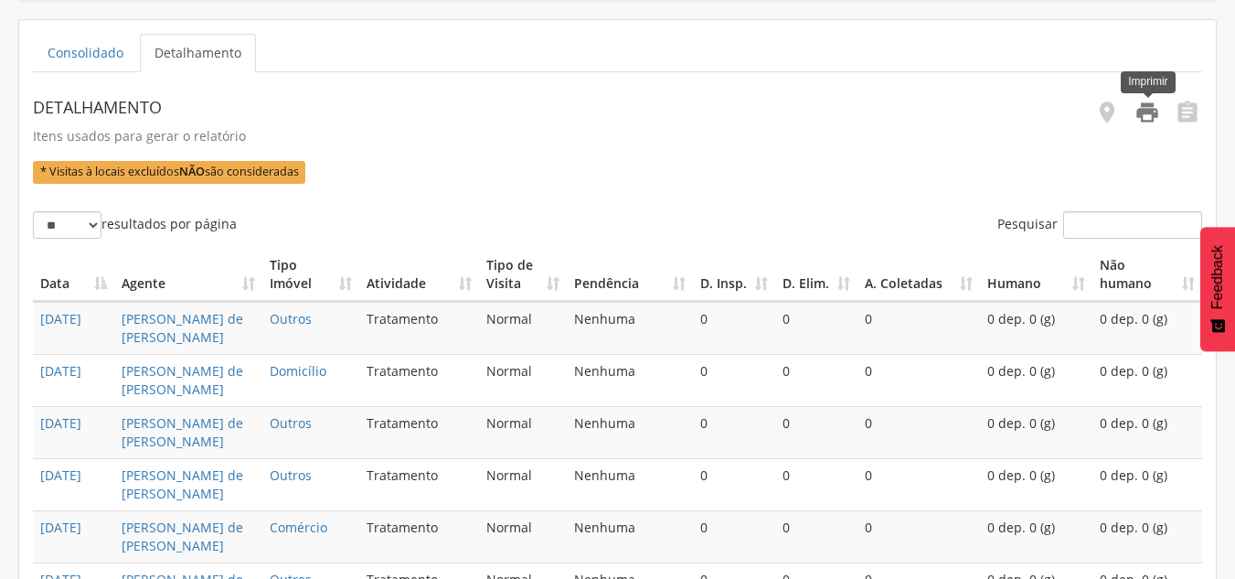
click at [1155, 111] on icon "" at bounding box center [1147, 113] width 26 height 26
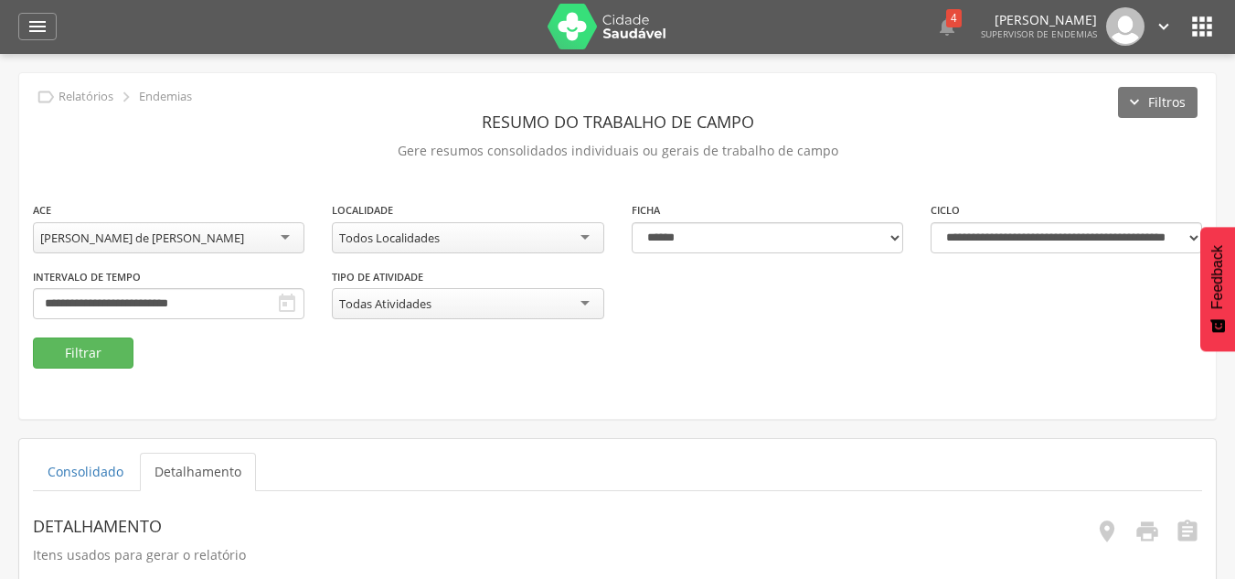
scroll to position [0, 0]
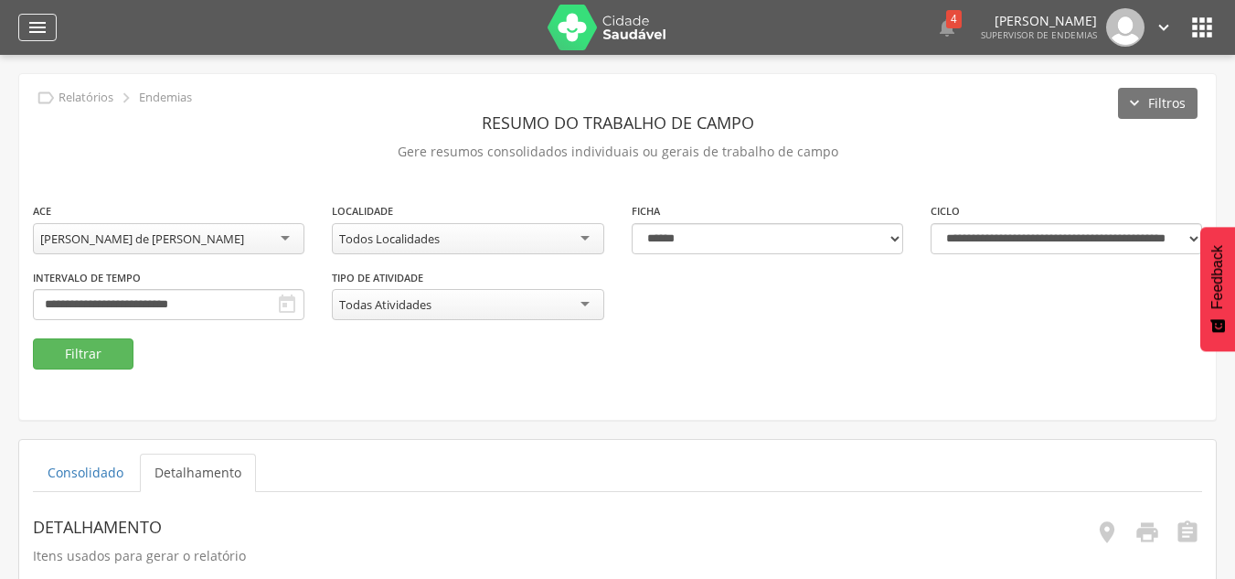
click at [40, 36] on icon "" at bounding box center [38, 27] width 22 height 22
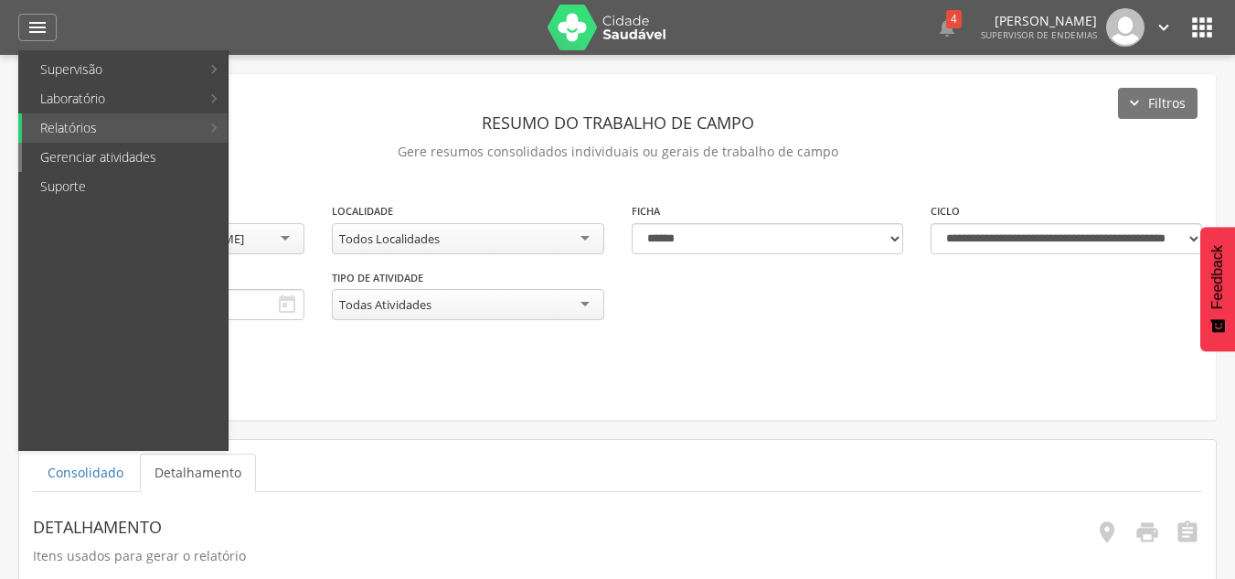
click at [112, 155] on link "Gerenciar atividades" at bounding box center [125, 157] width 206 height 29
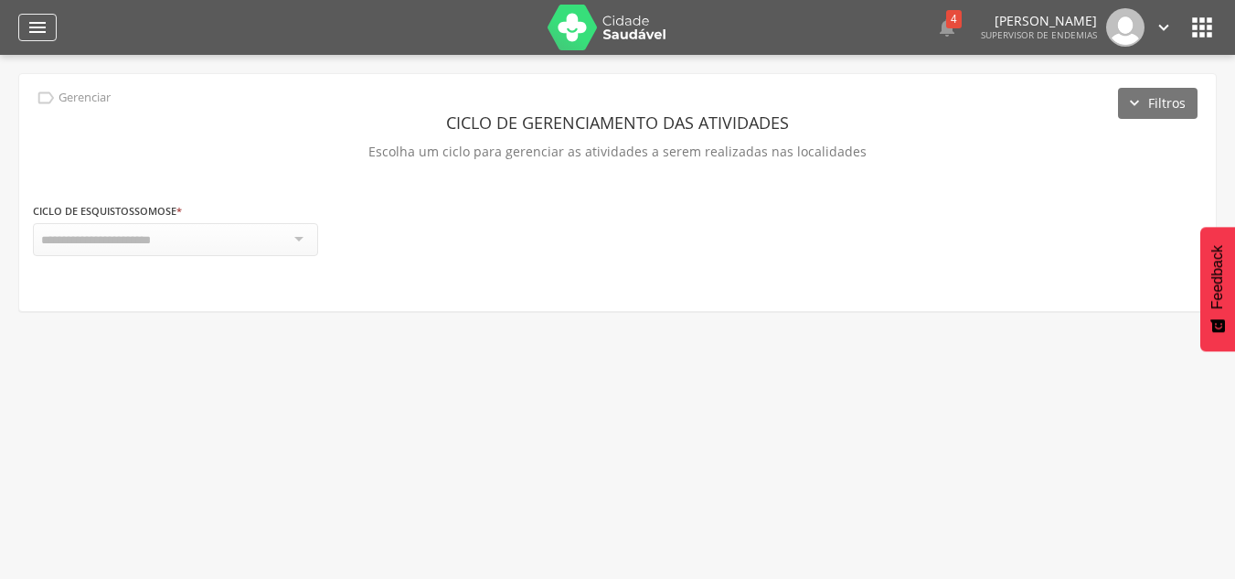
click at [37, 18] on icon "" at bounding box center [38, 27] width 22 height 22
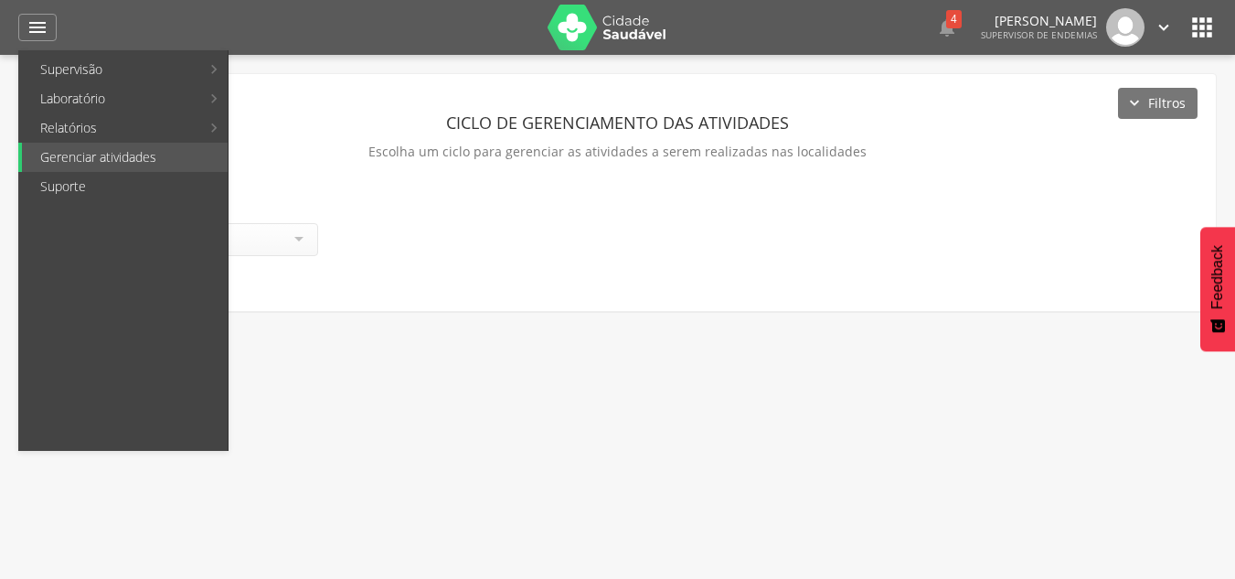
click at [476, 183] on div " Gerenciar Filtros Ciclo de gerenciamento das atividades Escolha um ciclo para…" at bounding box center [617, 192] width 1197 height 237
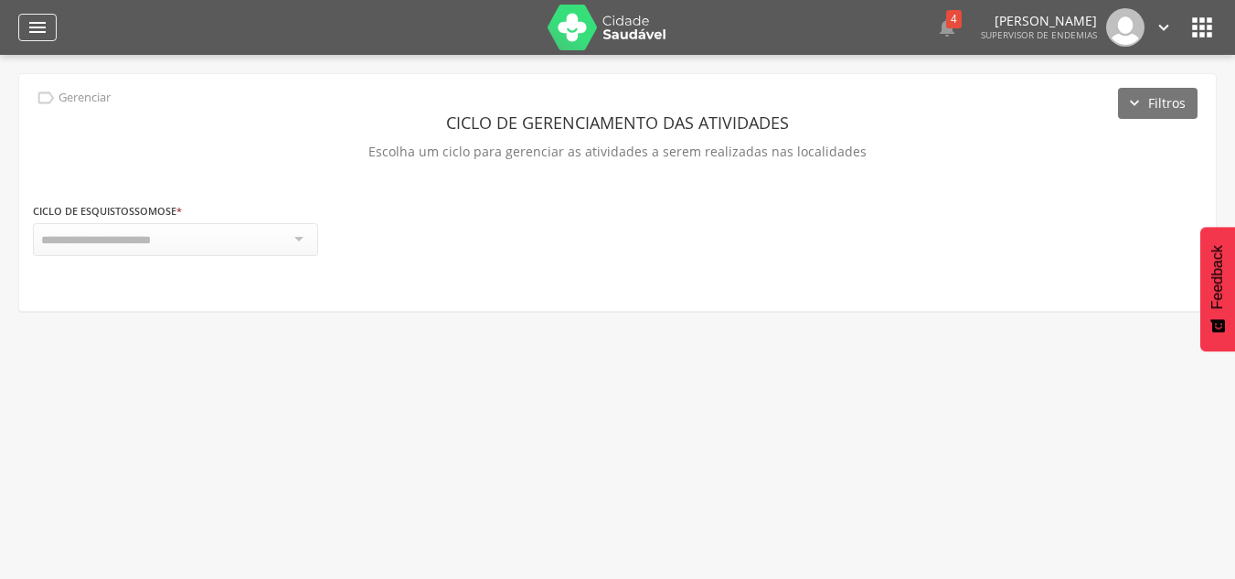
click at [44, 34] on icon "" at bounding box center [38, 27] width 22 height 22
